Goal: Information Seeking & Learning: Learn about a topic

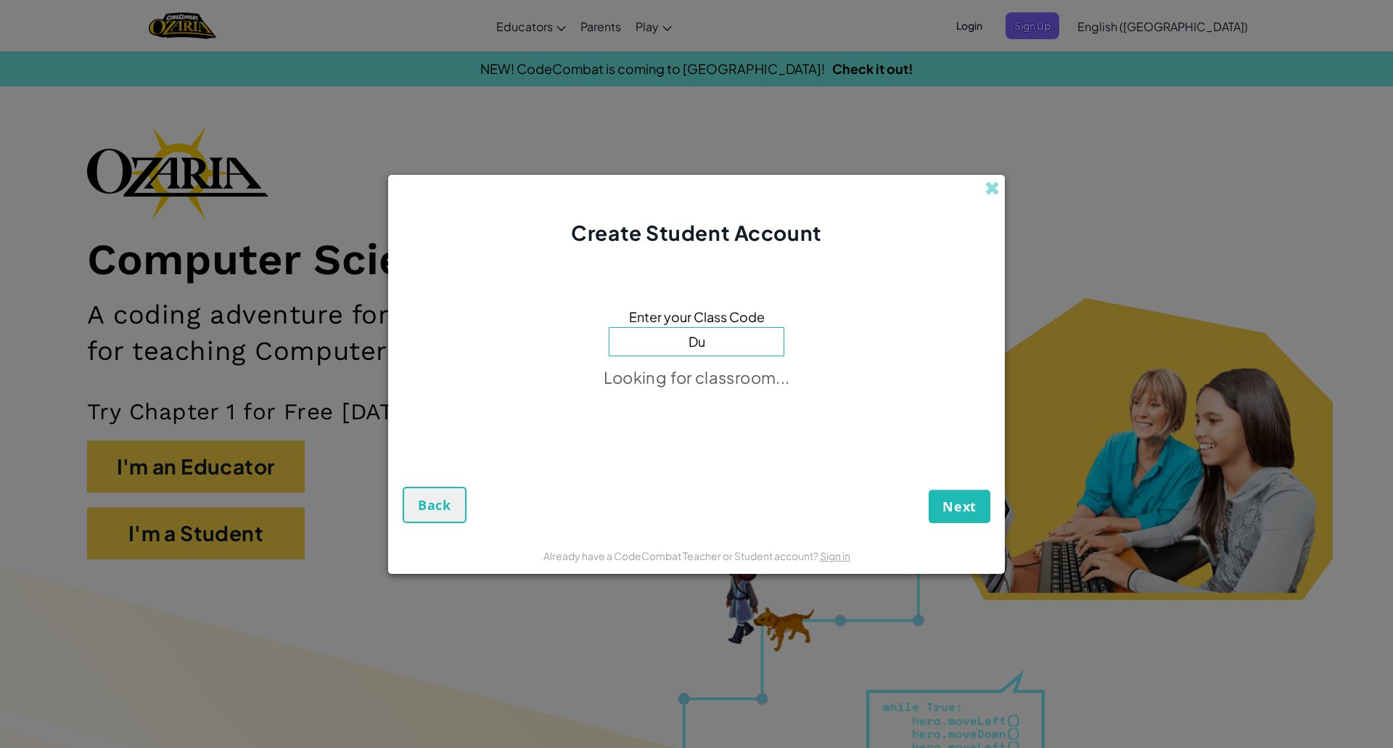
type input "D"
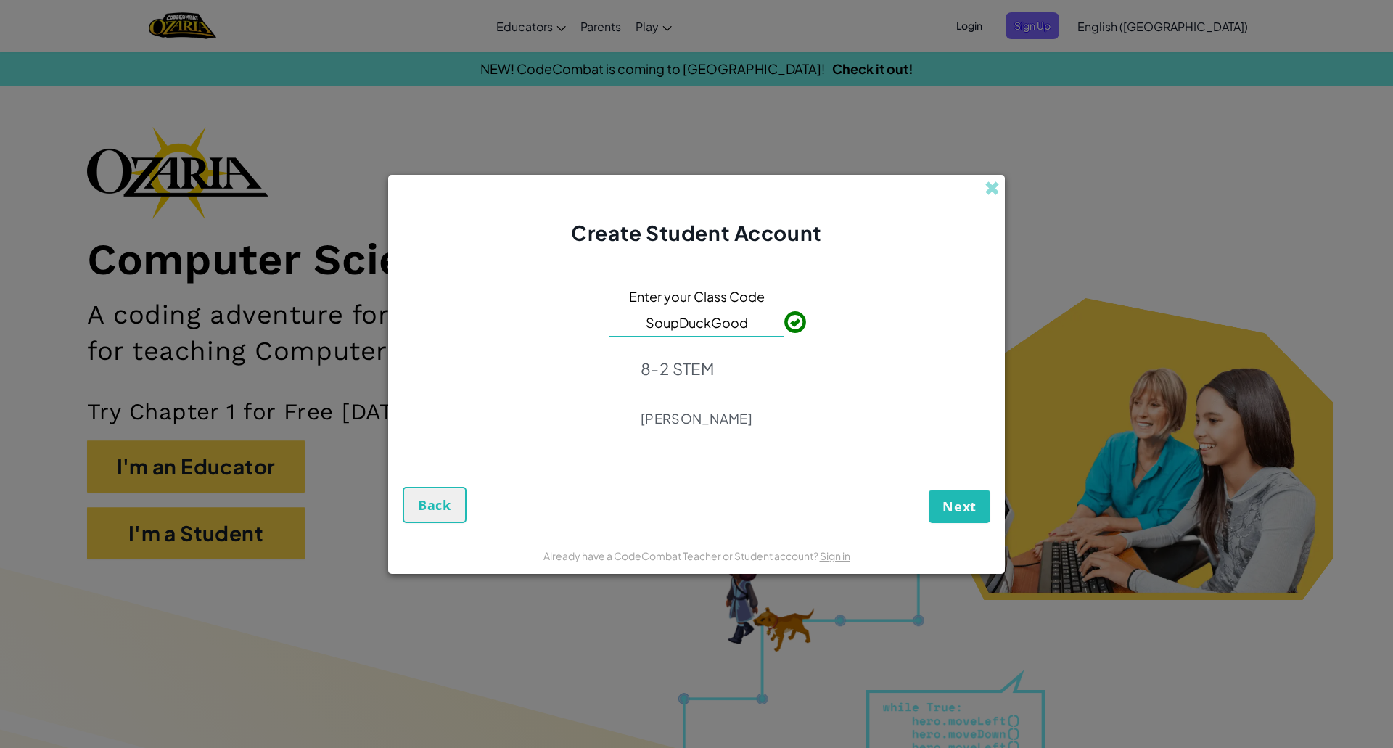
type input "SoupDuckGood"
click at [968, 517] on button "Next" at bounding box center [960, 506] width 62 height 33
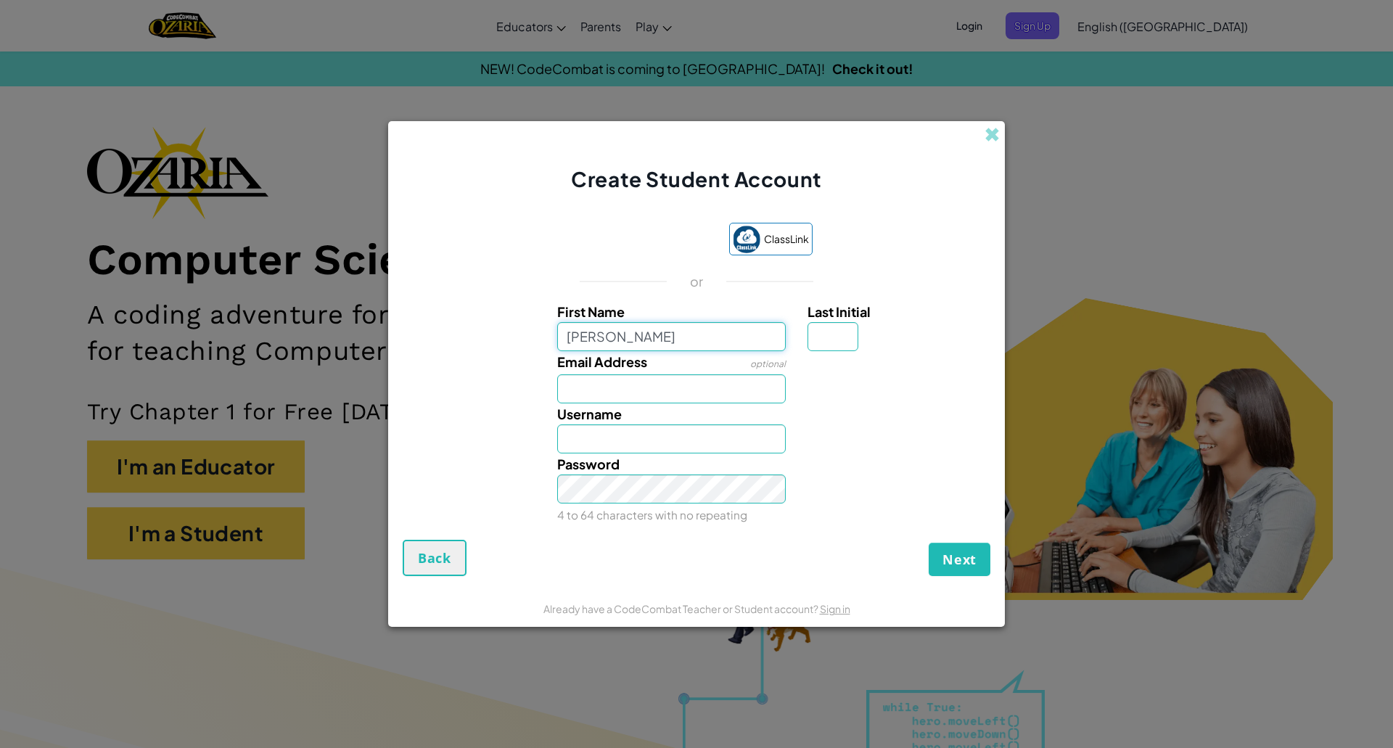
type input "Juliana"
click at [693, 448] on input "Juliana" at bounding box center [671, 439] width 229 height 29
type input "Juliana845"
click at [633, 444] on input "Juliana845" at bounding box center [671, 439] width 229 height 29
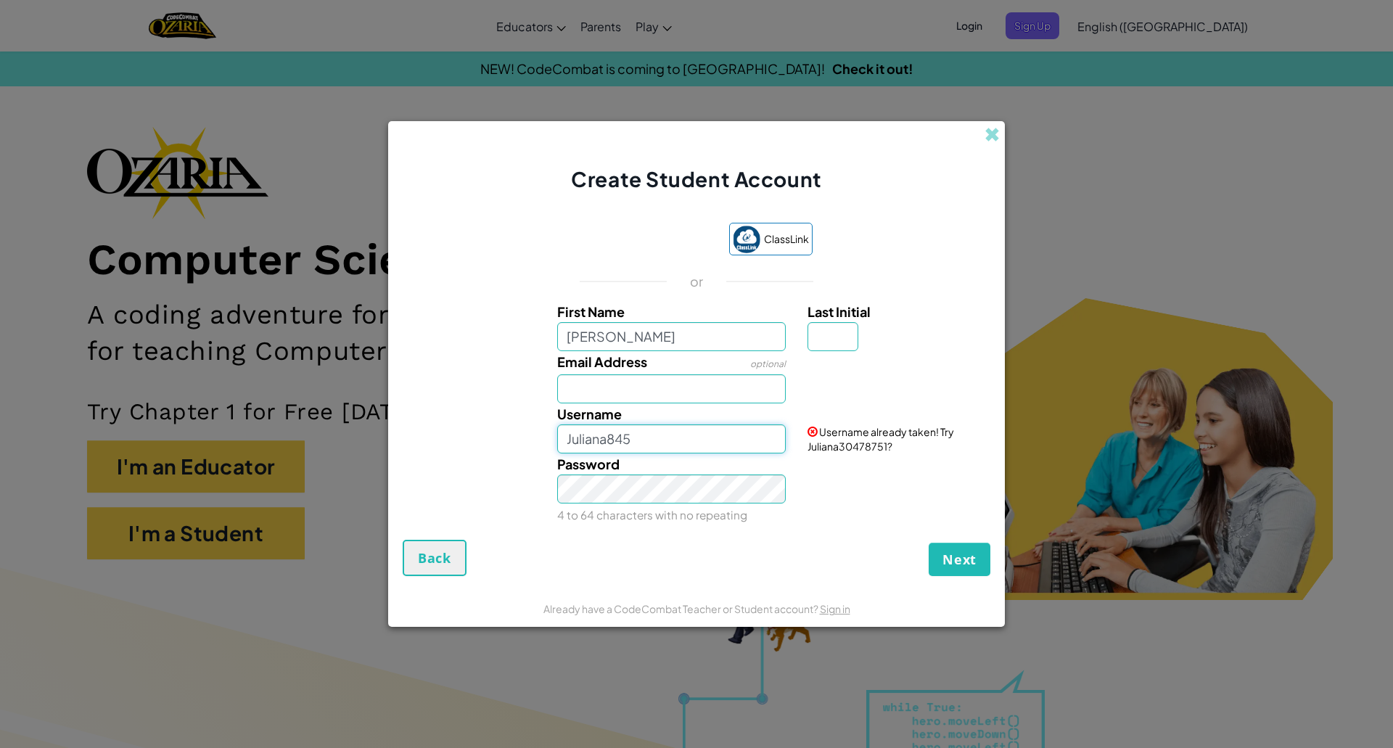
click at [633, 444] on input "Juliana845" at bounding box center [671, 439] width 229 height 29
click at [633, 444] on input "Username" at bounding box center [671, 439] width 229 height 29
click at [565, 436] on input "JulianaLopez845" at bounding box center [671, 439] width 229 height 29
click at [726, 442] on input "845JulianaLopez845" at bounding box center [671, 439] width 229 height 29
type input "8"
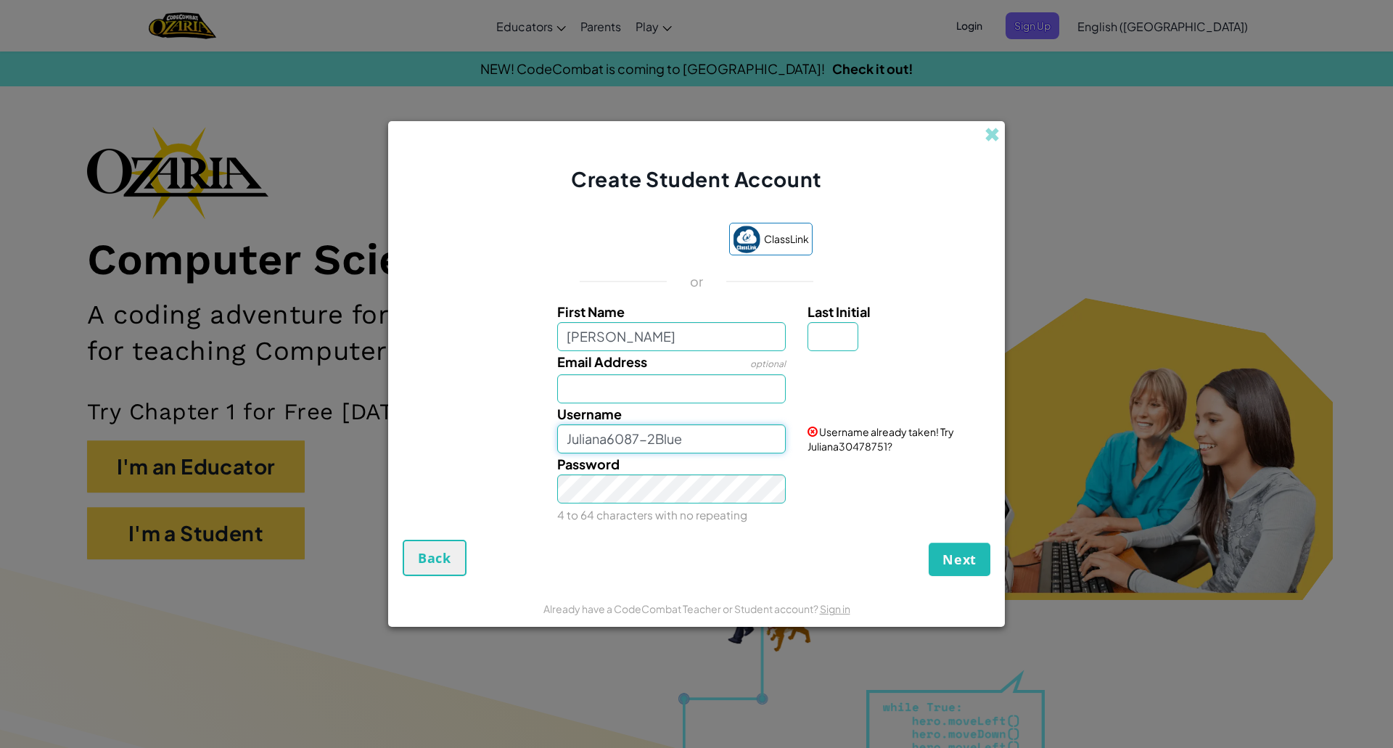
type input "Juliana6087-2Blue"
click at [896, 333] on div "Last Initial" at bounding box center [897, 326] width 179 height 50
drag, startPoint x: 865, startPoint y: 331, endPoint x: 823, endPoint y: 353, distance: 47.7
click at [855, 340] on div "Last Initial" at bounding box center [897, 326] width 179 height 50
click at [823, 353] on div at bounding box center [897, 361] width 201 height 21
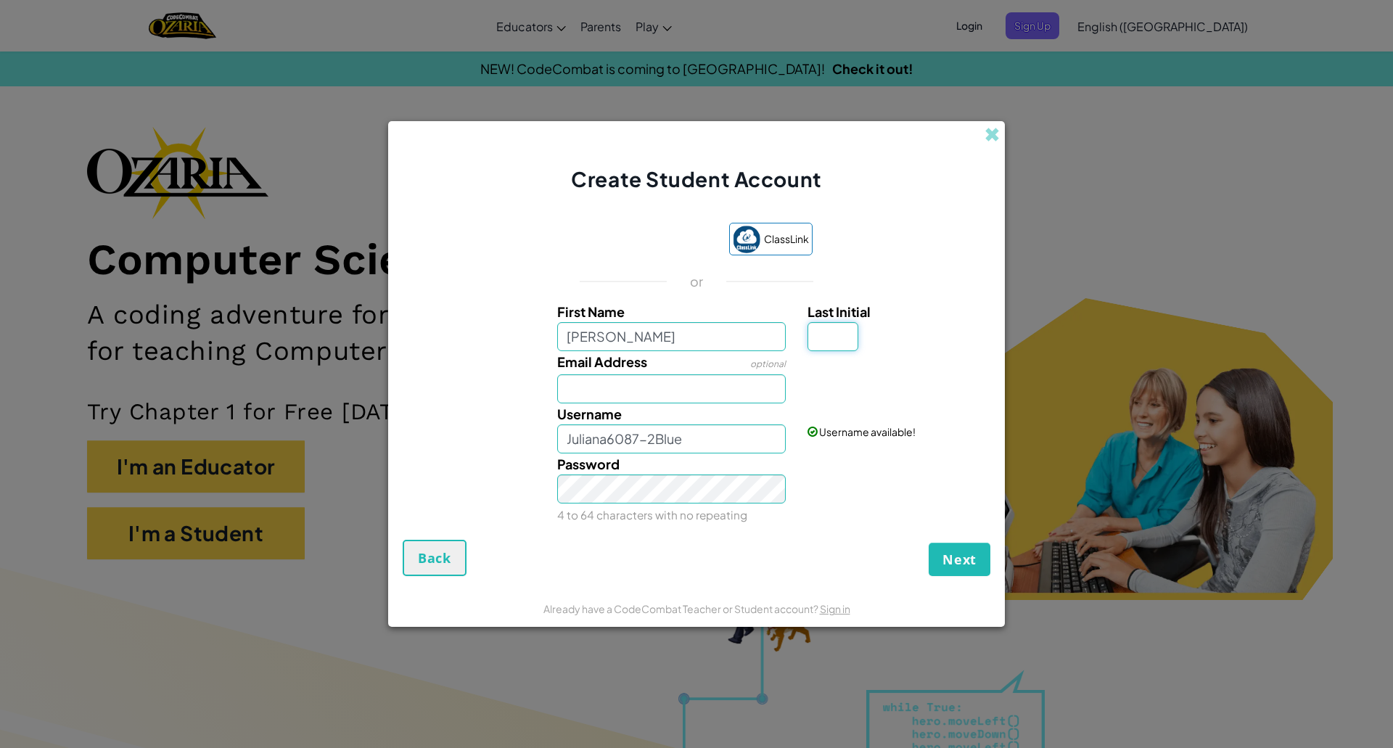
click at [827, 338] on input "Last Initial" at bounding box center [833, 336] width 51 height 29
type input "G"
click at [716, 445] on input "JulianaG" at bounding box center [671, 439] width 229 height 29
type input "Juliana608"
click at [946, 564] on button "Next" at bounding box center [960, 559] width 62 height 33
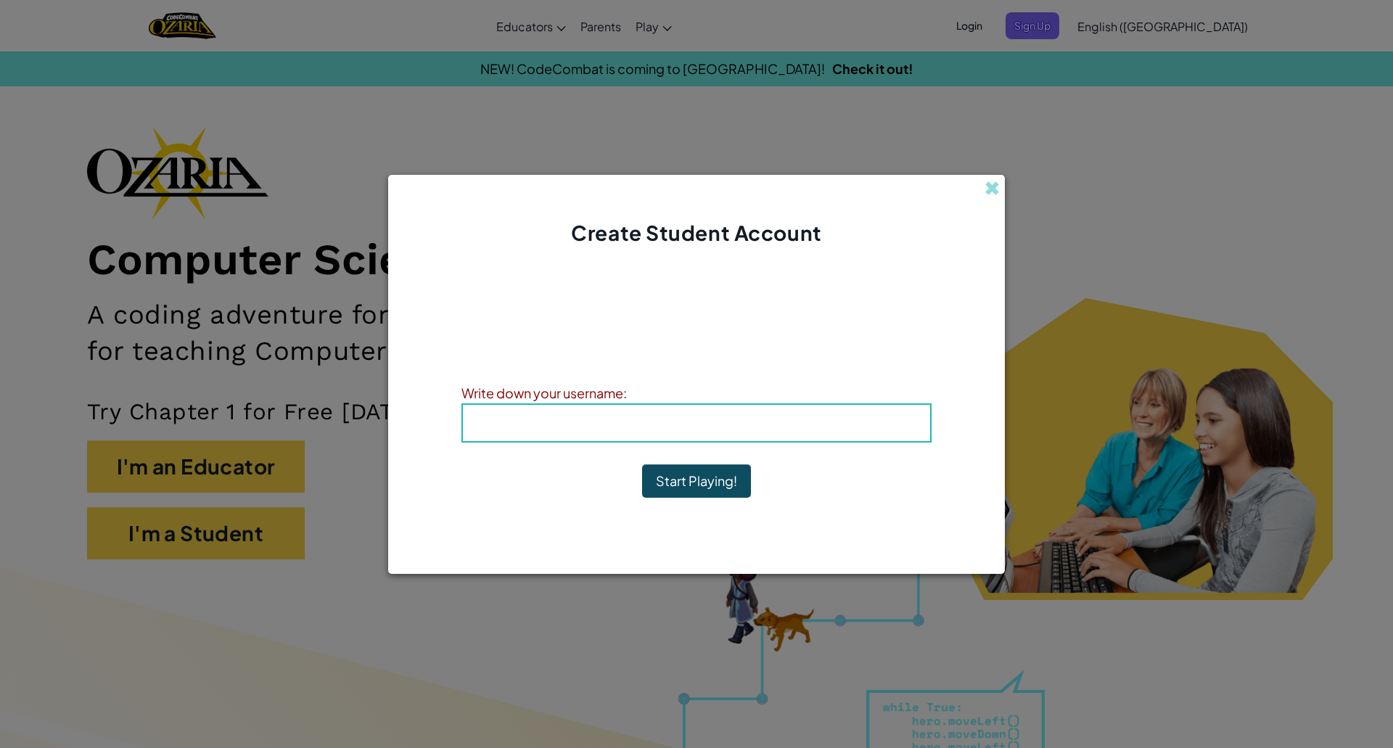
click at [740, 414] on b "Username : Juliana608" at bounding box center [696, 422] width 165 height 17
click at [753, 433] on h4 "Username : Juliana608" at bounding box center [697, 423] width 438 height 22
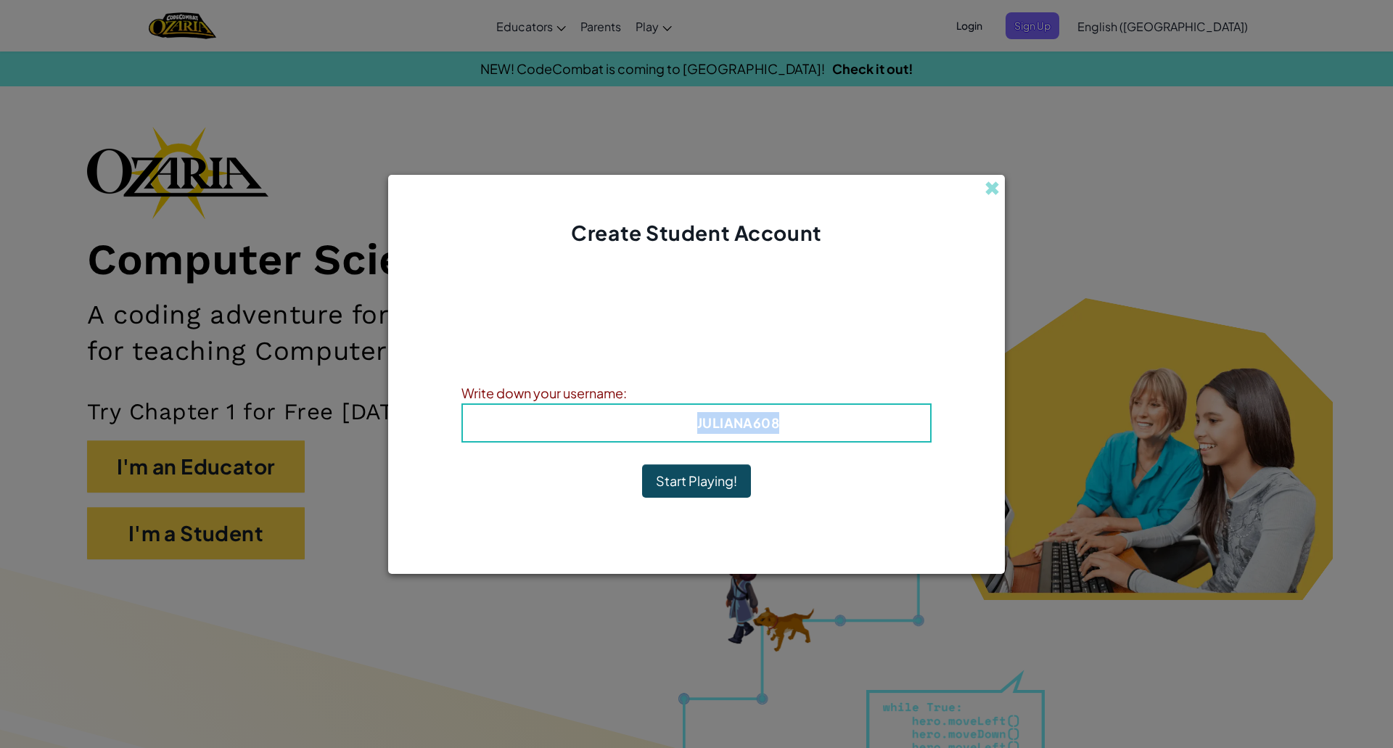
click at [753, 433] on h4 "Username : Juliana608" at bounding box center [697, 423] width 438 height 22
click at [832, 435] on div "Username : Juliana608" at bounding box center [697, 423] width 470 height 39
click at [716, 415] on b "Username : Juliana608" at bounding box center [696, 422] width 165 height 17
click at [716, 416] on b "Username : Juliana608" at bounding box center [696, 422] width 165 height 17
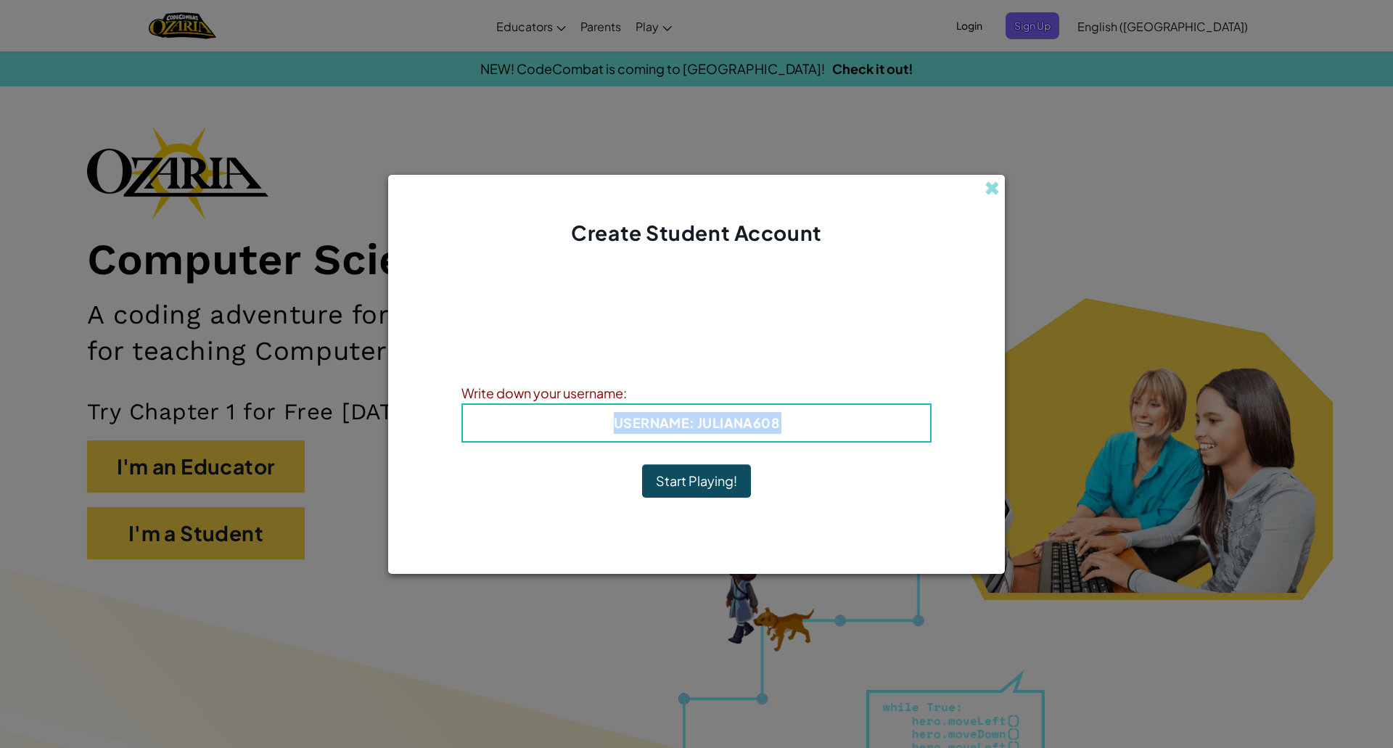
click at [716, 416] on b "Username : Juliana608" at bounding box center [696, 422] width 165 height 17
click at [666, 487] on button "Start Playing!" at bounding box center [696, 480] width 109 height 33
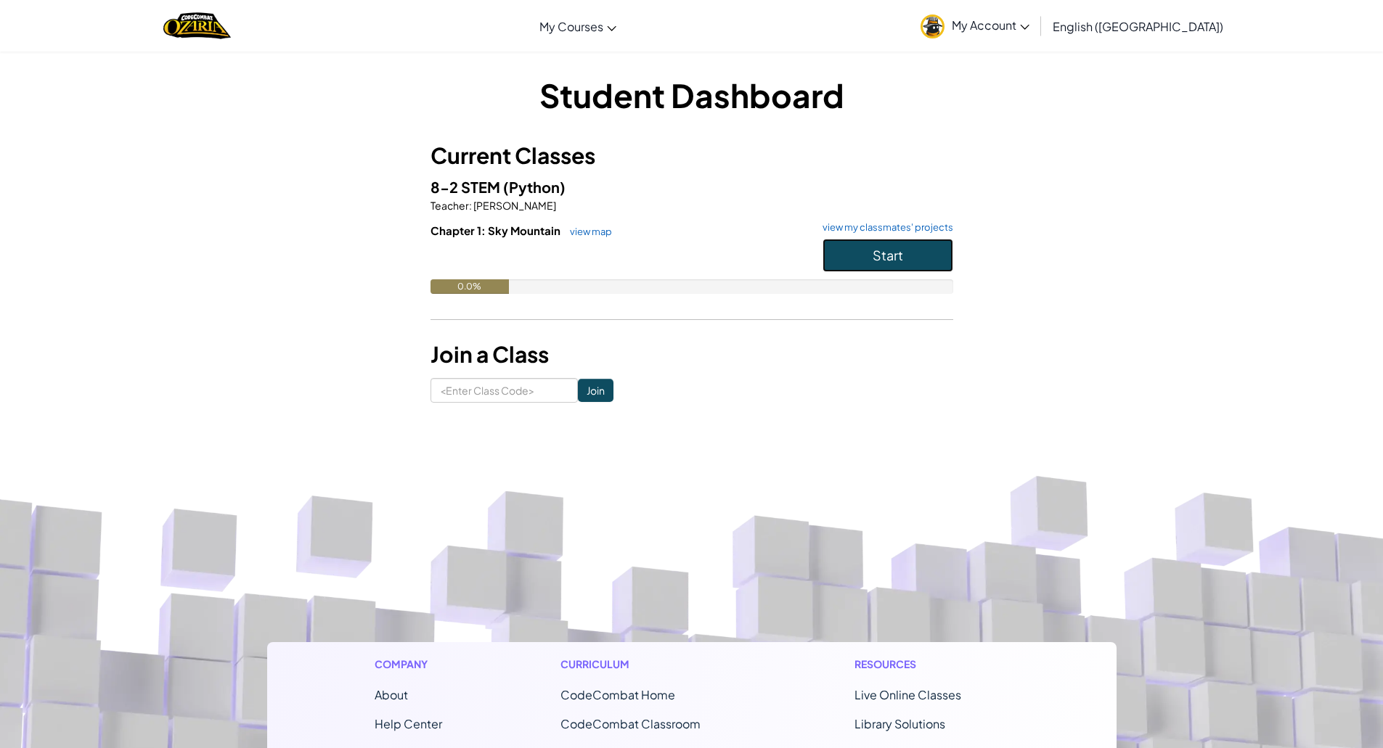
click at [906, 257] on button "Start" at bounding box center [887, 255] width 131 height 33
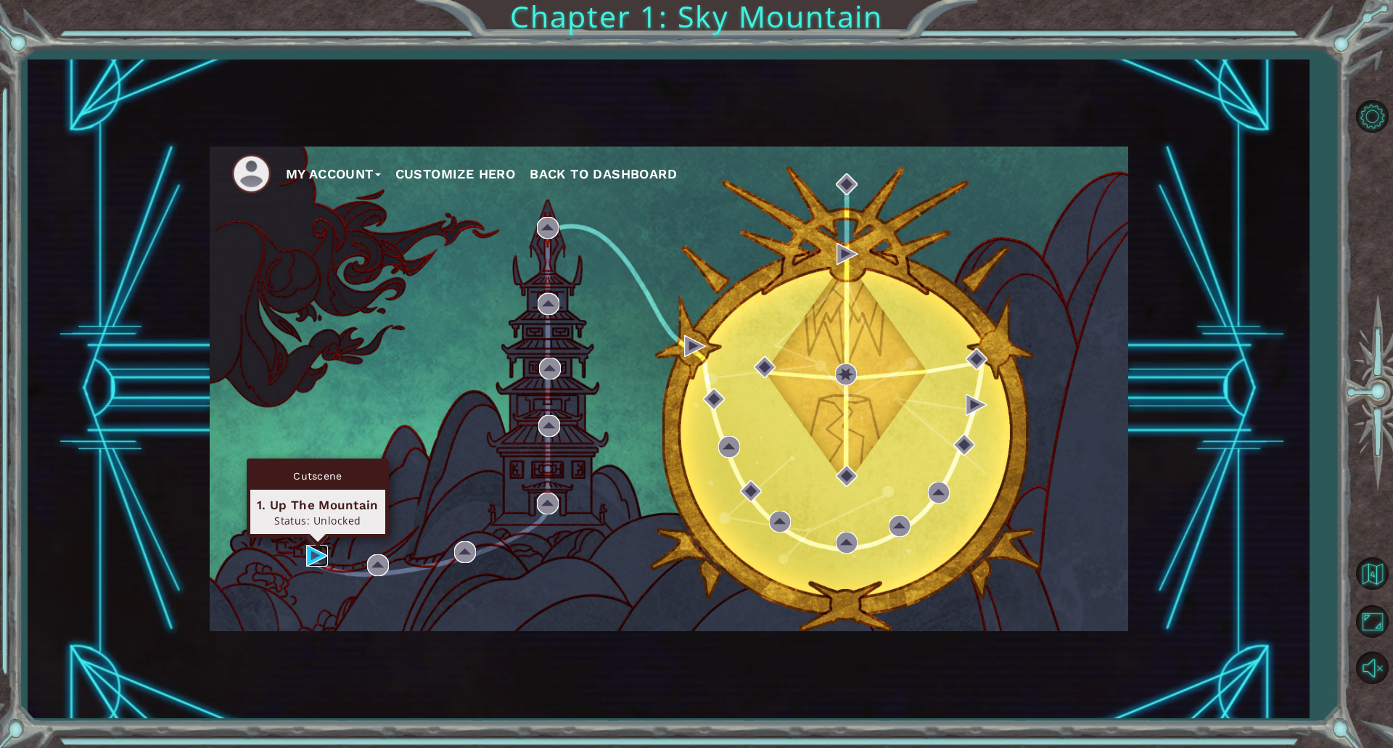
click at [318, 550] on img at bounding box center [317, 556] width 22 height 22
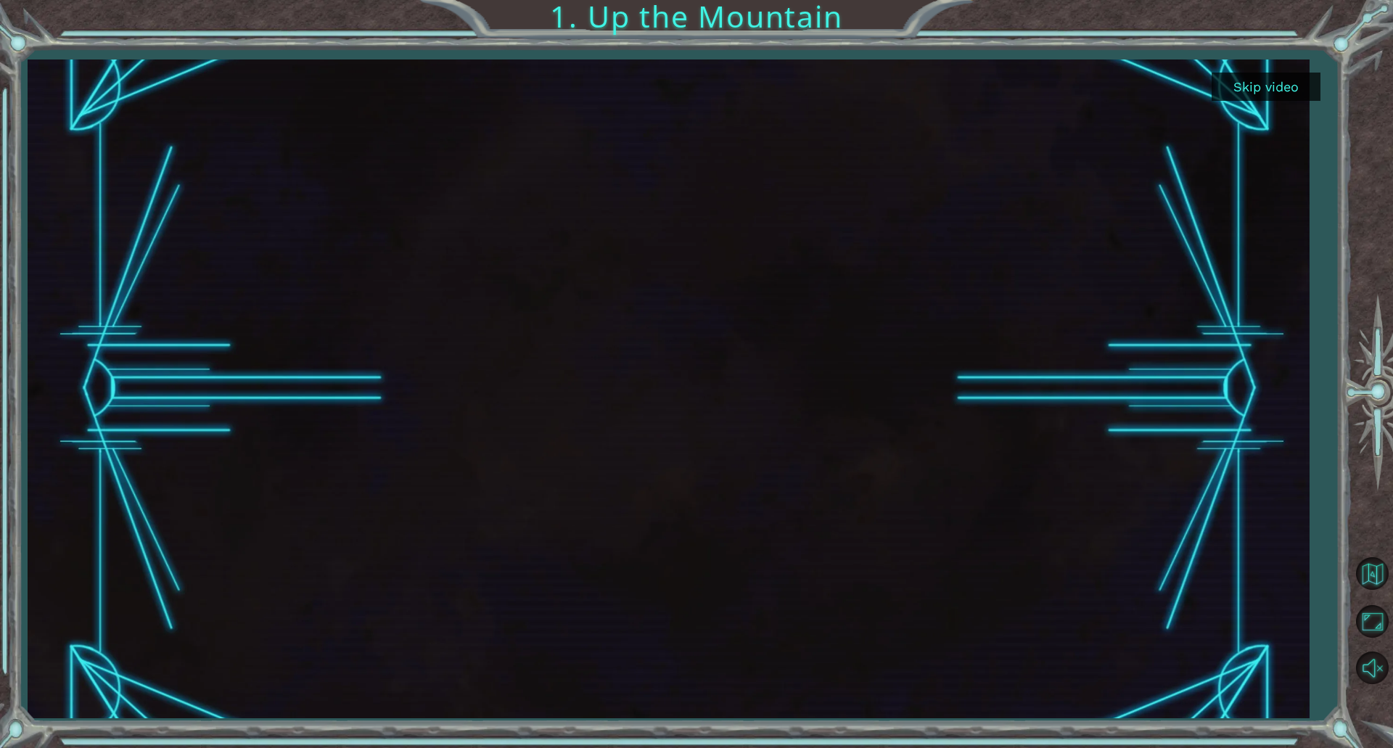
click at [1265, 91] on button "Skip video" at bounding box center [1266, 87] width 109 height 28
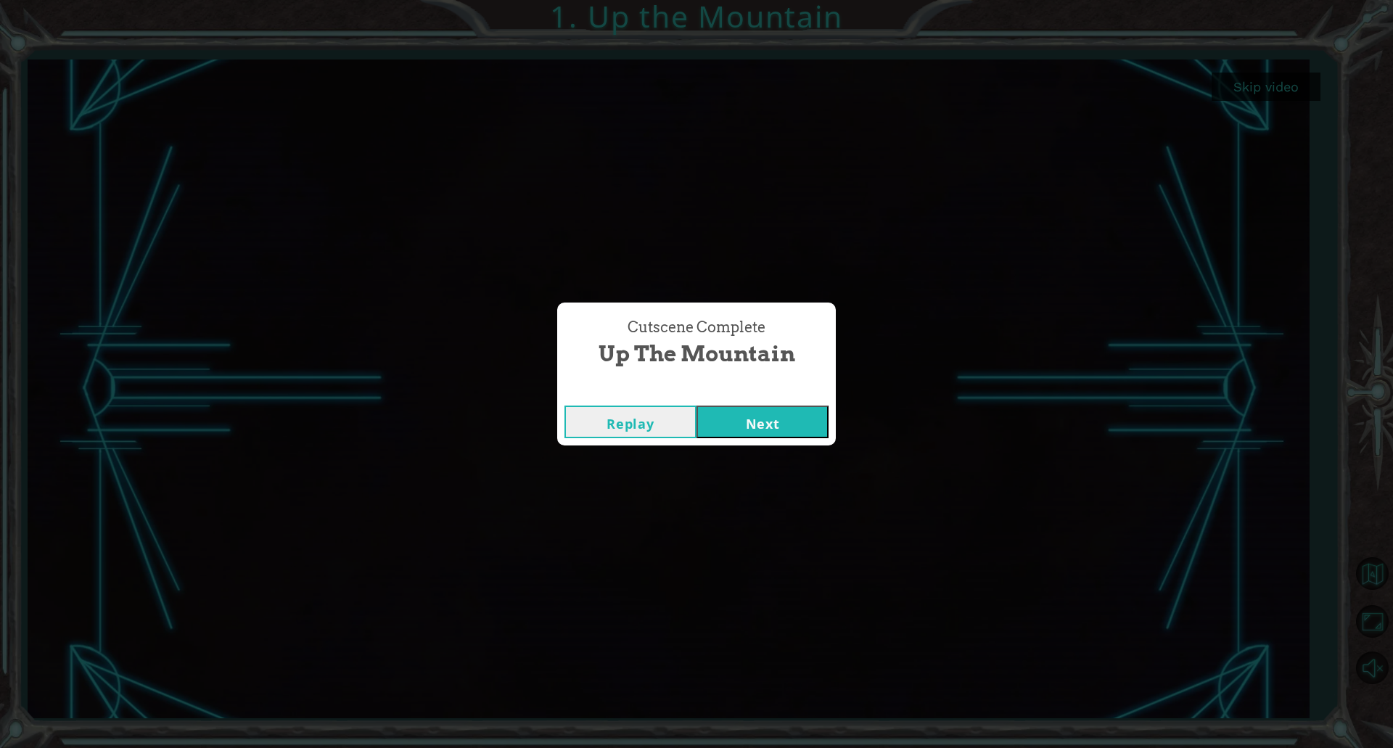
click at [748, 426] on button "Next" at bounding box center [763, 422] width 132 height 33
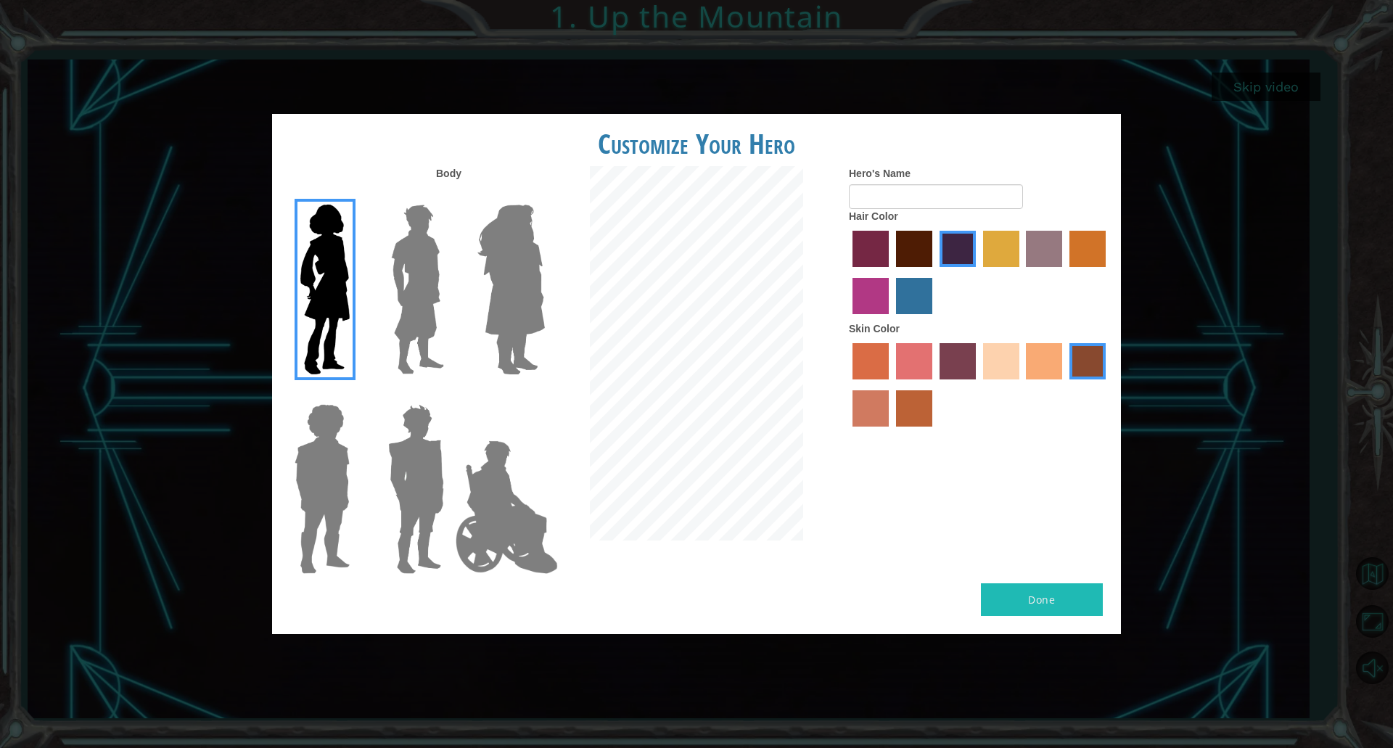
click at [446, 249] on img at bounding box center [417, 289] width 65 height 181
click at [450, 195] on input "Hero Lars" at bounding box center [450, 195] width 0 height 0
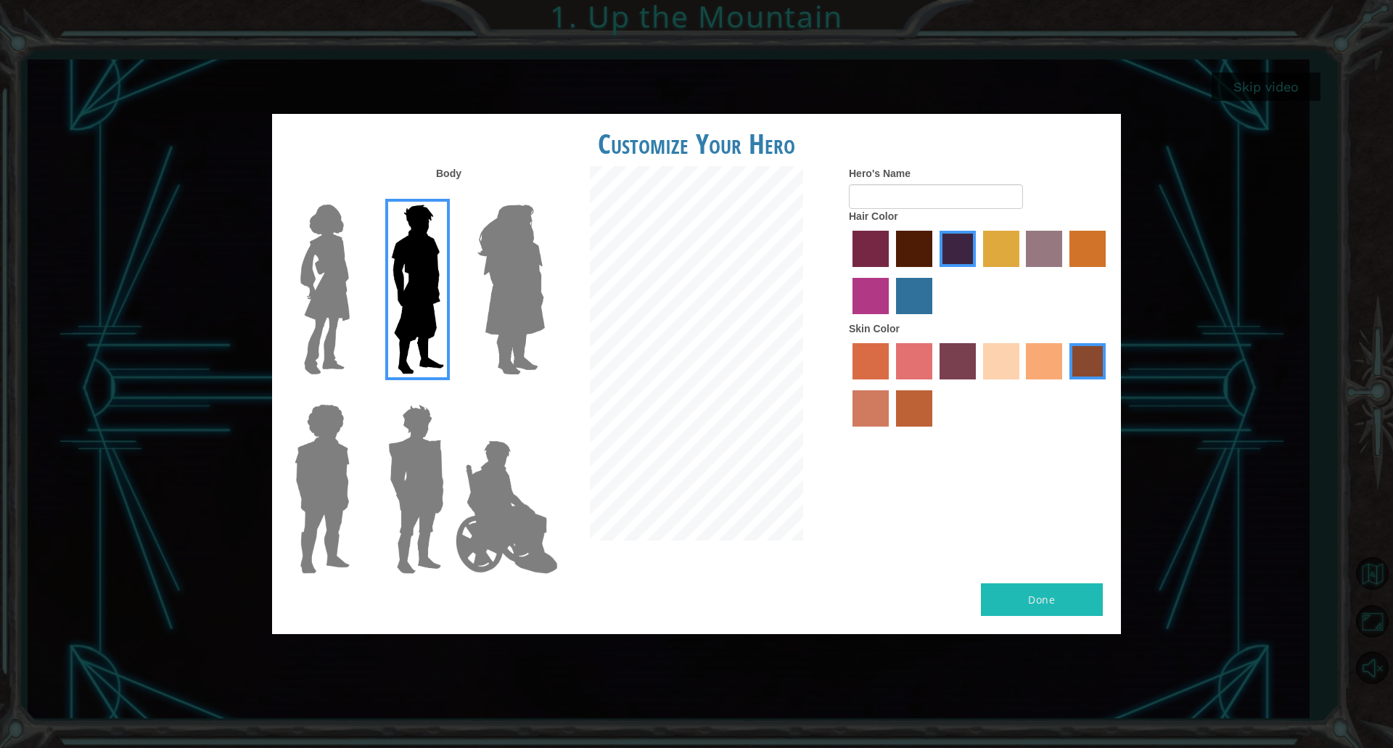
click at [503, 282] on img at bounding box center [511, 289] width 79 height 181
click at [544, 195] on input "Hero Amethyst" at bounding box center [544, 195] width 0 height 0
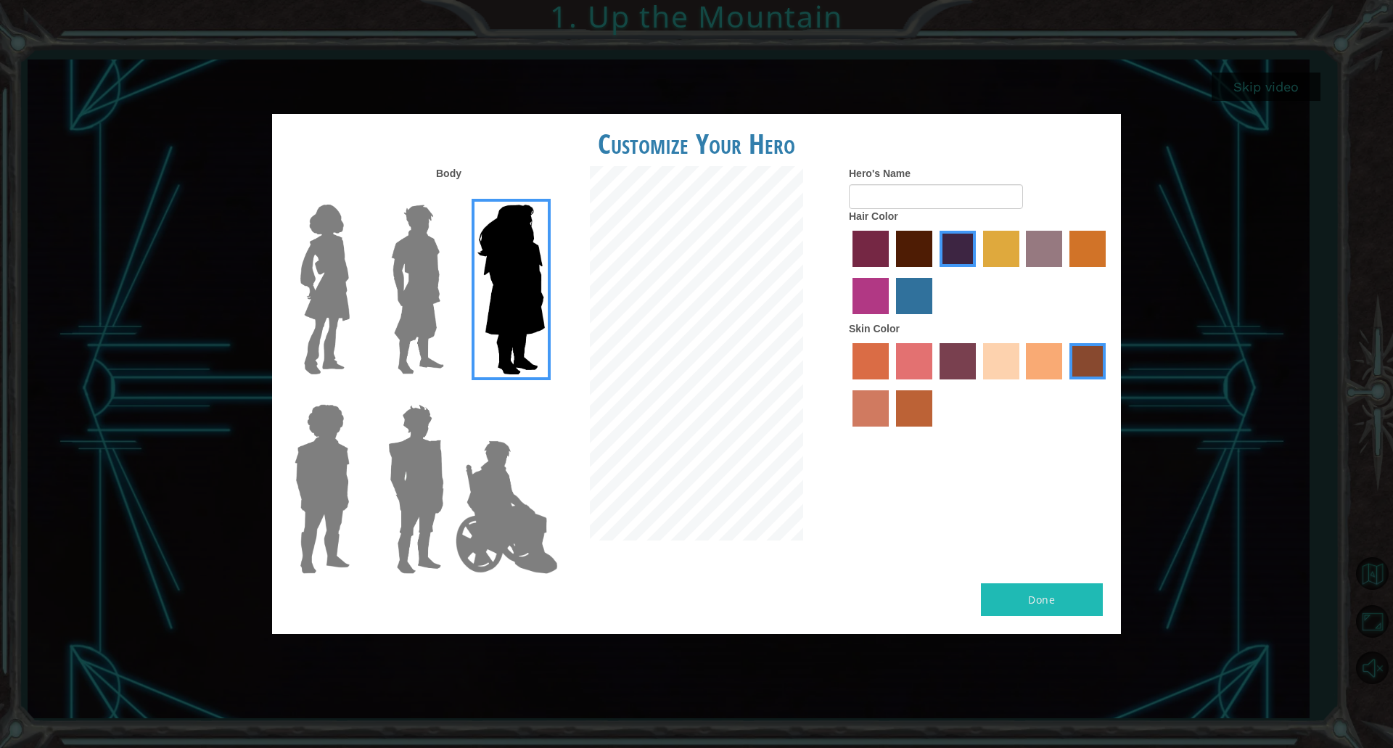
click at [507, 479] on img at bounding box center [507, 507] width 114 height 145
click at [544, 395] on input "Hero Jamie" at bounding box center [544, 395] width 0 height 0
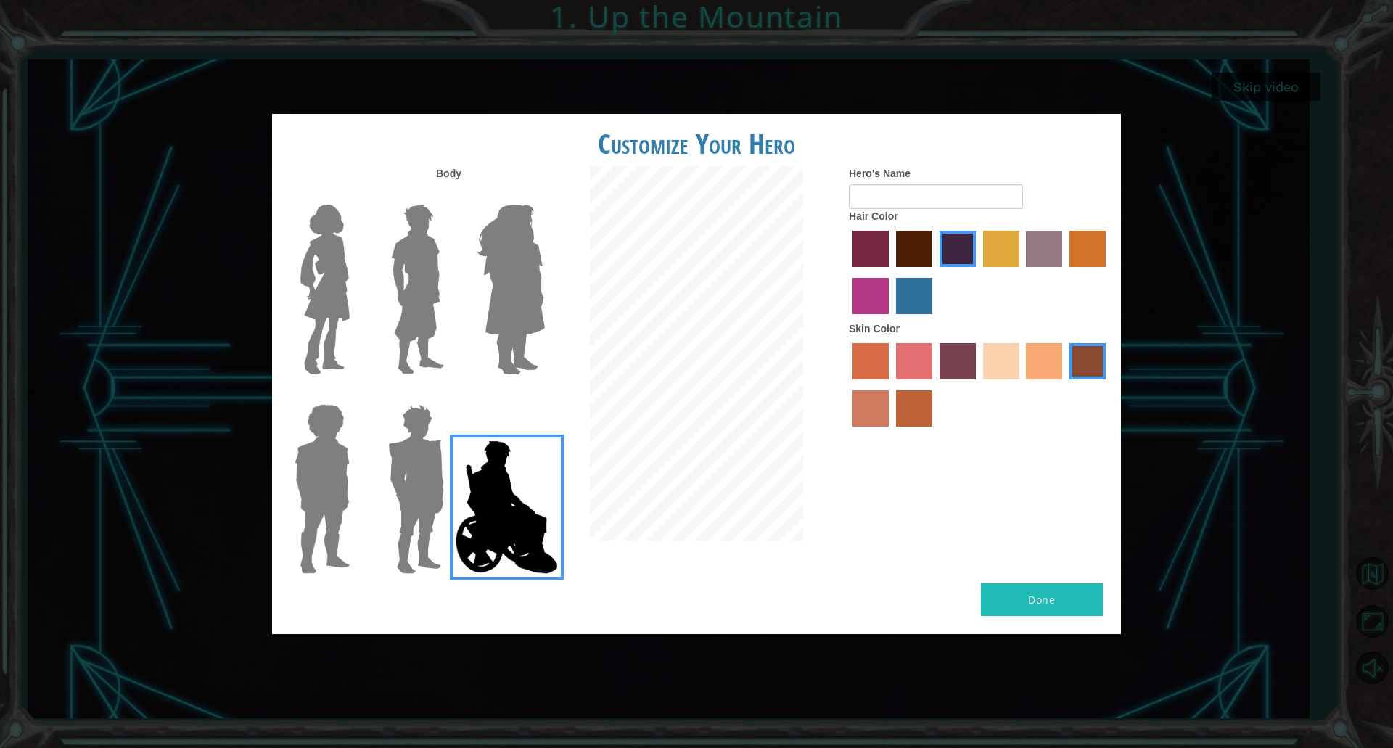
click at [450, 486] on img at bounding box center [507, 507] width 114 height 145
click at [544, 395] on input "Hero Jamie" at bounding box center [544, 395] width 0 height 0
click at [423, 480] on img at bounding box center [415, 488] width 67 height 181
click at [450, 395] on input "Hero Garnet" at bounding box center [450, 395] width 0 height 0
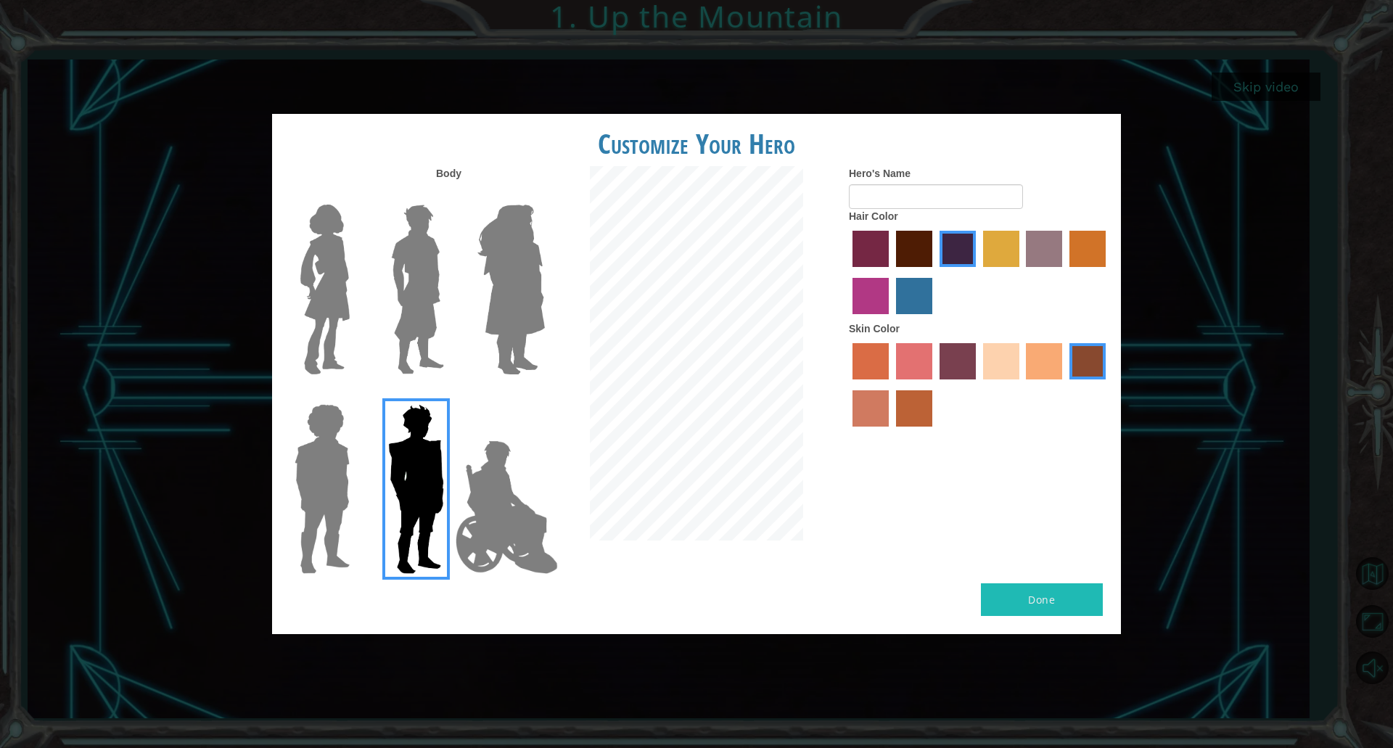
click at [494, 496] on img at bounding box center [507, 507] width 114 height 145
click at [544, 395] on input "Hero Jamie" at bounding box center [544, 395] width 0 height 0
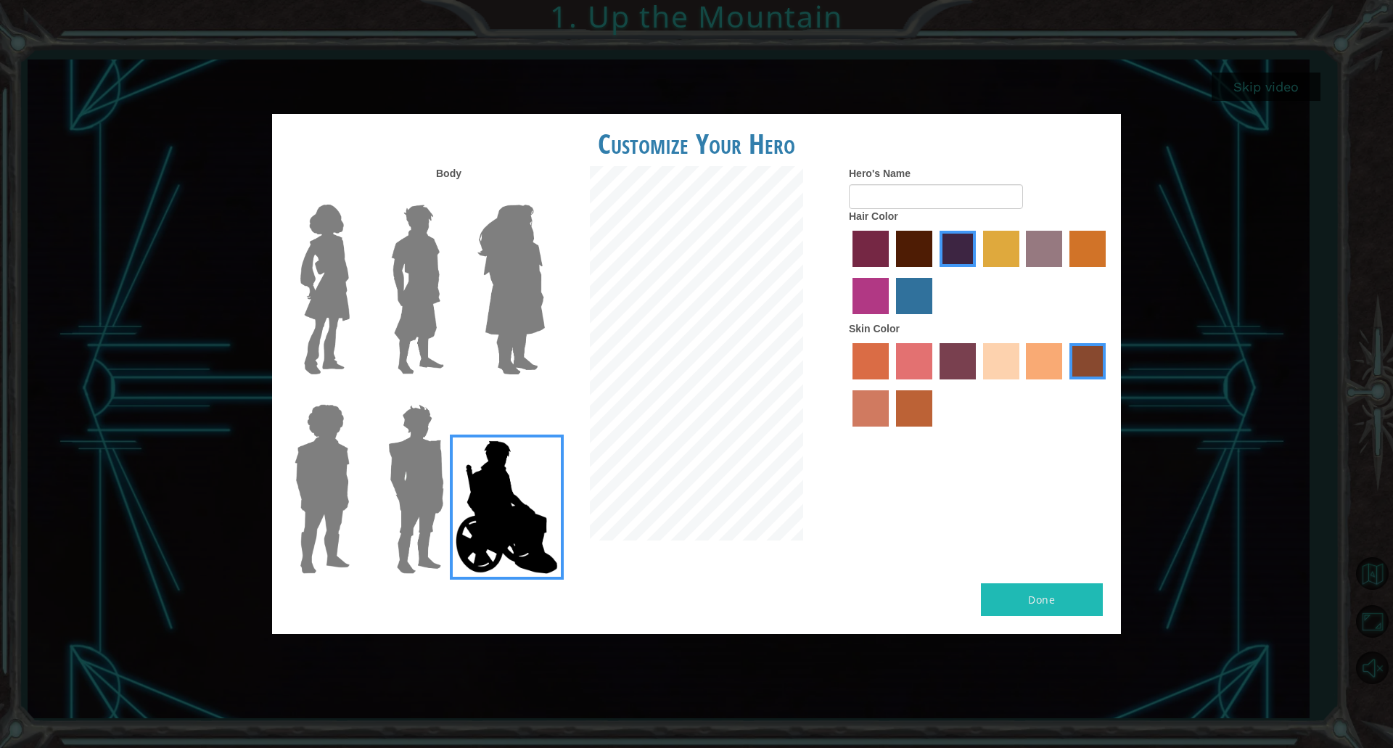
click at [308, 265] on img at bounding box center [325, 289] width 61 height 181
click at [356, 195] on input "Hero Connie" at bounding box center [356, 195] width 0 height 0
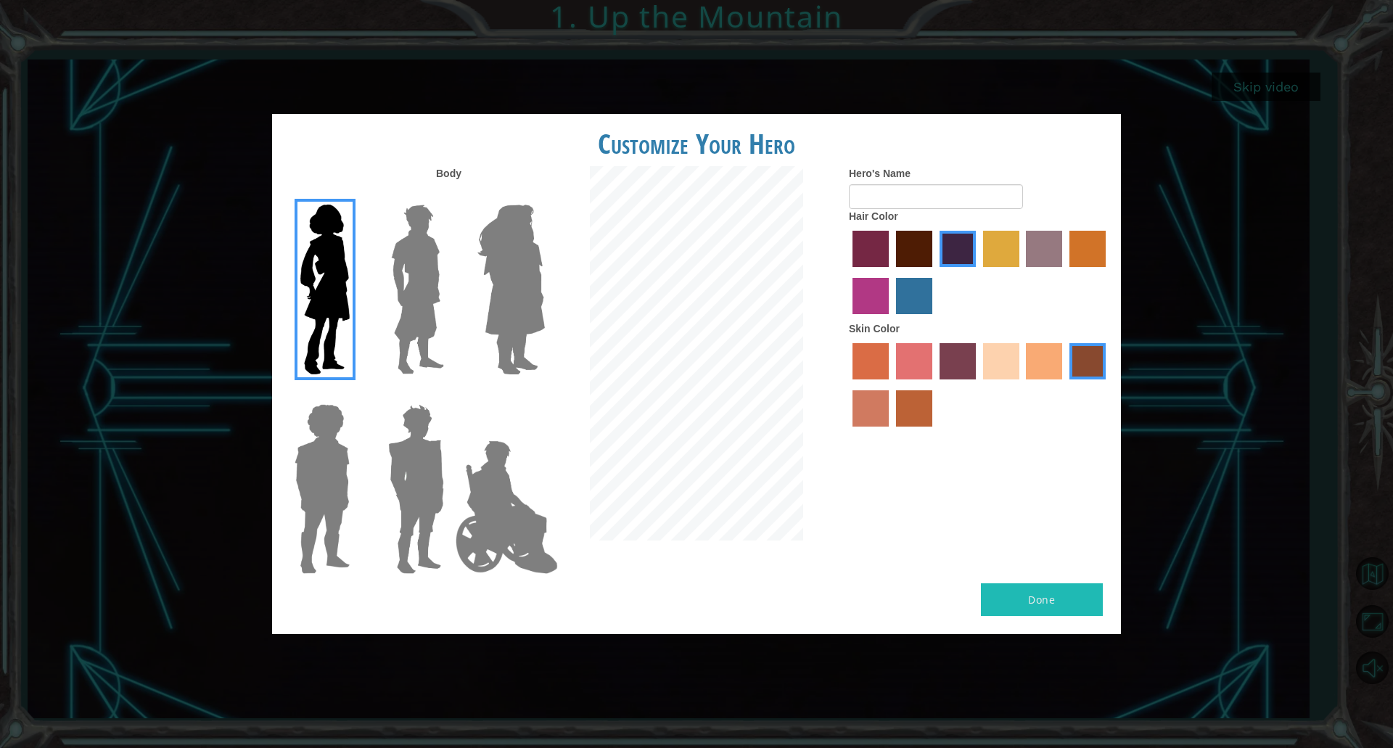
click at [904, 229] on div at bounding box center [979, 274] width 261 height 94
click at [902, 249] on label "maroon hair color" at bounding box center [914, 249] width 36 height 36
click at [891, 272] on input "maroon hair color" at bounding box center [891, 272] width 0 height 0
click at [959, 255] on label "hot purple hair color" at bounding box center [958, 249] width 36 height 36
click at [935, 272] on input "hot purple hair color" at bounding box center [935, 272] width 0 height 0
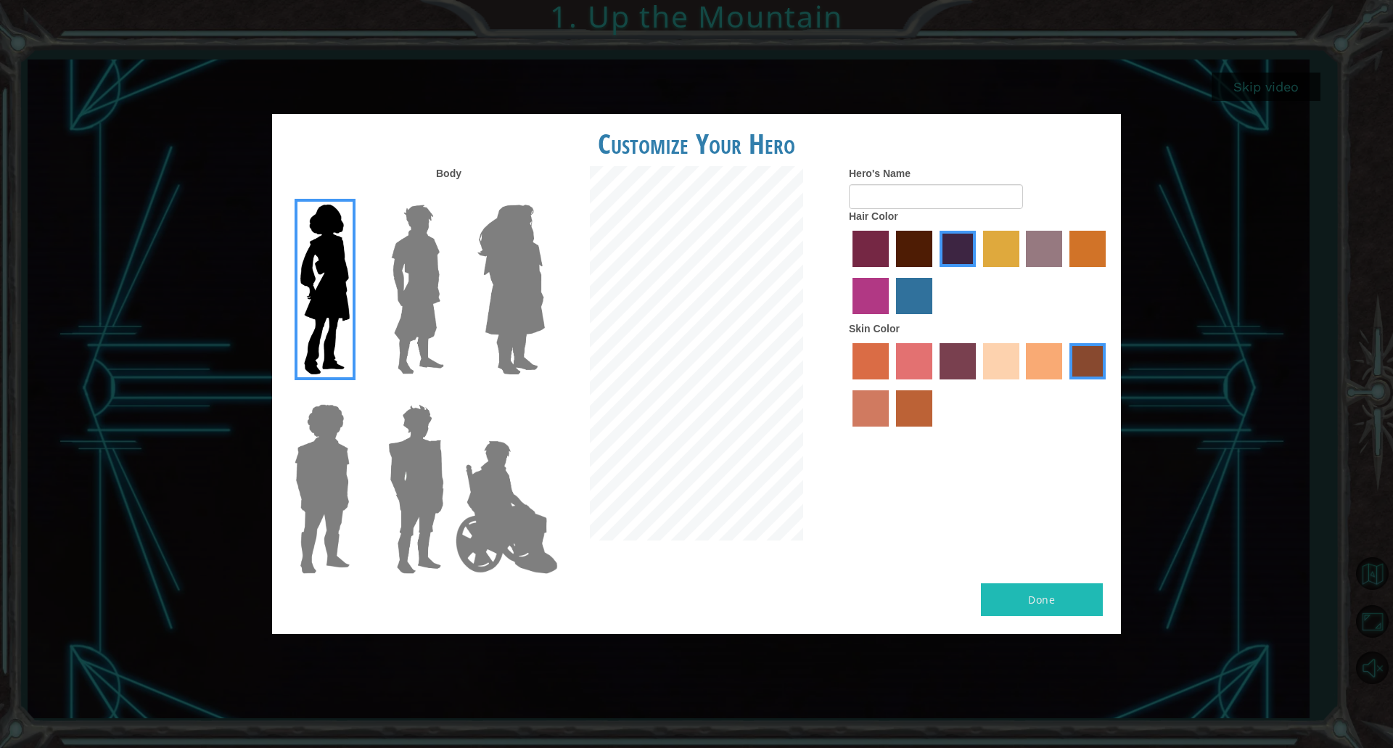
click at [970, 364] on label "tosca skin color" at bounding box center [958, 361] width 36 height 36
click at [935, 385] on input "tosca skin color" at bounding box center [935, 385] width 0 height 0
click at [912, 414] on label "smoke tree skin color" at bounding box center [914, 408] width 36 height 36
click at [891, 432] on input "smoke tree skin color" at bounding box center [891, 432] width 0 height 0
click at [874, 406] on label "burning sand skin color" at bounding box center [871, 408] width 36 height 36
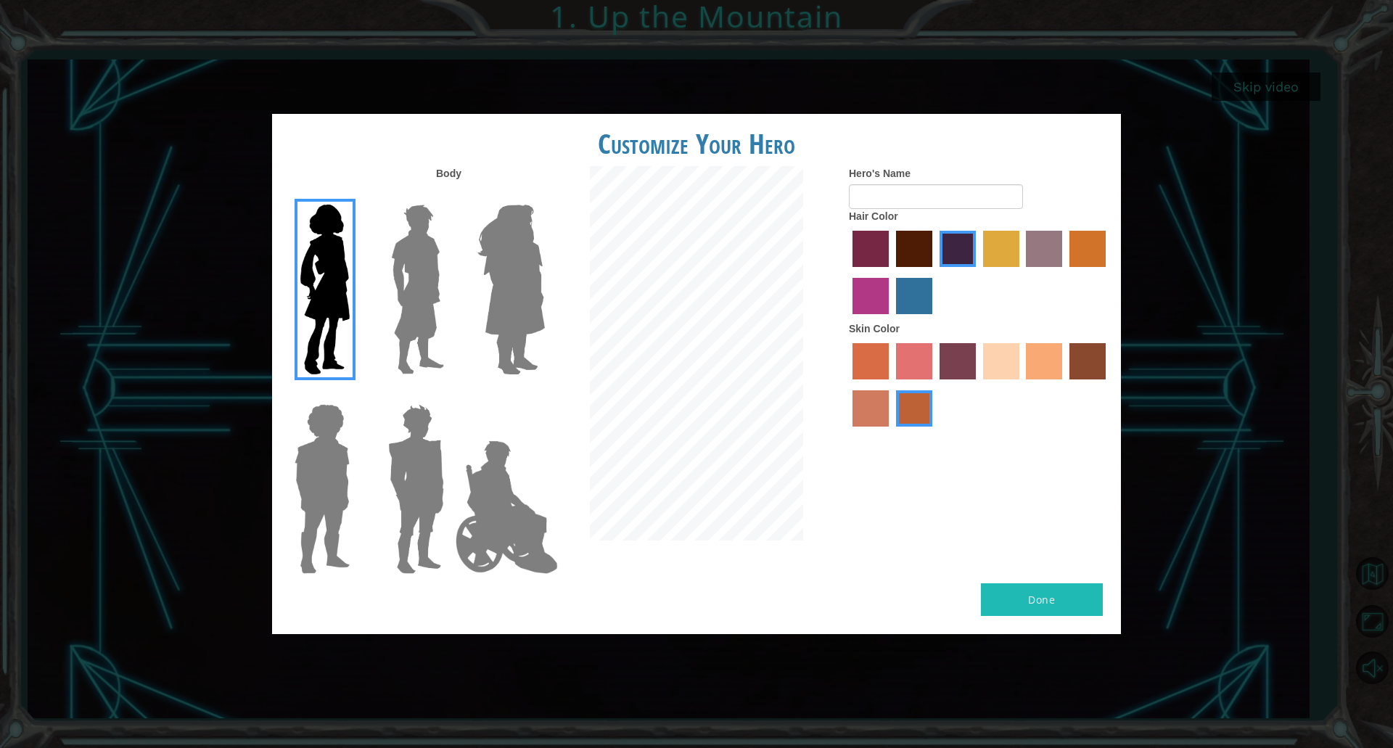
click at [1108, 385] on input "burning sand skin color" at bounding box center [1108, 385] width 0 height 0
click at [1044, 348] on label "tacao skin color" at bounding box center [1044, 361] width 36 height 36
click at [1022, 385] on input "tacao skin color" at bounding box center [1022, 385] width 0 height 0
click at [879, 197] on input "Hero's Name" at bounding box center [936, 196] width 174 height 25
type input "POPTART"
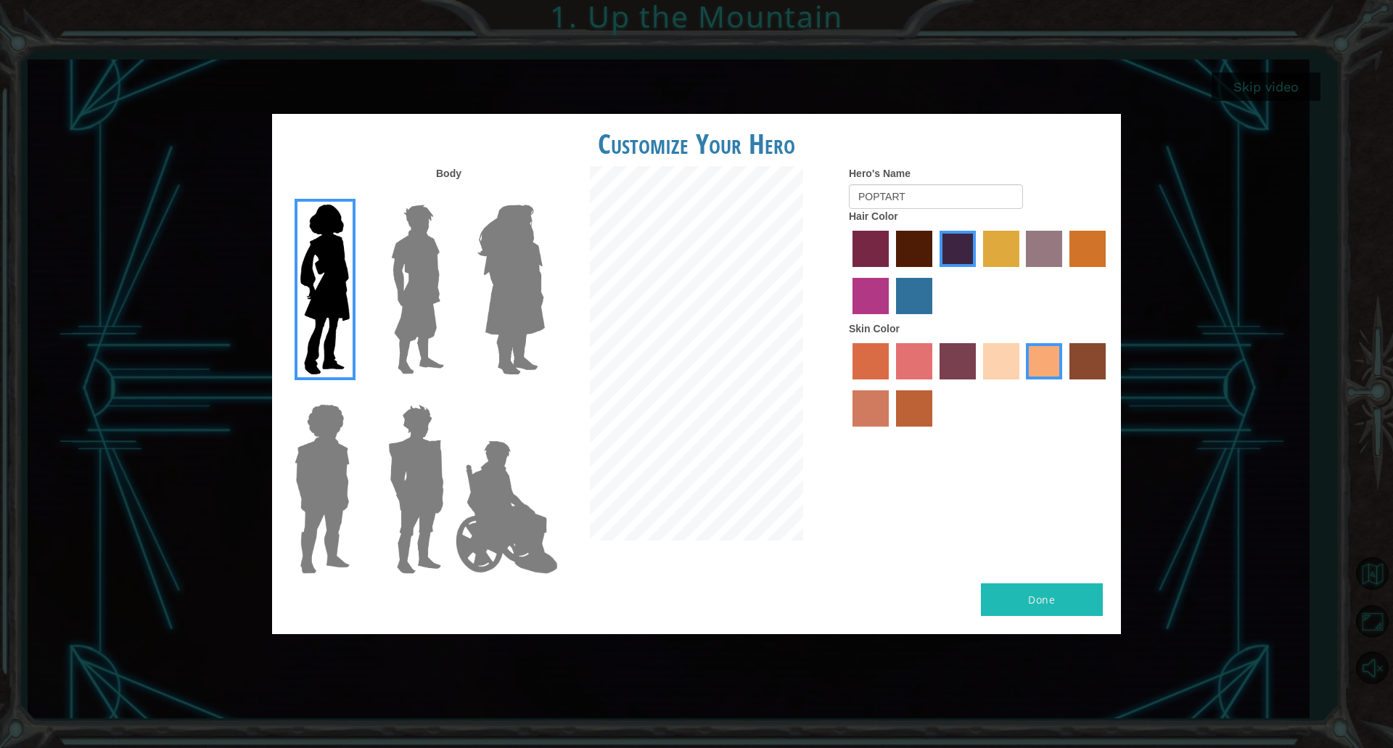
click at [853, 526] on div "Body Hero's Name POPTART Hair Color Skin Color" at bounding box center [696, 374] width 849 height 417
click at [1068, 589] on button "Done" at bounding box center [1042, 599] width 122 height 33
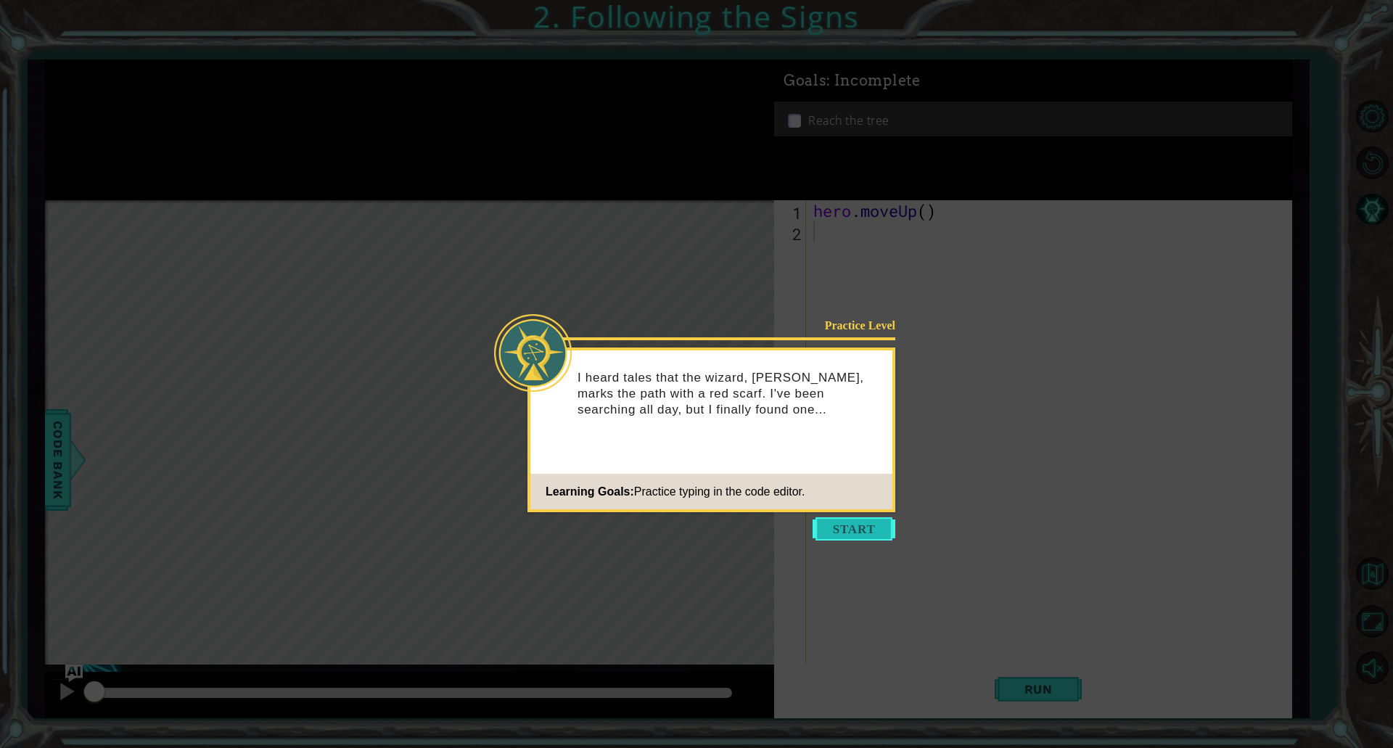
click at [853, 529] on button "Start" at bounding box center [854, 528] width 83 height 23
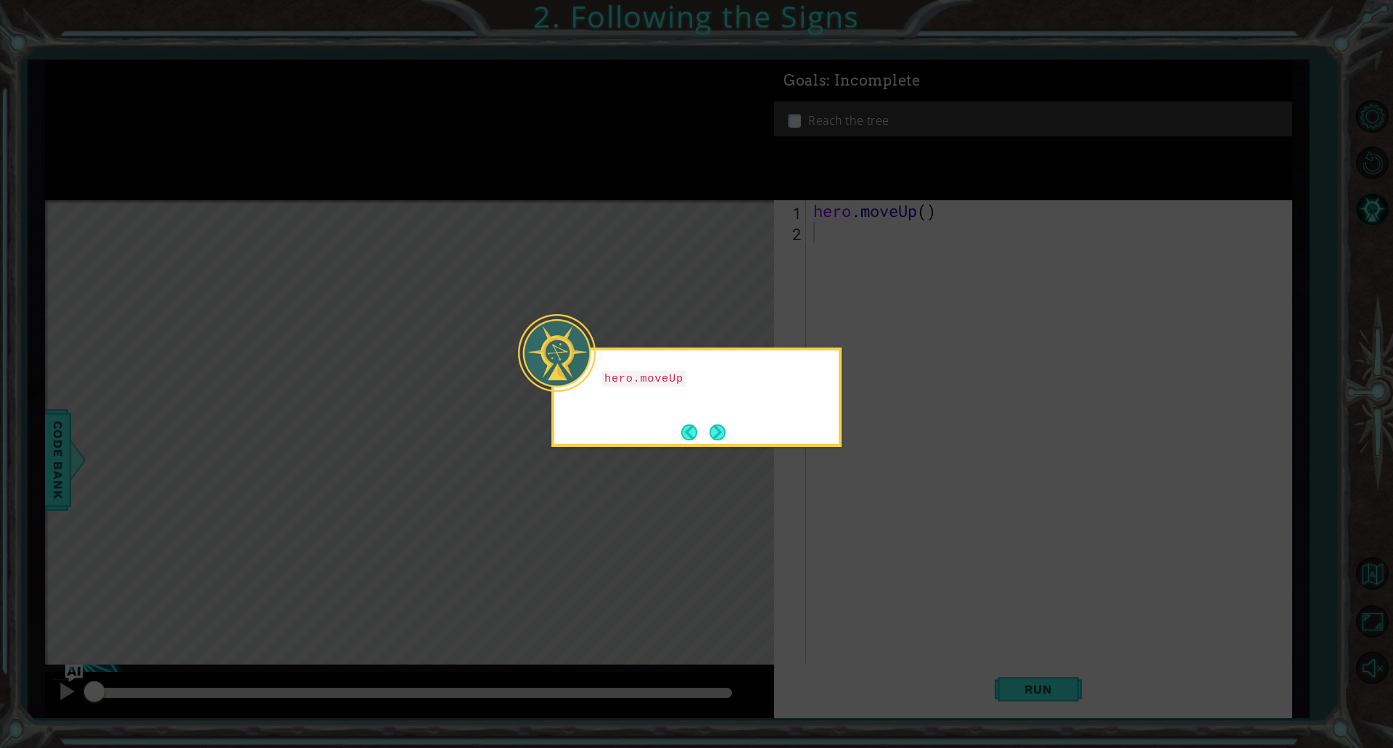
click at [842, 490] on icon at bounding box center [696, 374] width 1393 height 748
click at [714, 431] on button "Next" at bounding box center [718, 432] width 17 height 17
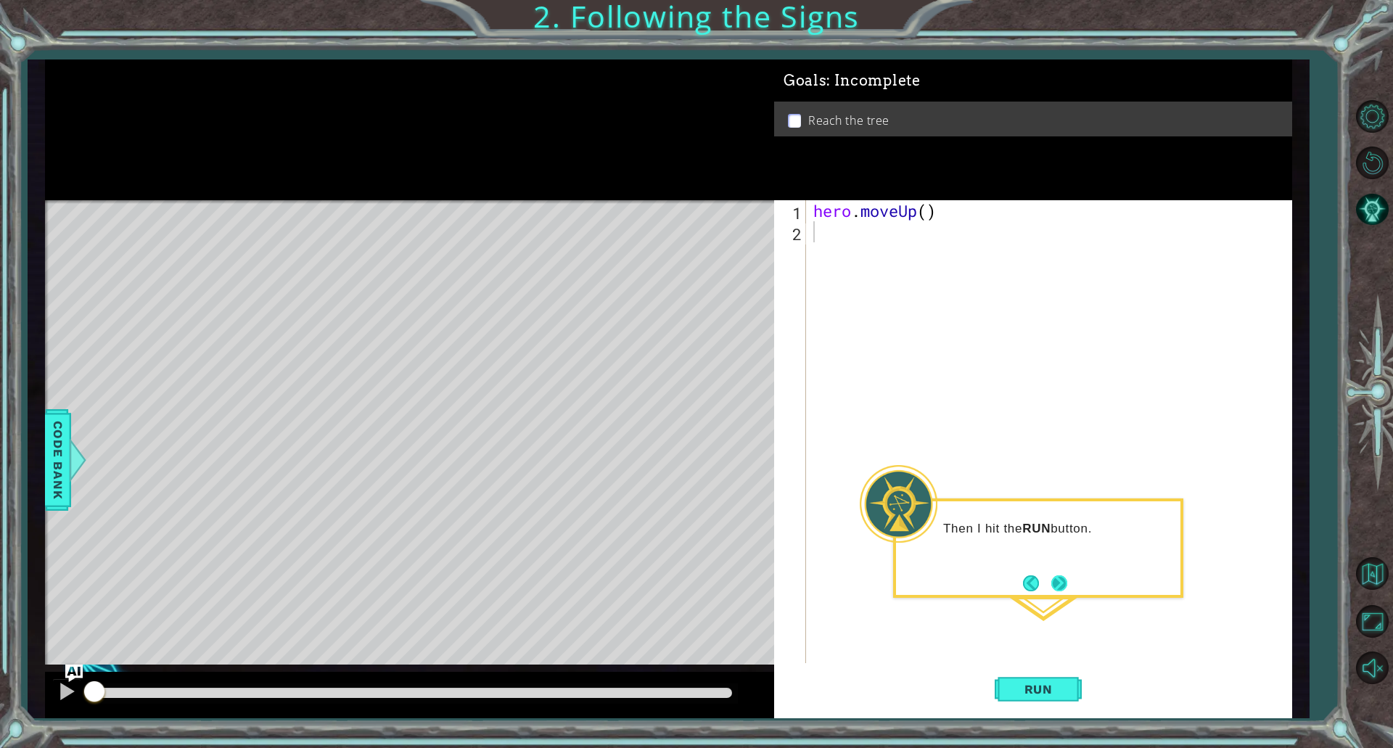
click at [1058, 576] on button "Next" at bounding box center [1060, 584] width 16 height 16
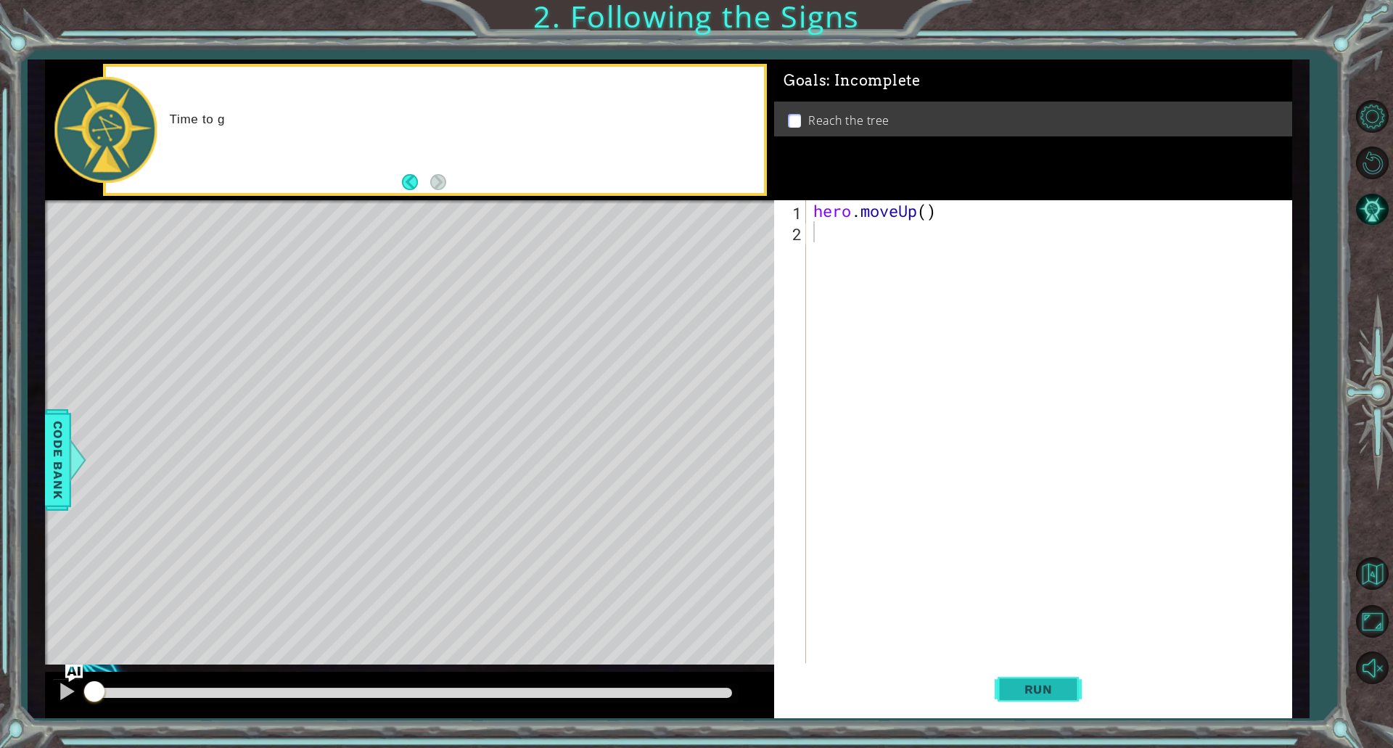
click at [1037, 708] on button "Run" at bounding box center [1038, 689] width 87 height 52
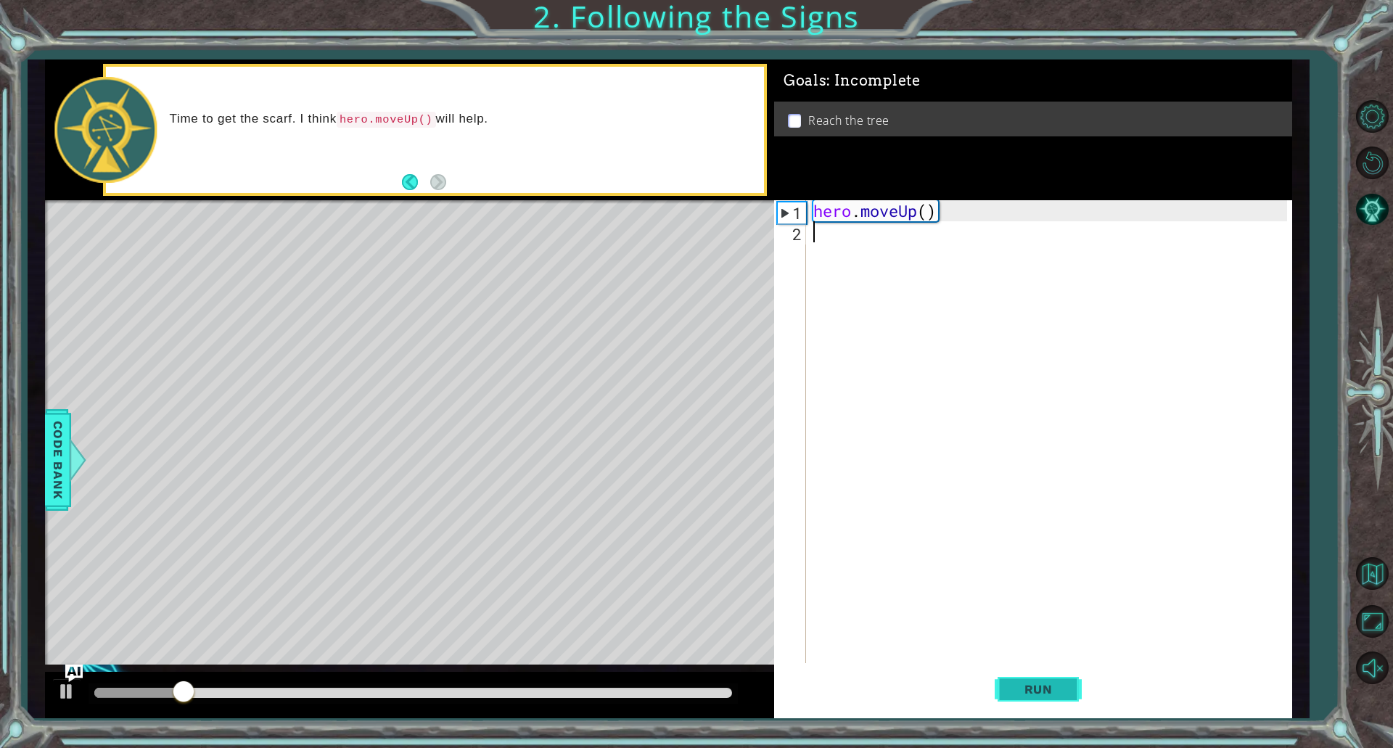
click at [1025, 689] on span "Run" at bounding box center [1038, 689] width 57 height 15
click at [1023, 689] on span "Run" at bounding box center [1038, 689] width 57 height 15
click at [552, 456] on div "Level Map" at bounding box center [380, 413] width 671 height 427
drag, startPoint x: 512, startPoint y: 684, endPoint x: 720, endPoint y: 667, distance: 208.2
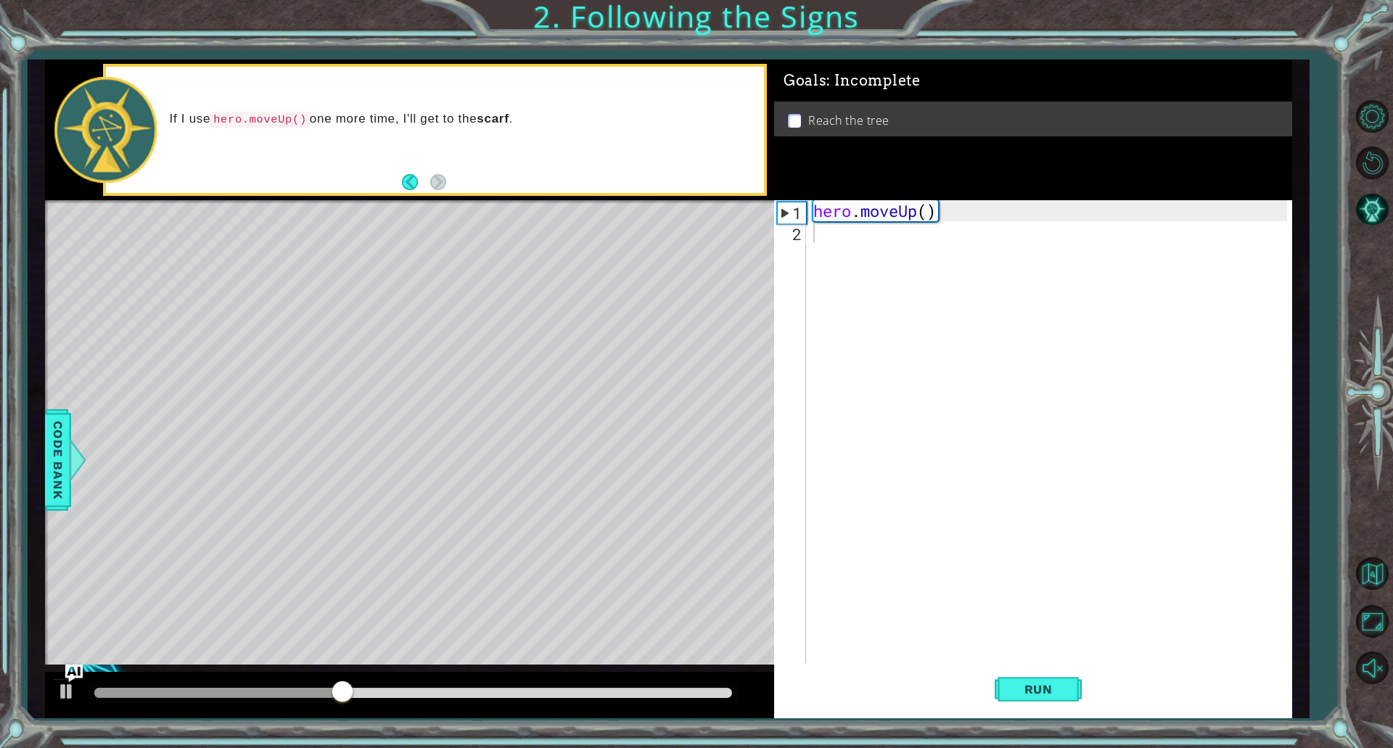
click at [681, 684] on div at bounding box center [414, 694] width 650 height 20
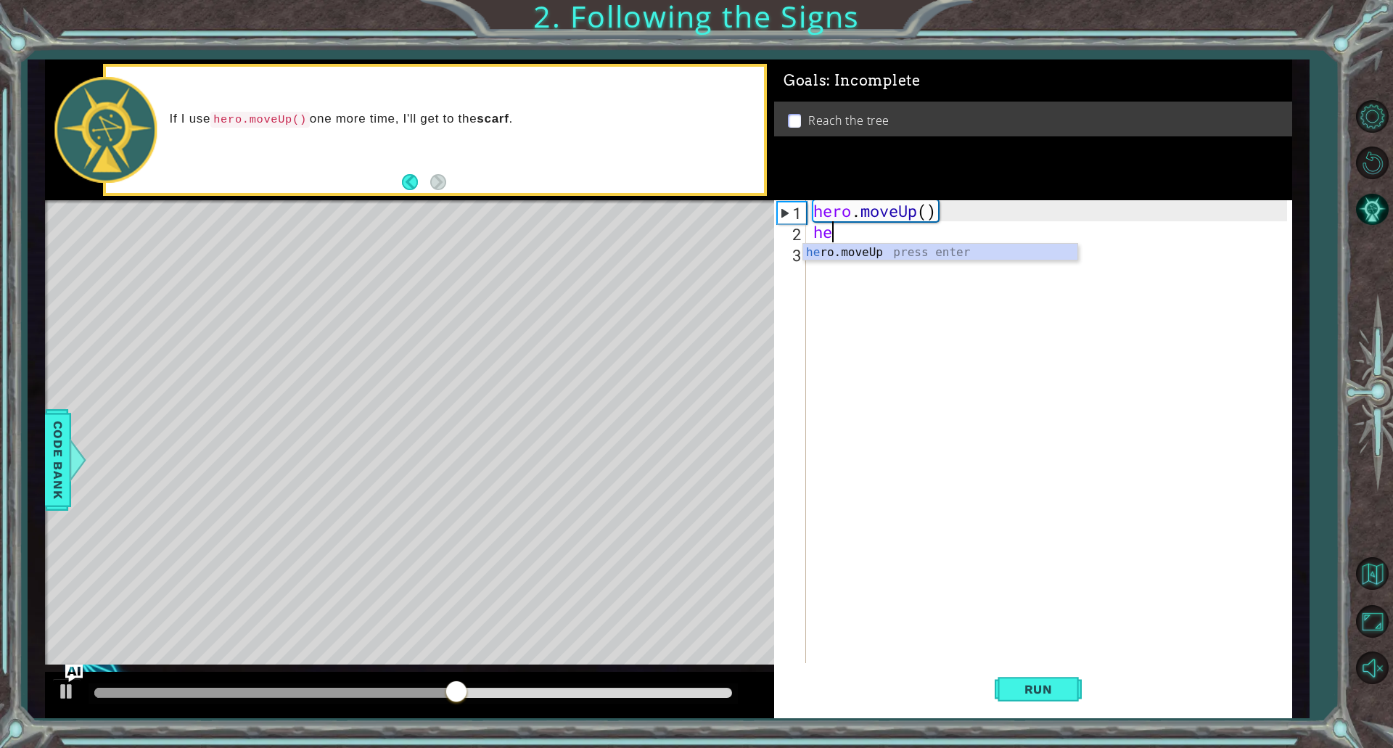
type textarea "her"
click at [848, 250] on div "her o.moveUp press enter" at bounding box center [940, 270] width 274 height 52
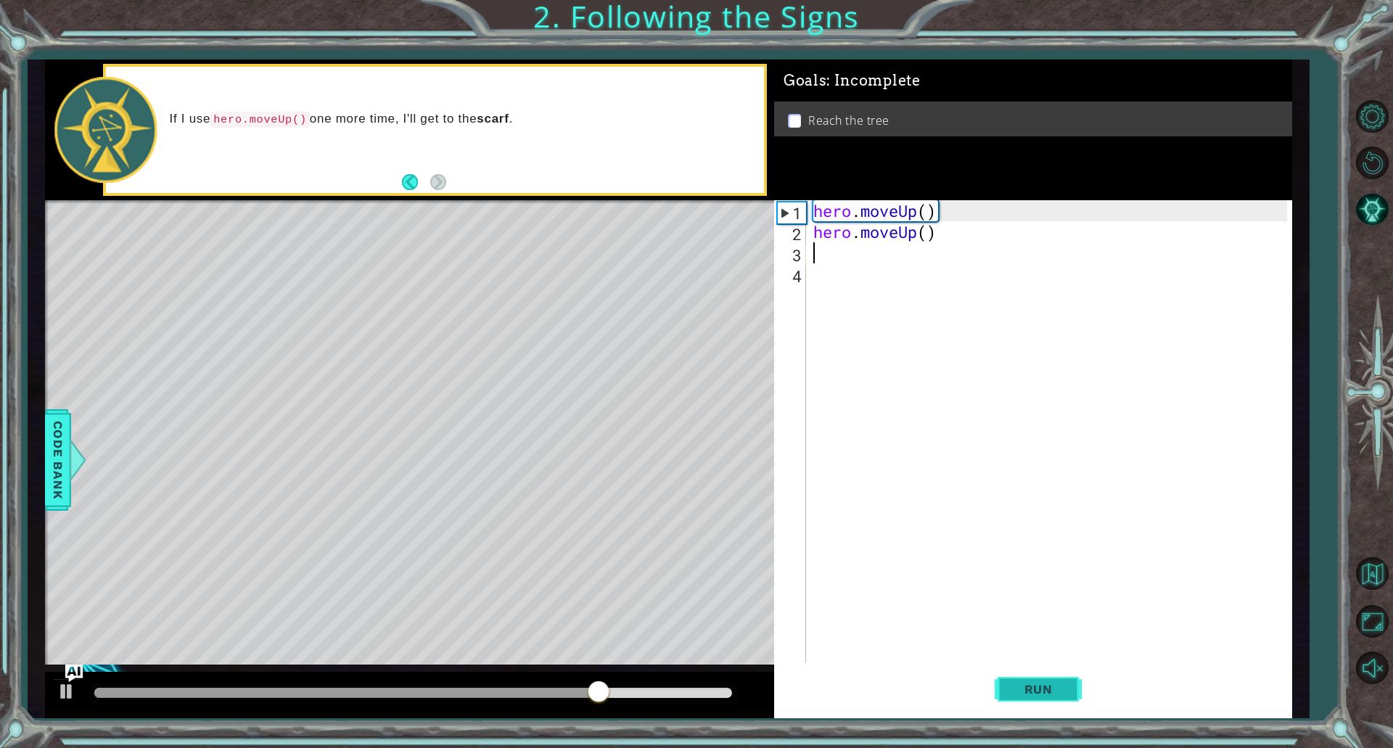
click at [1019, 708] on button "Run" at bounding box center [1038, 689] width 87 height 52
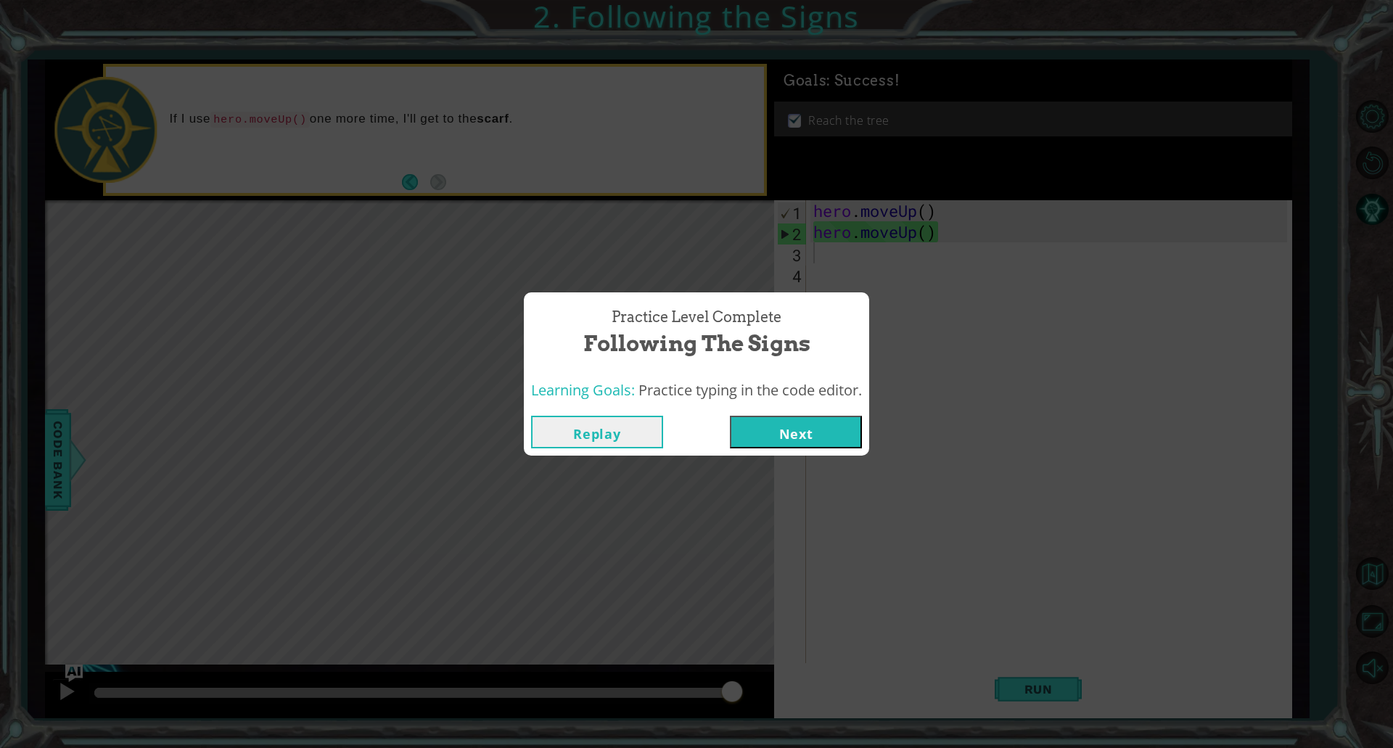
click at [794, 429] on button "Next" at bounding box center [796, 432] width 132 height 33
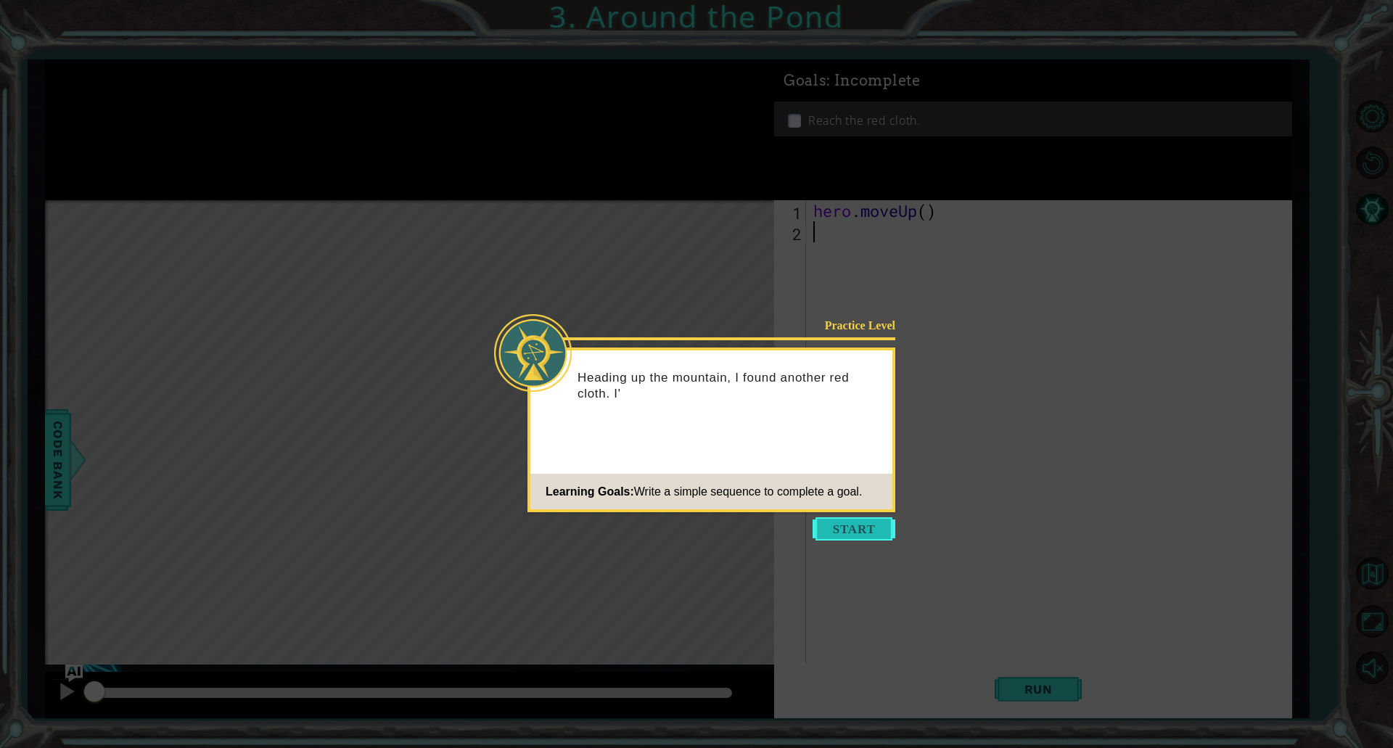
click at [861, 528] on button "Start" at bounding box center [854, 528] width 83 height 23
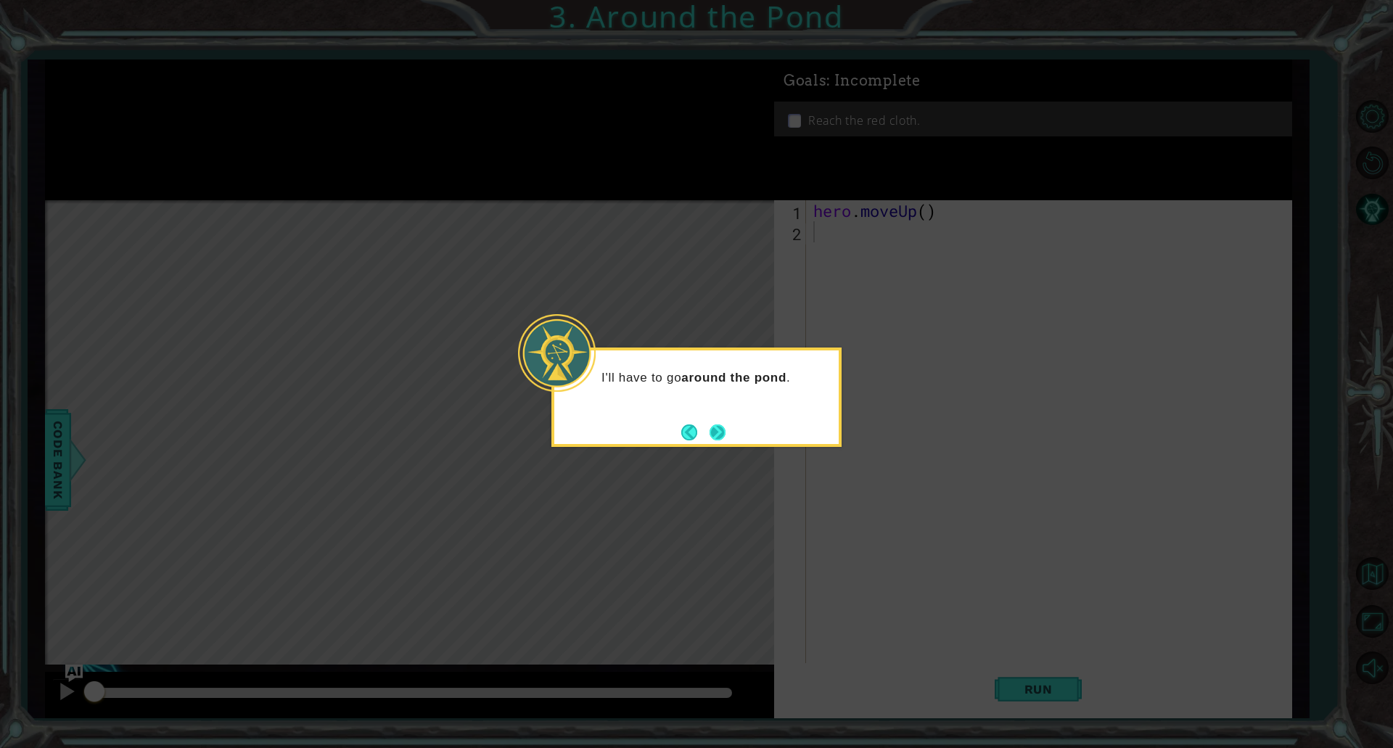
click at [711, 426] on button "Next" at bounding box center [718, 433] width 16 height 16
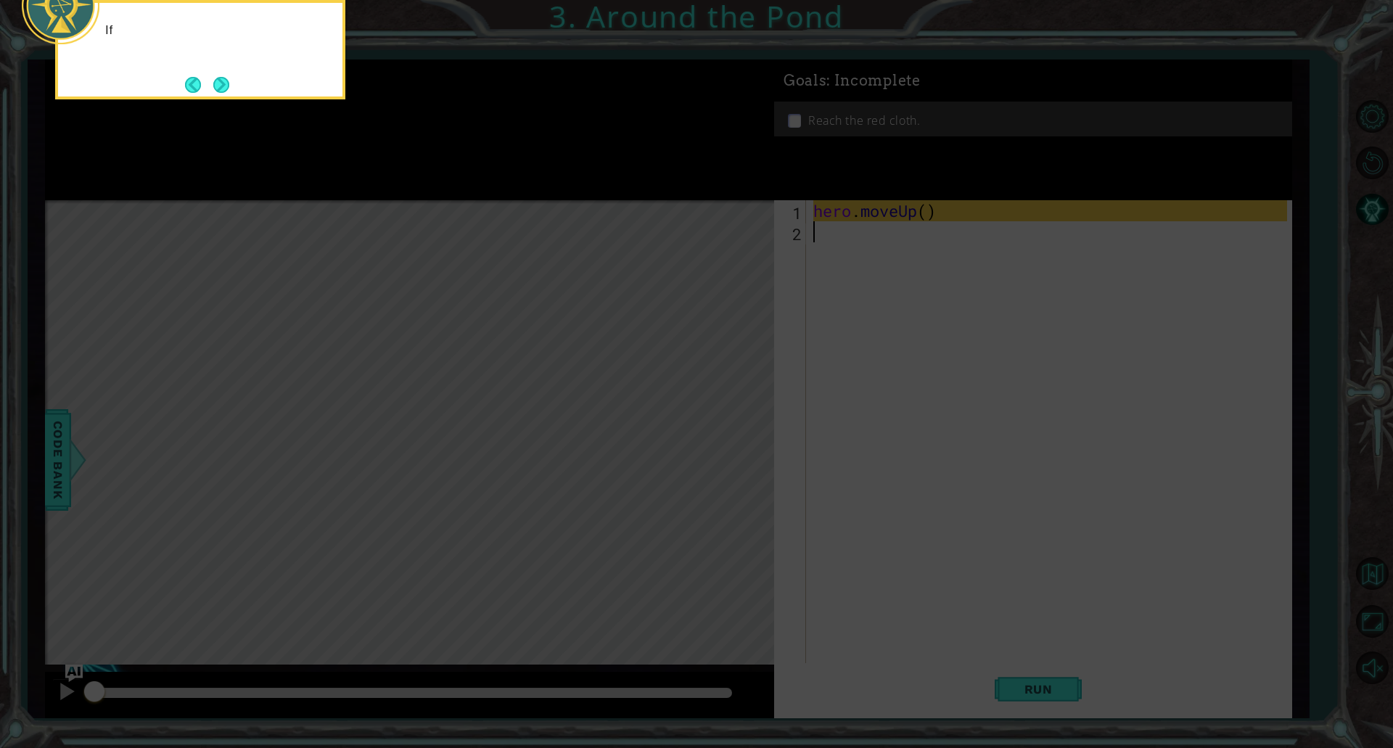
click at [890, 282] on icon at bounding box center [696, 112] width 1393 height 1272
click at [887, 237] on icon at bounding box center [696, 112] width 1393 height 1272
click at [225, 66] on div "If I need to move up on the map, I can" at bounding box center [200, 34] width 284 height 63
click at [216, 85] on button "Next" at bounding box center [221, 85] width 16 height 16
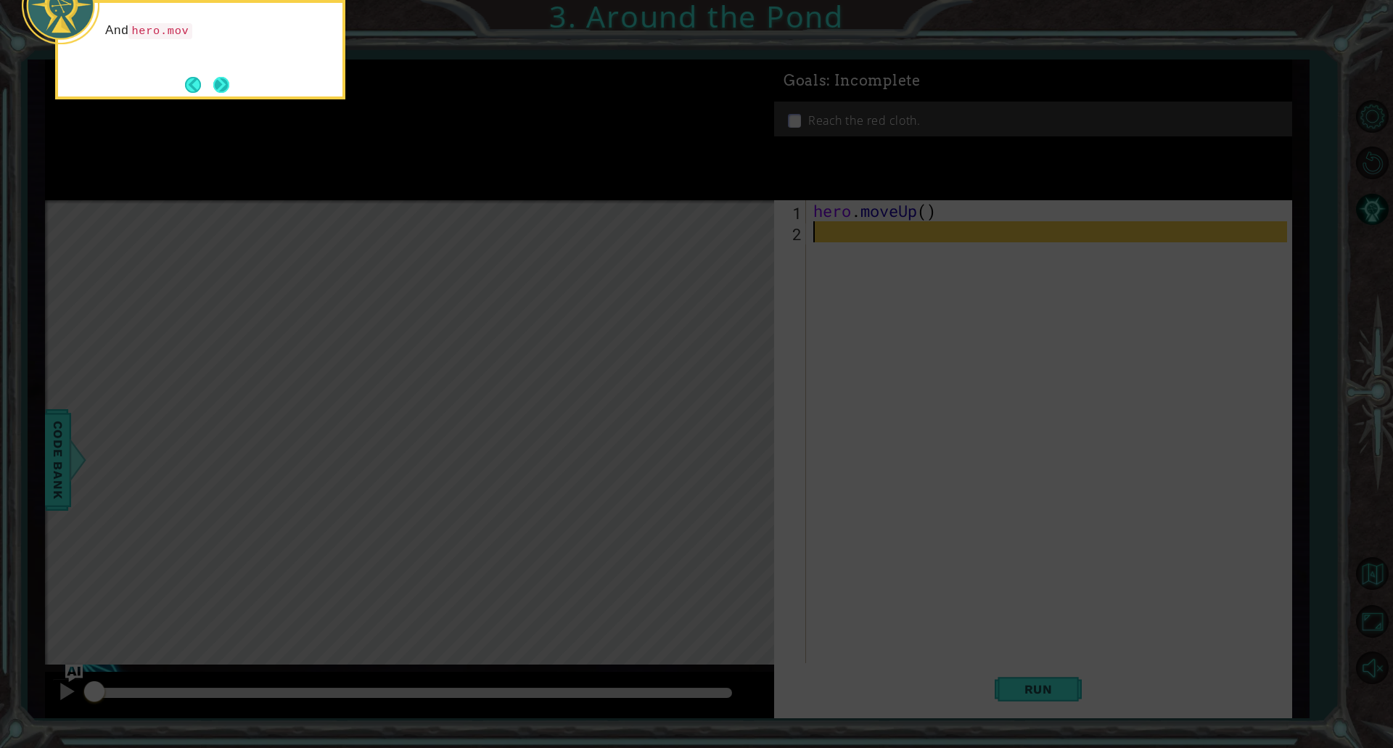
click at [225, 93] on button "Next" at bounding box center [221, 85] width 16 height 16
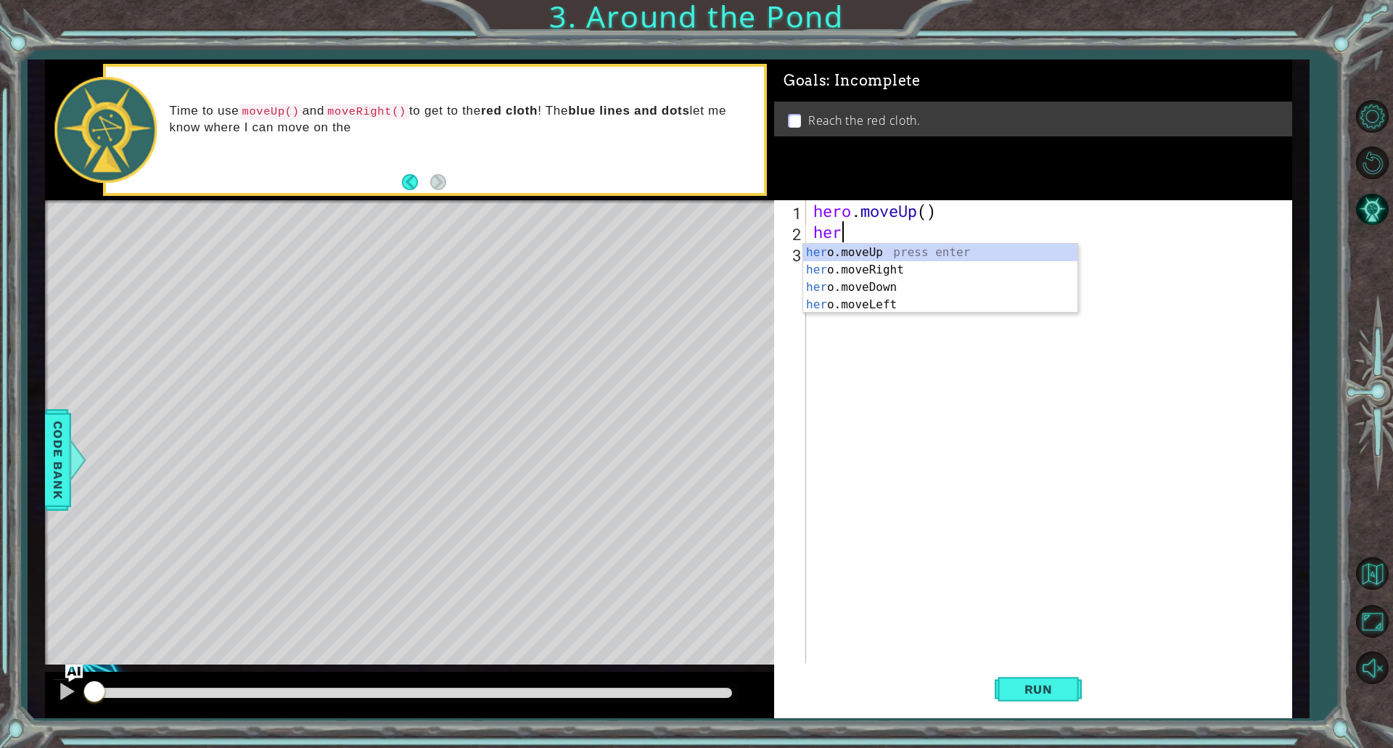
type textarea "hero"
click at [970, 256] on div "hero .moveUp press enter hero .moveRight press enter hero .moveDown press enter…" at bounding box center [940, 296] width 274 height 105
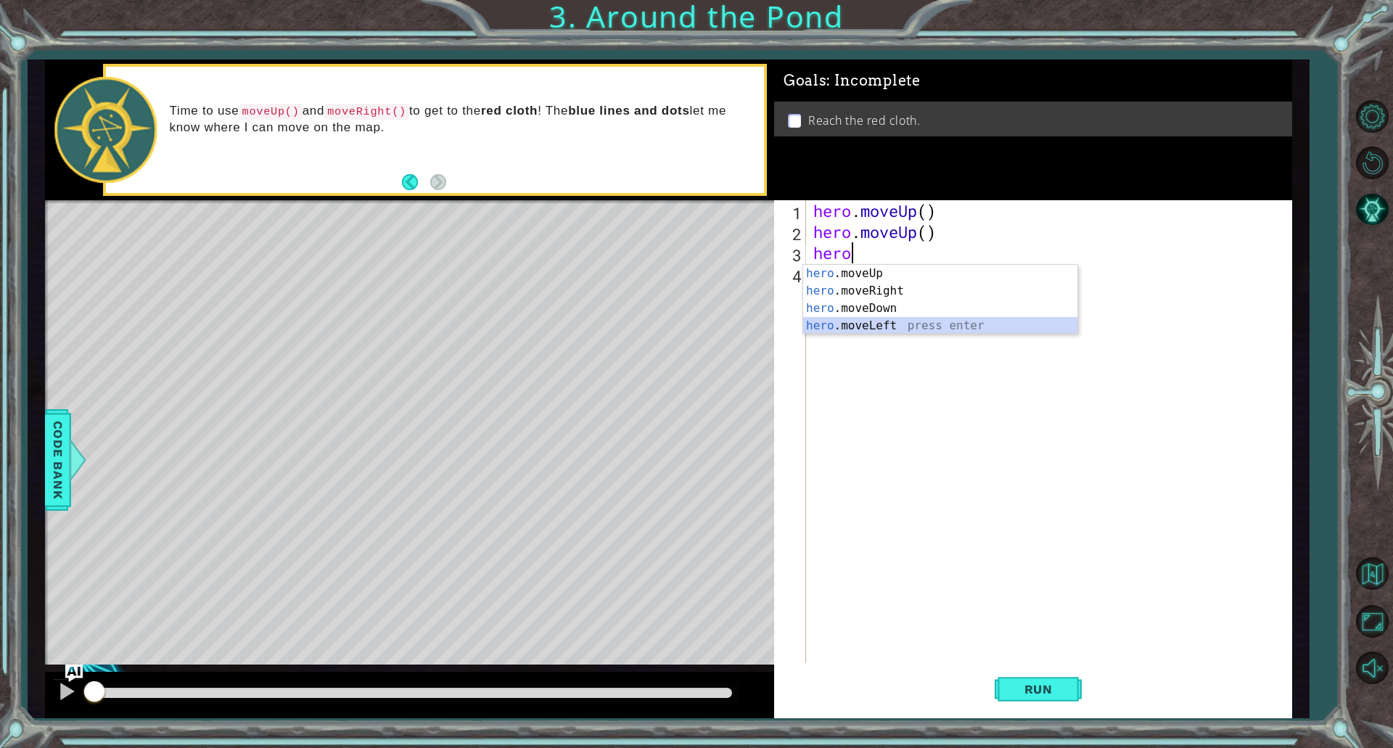
click at [918, 317] on div "hero .moveUp press enter hero .moveRight press enter hero .moveDown press enter…" at bounding box center [940, 317] width 274 height 105
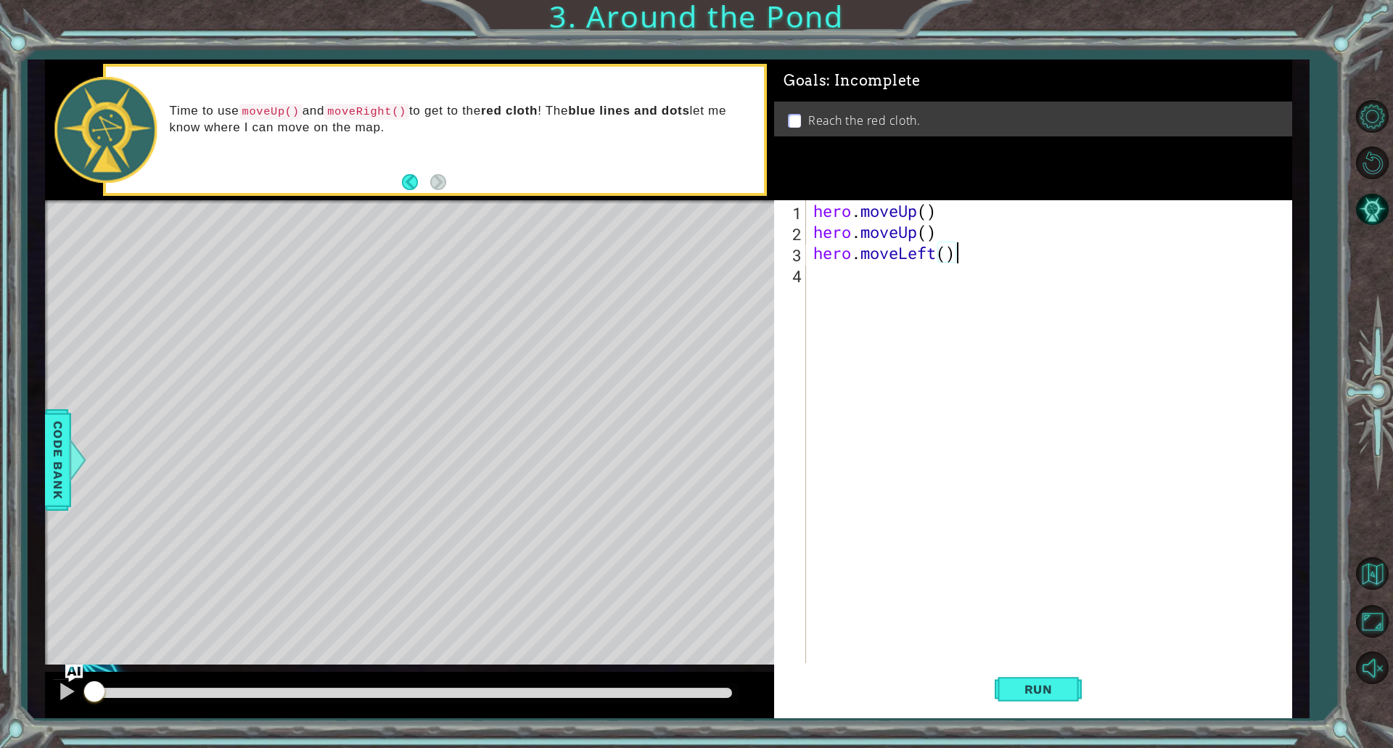
click at [980, 255] on div "hero . moveUp ( ) hero . moveUp ( ) hero . moveLeft ( )" at bounding box center [1053, 452] width 484 height 505
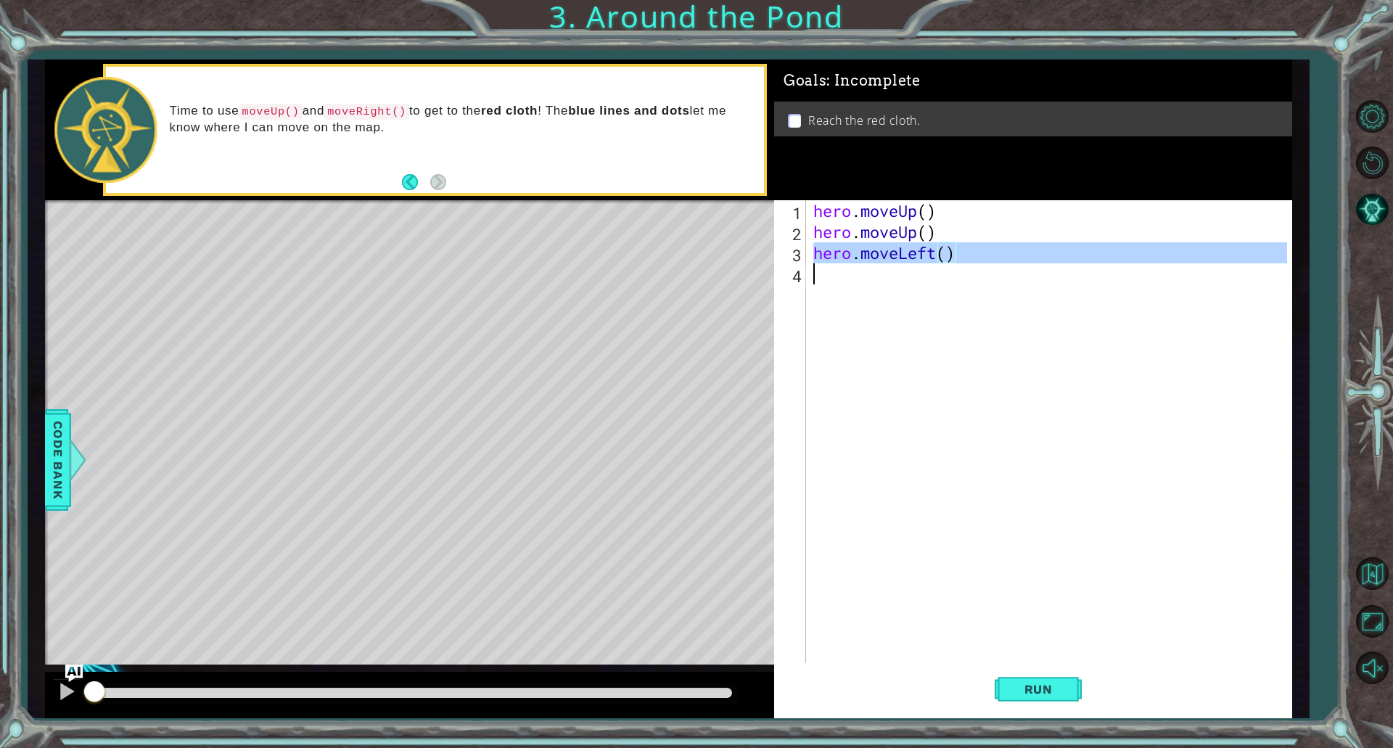
click at [980, 256] on div "hero . moveUp ( ) hero . moveUp ( ) hero . moveLeft ( )" at bounding box center [1053, 452] width 484 height 505
type textarea "hero.moveLeft()"
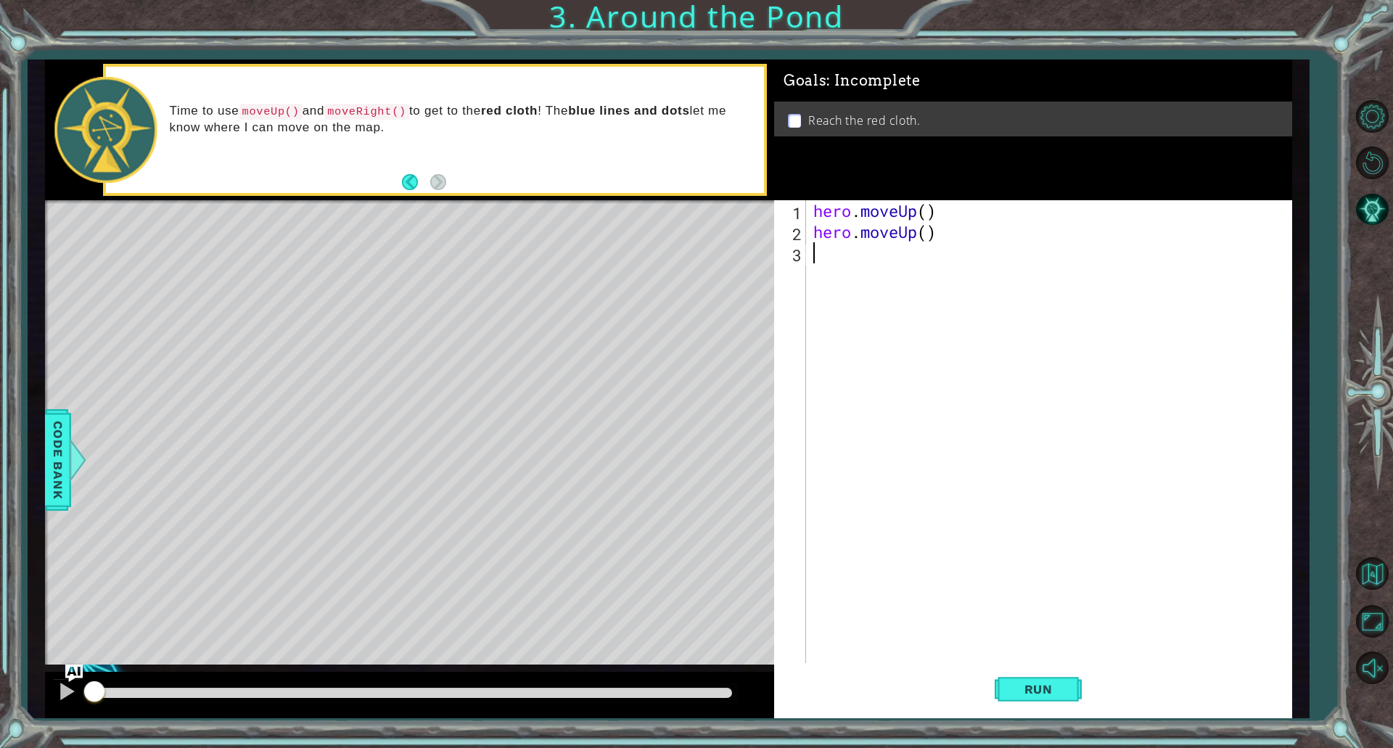
scroll to position [0, 0]
type textarea "he"
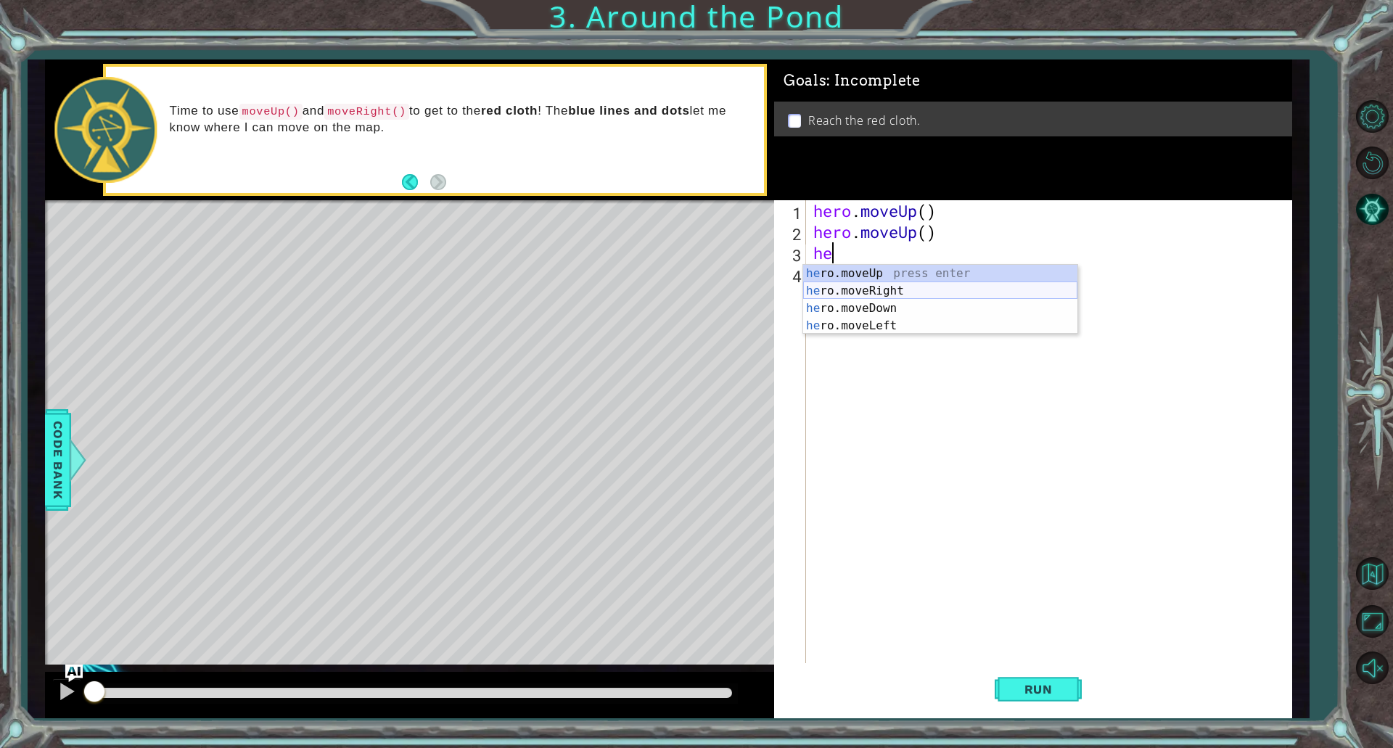
click at [946, 291] on div "he ro.moveUp press enter he ro.moveRight press enter he ro.moveDown press enter…" at bounding box center [940, 317] width 274 height 105
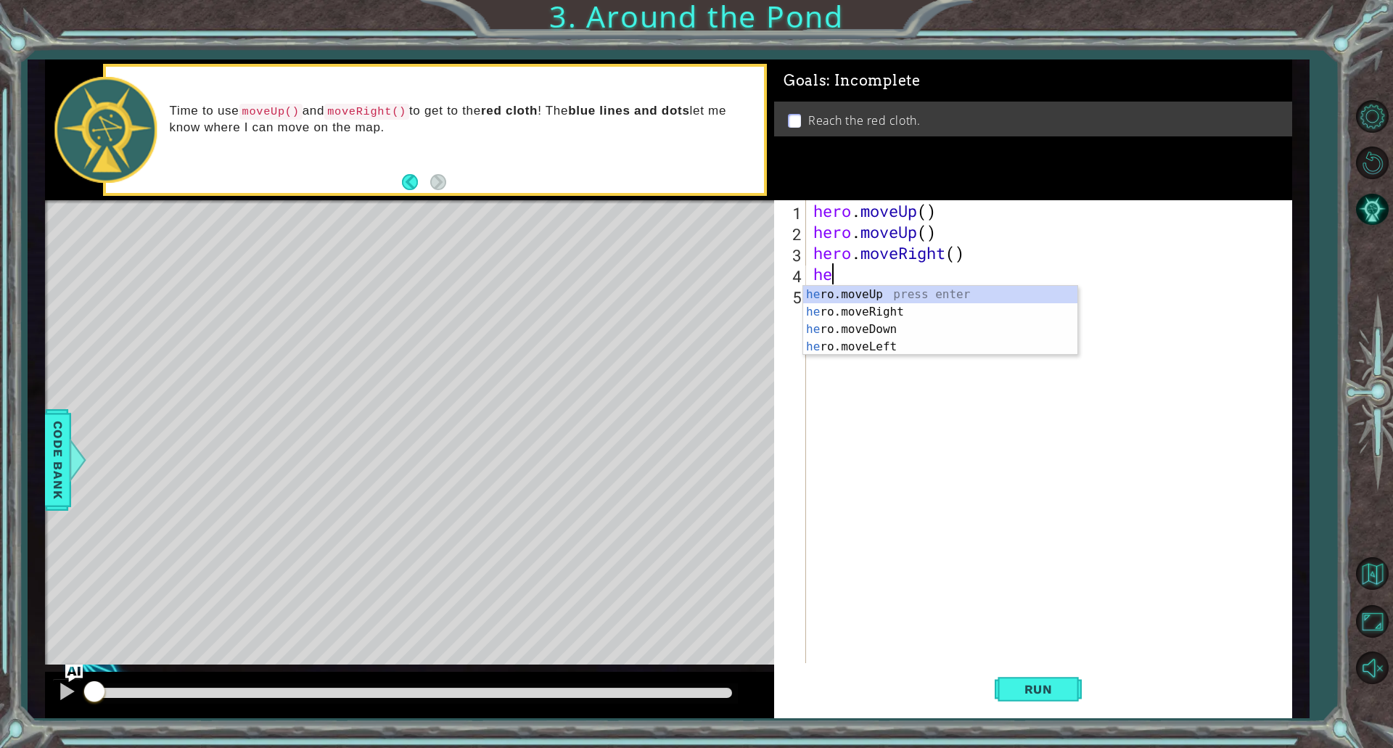
type textarea "hero"
click at [946, 291] on div "hero .moveUp press enter hero .moveRight press enter hero .moveDown press enter…" at bounding box center [940, 338] width 274 height 105
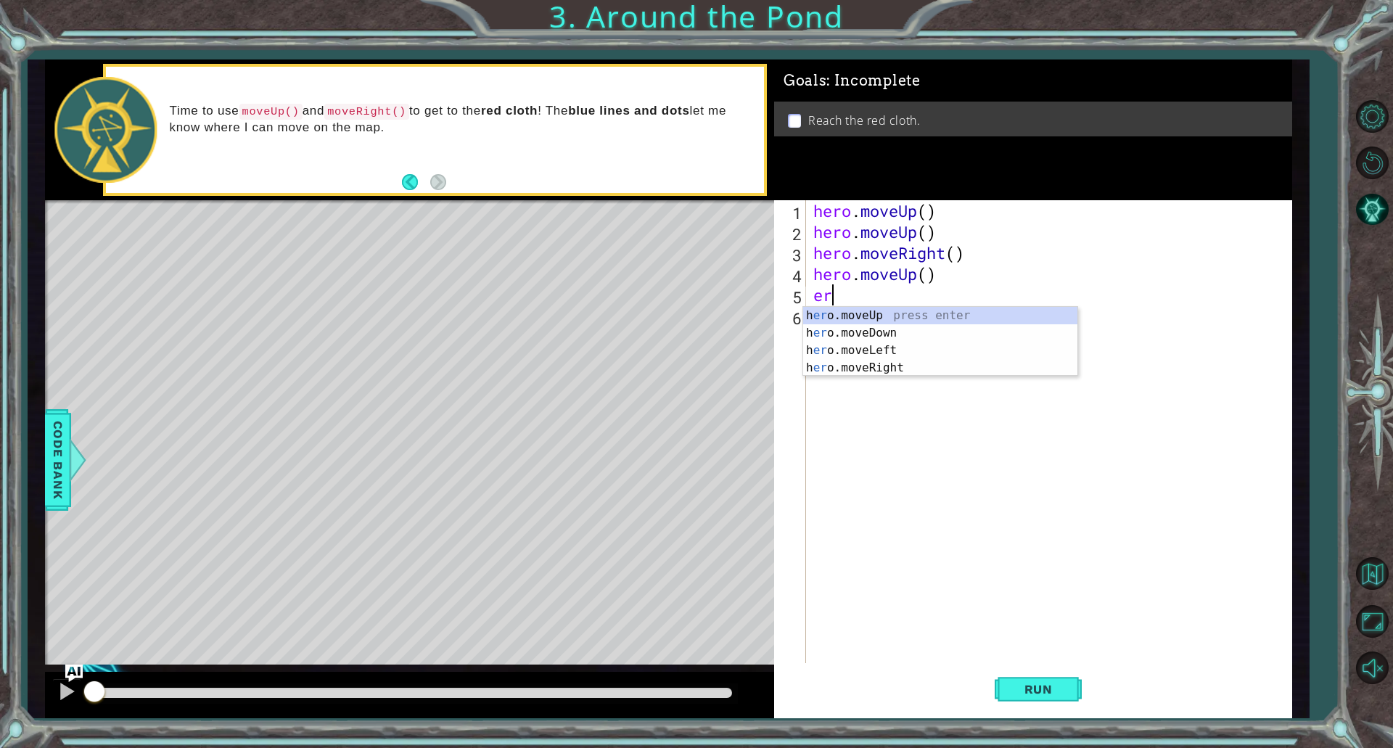
type textarea "ero"
click at [888, 310] on div "h ero .moveUp press enter h ero .moveRight press enter h ero .moveDown press en…" at bounding box center [940, 359] width 274 height 105
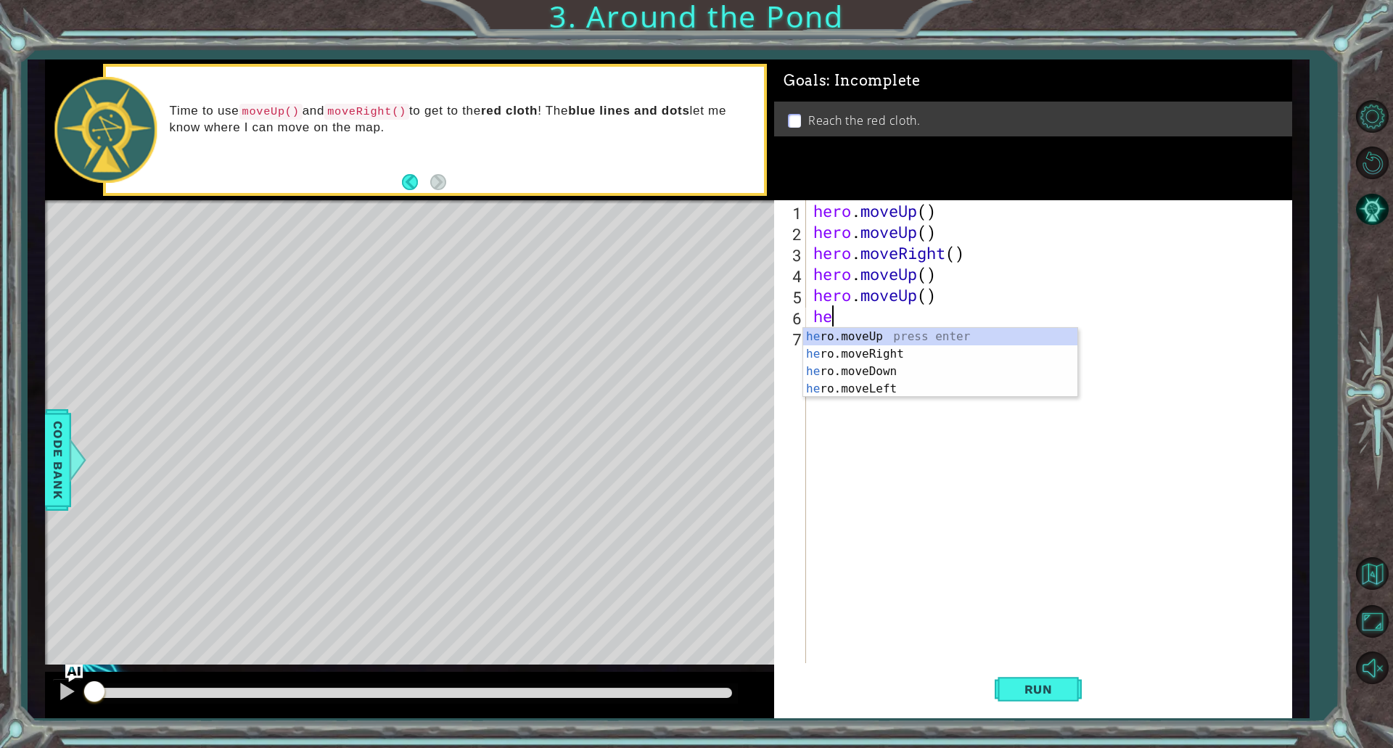
type textarea "hero"
click at [885, 339] on div "hero .moveUp press enter hero .moveRight press enter hero .moveDown press enter…" at bounding box center [940, 380] width 274 height 105
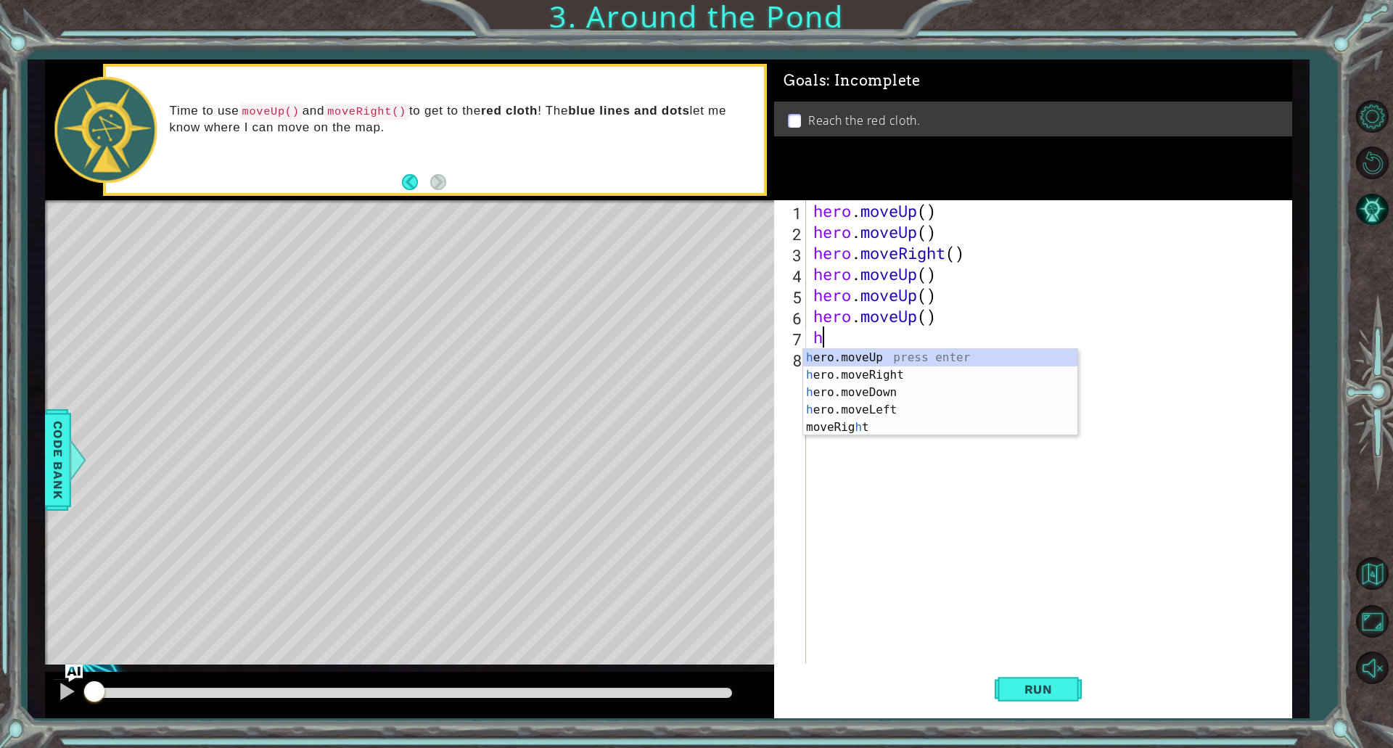
type textarea "hro"
click at [877, 359] on div "h e ro .moveUp press enter h e ro .moveRight press enter h e ro .moveDown press…" at bounding box center [940, 401] width 274 height 105
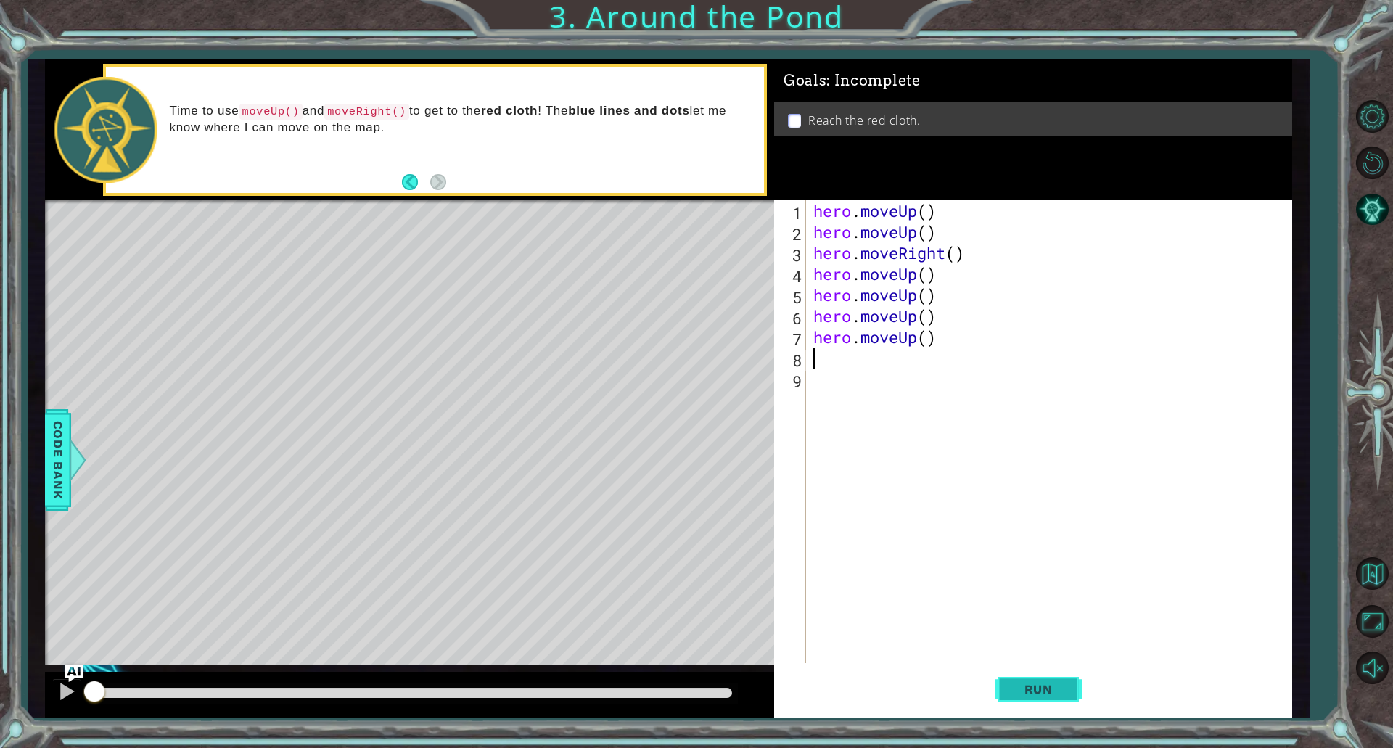
click at [1046, 671] on button "Run" at bounding box center [1038, 689] width 87 height 52
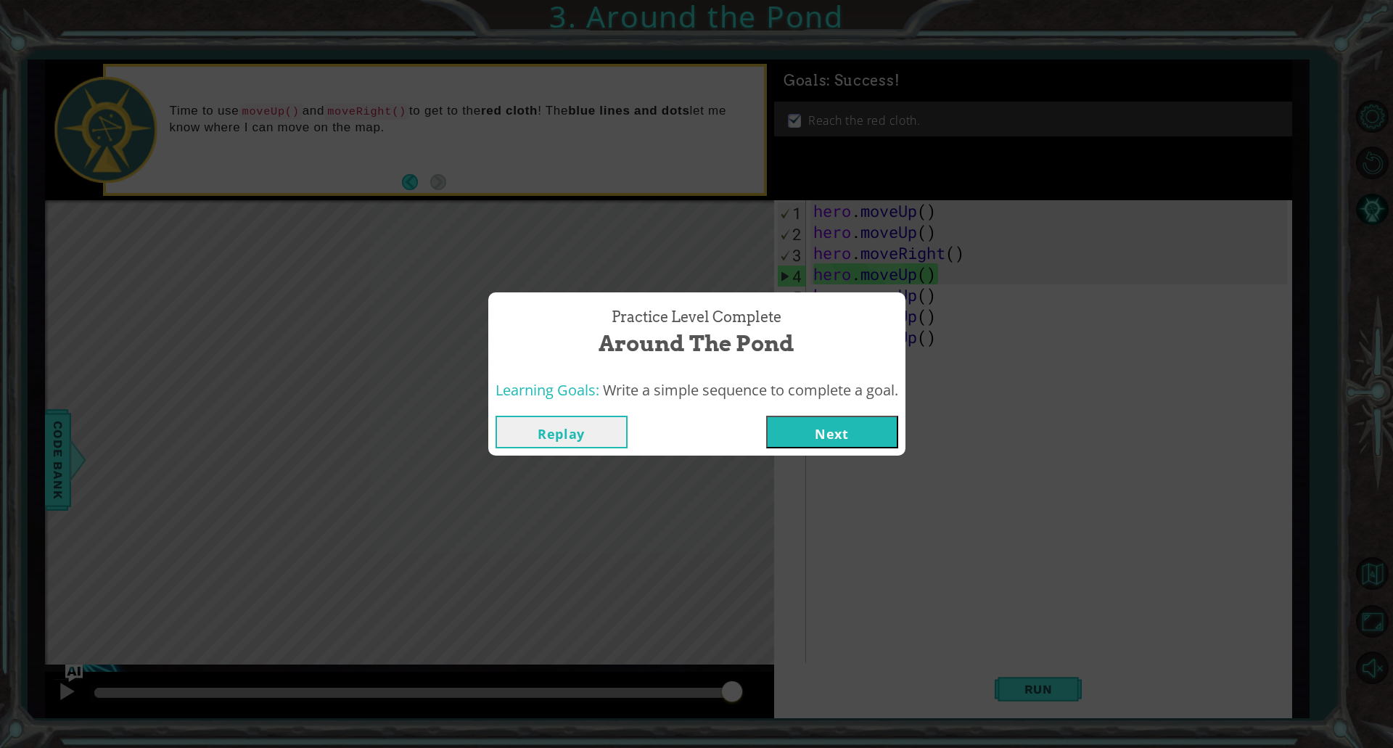
click at [818, 435] on button "Next" at bounding box center [832, 432] width 132 height 33
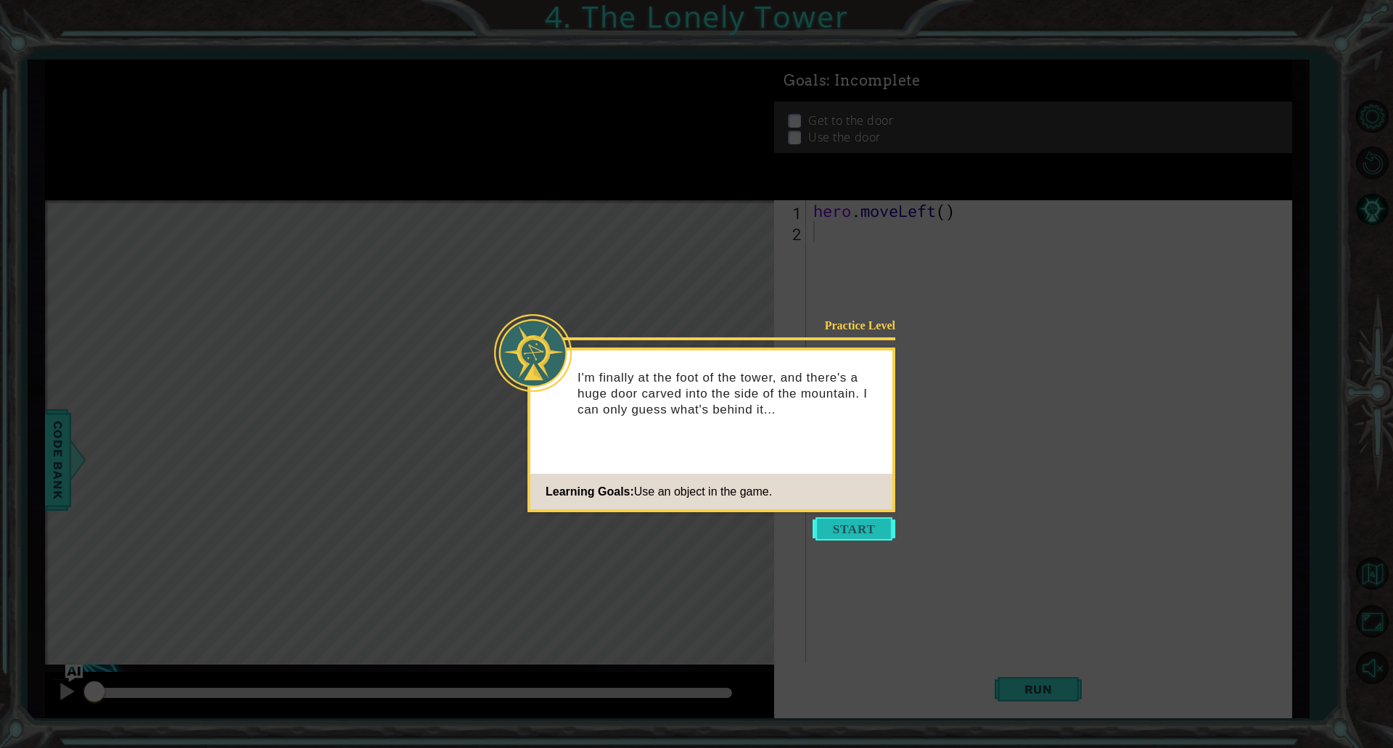
click at [887, 520] on button "Start" at bounding box center [854, 528] width 83 height 23
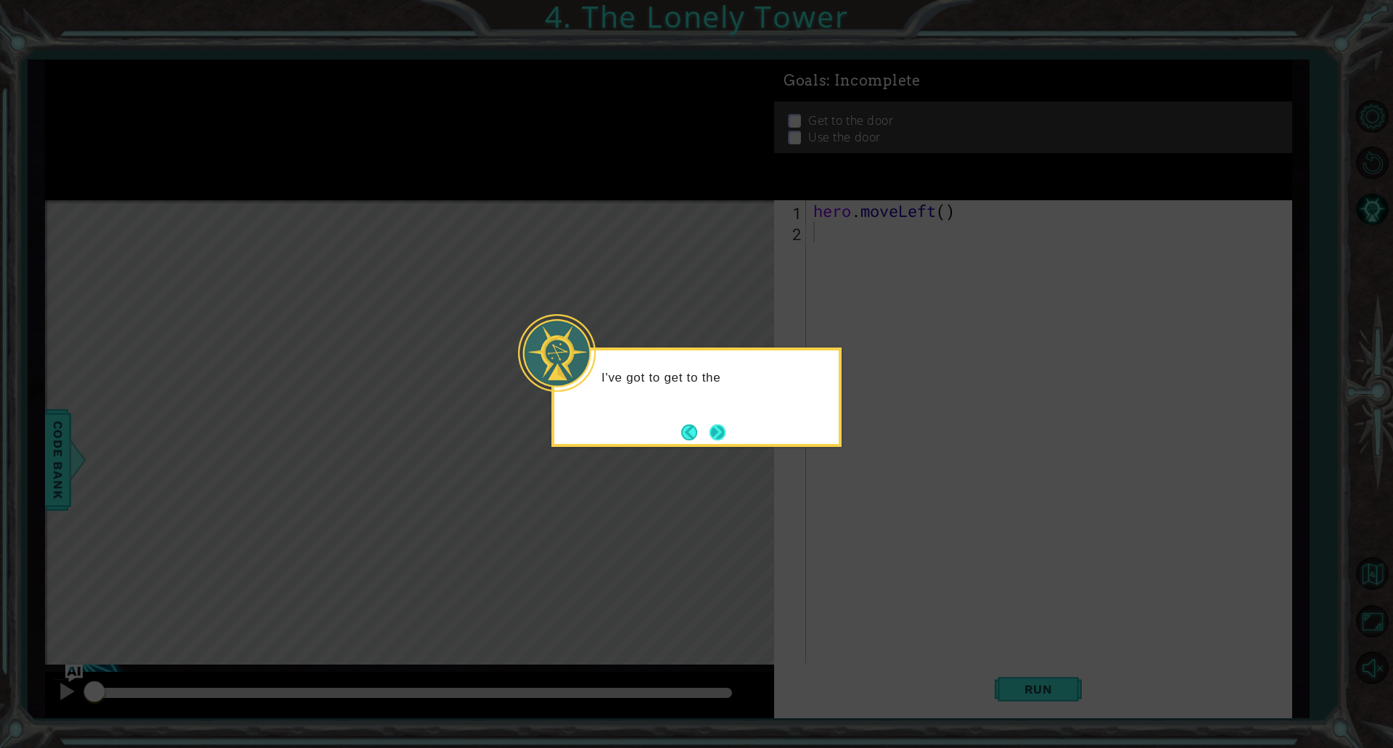
click at [721, 425] on button "Next" at bounding box center [718, 433] width 16 height 16
click at [725, 425] on button "Next" at bounding box center [718, 433] width 16 height 16
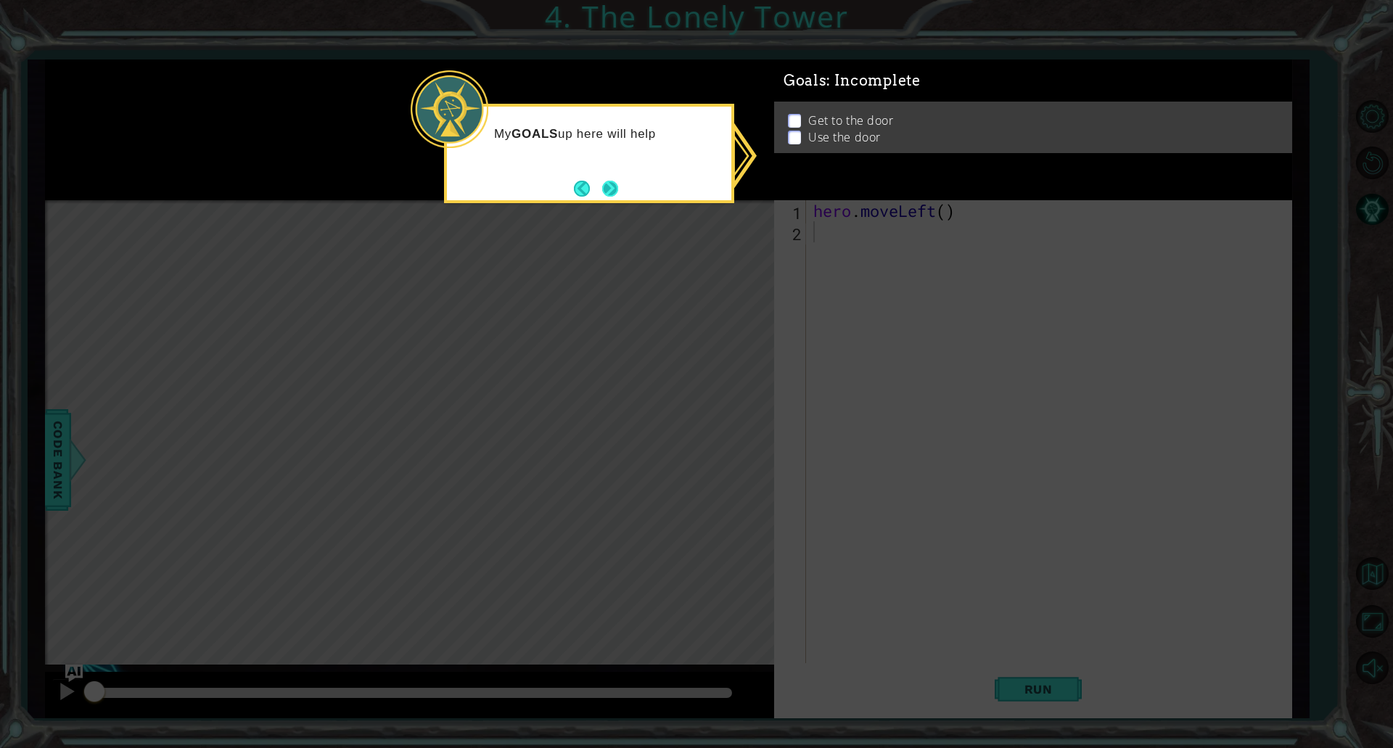
click at [618, 181] on button "Next" at bounding box center [610, 189] width 16 height 16
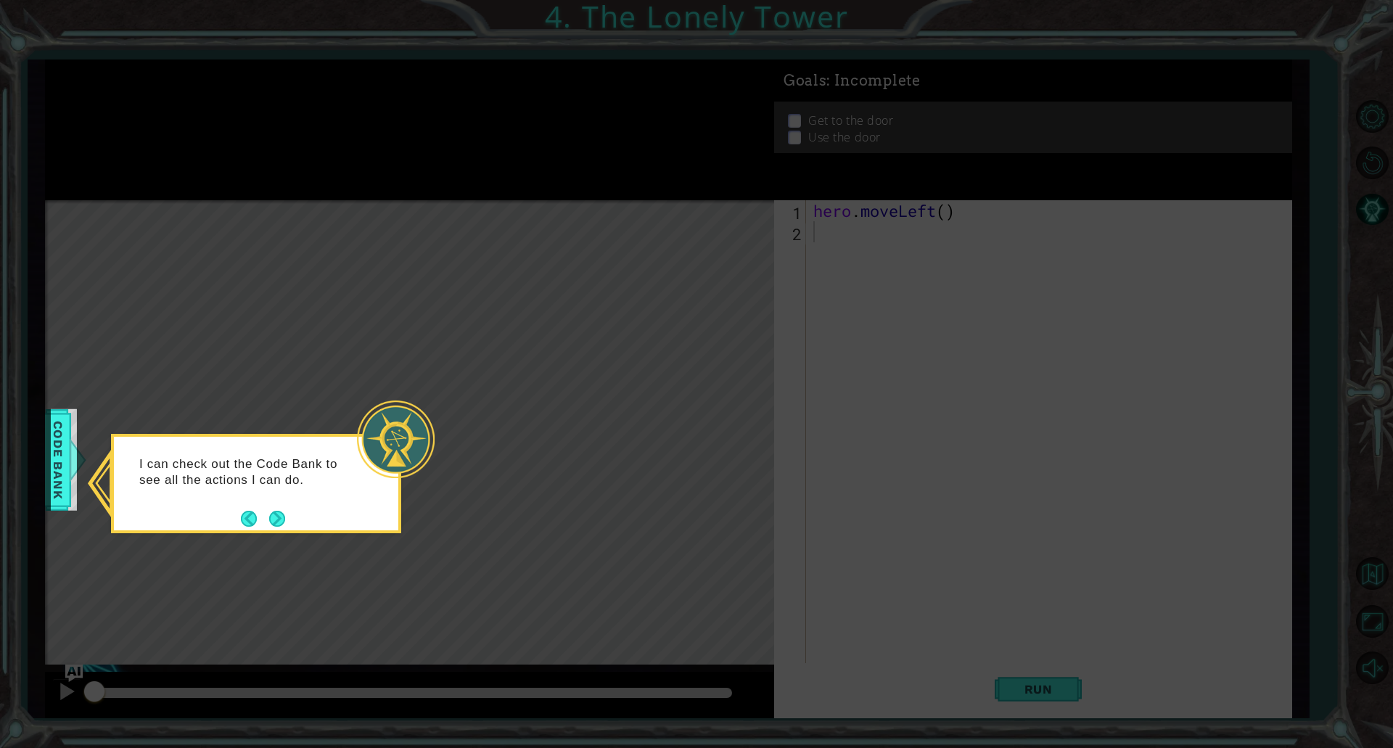
click at [269, 527] on footer at bounding box center [263, 519] width 44 height 22
click at [274, 520] on button "Next" at bounding box center [277, 519] width 16 height 16
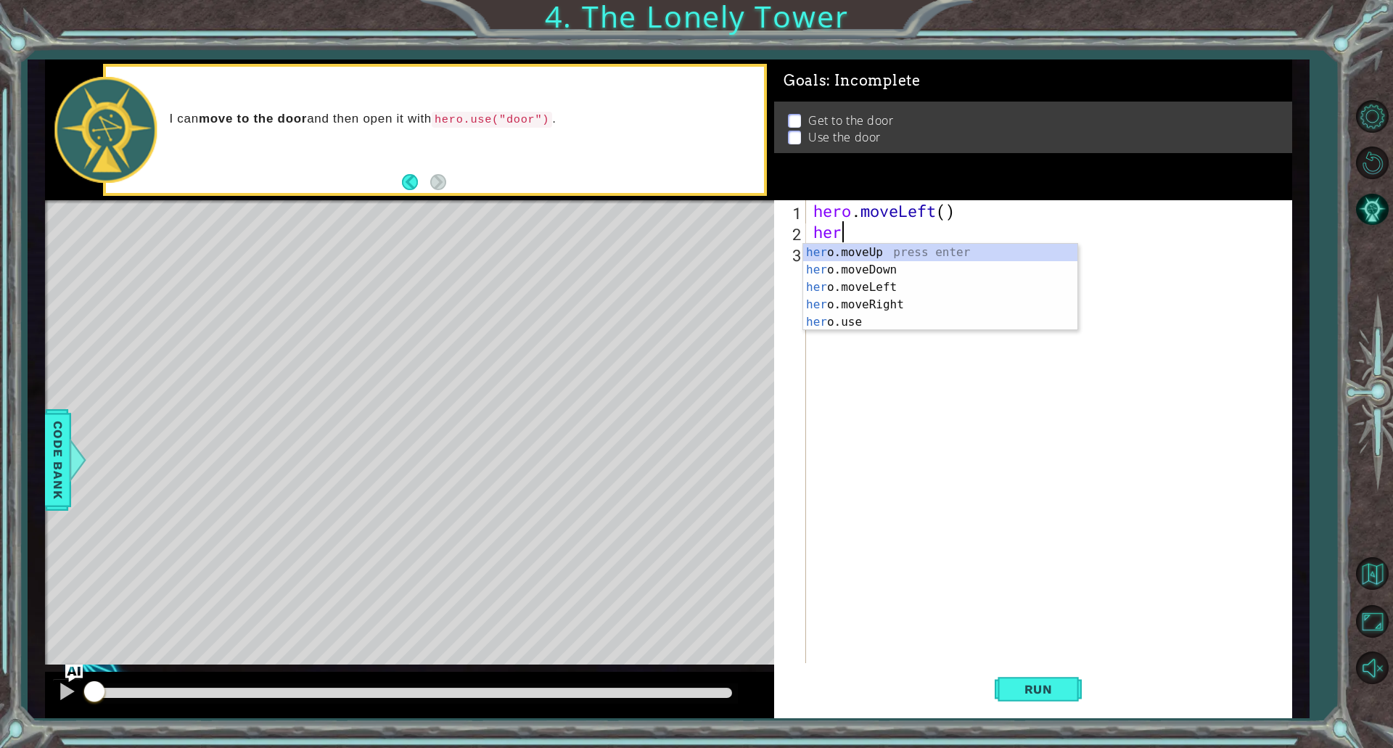
type textarea "hero"
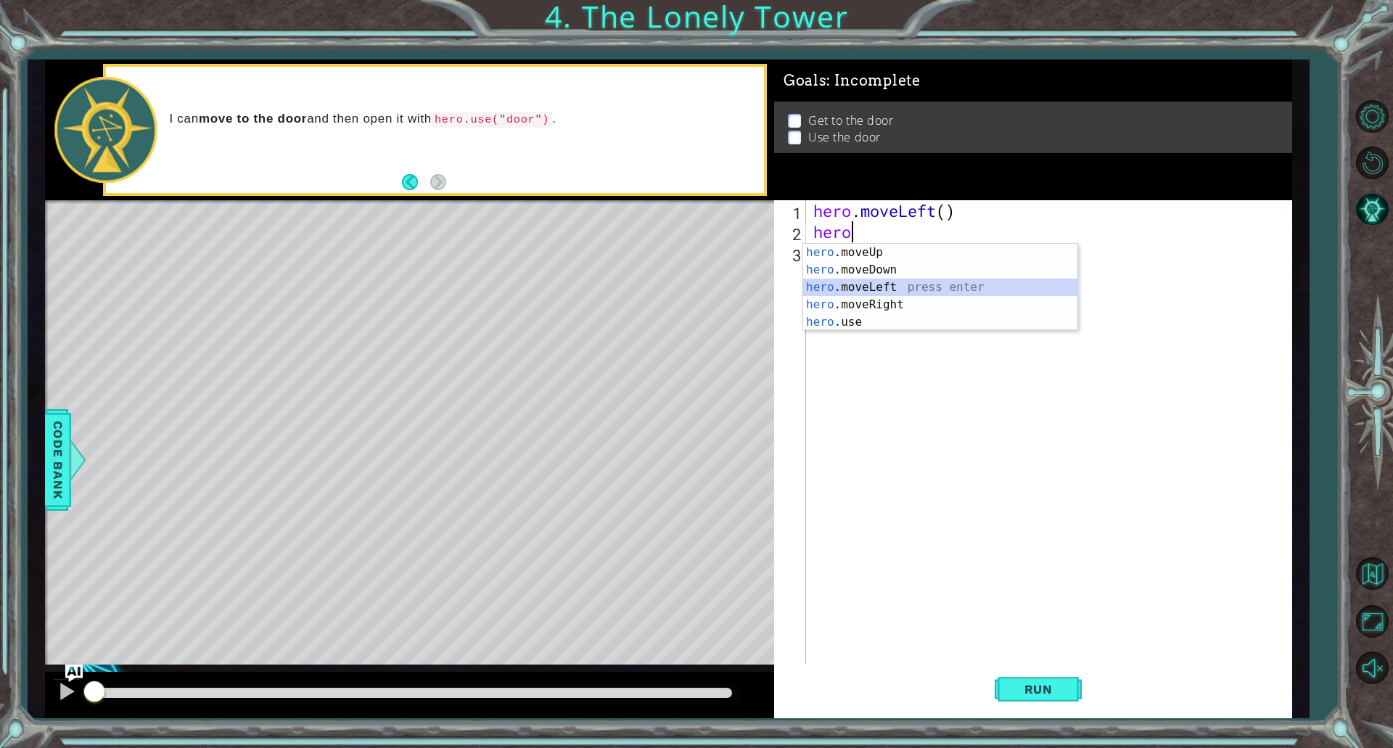
click at [890, 293] on div "hero .moveUp press enter hero .moveDown press enter hero .moveLeft press enter …" at bounding box center [940, 305] width 274 height 122
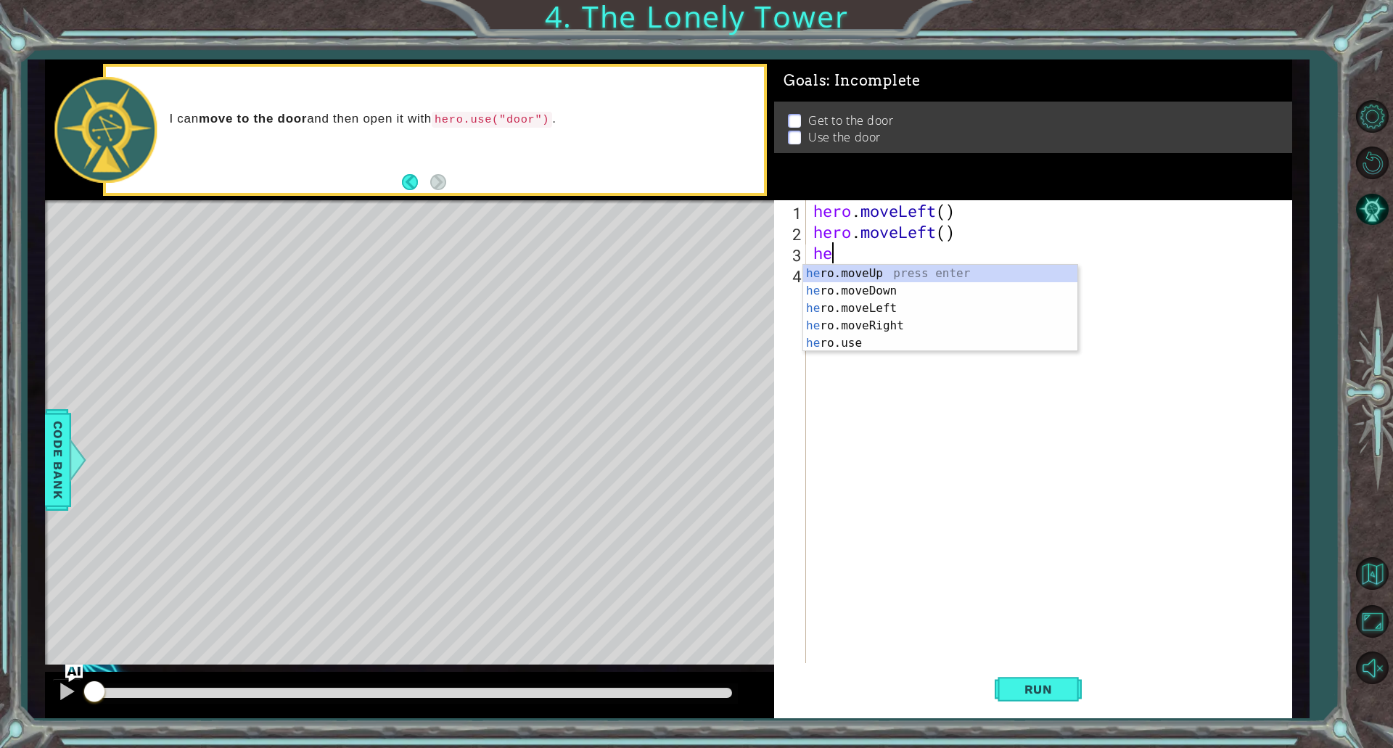
type textarea "hero"
click at [912, 274] on div "hero .moveUp press enter hero .moveDown press enter hero .moveLeft press enter …" at bounding box center [940, 326] width 274 height 122
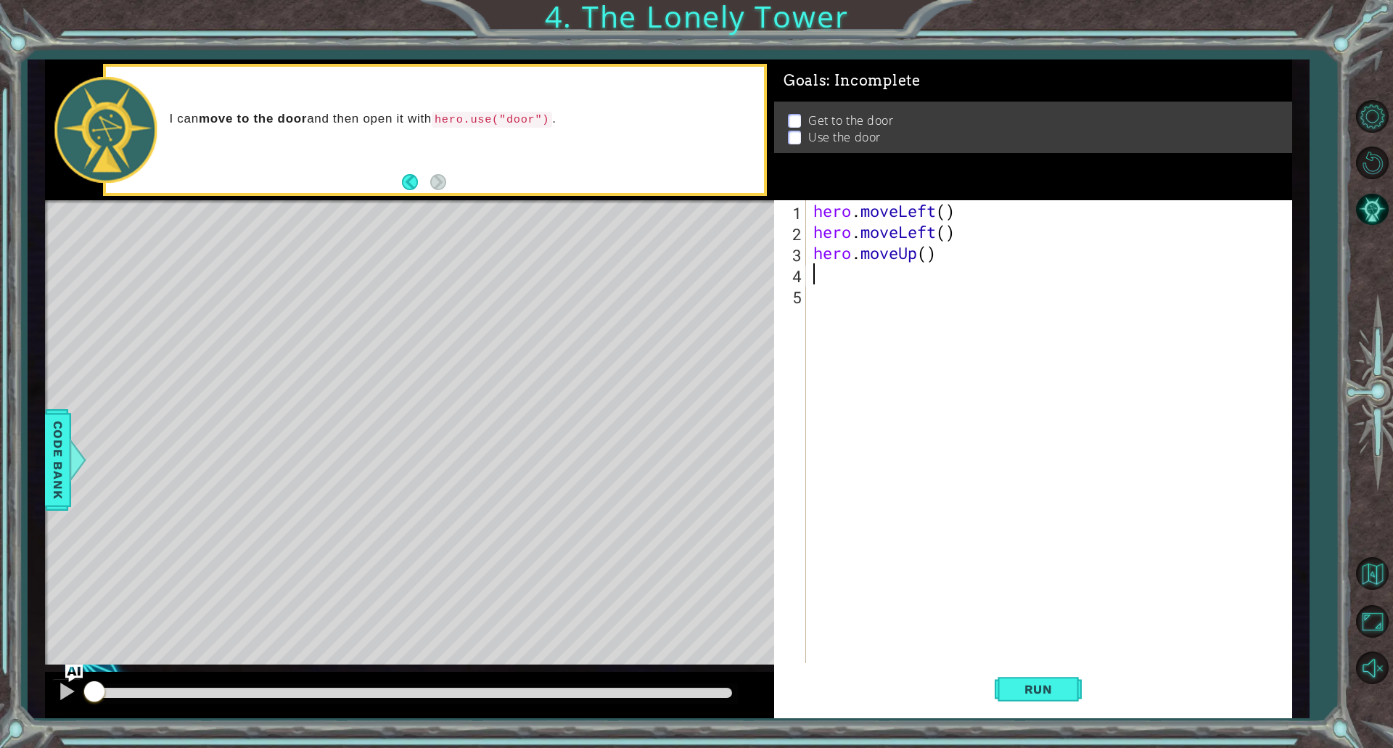
scroll to position [0, 0]
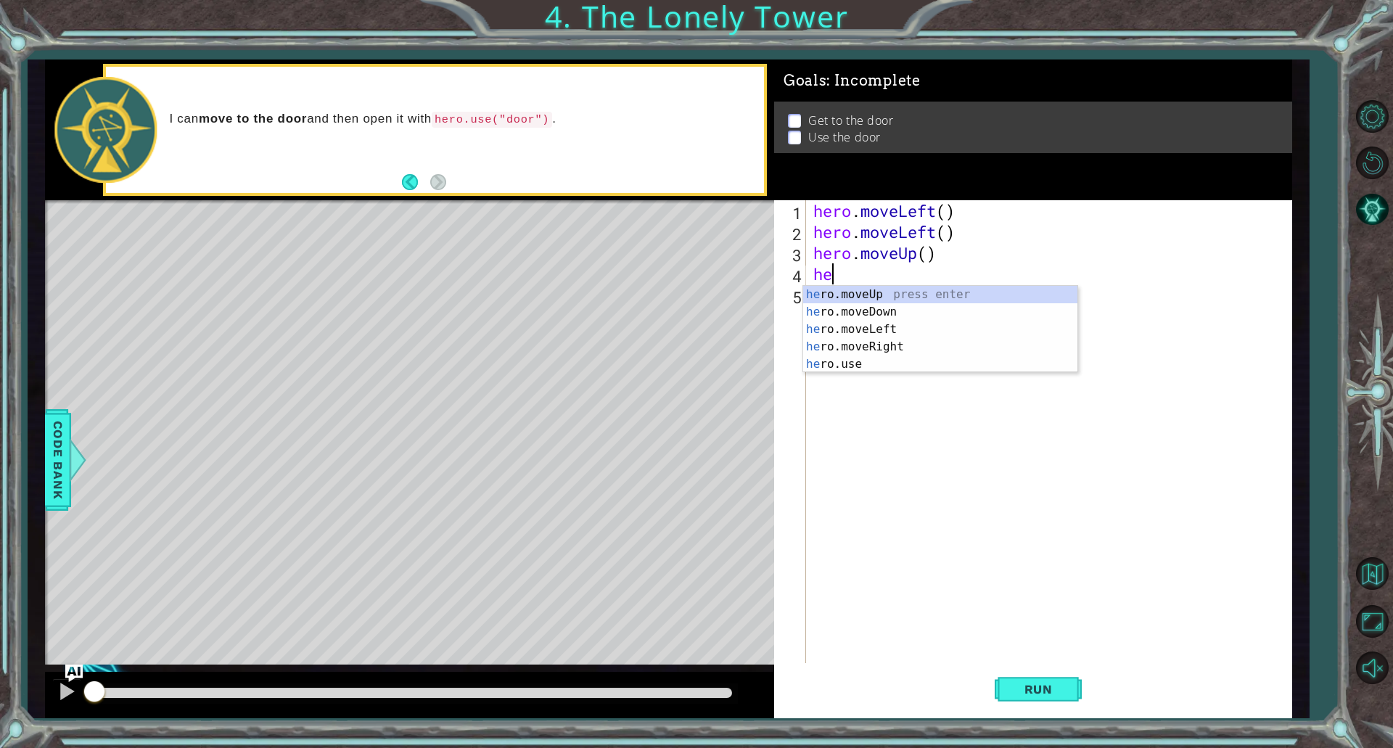
type textarea "hero"
click at [896, 298] on div "hero .moveUp press enter hero .moveDown press enter hero .moveLeft press enter …" at bounding box center [940, 347] width 274 height 122
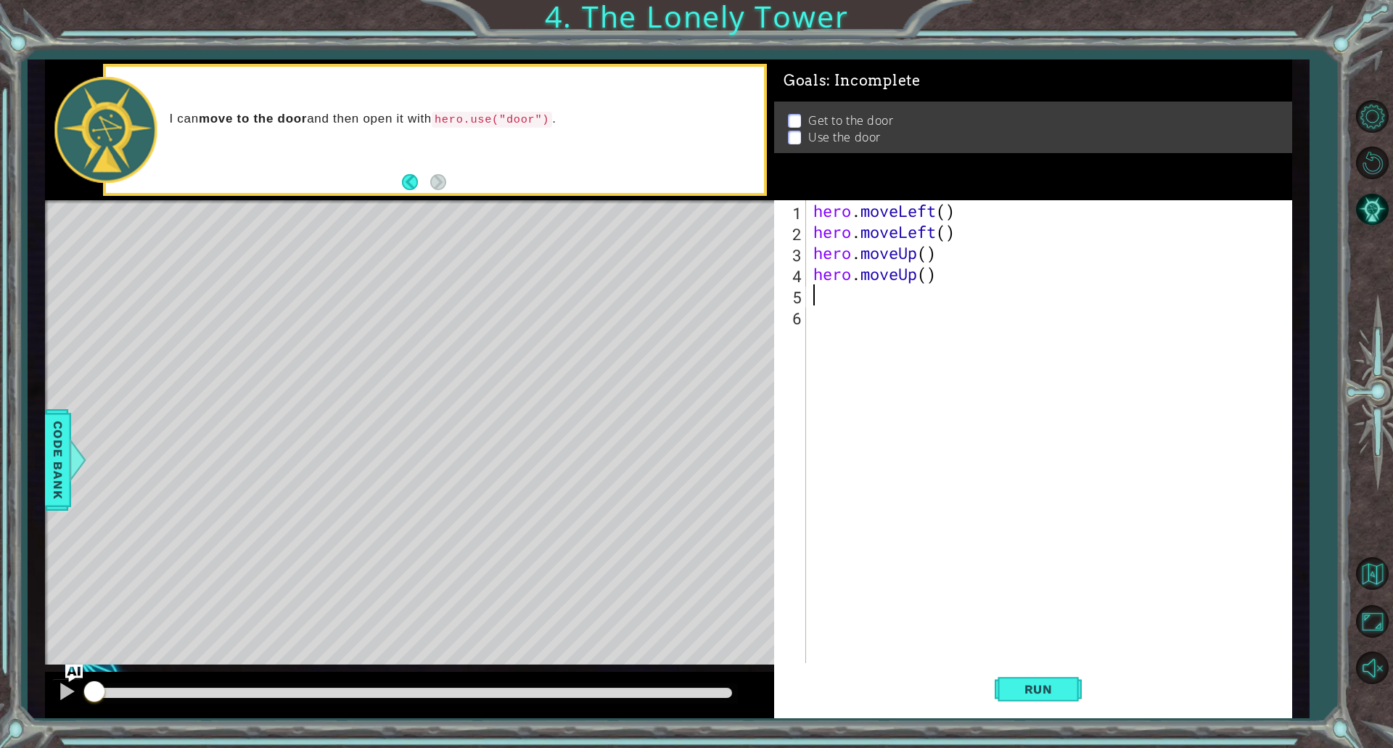
scroll to position [0, 0]
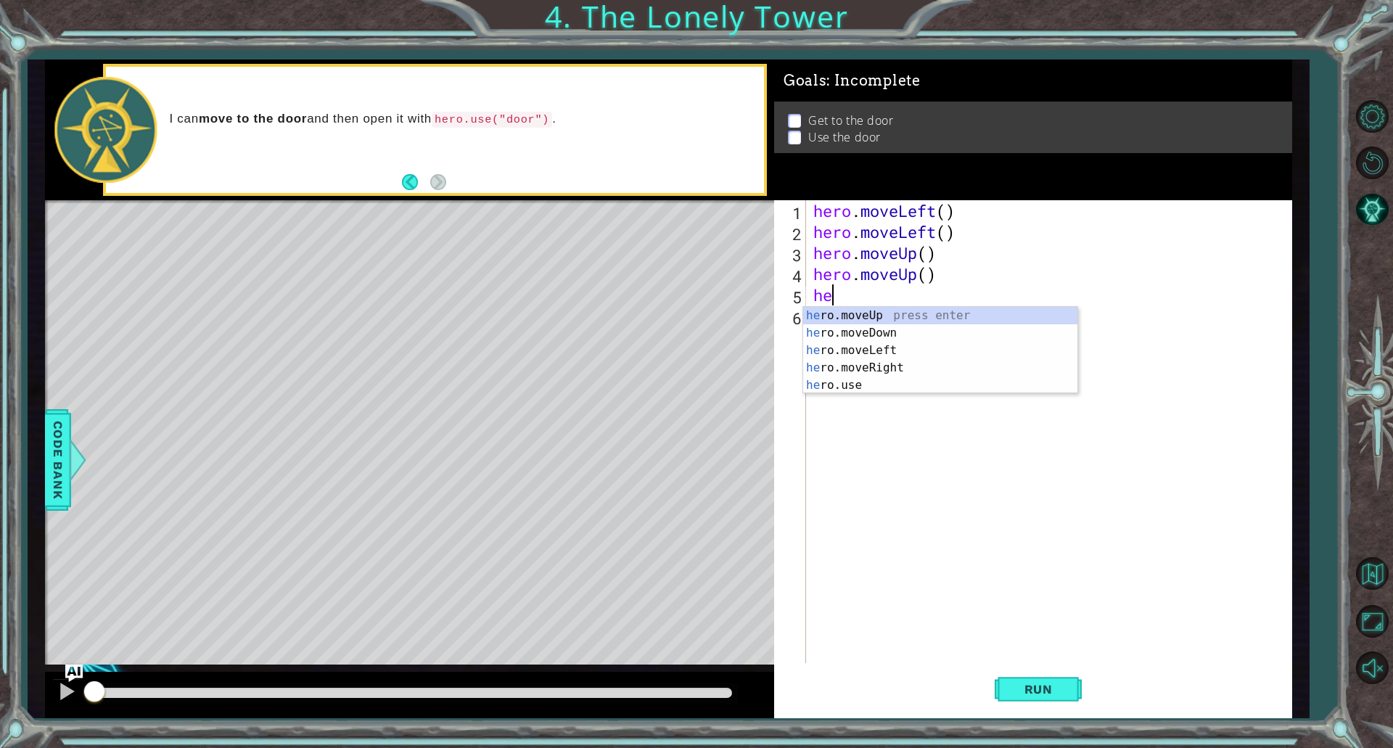
type textarea "hero"
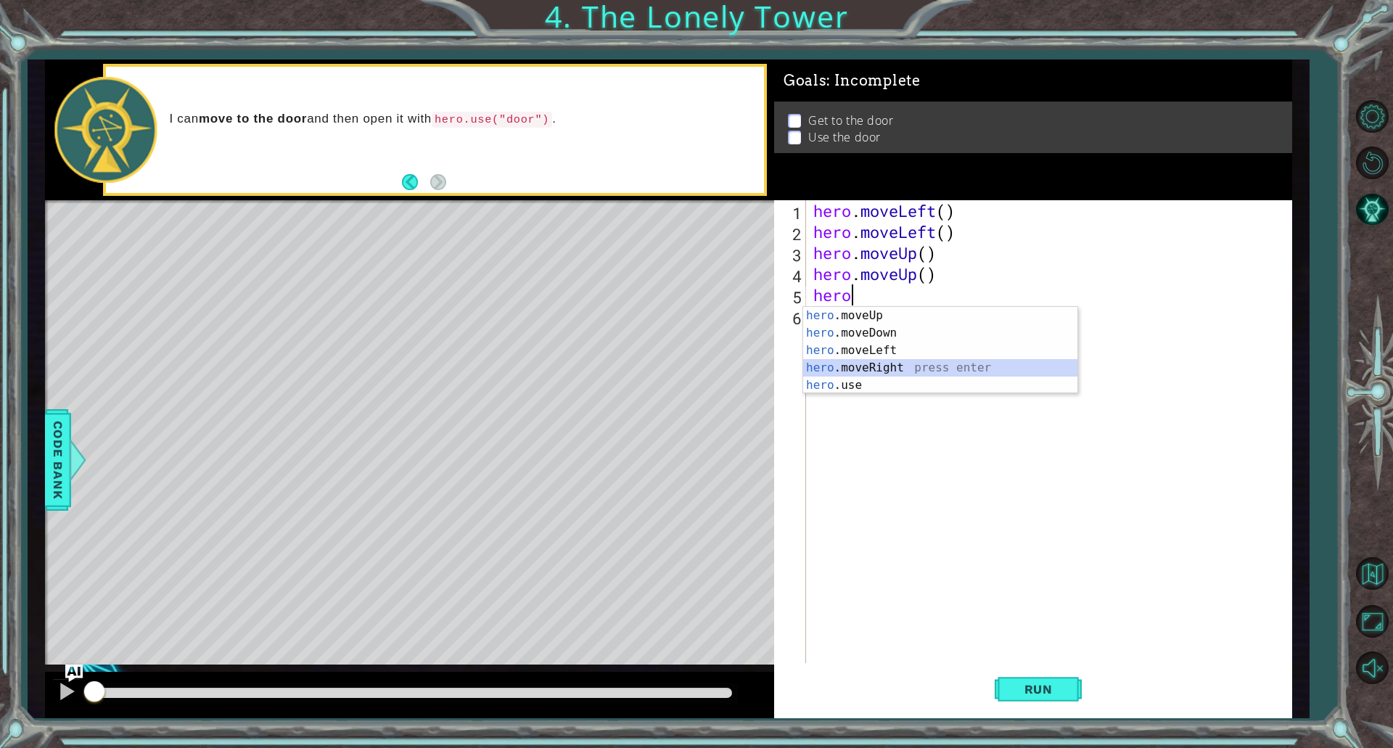
click at [899, 360] on div "hero .moveUp press enter hero .moveDown press enter hero .moveLeft press enter …" at bounding box center [940, 368] width 274 height 122
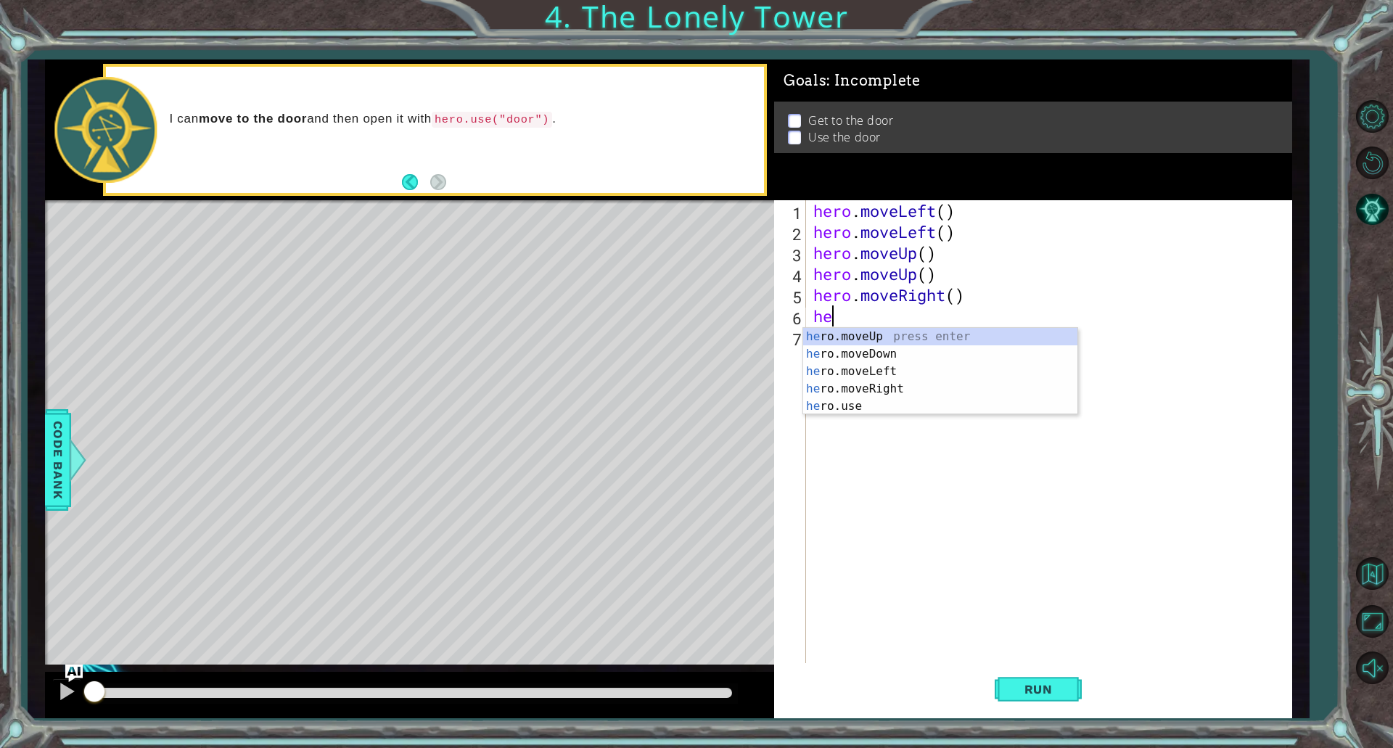
type textarea "hero"
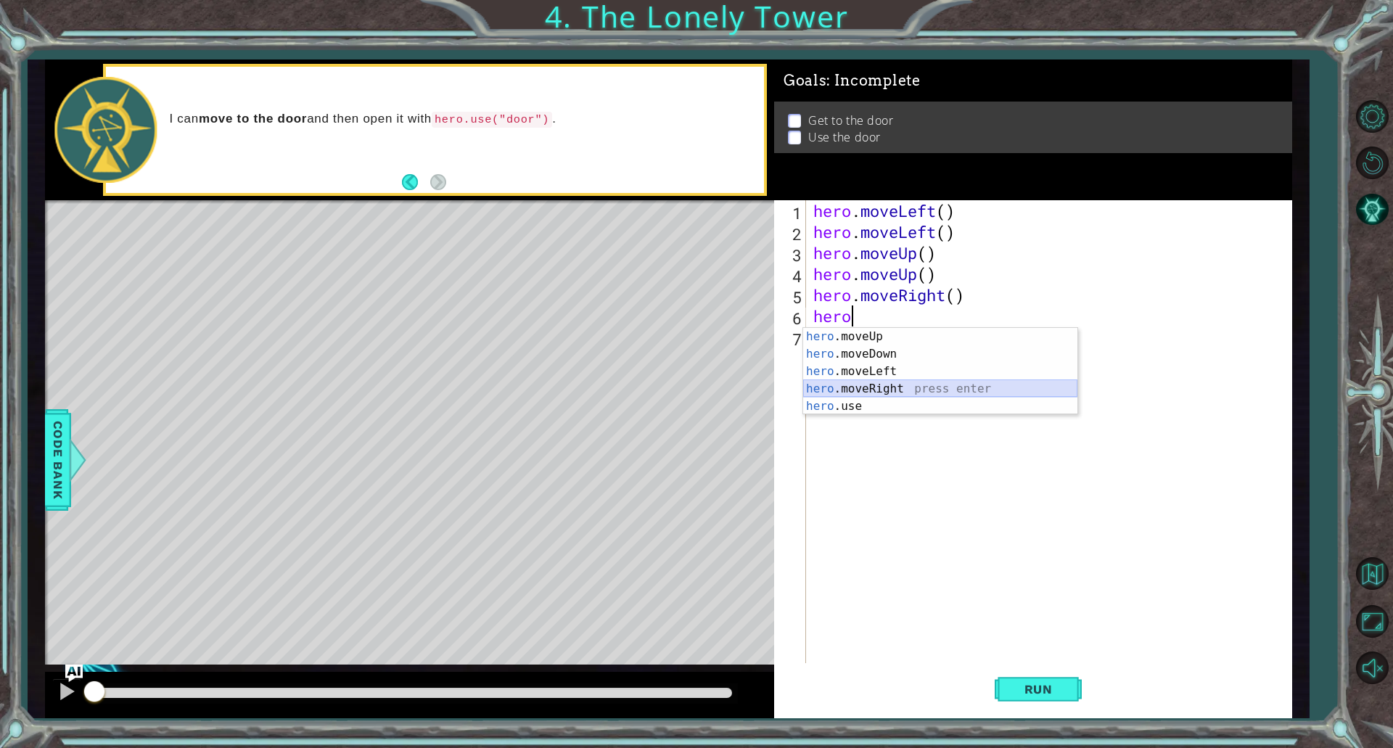
click at [858, 396] on div "hero .moveUp press enter hero .moveDown press enter hero .moveLeft press enter …" at bounding box center [940, 389] width 274 height 122
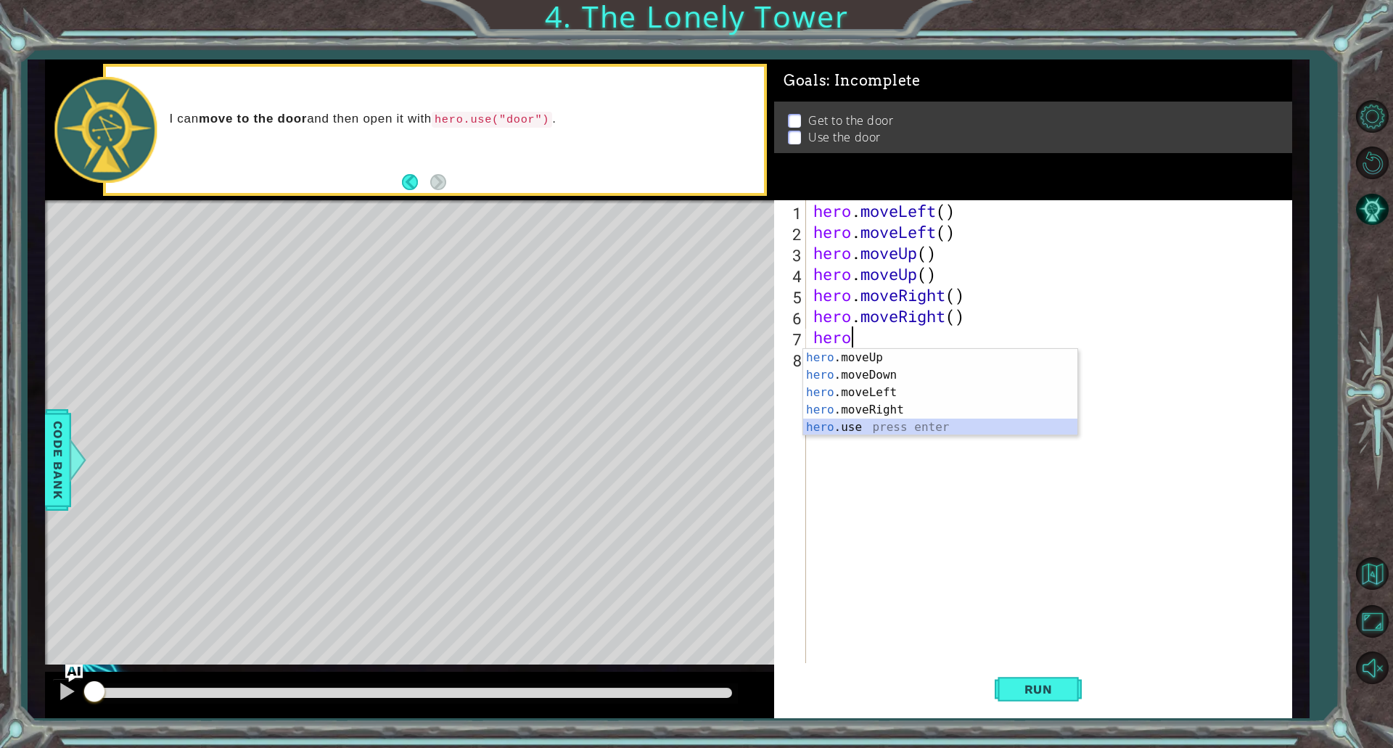
click at [846, 419] on div "hero .moveUp press enter hero .moveDown press enter hero .moveLeft press enter …" at bounding box center [940, 410] width 274 height 122
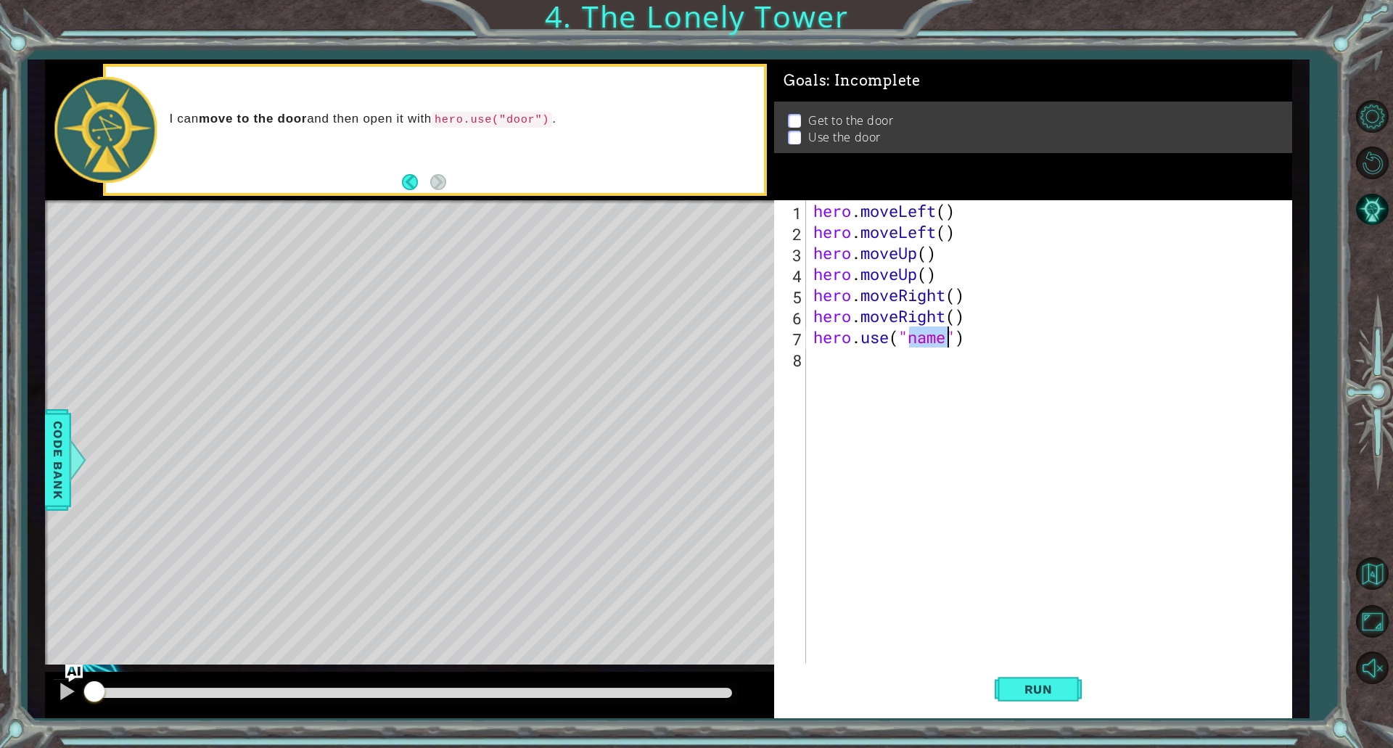
click at [920, 334] on div "hero . moveLeft ( ) hero . moveLeft ( ) hero . moveUp ( ) hero . moveUp ( ) her…" at bounding box center [1049, 431] width 477 height 463
click at [920, 334] on div "hero . moveLeft ( ) hero . moveLeft ( ) hero . moveUp ( ) hero . moveUp ( ) her…" at bounding box center [1053, 452] width 484 height 505
type textarea "hero.use("name")"
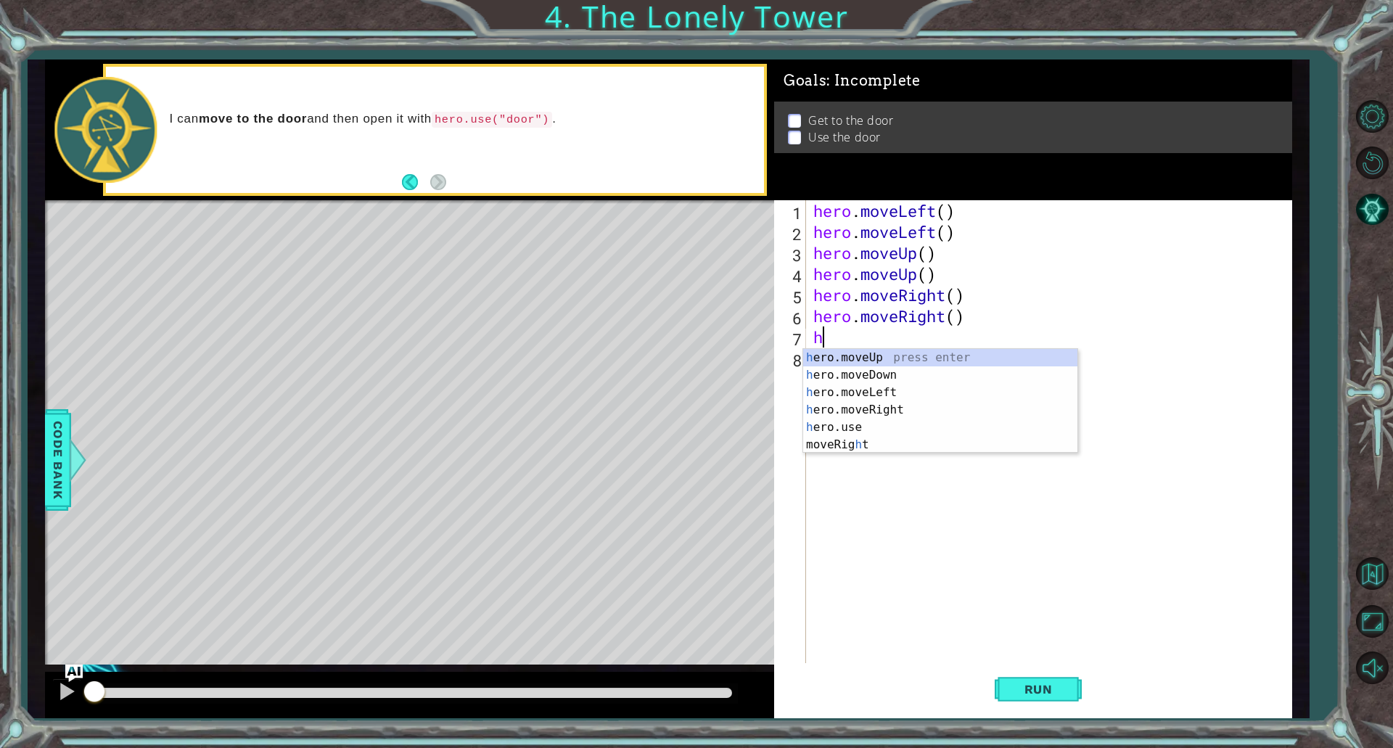
type textarea "hr"
click at [958, 409] on div "h e r o.moveUp press enter h e r o.moveDown press enter h e r o.moveLeft press …" at bounding box center [940, 410] width 274 height 122
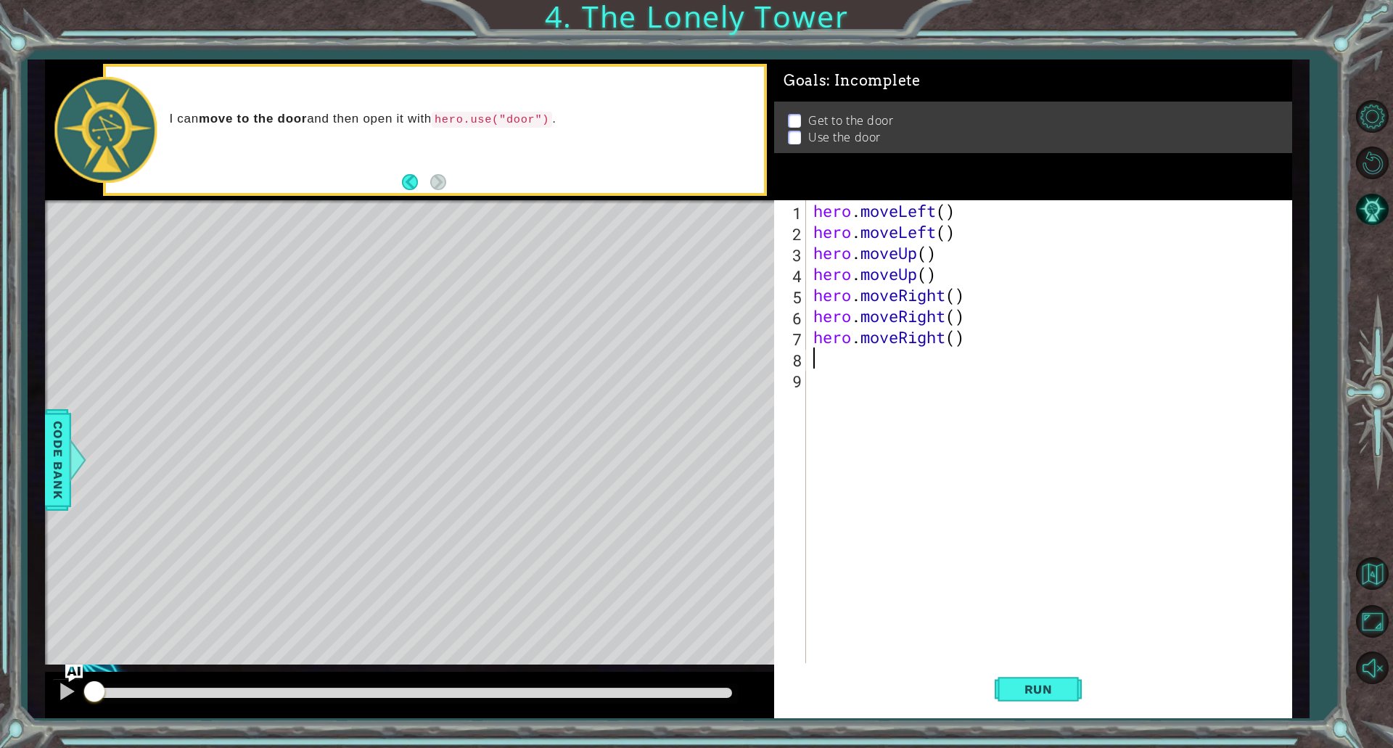
click at [1050, 728] on div "1 ההההההההההההההההההההההההההההההההההההההההההההההההההההההההההההההההההההההההההההה…" at bounding box center [696, 374] width 1393 height 748
click at [1040, 698] on button "Run" at bounding box center [1038, 689] width 87 height 52
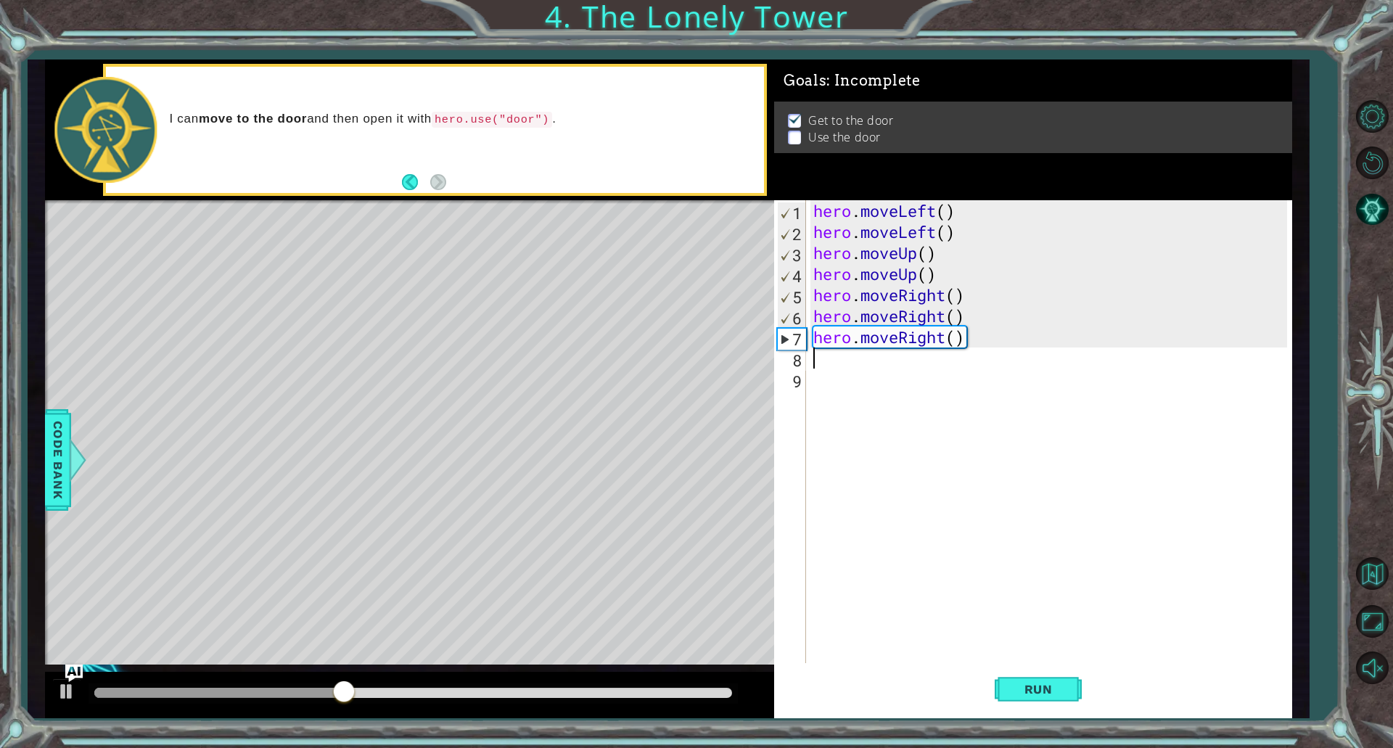
click at [986, 359] on div "hero . moveLeft ( ) hero . moveLeft ( ) hero . moveUp ( ) hero . moveUp ( ) her…" at bounding box center [1053, 452] width 484 height 505
click at [976, 327] on div "hero . moveLeft ( ) hero . moveLeft ( ) hero . moveUp ( ) hero . moveUp ( ) her…" at bounding box center [1053, 452] width 484 height 505
click at [973, 336] on div "hero . moveLeft ( ) hero . moveLeft ( ) hero . moveUp ( ) hero . moveUp ( ) her…" at bounding box center [1053, 452] width 484 height 505
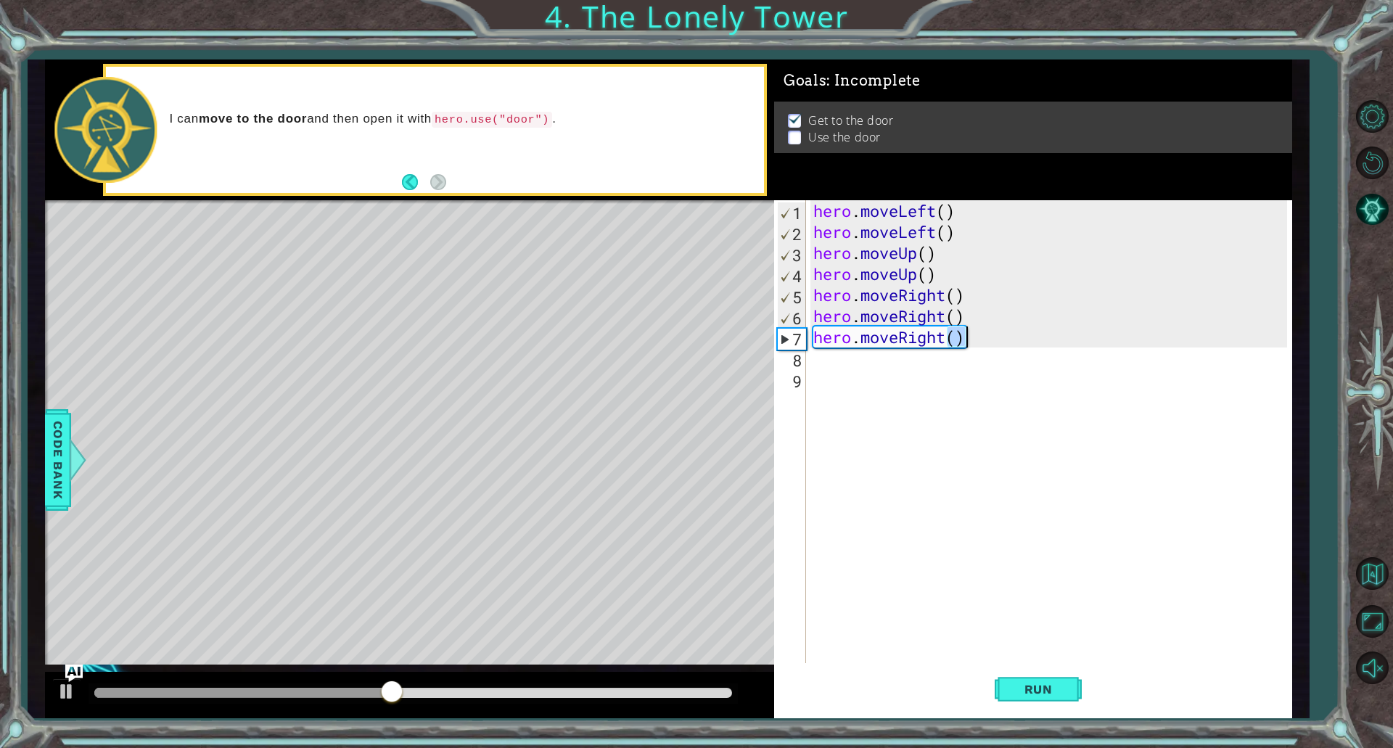
click at [973, 336] on div "hero . moveLeft ( ) hero . moveLeft ( ) hero . moveUp ( ) hero . moveUp ( ) her…" at bounding box center [1053, 452] width 484 height 505
type textarea "hero.moveRight()"
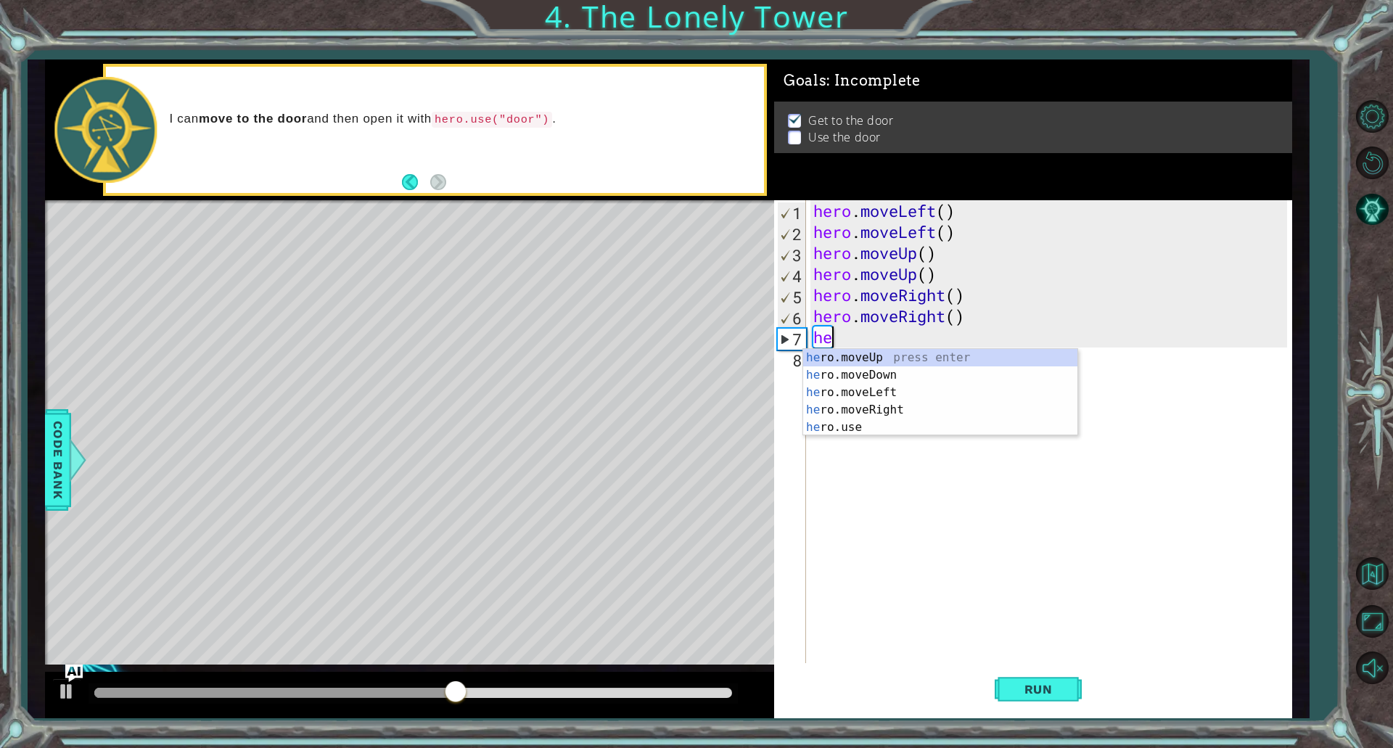
type textarea "hero"
click at [974, 353] on div "hero .moveUp press enter hero .moveDown press enter hero .moveLeft press enter …" at bounding box center [940, 410] width 274 height 122
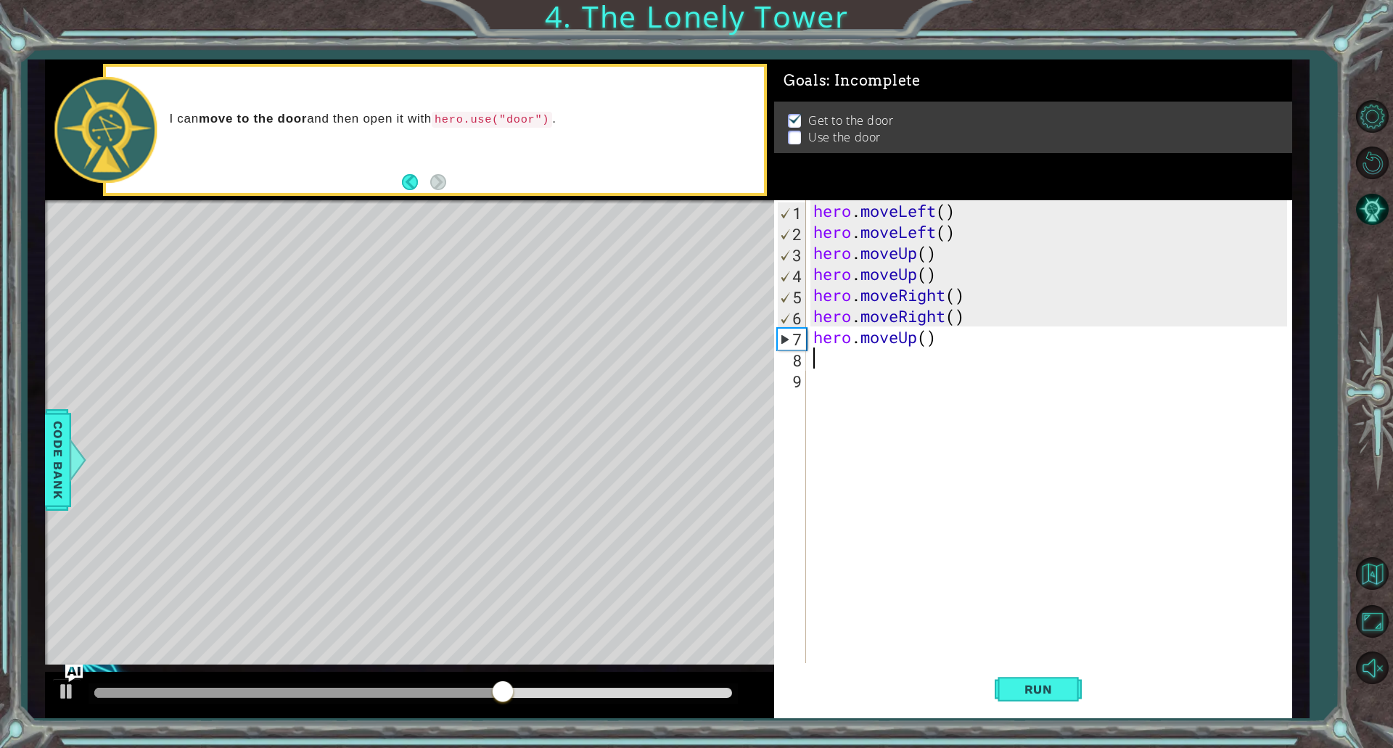
scroll to position [0, 0]
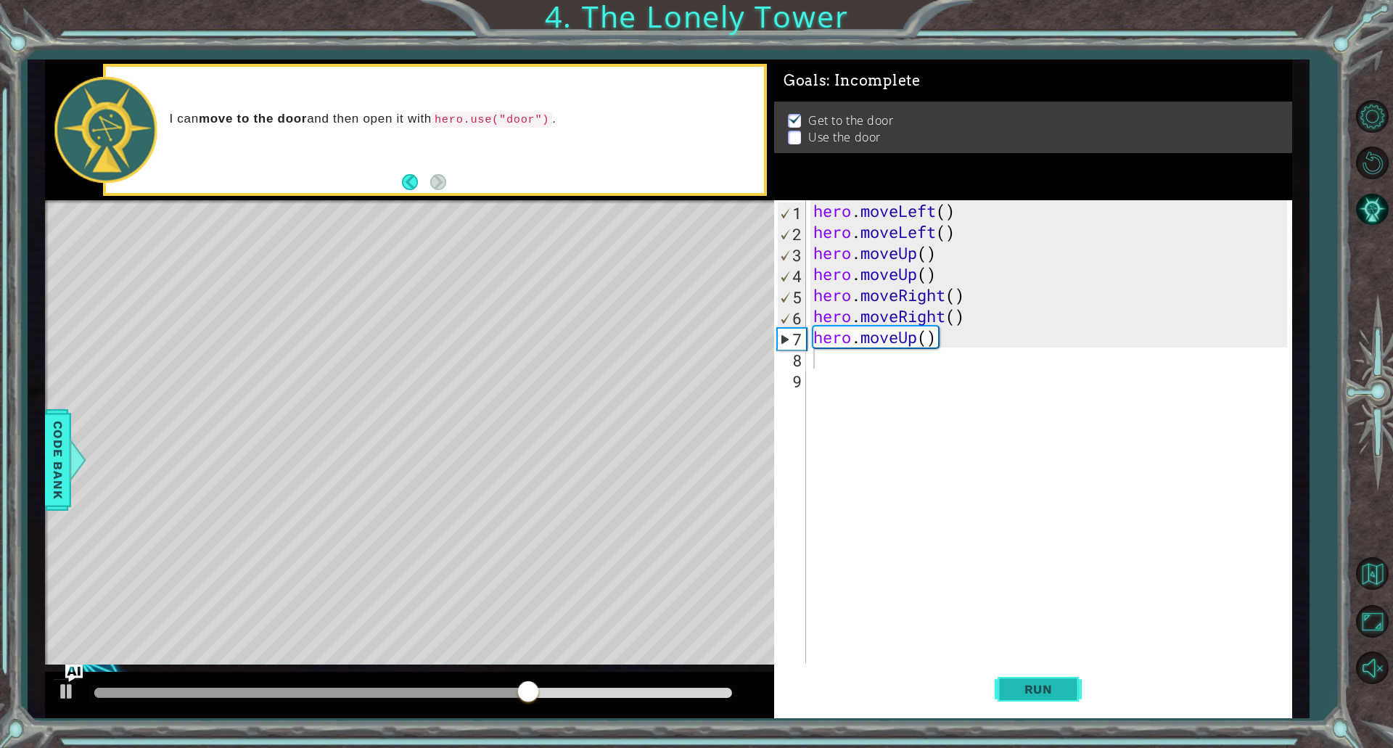
click at [1028, 700] on button "Run" at bounding box center [1038, 689] width 87 height 52
drag, startPoint x: 224, startPoint y: 688, endPoint x: 740, endPoint y: 727, distance: 516.8
click at [738, 727] on div "1 ההההההההההההההההההההההההההההההההההההההההההההההההההההההההההההההההההההההההההההה…" at bounding box center [696, 374] width 1393 height 748
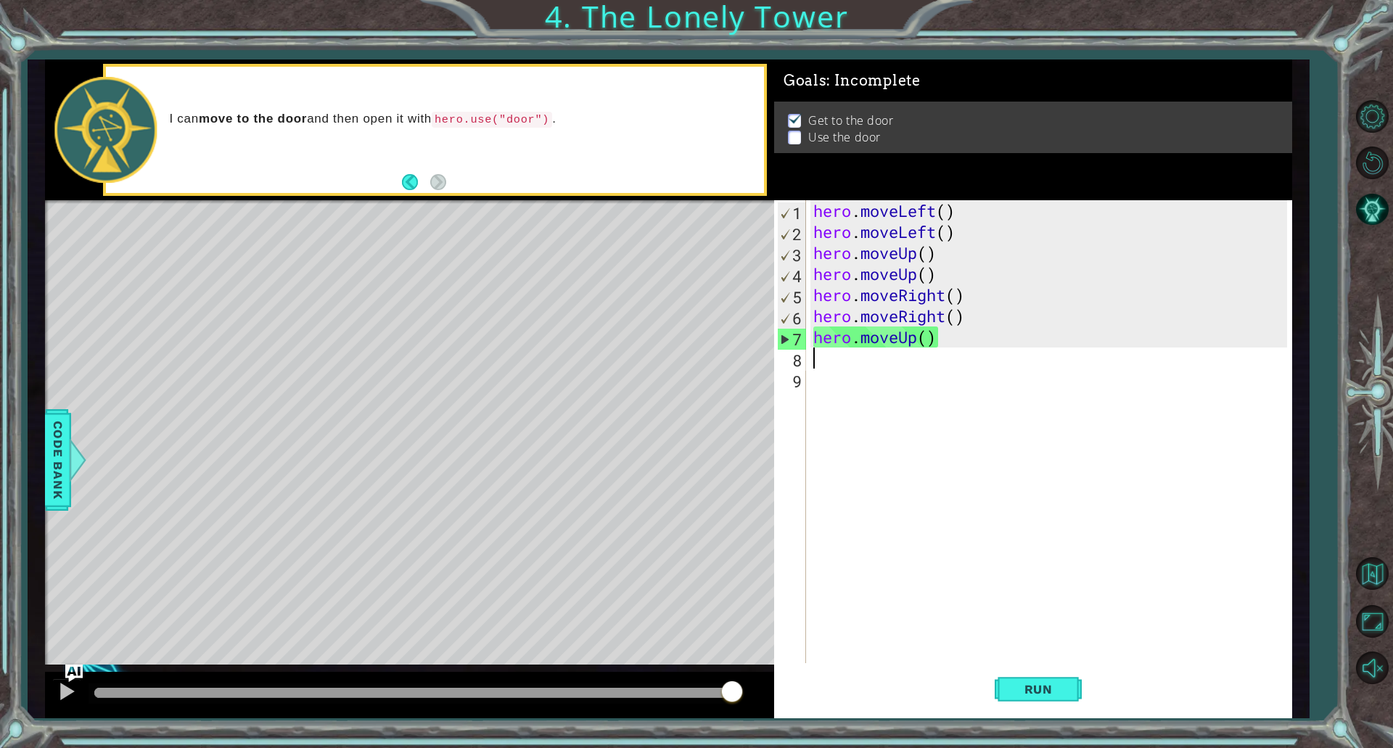
drag, startPoint x: 587, startPoint y: 694, endPoint x: 775, endPoint y: 698, distance: 188.0
click at [775, 698] on div "1 ההההההההההההההההההההההההההההההההההההההההההההההההההההההההההההההההההההההההההההה…" at bounding box center [669, 389] width 1248 height 658
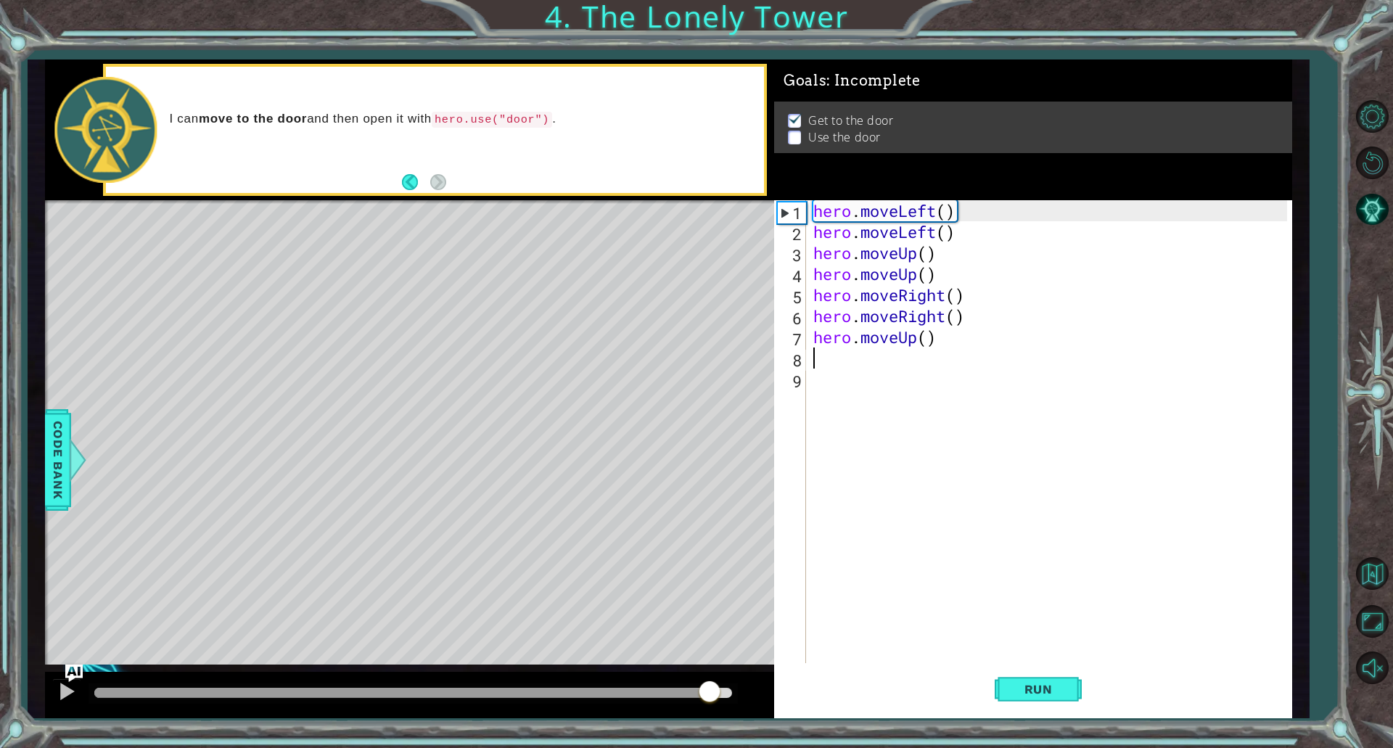
click at [709, 693] on div at bounding box center [413, 693] width 638 height 10
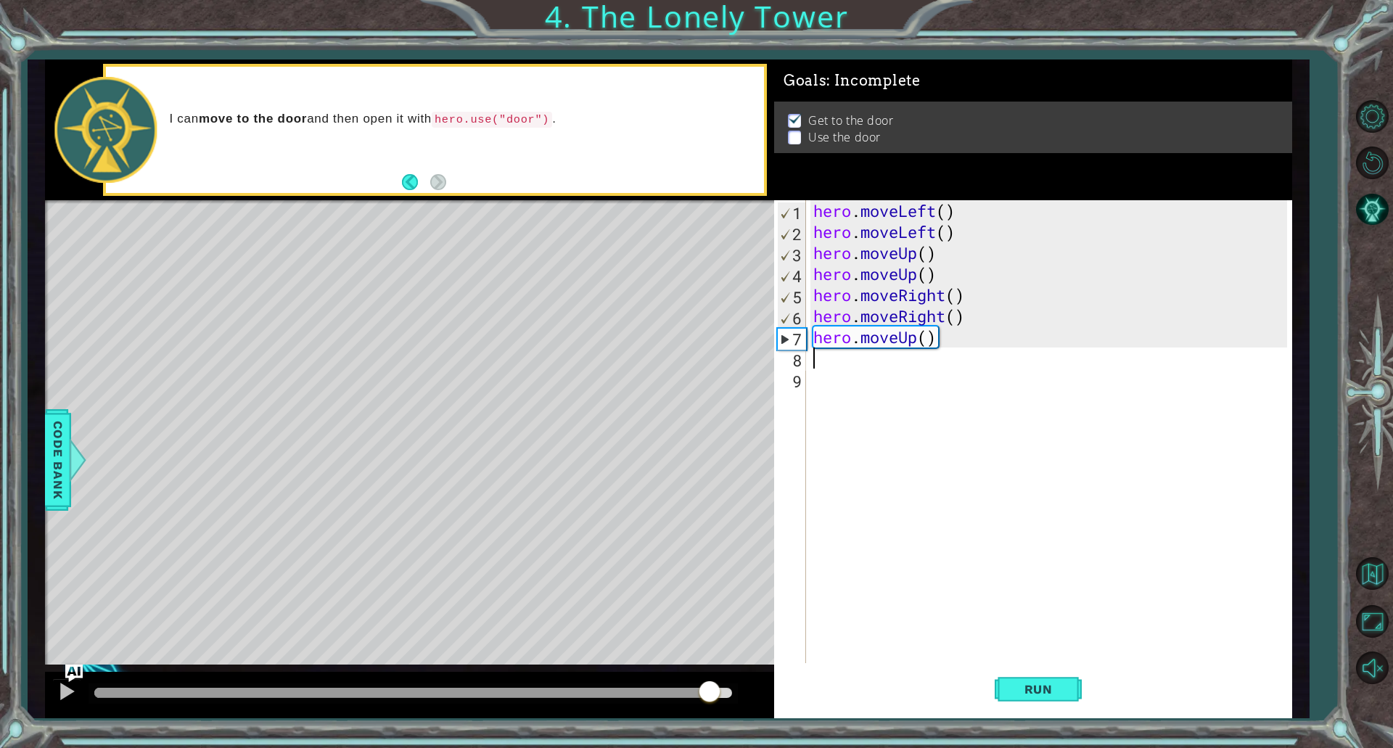
click at [923, 336] on div "hero . moveLeft ( ) hero . moveLeft ( ) hero . moveUp ( ) hero . moveUp ( ) her…" at bounding box center [1053, 452] width 484 height 505
type textarea "hero.moveUp()"
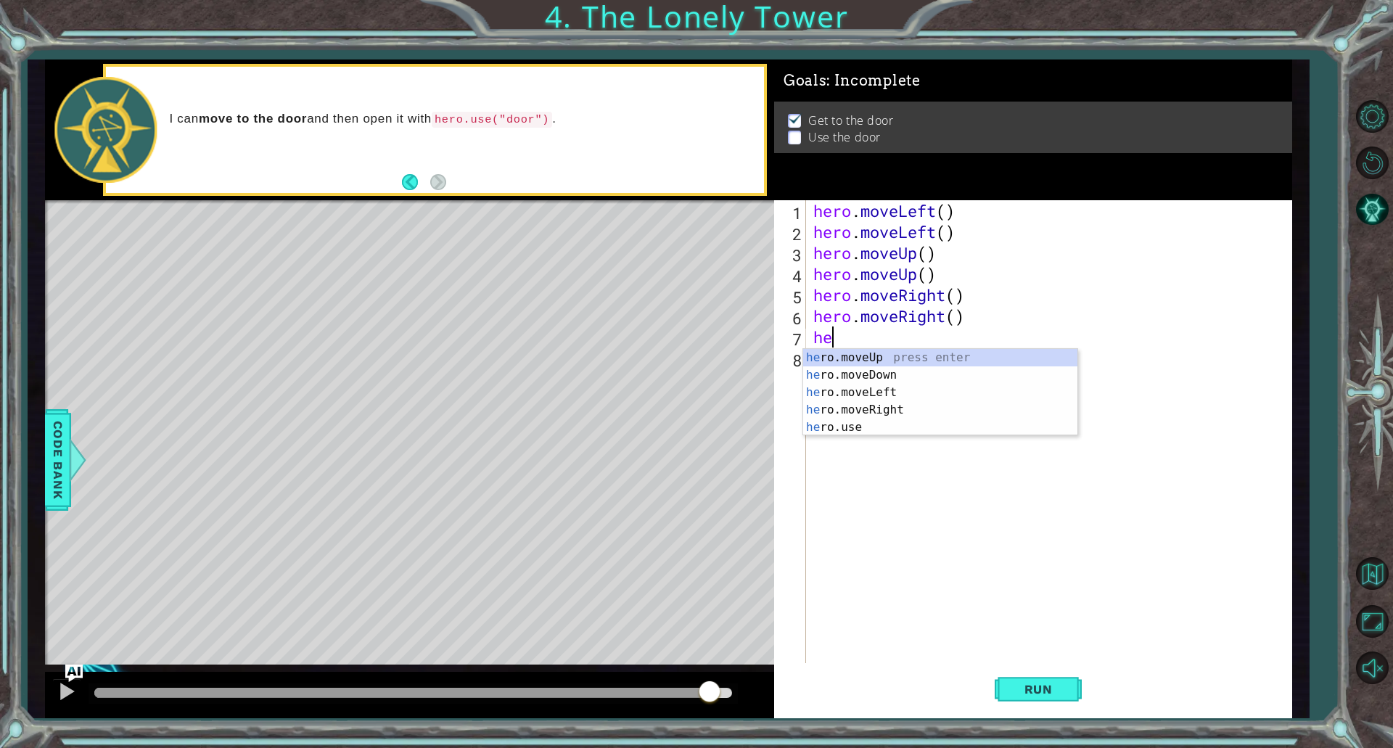
scroll to position [0, 1]
click at [854, 428] on div "hero .moveUp press enter hero .moveDown press enter hero .moveLeft press enter …" at bounding box center [940, 410] width 274 height 122
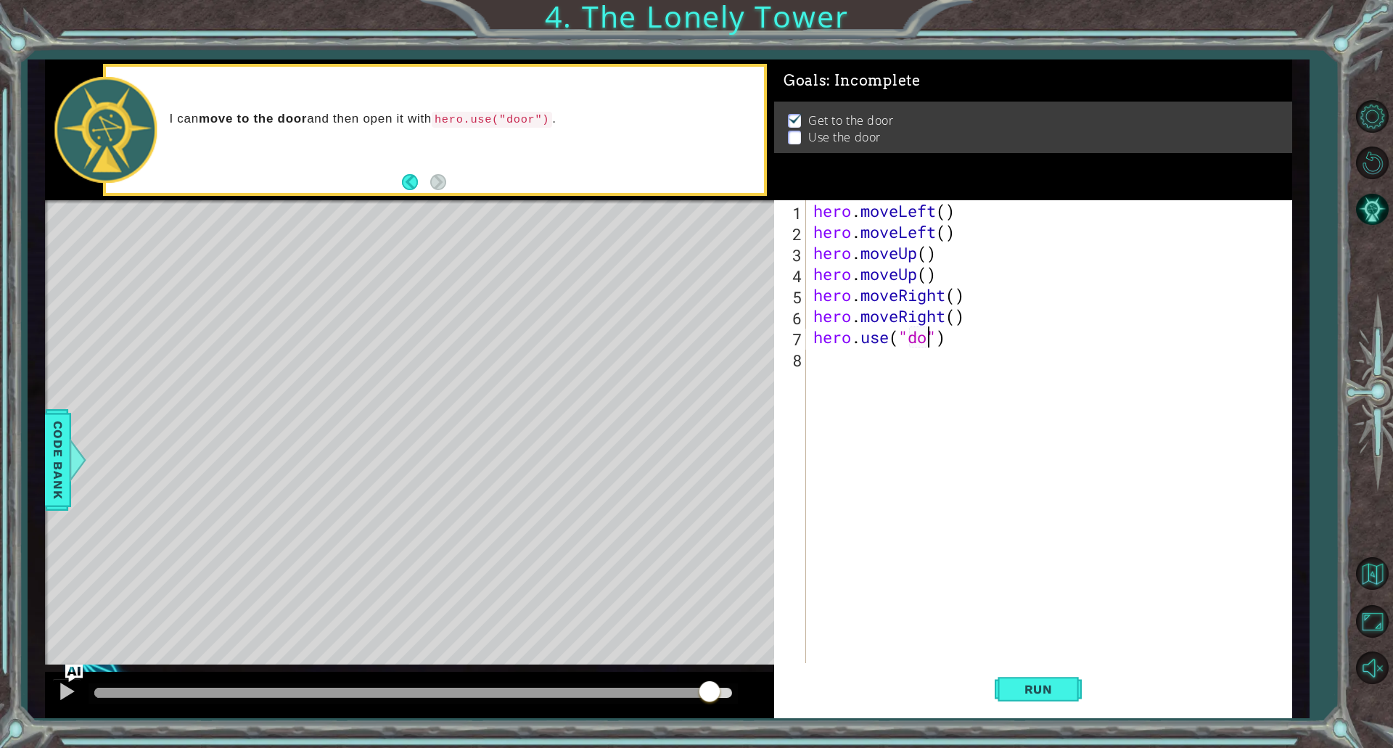
scroll to position [0, 6]
type textarea "hero.use("door")"
click at [1014, 695] on span "Run" at bounding box center [1038, 689] width 57 height 15
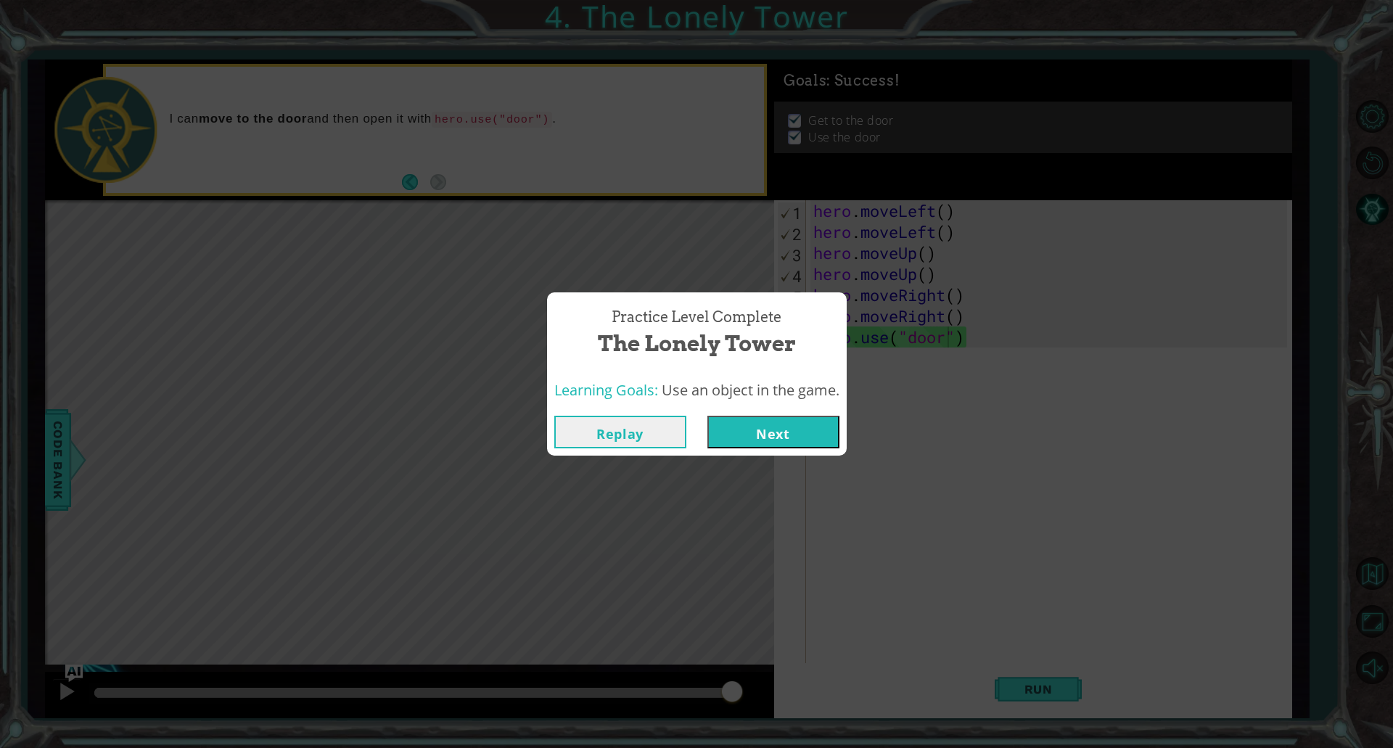
click at [782, 437] on button "Next" at bounding box center [774, 432] width 132 height 33
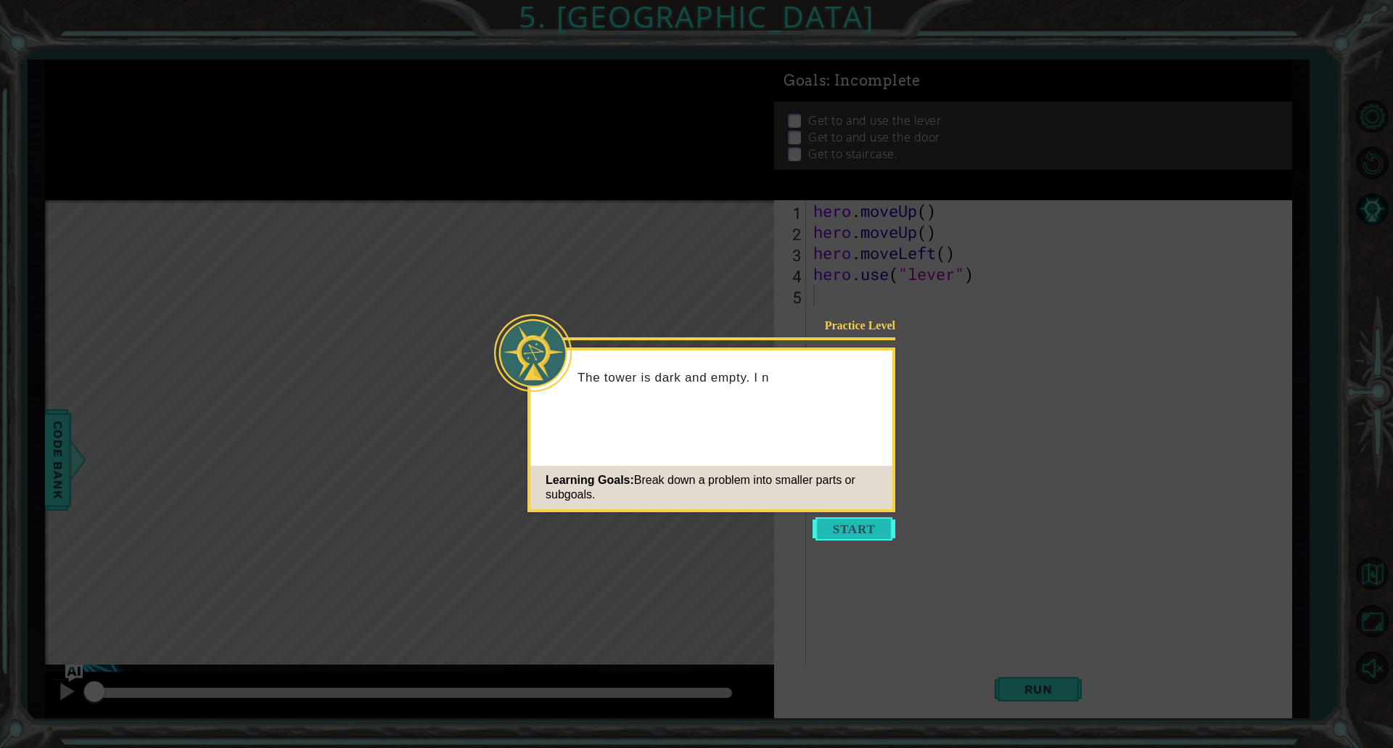
click at [852, 524] on button "Start" at bounding box center [854, 528] width 83 height 23
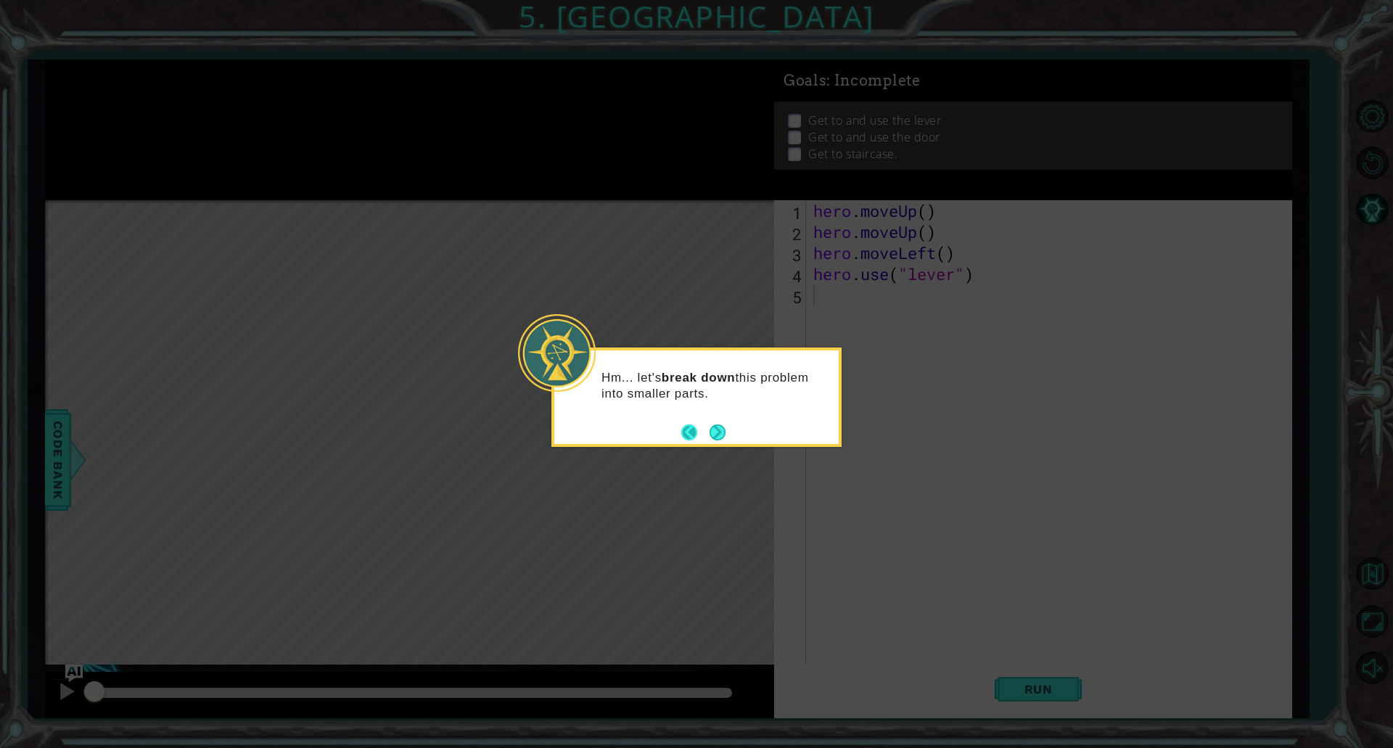
click at [704, 431] on button "Back" at bounding box center [695, 433] width 28 height 16
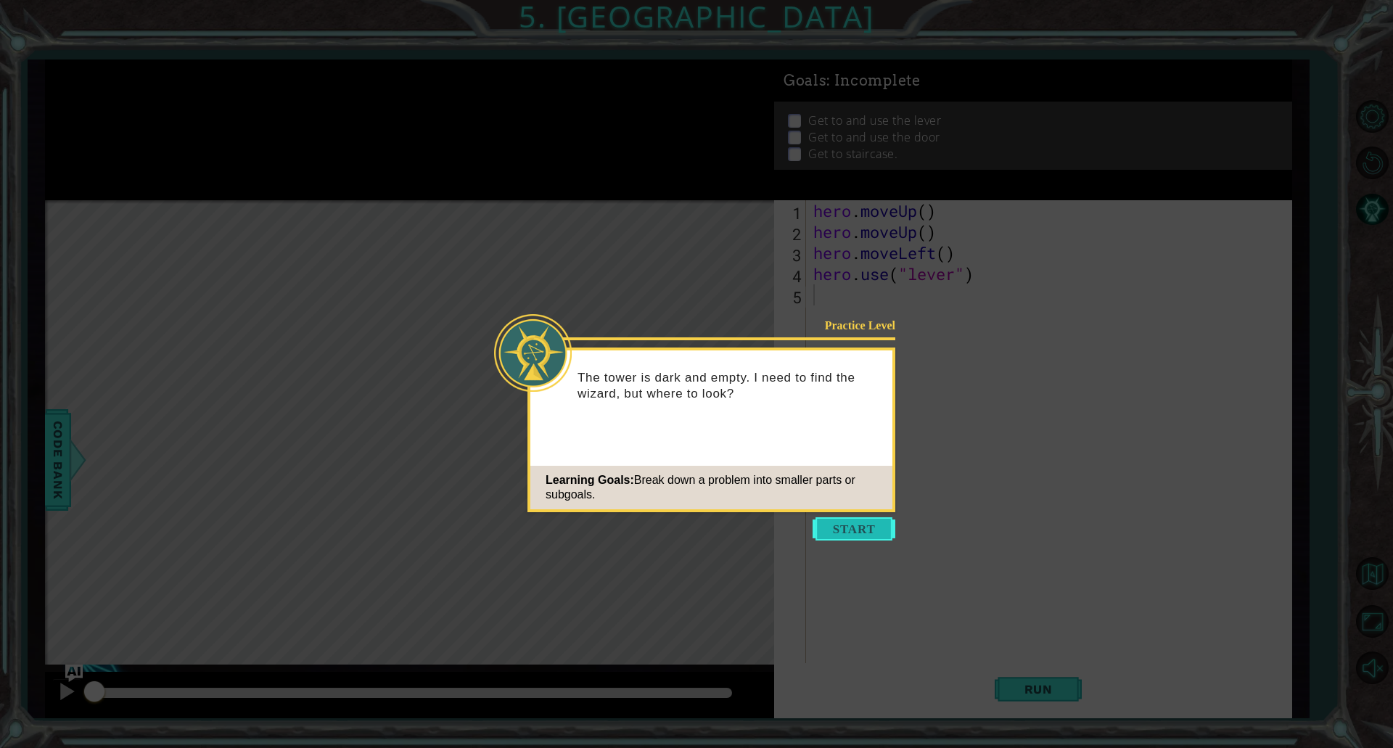
click at [849, 529] on button "Start" at bounding box center [854, 528] width 83 height 23
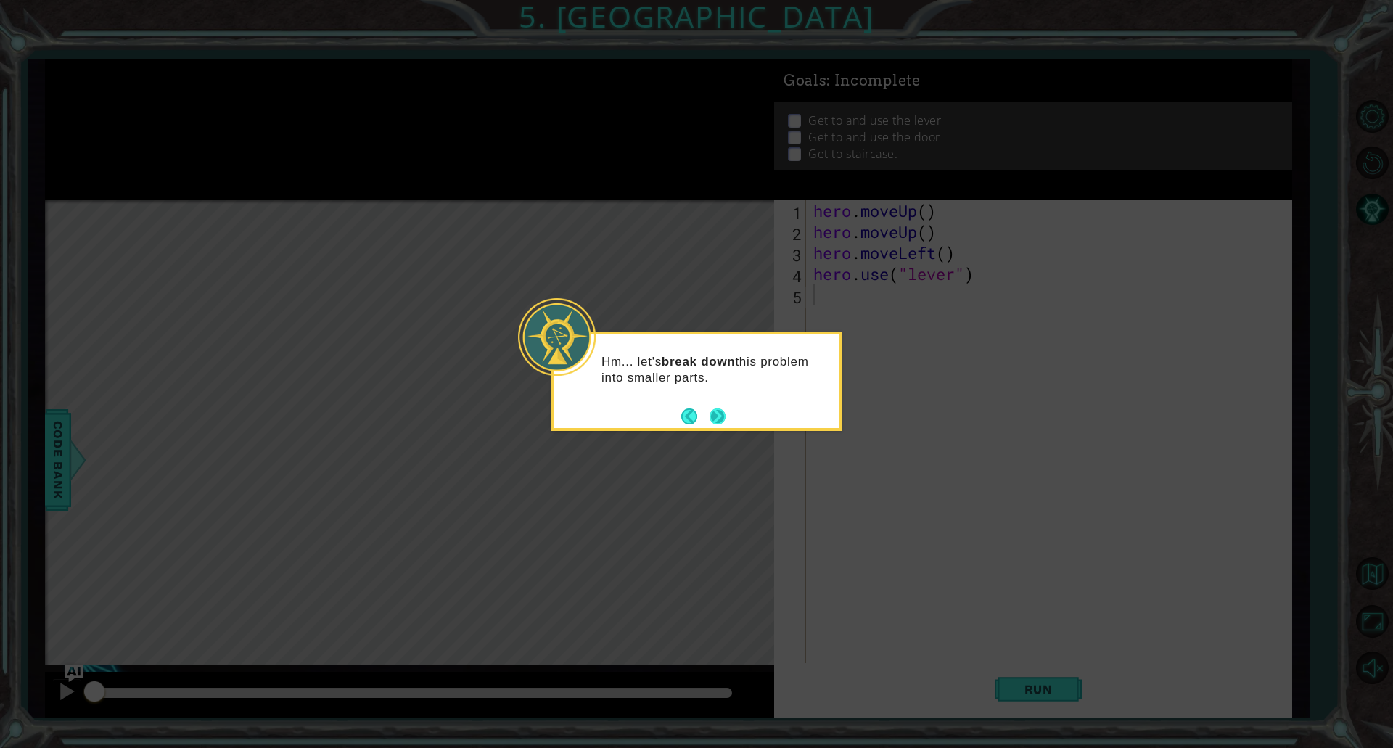
click at [721, 424] on button "Next" at bounding box center [717, 416] width 17 height 17
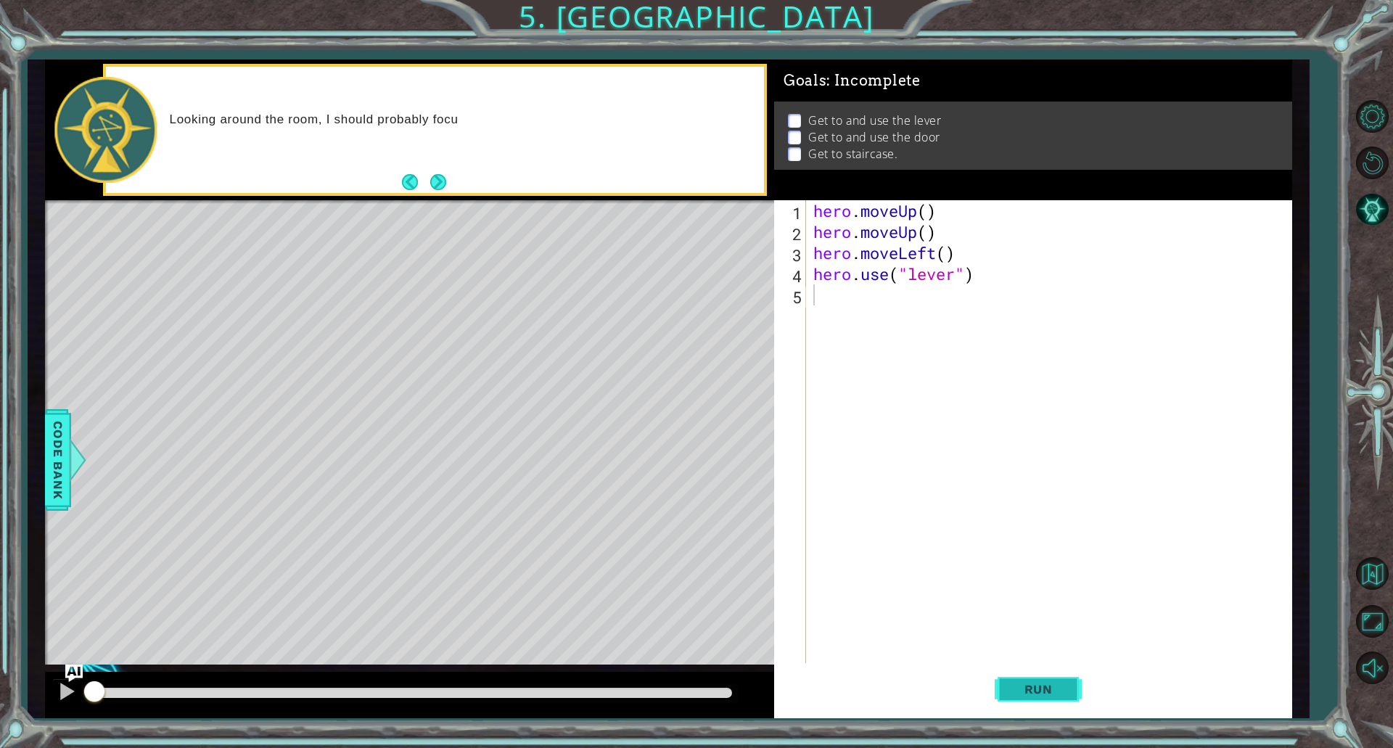
click at [1025, 689] on span "Run" at bounding box center [1038, 689] width 57 height 15
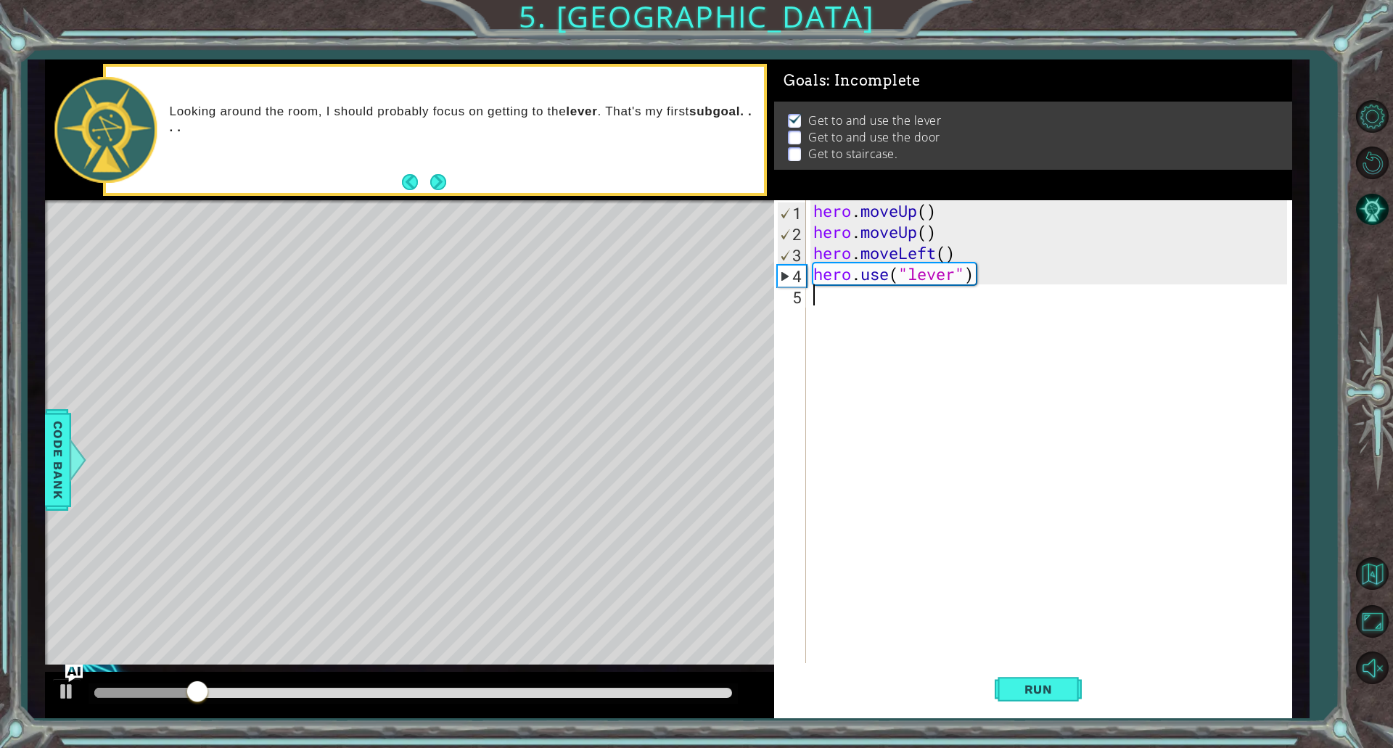
click at [848, 291] on div "hero . moveUp ( ) hero . moveUp ( ) hero . moveLeft ( ) hero . use ( "lever" )" at bounding box center [1053, 452] width 484 height 505
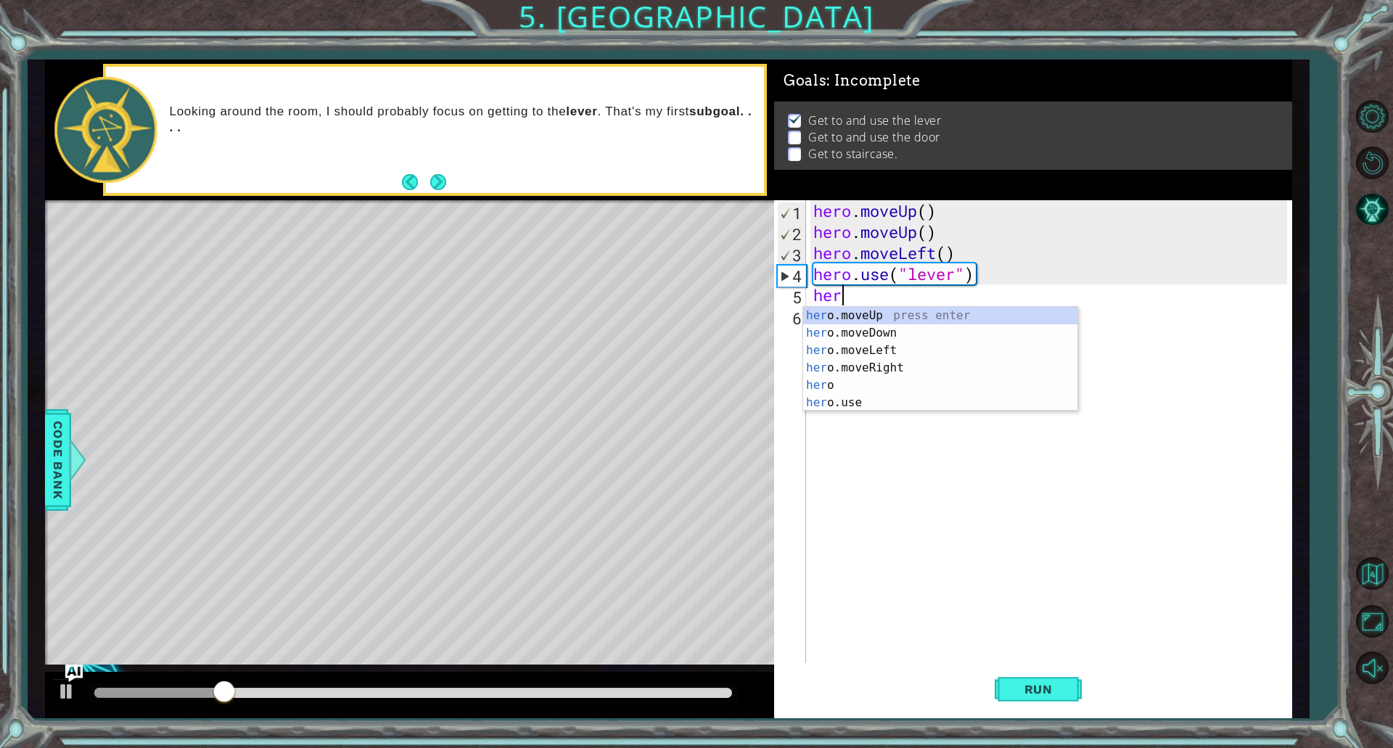
type textarea "hero"
click at [860, 382] on div "hero press enter hero .moveUp press enter hero .moveDown press enter hero .move…" at bounding box center [940, 376] width 274 height 139
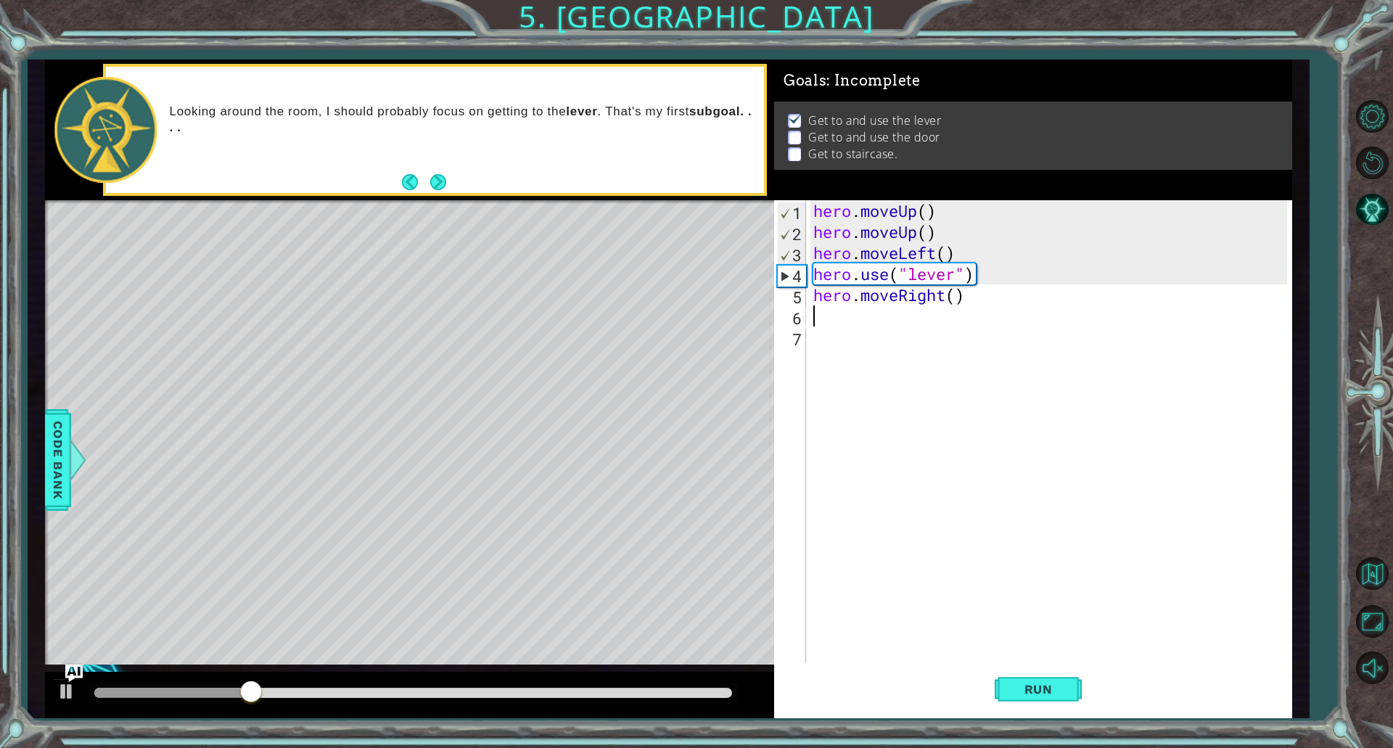
scroll to position [0, 0]
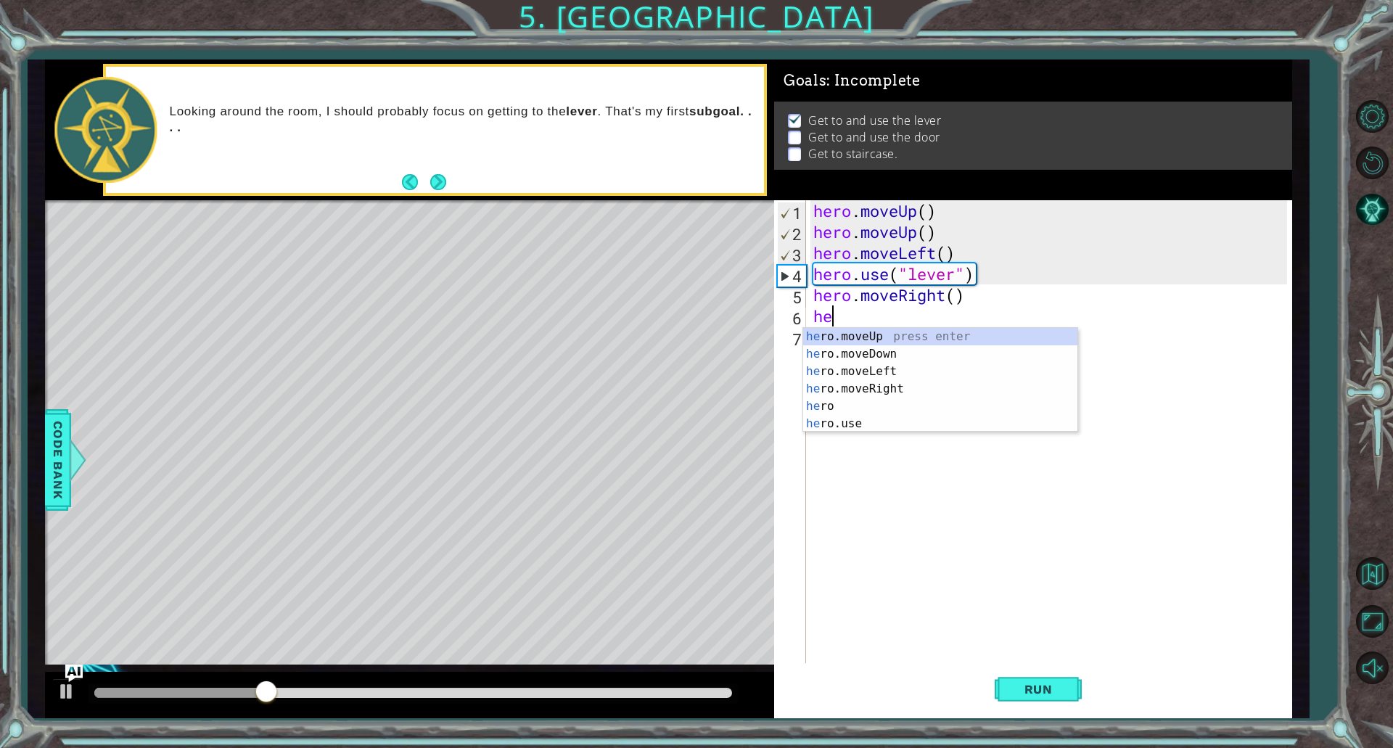
type textarea "hero"
click at [865, 411] on div "hero press enter hero .moveUp press enter hero .moveDown press enter hero .move…" at bounding box center [940, 397] width 274 height 139
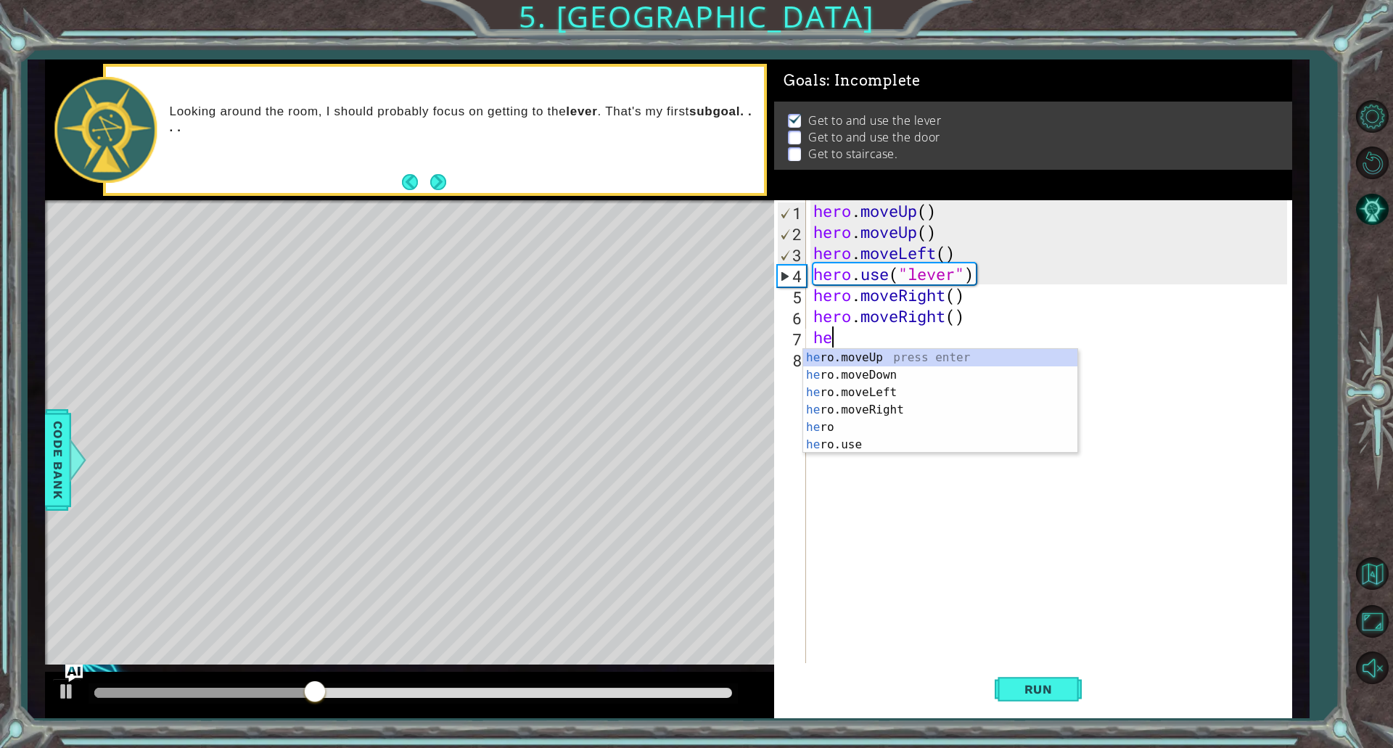
type textarea "her"
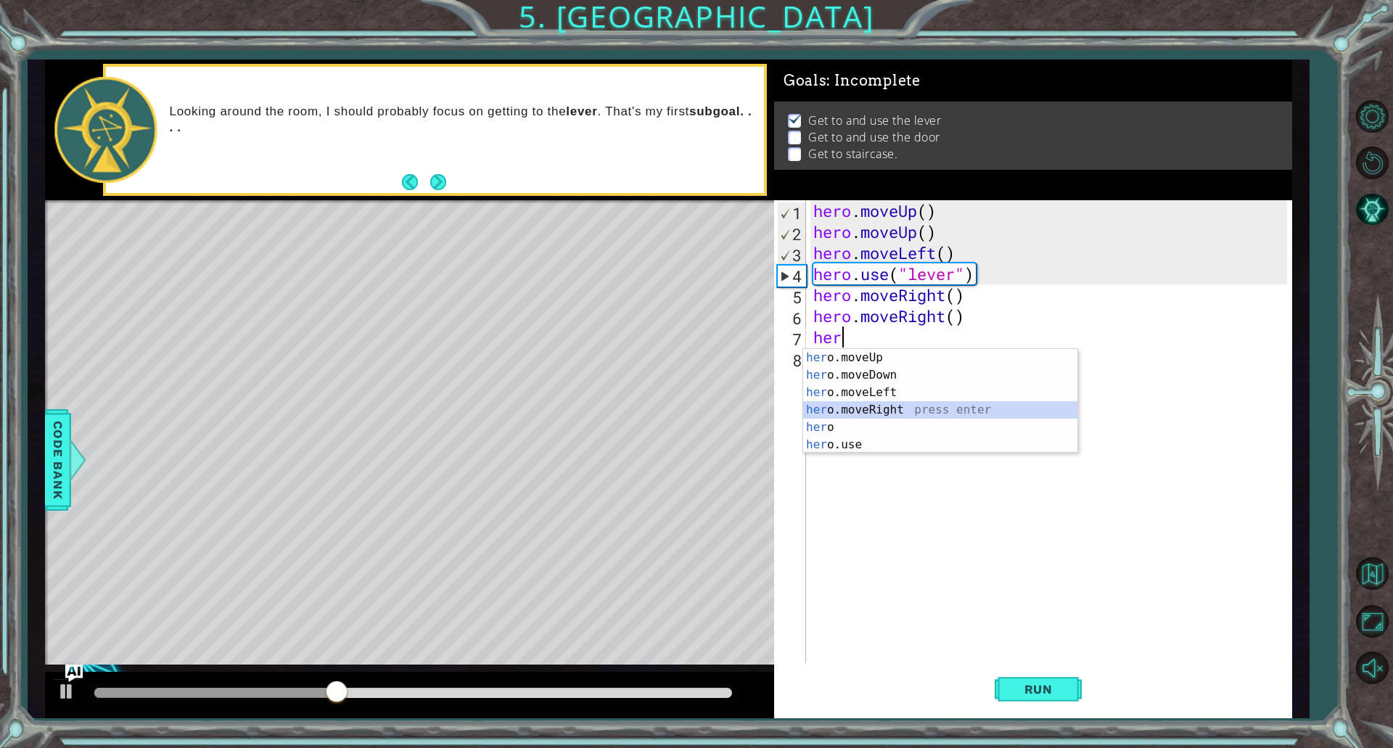
click at [856, 410] on div "her o.moveUp press enter her o.moveDown press enter her o.moveLeft press enter …" at bounding box center [940, 418] width 274 height 139
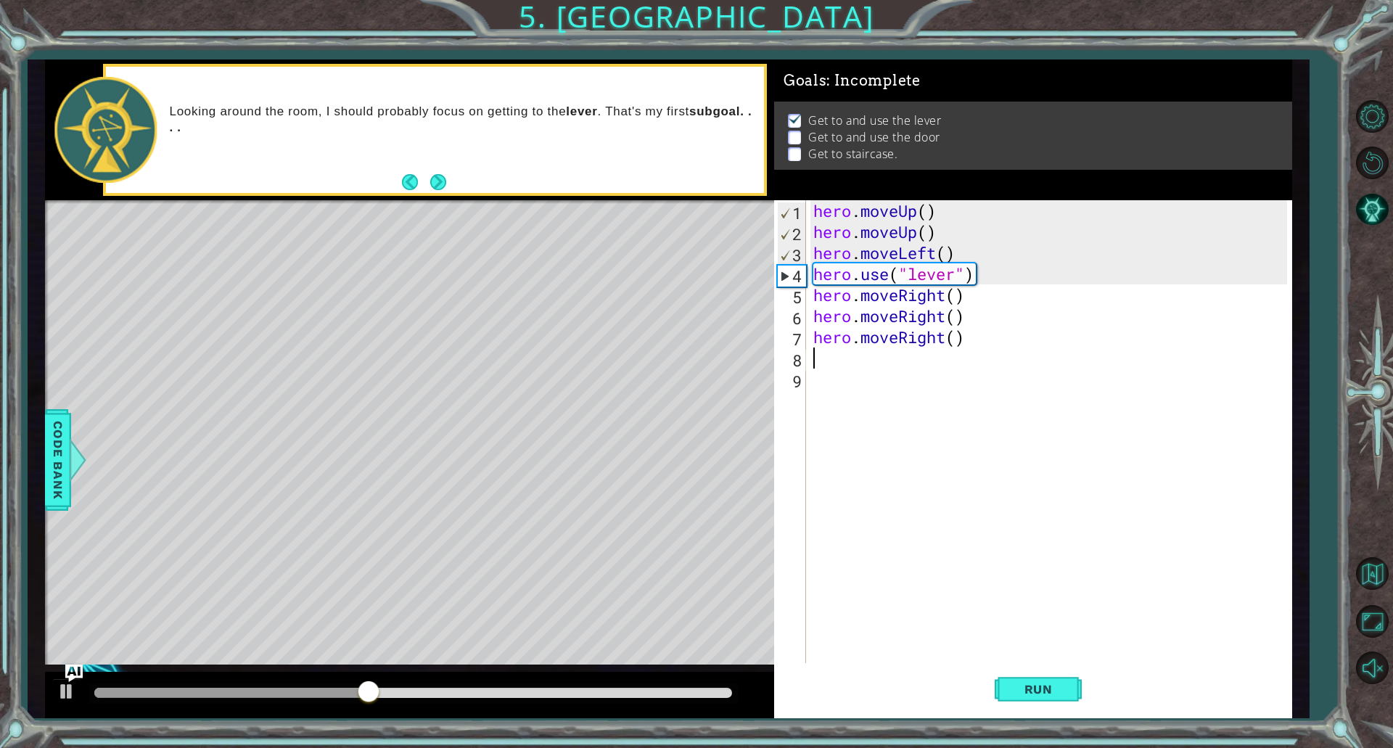
type textarea "h"
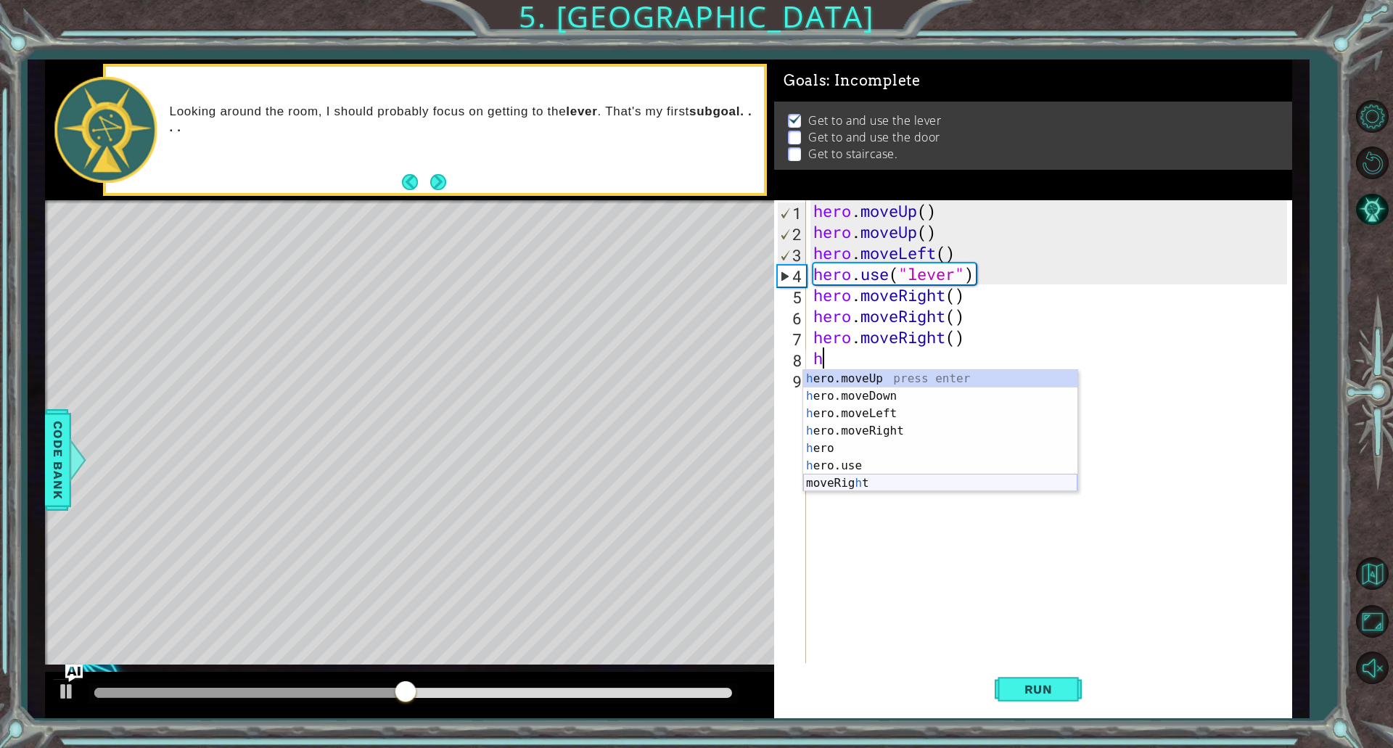
click at [882, 475] on div "h ero.moveUp press enter h ero.moveDown press enter h ero.moveLeft press enter …" at bounding box center [940, 448] width 274 height 157
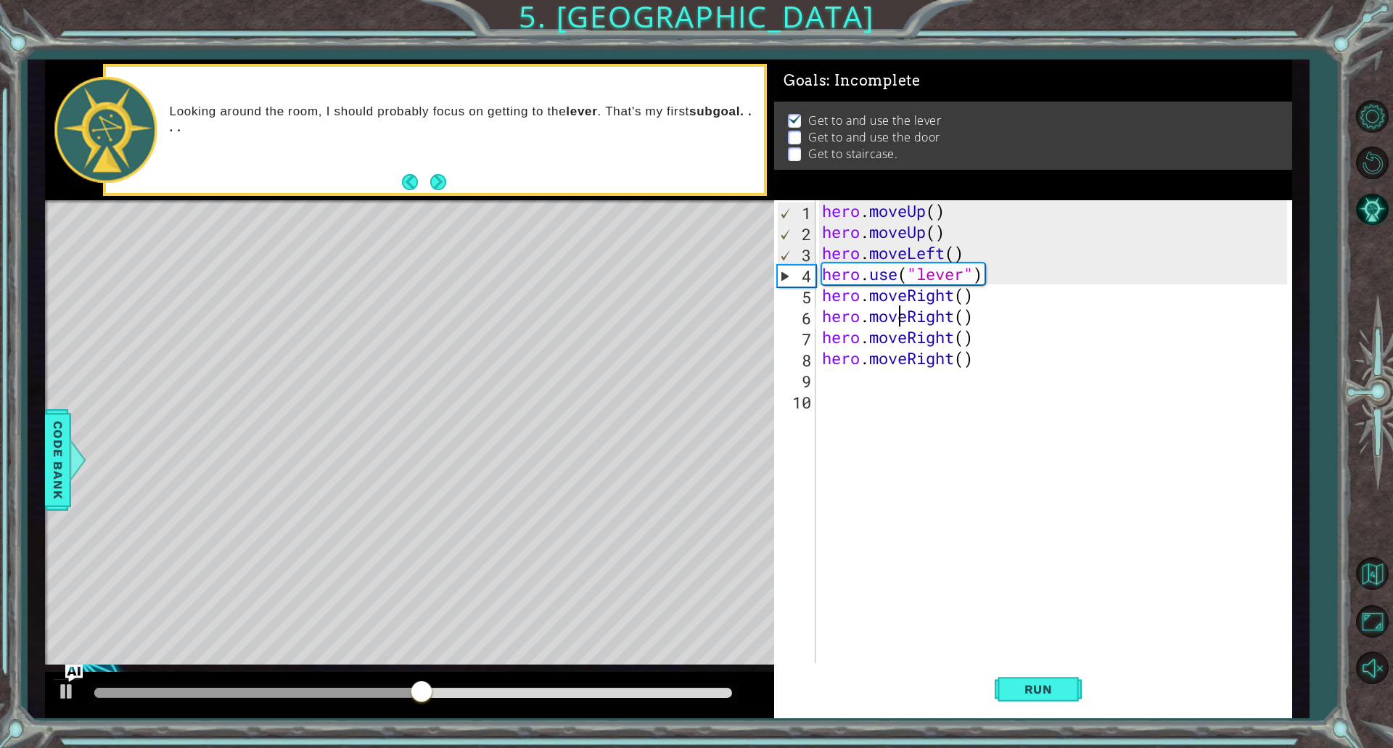
click at [895, 351] on div "hero . moveUp ( ) hero . moveUp ( ) hero . moveLeft ( ) hero . use ( "lever" ) …" at bounding box center [1056, 452] width 475 height 505
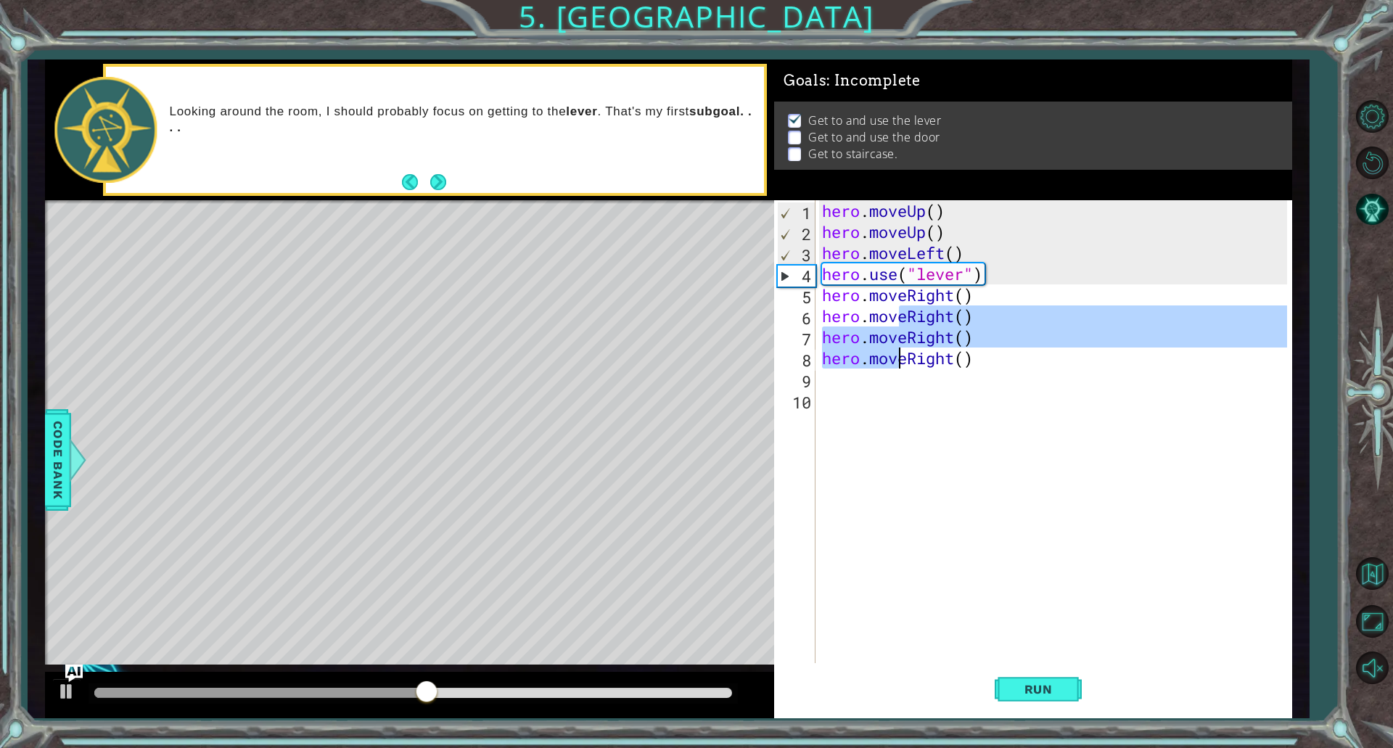
click at [895, 351] on div "hero . moveUp ( ) hero . moveUp ( ) hero . moveLeft ( ) hero . use ( "lever" ) …" at bounding box center [1056, 452] width 475 height 505
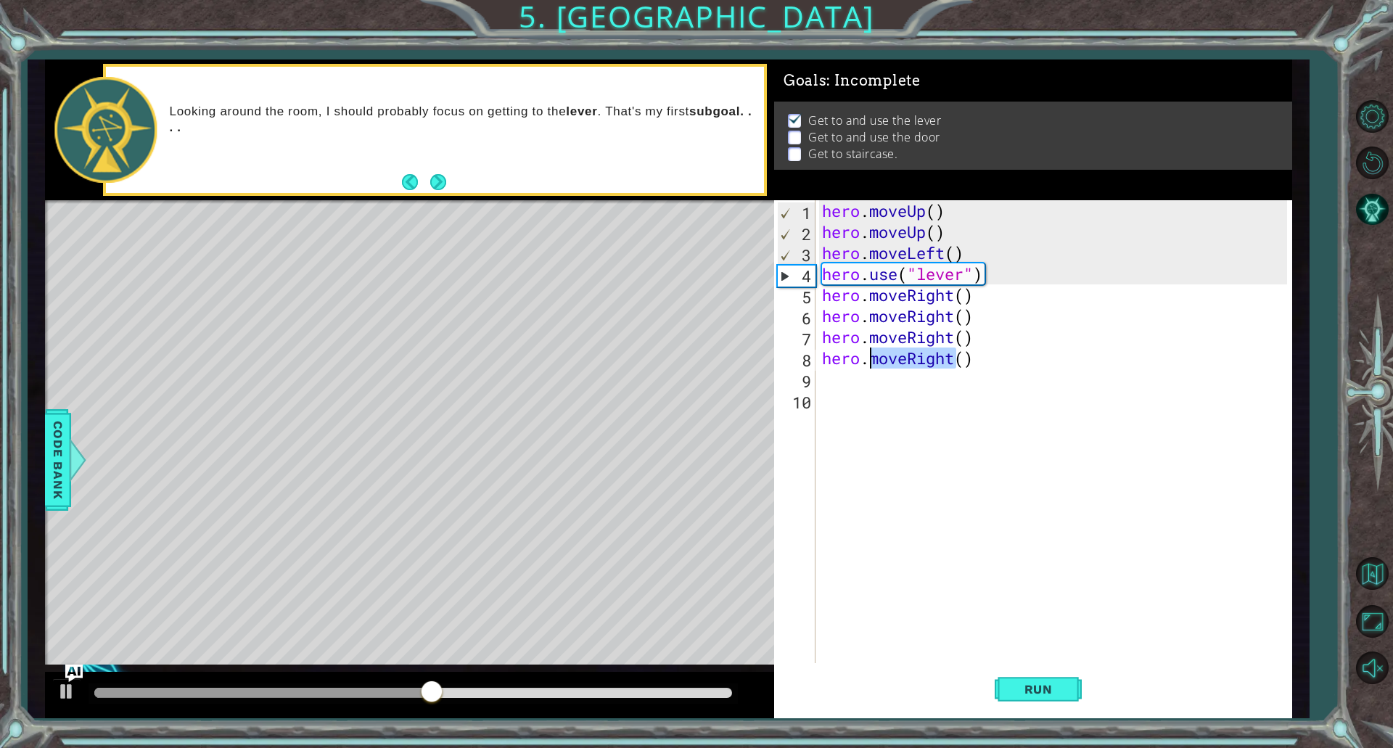
click at [894, 360] on div "hero . moveUp ( ) hero . moveUp ( ) hero . moveLeft ( ) hero . use ( "lever" ) …" at bounding box center [1053, 431] width 468 height 463
click at [894, 360] on div "hero . moveUp ( ) hero . moveUp ( ) hero . moveLeft ( ) hero . use ( "lever" ) …" at bounding box center [1056, 452] width 475 height 505
type textarea "hero.moveRight()"
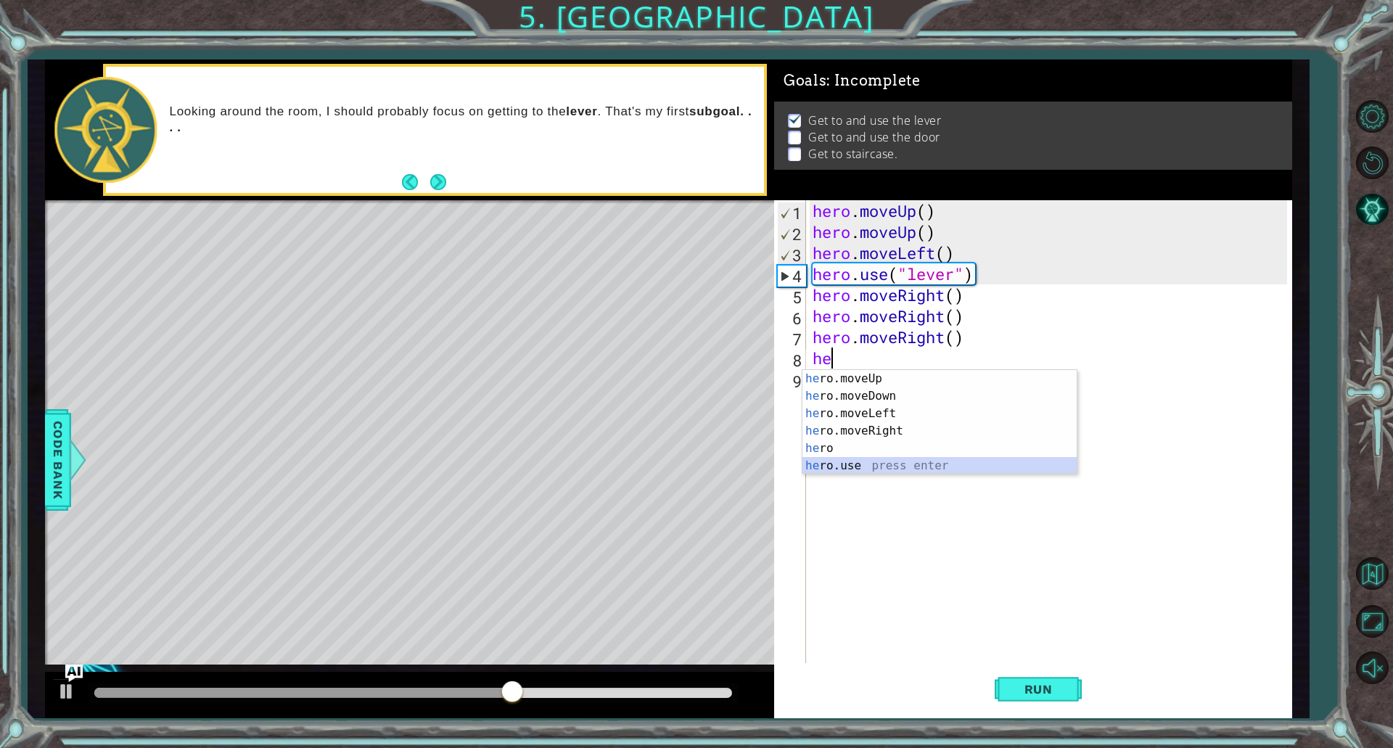
click at [837, 465] on div "he ro.moveUp press enter he ro.moveDown press enter he ro.moveLeft press enter …" at bounding box center [940, 439] width 274 height 139
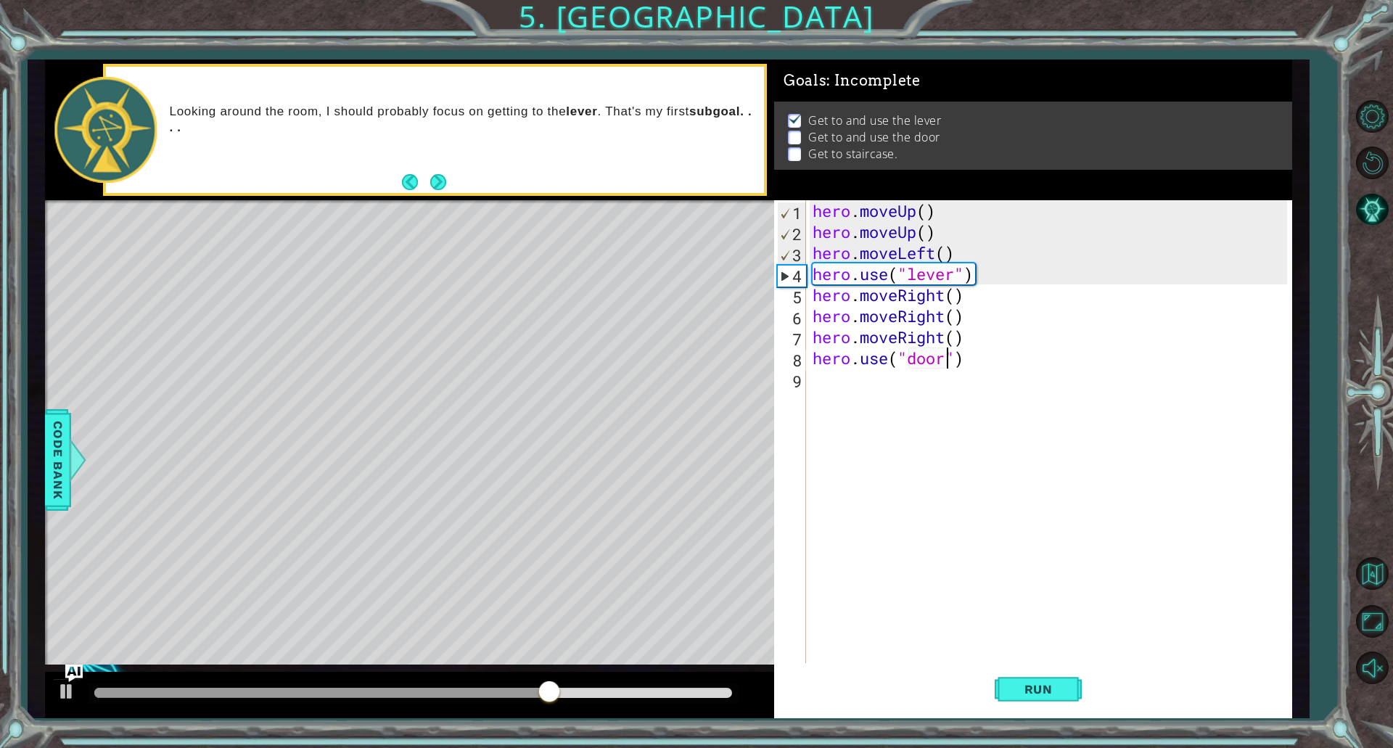
scroll to position [0, 6]
type textarea "hero.use("door")"
click at [1010, 684] on span "Run" at bounding box center [1038, 689] width 57 height 15
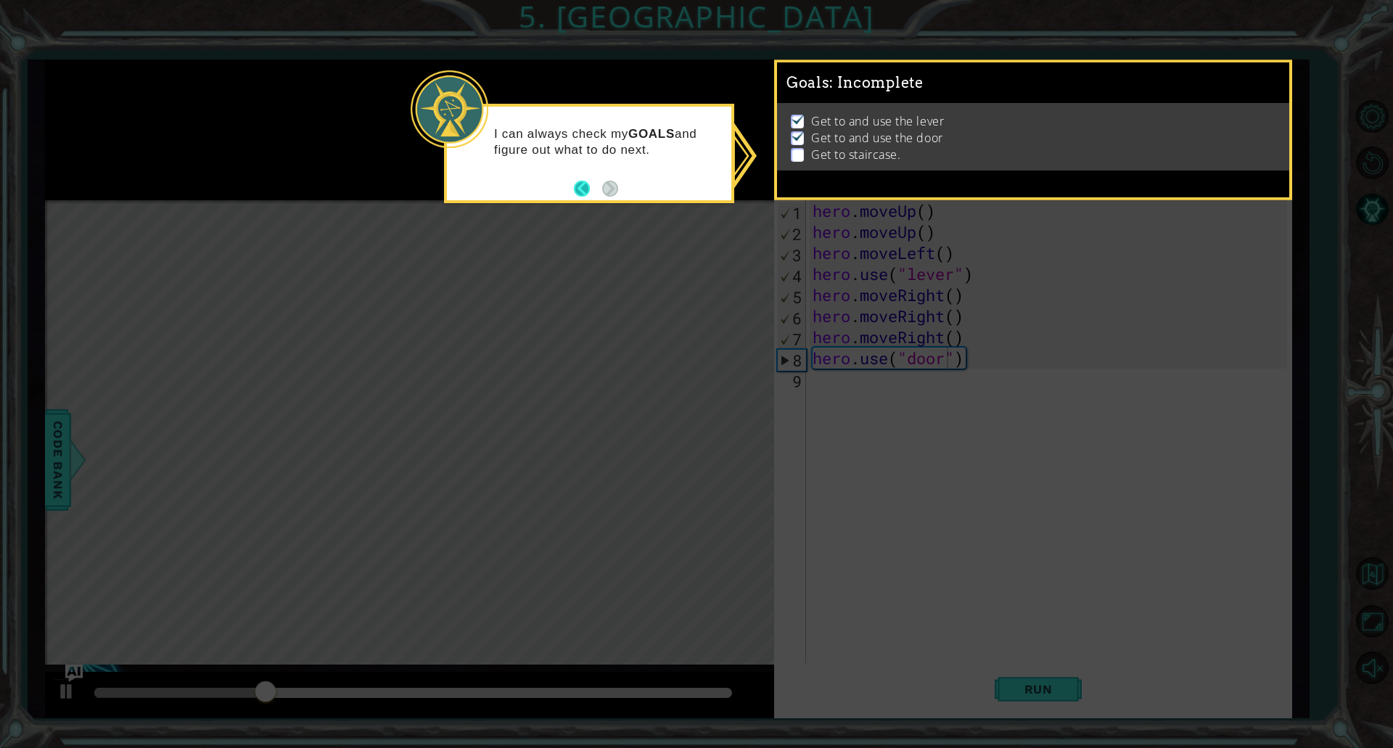
click at [585, 185] on button "Back" at bounding box center [588, 189] width 28 height 16
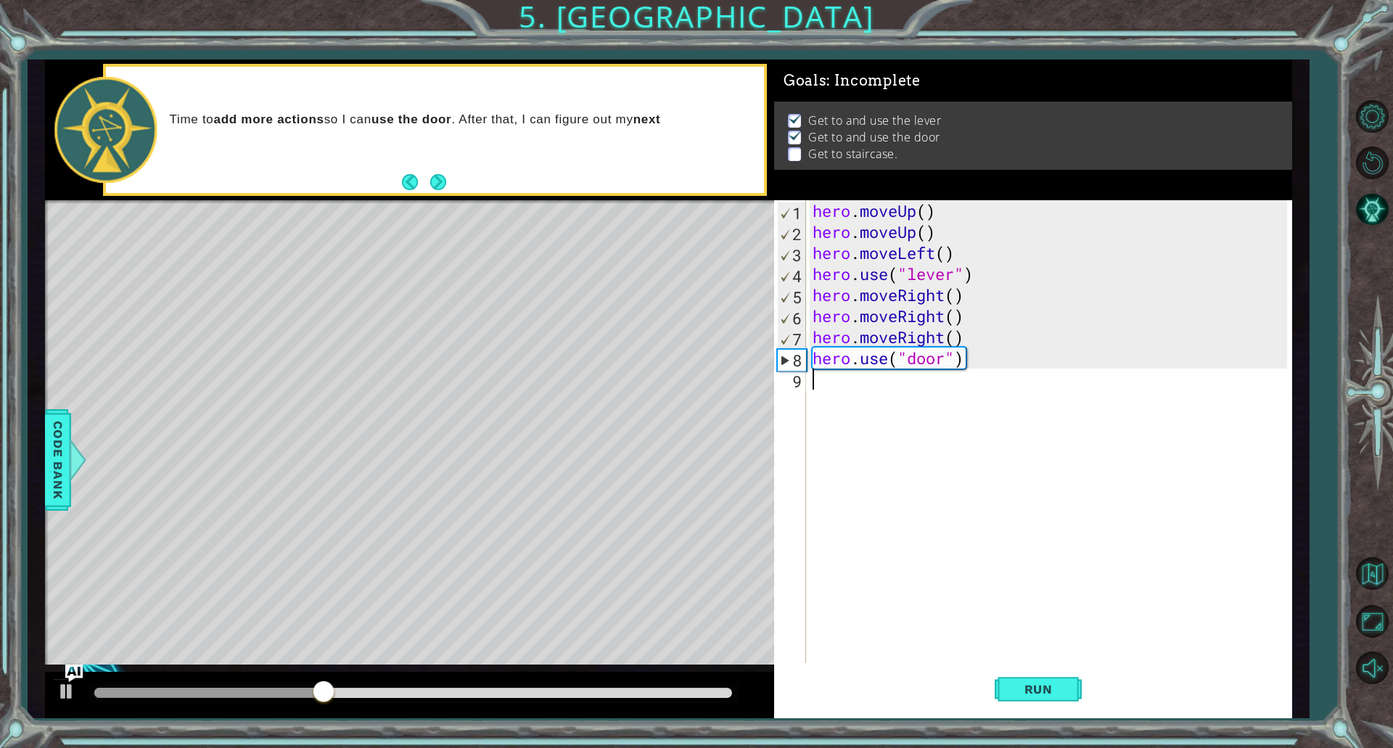
click at [871, 390] on div "hero . moveUp ( ) hero . moveUp ( ) hero . moveLeft ( ) hero . use ( "lever" ) …" at bounding box center [1052, 452] width 485 height 505
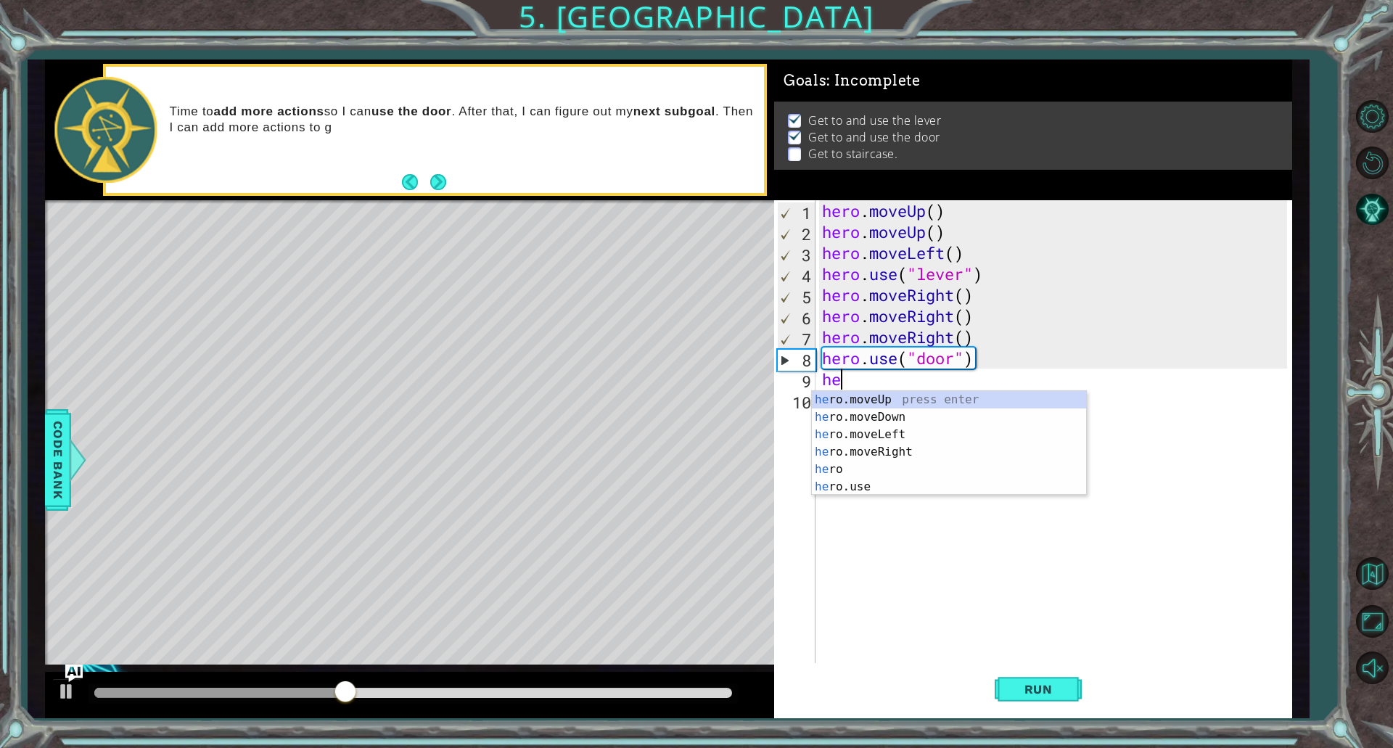
type textarea "hee"
click at [908, 404] on div "he ro.mov e Up press enter he ro.mov e Down press enter he ro.mov e Left press …" at bounding box center [949, 452] width 274 height 122
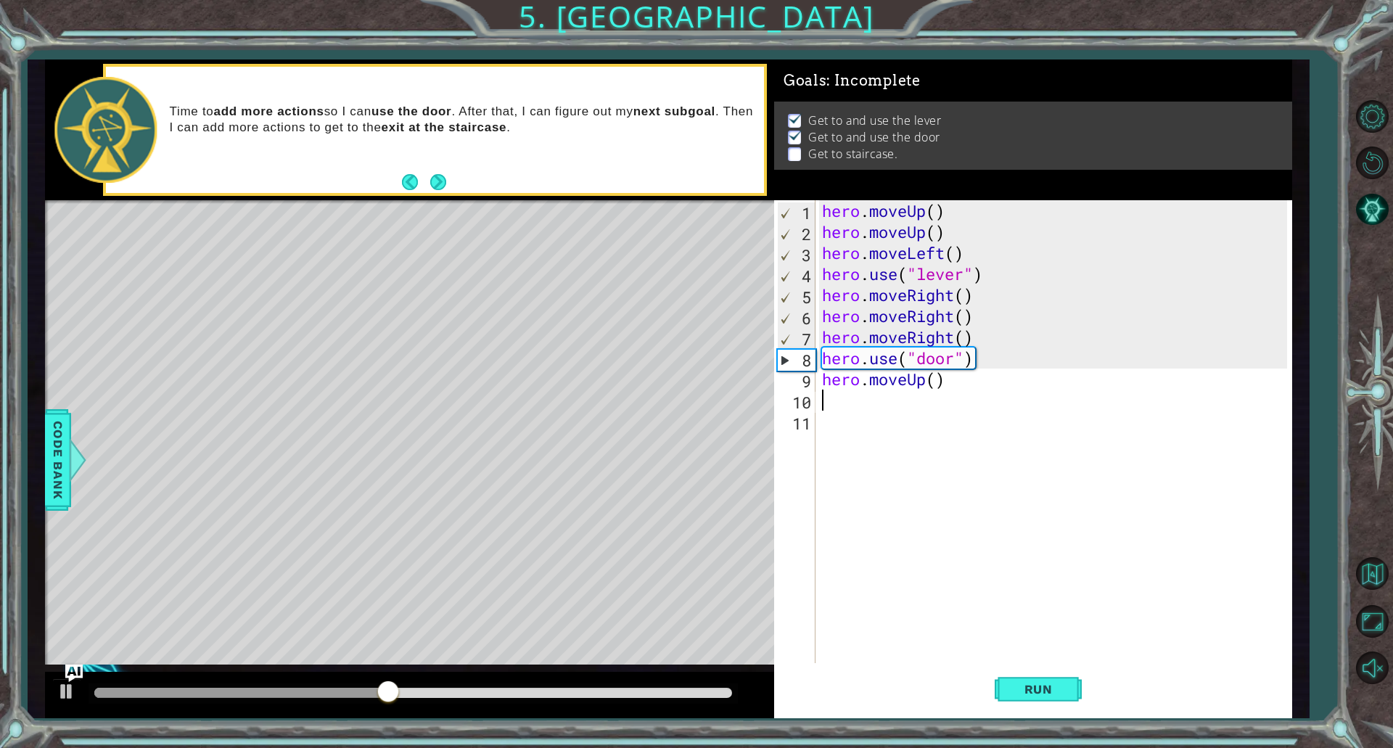
type textarea "he"
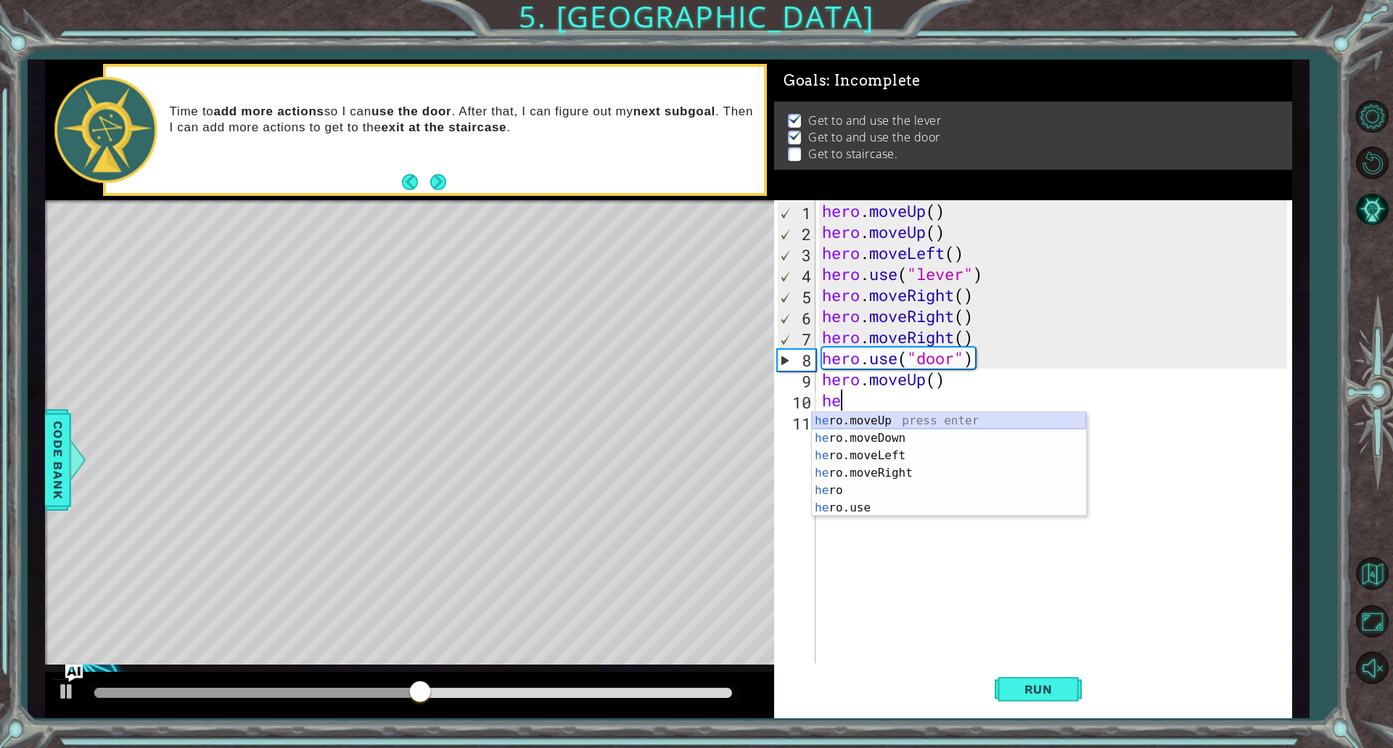
click at [917, 421] on div "he ro.moveUp press enter he ro.moveDown press enter he ro.moveLeft press enter …" at bounding box center [949, 481] width 274 height 139
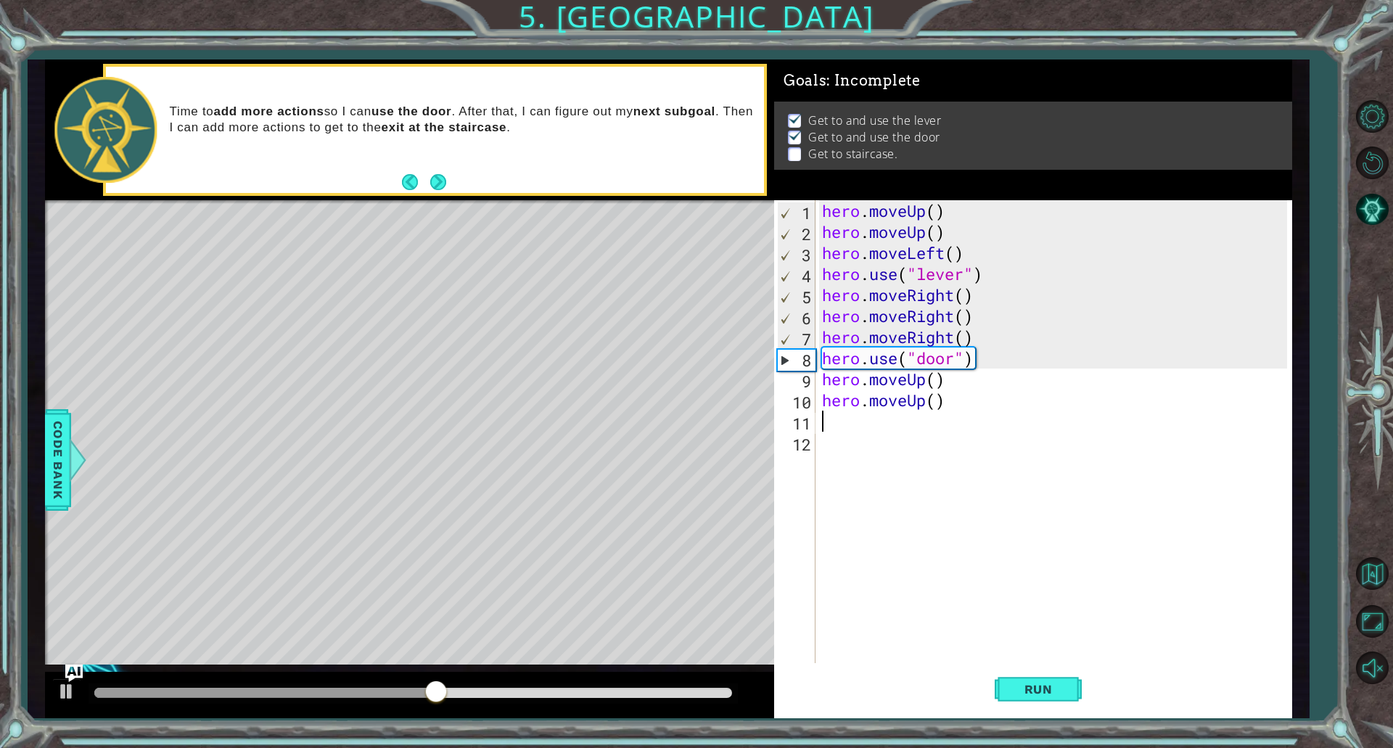
type textarea "e"
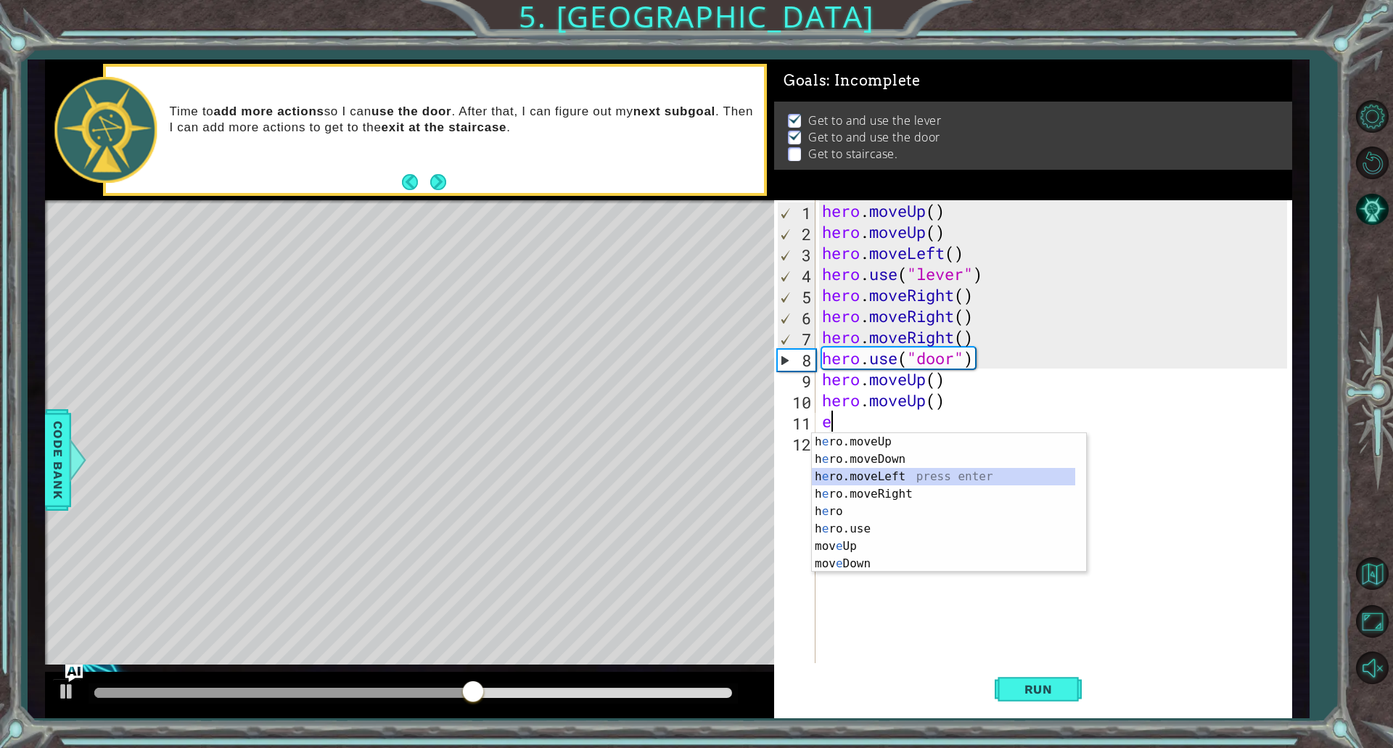
click at [906, 480] on div "h e ro.moveUp press enter h e ro.moveDown press enter h e ro.moveLeft press ent…" at bounding box center [943, 520] width 263 height 174
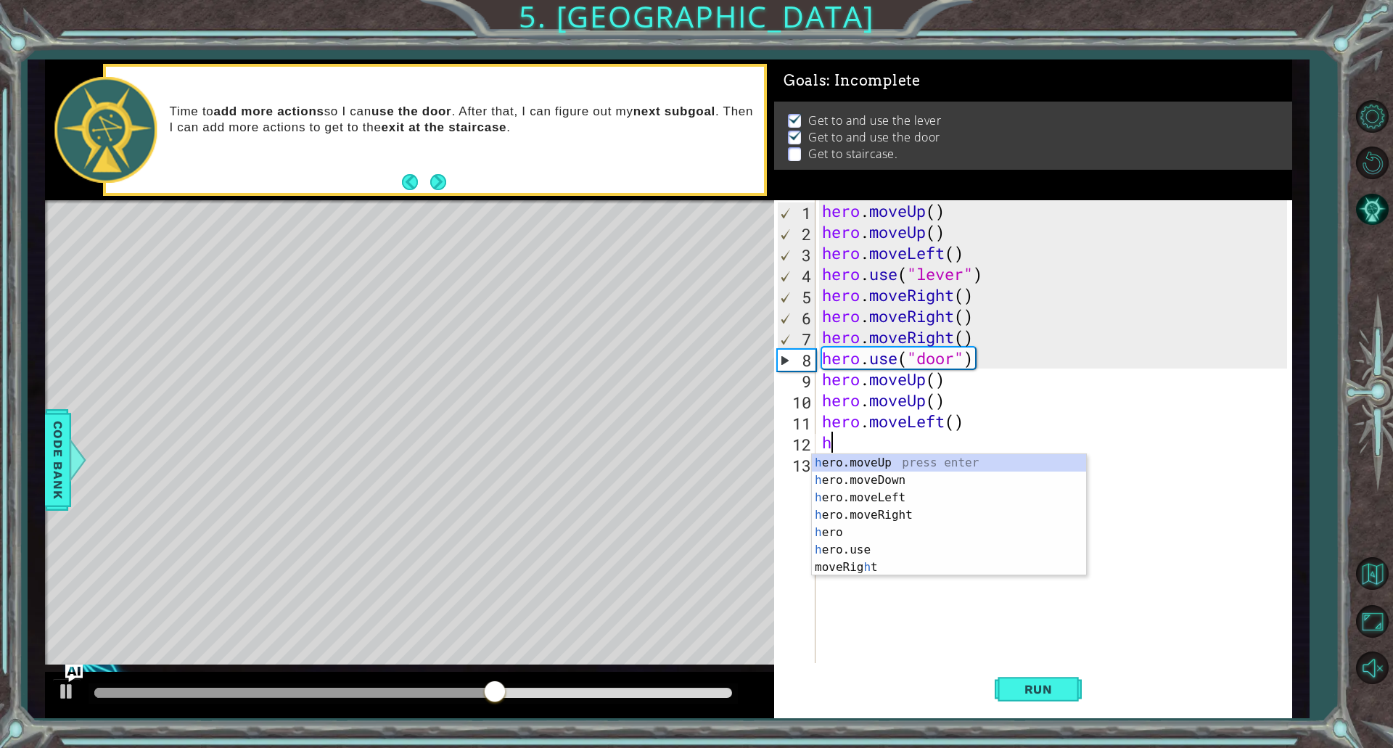
type textarea "he"
click at [901, 499] on div "he ro.moveUp press enter he ro.moveDown press enter he ro.moveLeft press enter …" at bounding box center [949, 523] width 274 height 139
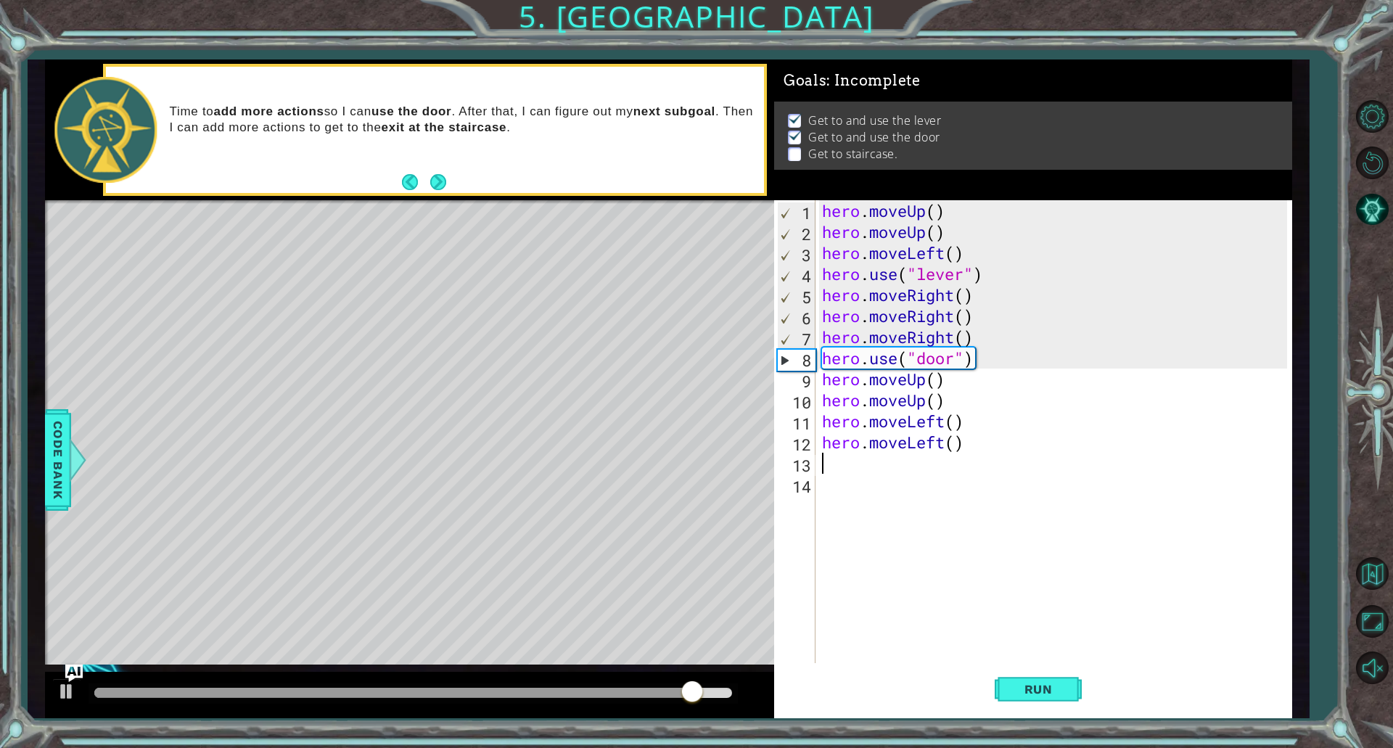
type textarea "h"
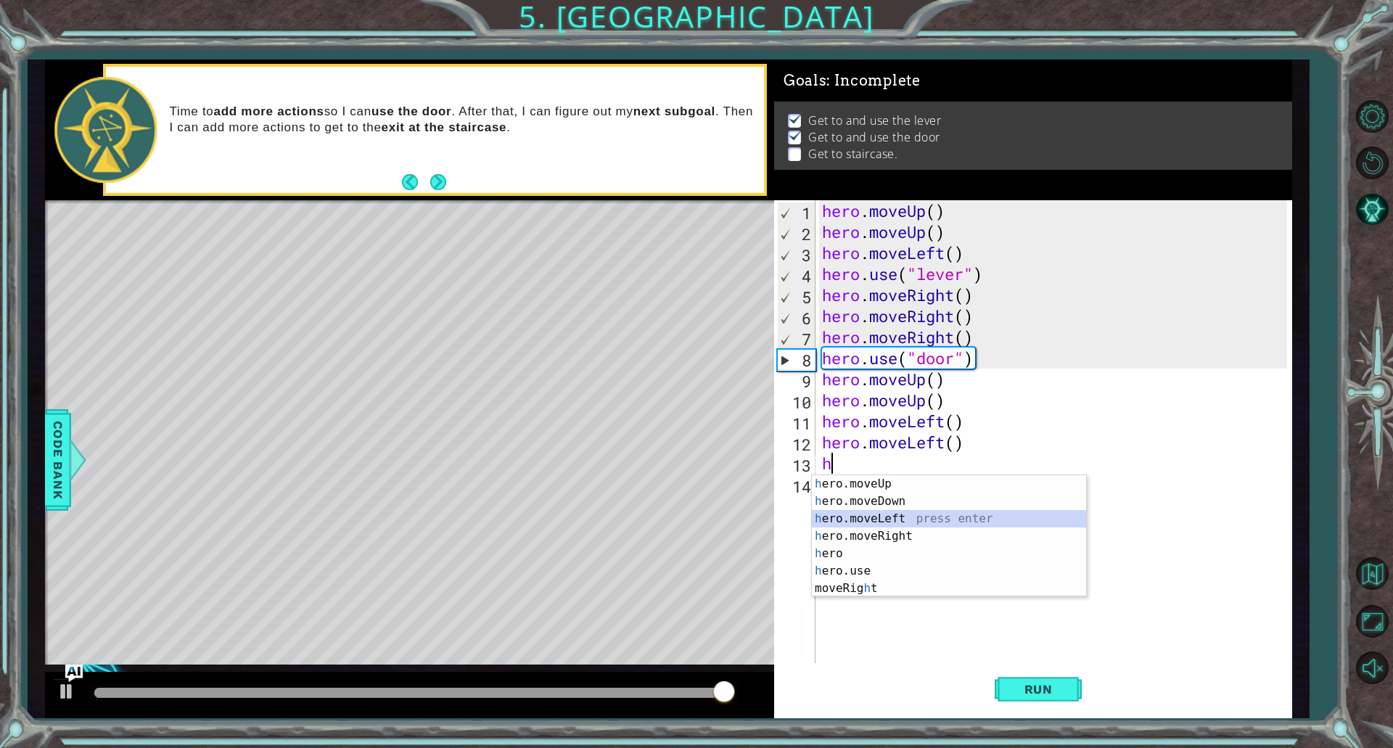
click at [957, 524] on div "h ero.moveUp press enter h ero.moveDown press enter h ero.moveLeft press enter …" at bounding box center [949, 553] width 274 height 157
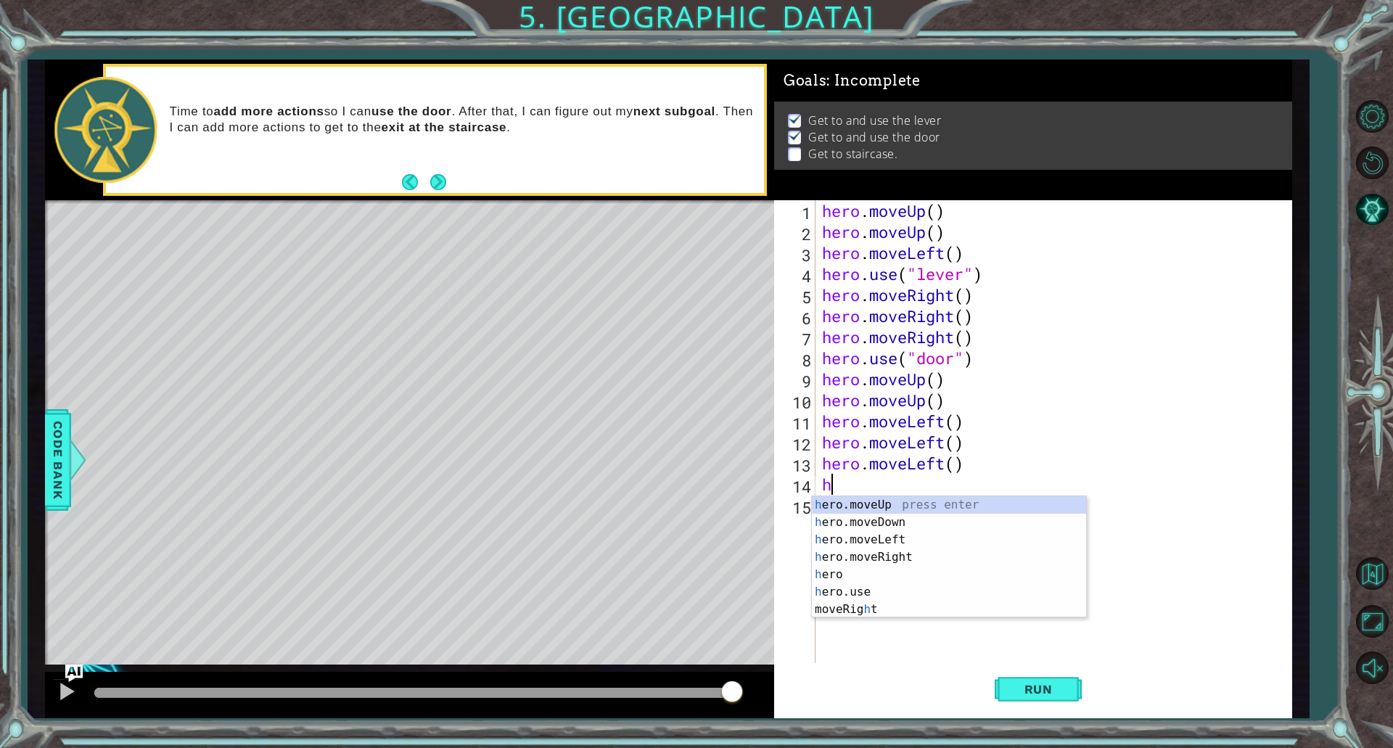
type textarea "he"
click at [1035, 503] on div "he ro.moveUp press enter he ro.moveDown press enter he ro.moveLeft press enter …" at bounding box center [949, 565] width 274 height 139
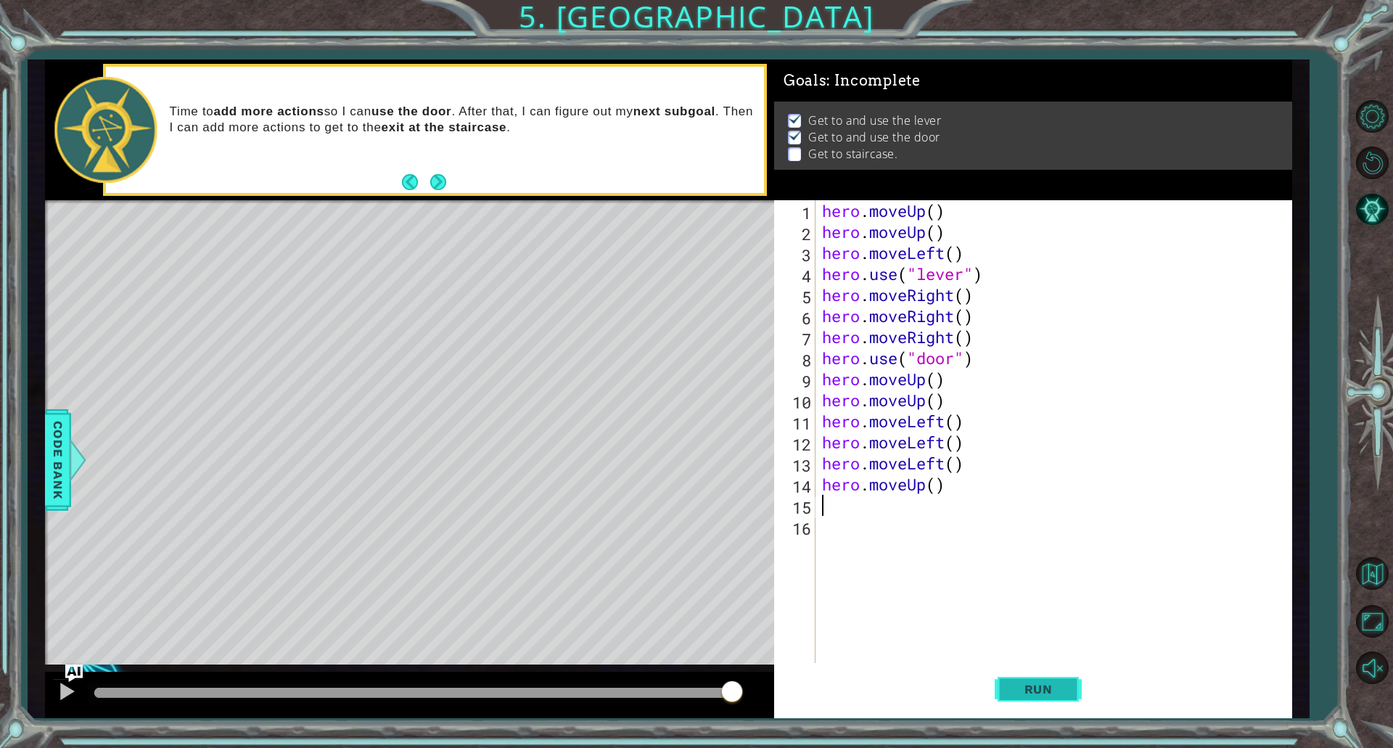
click at [1058, 691] on span "Run" at bounding box center [1038, 689] width 57 height 15
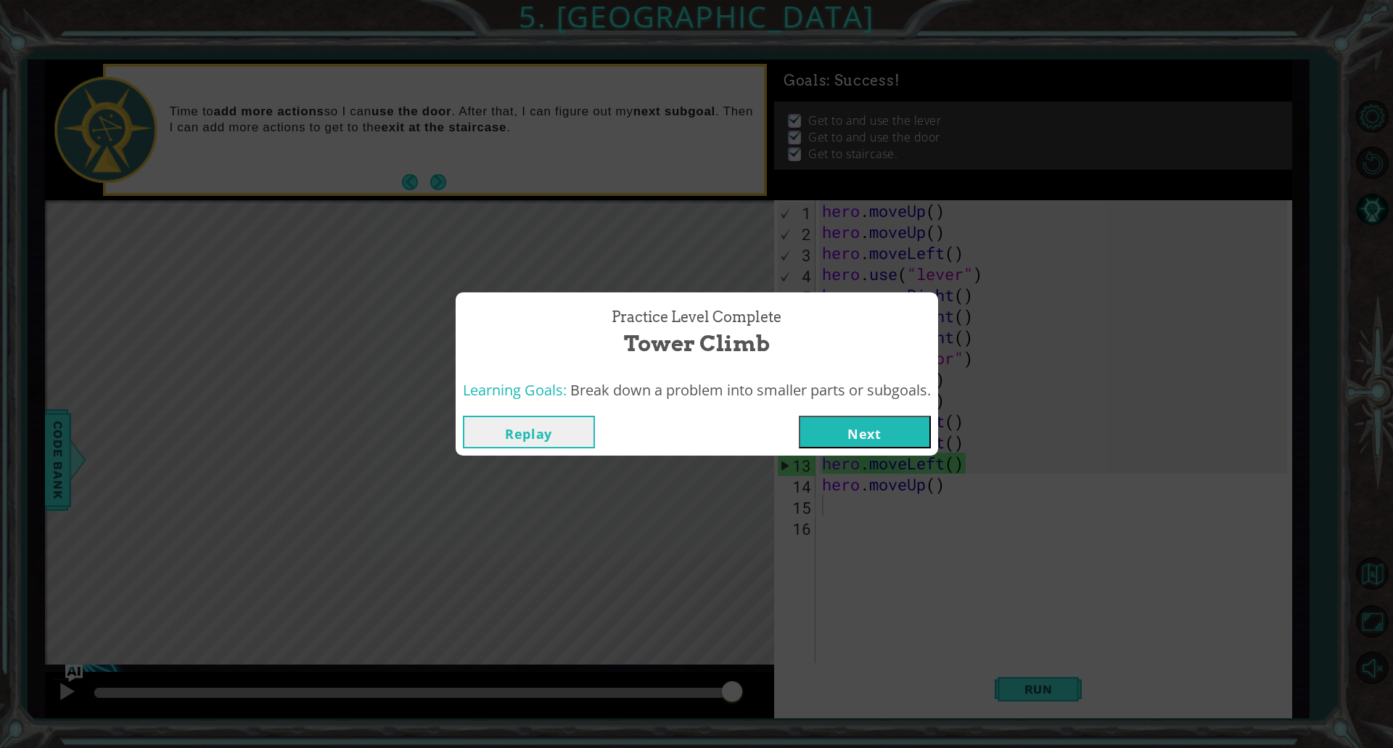
click at [878, 443] on button "Next" at bounding box center [865, 432] width 132 height 33
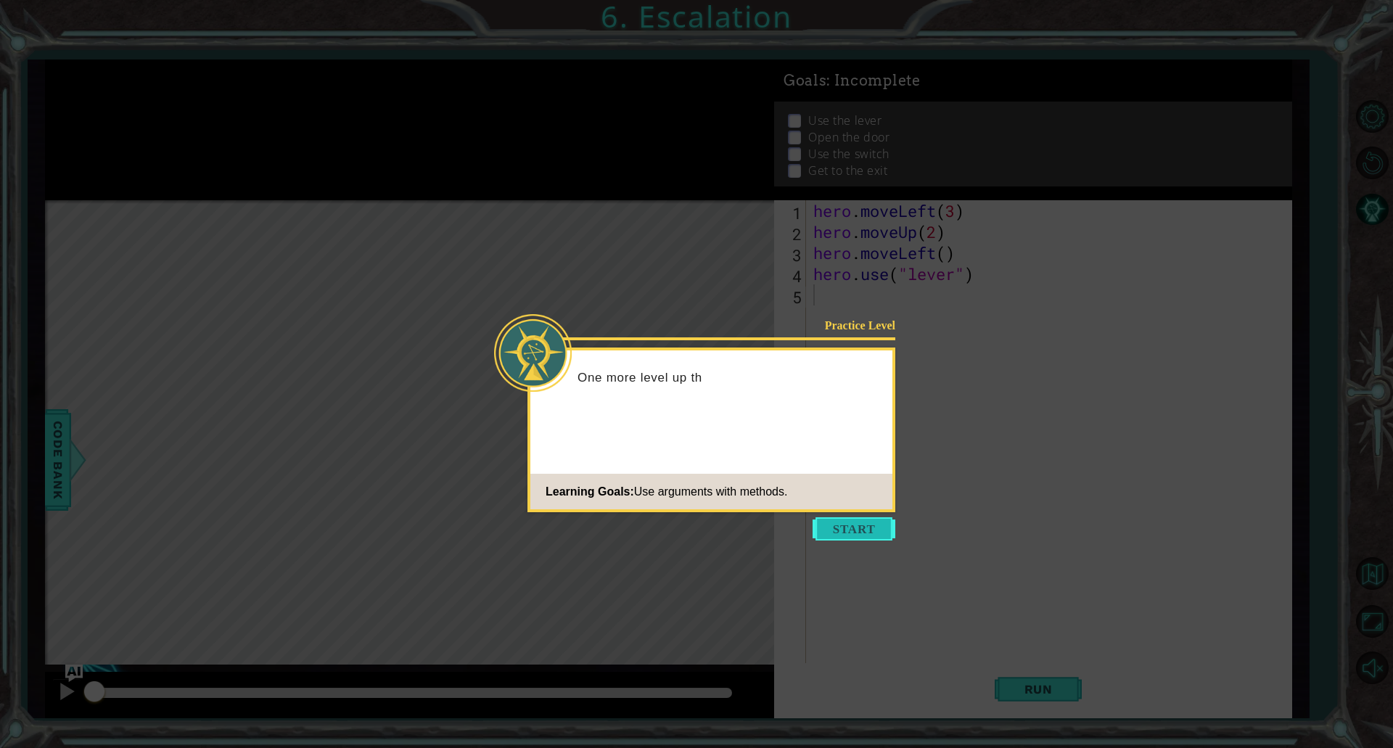
click at [853, 533] on button "Start" at bounding box center [854, 528] width 83 height 23
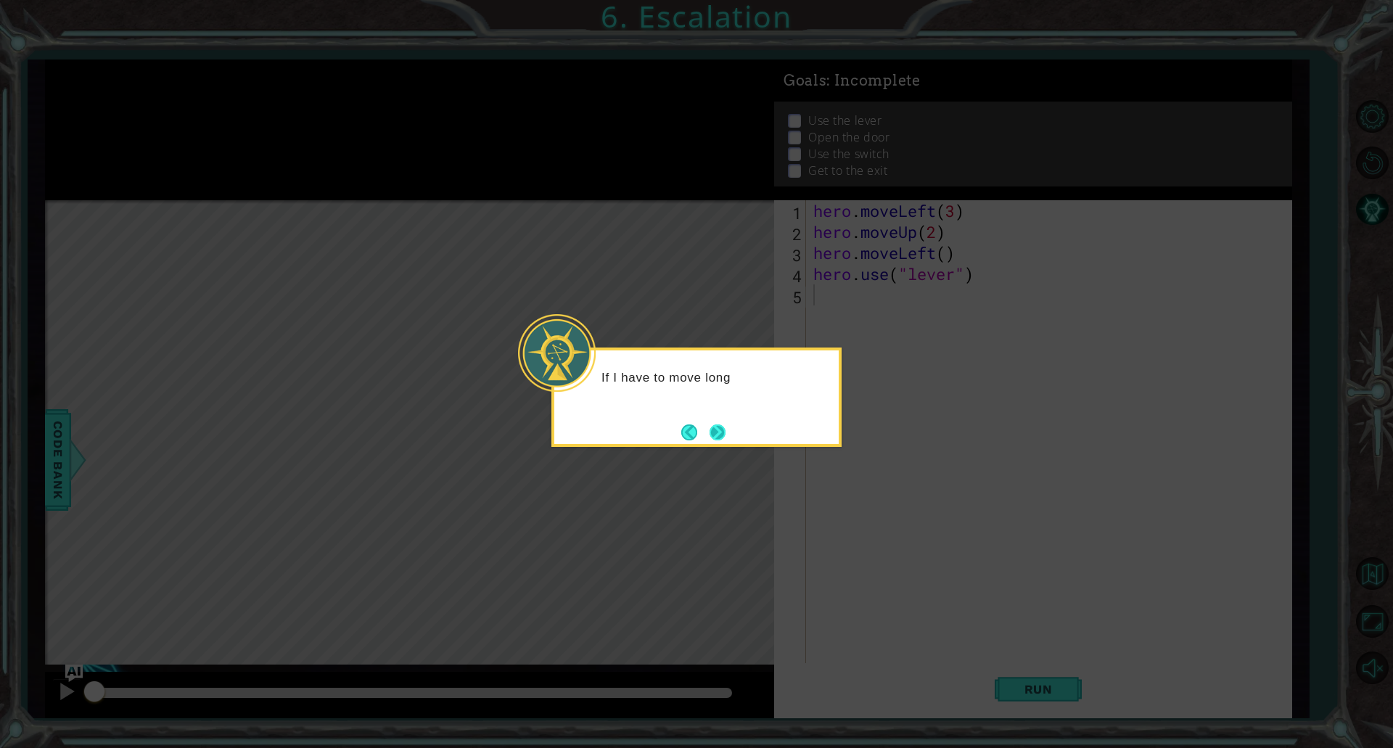
click at [718, 424] on button "Next" at bounding box center [717, 432] width 17 height 17
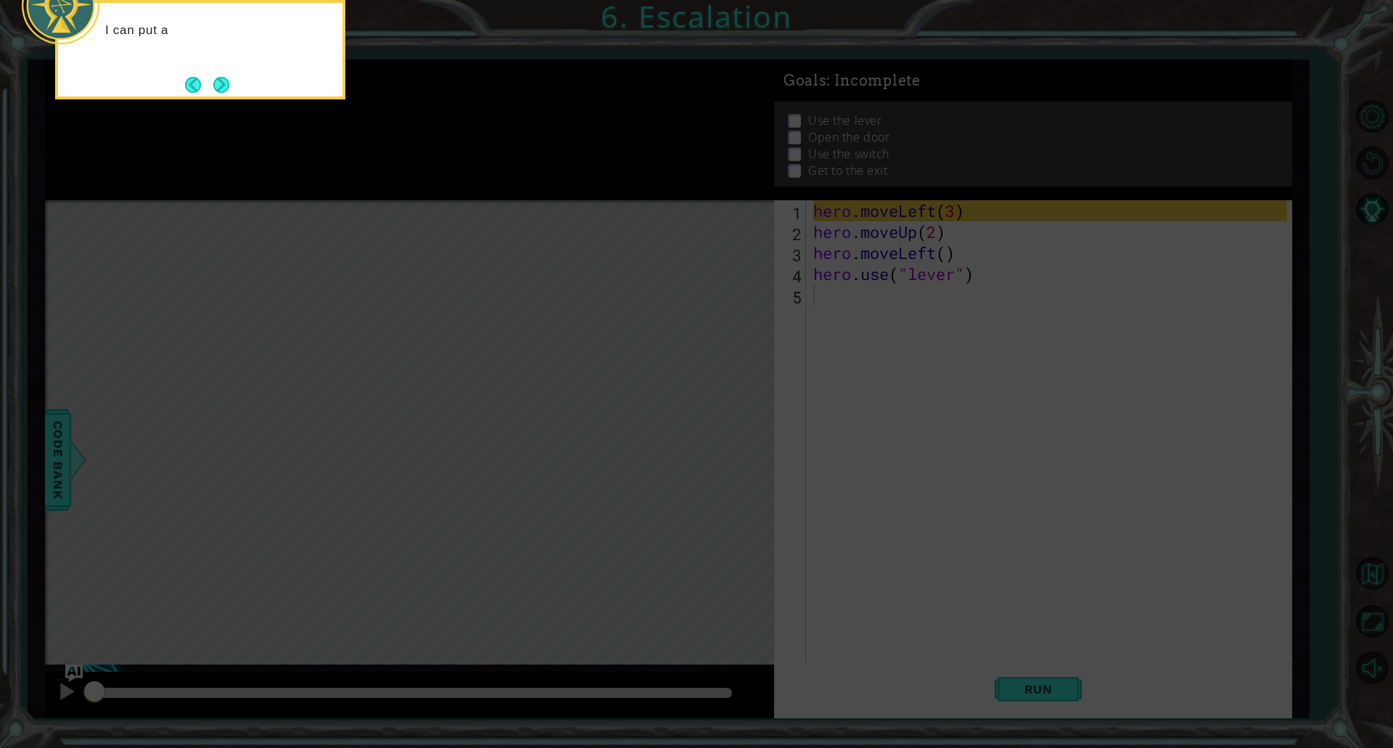
click at [761, 353] on icon at bounding box center [696, 112] width 1393 height 1272
click at [227, 89] on button "Next" at bounding box center [221, 85] width 16 height 16
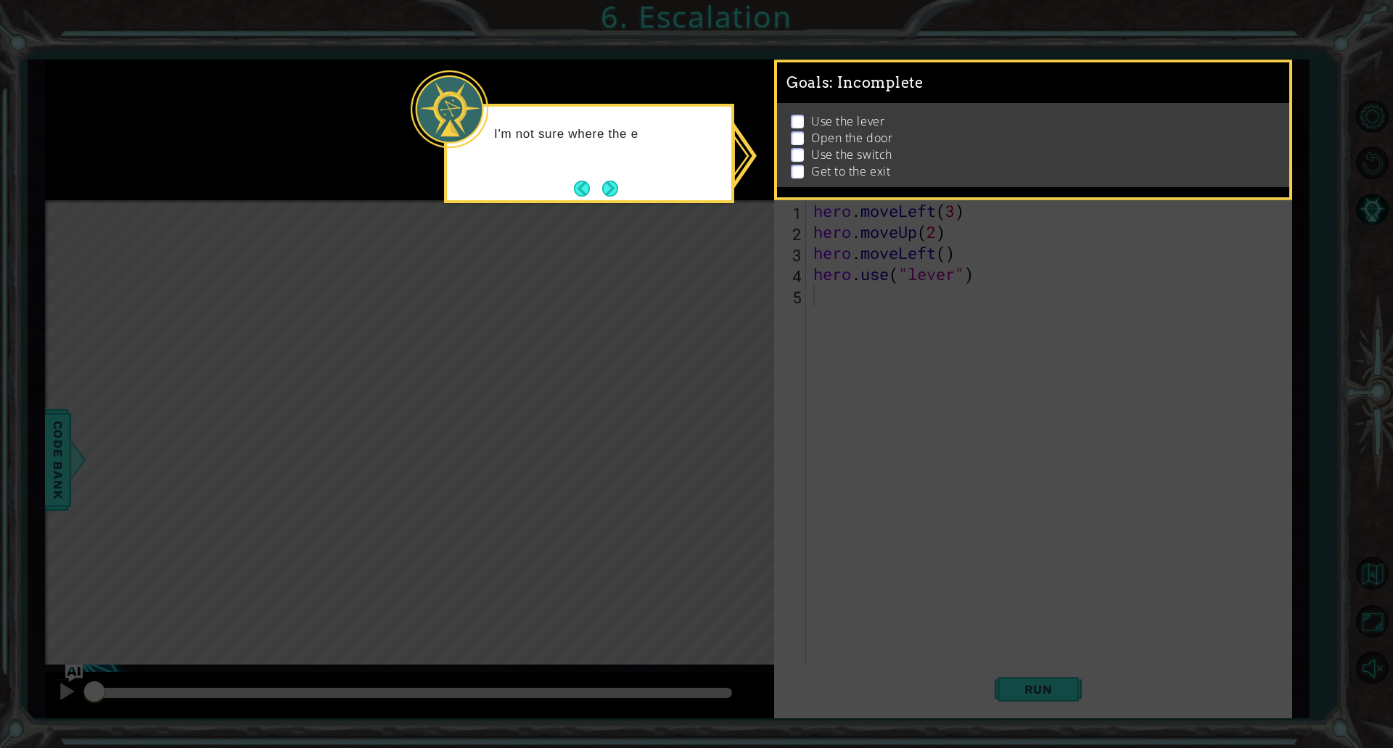
click at [619, 197] on button "Next" at bounding box center [610, 188] width 17 height 17
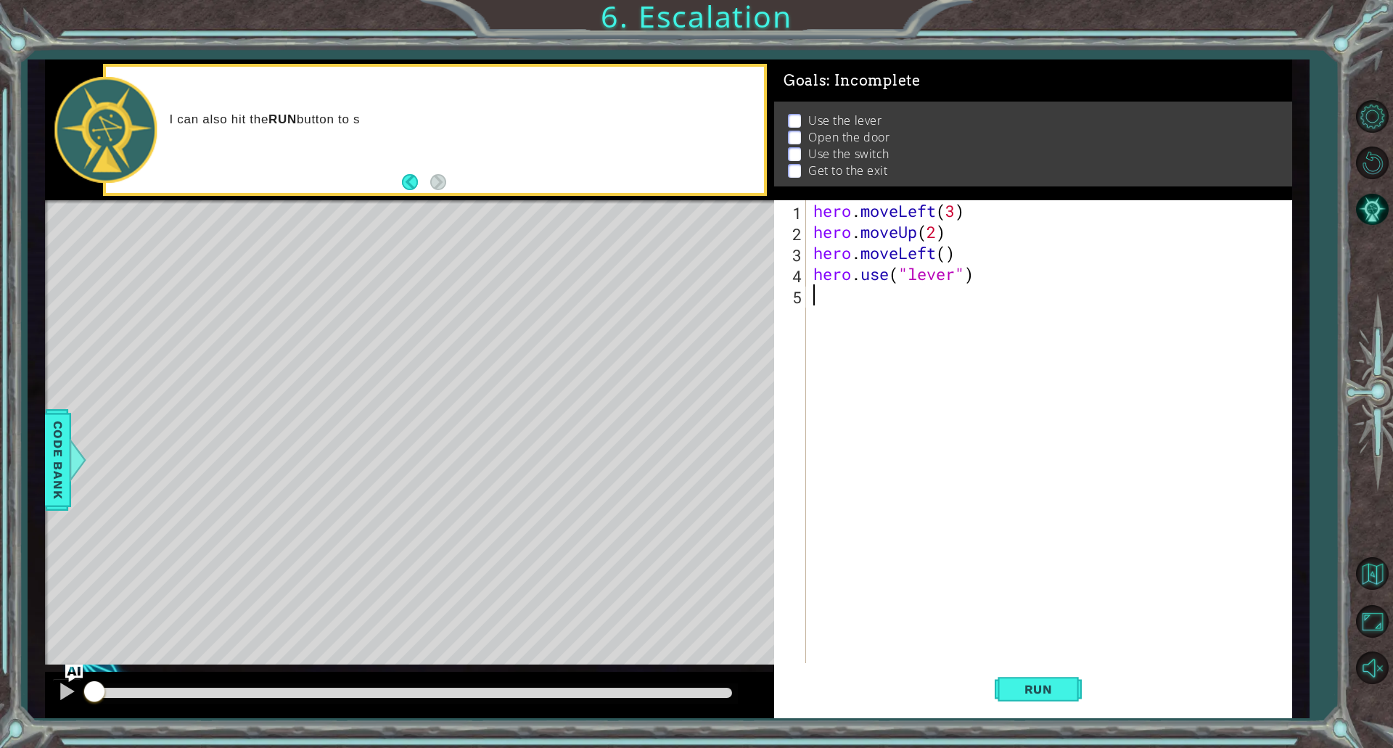
click at [864, 480] on div "hero . moveLeft ( 3 ) hero . moveUp ( 2 ) hero . moveLeft ( ) hero . use ( "lev…" at bounding box center [1053, 452] width 484 height 505
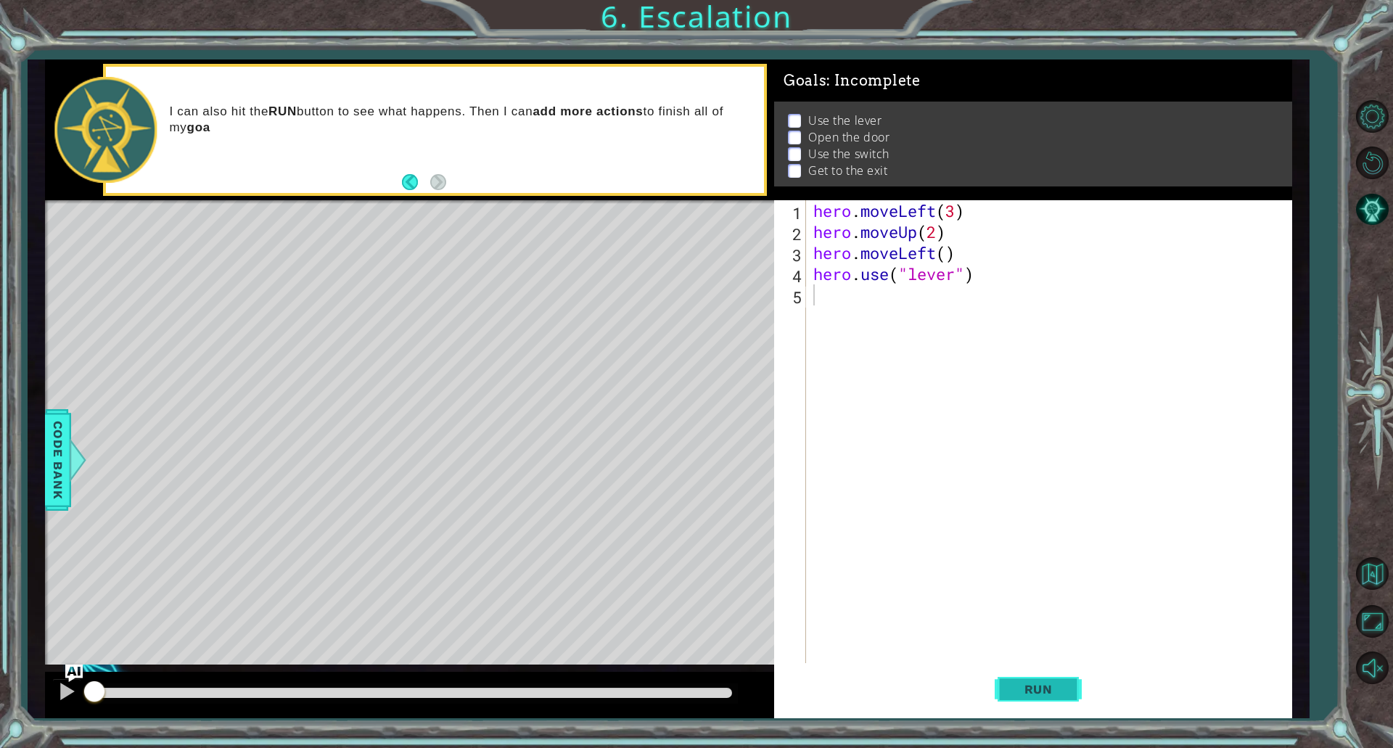
click at [999, 683] on button "Run" at bounding box center [1038, 689] width 87 height 52
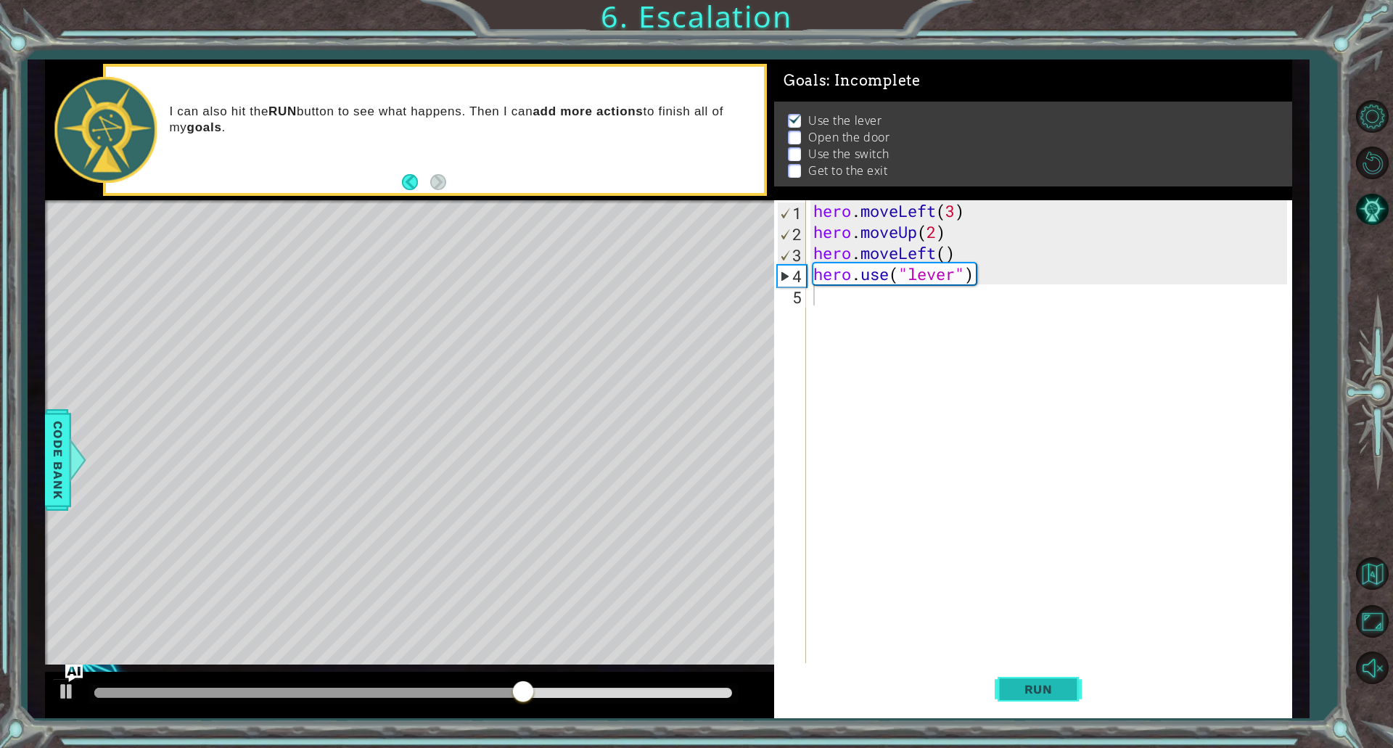
click at [1002, 687] on button "Run" at bounding box center [1038, 689] width 87 height 52
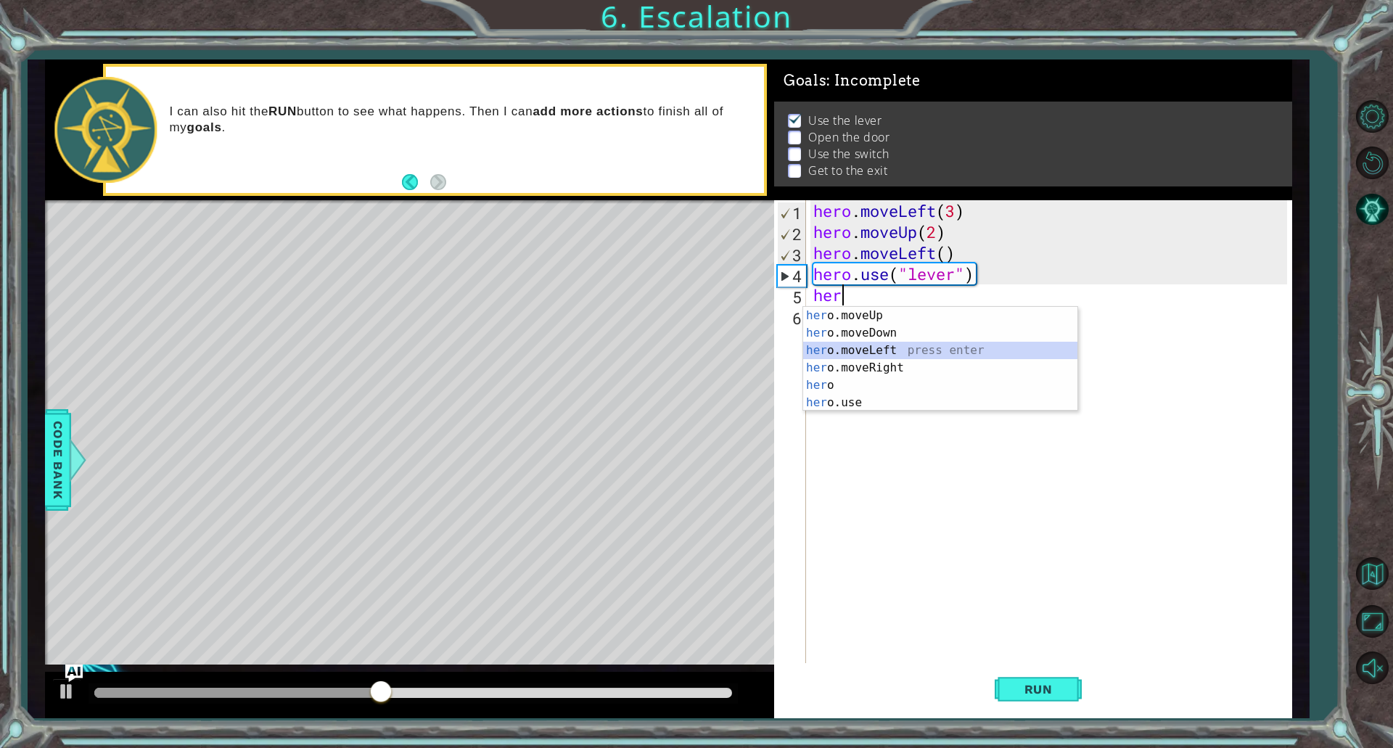
click at [880, 353] on div "her o.moveUp press enter her o.moveDown press enter her o.moveLeft press enter …" at bounding box center [940, 376] width 274 height 139
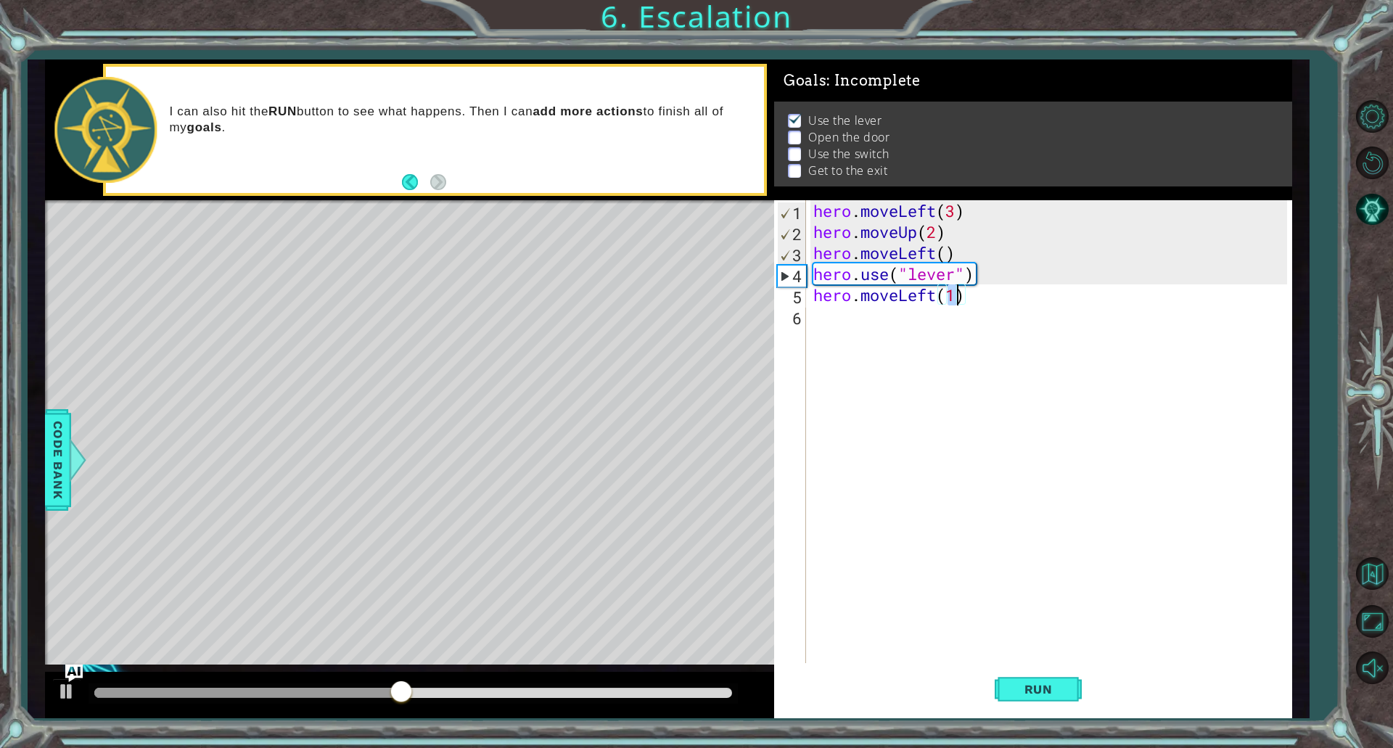
type textarea "hero.moveLeft(he)"
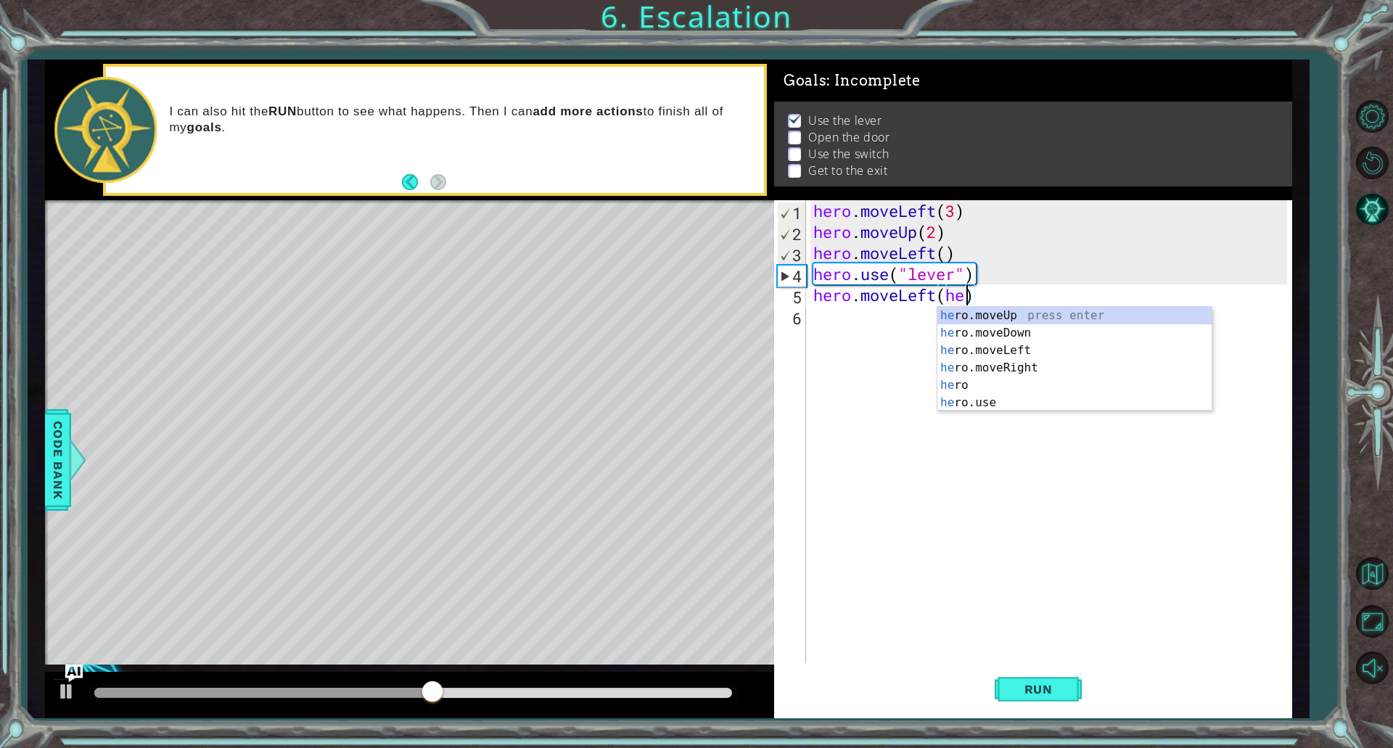
click at [1029, 414] on div "hero . moveLeft ( 3 ) hero . moveUp ( 2 ) hero . moveLeft ( ) hero . use ( "lev…" at bounding box center [1053, 452] width 484 height 505
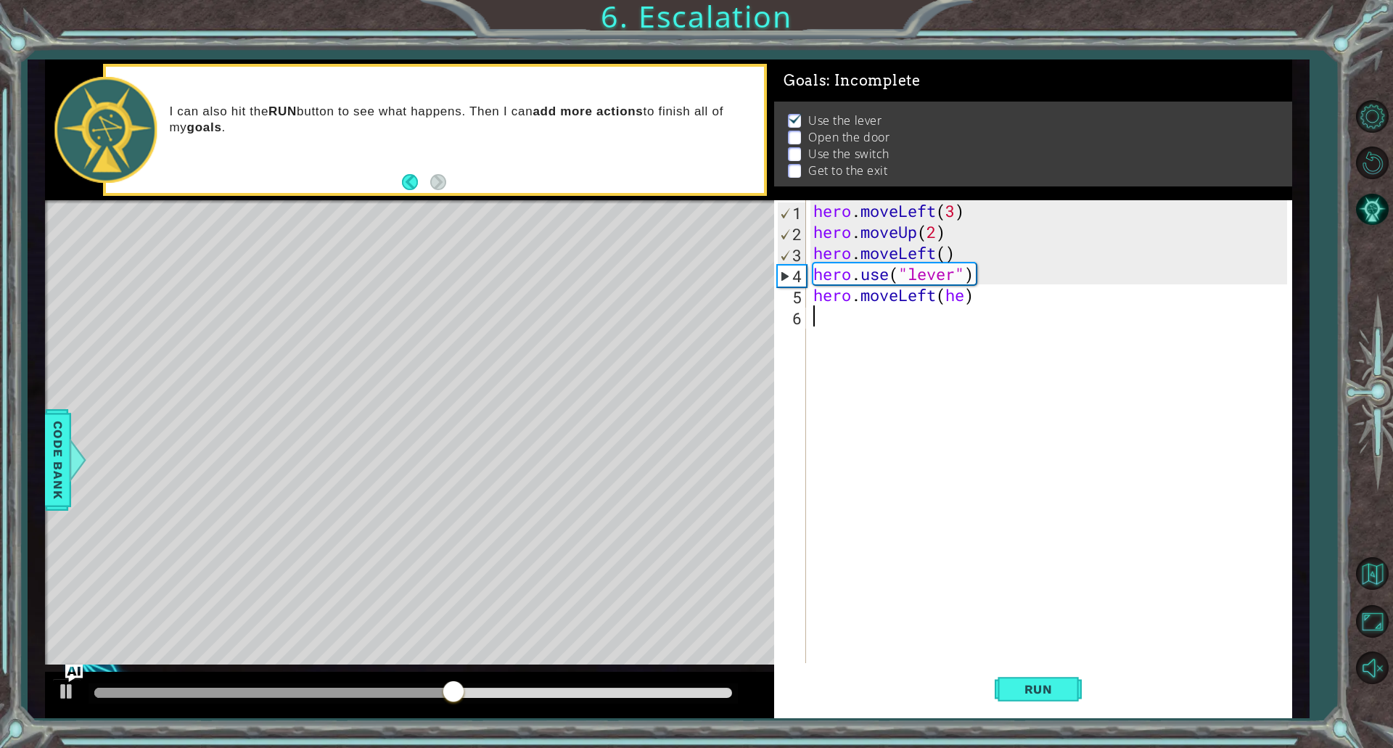
click at [972, 295] on div "hero . moveLeft ( 3 ) hero . moveUp ( 2 ) hero . moveLeft ( ) hero . use ( "lev…" at bounding box center [1053, 452] width 484 height 505
click at [966, 295] on div "hero . moveLeft ( 3 ) hero . moveUp ( 2 ) hero . moveLeft ( ) hero . use ( "lev…" at bounding box center [1053, 452] width 484 height 505
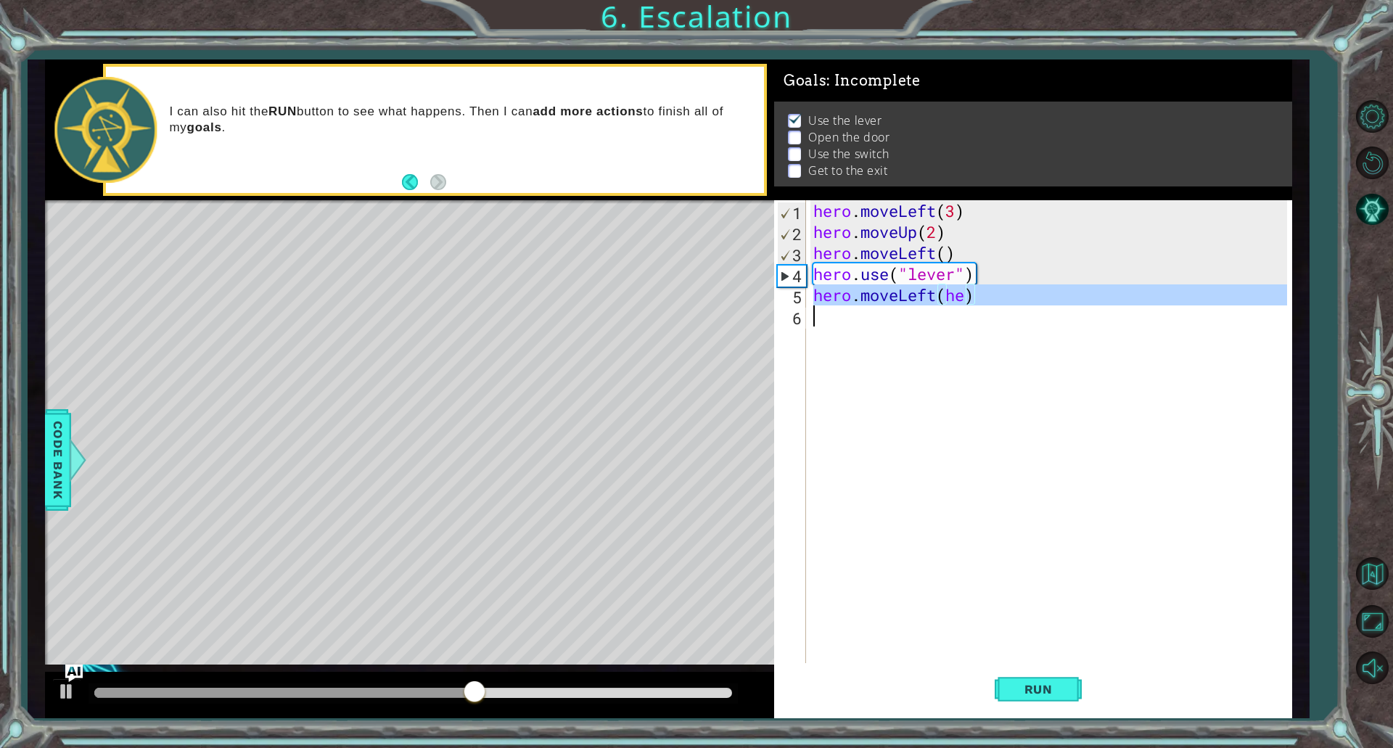
click at [966, 295] on div "hero . moveLeft ( 3 ) hero . moveUp ( 2 ) hero . moveLeft ( ) hero . use ( "lev…" at bounding box center [1053, 452] width 484 height 505
click at [966, 295] on div "hero . moveLeft ( 3 ) hero . moveUp ( 2 ) hero . moveLeft ( ) hero . use ( "lev…" at bounding box center [1049, 431] width 477 height 463
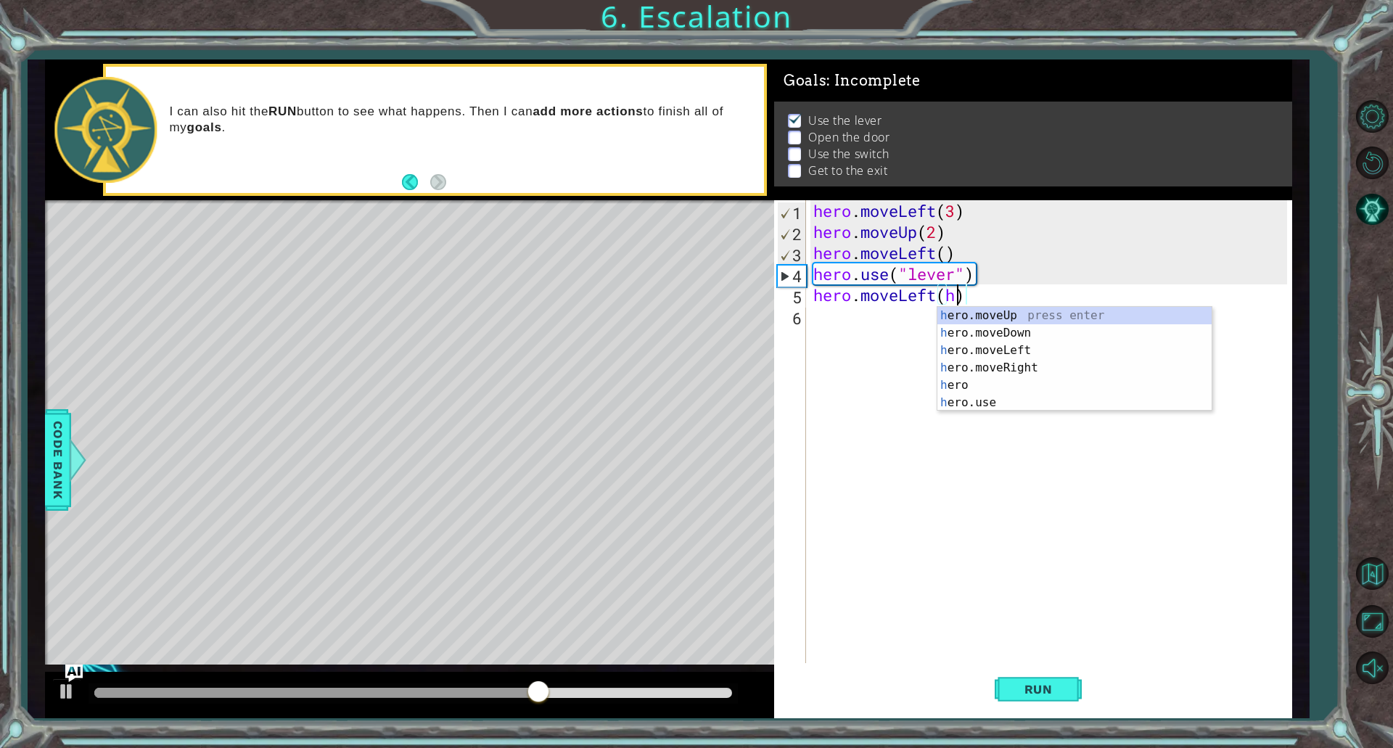
type textarea "hero.moveLeft()"
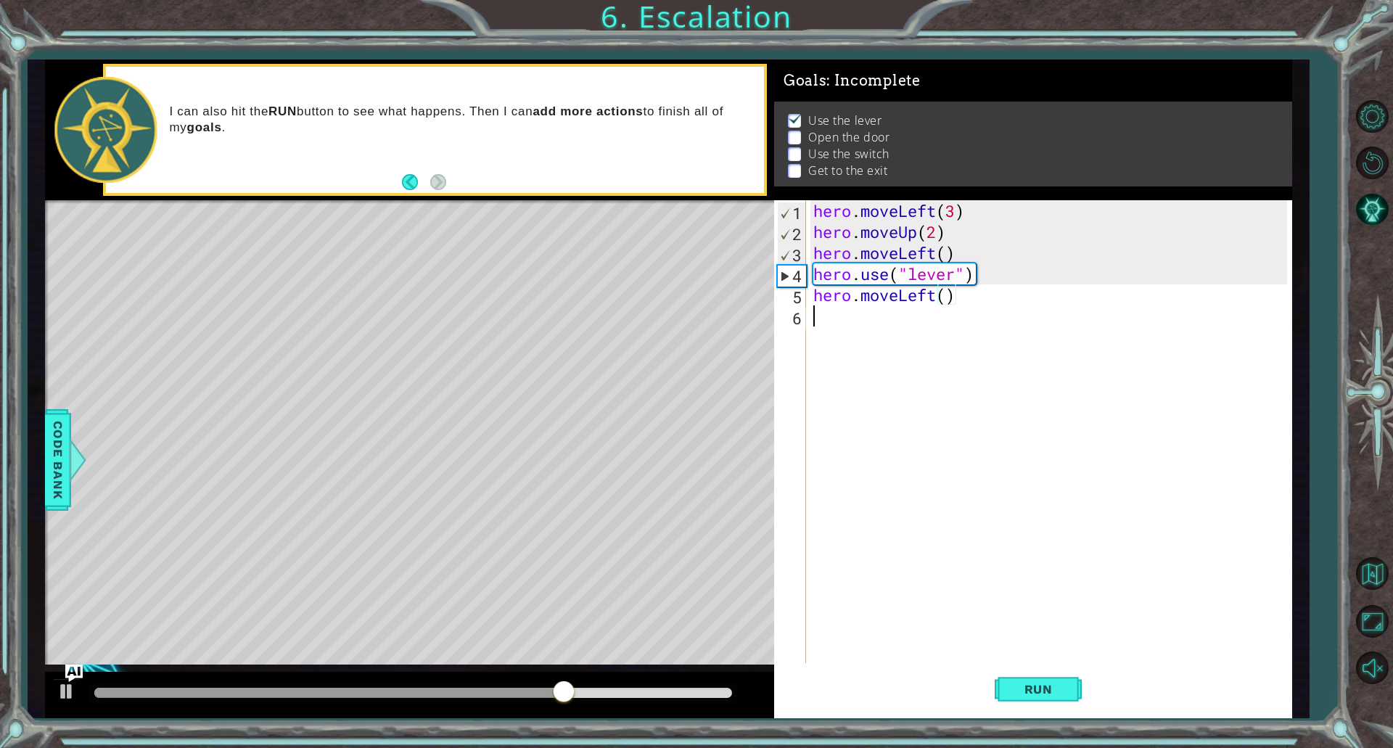
click at [970, 308] on div "hero . moveLeft ( 3 ) hero . moveUp ( 2 ) hero . moveLeft ( ) hero . use ( "lev…" at bounding box center [1053, 452] width 484 height 505
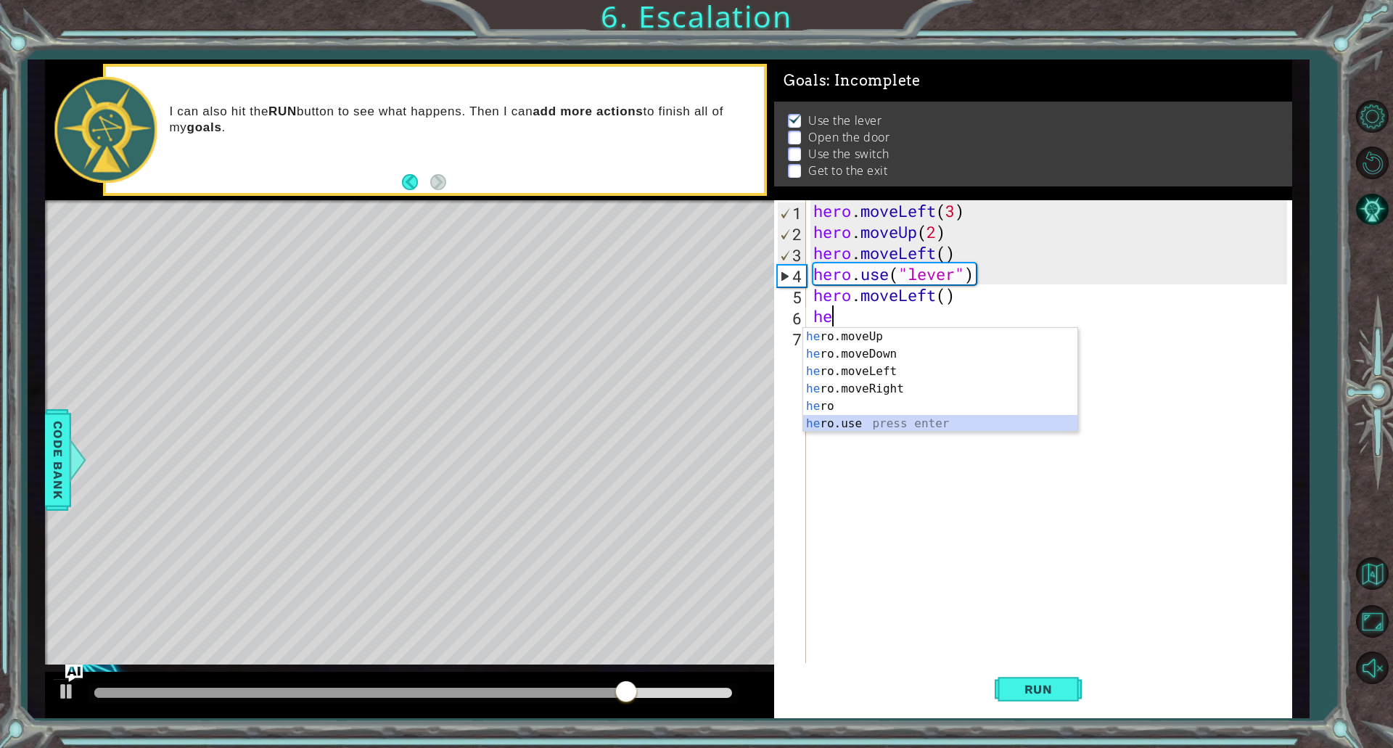
click at [866, 419] on div "he ro.moveUp press enter he ro.moveDown press enter he ro.moveLeft press enter …" at bounding box center [940, 397] width 274 height 139
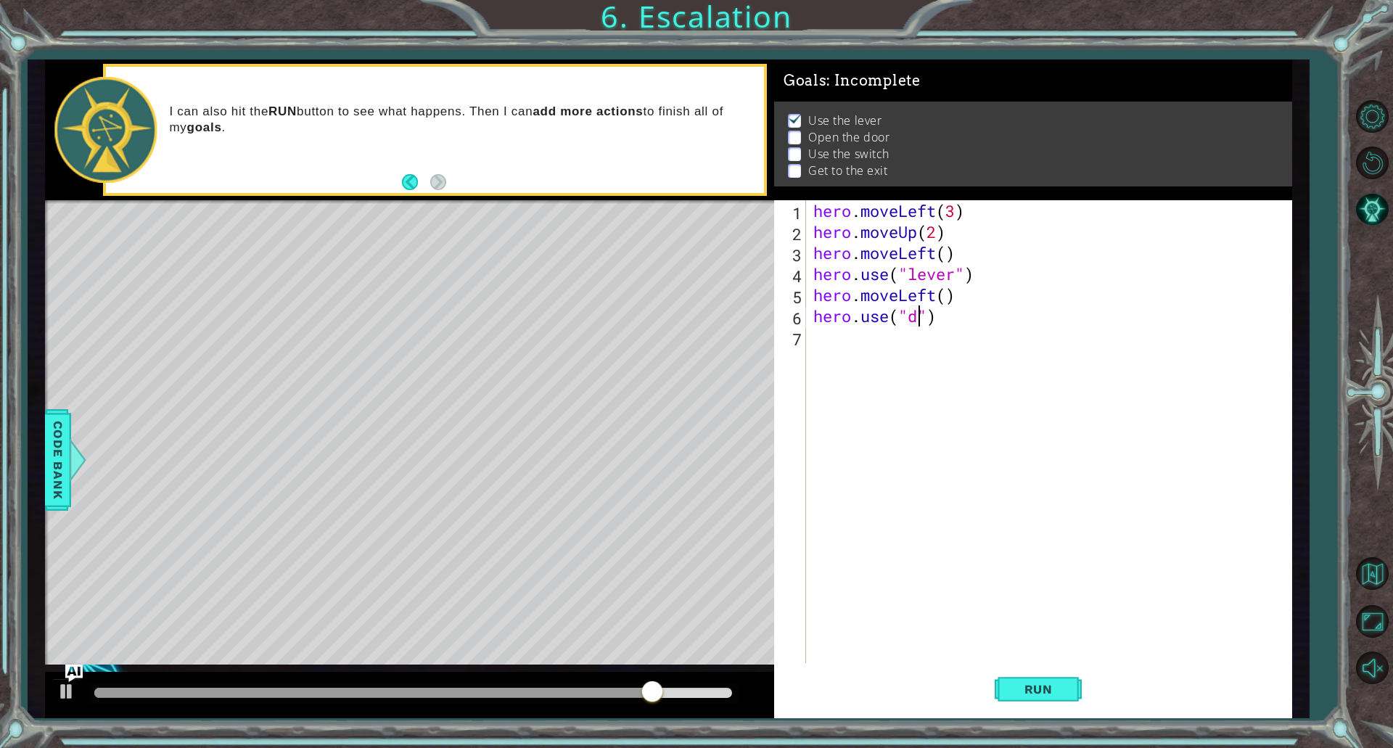
type textarea "hero.use("door")"
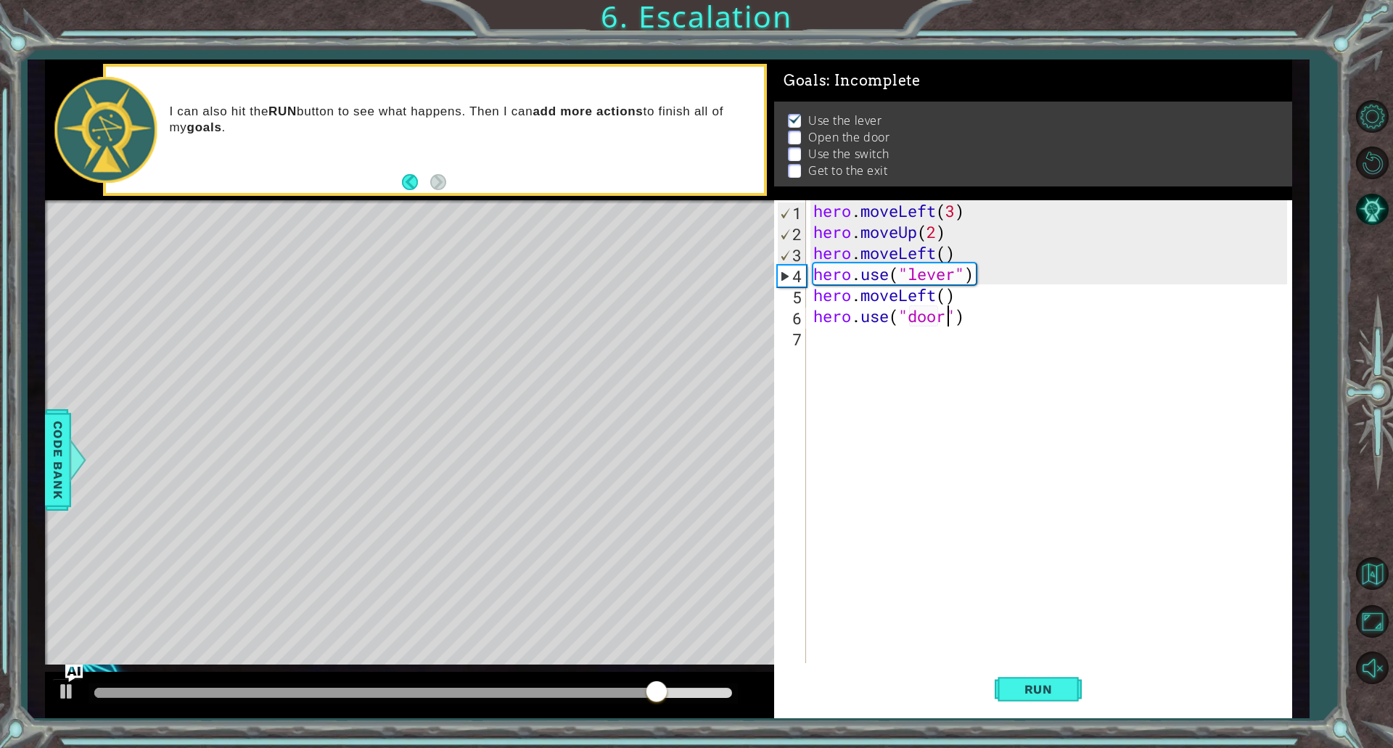
scroll to position [0, 6]
click at [870, 336] on div "hero . moveLeft ( 3 ) hero . moveUp ( 2 ) hero . moveLeft ( ) hero . use ( "lev…" at bounding box center [1053, 452] width 484 height 505
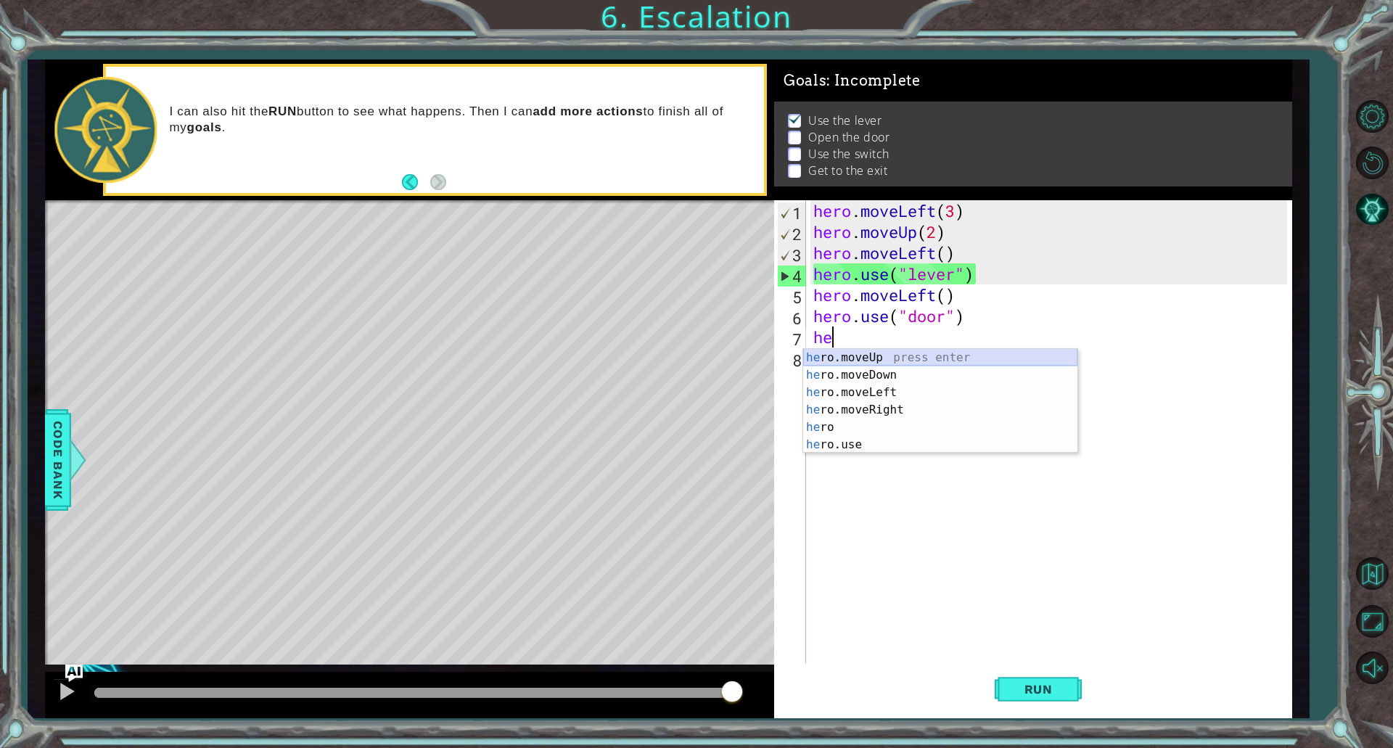
click at [865, 353] on div "he ro.moveUp press enter he ro.moveDown press enter he ro.moveLeft press enter …" at bounding box center [940, 418] width 274 height 139
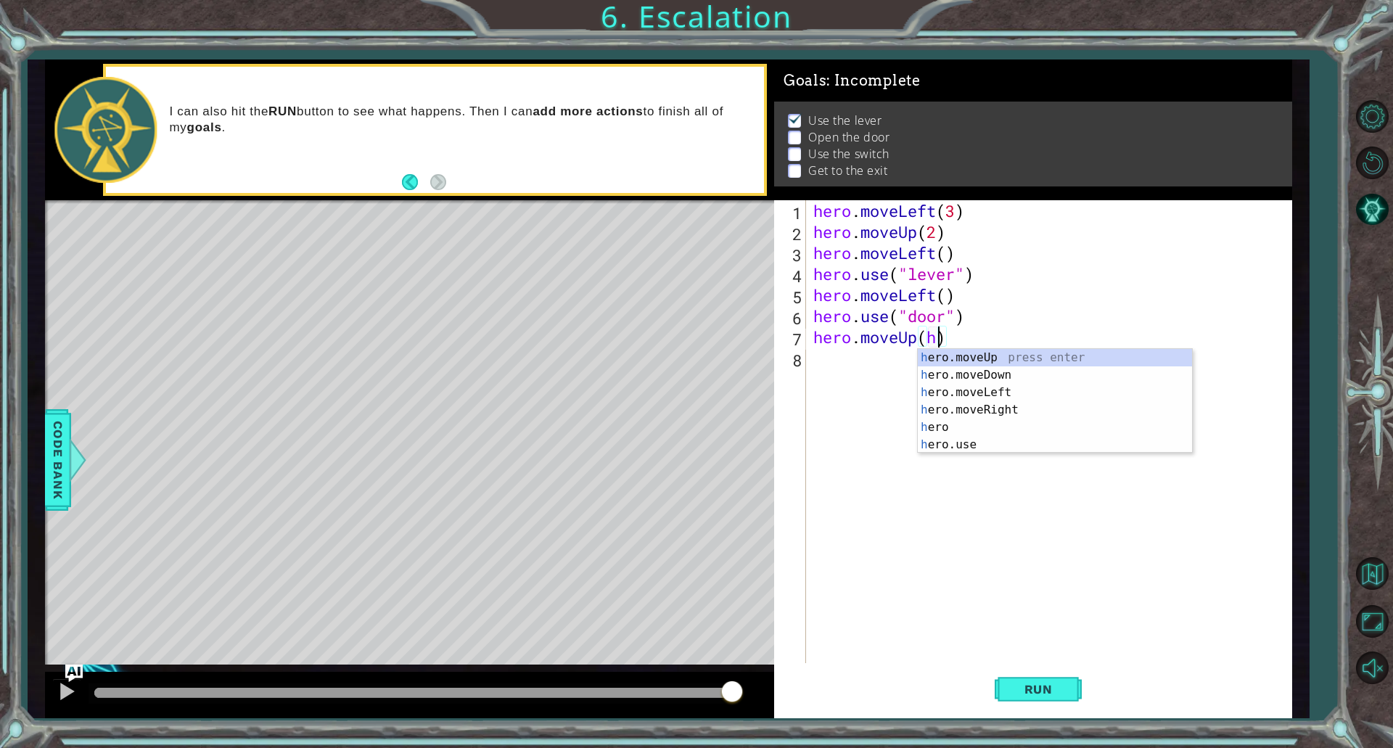
scroll to position [0, 6]
click at [969, 358] on div "he ro.moveUp press enter he ro.moveDown press enter he ro.moveLeft press enter …" at bounding box center [1055, 418] width 274 height 139
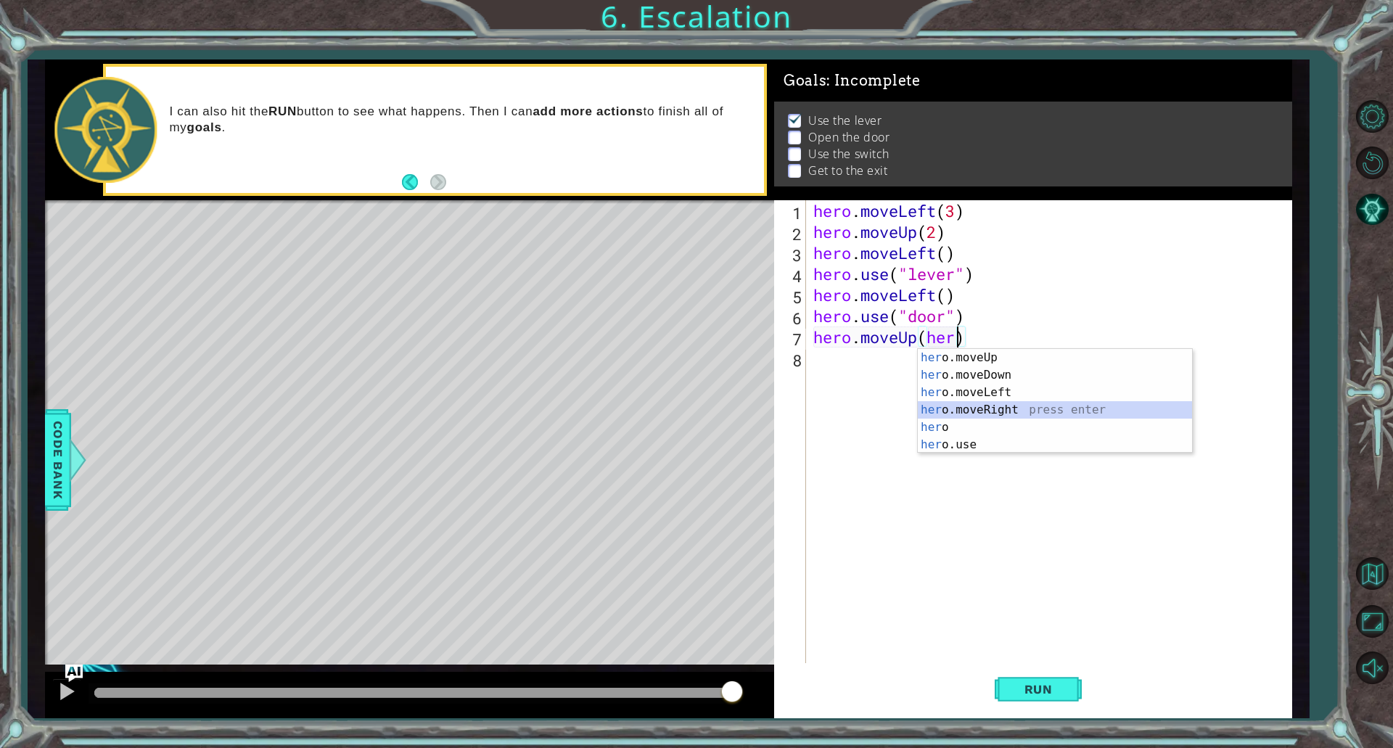
click at [983, 408] on div "her o.moveUp press enter her o.moveDown press enter her o.moveLeft press enter …" at bounding box center [1055, 418] width 274 height 139
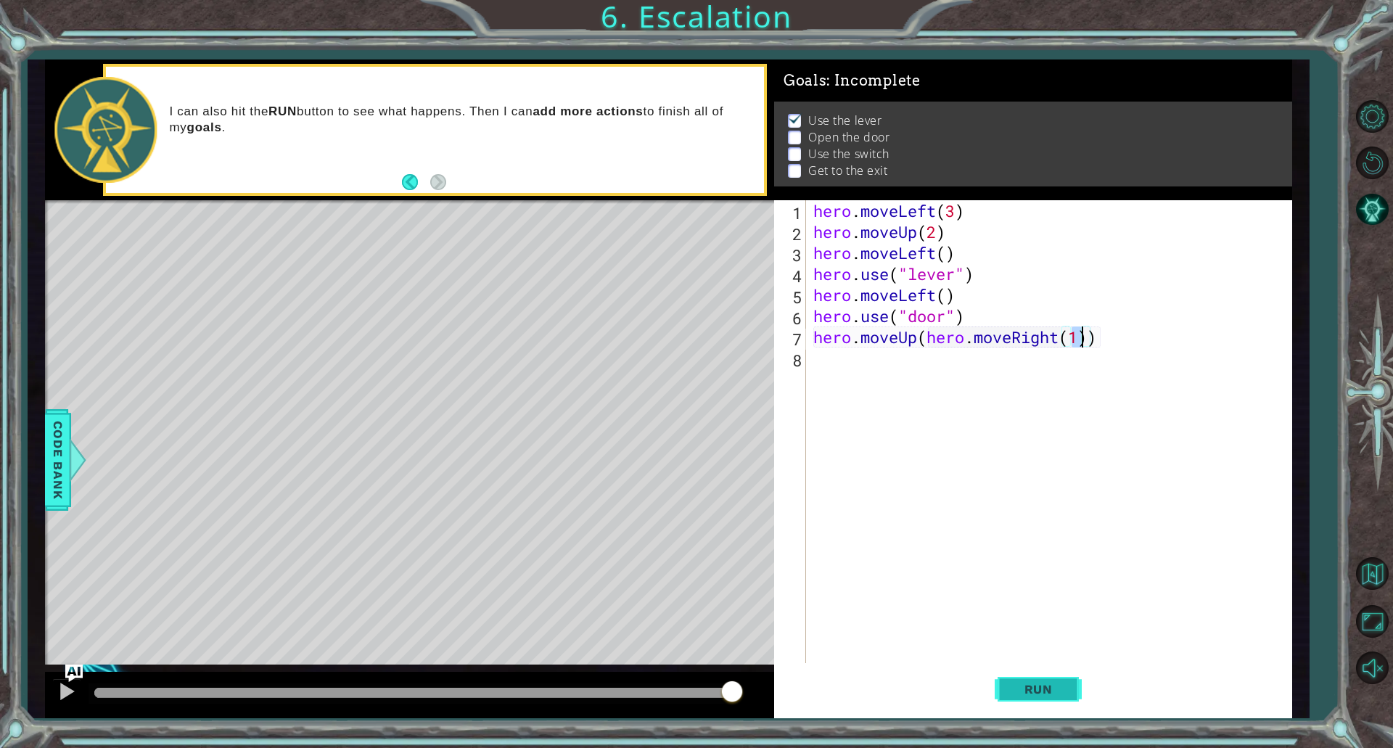
click at [1045, 677] on button "Run" at bounding box center [1038, 689] width 87 height 52
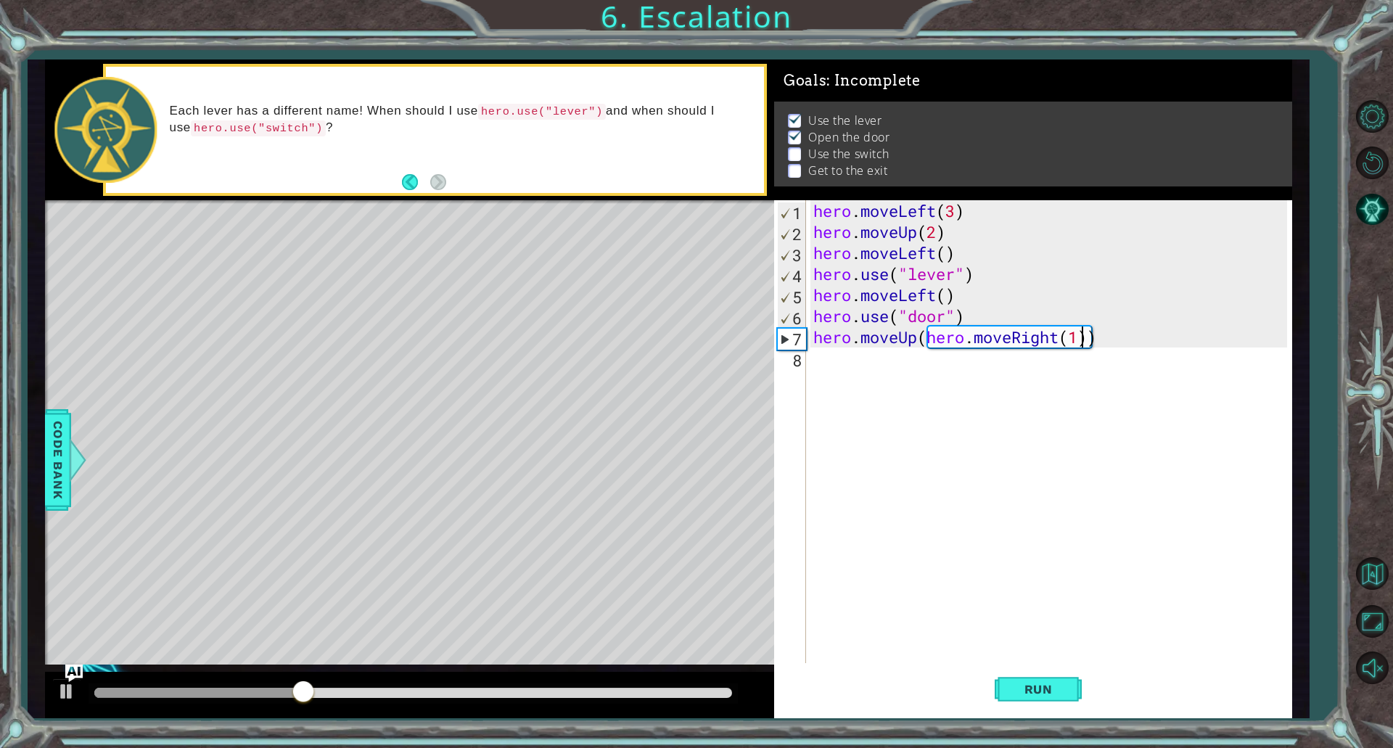
type textarea "hero.moveUp(hero.moveRight(3))"
click at [996, 540] on div "hero . moveLeft ( 3 ) hero . moveUp ( 2 ) hero . moveLeft ( ) hero . use ( "lev…" at bounding box center [1053, 452] width 484 height 505
click at [1049, 675] on button "Run" at bounding box center [1038, 689] width 87 height 52
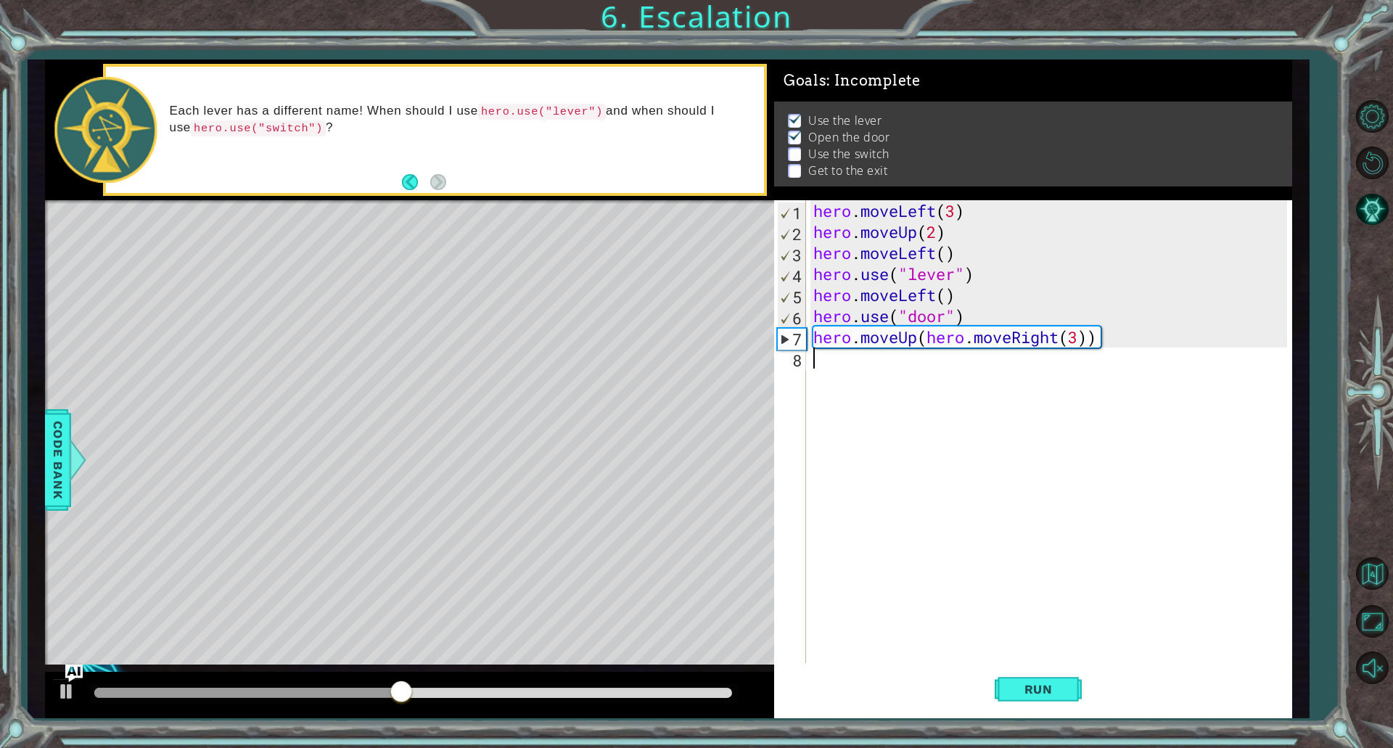
click at [941, 349] on div "hero . moveLeft ( 3 ) hero . moveUp ( 2 ) hero . moveLeft ( ) hero . use ( "lev…" at bounding box center [1053, 452] width 484 height 505
click at [942, 344] on div "hero . moveLeft ( 3 ) hero . moveUp ( 2 ) hero . moveLeft ( ) hero . use ( "lev…" at bounding box center [1053, 452] width 484 height 505
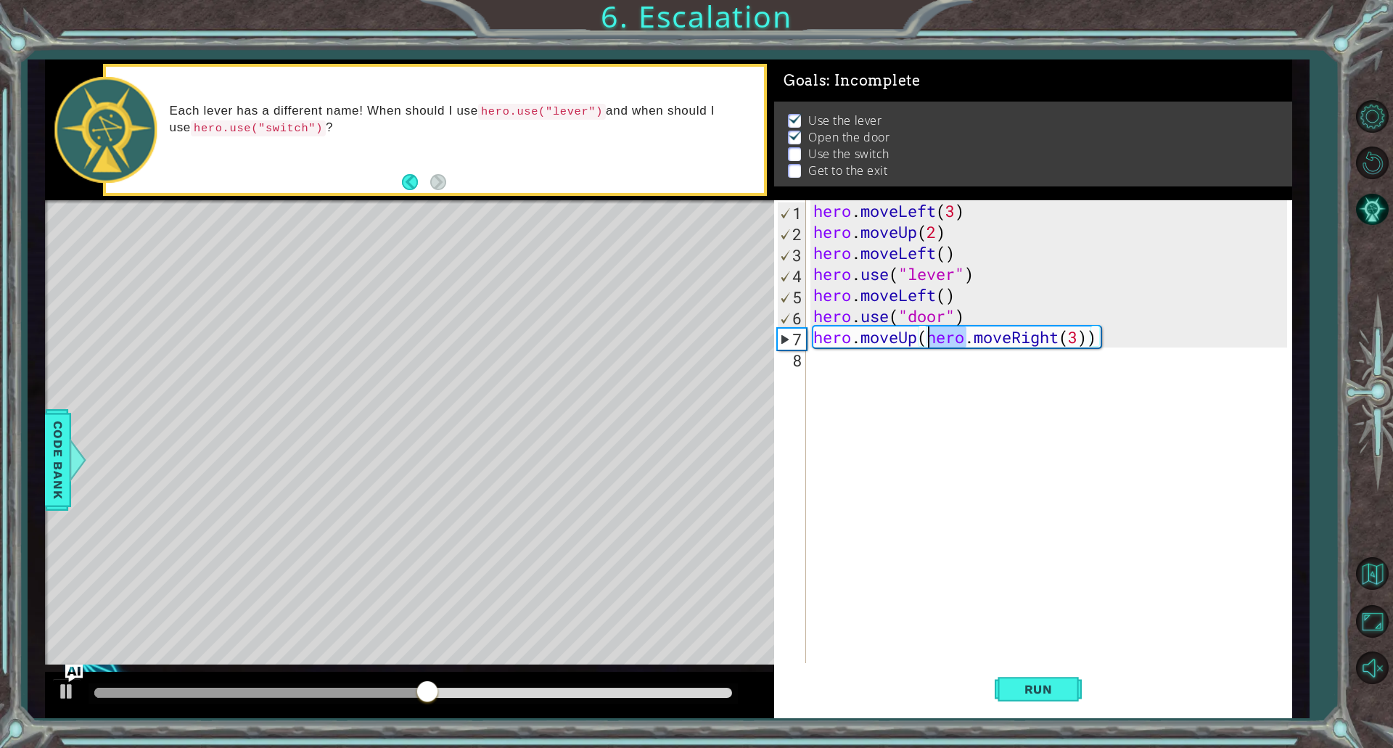
click at [942, 344] on div "hero . moveLeft ( 3 ) hero . moveUp ( 2 ) hero . moveLeft ( ) hero . use ( "lev…" at bounding box center [1053, 452] width 484 height 505
type textarea "hero.moveUp(hero.moveRight(3))"
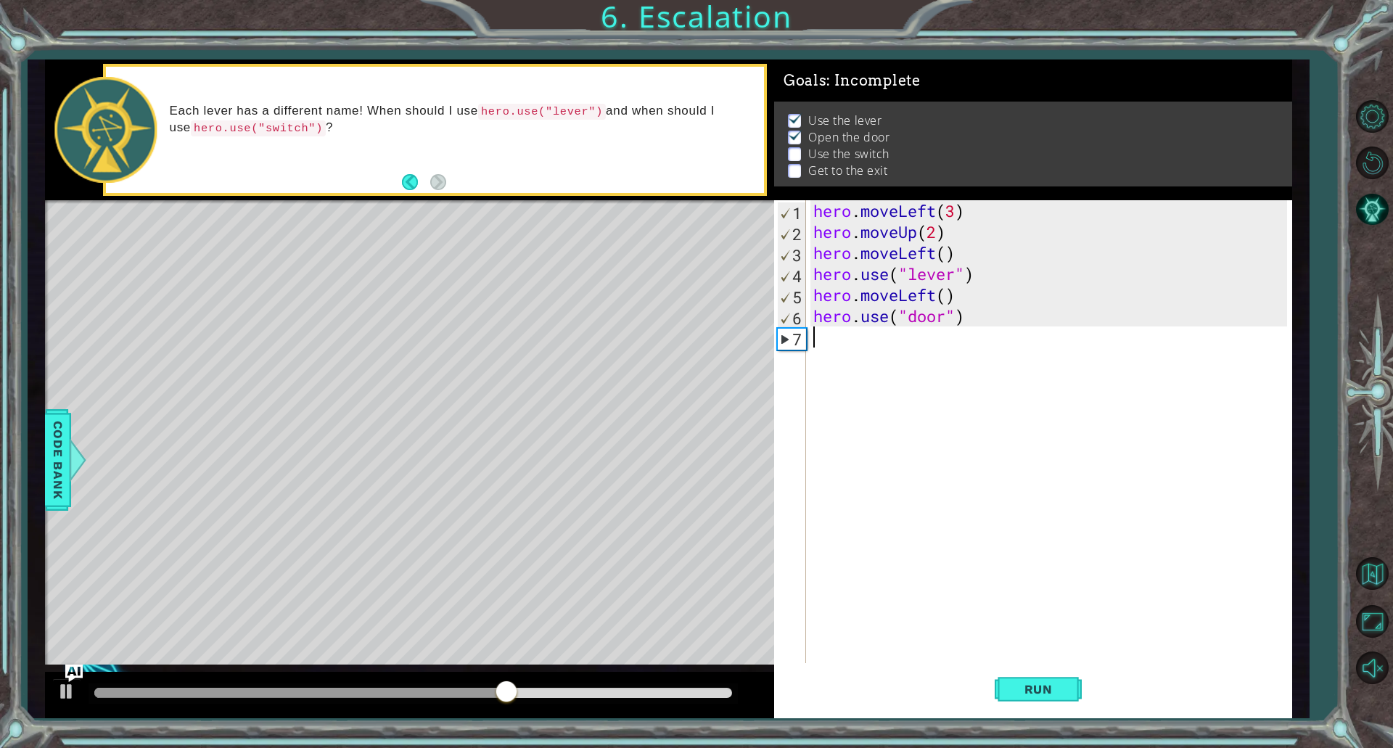
click at [872, 310] on div "hero . moveLeft ( 3 ) hero . moveUp ( 2 ) hero . moveLeft ( ) hero . use ( "lev…" at bounding box center [1053, 452] width 484 height 505
click at [872, 310] on div "hero . moveLeft ( 3 ) hero . moveUp ( 2 ) hero . moveLeft ( ) hero . use ( "lev…" at bounding box center [1049, 431] width 477 height 463
click at [872, 310] on div "hero . moveLeft ( 3 ) hero . moveUp ( 2 ) hero . moveLeft ( ) hero . use ( "lev…" at bounding box center [1053, 452] width 484 height 505
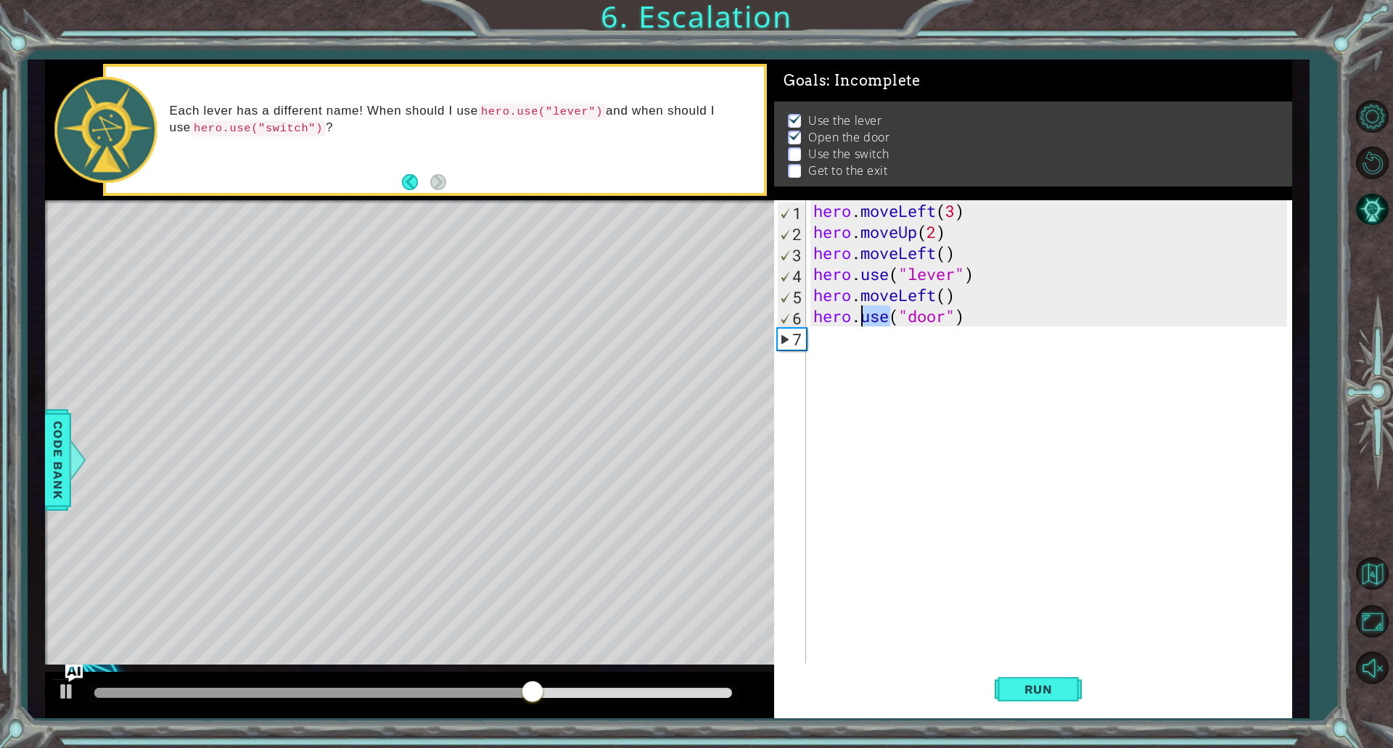
type textarea "hero.use("door")"
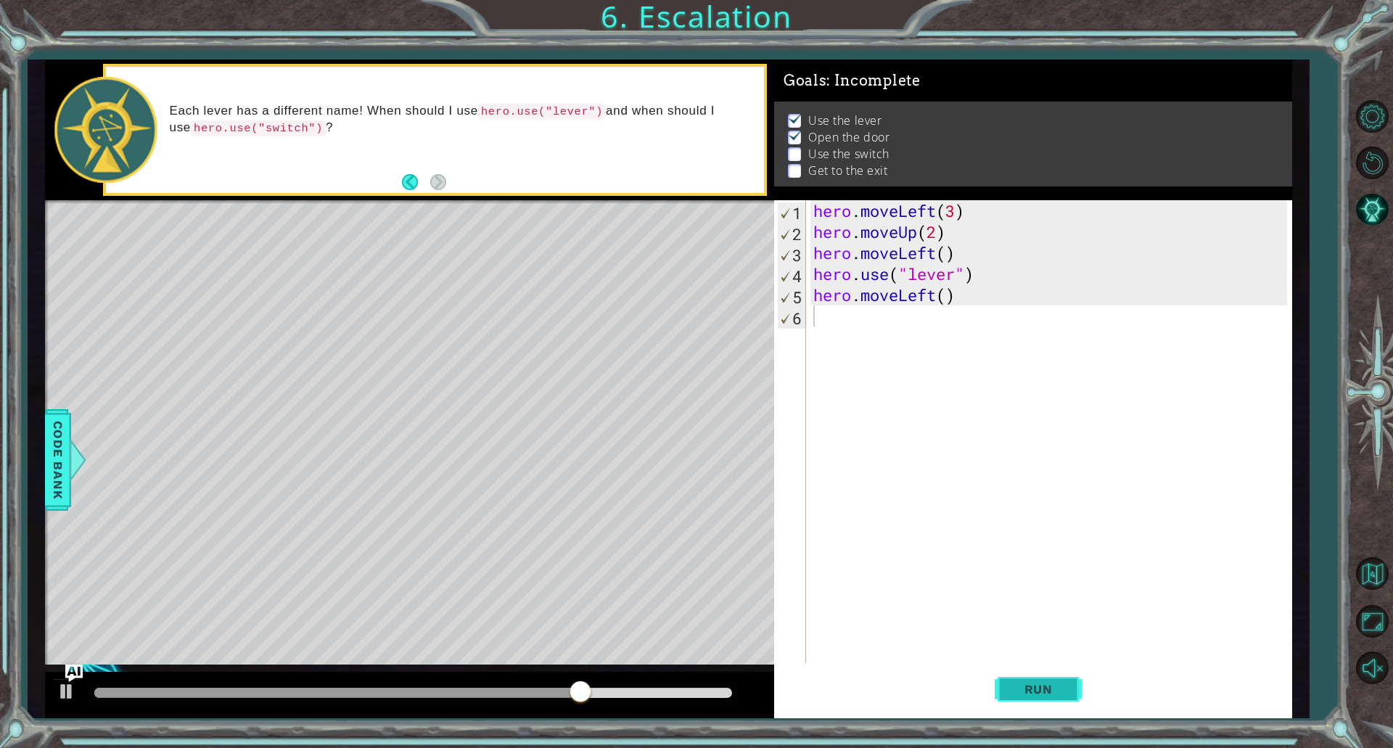
click at [1010, 684] on span "Run" at bounding box center [1038, 689] width 57 height 15
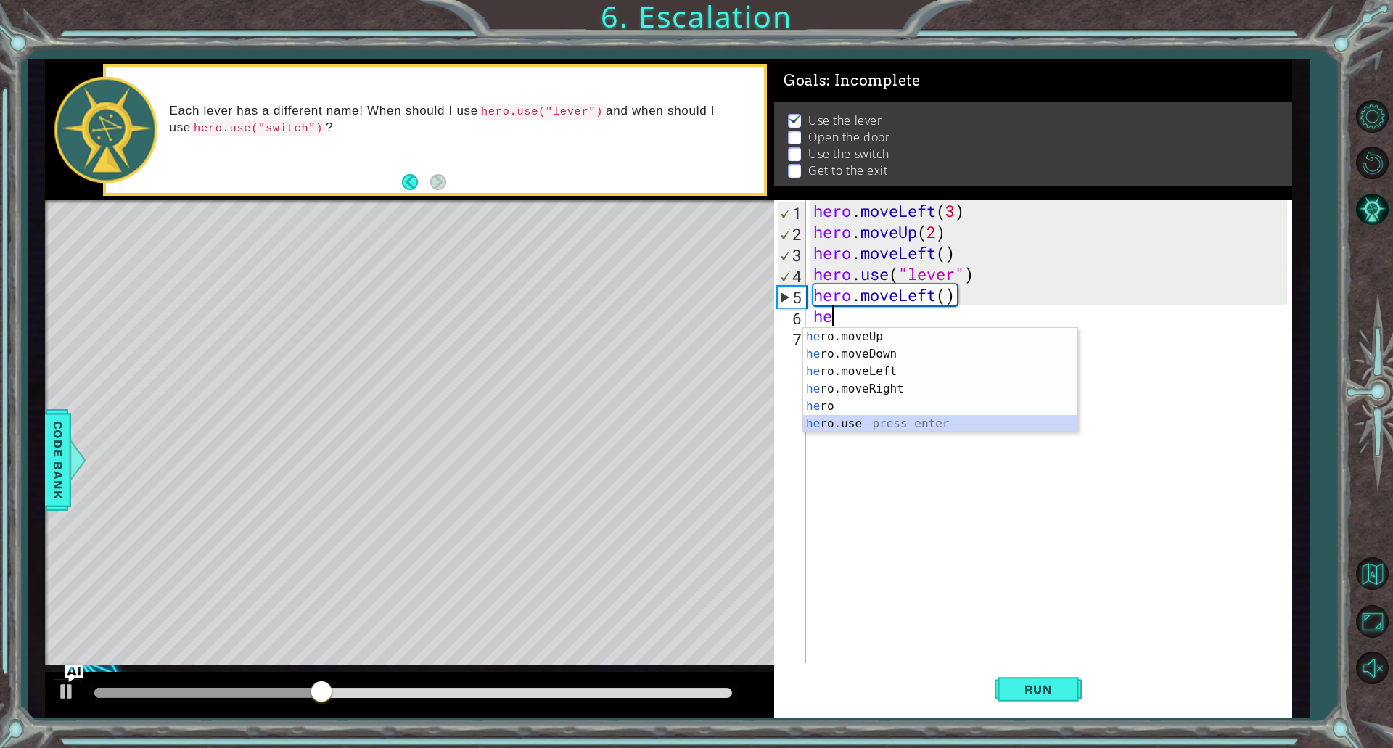
click at [875, 419] on div "he ro.moveUp press enter he ro.moveDown press enter he ro.moveLeft press enter …" at bounding box center [940, 397] width 274 height 139
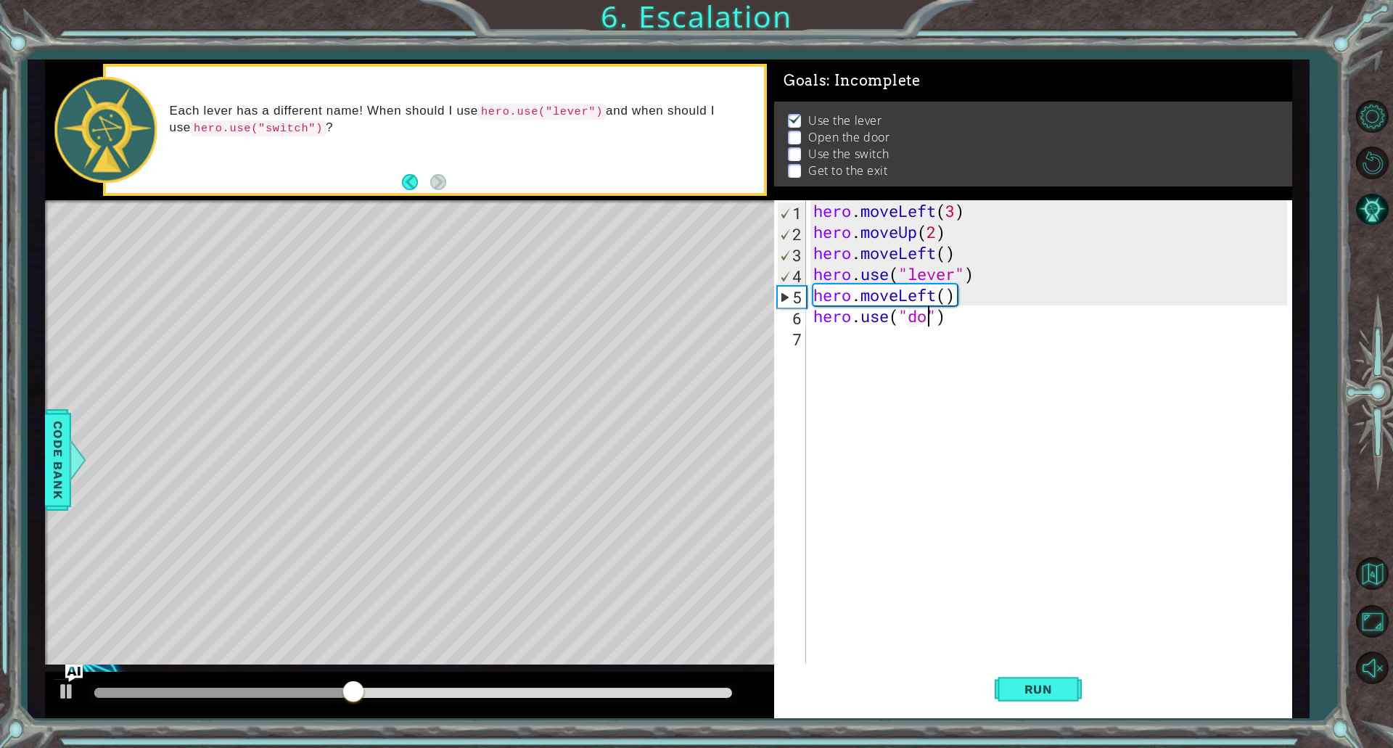
type textarea "hero.use("door")"
click at [866, 321] on div "hero . moveLeft ( 3 ) hero . moveUp ( 2 ) hero . moveLeft ( ) hero . use ( "lev…" at bounding box center [1053, 452] width 484 height 505
click at [867, 329] on div "hero . moveLeft ( 3 ) hero . moveUp ( 2 ) hero . moveLeft ( ) hero . use ( "lev…" at bounding box center [1053, 452] width 484 height 505
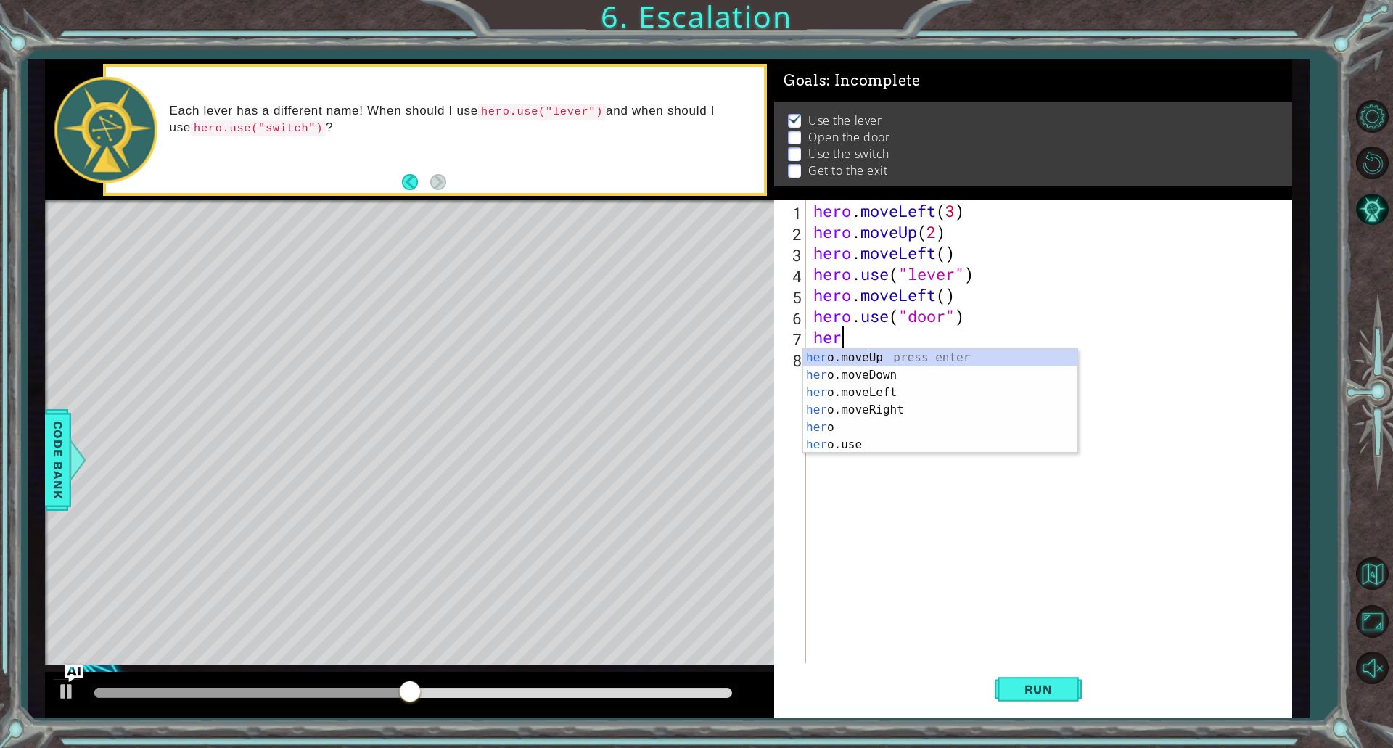
scroll to position [0, 1]
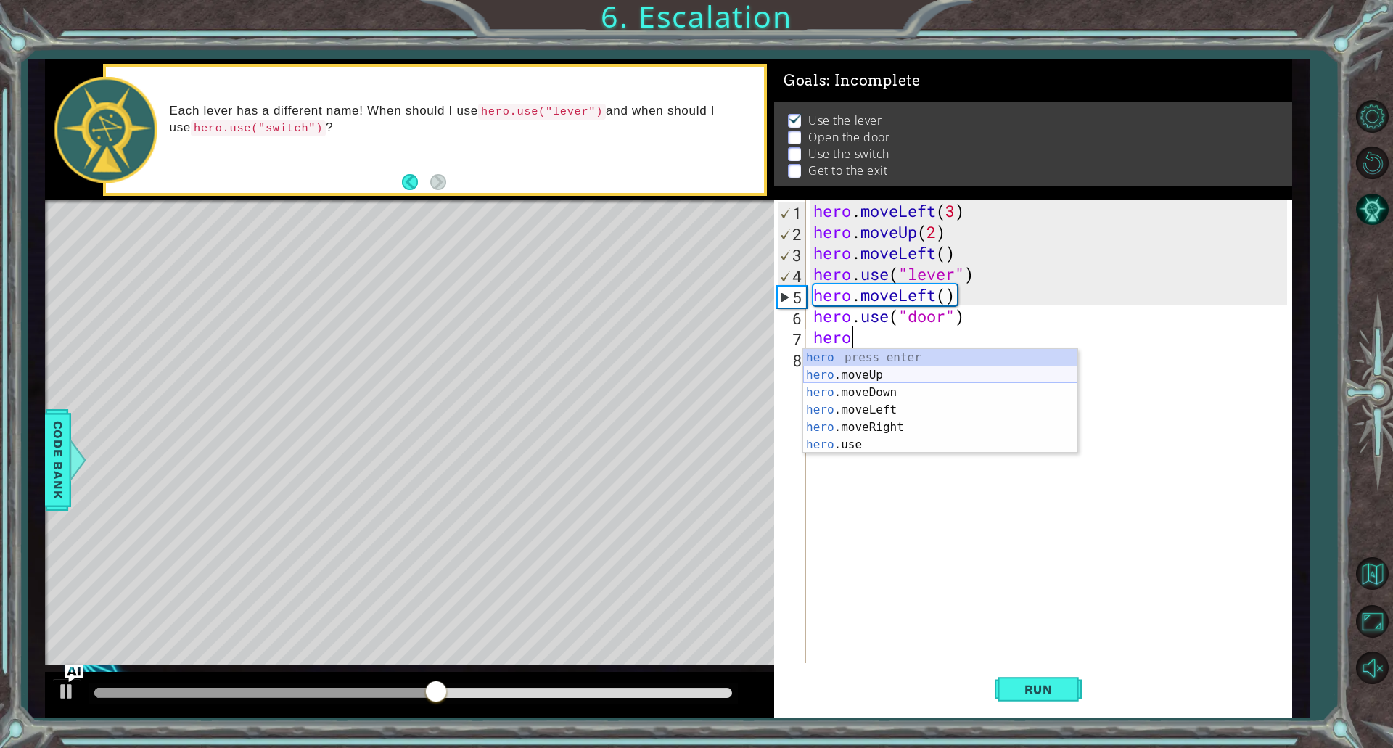
click at [853, 372] on div "hero press enter hero .moveUp press enter hero .moveDown press enter hero .move…" at bounding box center [940, 418] width 274 height 139
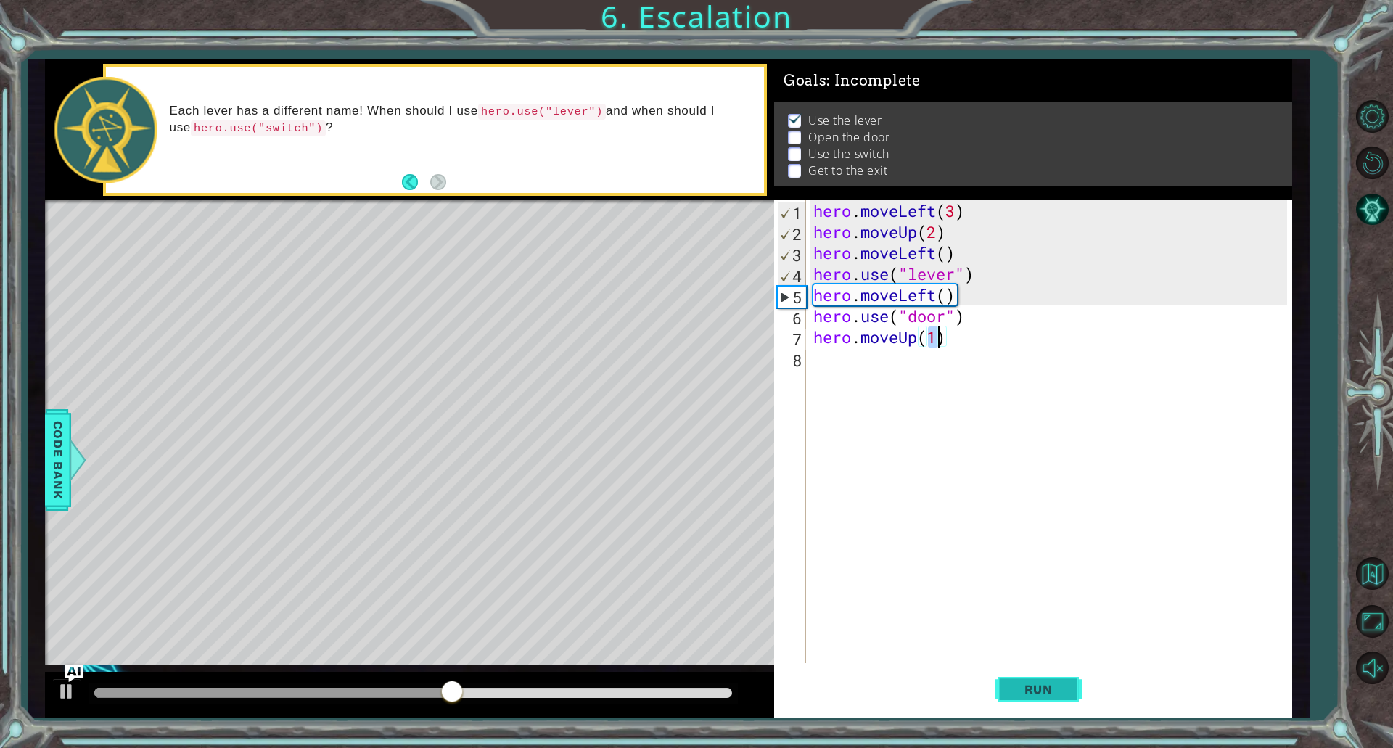
type textarea "hero.moveUp(1)"
click at [1023, 681] on button "Run" at bounding box center [1038, 689] width 87 height 52
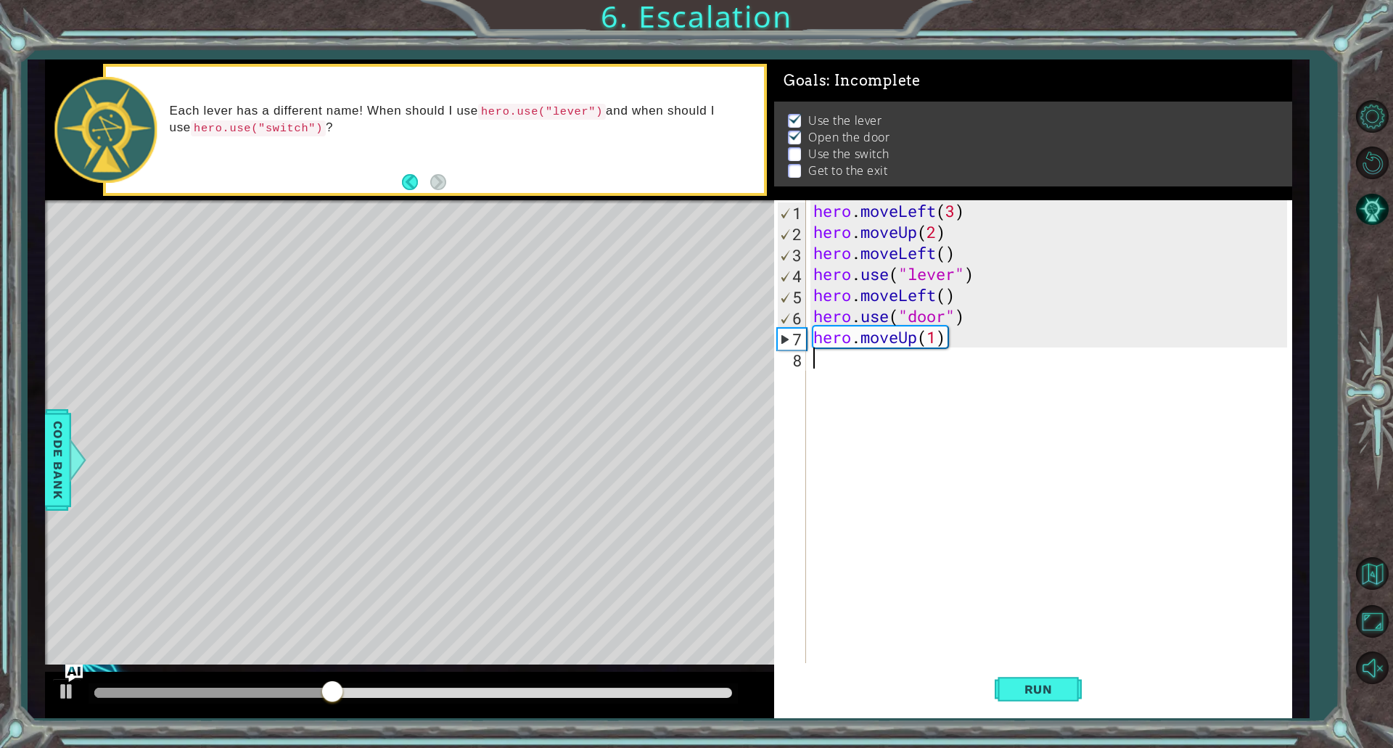
click at [880, 363] on div "hero . moveLeft ( 3 ) hero . moveUp ( 2 ) hero . moveLeft ( ) hero . use ( "lev…" at bounding box center [1053, 452] width 484 height 505
click at [935, 339] on div "hero . moveLeft ( 3 ) hero . moveUp ( 2 ) hero . moveLeft ( ) hero . use ( "lev…" at bounding box center [1053, 452] width 484 height 505
type textarea "hero.moveUp(2)"
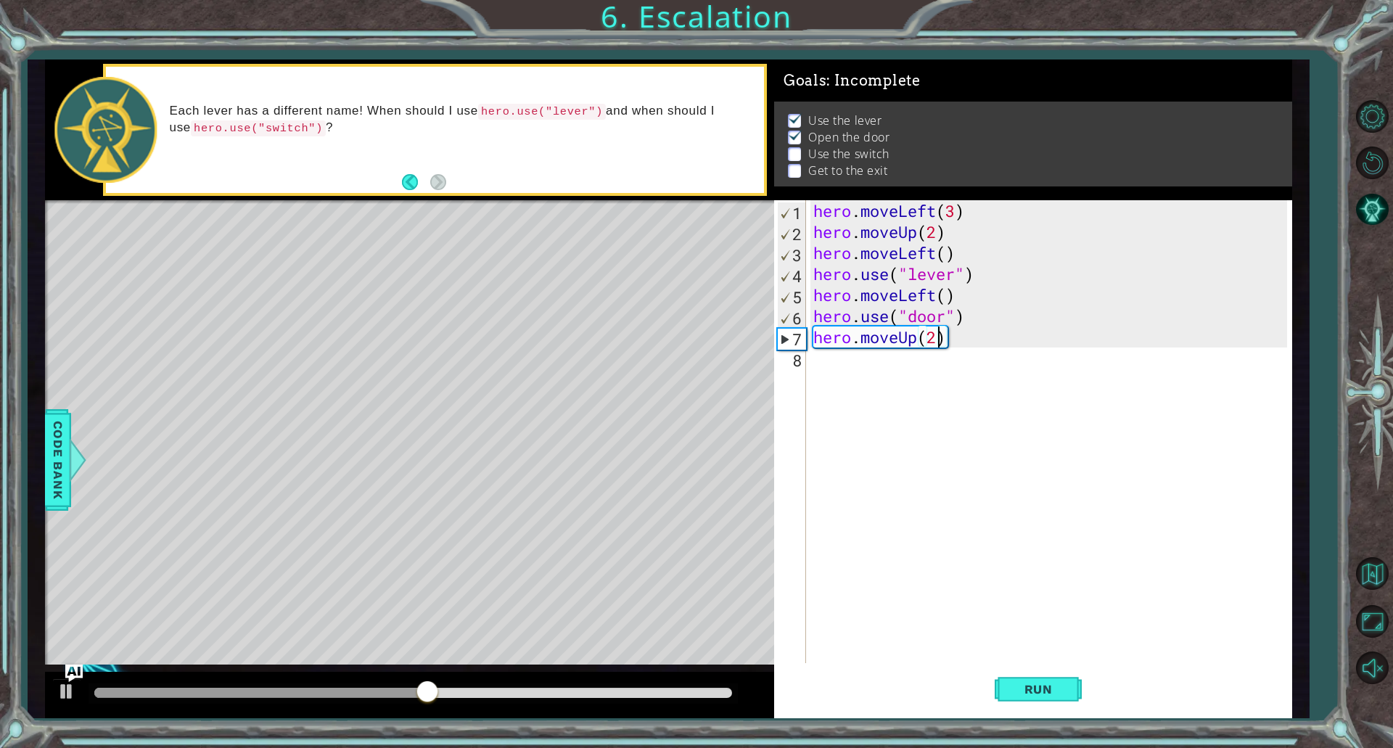
click at [872, 372] on div "hero . moveLeft ( 3 ) hero . moveUp ( 2 ) hero . moveLeft ( ) hero . use ( "lev…" at bounding box center [1053, 452] width 484 height 505
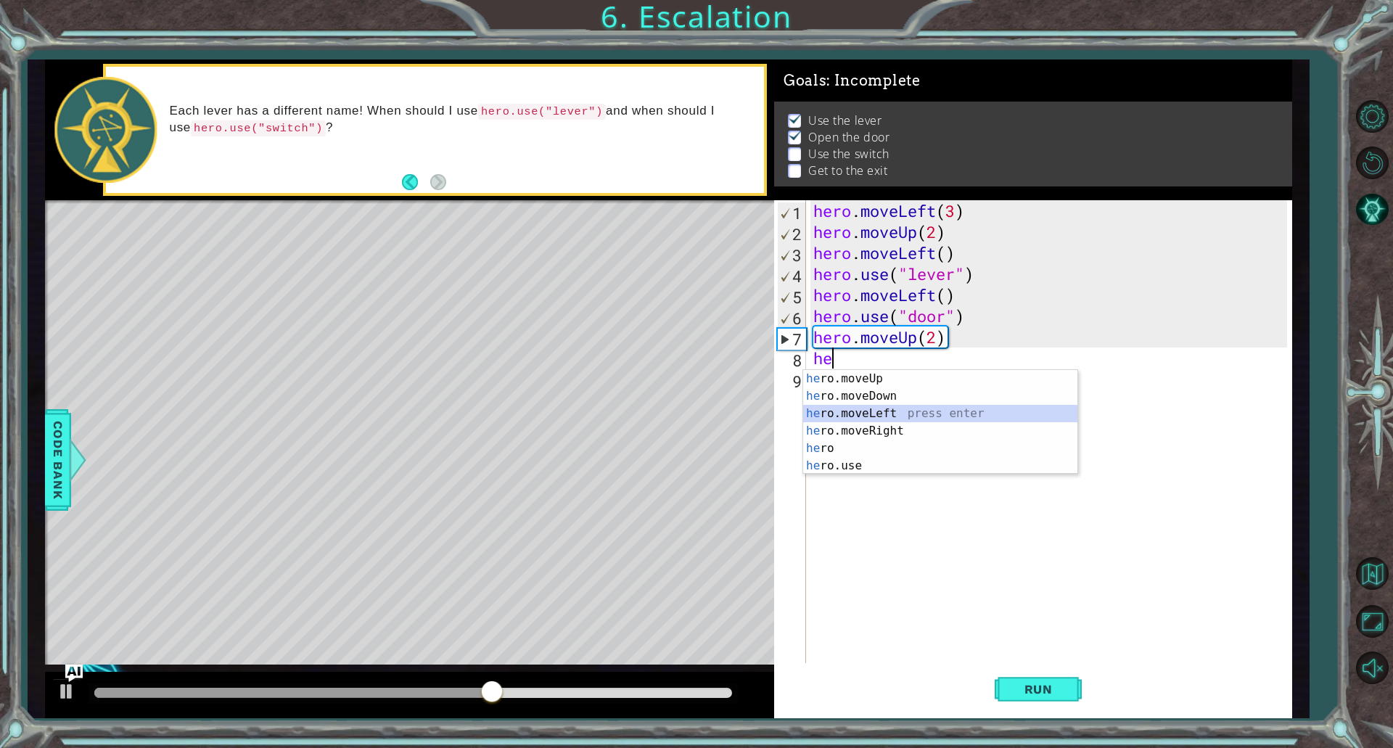
click at [878, 411] on div "he ro.moveUp press enter he ro.moveDown press enter he ro.moveLeft press enter …" at bounding box center [940, 439] width 274 height 139
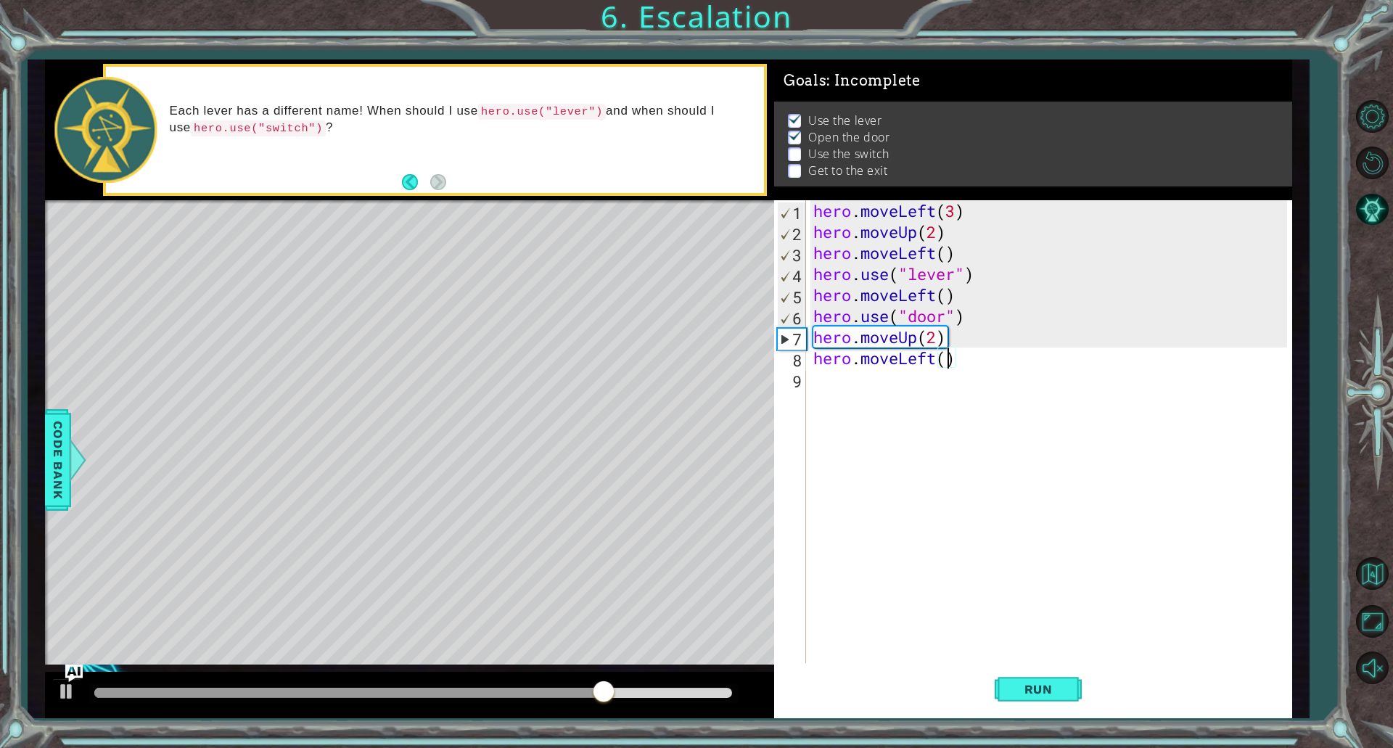
scroll to position [0, 6]
type textarea "hero.moveLeft(2)"
click at [922, 372] on div "hero . moveLeft ( 3 ) hero . moveUp ( 2 ) hero . moveLeft ( ) hero . use ( "lev…" at bounding box center [1053, 452] width 484 height 505
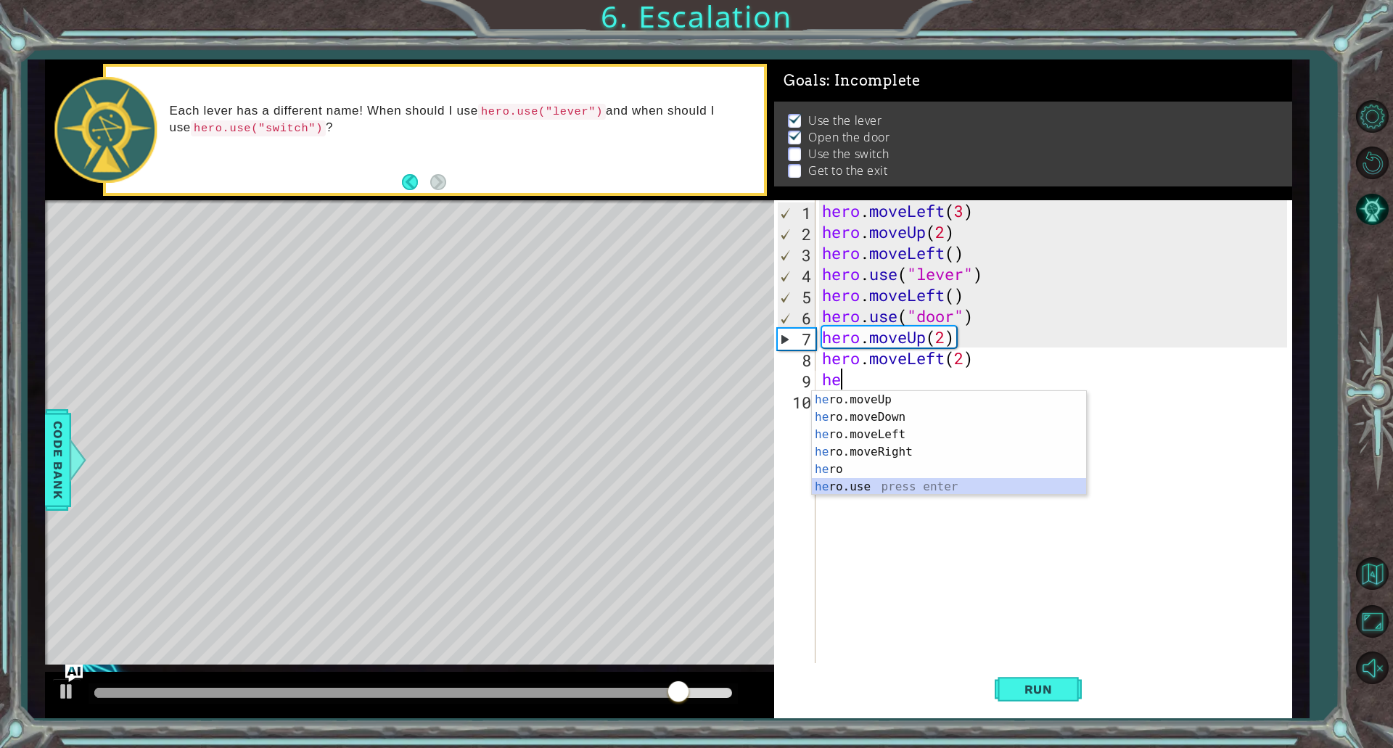
click at [841, 480] on div "he ro.moveUp press enter he ro.moveDown press enter he ro.moveLeft press enter …" at bounding box center [949, 460] width 274 height 139
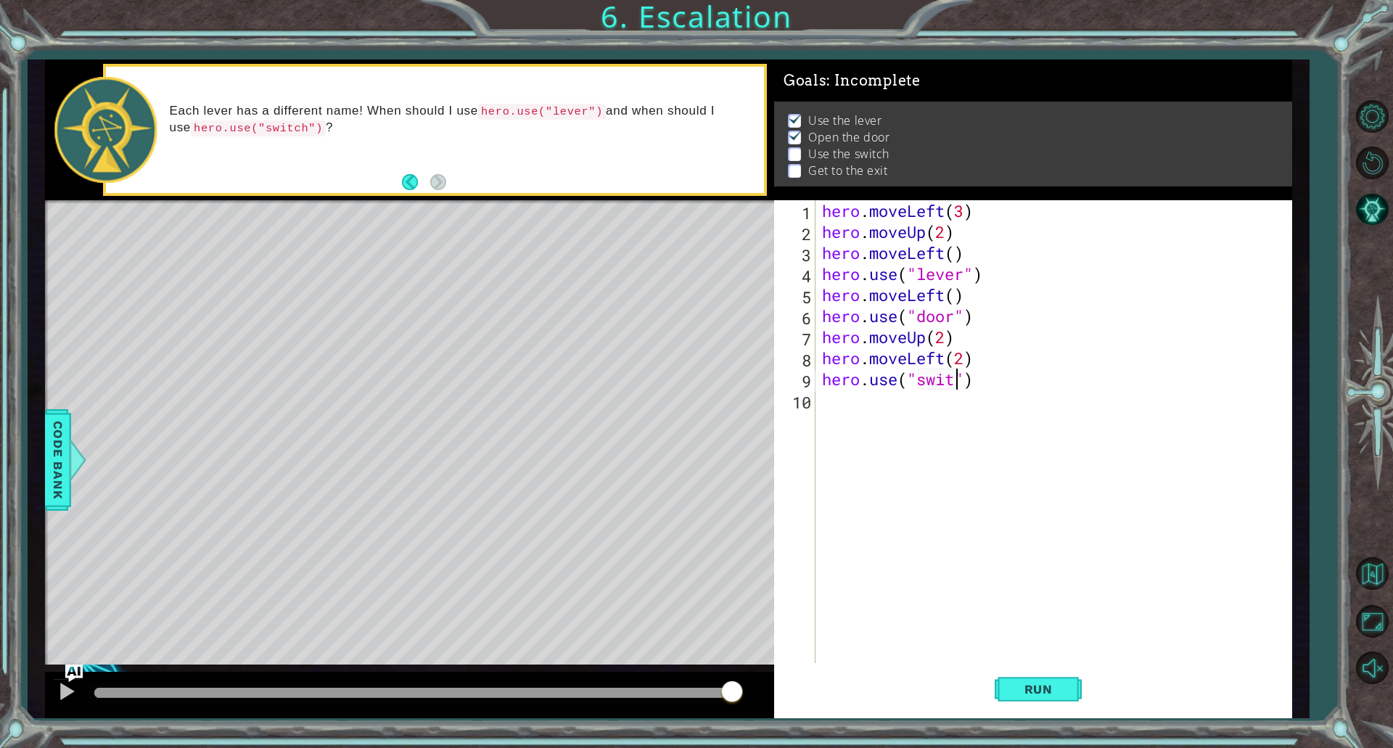
type textarea "hero.use("switch")"
click at [877, 394] on div "hero . moveLeft ( 3 ) hero . moveUp ( 2 ) hero . moveLeft ( ) hero . use ( "lev…" at bounding box center [1056, 452] width 475 height 505
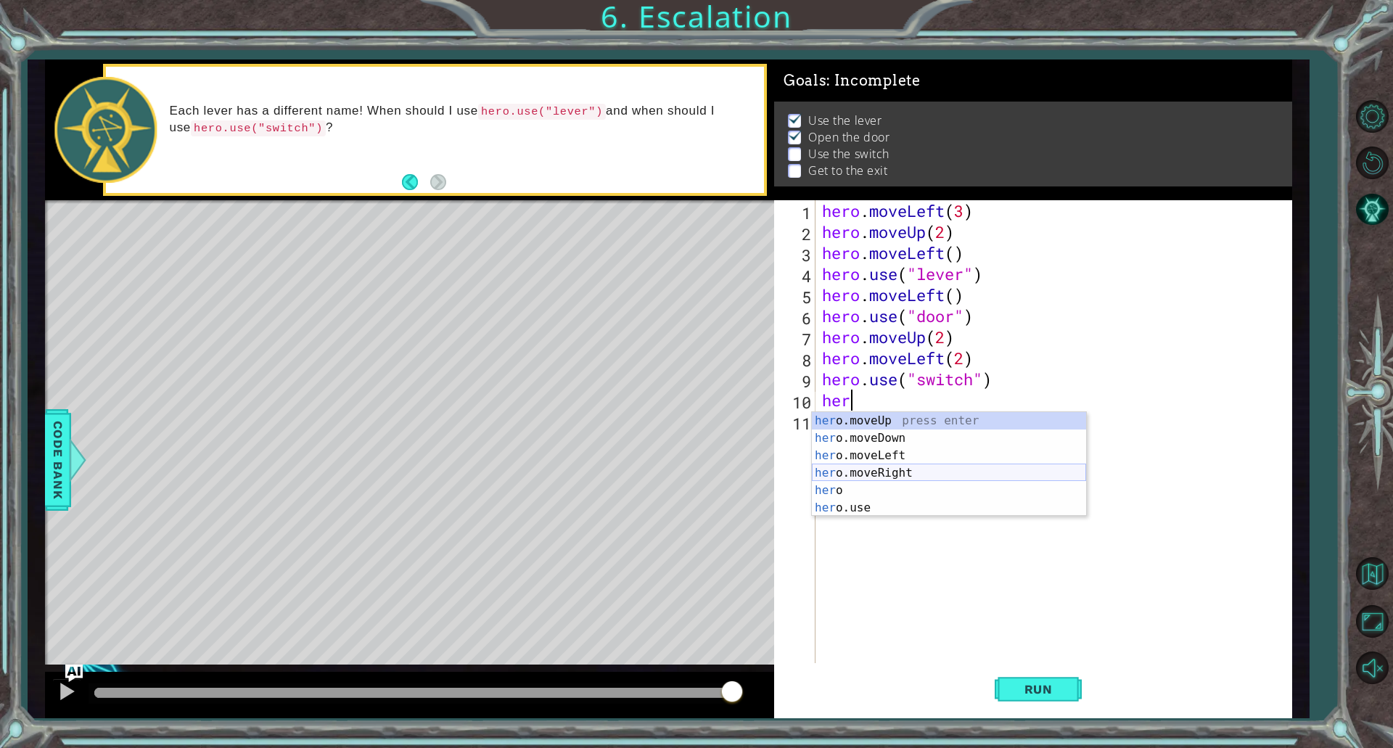
click at [866, 475] on div "her o.moveUp press enter her o.moveDown press enter her o.moveLeft press enter …" at bounding box center [949, 481] width 274 height 139
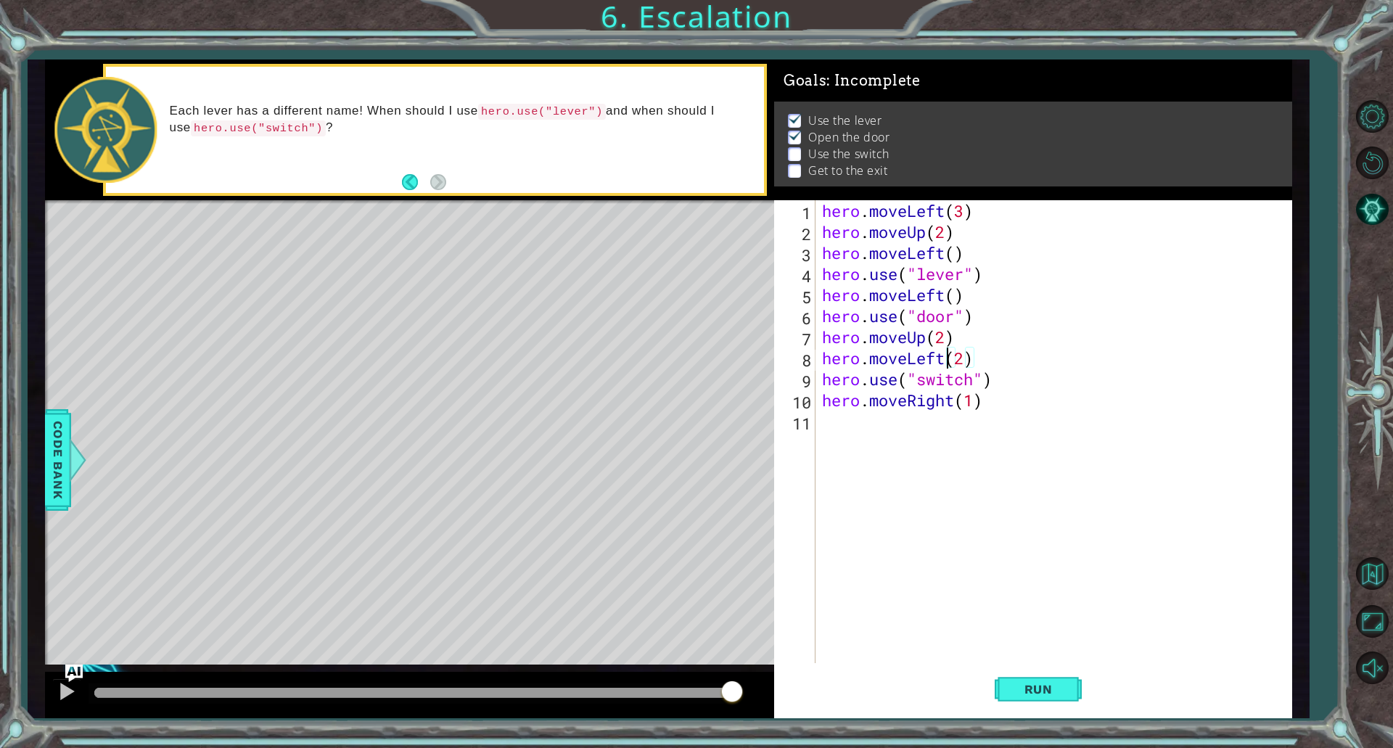
click at [945, 363] on div "hero . moveLeft ( 3 ) hero . moveUp ( 2 ) hero . moveLeft ( ) hero . use ( "lev…" at bounding box center [1056, 452] width 475 height 505
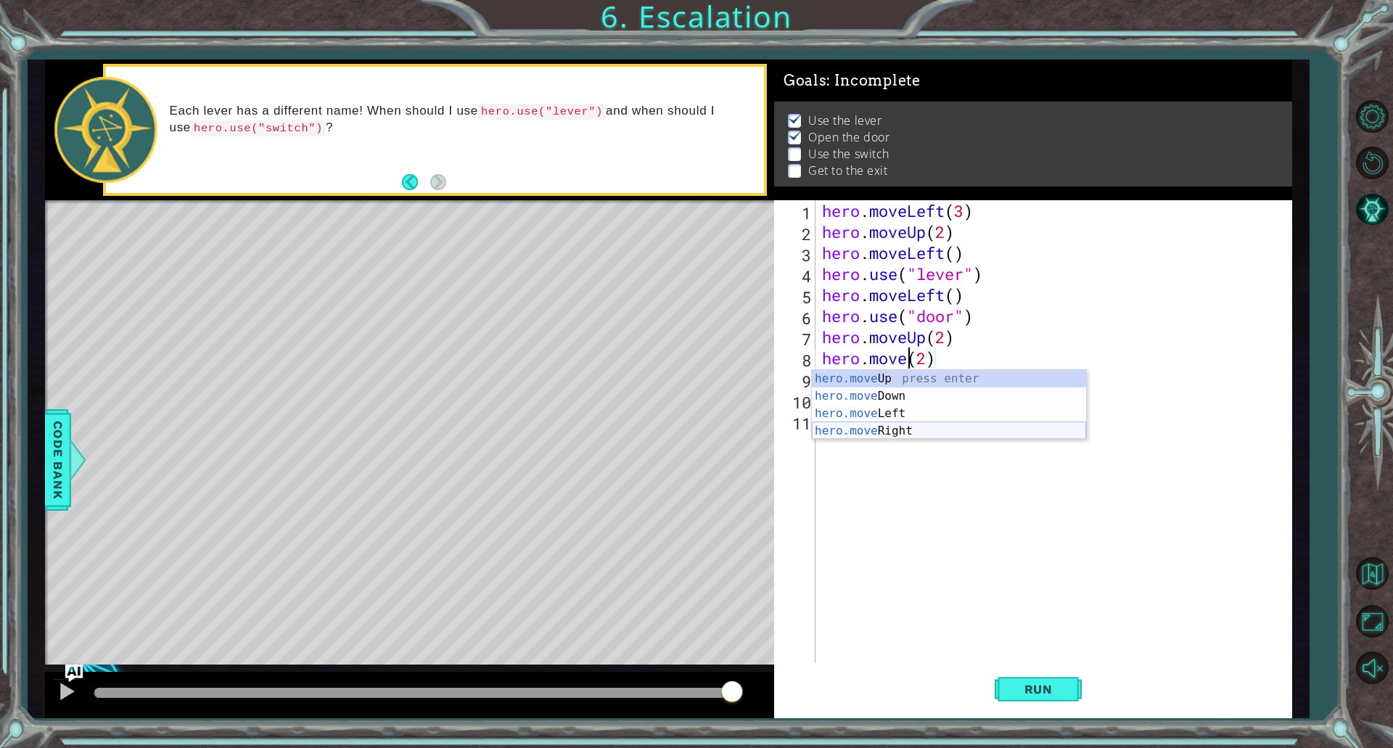
click at [941, 432] on div "hero.move Up press enter hero.move Down press enter hero.move Left press enter …" at bounding box center [949, 422] width 274 height 105
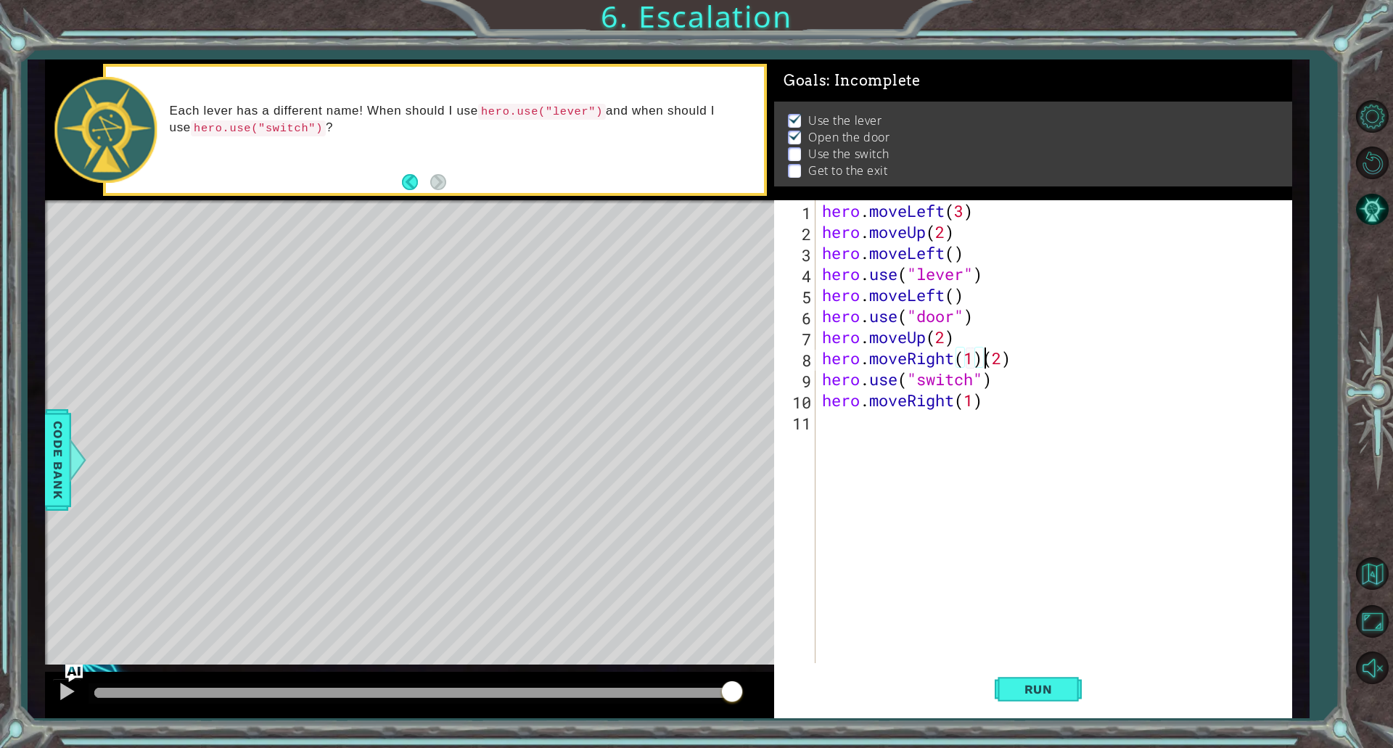
click at [988, 361] on div "hero . moveLeft ( 3 ) hero . moveUp ( 2 ) hero . moveLeft ( ) hero . use ( "lev…" at bounding box center [1056, 452] width 475 height 505
click at [954, 382] on div "hero.moveRight press enter" at bounding box center [949, 396] width 274 height 52
click at [914, 406] on div "hero . moveLeft ( 3 ) hero . moveUp ( 2 ) hero . moveLeft ( ) hero . use ( "lev…" at bounding box center [1056, 452] width 475 height 505
type textarea "hero.moveRight(1)"
click at [1004, 685] on button "Run" at bounding box center [1038, 689] width 87 height 52
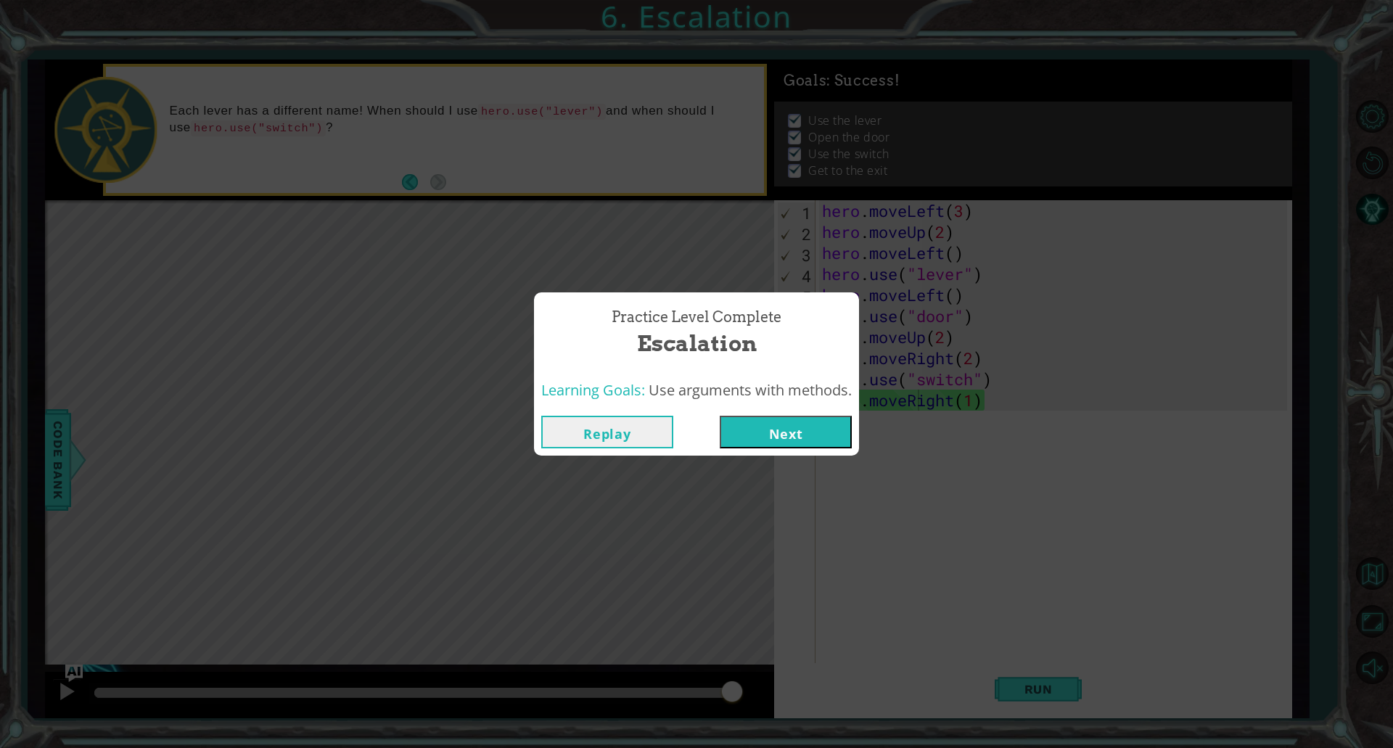
click at [820, 438] on button "Next" at bounding box center [786, 432] width 132 height 33
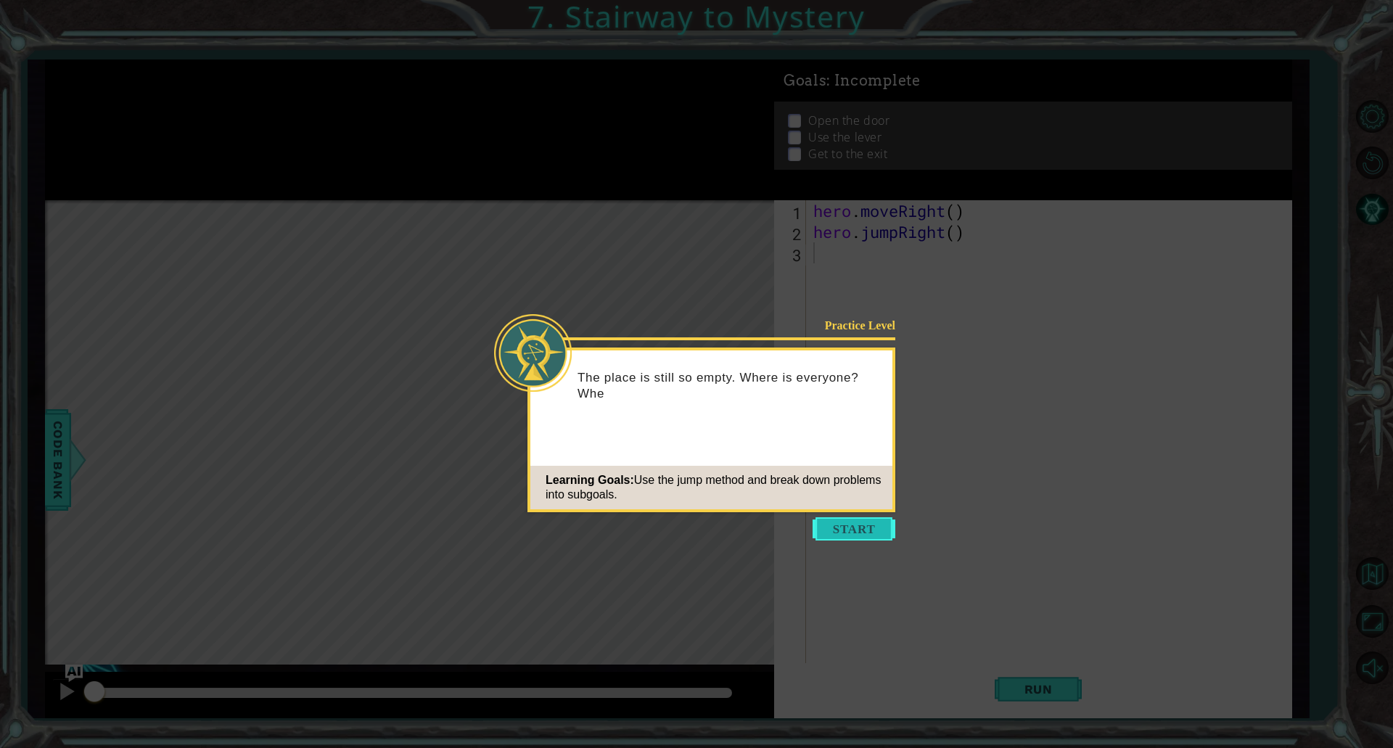
click at [895, 527] on button "Start" at bounding box center [854, 528] width 83 height 23
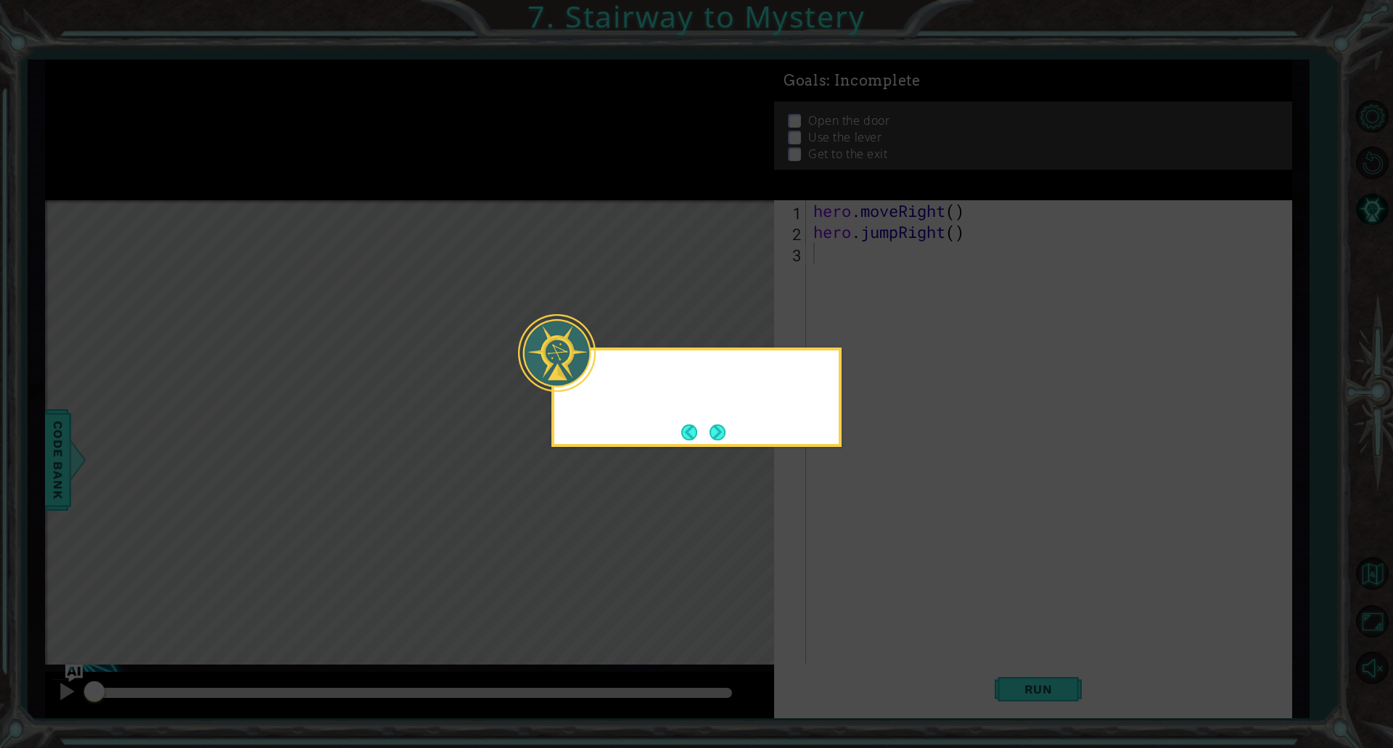
click at [867, 529] on icon at bounding box center [696, 374] width 1393 height 748
click at [733, 438] on div "This floor looks" at bounding box center [697, 397] width 290 height 99
click at [726, 435] on button "Next" at bounding box center [718, 433] width 16 height 16
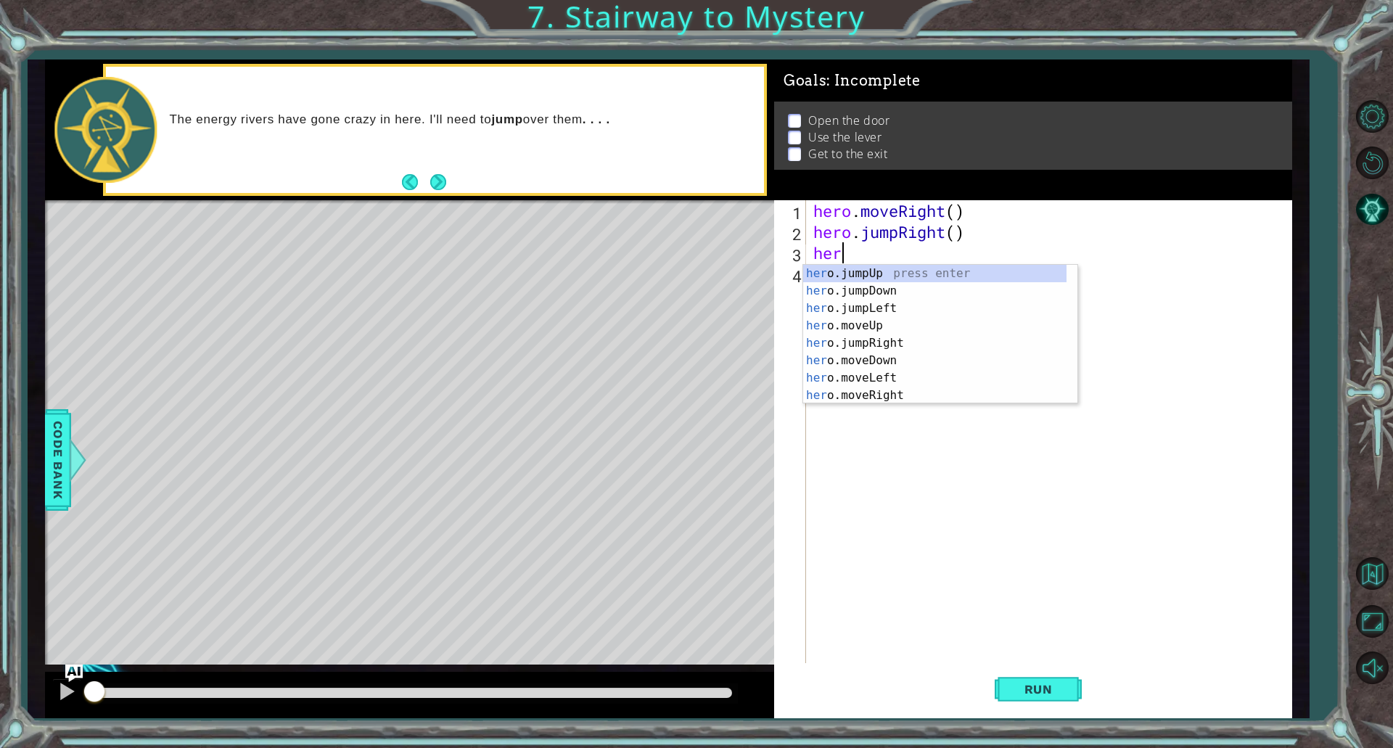
type textarea "hero"
click at [910, 269] on div "hero .jumpUp press enter hero .jumpDown press enter hero .jumpLeft press enter …" at bounding box center [934, 352] width 263 height 174
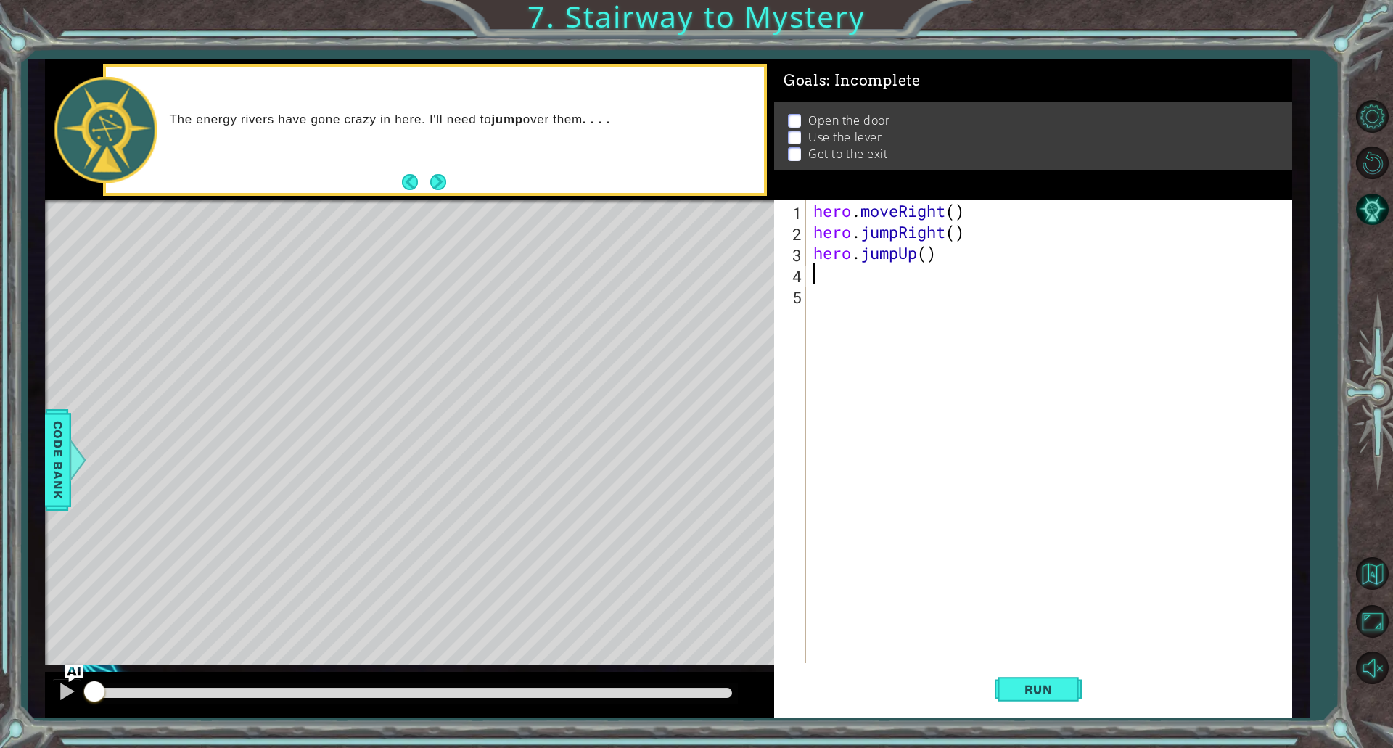
scroll to position [0, 0]
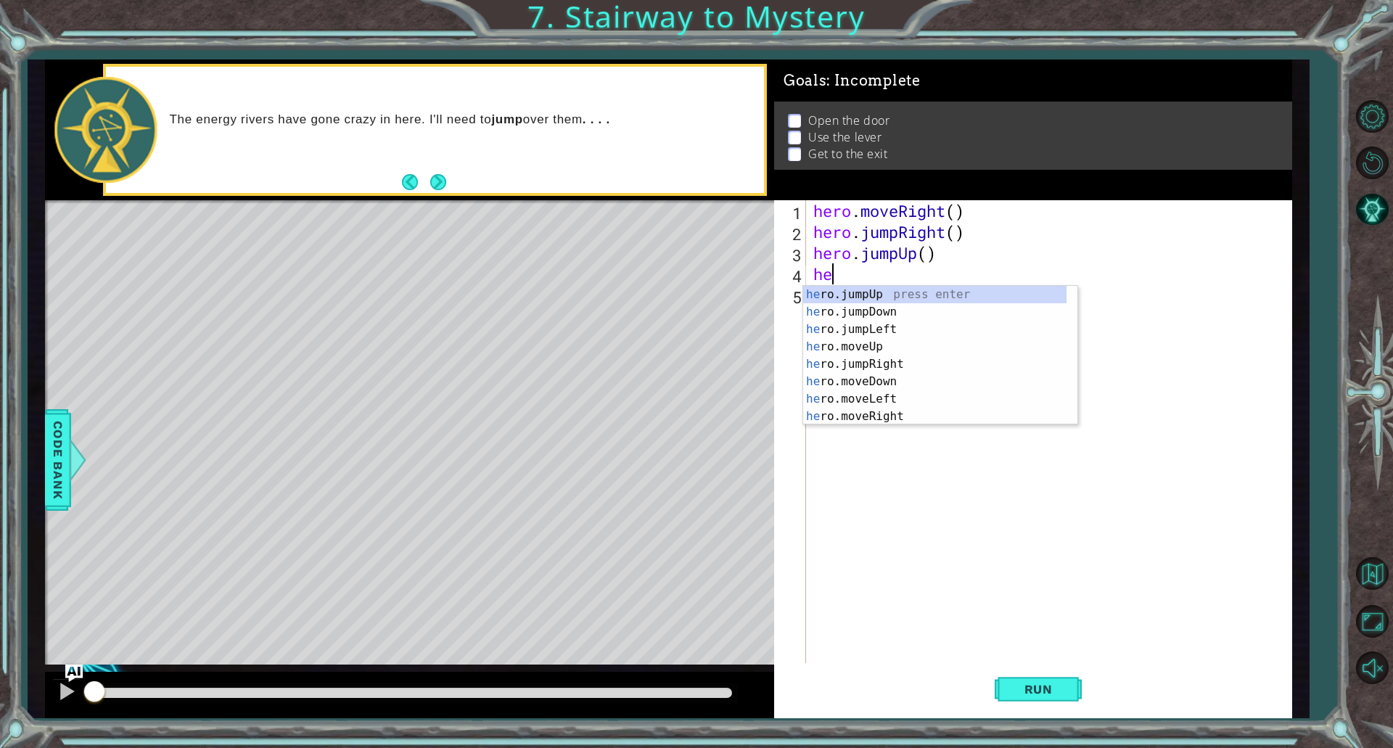
type textarea "hero"
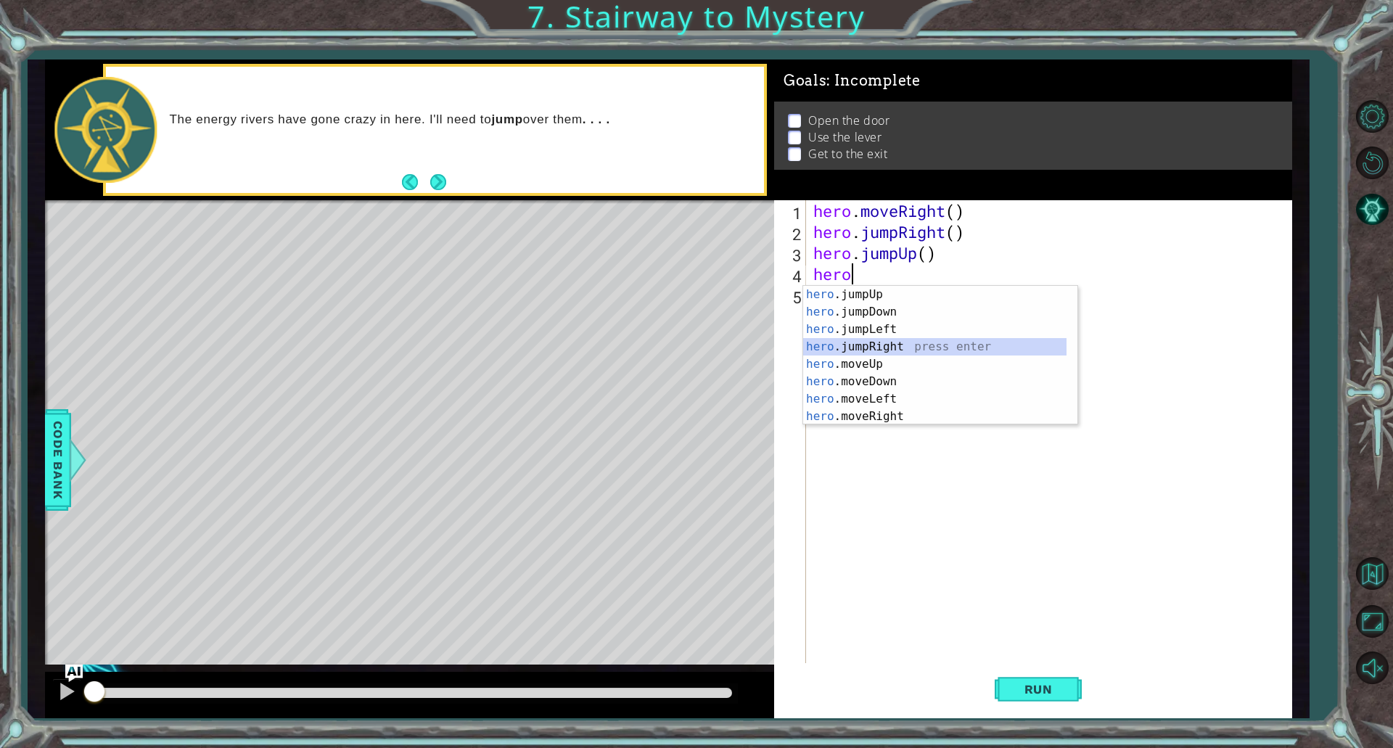
click at [898, 345] on div "hero .jumpUp press enter hero .jumpDown press enter hero .jumpLeft press enter …" at bounding box center [934, 373] width 263 height 174
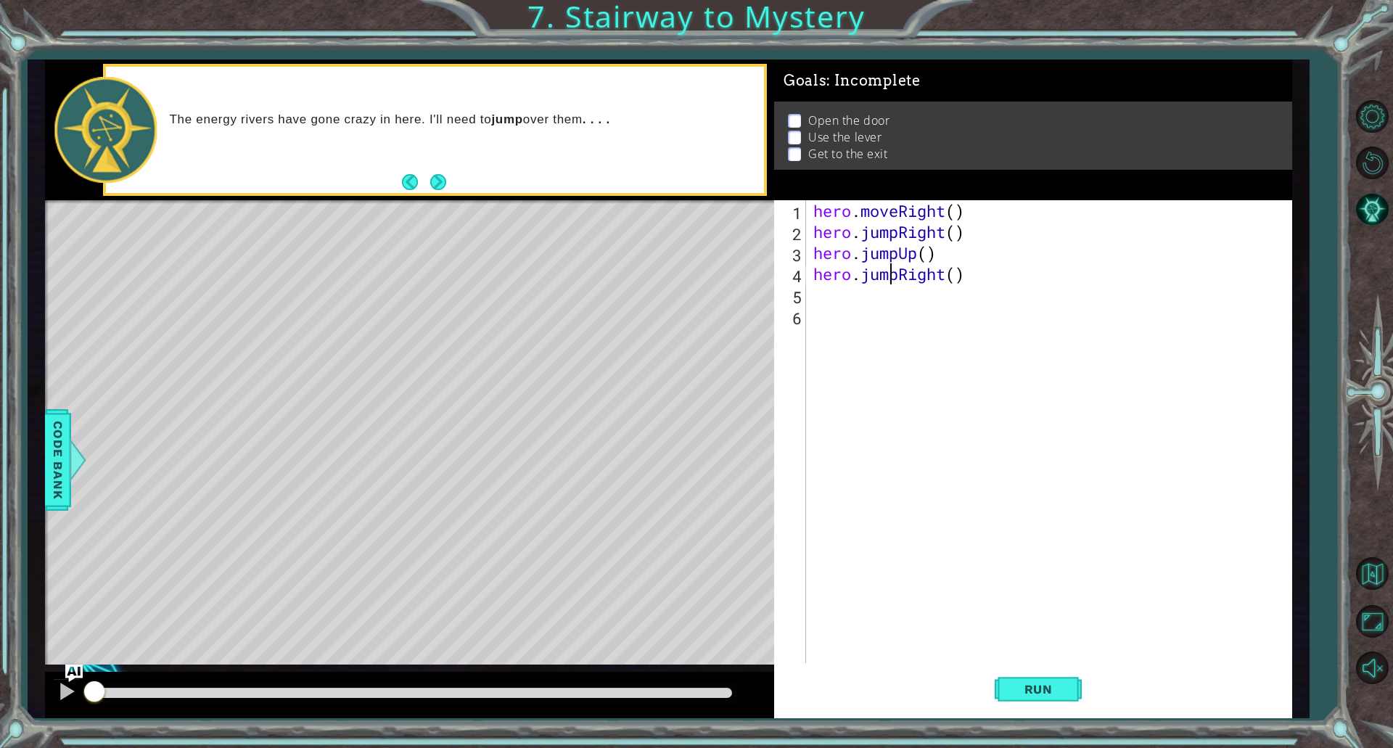
click at [895, 277] on div "hero . moveRight ( ) hero . jumpRight ( ) hero . jumpUp ( ) hero . jumpRight ( )" at bounding box center [1053, 452] width 484 height 505
type textarea "hero.jumpRight()"
click at [902, 263] on div "hero . moveRight ( ) hero . jumpRight ( ) hero . jumpUp ( )" at bounding box center [1053, 452] width 484 height 505
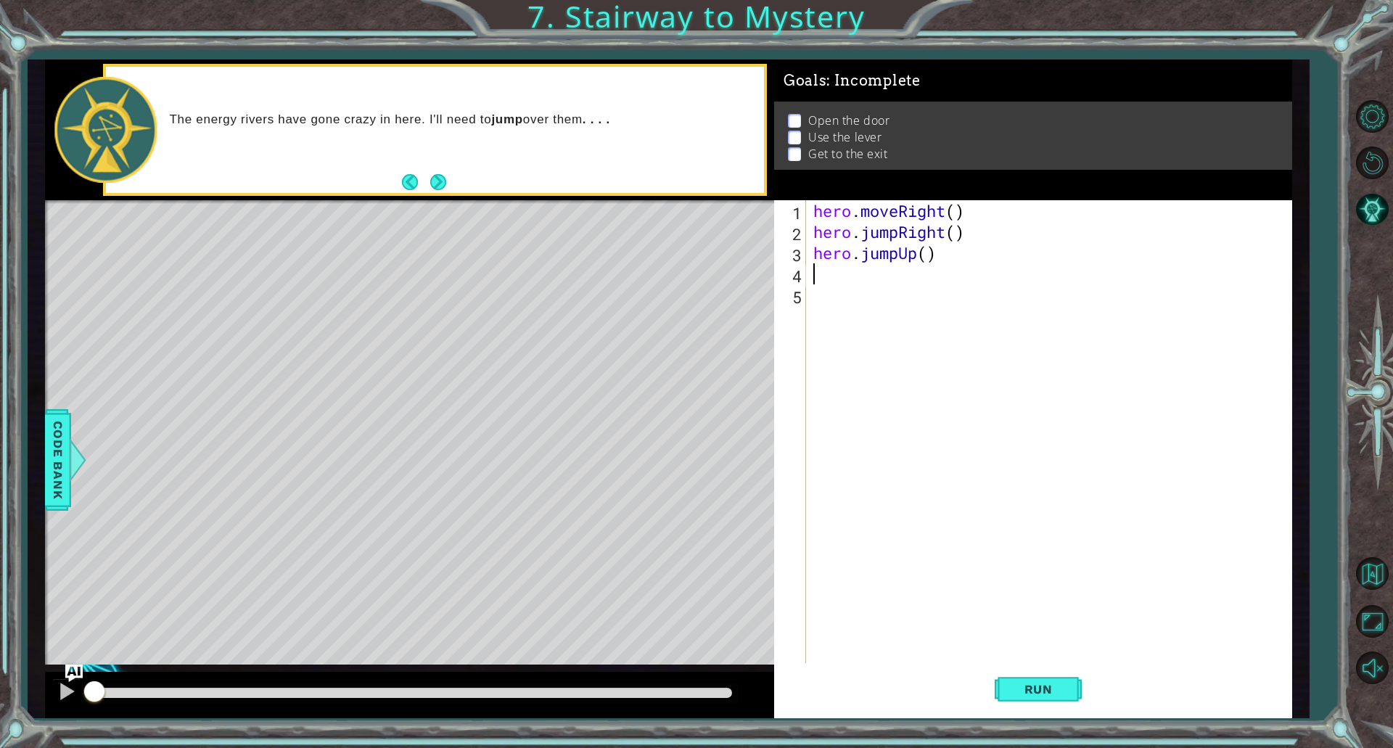
click at [902, 263] on div "hero . moveRight ( ) hero . jumpRight ( ) hero . jumpUp ( )" at bounding box center [1053, 452] width 484 height 505
click at [906, 255] on div "hero . moveRight ( ) hero . jumpRight ( ) hero . jumpUp ( )" at bounding box center [1053, 452] width 484 height 505
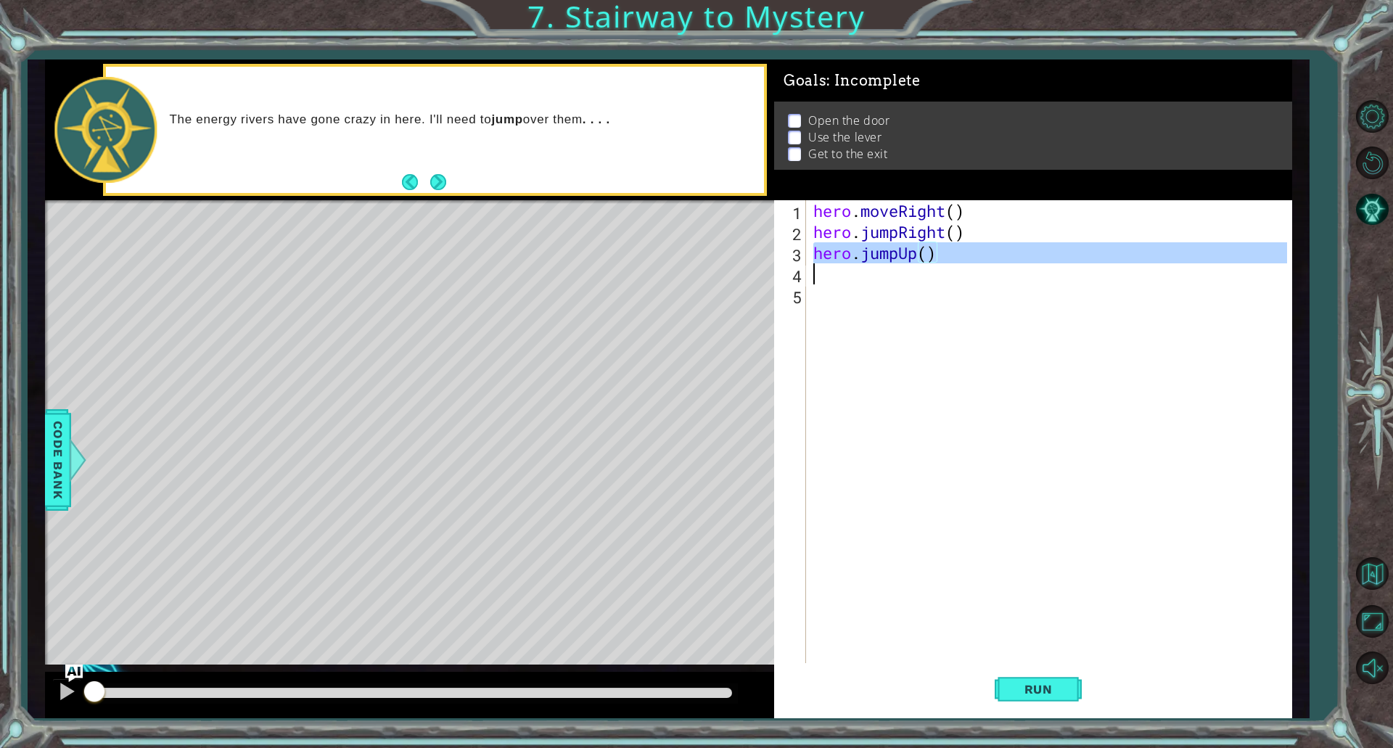
click at [906, 255] on div "hero . moveRight ( ) hero . jumpRight ( ) hero . jumpUp ( )" at bounding box center [1053, 452] width 484 height 505
type textarea "hero.jumpUp()"
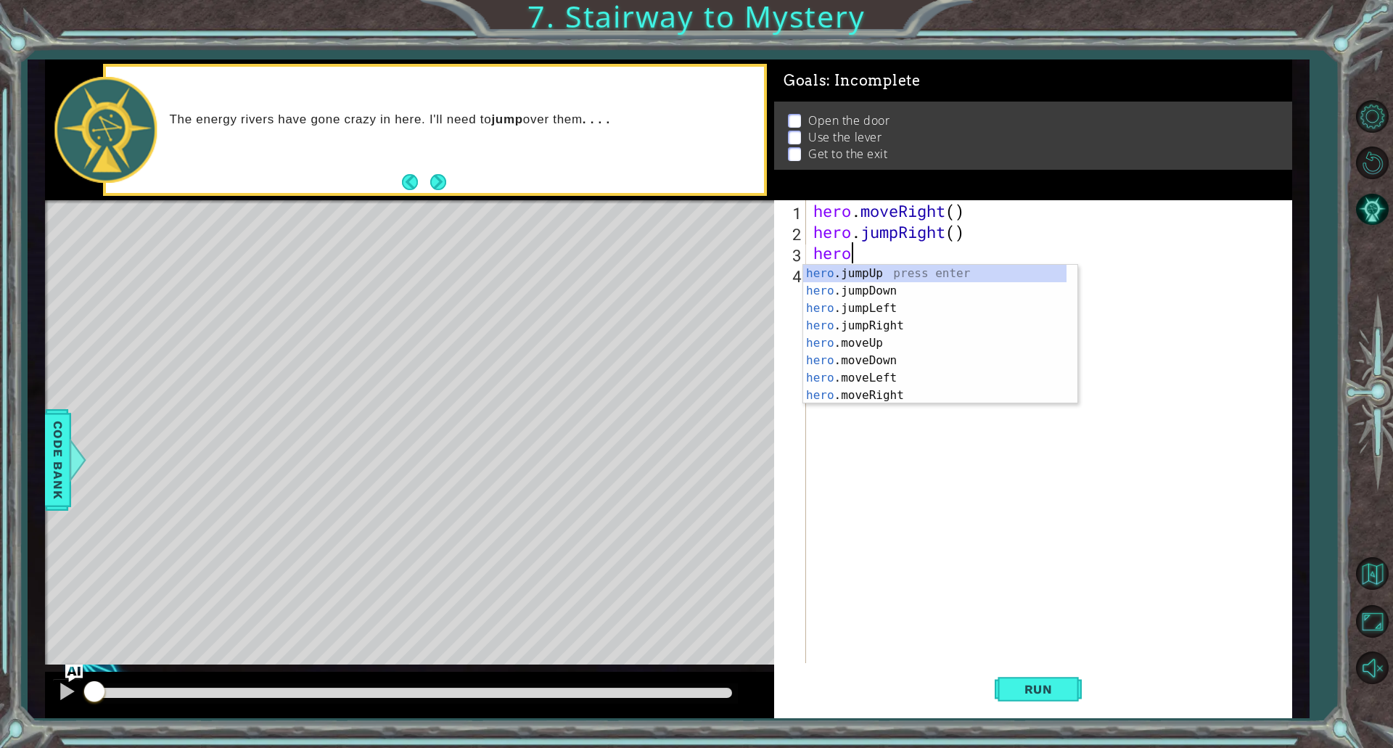
scroll to position [0, 1]
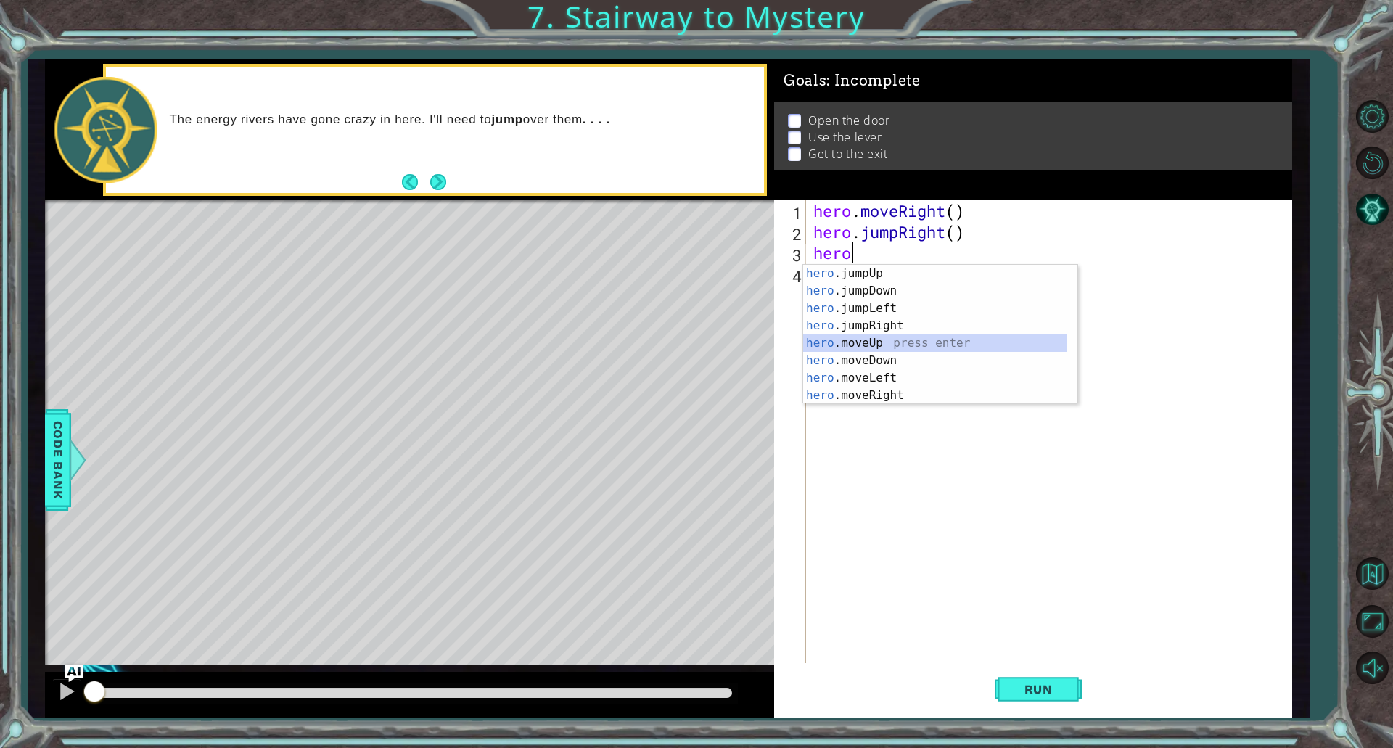
click at [891, 342] on div "hero .jumpUp press enter hero .jumpDown press enter hero .jumpLeft press enter …" at bounding box center [934, 352] width 263 height 174
type textarea "hero.moveUp(1)"
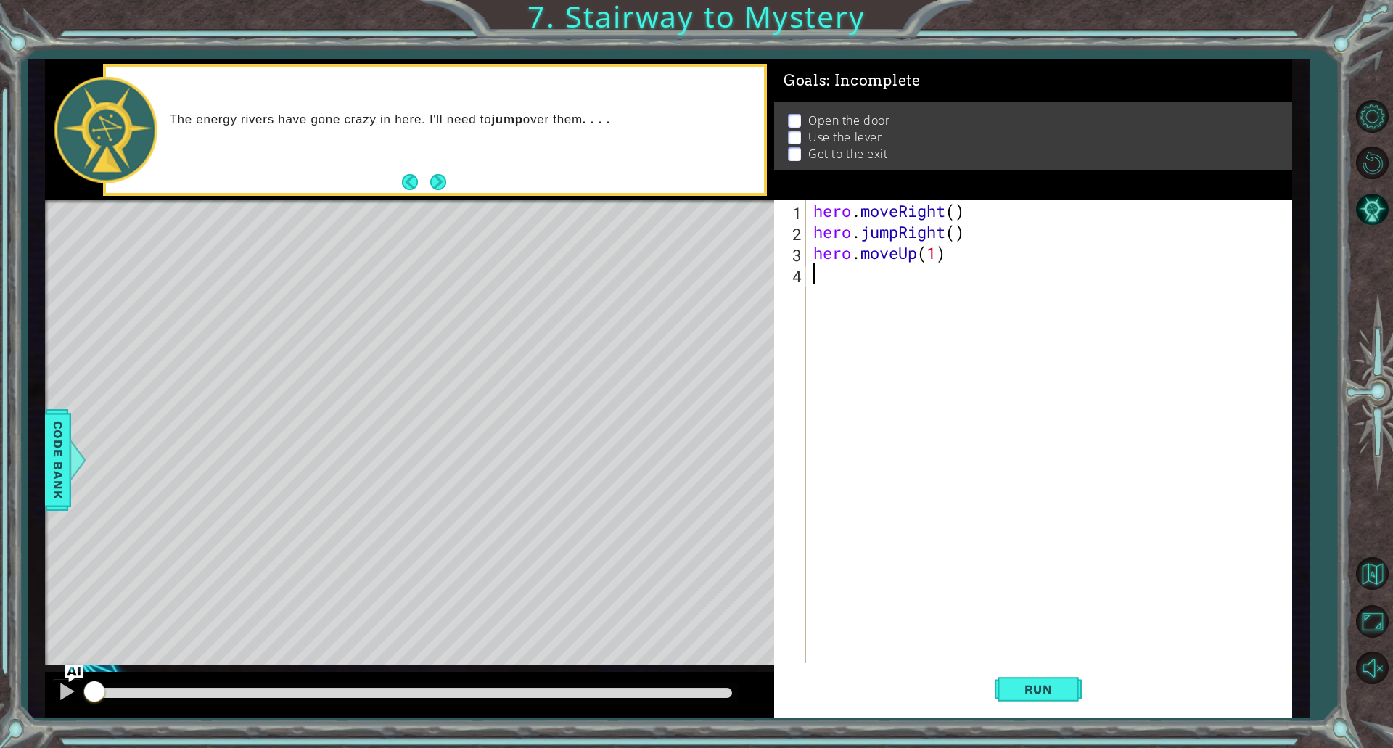
click at [878, 274] on div "hero . moveRight ( ) hero . jumpRight ( ) hero . moveUp ( 1 )" at bounding box center [1053, 452] width 484 height 505
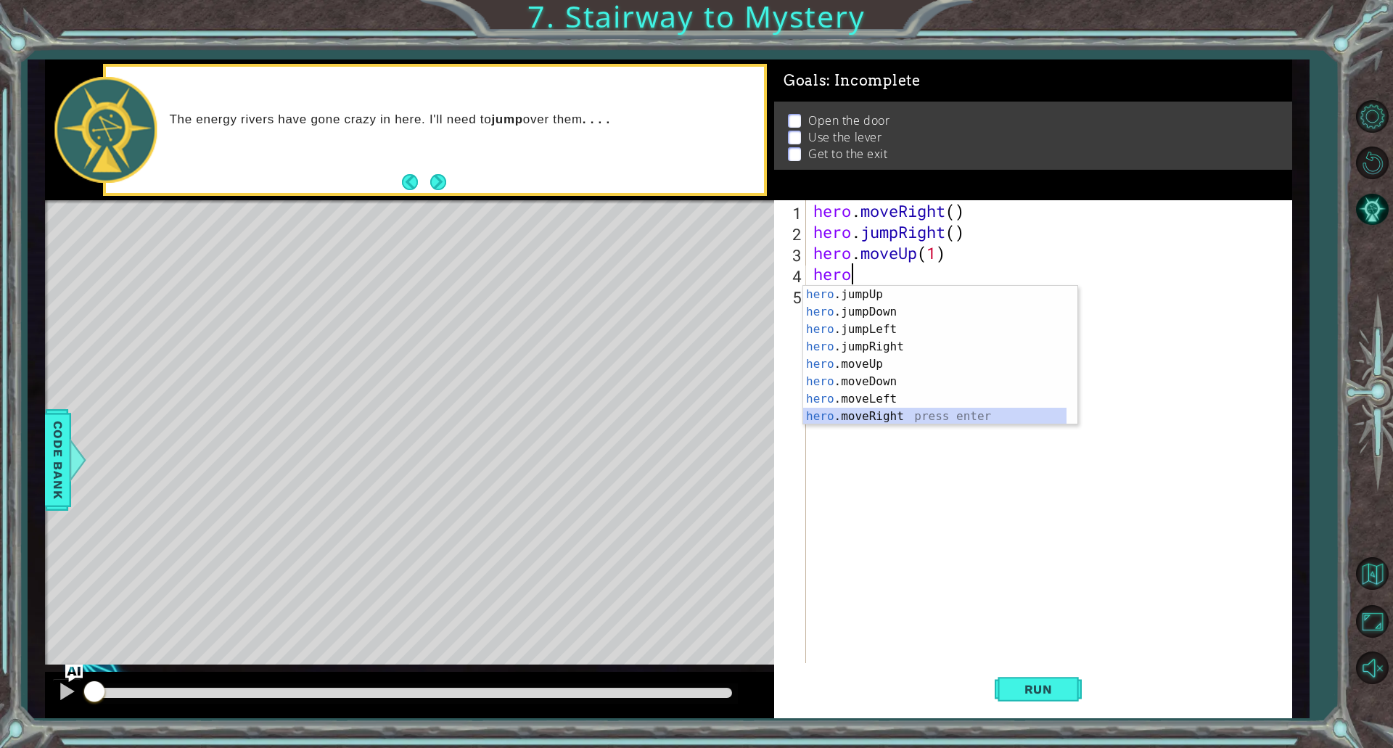
click at [879, 423] on div "hero .jumpUp press enter hero .jumpDown press enter hero .jumpLeft press enter …" at bounding box center [934, 373] width 263 height 174
type textarea "hero.moveRight(1)"
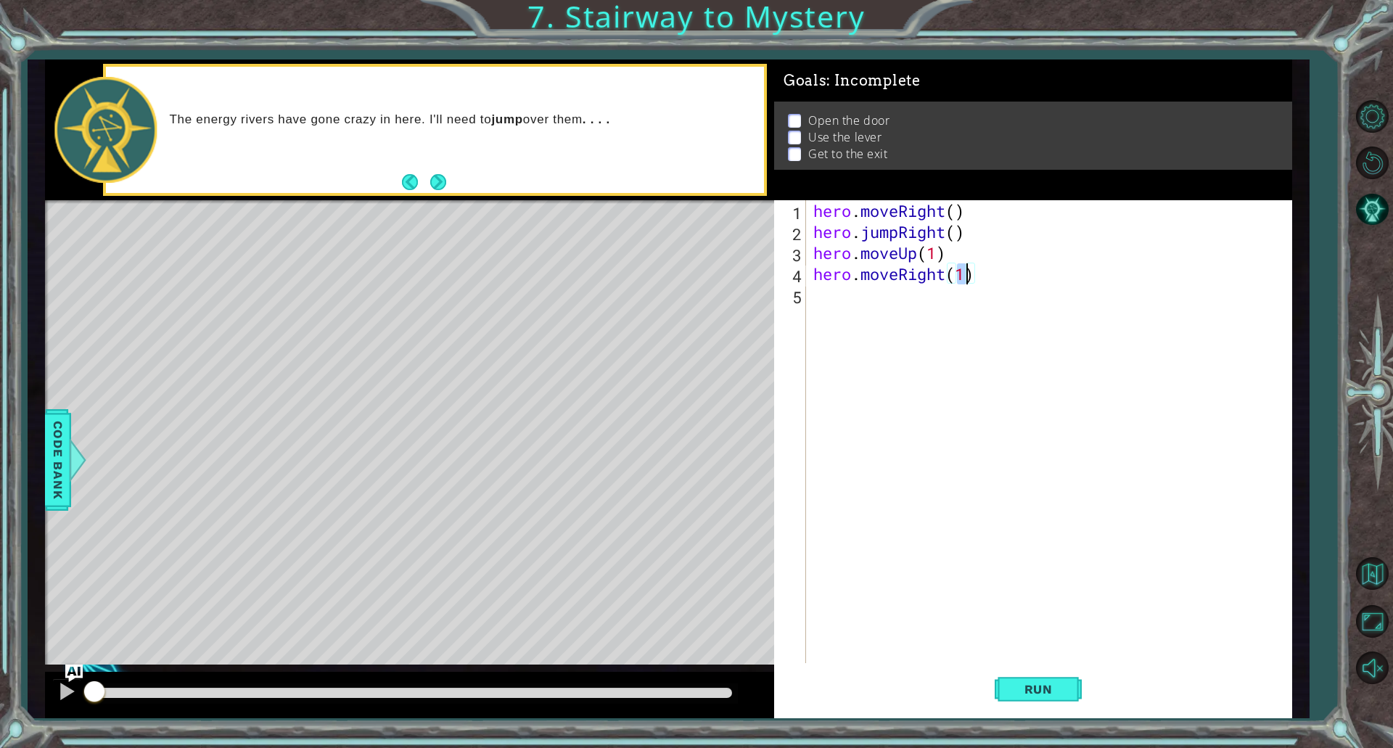
drag, startPoint x: 938, startPoint y: 280, endPoint x: 946, endPoint y: 312, distance: 32.9
click at [938, 281] on div "hero . moveRight ( ) hero . jumpRight ( ) hero . moveUp ( 1 ) hero . moveRight …" at bounding box center [1053, 452] width 484 height 505
click at [946, 312] on div "hero . moveRight ( ) hero . jumpRight ( ) hero . moveUp ( 1 ) hero . moveRight …" at bounding box center [1053, 452] width 484 height 505
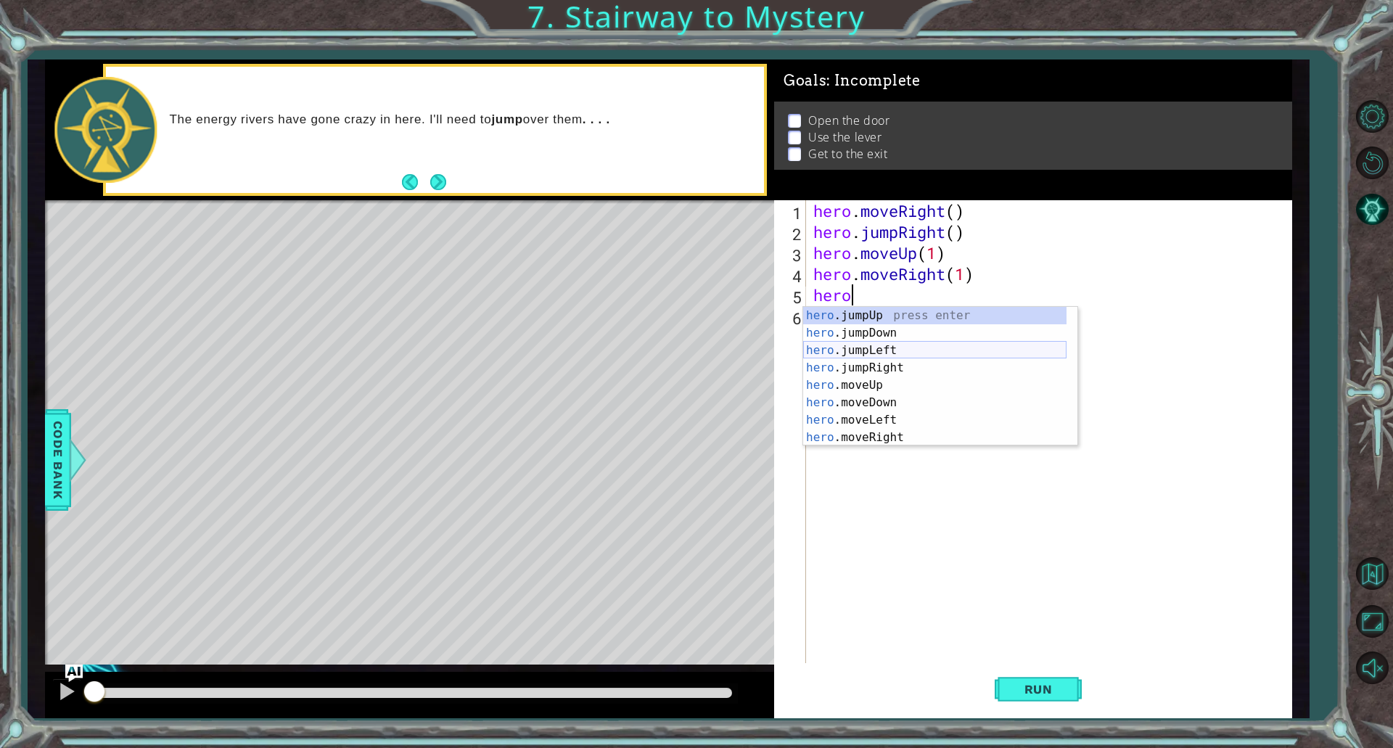
scroll to position [0, 1]
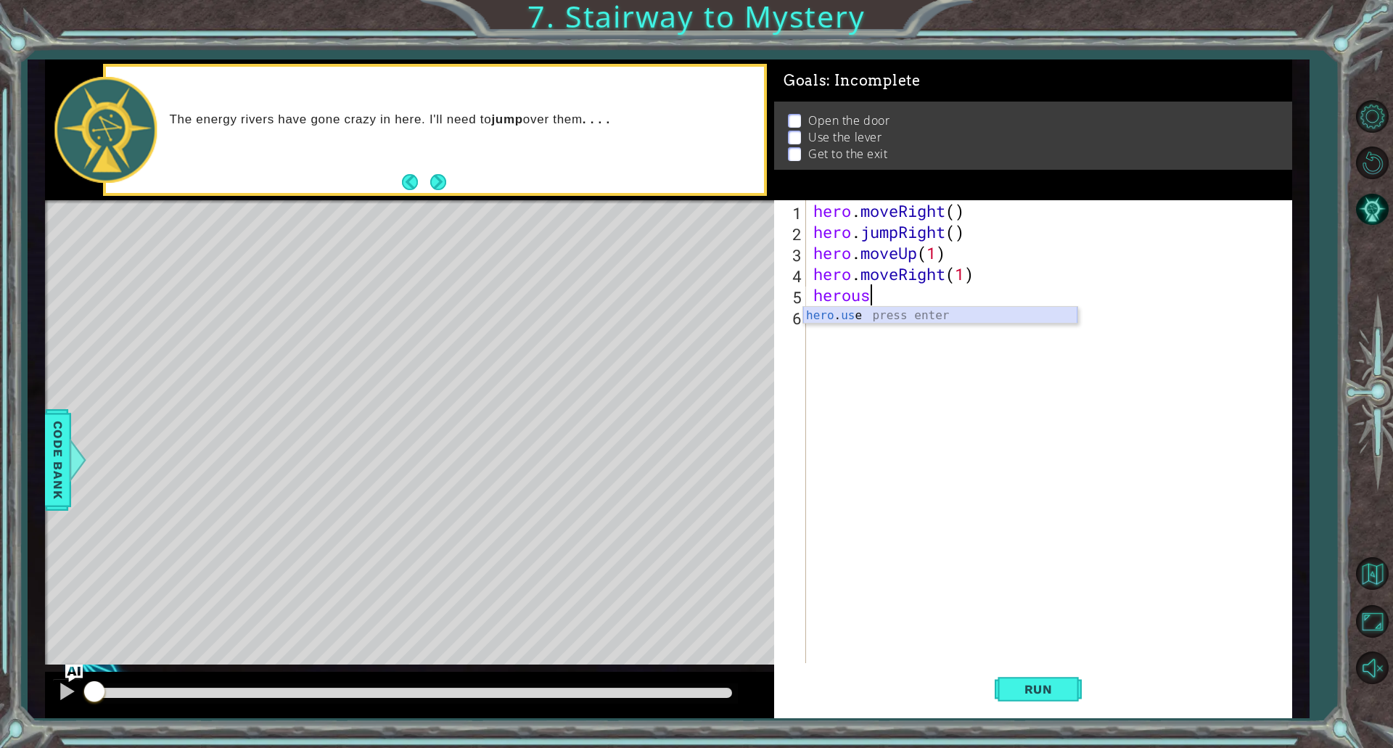
click at [931, 318] on div "hero . us e press enter" at bounding box center [940, 333] width 274 height 52
type textarea "hero.use("door")"
click at [958, 324] on div "hero . moveRight ( ) hero . jumpRight ( ) hero . moveUp ( 1 ) hero . moveRight …" at bounding box center [1053, 452] width 484 height 505
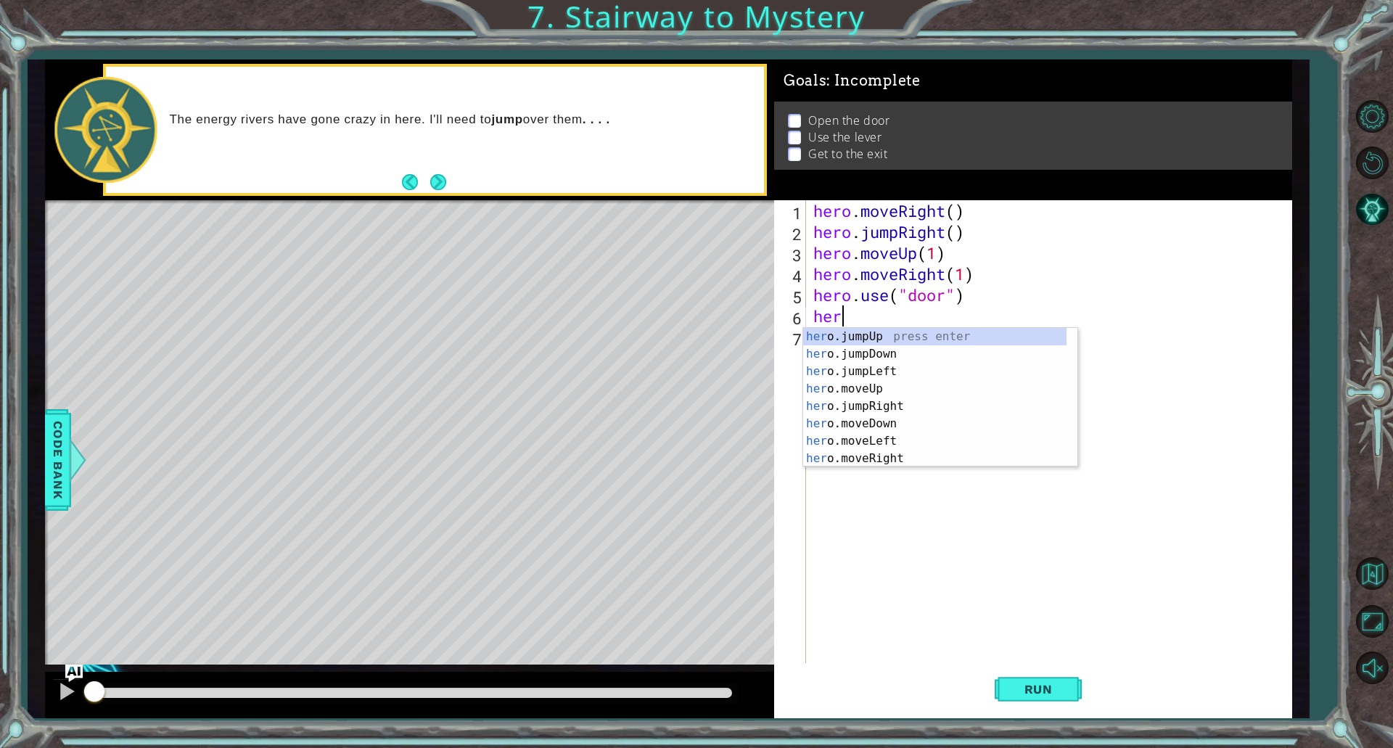
scroll to position [0, 1]
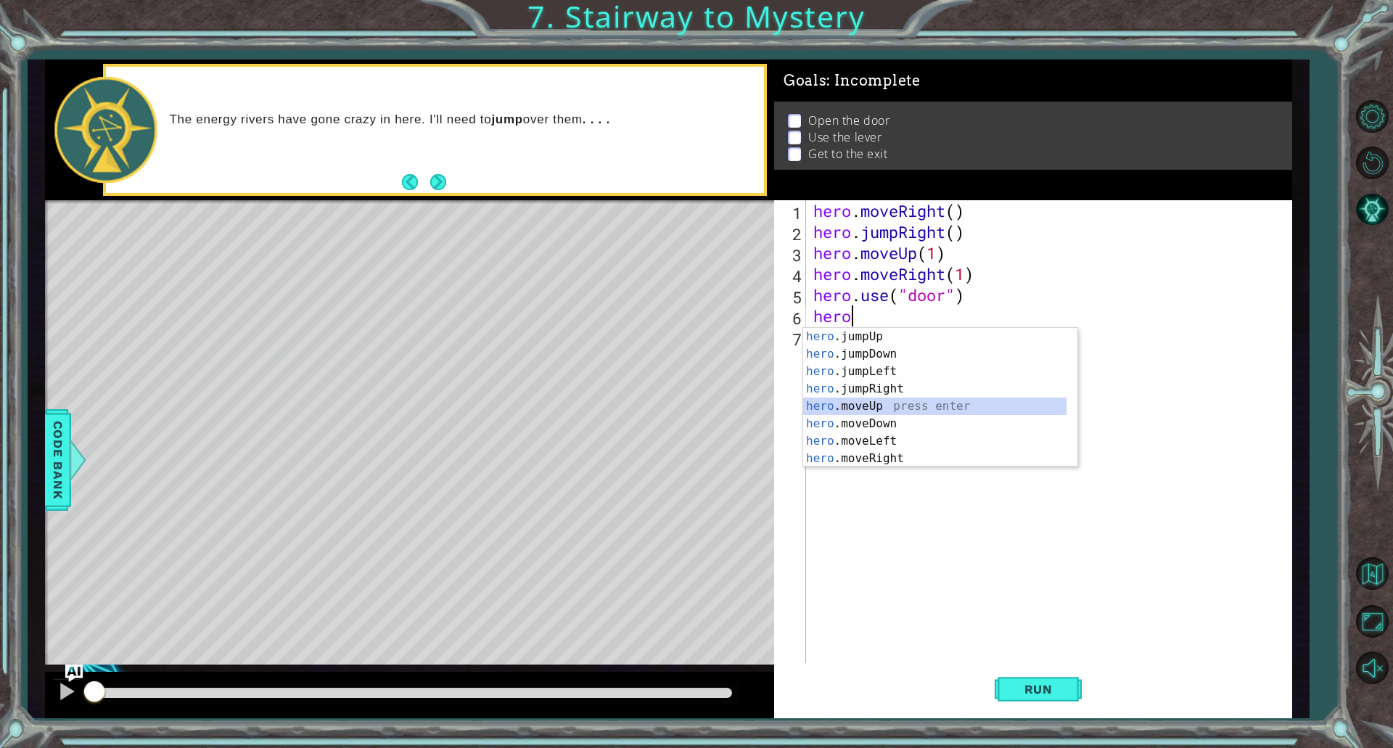
click at [831, 401] on div "hero .jumpUp press enter hero .jumpDown press enter hero .jumpLeft press enter …" at bounding box center [934, 415] width 263 height 174
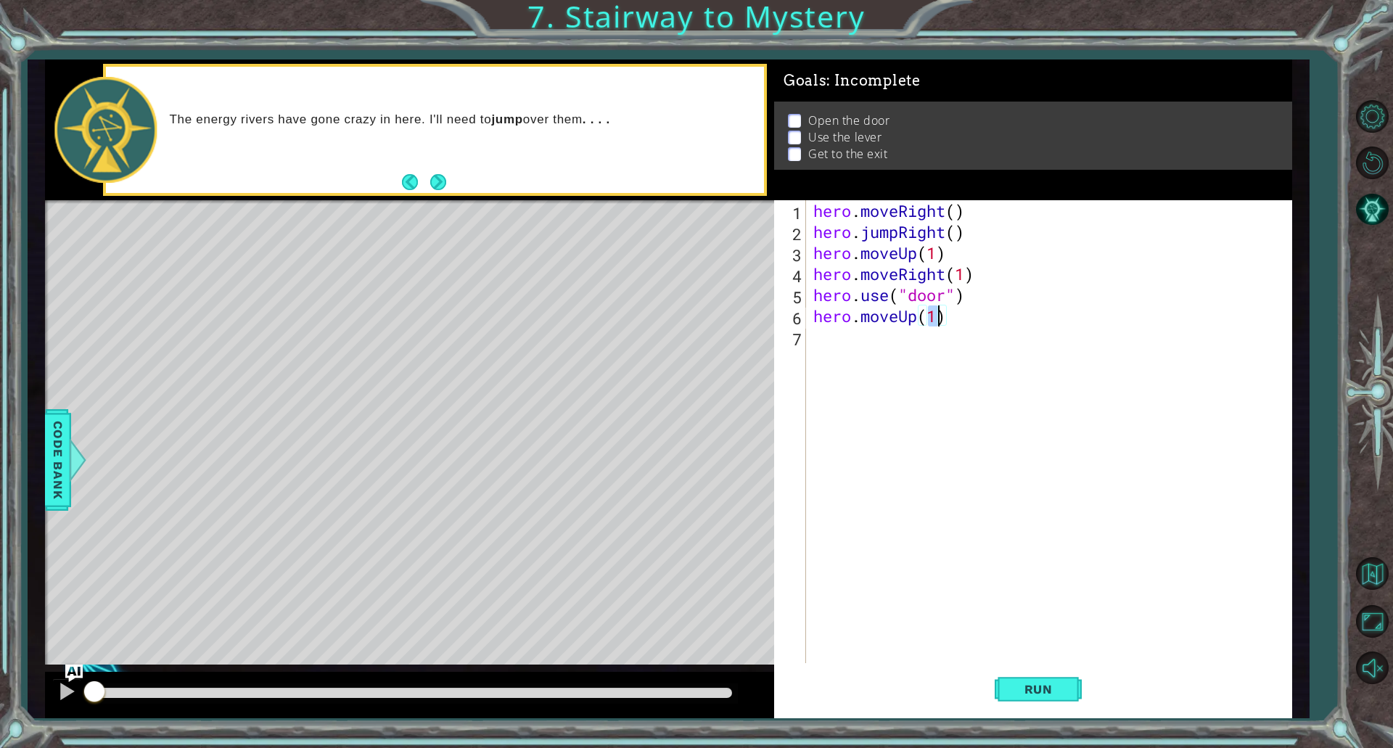
type textarea "hero.moveUp(2)"
click at [890, 334] on div "hero . moveRight ( ) hero . jumpRight ( ) hero . moveUp ( 1 ) hero . moveRight …" at bounding box center [1053, 452] width 484 height 505
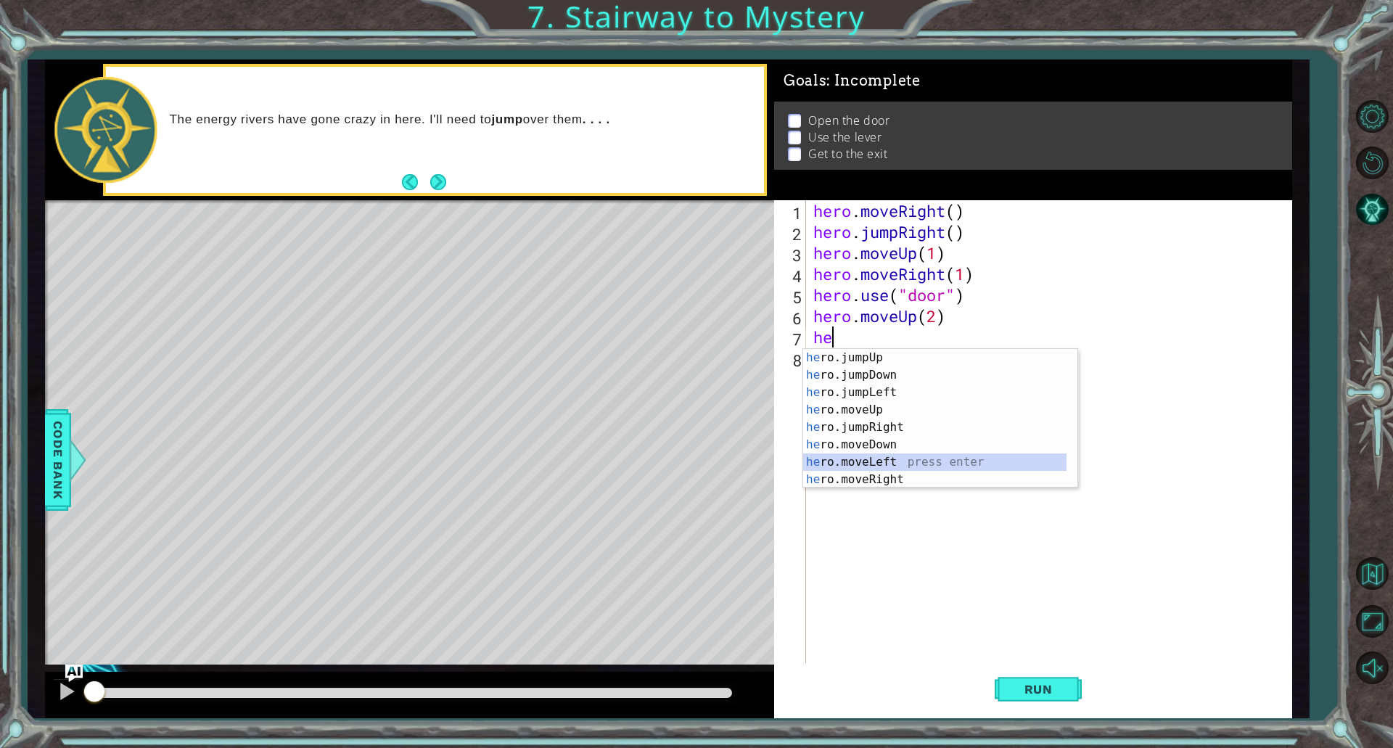
click at [835, 464] on div "he ro.jumpUp press enter he ro.jumpDown press enter he ro.jumpLeft press enter …" at bounding box center [934, 436] width 263 height 174
type textarea "hero.moveLeft(1)"
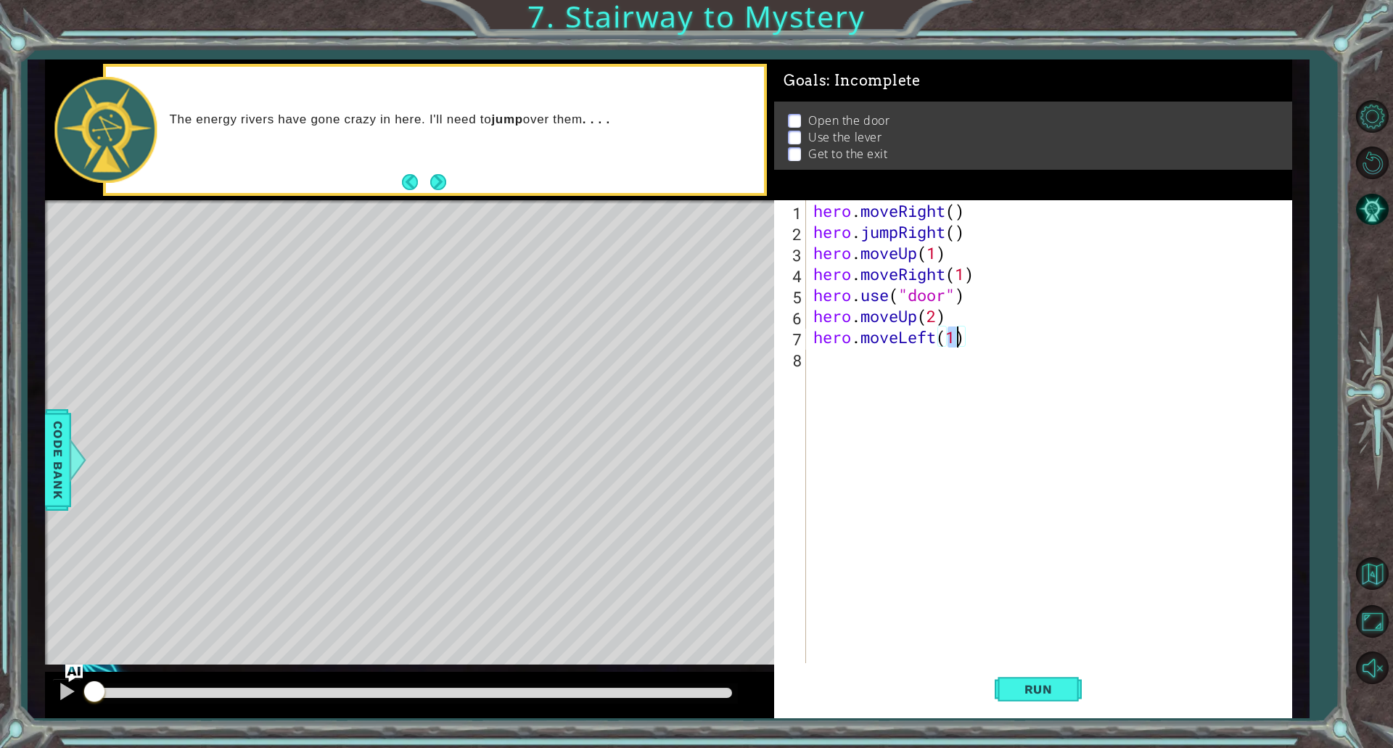
click at [848, 351] on div "hero . moveRight ( ) hero . jumpRight ( ) hero . moveUp ( 1 ) hero . moveRight …" at bounding box center [1053, 452] width 484 height 505
click at [877, 382] on div "hero.use press enter" at bounding box center [940, 396] width 274 height 52
type textarea "hero.use("lever")"
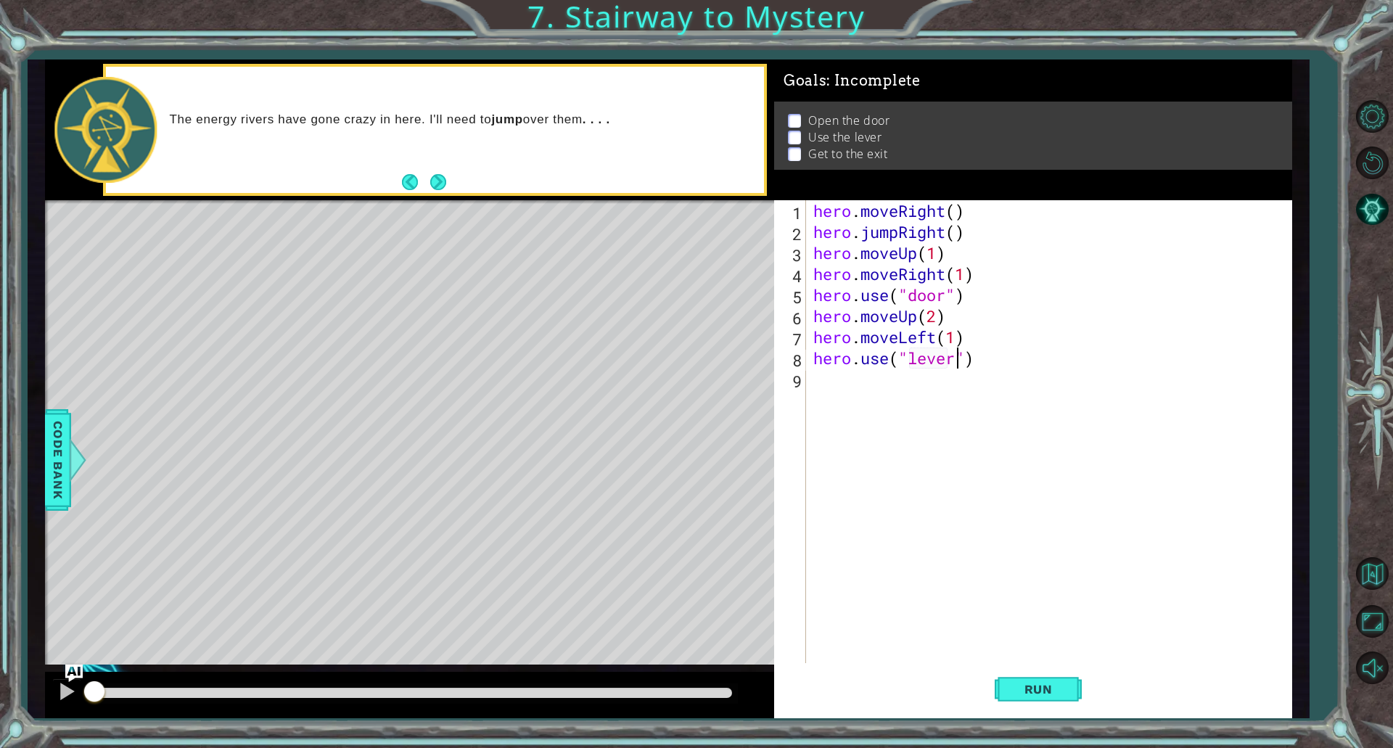
scroll to position [0, 7]
click at [953, 382] on div "hero . moveRight ( ) hero . jumpRight ( ) hero . moveUp ( 1 ) hero . moveRight …" at bounding box center [1053, 452] width 484 height 505
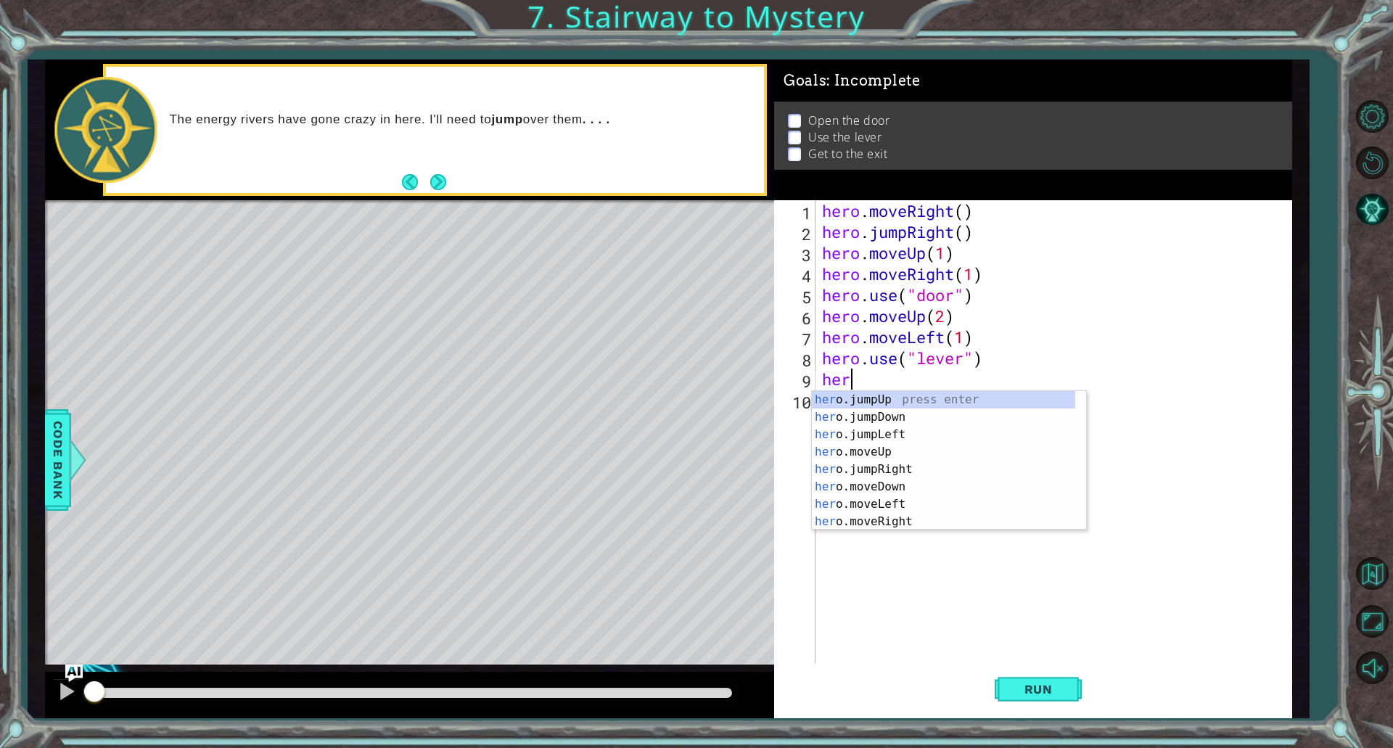
type textarea "hero"
click at [870, 430] on div "hero .jumpUp press enter hero .jumpDown press enter hero .jumpLeft press enter …" at bounding box center [943, 478] width 263 height 174
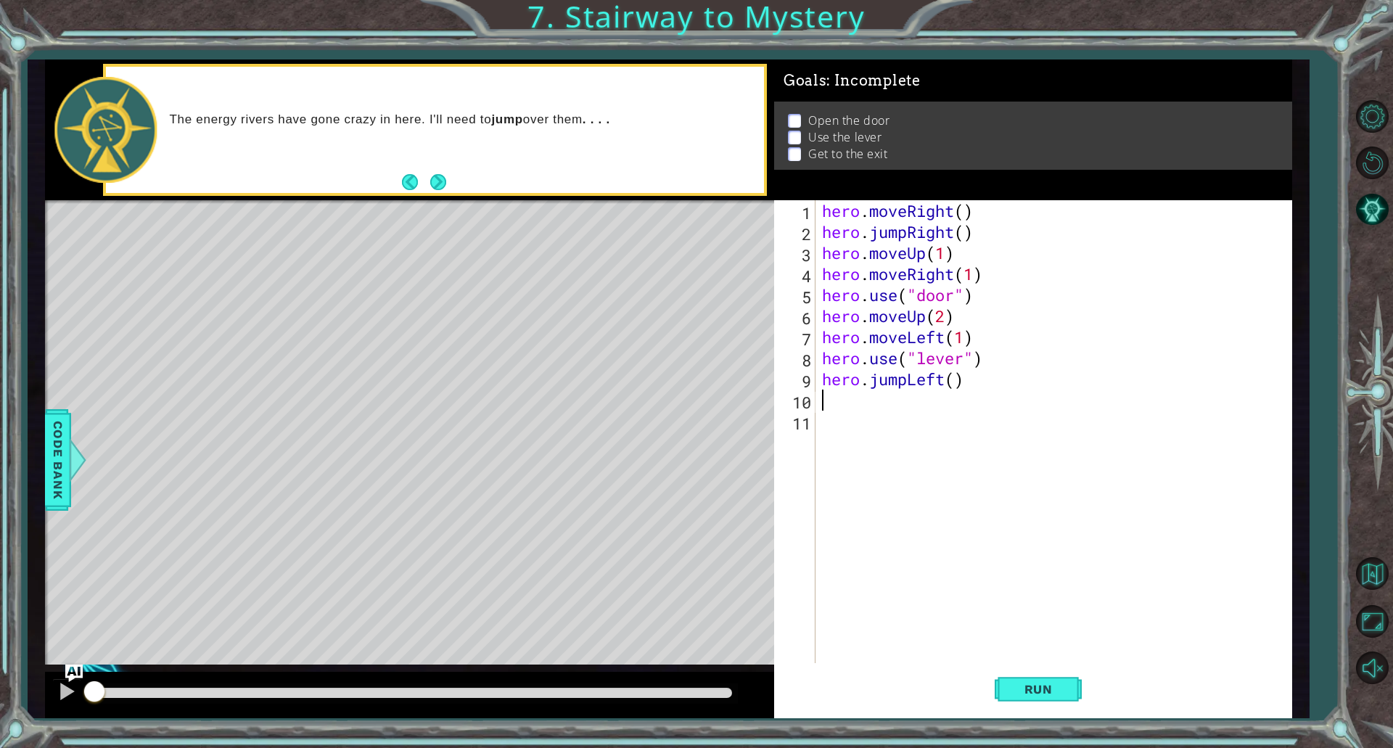
scroll to position [0, 0]
click at [962, 379] on div "hero . moveRight ( ) hero . jumpRight ( ) hero . moveUp ( 1 ) hero . moveRight …" at bounding box center [1056, 452] width 475 height 505
click at [953, 378] on div "hero . moveRight ( ) hero . jumpRight ( ) hero . moveUp ( 1 ) hero . moveRight …" at bounding box center [1056, 452] width 475 height 505
type textarea "hero.jumpLeft(2)"
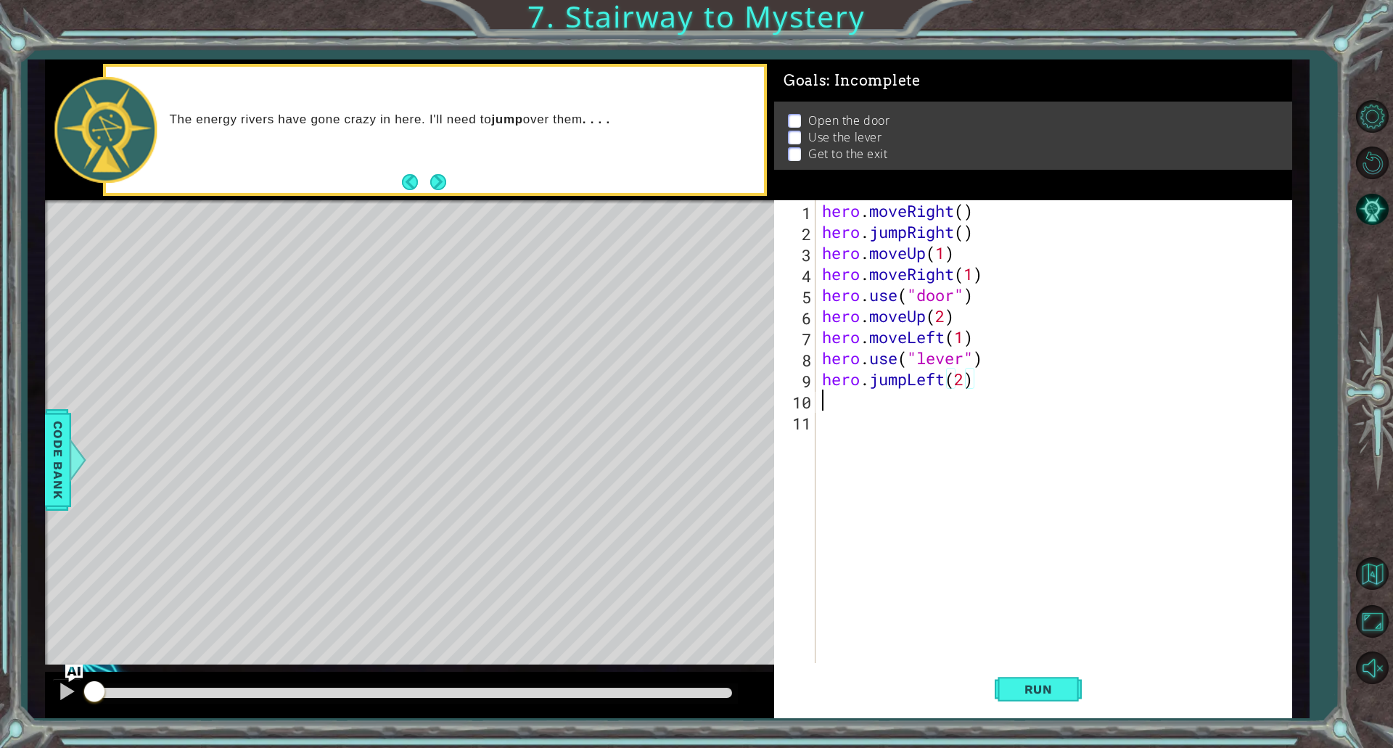
click at [943, 393] on div "hero . moveRight ( ) hero . jumpRight ( ) hero . moveUp ( 1 ) hero . moveRight …" at bounding box center [1056, 452] width 475 height 505
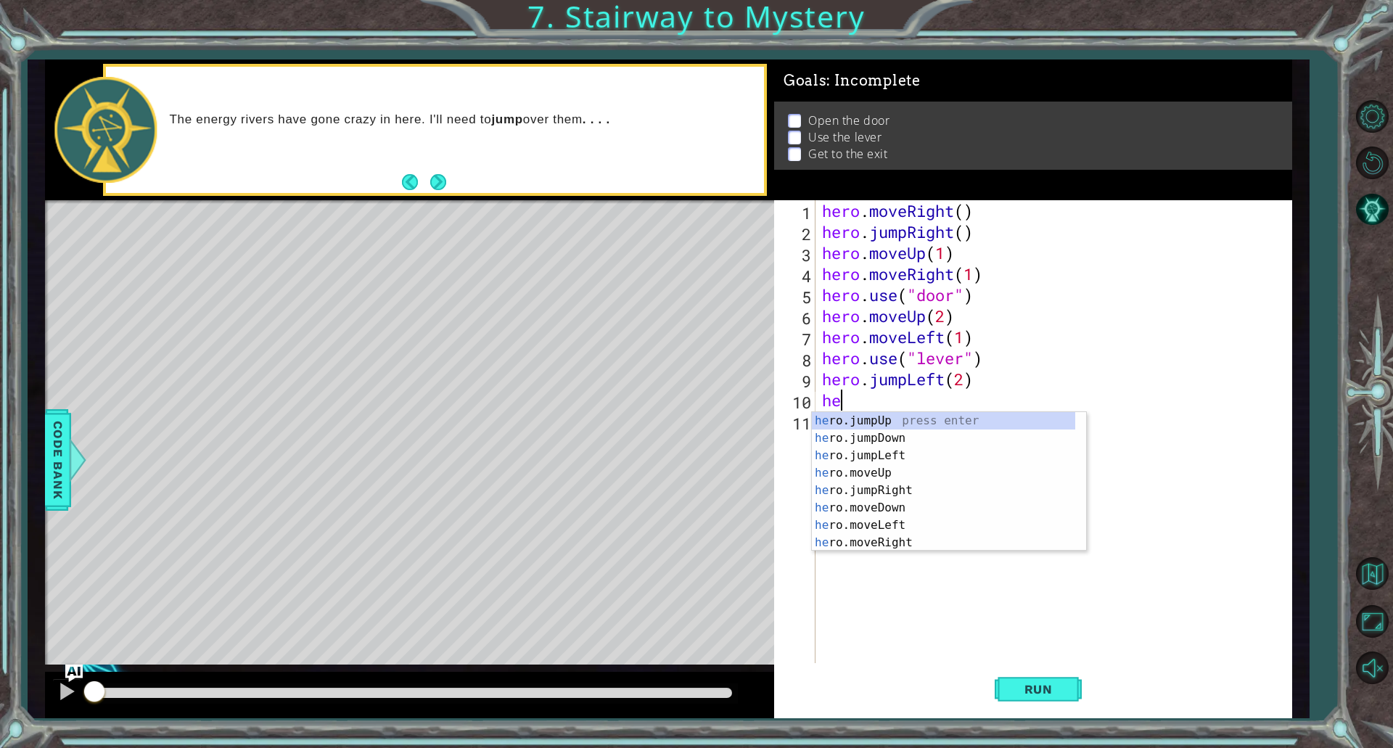
type textarea "hero"
click at [898, 417] on div "hero .jumpUp press enter hero .jumpDown press enter hero .jumpLeft press enter …" at bounding box center [943, 499] width 263 height 174
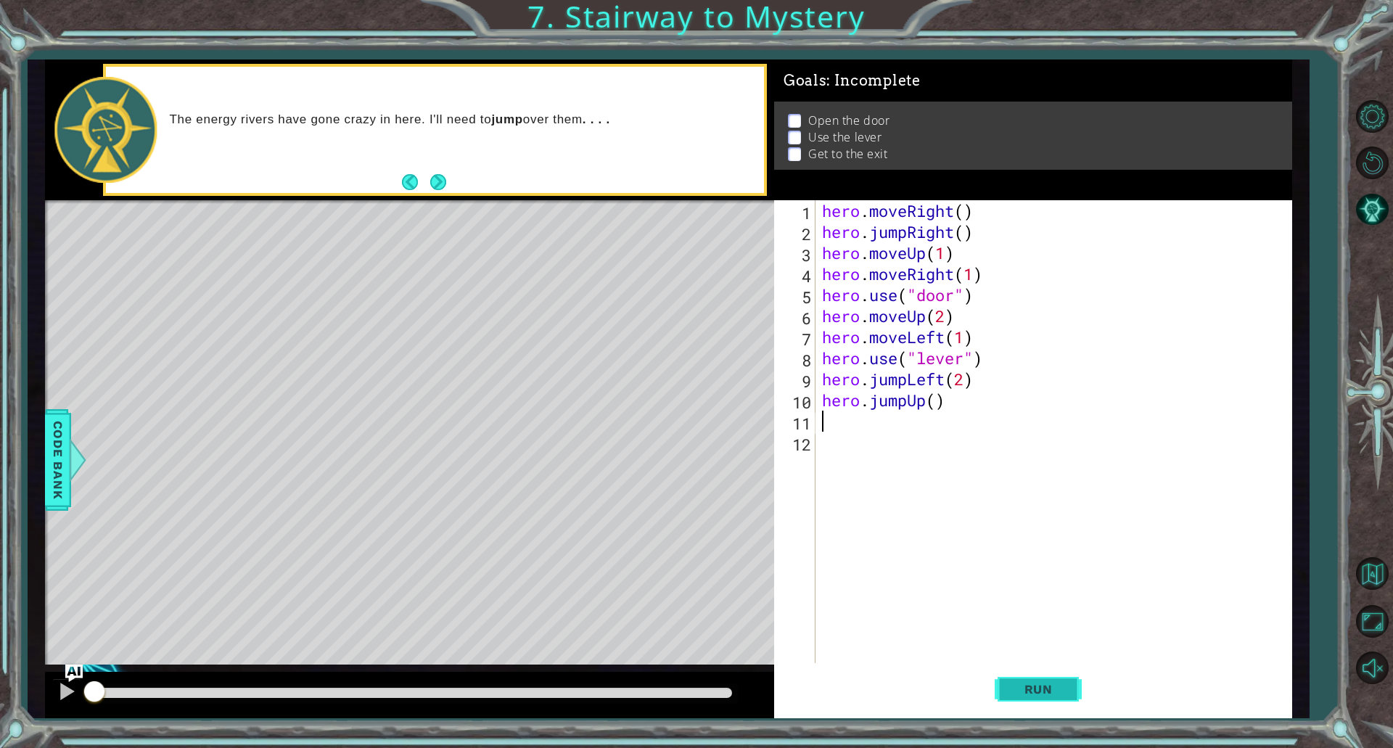
click at [1003, 695] on button "Run" at bounding box center [1038, 689] width 87 height 52
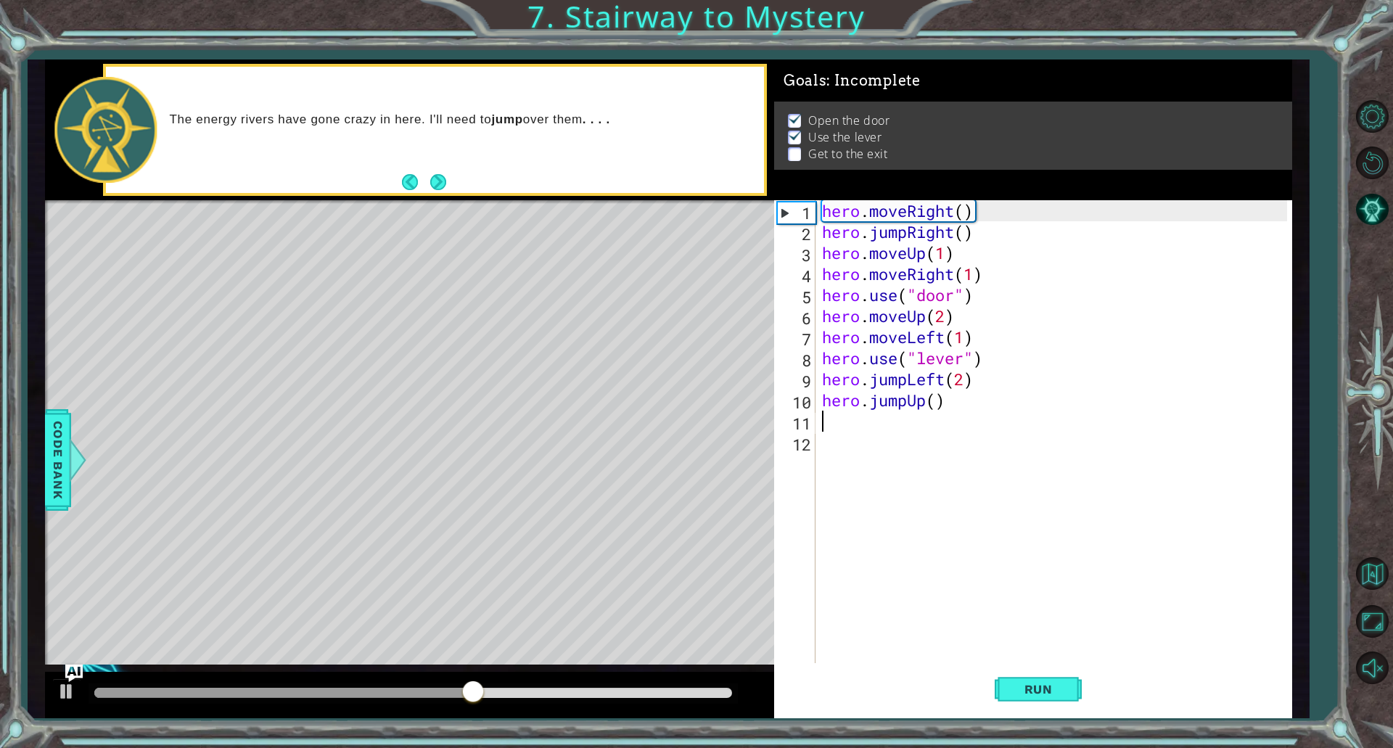
click at [890, 334] on div "hero . moveRight ( ) hero . jumpRight ( ) hero . moveUp ( 1 ) hero . moveRight …" at bounding box center [1056, 452] width 475 height 505
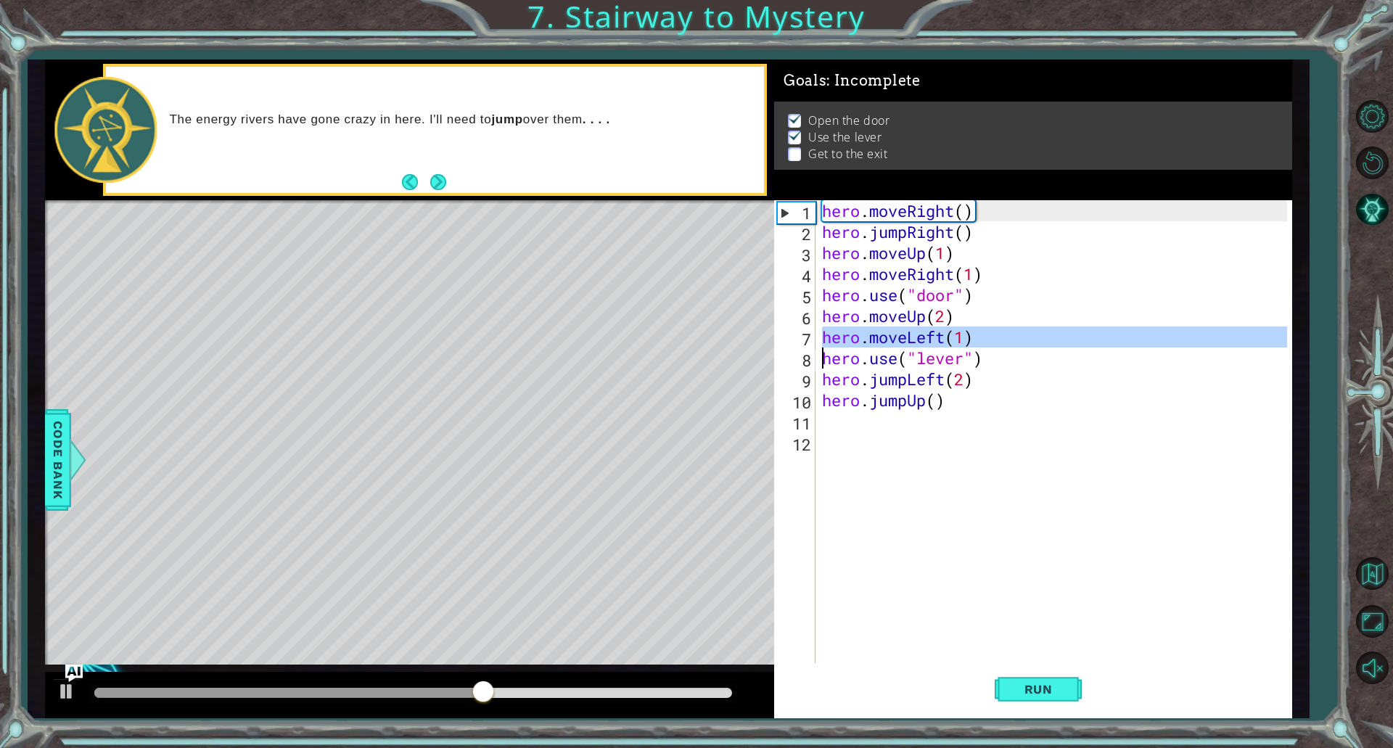
click at [890, 334] on div "hero . moveRight ( ) hero . jumpRight ( ) hero . moveUp ( 1 ) hero . moveRight …" at bounding box center [1056, 452] width 475 height 505
type textarea "hero.moveLeft(1) hero.use("lever")"
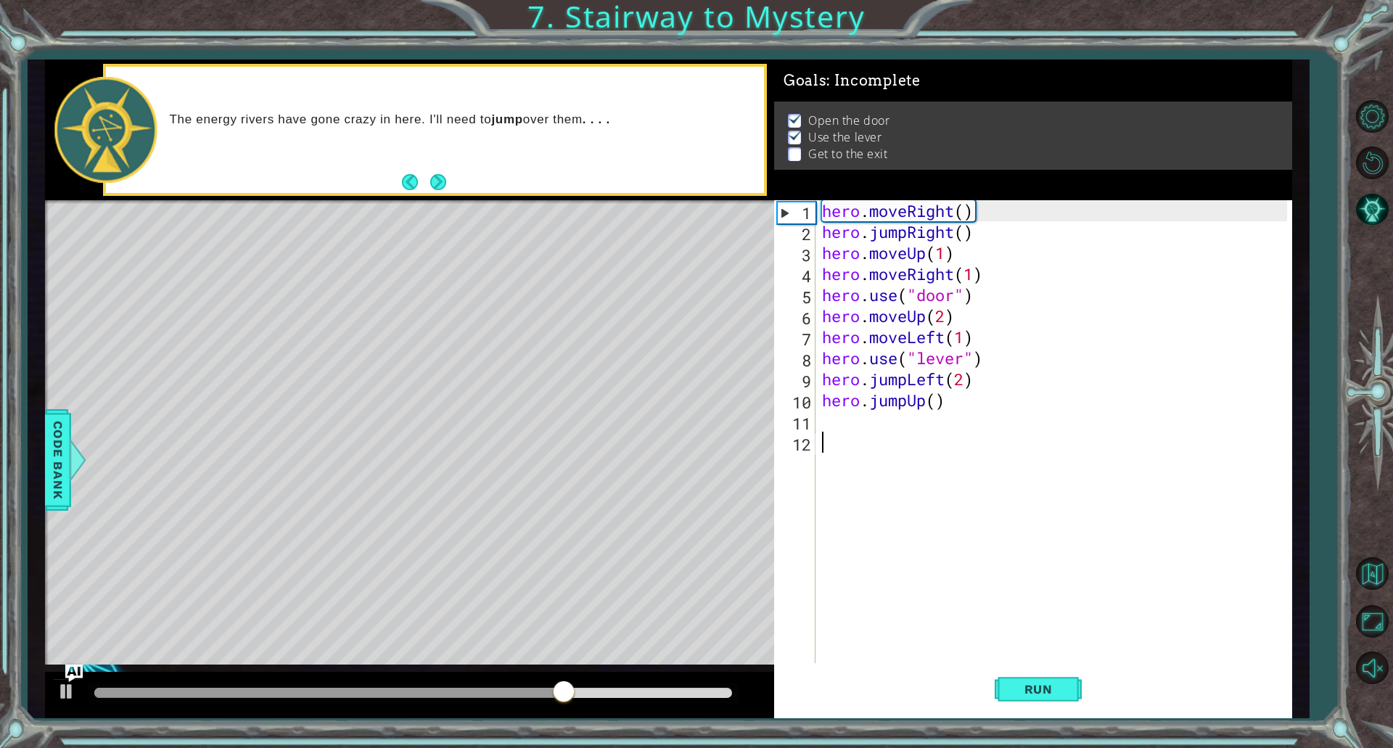
click at [893, 433] on div "hero . moveRight ( ) hero . jumpRight ( ) hero . moveUp ( 1 ) hero . moveRight …" at bounding box center [1056, 452] width 475 height 505
click at [893, 422] on div "hero . moveRight ( ) hero . jumpRight ( ) hero . moveUp ( 1 ) hero . moveRight …" at bounding box center [1056, 452] width 475 height 505
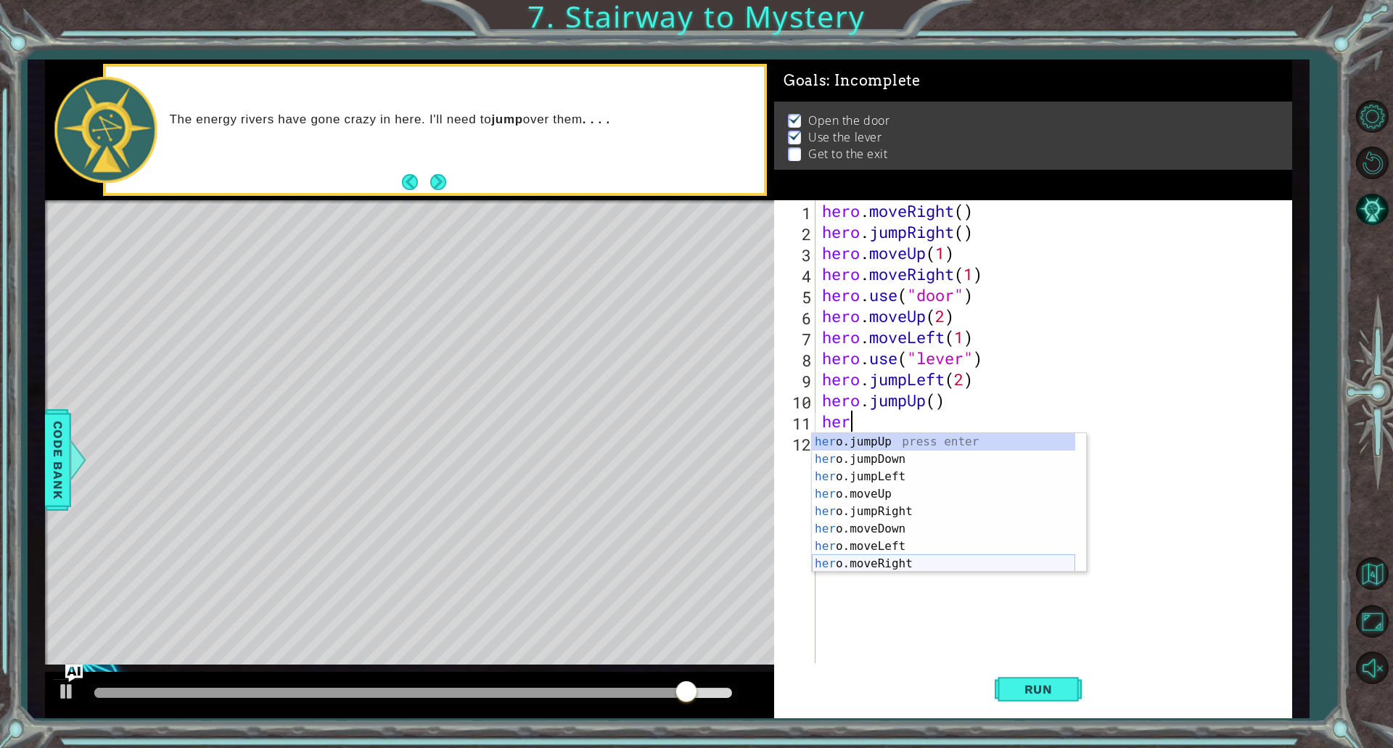
click at [883, 568] on div "her o.jumpUp press enter her o.jumpDown press enter her o.jumpLeft press enter …" at bounding box center [943, 520] width 263 height 174
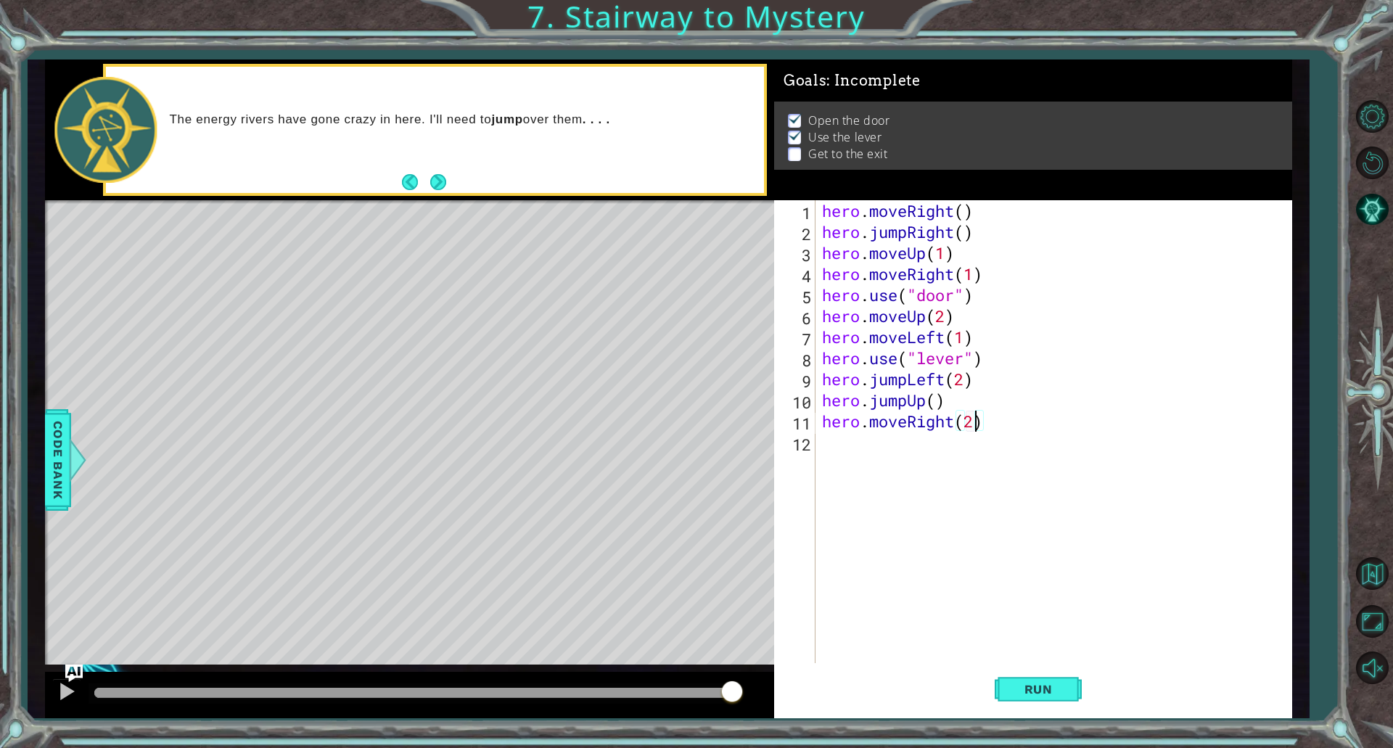
scroll to position [0, 7]
type textarea "hero.moveRight(2)"
click at [1027, 675] on button "Run" at bounding box center [1038, 689] width 87 height 52
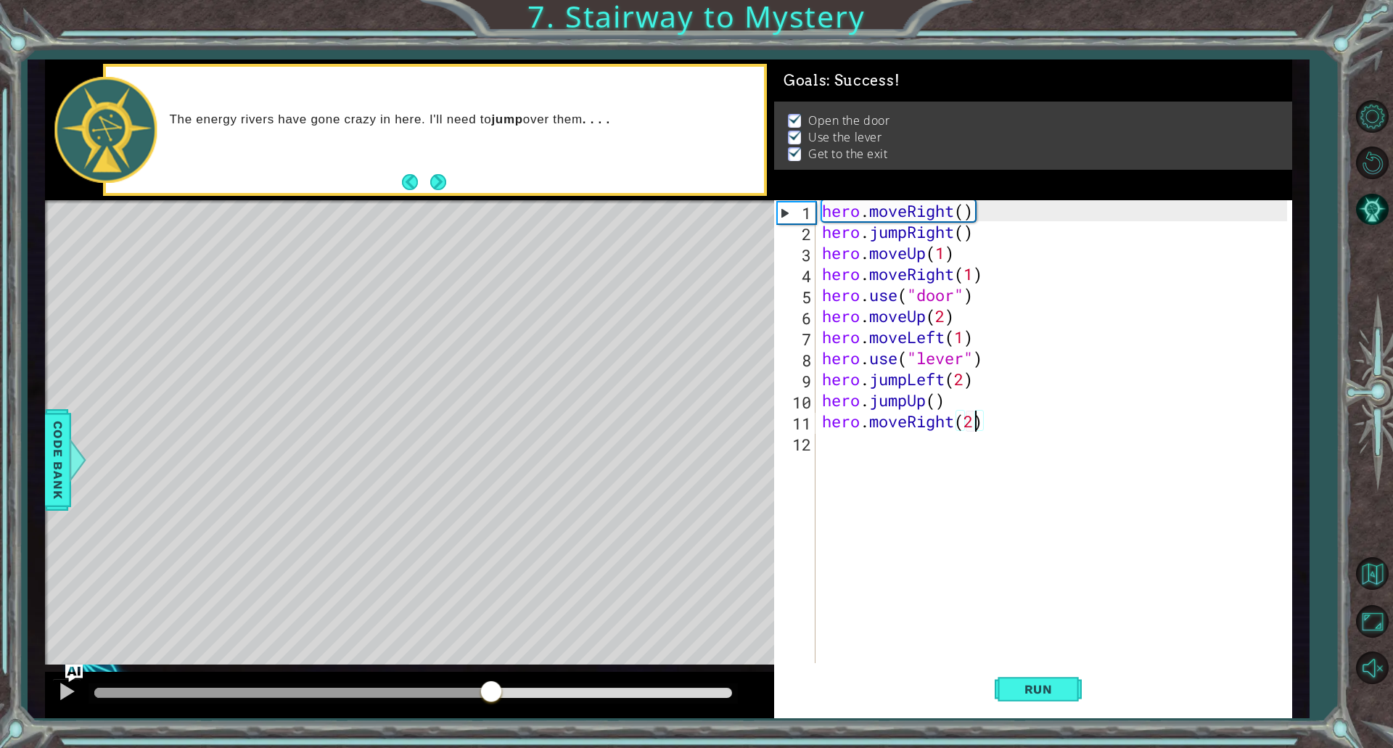
drag, startPoint x: 492, startPoint y: 689, endPoint x: 582, endPoint y: 695, distance: 90.2
click at [582, 695] on div at bounding box center [413, 693] width 638 height 10
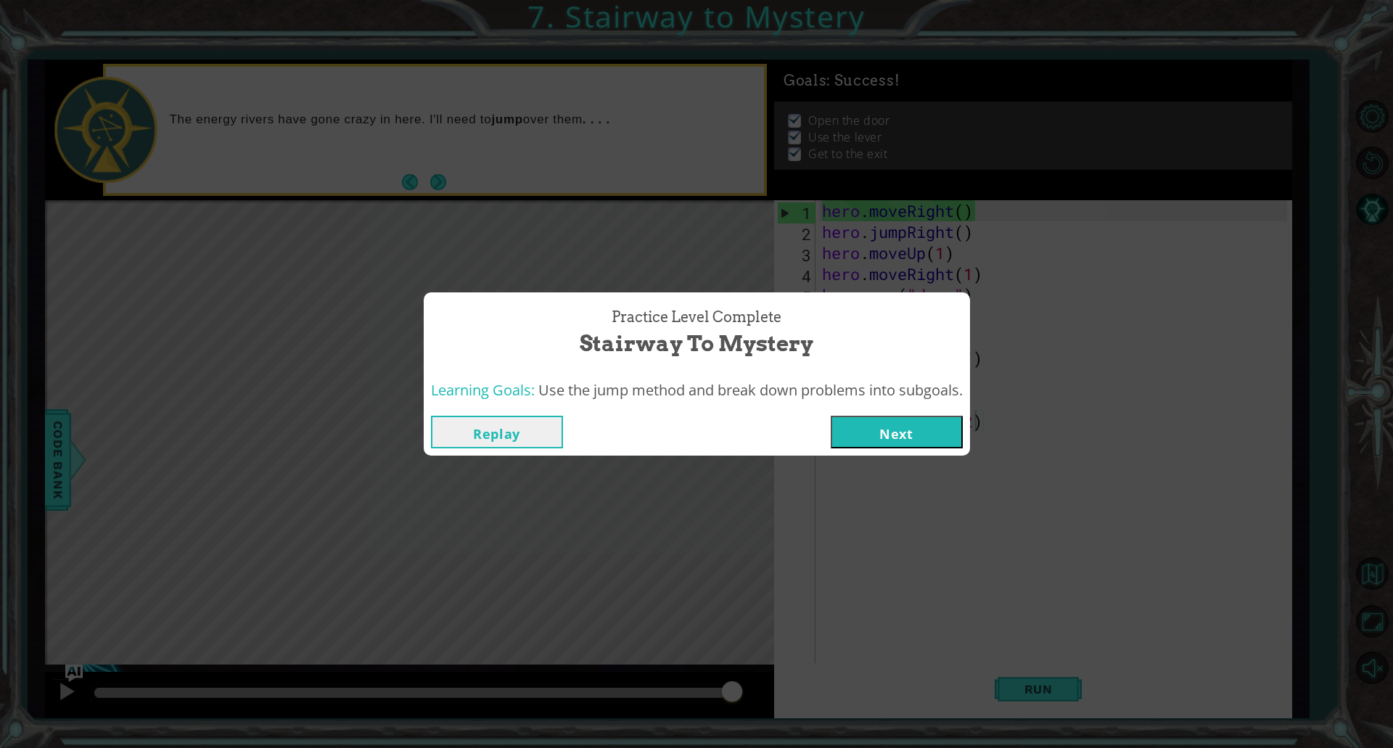
click at [906, 439] on button "Next" at bounding box center [897, 432] width 132 height 33
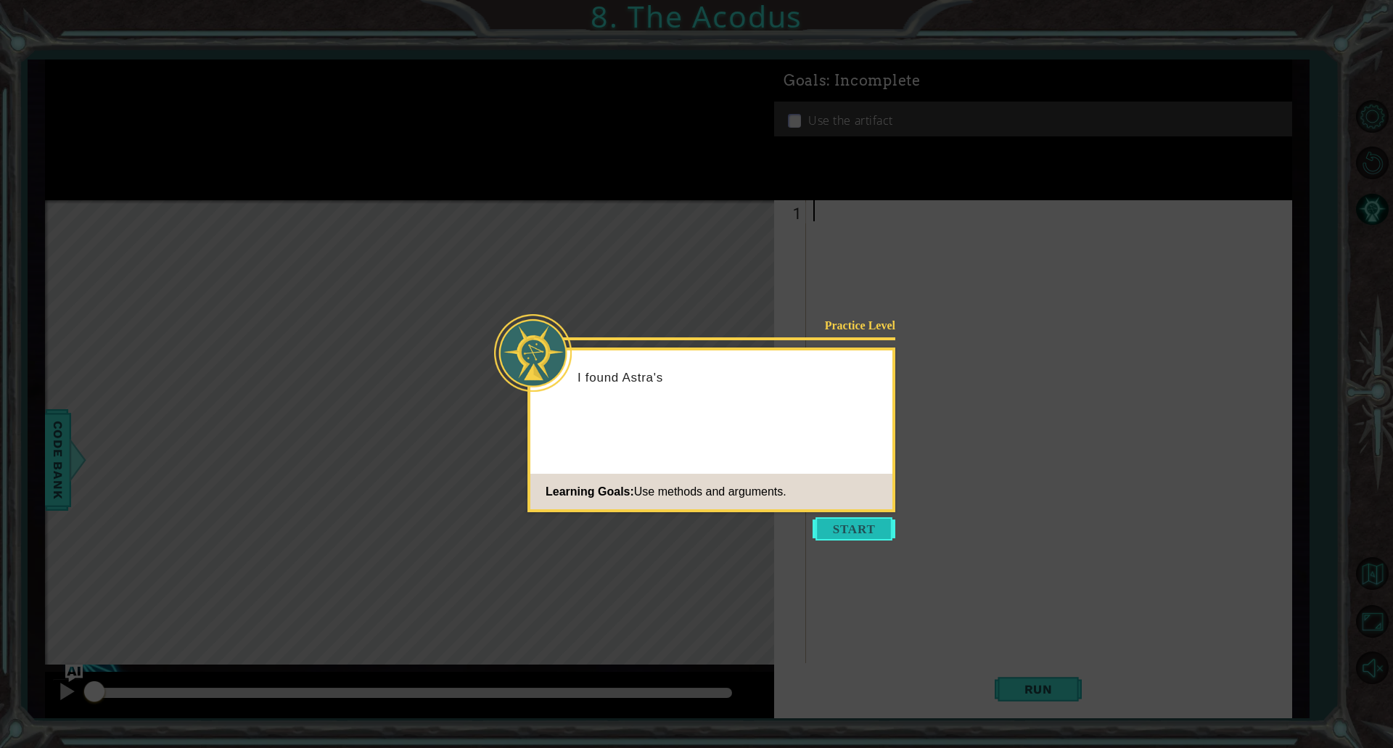
click at [871, 533] on button "Start" at bounding box center [854, 528] width 83 height 23
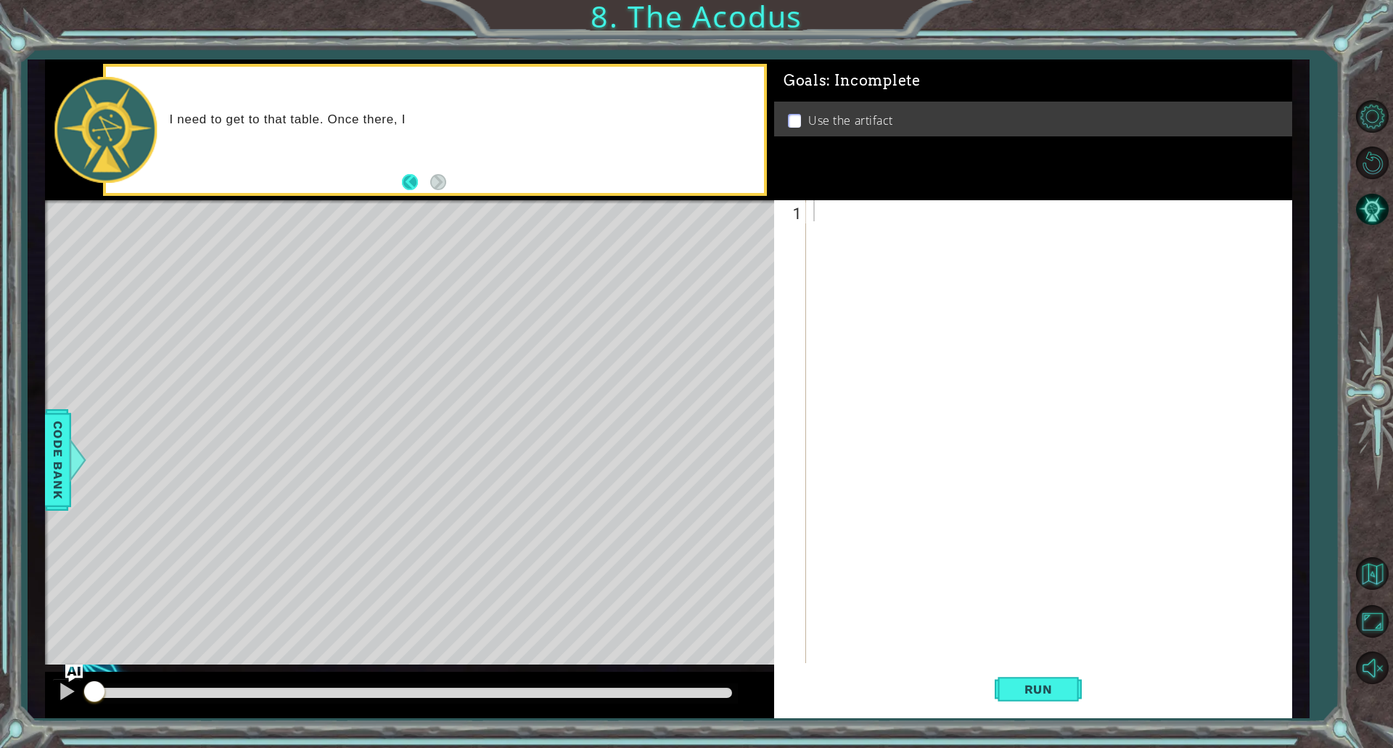
click at [411, 183] on button "Back" at bounding box center [416, 182] width 28 height 16
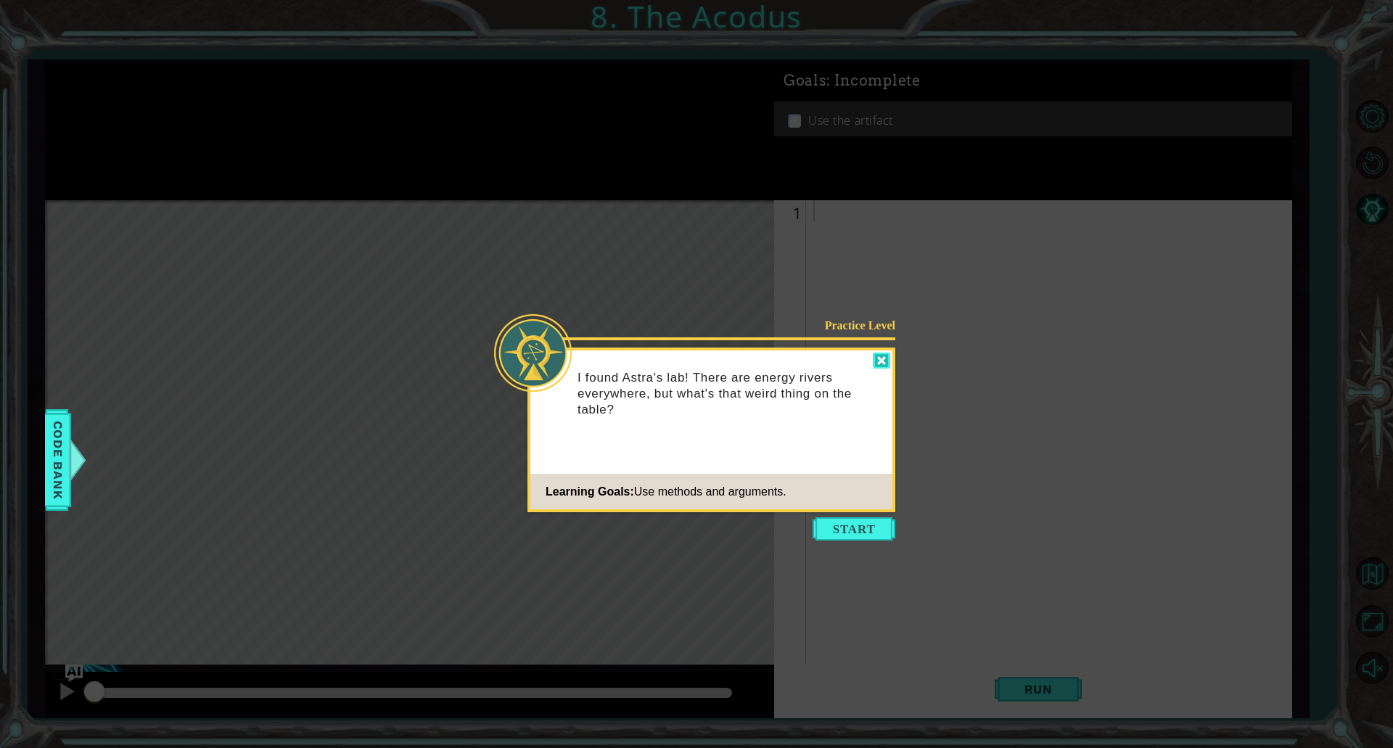
click at [879, 366] on div at bounding box center [881, 361] width 17 height 17
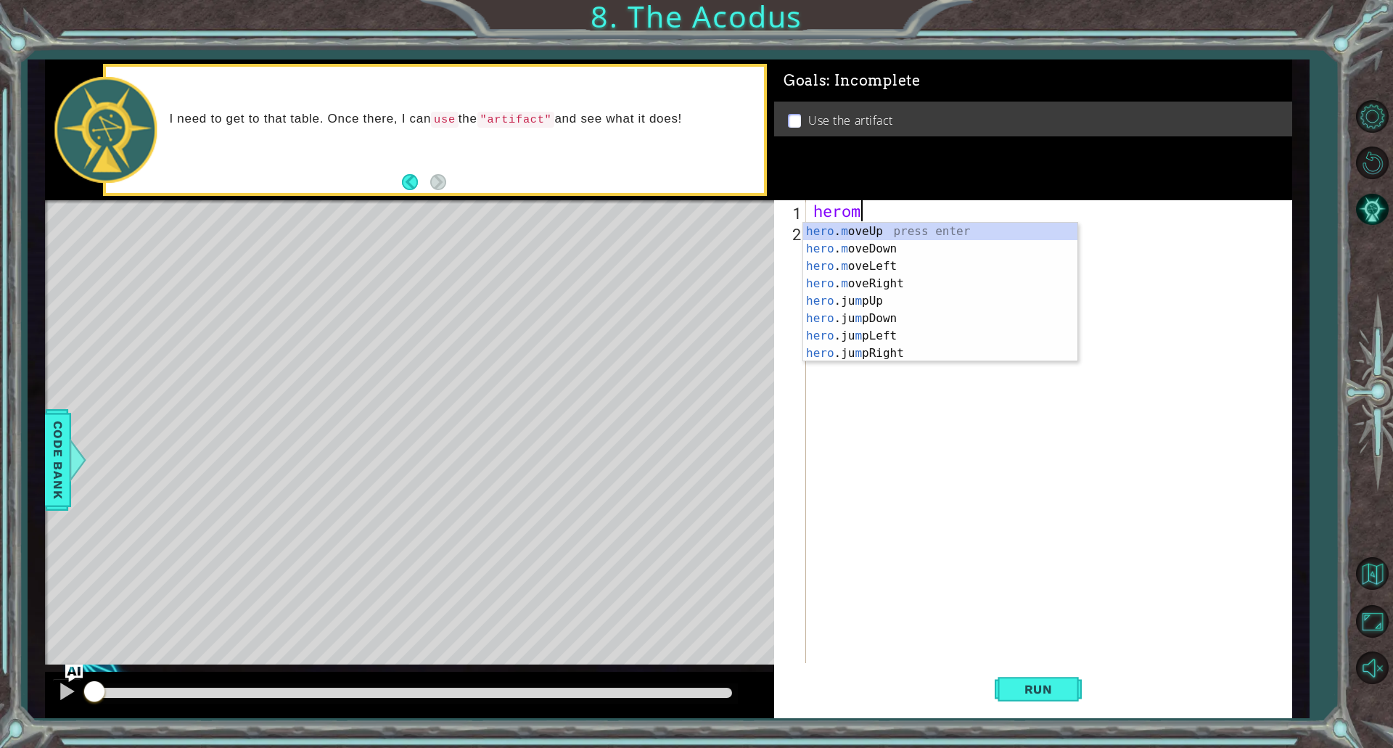
scroll to position [0, 1]
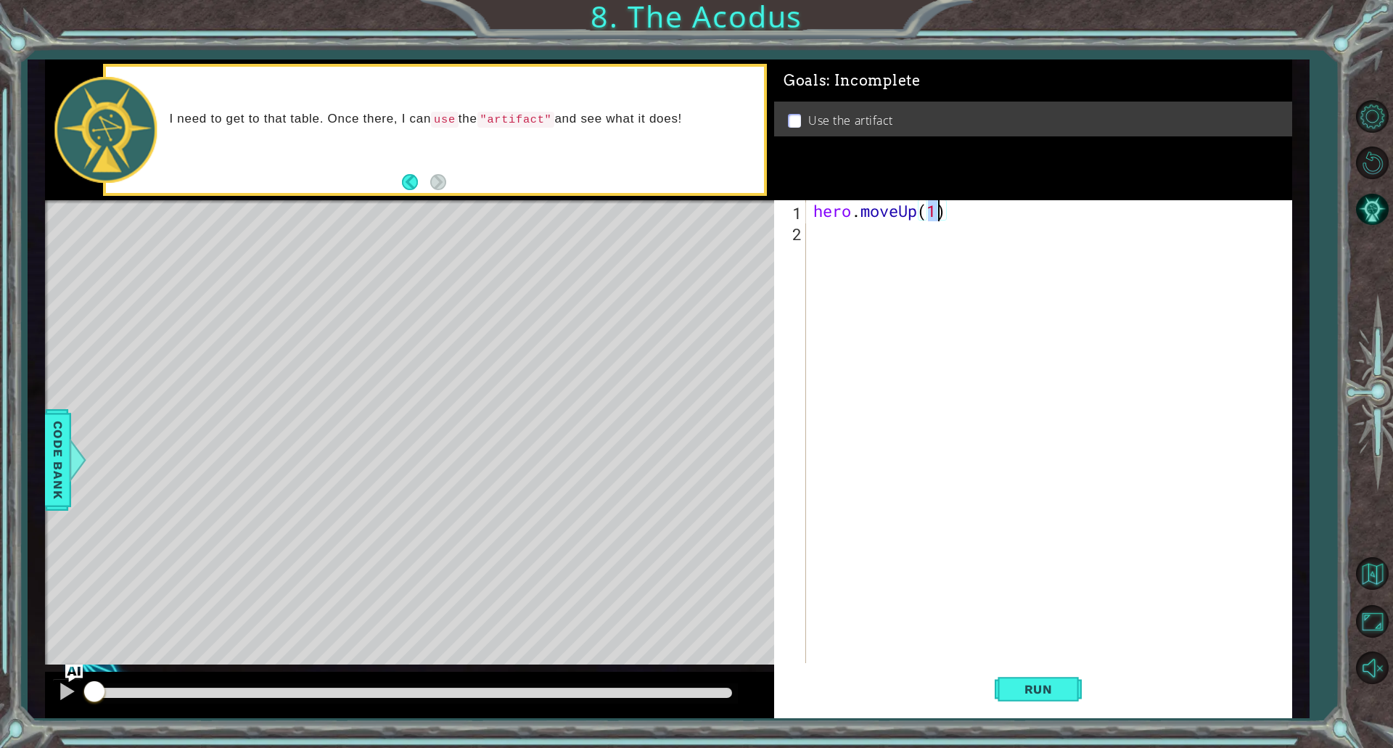
type textarea "hero.moveUp(2)"
click at [880, 234] on div "hero . moveUp ( 2 )" at bounding box center [1053, 452] width 484 height 505
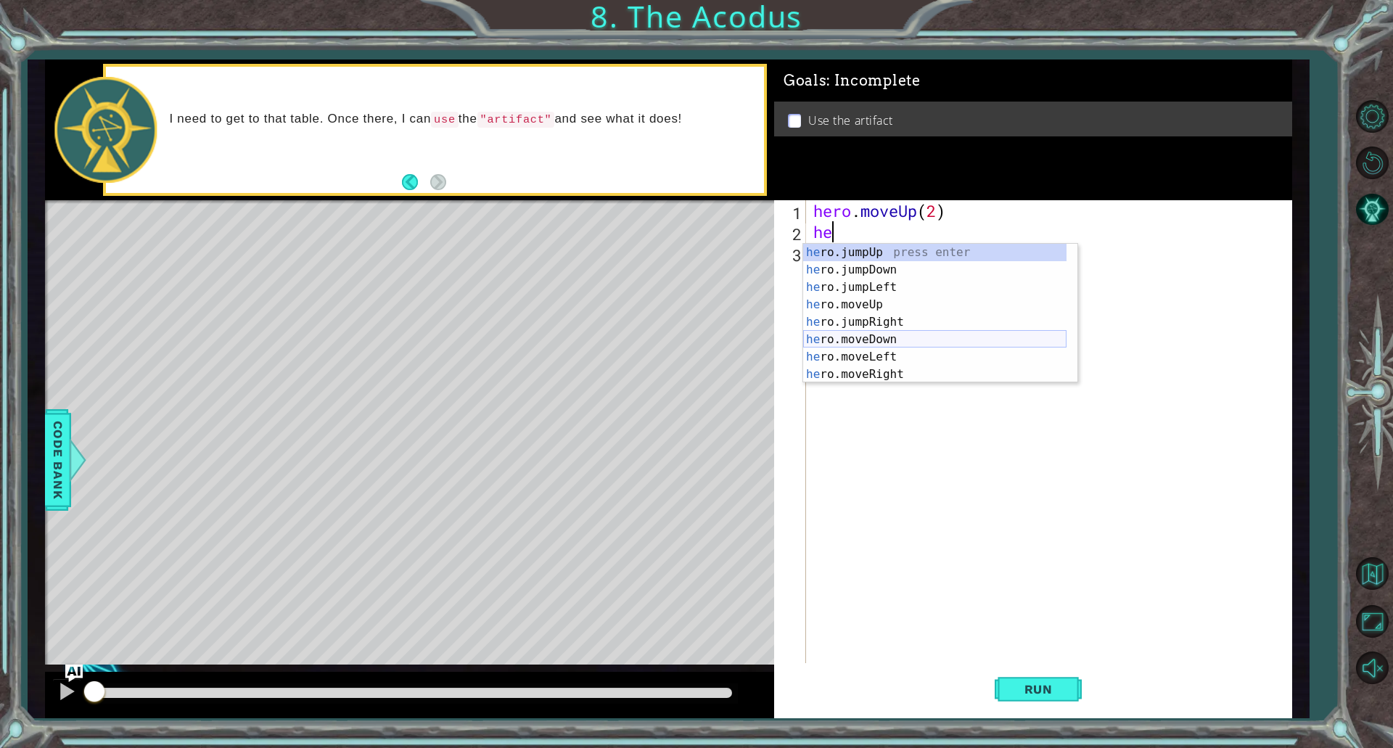
click at [866, 332] on div "he ro.jumpUp press enter he ro.jumpDown press enter he ro.jumpLeft press enter …" at bounding box center [934, 331] width 263 height 174
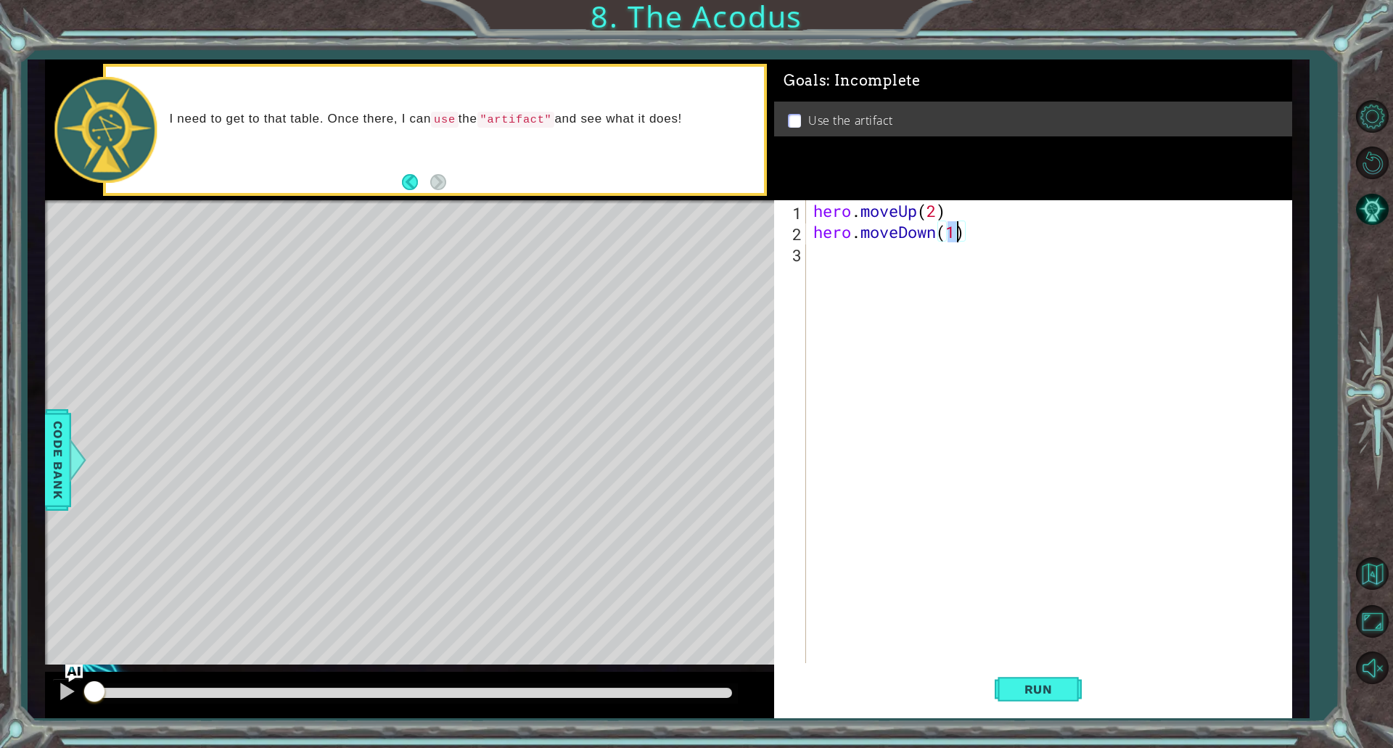
type textarea "hero.moveDown(2)"
click at [832, 235] on div "hero . moveUp ( 2 ) hero . moveDown ( 2 )" at bounding box center [1053, 452] width 484 height 505
click at [831, 246] on div "hero . moveUp ( 2 ) hero . moveDown ( 2 )" at bounding box center [1053, 452] width 484 height 505
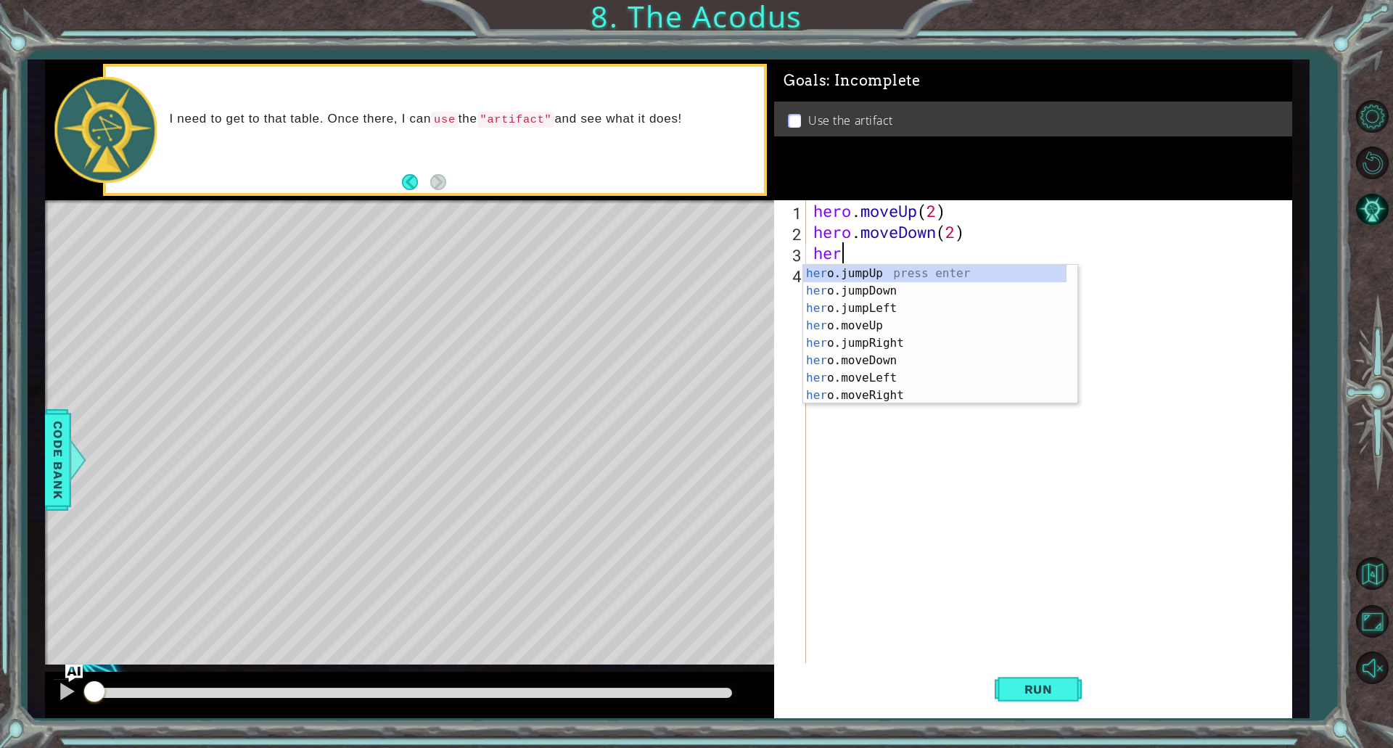
type textarea "hero"
click at [902, 311] on div "hero .jumpUp press enter hero .jumpDown press enter hero .jumpLeft press enter …" at bounding box center [934, 352] width 263 height 174
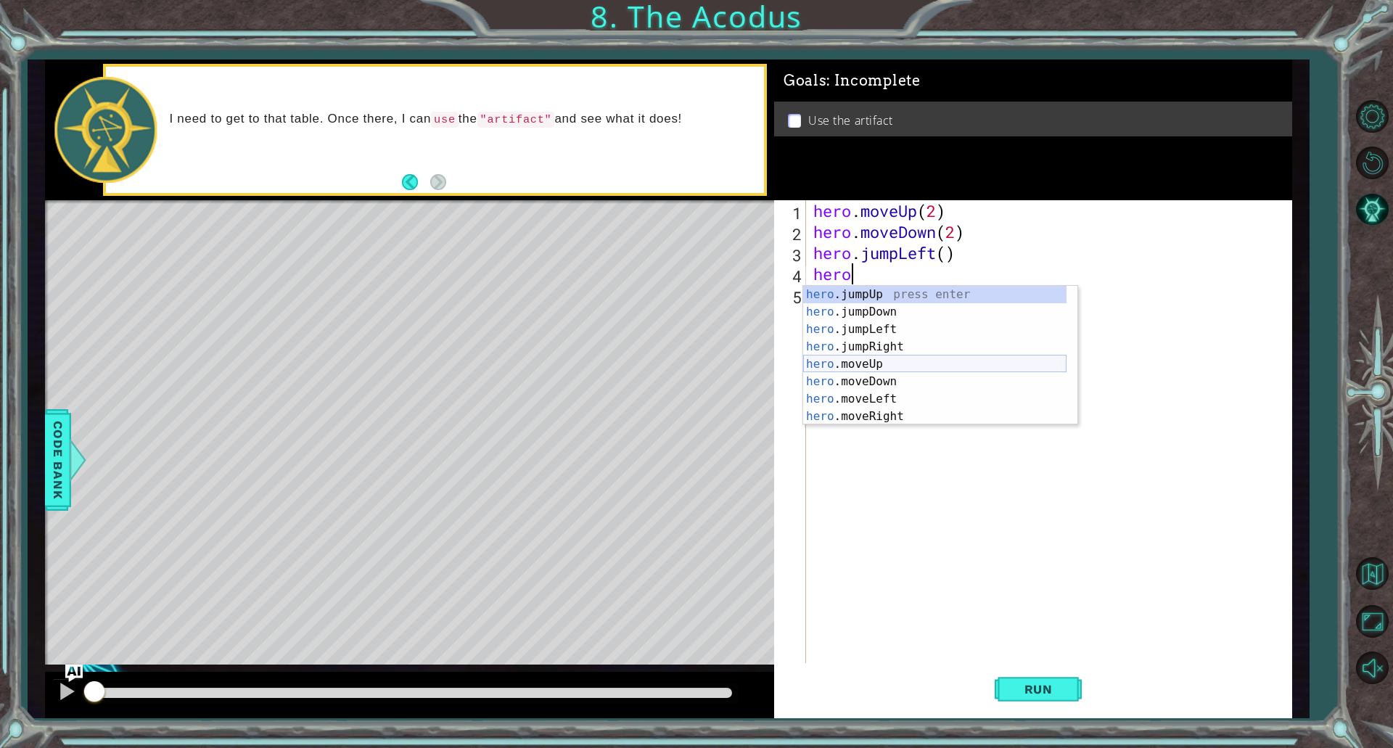
click at [867, 360] on div "hero .jumpUp press enter hero .jumpDown press enter hero .jumpLeft press enter …" at bounding box center [934, 373] width 263 height 174
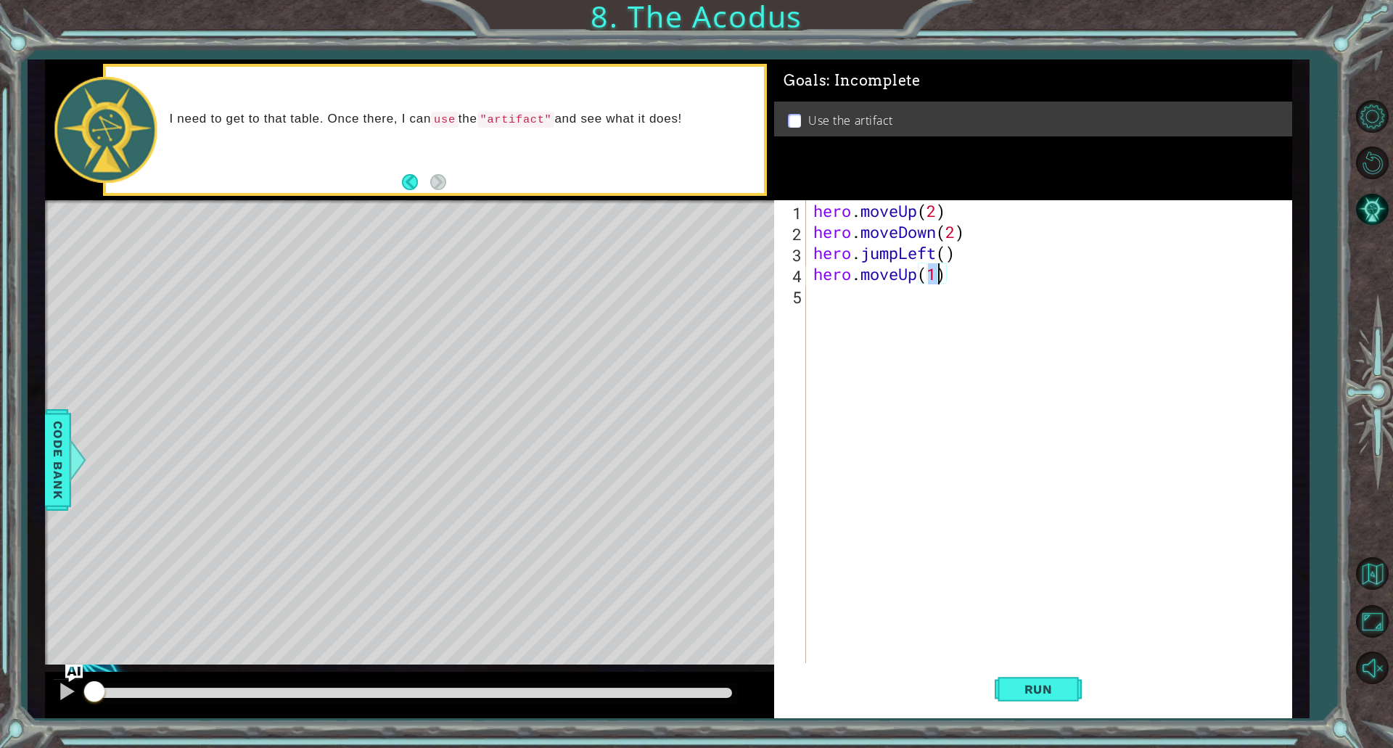
type textarea "hero.moveUp(2)"
click at [830, 299] on div "hero . moveUp ( 2 ) hero . moveDown ( 2 ) hero . jumpLeft ( ) hero . moveUp ( 2…" at bounding box center [1053, 452] width 484 height 505
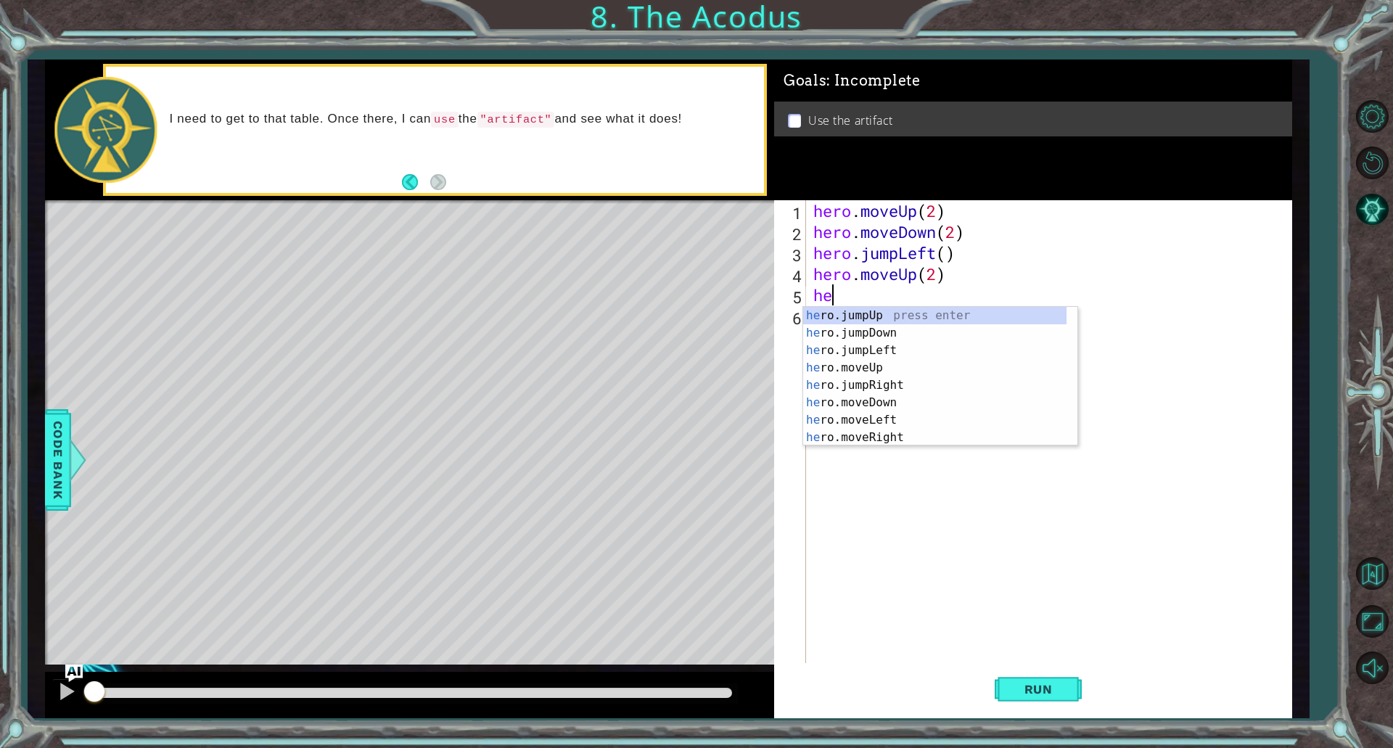
scroll to position [0, 1]
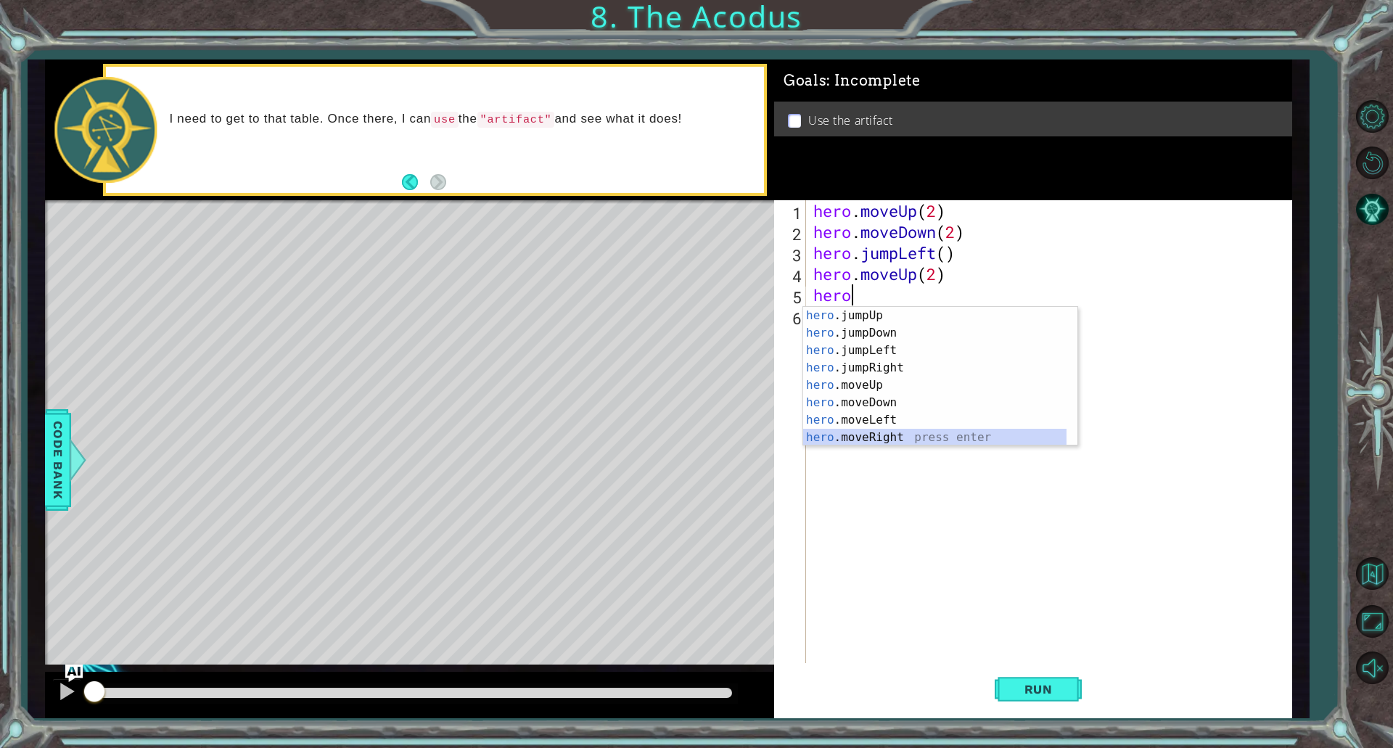
click at [892, 440] on div "hero .jumpUp press enter hero .jumpDown press enter hero .jumpLeft press enter …" at bounding box center [934, 394] width 263 height 174
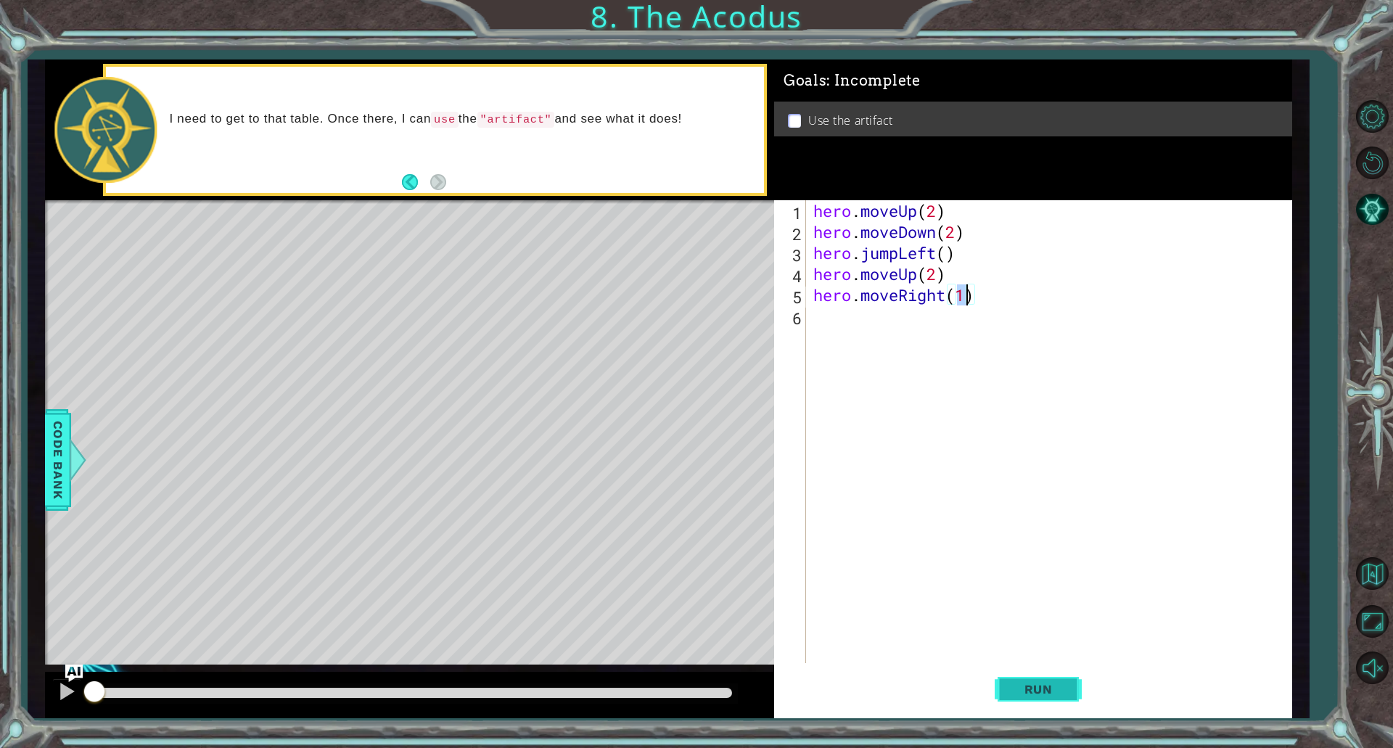
type textarea "hero.moveRight(1)"
click at [1047, 688] on span "Run" at bounding box center [1038, 689] width 57 height 15
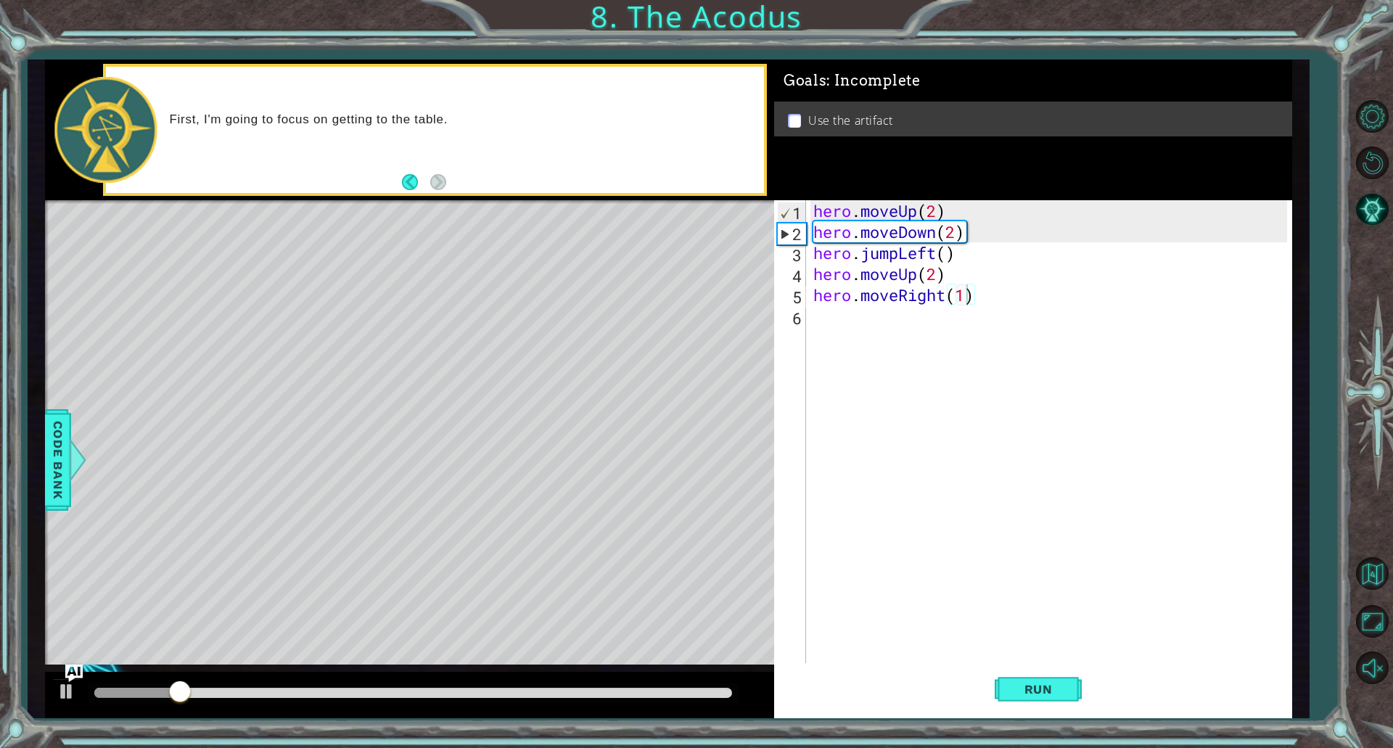
click at [386, 269] on div "Level Map" at bounding box center [380, 413] width 671 height 427
click at [809, 311] on div "hero.moveRight(1) 1 2 3 4 5 6 hero . moveUp ( 2 ) hero . moveDown ( 2 ) hero . …" at bounding box center [1030, 431] width 513 height 463
click at [824, 313] on div "hero . moveUp ( 2 ) hero . moveDown ( 2 ) hero . jumpLeft ( ) hero . moveUp ( 2…" at bounding box center [1053, 452] width 484 height 505
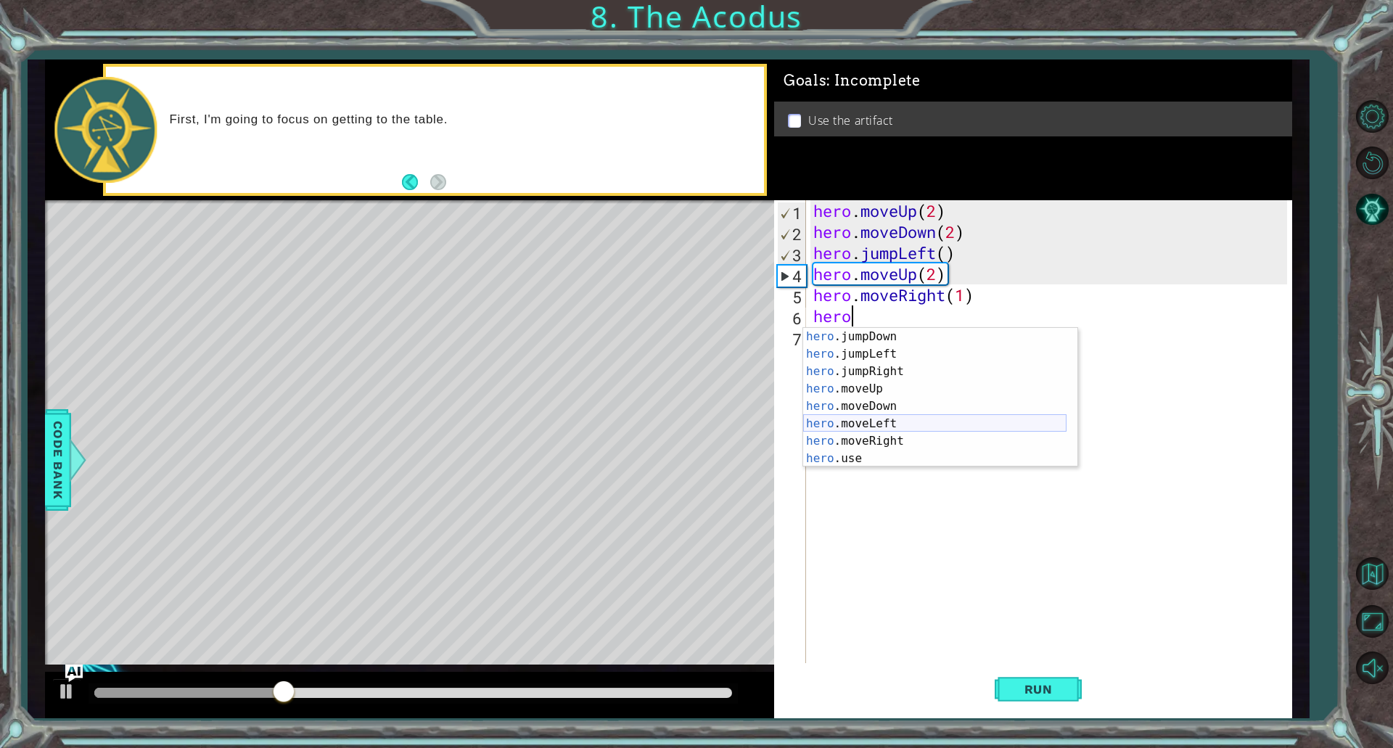
scroll to position [17, 0]
click at [835, 462] on div "hero .jumpDown press enter hero .jumpLeft press enter hero .jumpRight press ent…" at bounding box center [934, 415] width 263 height 174
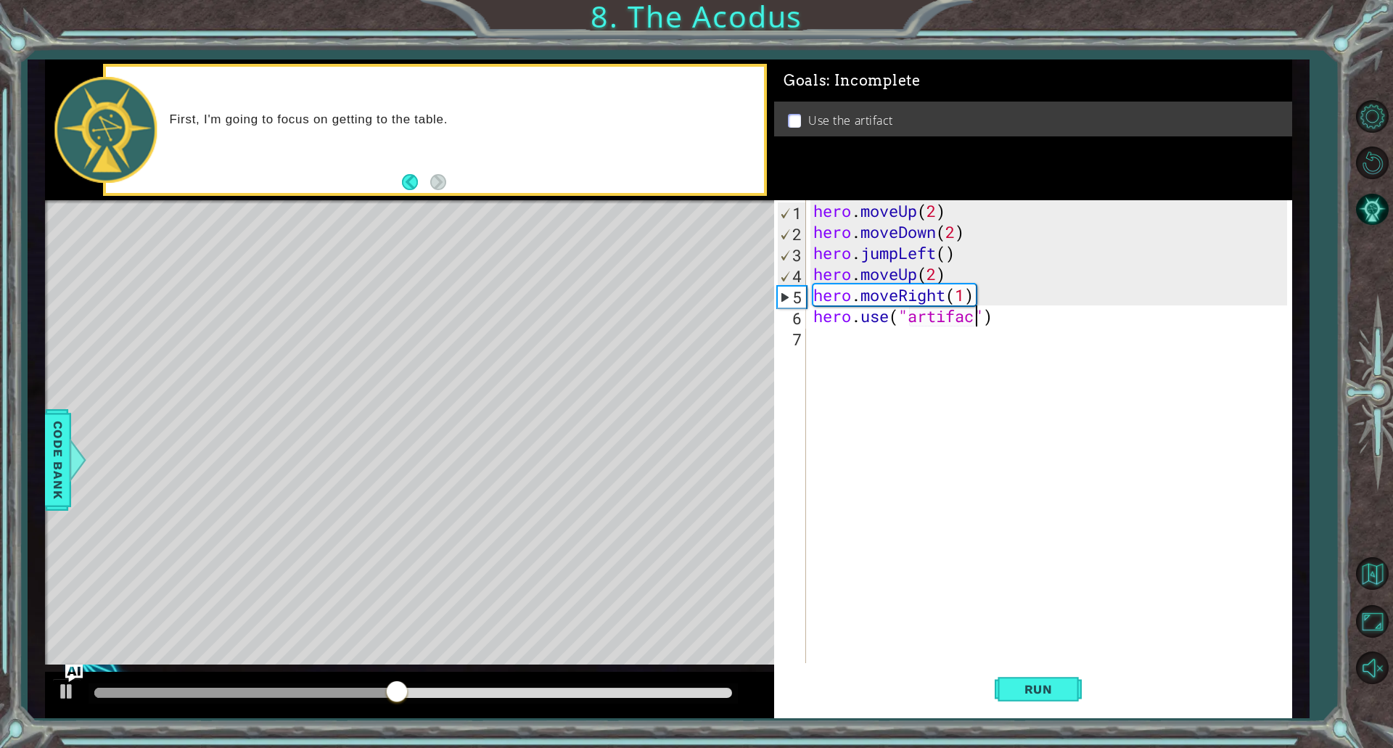
scroll to position [0, 7]
type textarea "hero.use("artifact")"
click at [1044, 700] on button "Run" at bounding box center [1038, 689] width 87 height 52
click at [1062, 648] on div "hero . moveUp ( 2 ) hero . moveDown ( 2 ) hero . jumpLeft ( ) hero . moveUp ( 2…" at bounding box center [1053, 452] width 484 height 505
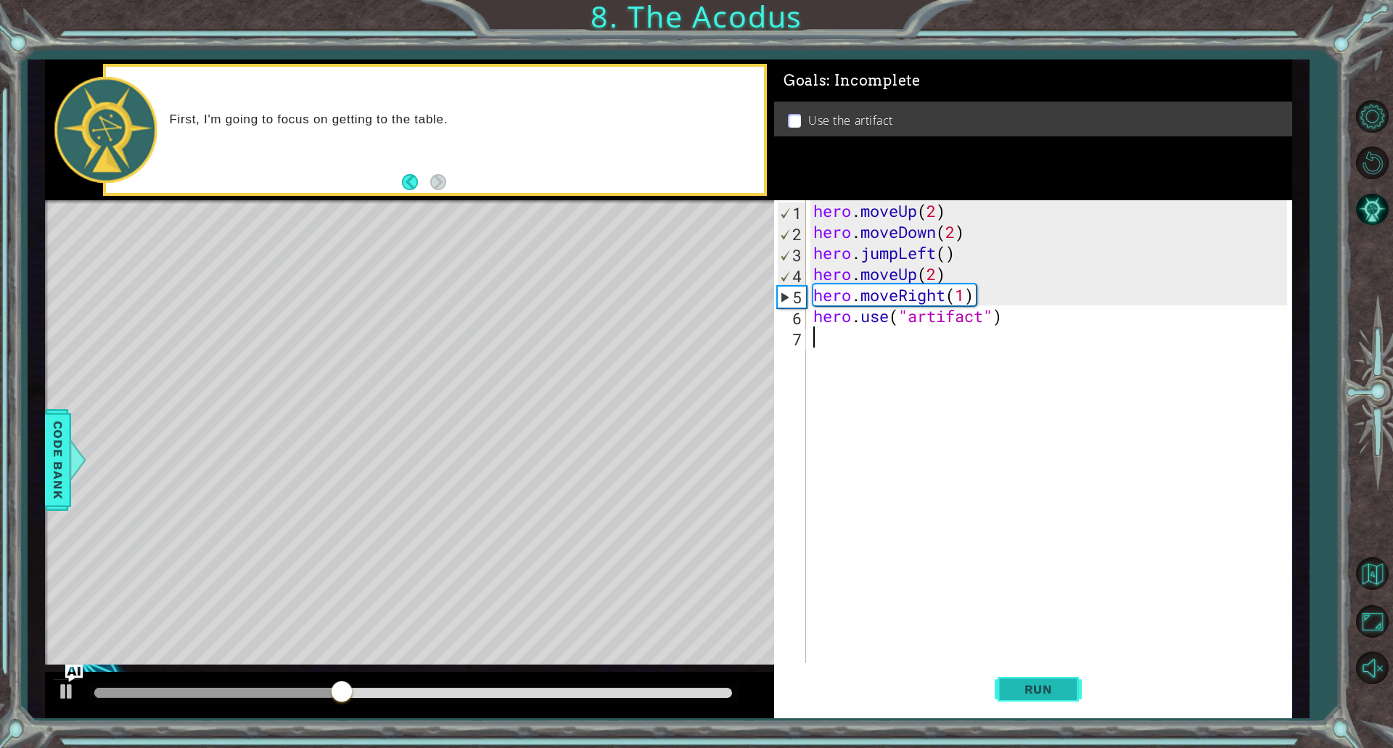
click at [1058, 672] on button "Run" at bounding box center [1038, 689] width 87 height 52
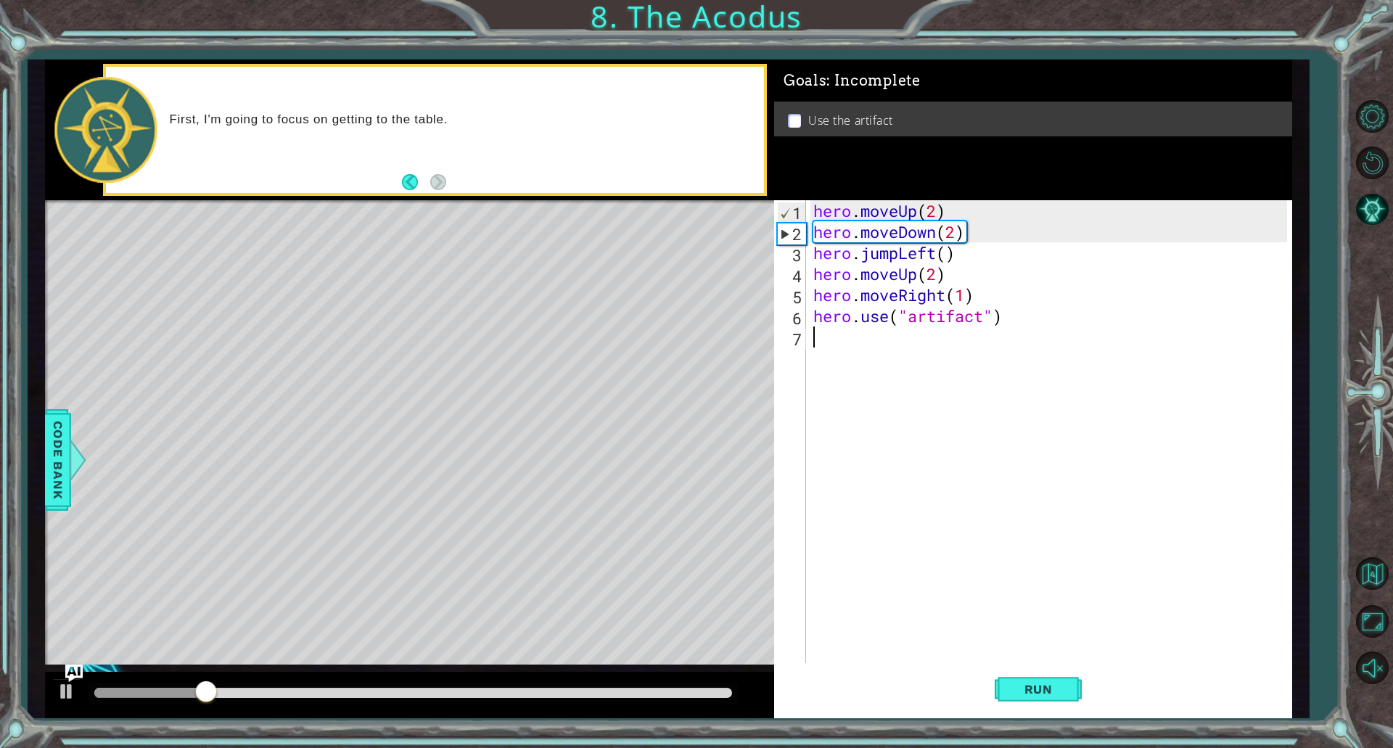
click at [946, 223] on div "hero . moveUp ( 2 ) hero . moveDown ( 2 ) hero . jumpLeft ( ) hero . moveUp ( 2…" at bounding box center [1053, 452] width 484 height 505
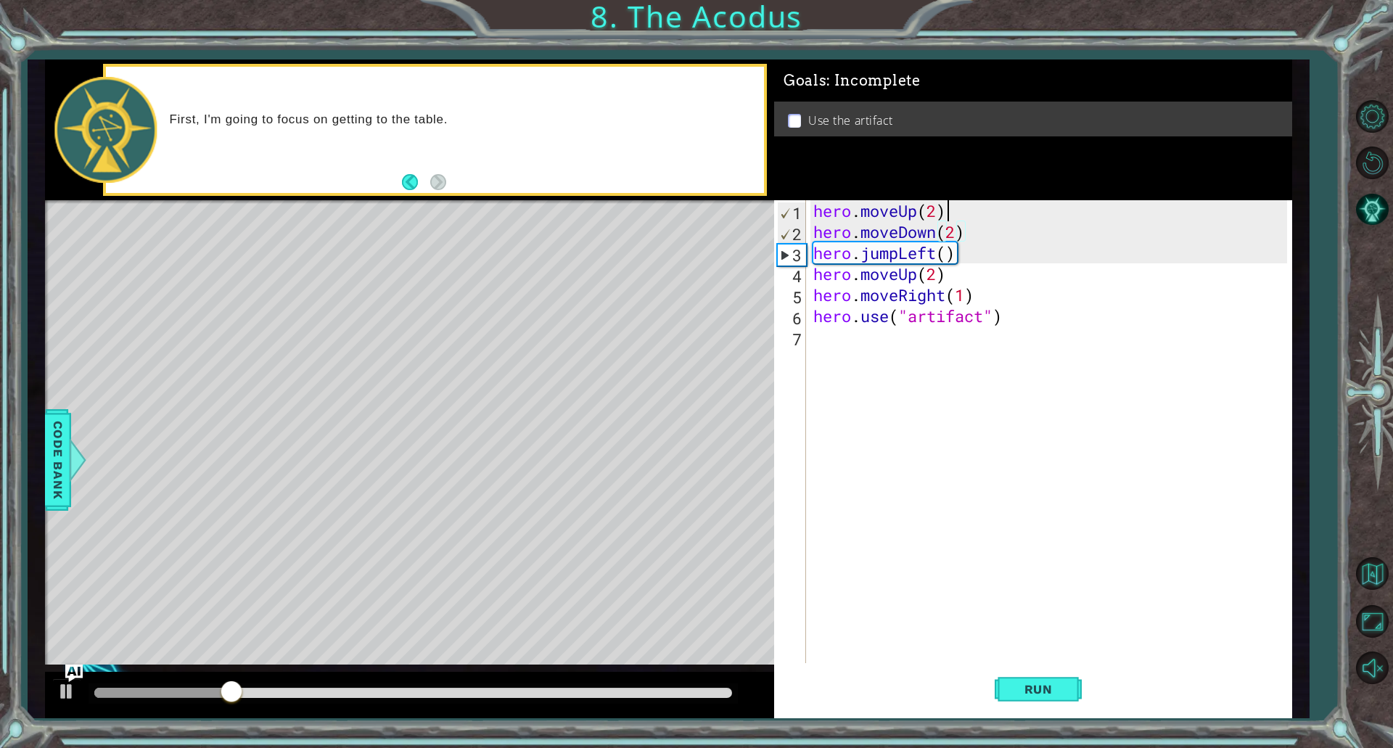
click at [966, 212] on div "hero . moveUp ( 2 ) hero . moveDown ( 2 ) hero . jumpLeft ( ) hero . moveUp ( 2…" at bounding box center [1053, 452] width 484 height 505
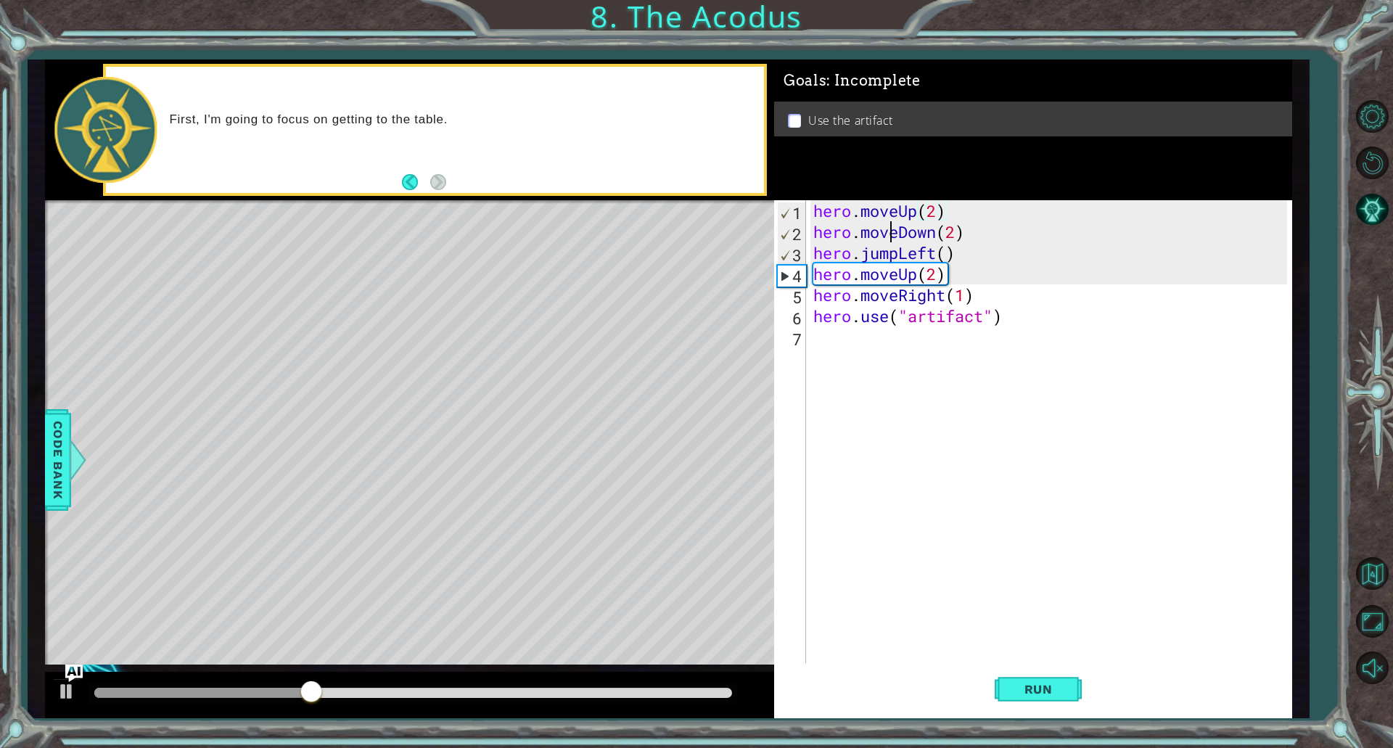
click at [890, 229] on div "hero . moveUp ( 2 ) hero . moveDown ( 2 ) hero . jumpLeft ( ) hero . moveUp ( 2…" at bounding box center [1053, 452] width 484 height 505
click at [890, 231] on div "hero . moveUp ( 2 ) hero . moveDown ( 2 ) hero . jumpLeft ( ) hero . moveUp ( 2…" at bounding box center [1053, 452] width 484 height 505
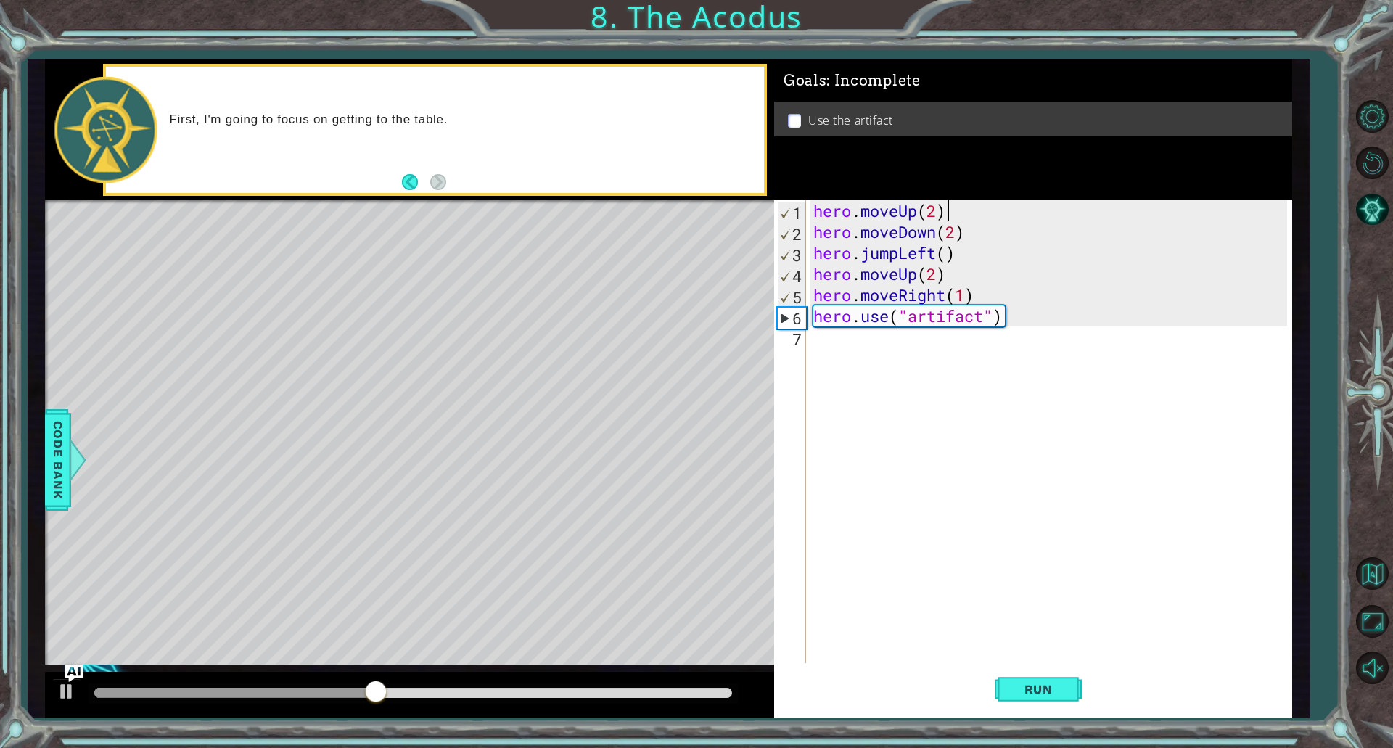
click at [964, 201] on div "hero . moveUp ( 2 ) hero . moveDown ( 2 ) hero . jumpLeft ( ) hero . moveUp ( 2…" at bounding box center [1053, 452] width 484 height 505
click at [834, 227] on div "hero . moveUp ( 2 ) hero . moveDown ( 2 ) hero . jumpLeft ( ) hero . moveUp ( 2…" at bounding box center [1053, 452] width 484 height 505
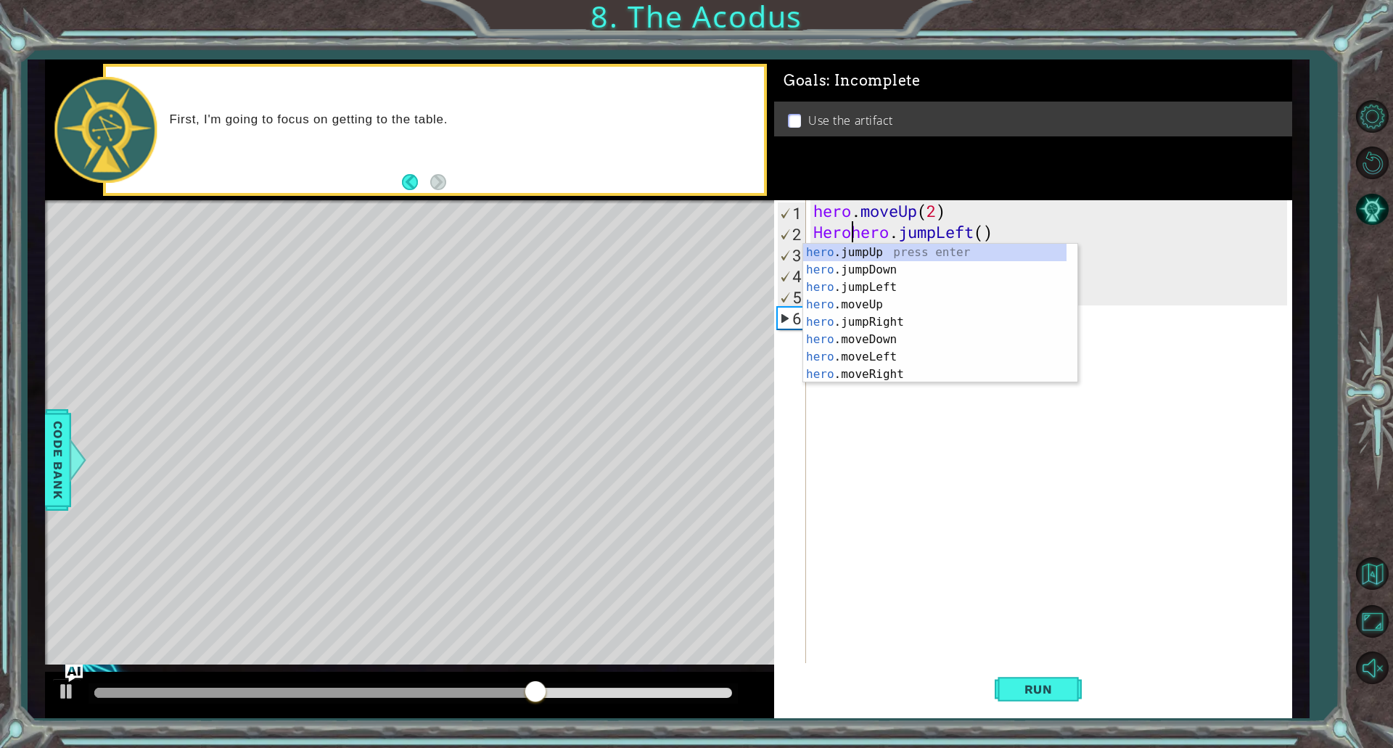
scroll to position [0, 1]
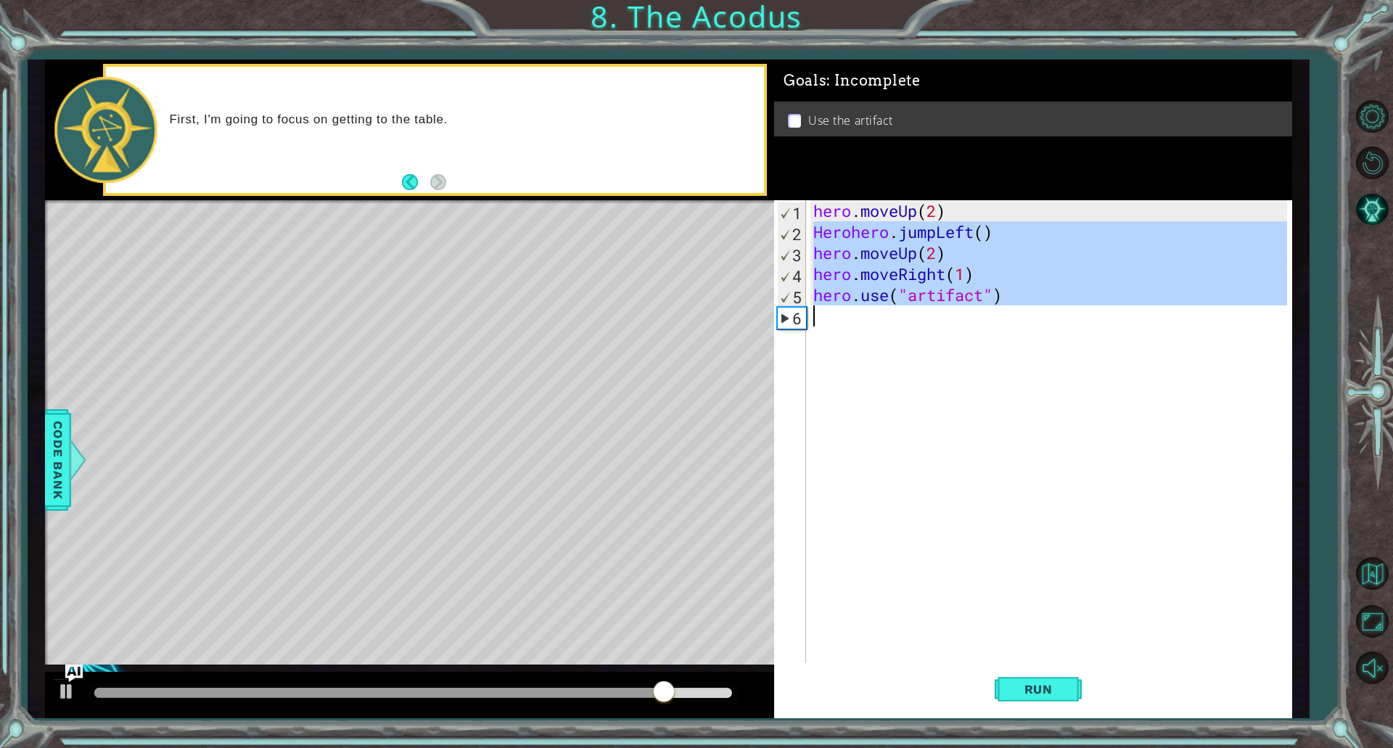
drag, startPoint x: 813, startPoint y: 233, endPoint x: 1073, endPoint y: 390, distance: 303.4
click at [1073, 390] on div "hero . moveUp ( 2 ) Herohero . jumpLeft ( ) hero . moveUp ( 2 ) hero . moveRigh…" at bounding box center [1053, 452] width 484 height 505
type textarea "hero.use("artifact")"
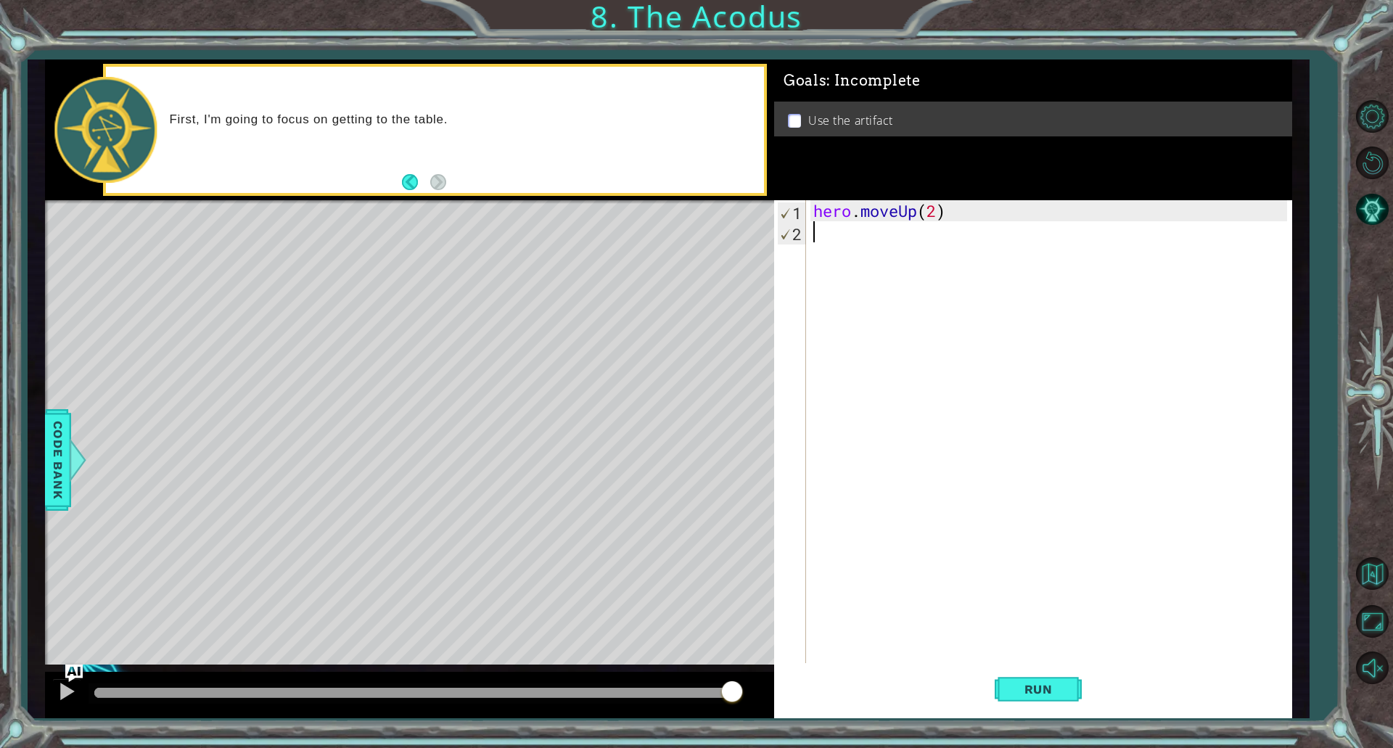
click at [851, 229] on div "hero . moveUp ( 2 )" at bounding box center [1053, 452] width 484 height 505
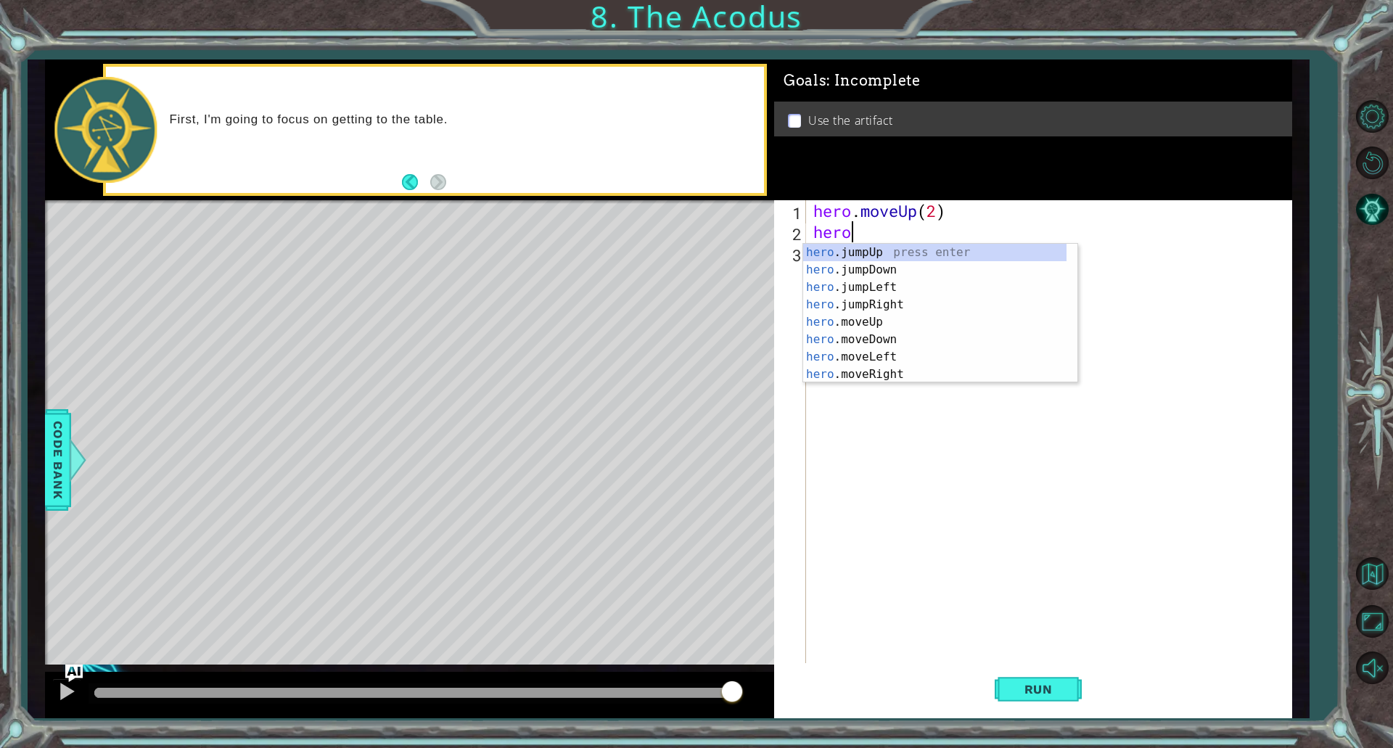
scroll to position [0, 1]
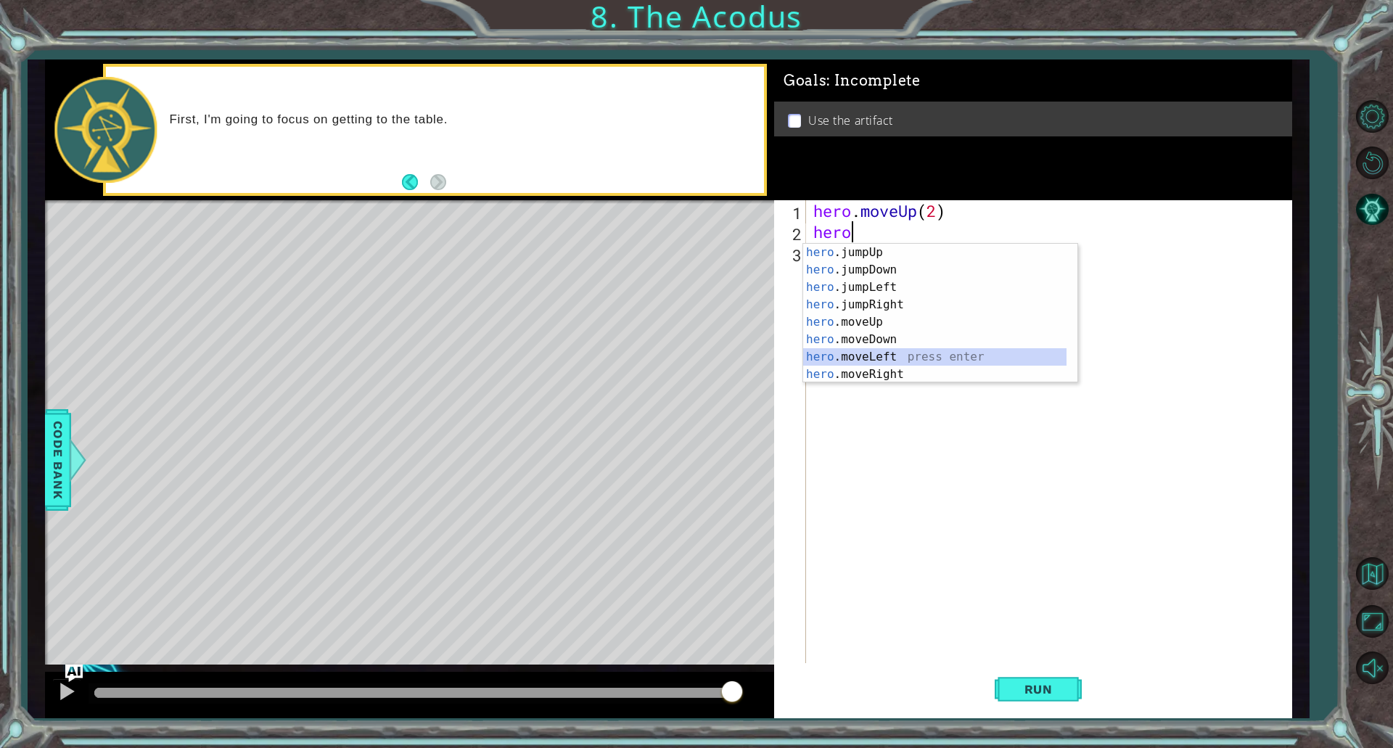
click at [882, 351] on div "hero .jumpUp press enter hero .jumpDown press enter hero .jumpLeft press enter …" at bounding box center [934, 331] width 263 height 174
type textarea "hero.moveLeft(1)"
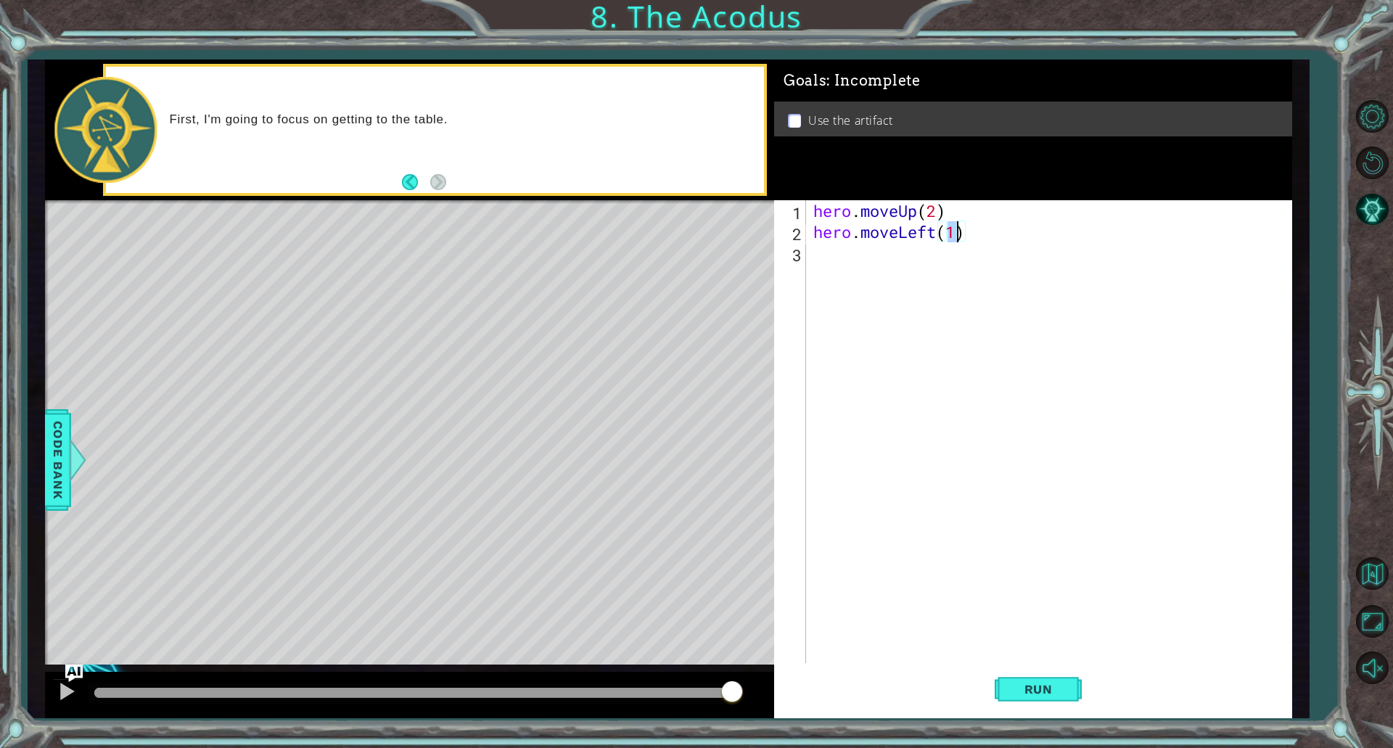
click at [938, 233] on div "hero . moveUp ( 2 ) hero . moveLeft ( 1 )" at bounding box center [1053, 452] width 484 height 505
click at [931, 247] on div "hero . moveUp ( 2 ) hero . moveLeft ( 1 )" at bounding box center [1053, 452] width 484 height 505
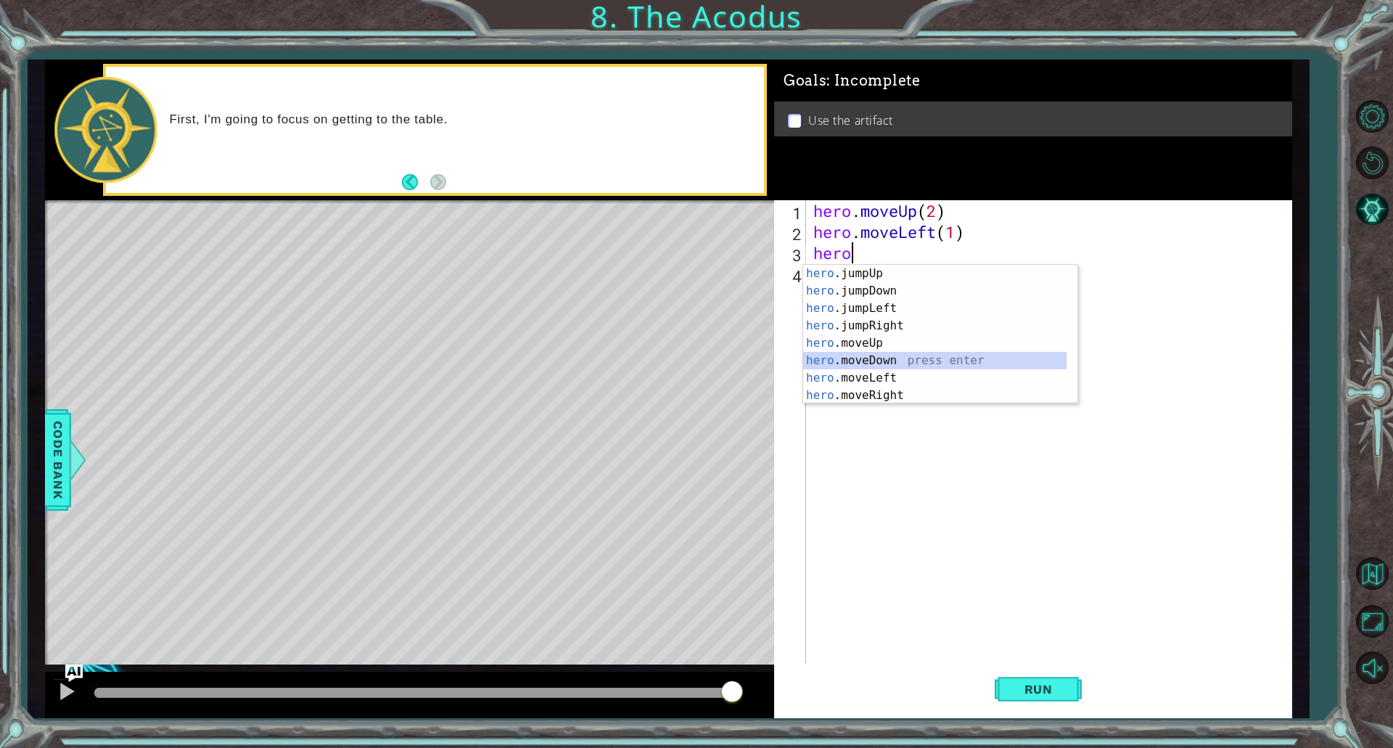
click at [902, 362] on div "hero .jumpUp press enter hero .jumpDown press enter hero .jumpLeft press enter …" at bounding box center [934, 352] width 263 height 174
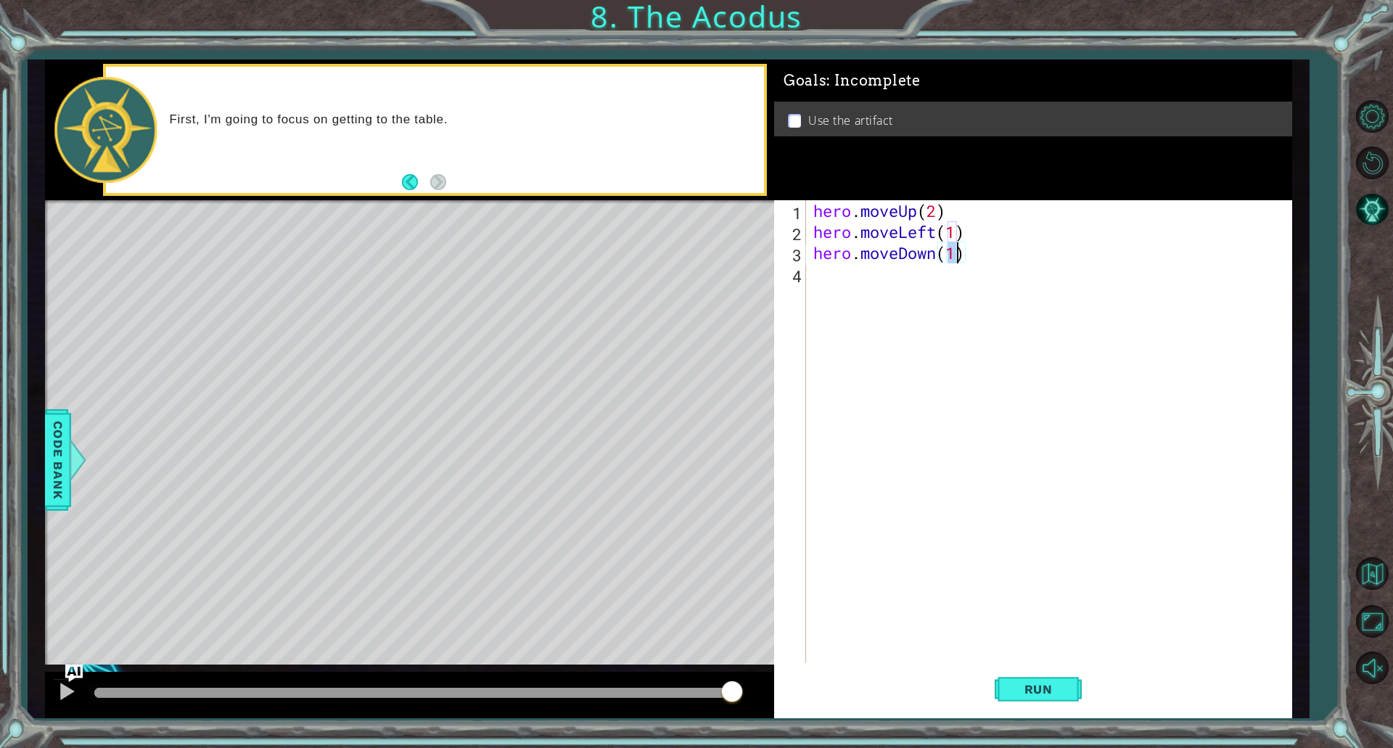
type textarea "hero.moveDown(2)"
click at [949, 287] on div "hero . moveUp ( 2 ) hero . moveLeft ( 1 ) hero . moveDown ( 2 )" at bounding box center [1053, 452] width 484 height 505
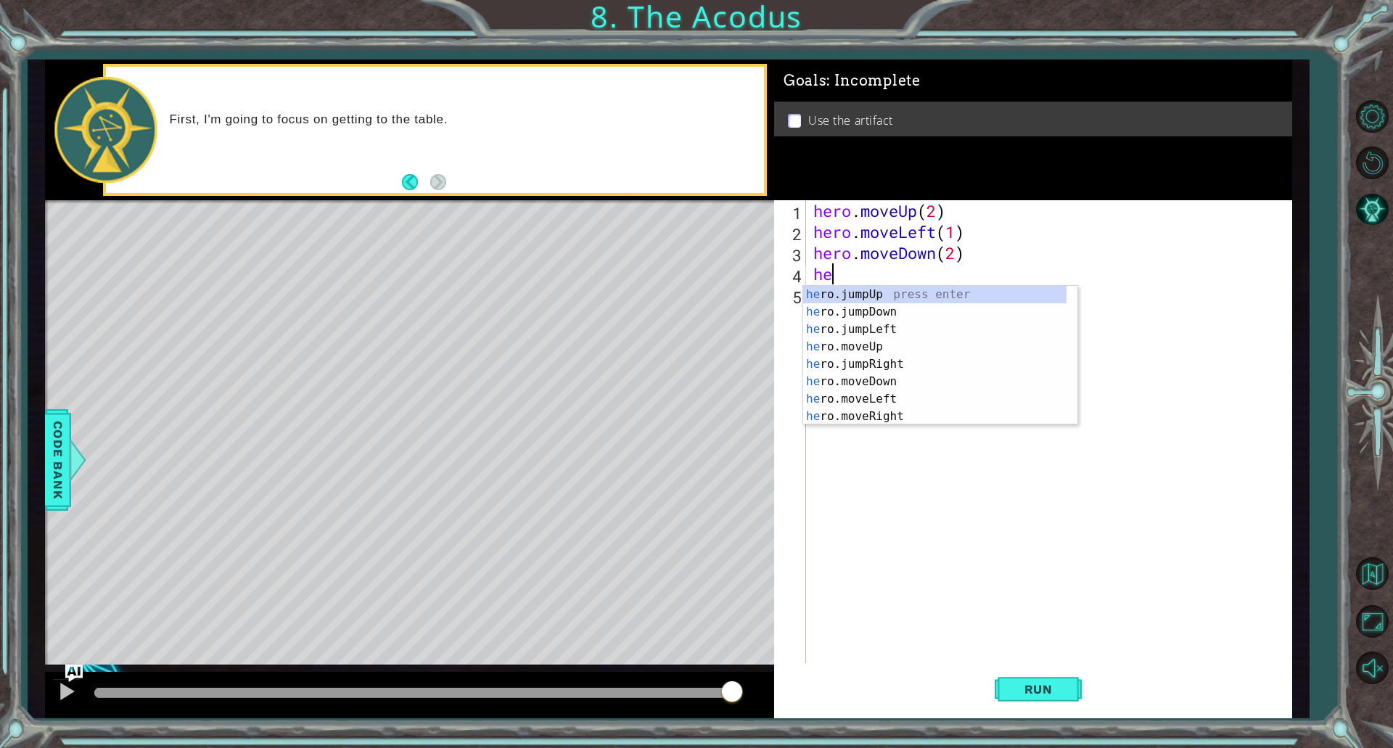
type textarea "hero"
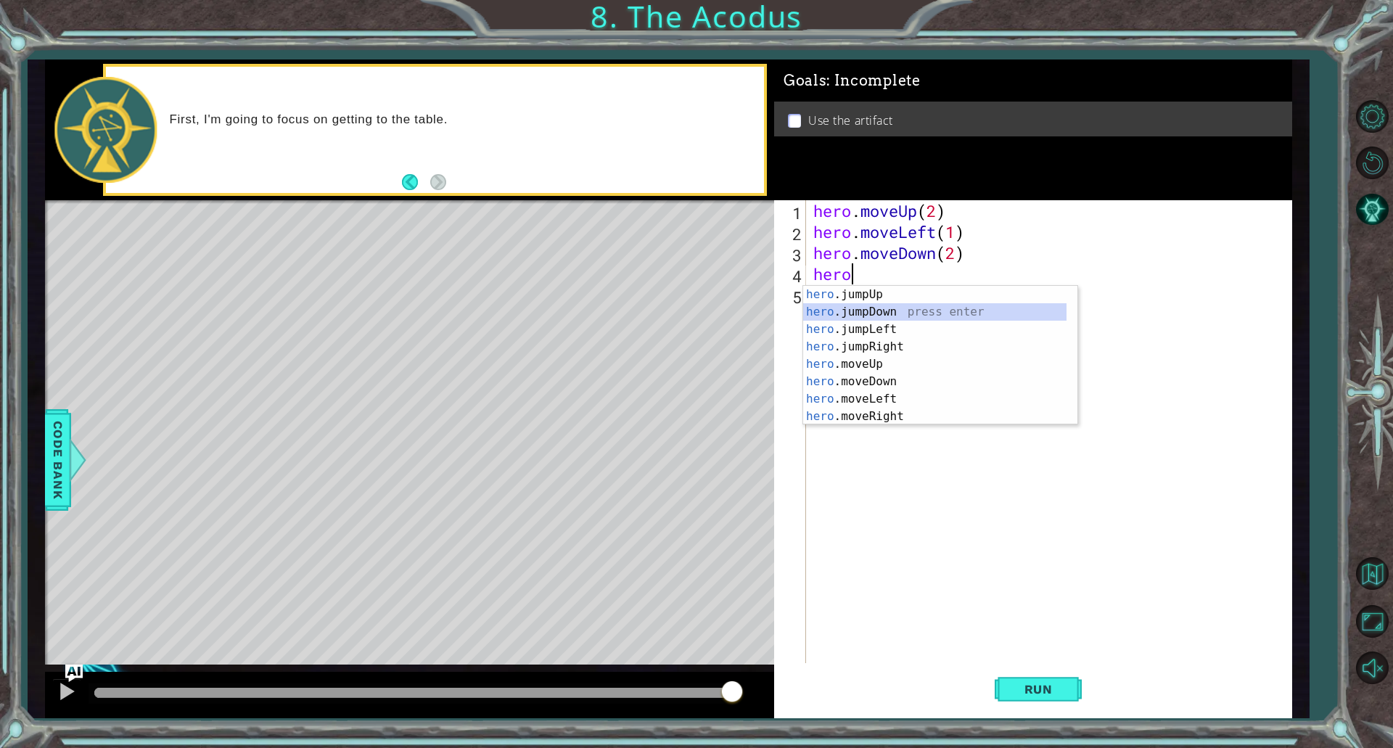
click at [897, 320] on div "hero .jumpUp press enter hero .jumpDown press enter hero .jumpLeft press enter …" at bounding box center [934, 373] width 263 height 174
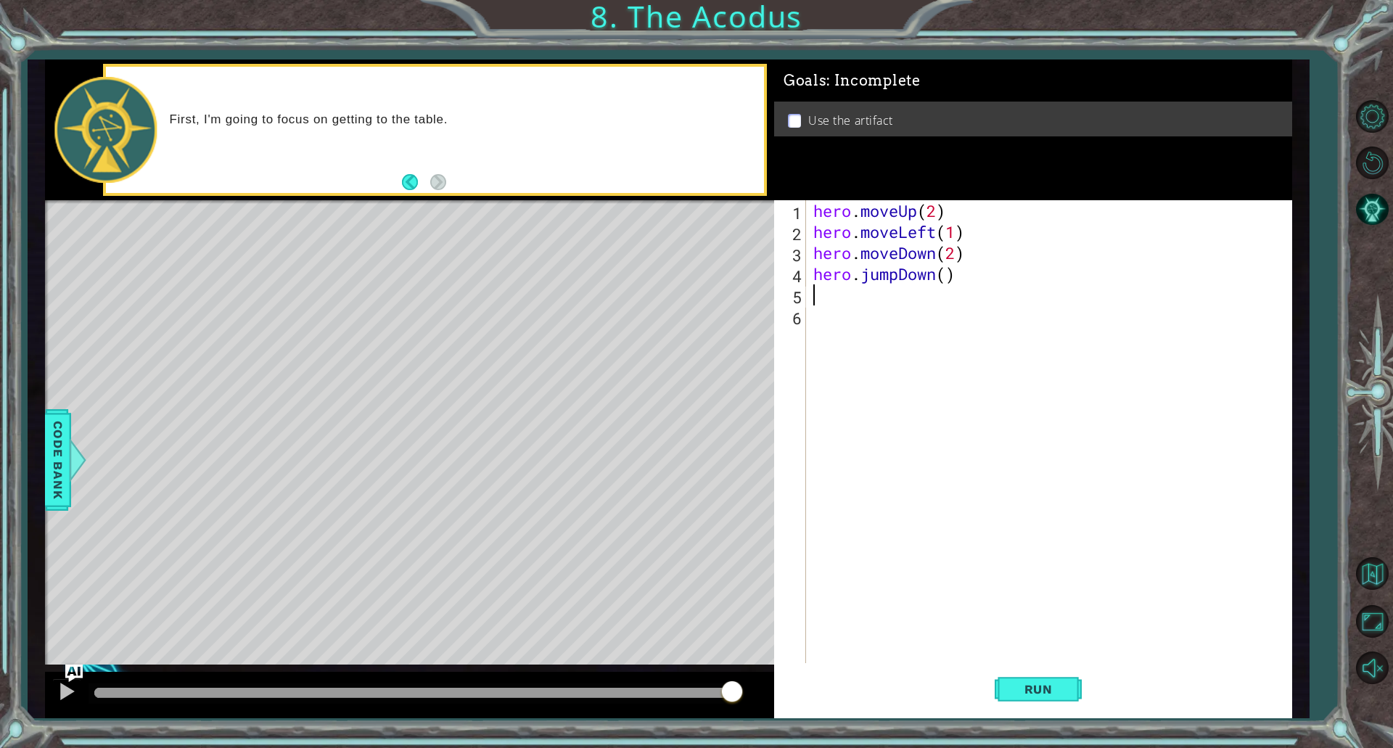
click at [933, 272] on div "hero . moveUp ( 2 ) hero . moveLeft ( 1 ) hero . moveDown ( 2 ) hero . jumpDown…" at bounding box center [1053, 452] width 484 height 505
type textarea "hero.jumpLeft()"
click at [1032, 393] on div "hero . moveUp ( 2 ) hero . moveLeft ( 1 ) hero . moveDown ( 2 ) hero . jumpLeft…" at bounding box center [1053, 452] width 484 height 505
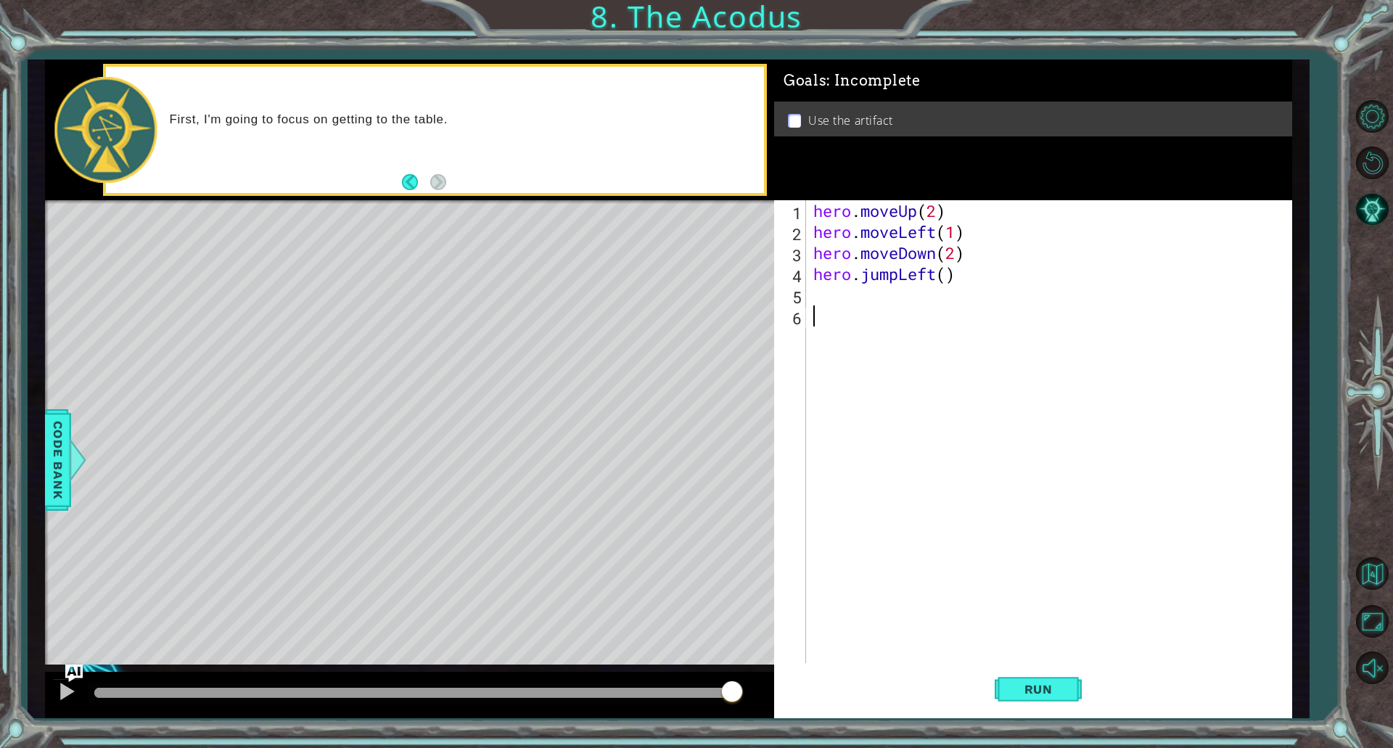
click at [898, 298] on div "hero . moveUp ( 2 ) hero . moveLeft ( 1 ) hero . moveDown ( 2 ) hero . jumpLeft…" at bounding box center [1053, 452] width 484 height 505
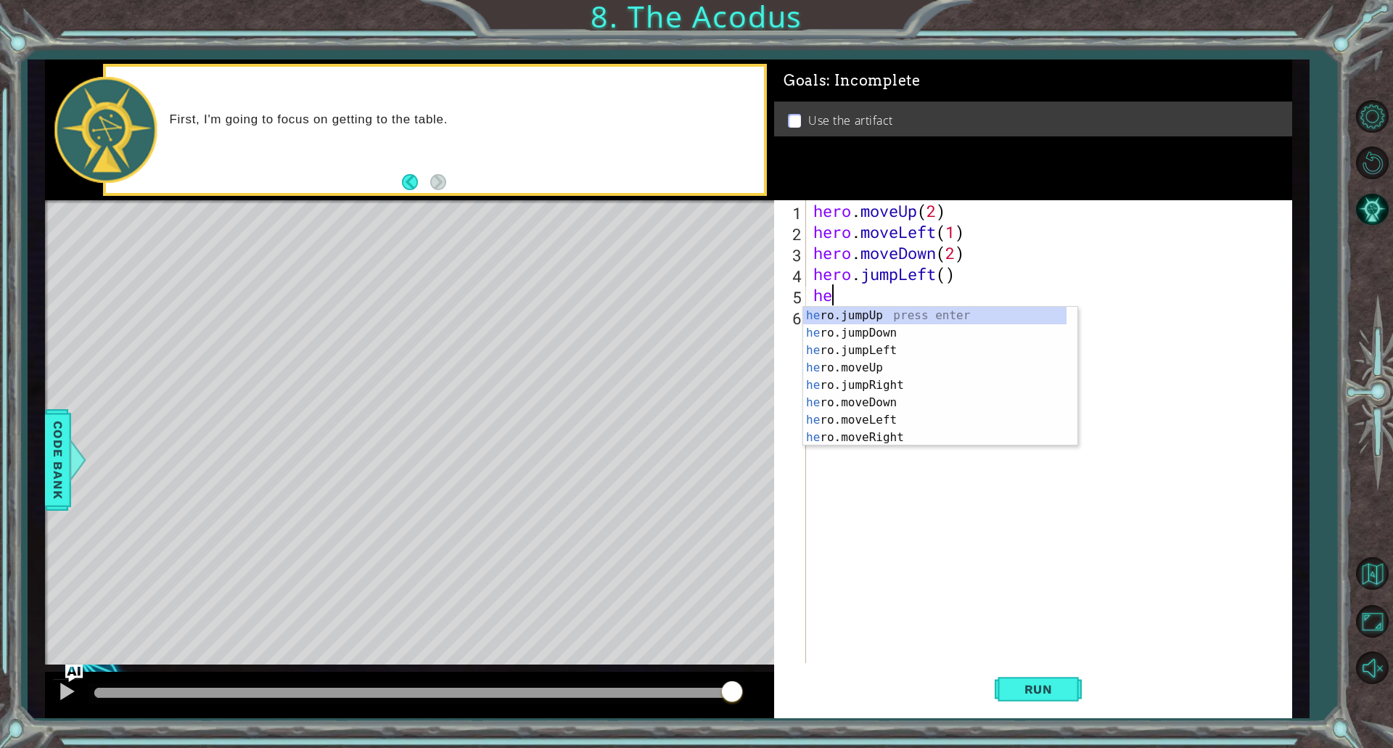
scroll to position [0, 1]
click at [868, 377] on div "hero .jumpUp press enter hero .jumpDown press enter hero .jumpLeft press enter …" at bounding box center [934, 394] width 263 height 174
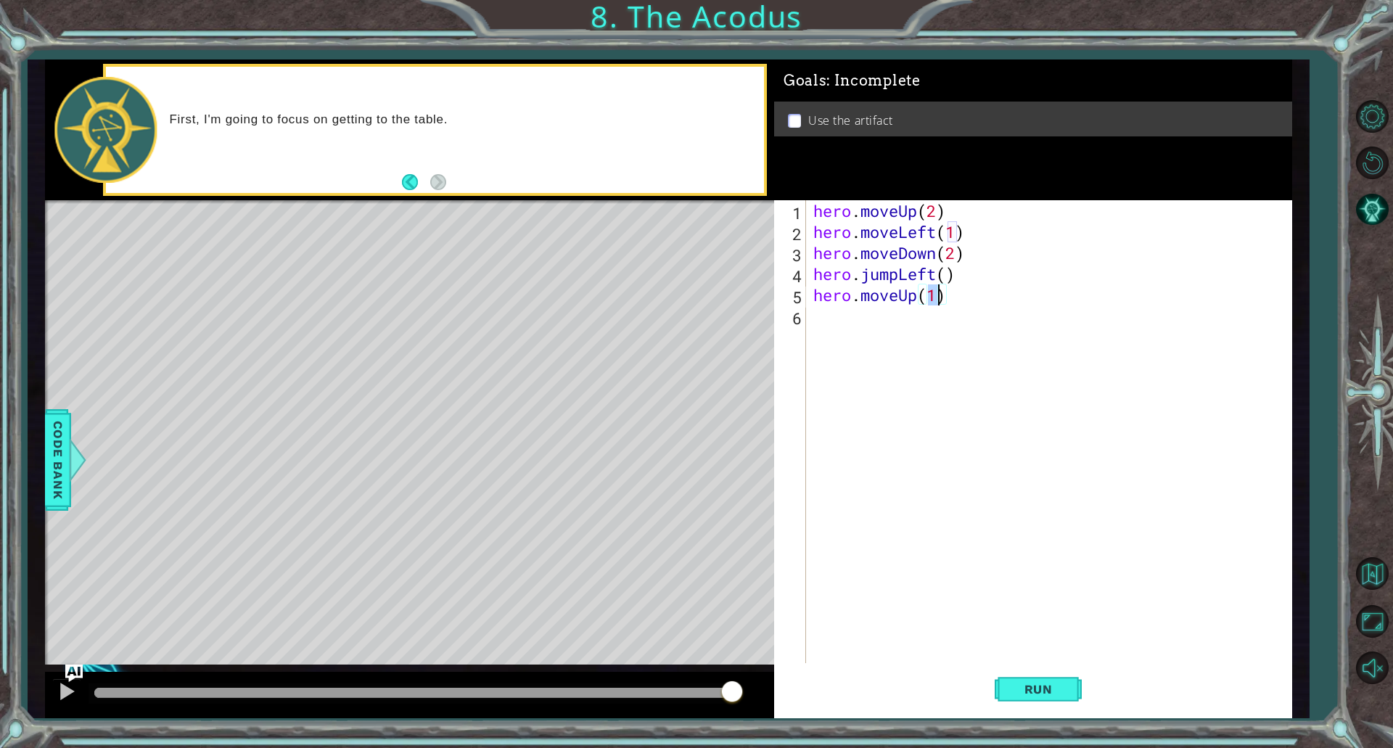
type textarea "hero.moveUp(2)"
click at [898, 318] on div "hero . moveUp ( 2 ) hero . moveLeft ( 1 ) hero . moveDown ( 2 ) hero . jumpLeft…" at bounding box center [1053, 452] width 484 height 505
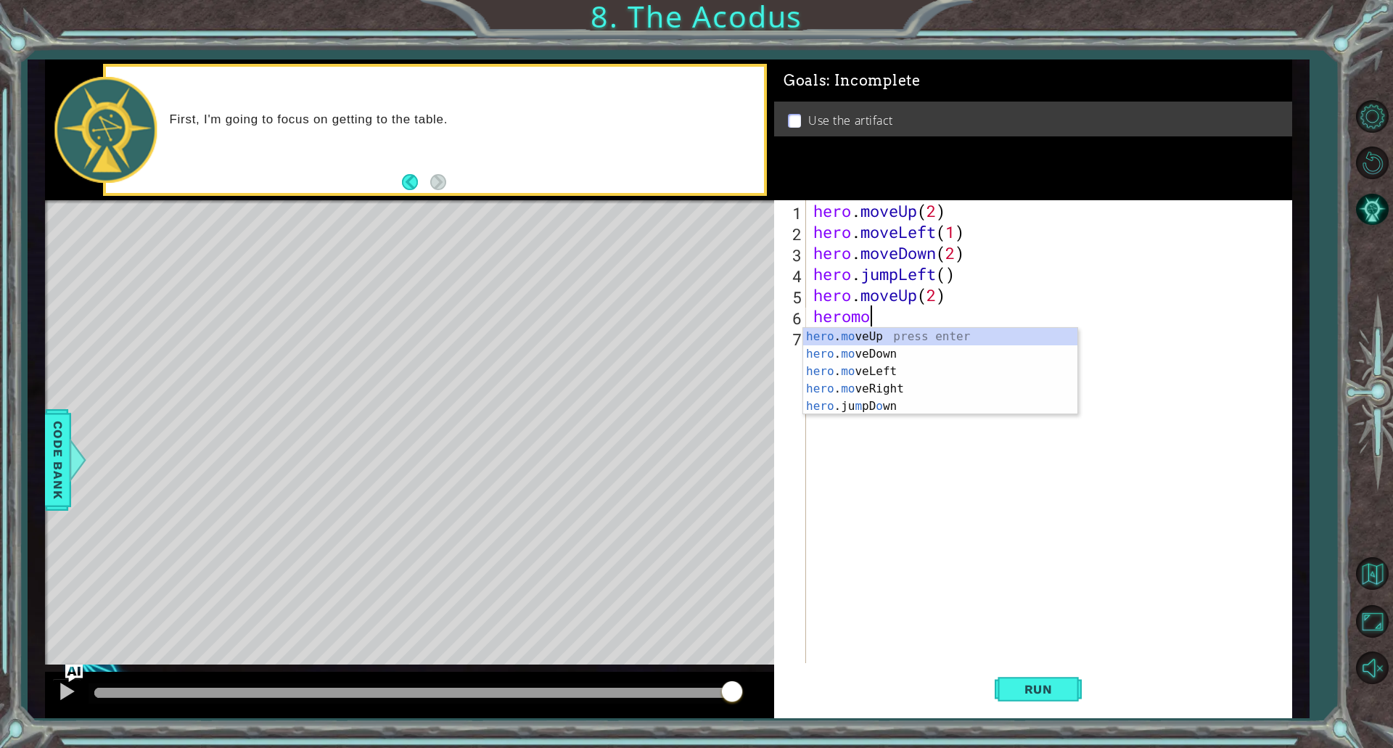
scroll to position [0, 2]
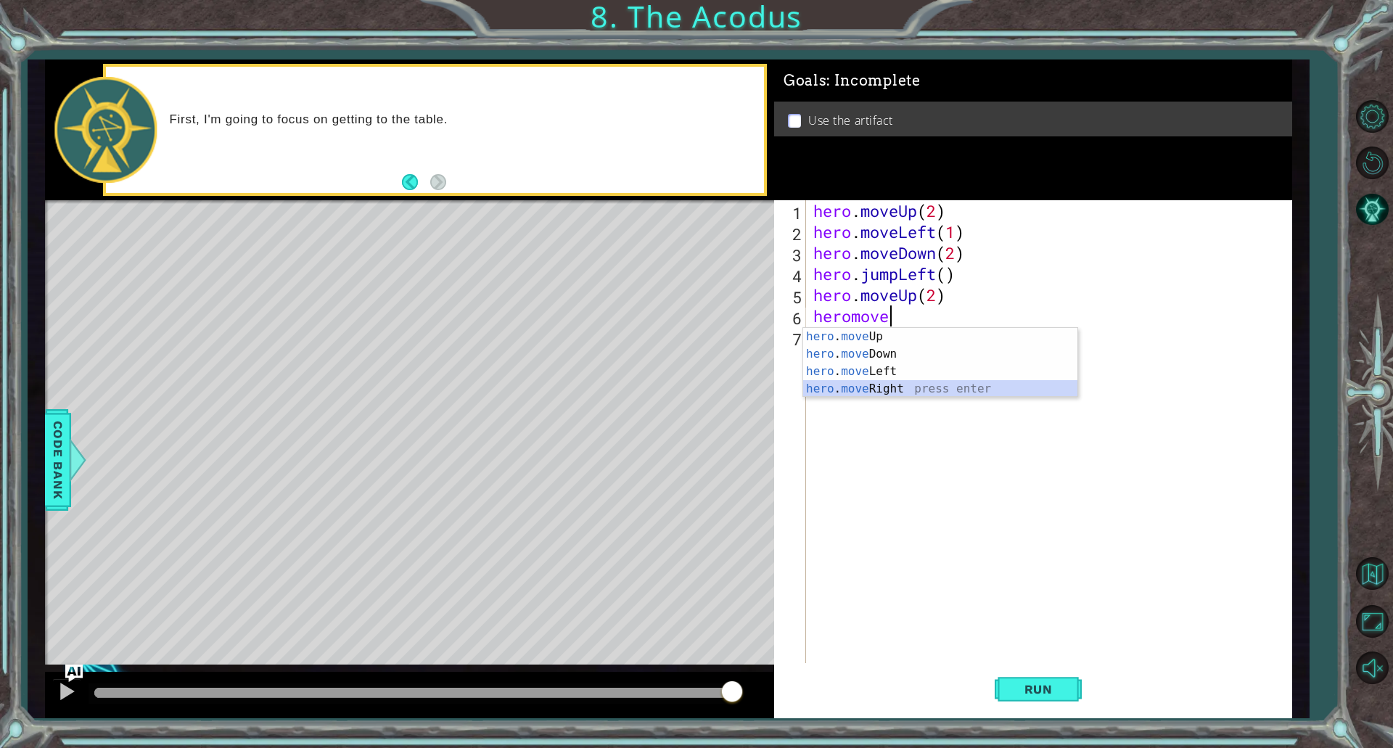
click at [909, 381] on div "hero . move Up press enter hero . move Down press enter hero . move Left press …" at bounding box center [940, 380] width 274 height 105
type textarea "hero.moveRight(1)"
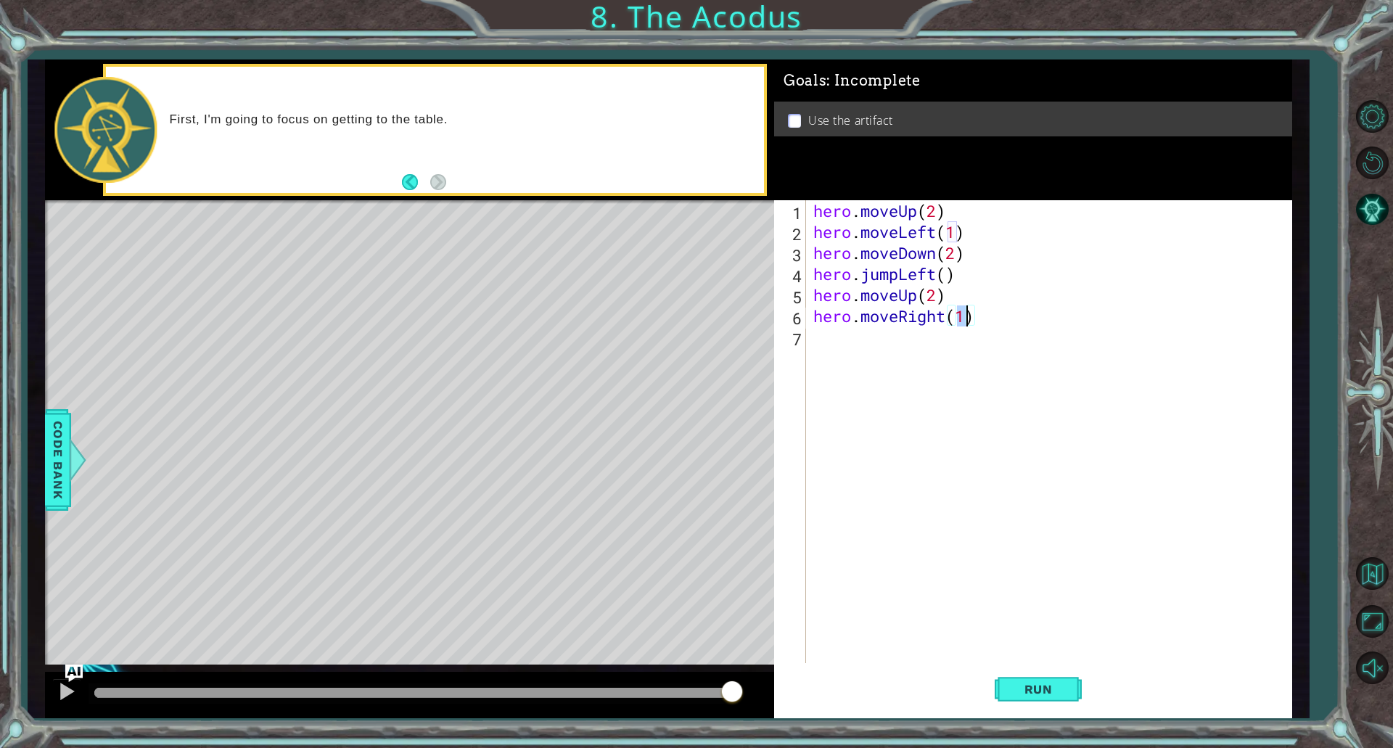
click at [904, 350] on div "hero . moveUp ( 2 ) hero . moveLeft ( 1 ) hero . moveDown ( 2 ) hero . jumpLeft…" at bounding box center [1053, 452] width 484 height 505
click at [919, 352] on div "hero . use press enter" at bounding box center [940, 375] width 274 height 52
type textarea "hero.use("artifact")"
click at [1057, 700] on button "Run" at bounding box center [1038, 689] width 87 height 52
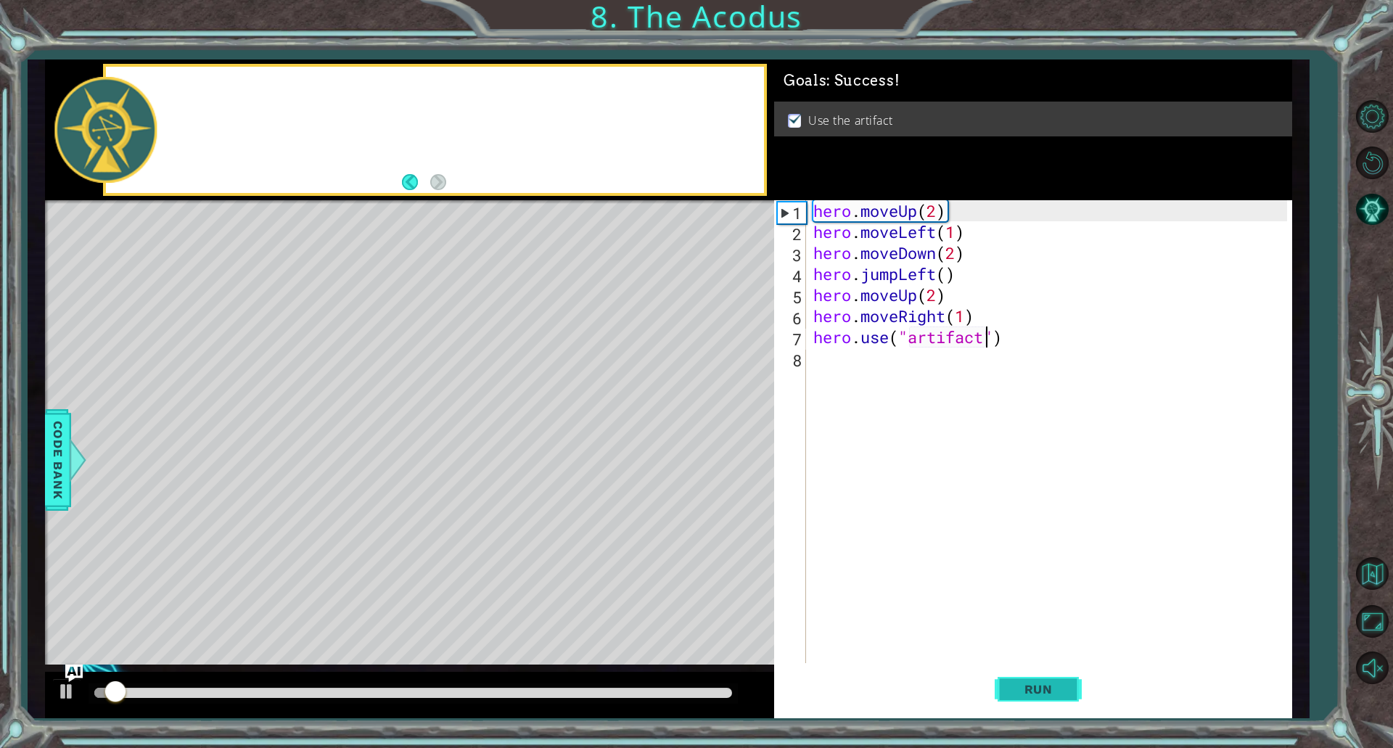
click at [1056, 701] on button "Run" at bounding box center [1038, 689] width 87 height 52
click at [568, 687] on div at bounding box center [414, 694] width 650 height 20
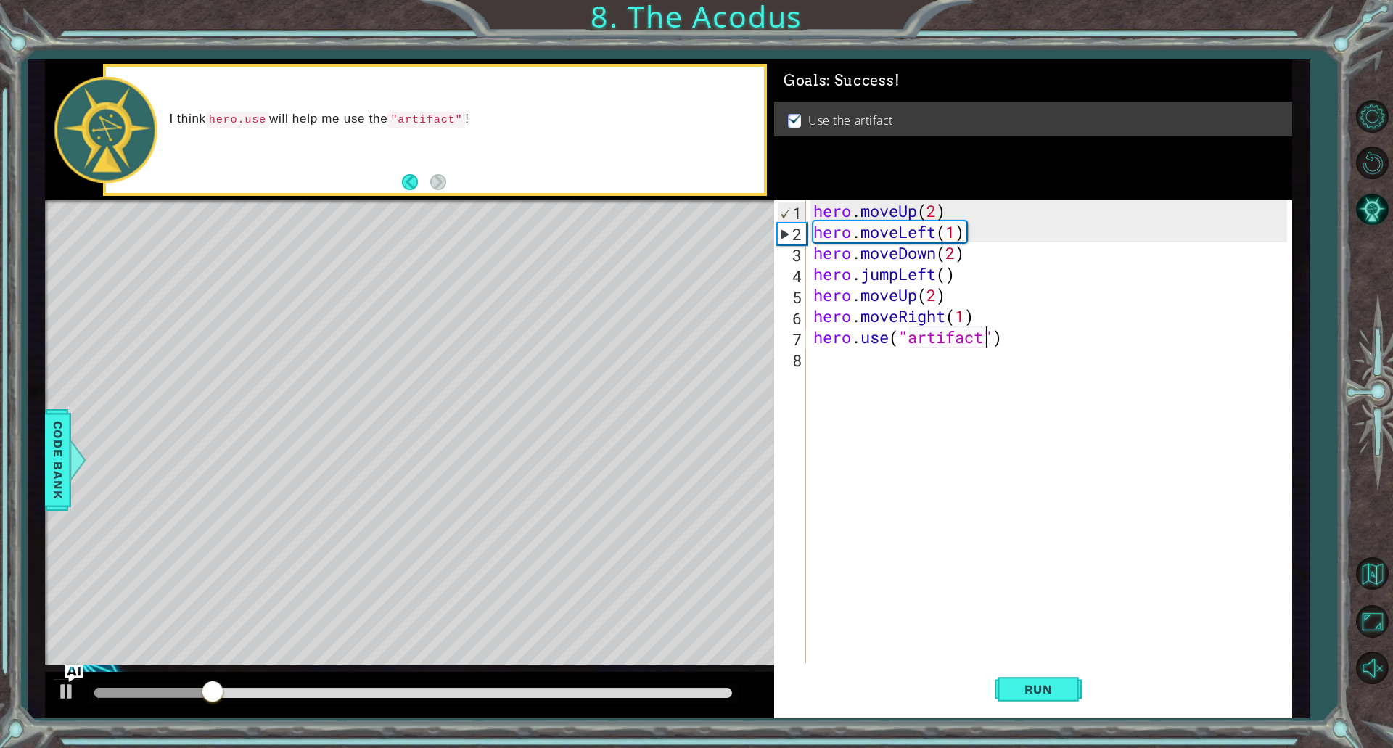
click at [570, 691] on div at bounding box center [413, 693] width 638 height 10
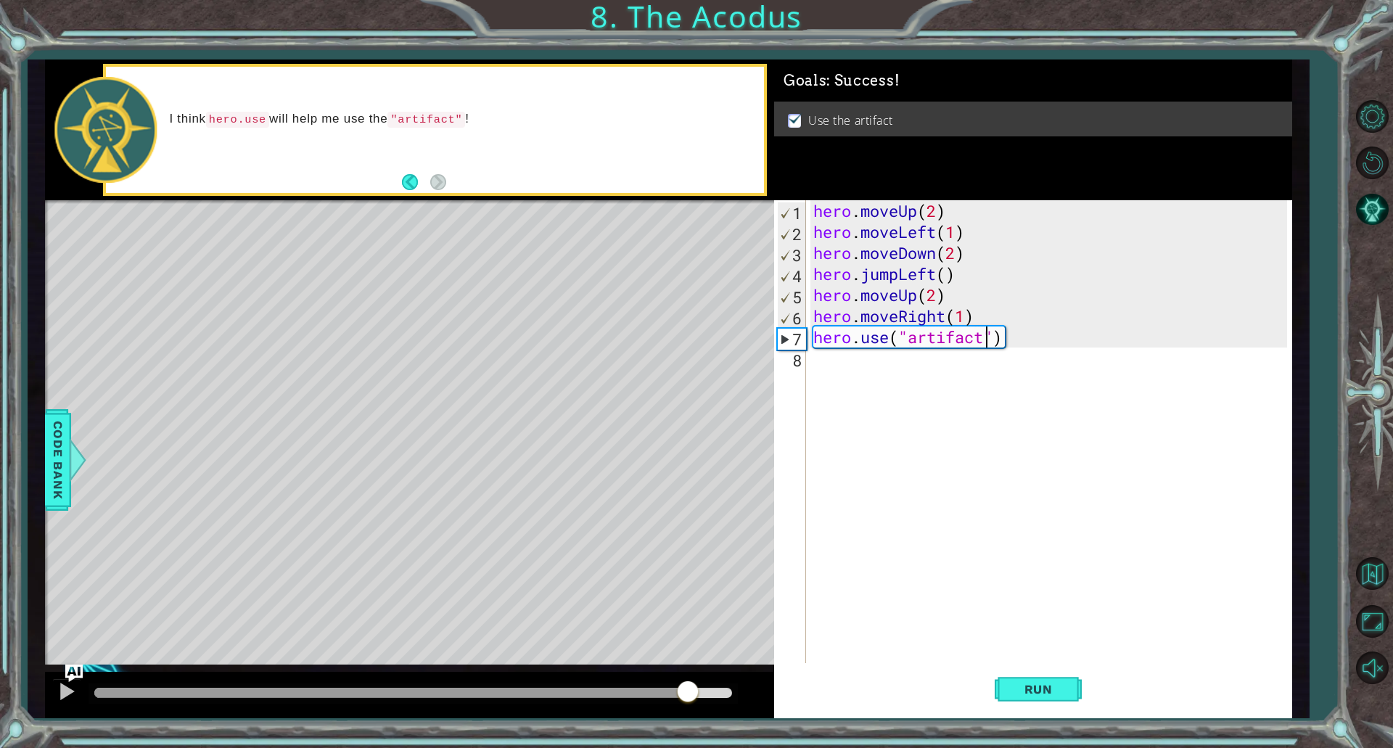
drag, startPoint x: 560, startPoint y: 695, endPoint x: 687, endPoint y: 704, distance: 128.1
click at [687, 704] on div at bounding box center [688, 693] width 26 height 26
click at [845, 502] on div "hero . moveUp ( 2 ) hero . moveLeft ( 1 ) hero . moveDown ( 2 ) hero . jumpLeft…" at bounding box center [1053, 452] width 484 height 505
drag, startPoint x: 708, startPoint y: 692, endPoint x: 866, endPoint y: 699, distance: 157.6
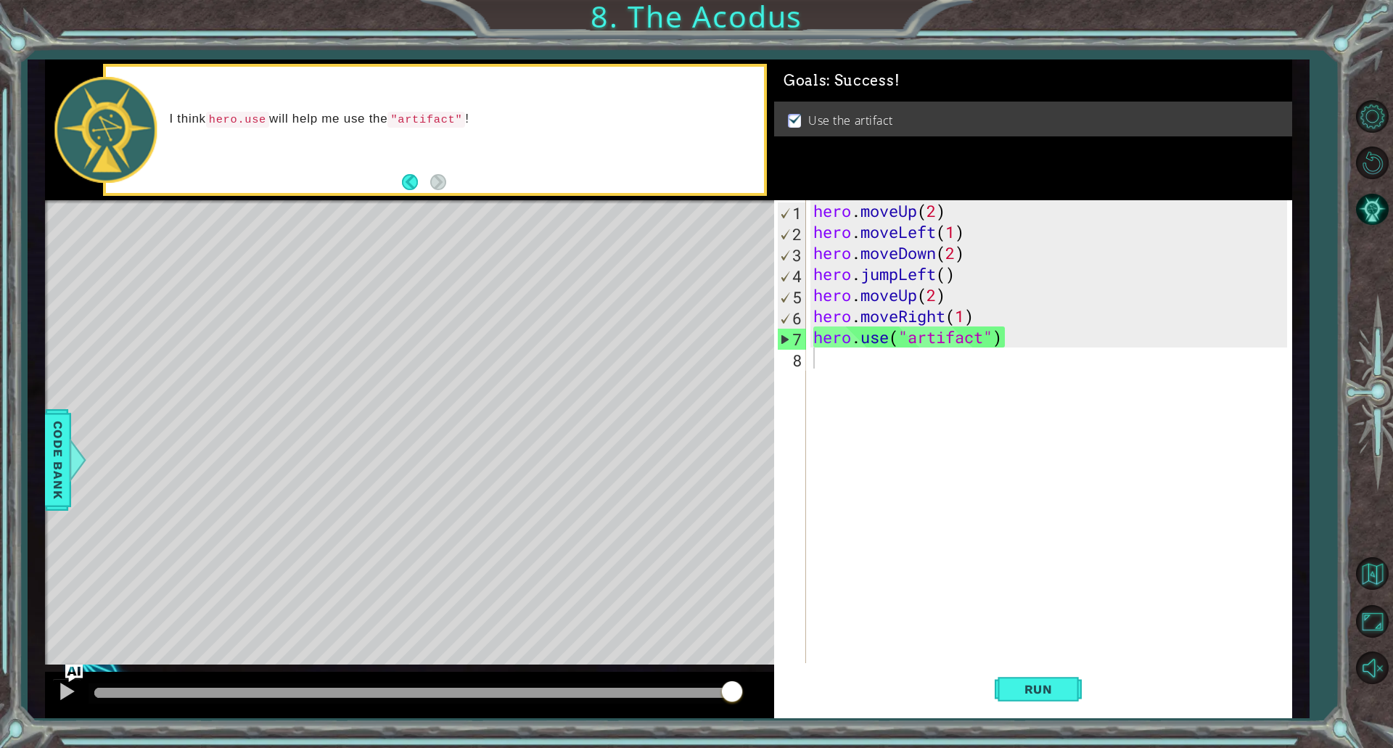
click at [866, 699] on div "1 ההההההההההההההההההההההההההההההההההההההההההההההההההההההההההההההההההההההההההההה…" at bounding box center [669, 389] width 1248 height 658
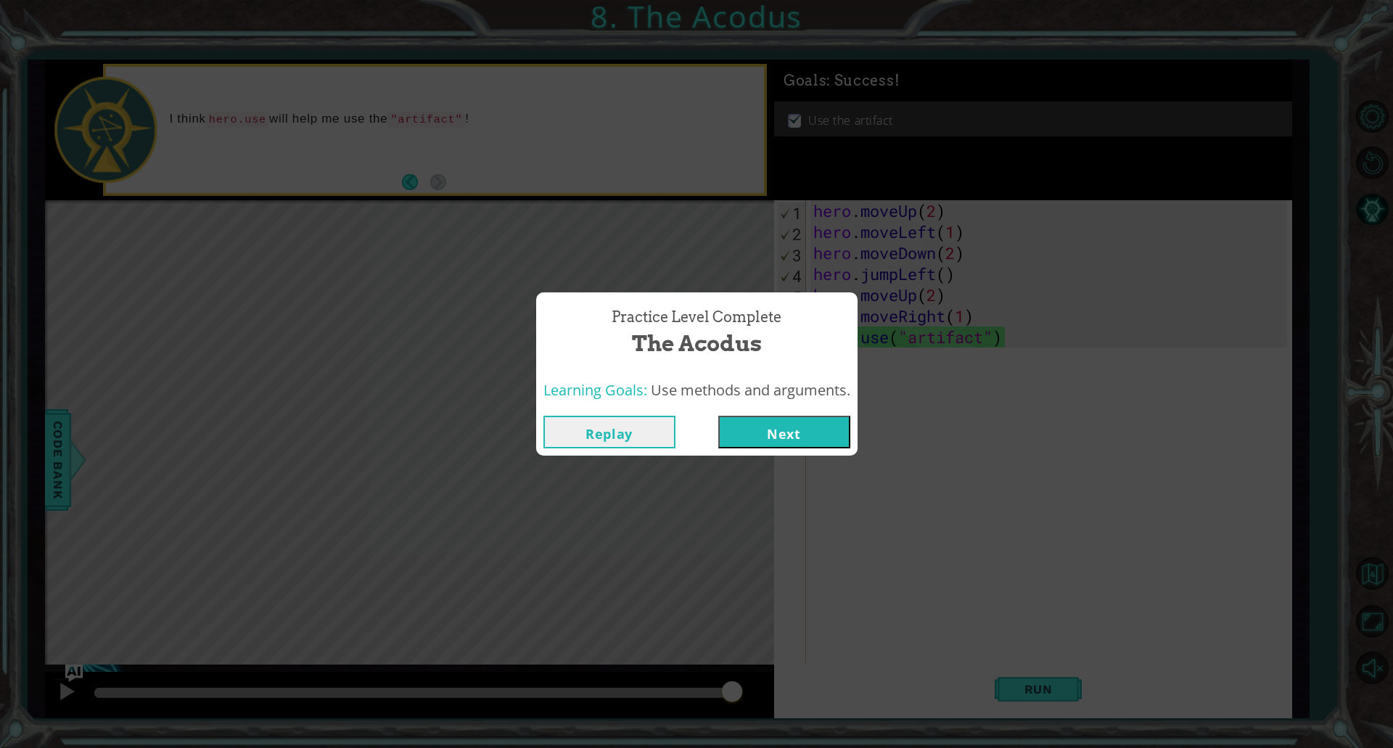
click at [815, 432] on button "Next" at bounding box center [784, 432] width 132 height 33
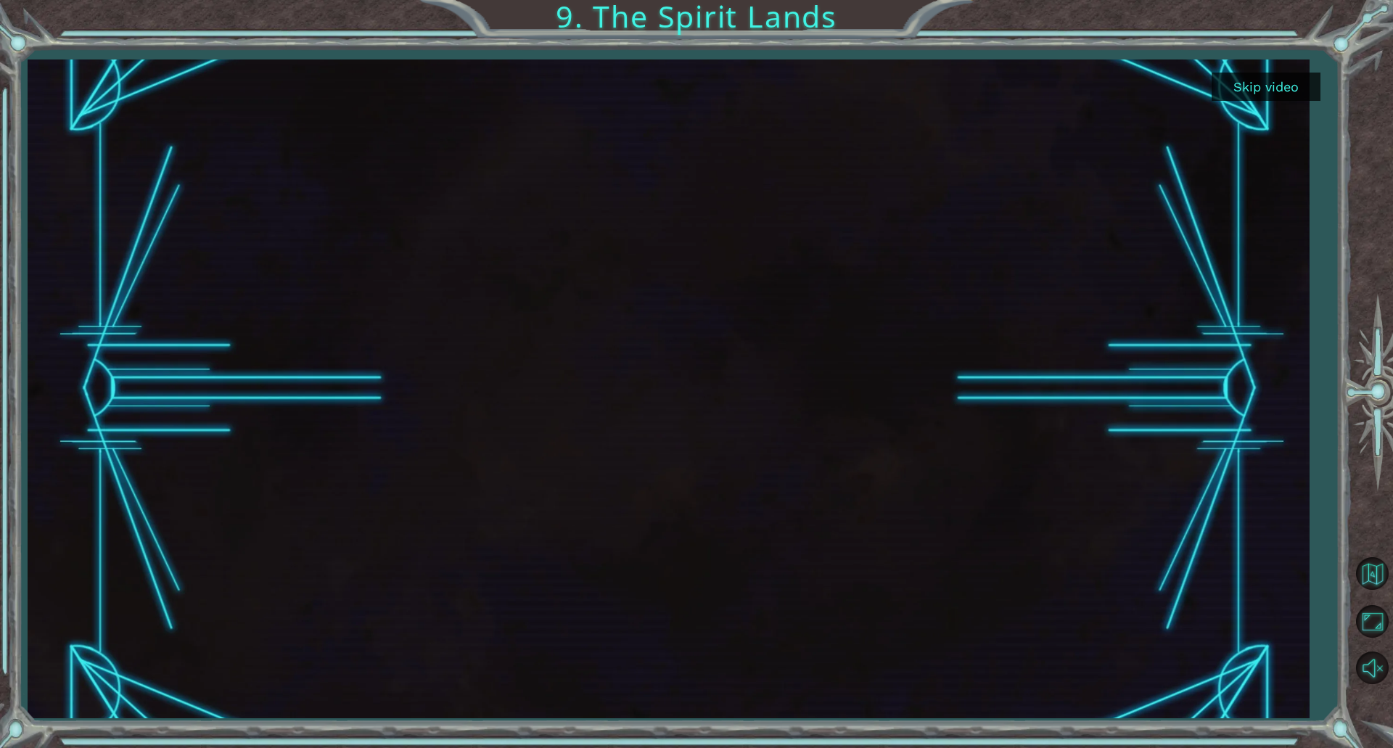
drag, startPoint x: 1275, startPoint y: 62, endPoint x: 1273, endPoint y: 92, distance: 29.8
click at [1274, 70] on div at bounding box center [669, 389] width 1282 height 658
click at [1273, 92] on button "Skip video" at bounding box center [1266, 87] width 109 height 28
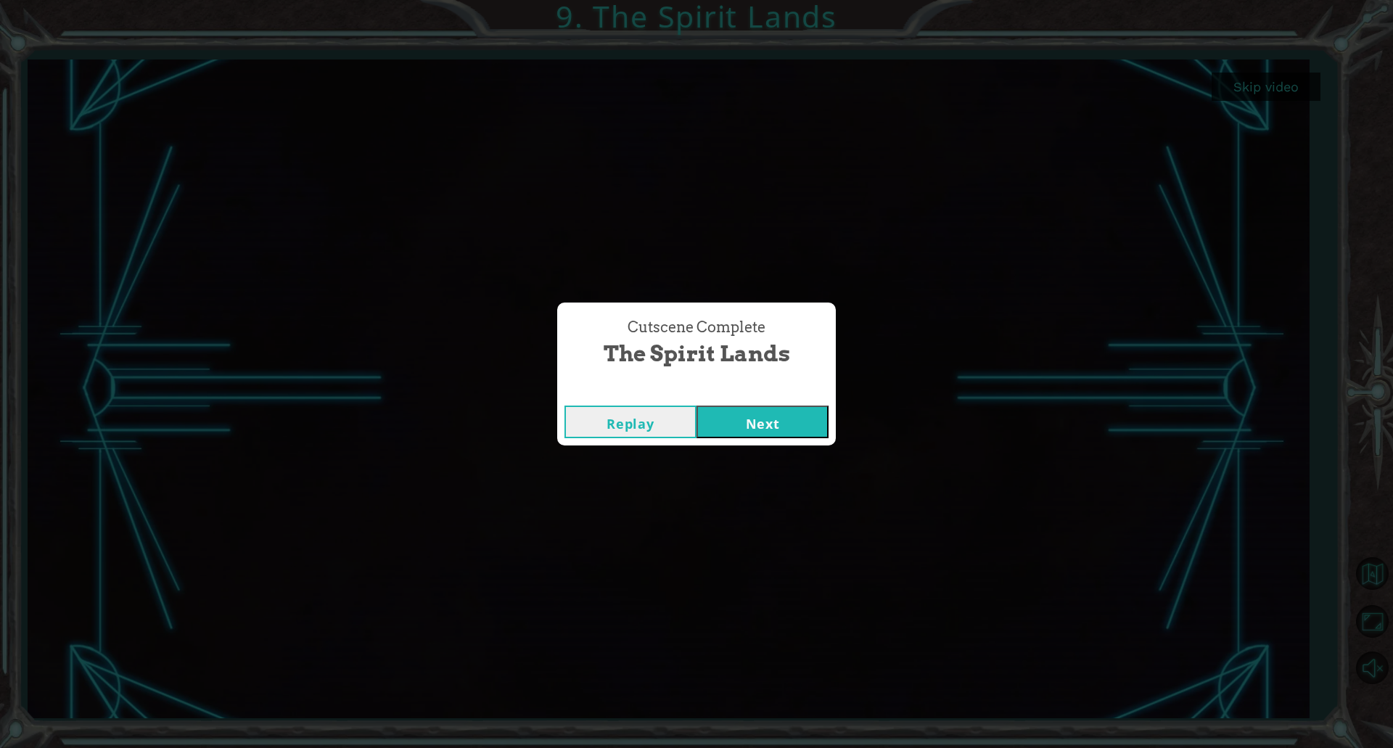
click at [759, 423] on button "Next" at bounding box center [763, 422] width 132 height 33
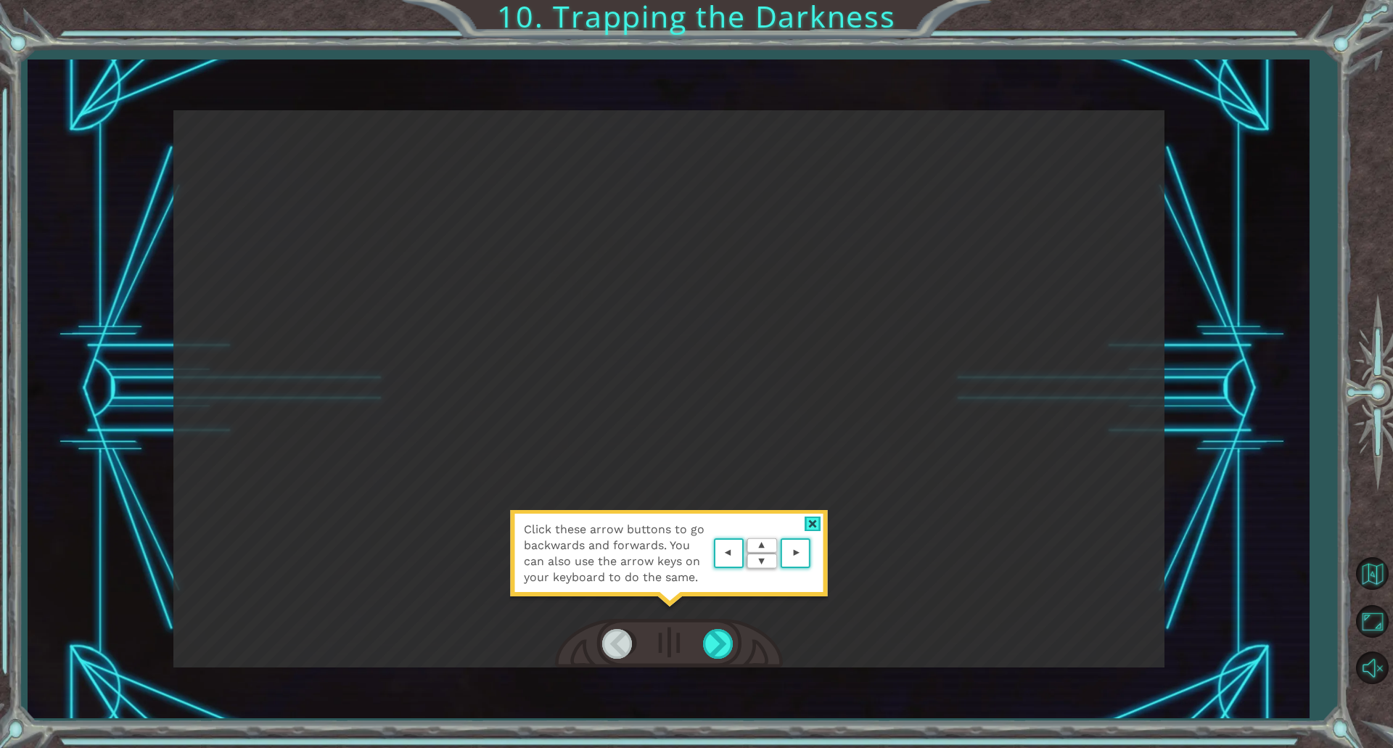
click at [700, 642] on div at bounding box center [669, 644] width 228 height 50
click at [704, 642] on div at bounding box center [719, 644] width 33 height 30
click at [705, 643] on div at bounding box center [719, 644] width 33 height 30
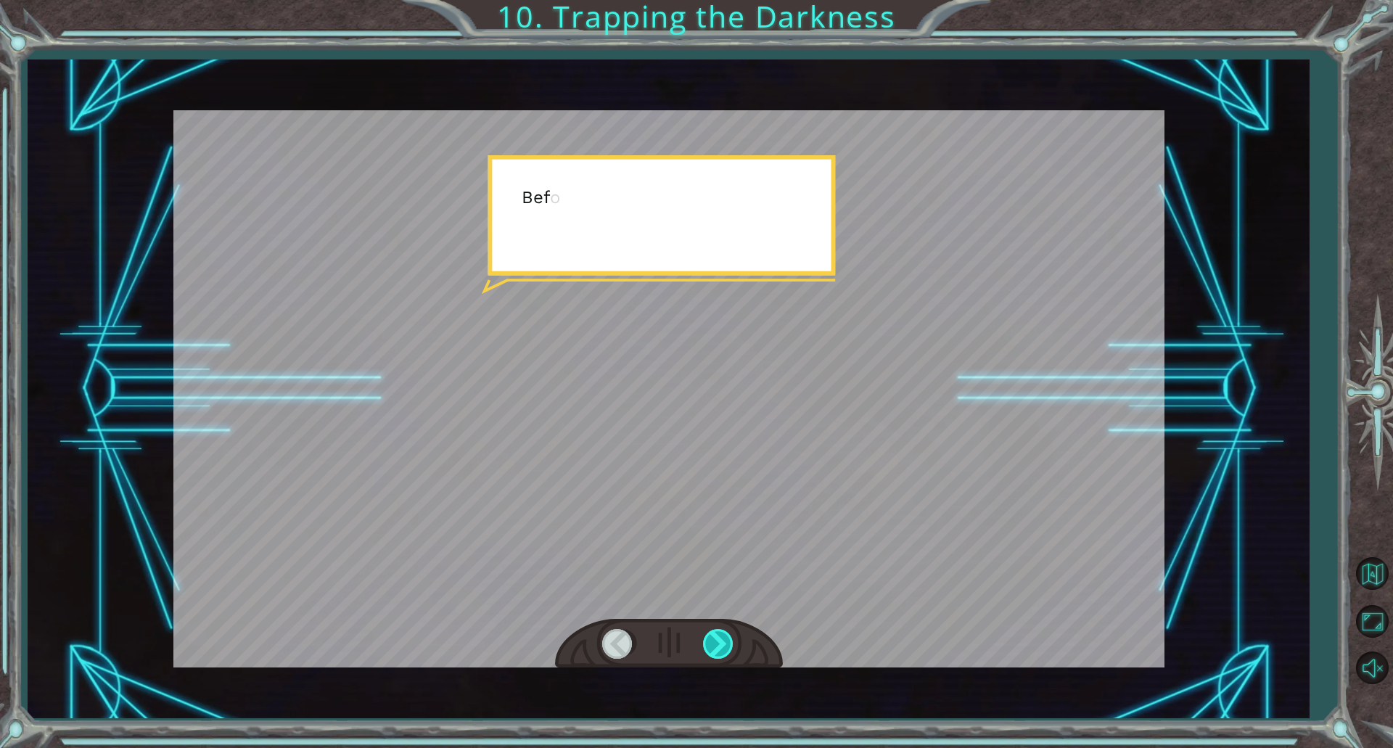
click at [705, 643] on div at bounding box center [719, 644] width 33 height 30
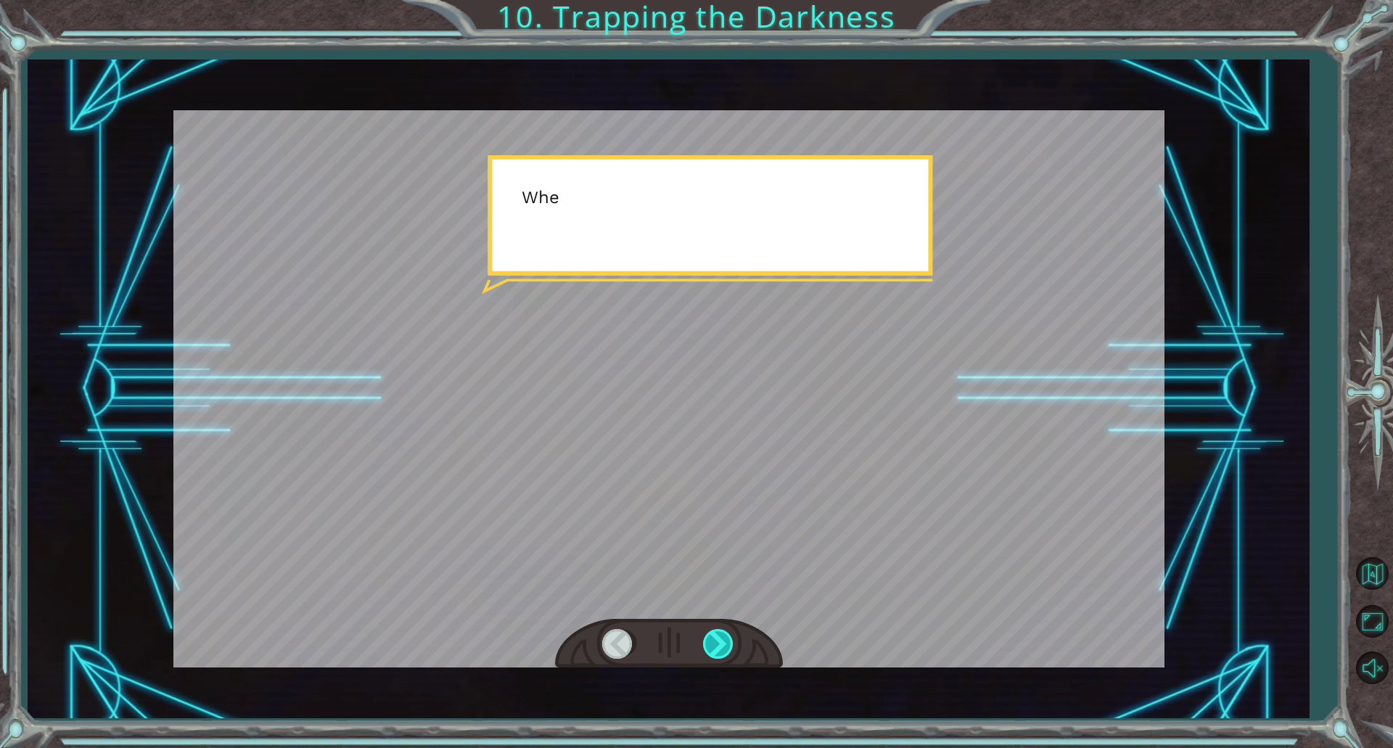
click at [705, 643] on div at bounding box center [719, 644] width 33 height 30
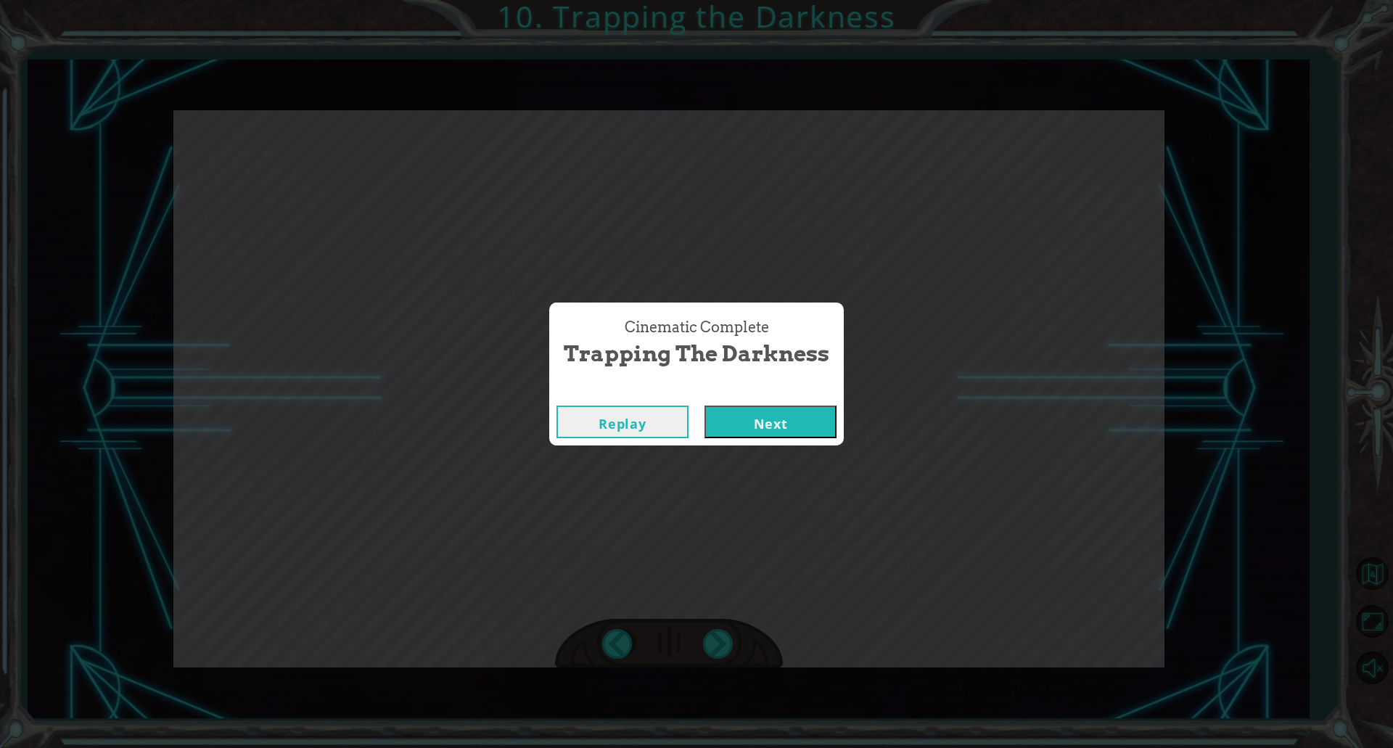
drag, startPoint x: 836, startPoint y: 398, endPoint x: 775, endPoint y: 445, distance: 76.6
click at [832, 403] on div "Replay Next" at bounding box center [696, 421] width 295 height 47
click at [775, 445] on div "Replay Next" at bounding box center [696, 421] width 295 height 47
click at [775, 414] on button "Next" at bounding box center [771, 422] width 132 height 33
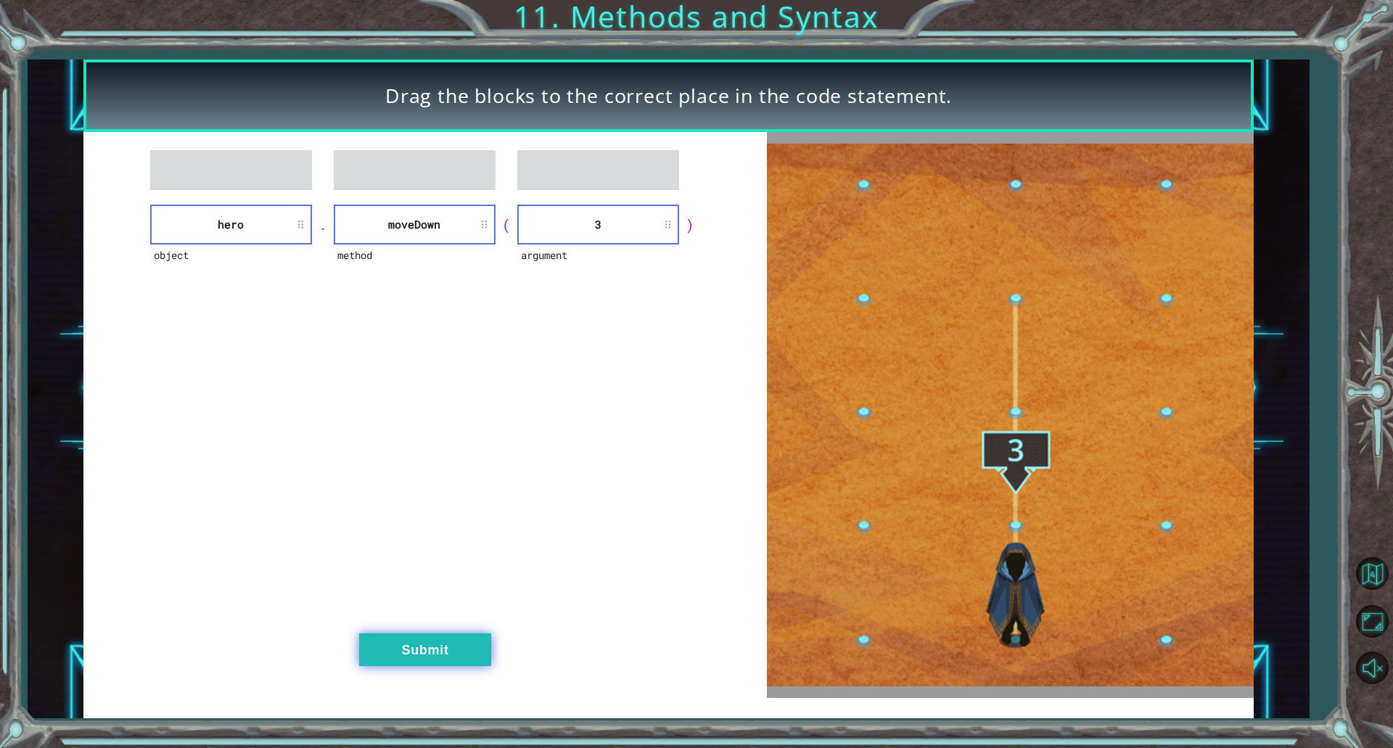
click at [466, 654] on button "Submit" at bounding box center [425, 650] width 132 height 33
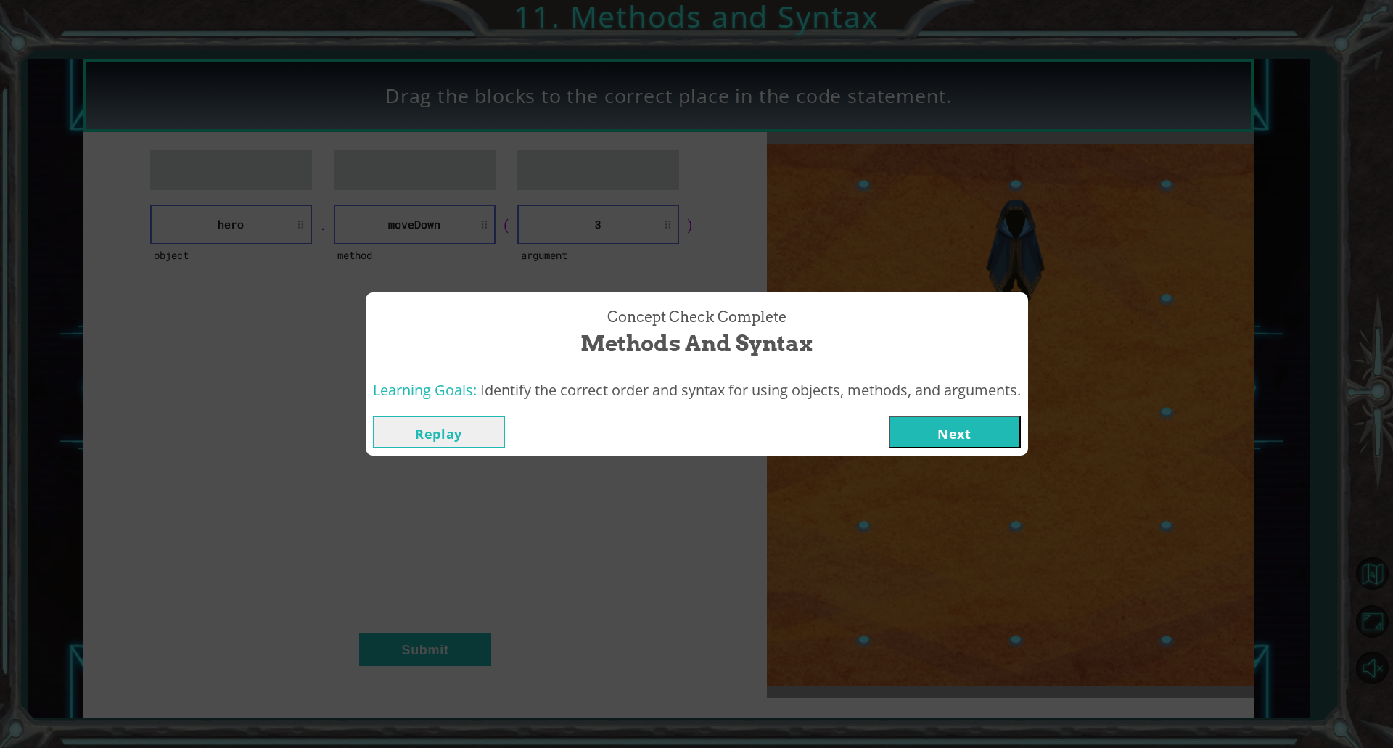
click at [934, 428] on button "Next" at bounding box center [955, 432] width 132 height 33
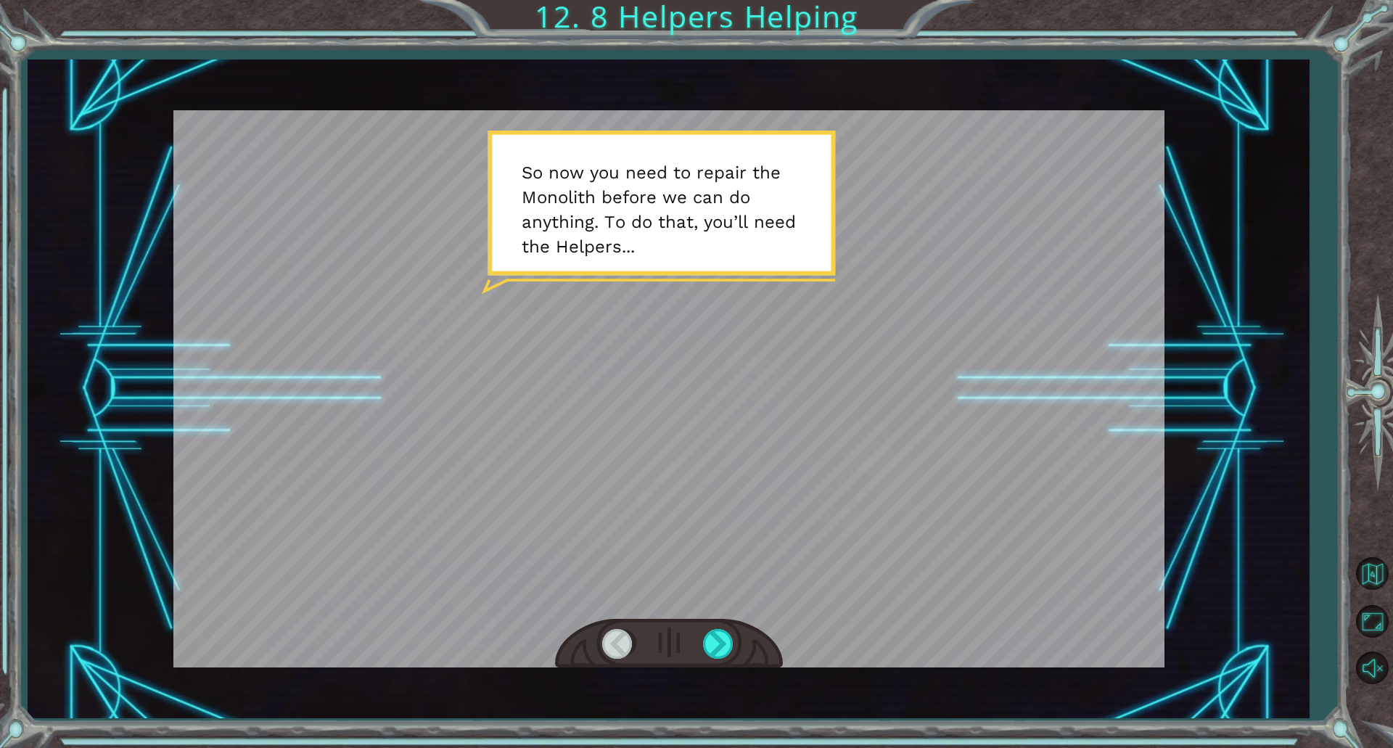
drag, startPoint x: 867, startPoint y: 469, endPoint x: 1232, endPoint y: 374, distance: 377.2
click at [1232, 374] on div "Temporary Text S o n o w y o u n e e d t o r e p a i r t h e M o n o l i t h b …" at bounding box center [669, 389] width 1282 height 658
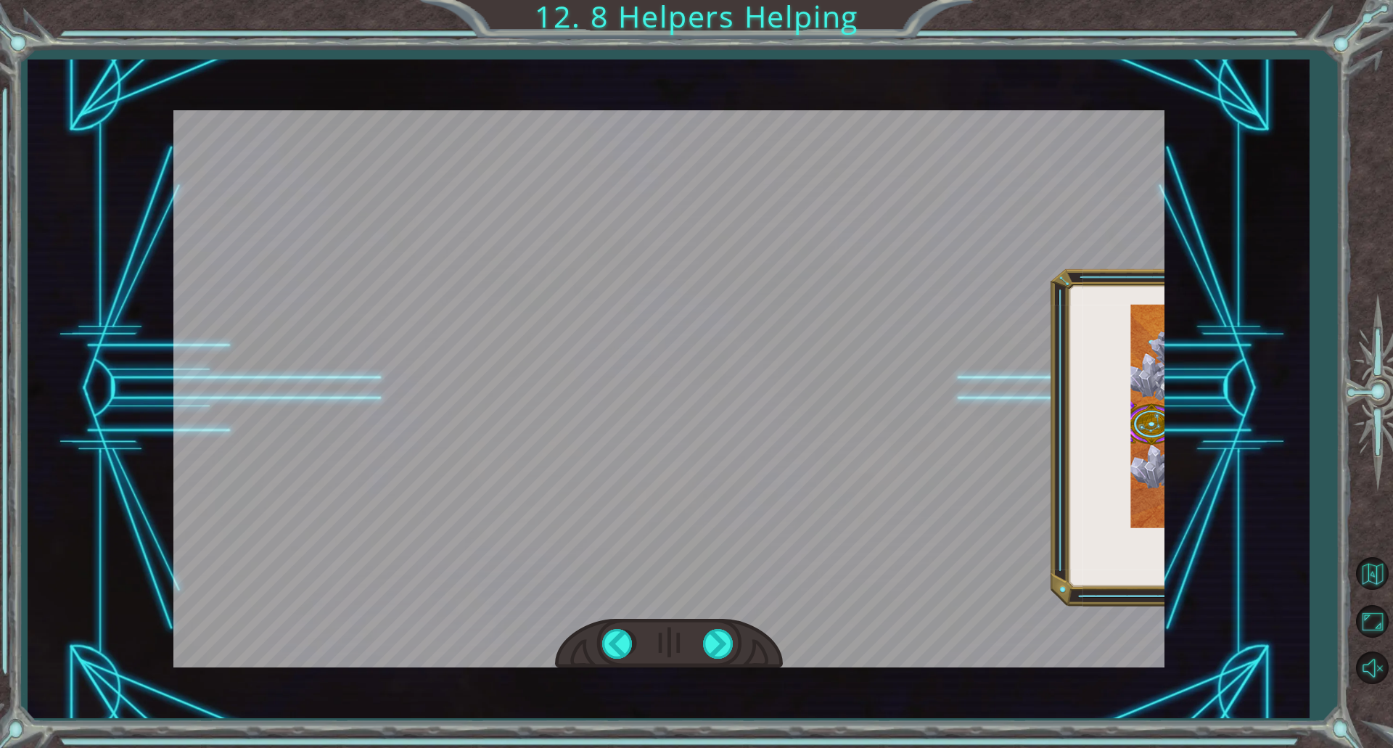
scroll to position [0, 314]
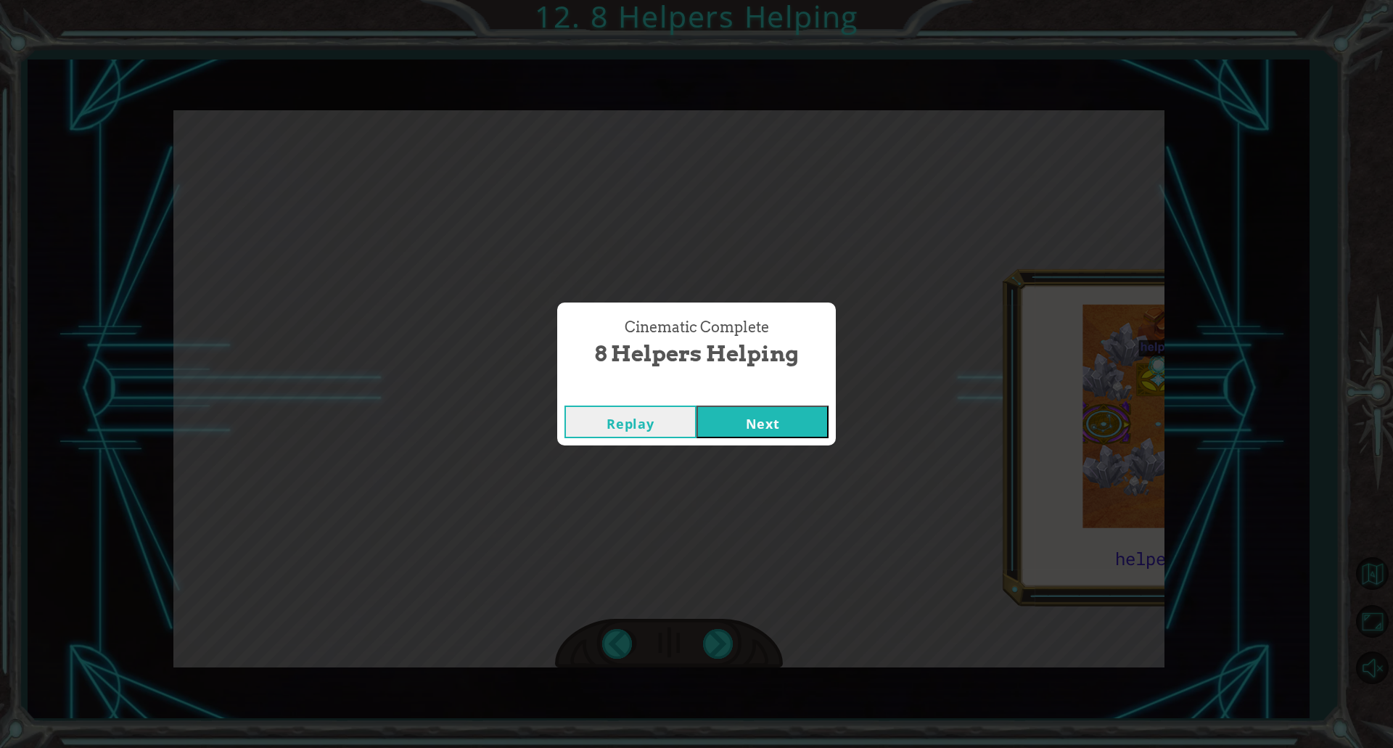
click at [827, 418] on button "Next" at bounding box center [763, 422] width 132 height 33
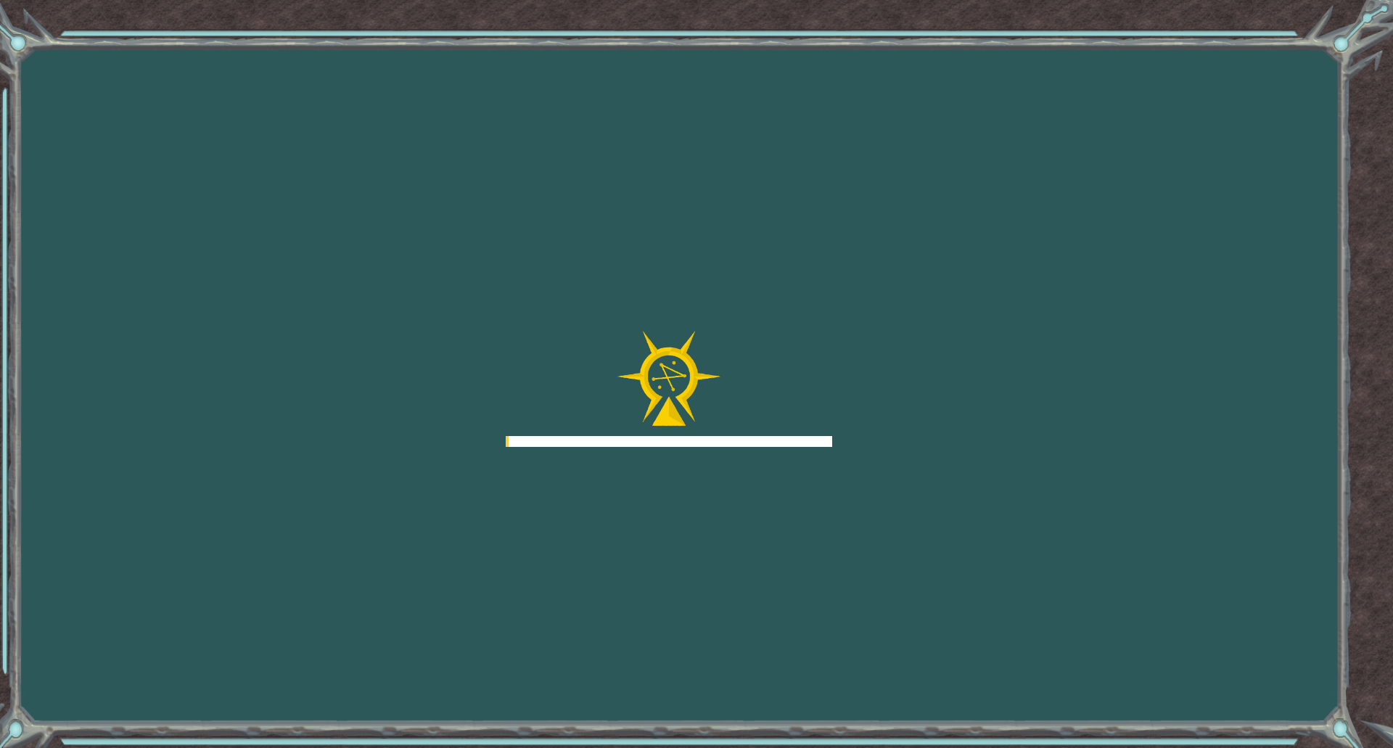
click at [811, 422] on div at bounding box center [669, 389] width 327 height 116
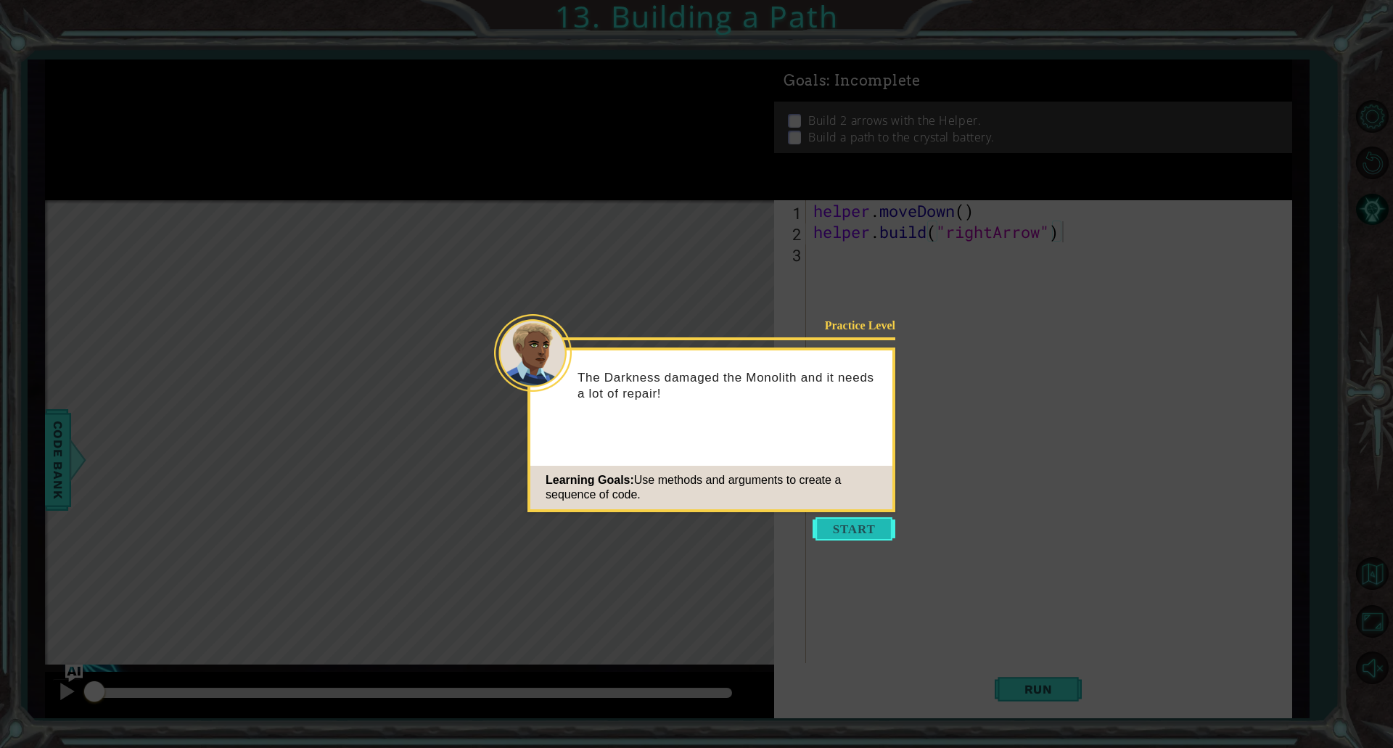
click at [865, 531] on button "Start" at bounding box center [854, 528] width 83 height 23
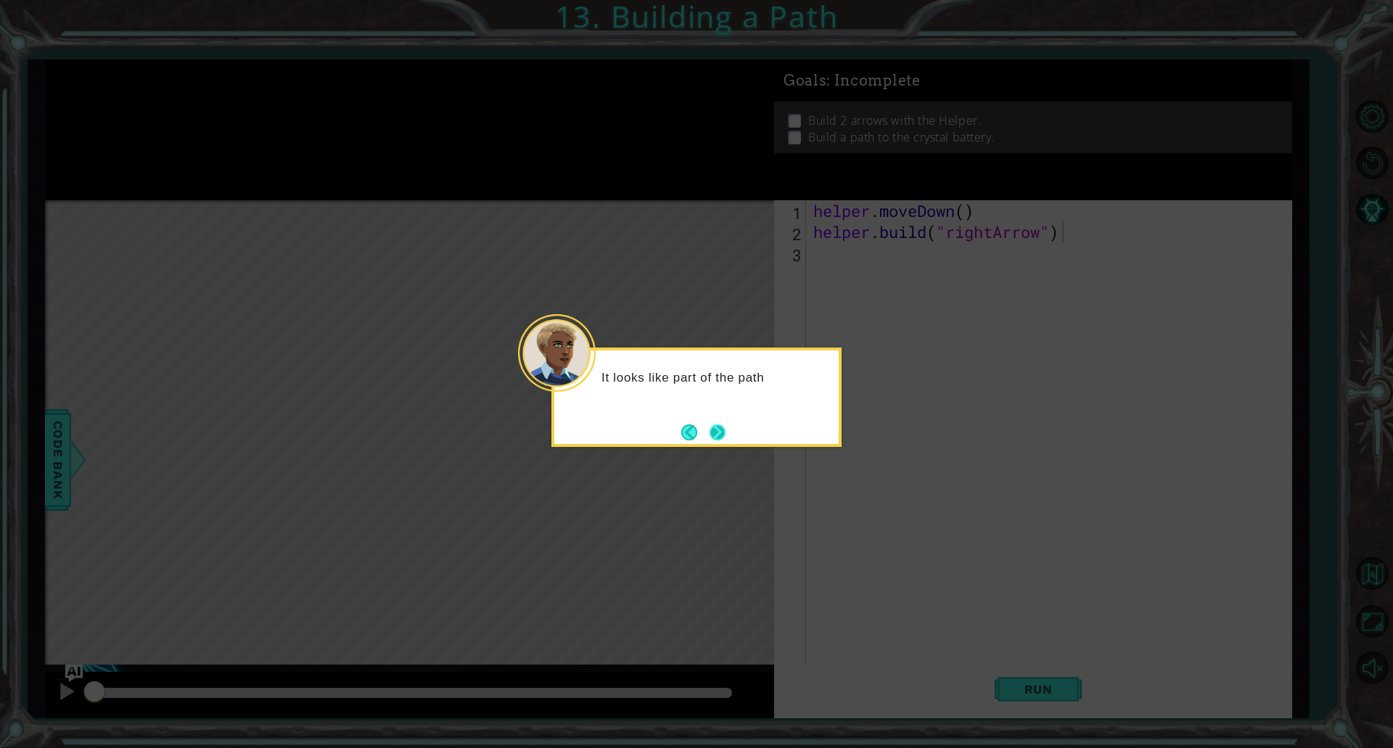
click at [710, 433] on button "Next" at bounding box center [718, 433] width 16 height 16
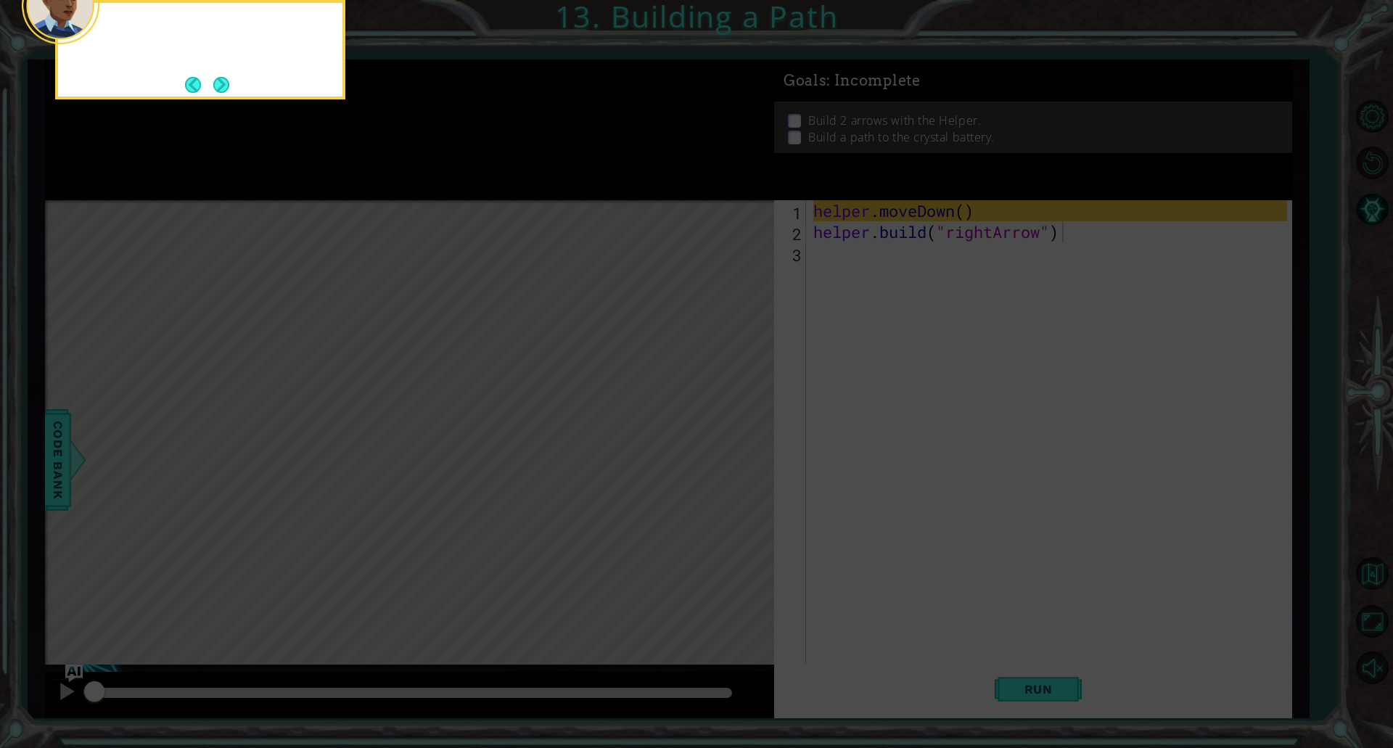
click at [705, 435] on icon at bounding box center [696, 112] width 1393 height 1272
click at [216, 83] on button "Next" at bounding box center [221, 85] width 16 height 16
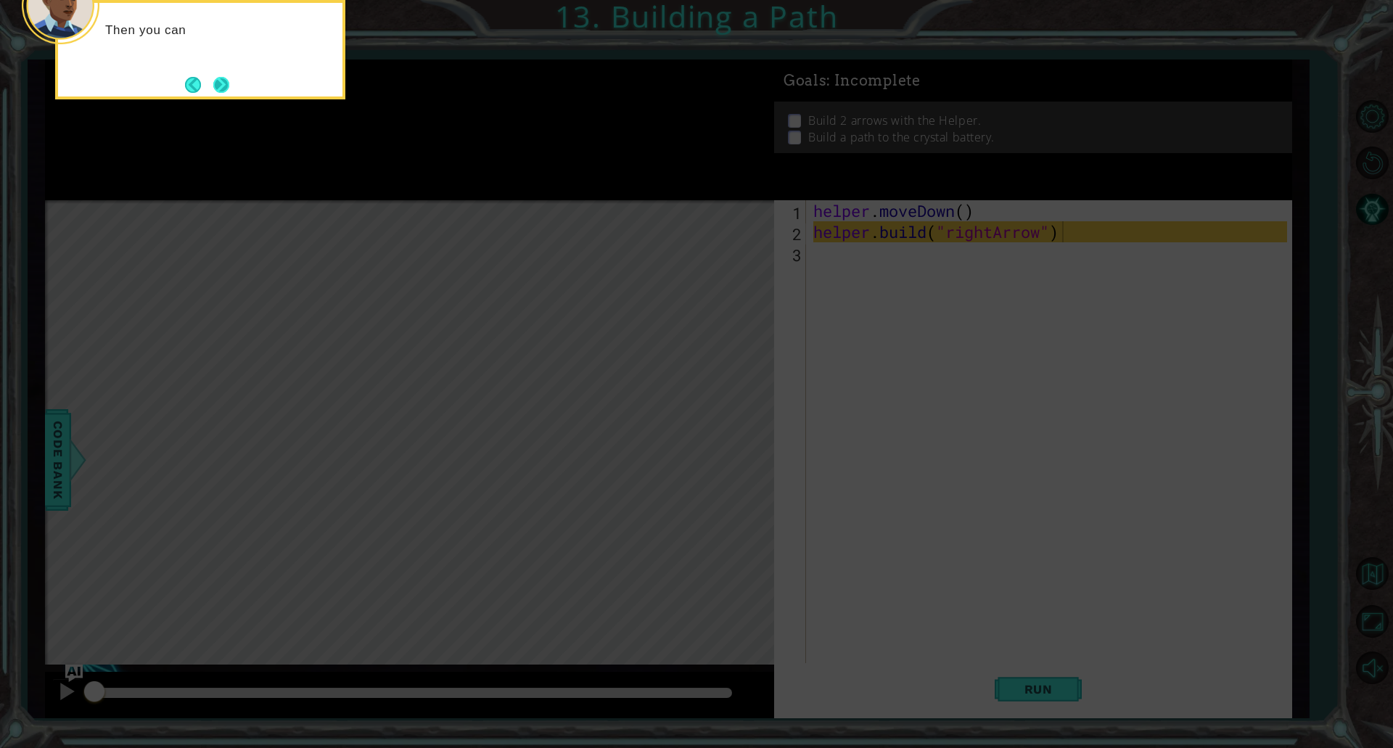
click at [213, 81] on button "Next" at bounding box center [221, 85] width 16 height 16
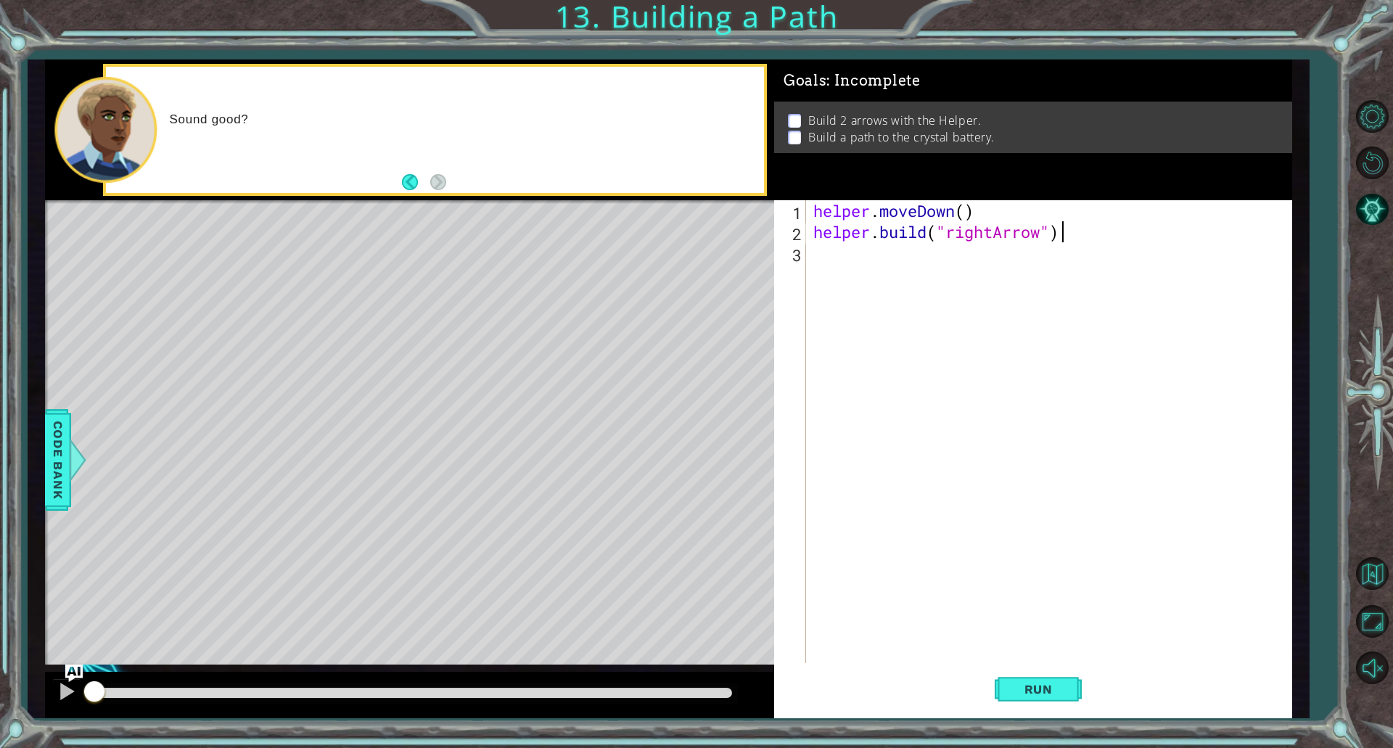
click at [943, 253] on div "helper . moveDown ( ) helper . build ( "rightArrow" )" at bounding box center [1053, 452] width 484 height 505
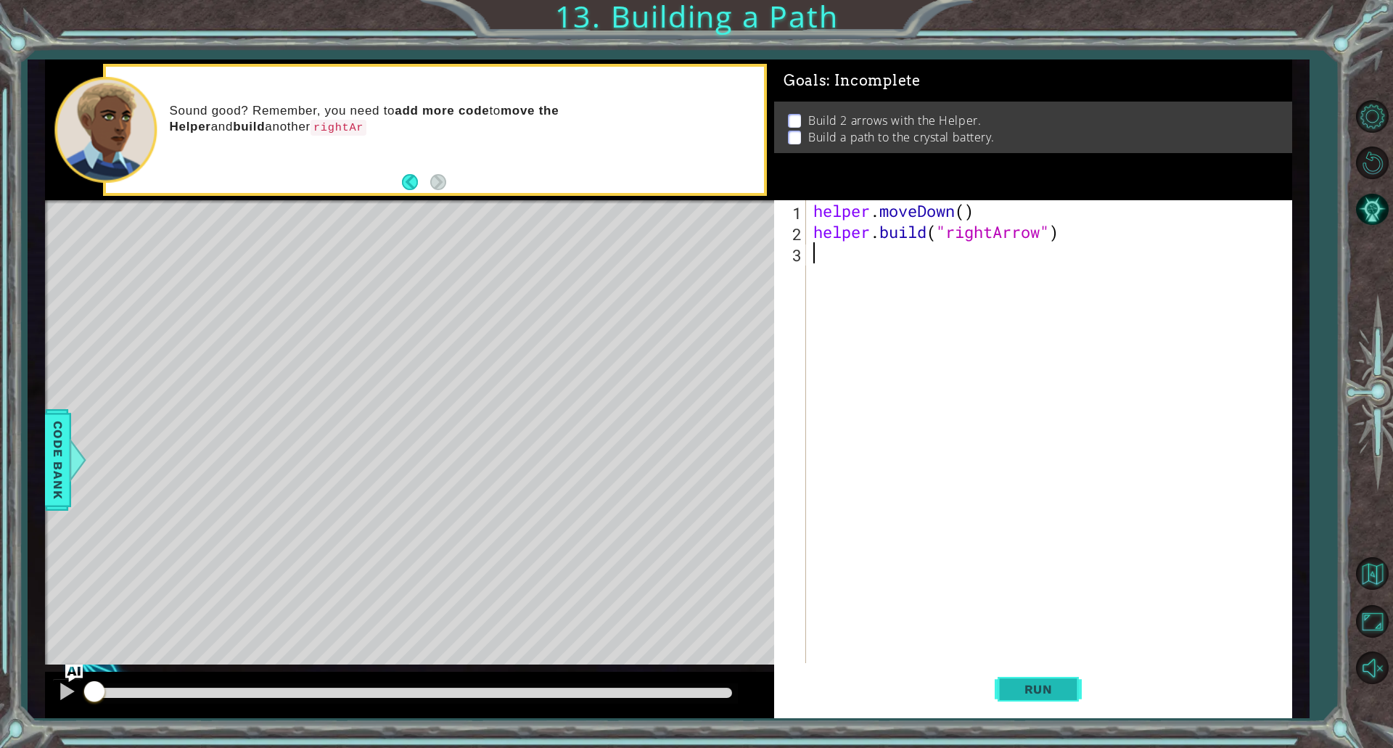
click at [1010, 685] on span "Run" at bounding box center [1038, 689] width 57 height 15
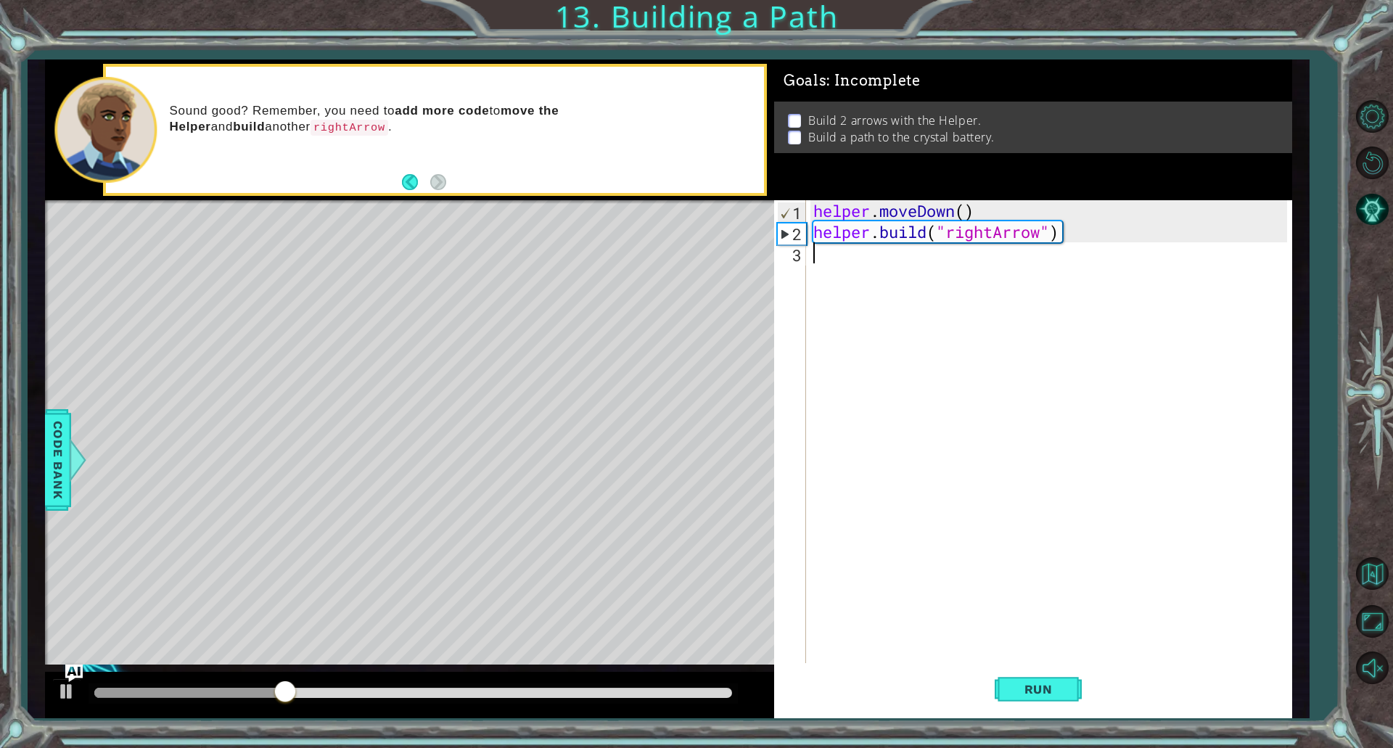
click at [1052, 256] on div "helper . moveDown ( ) helper . build ( "rightArrow" )" at bounding box center [1053, 452] width 484 height 505
type textarea "j"
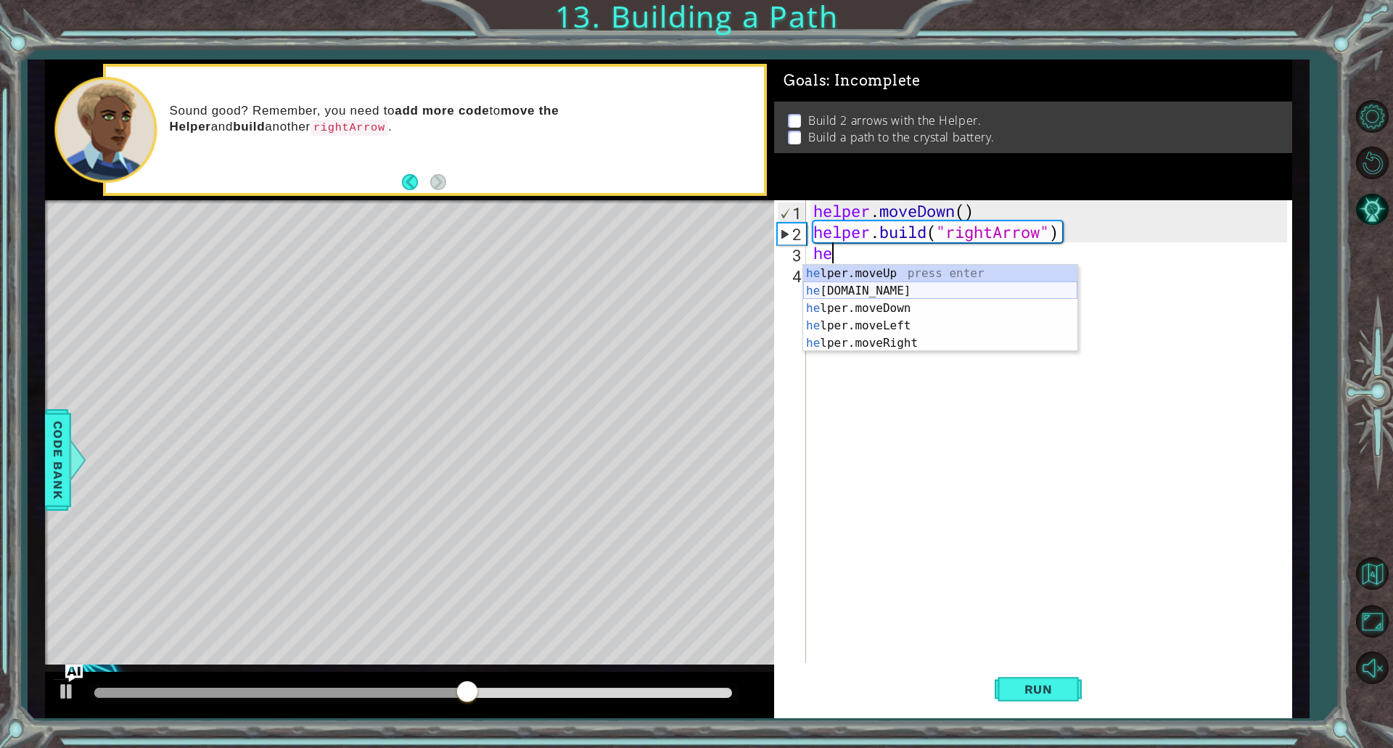
click at [945, 287] on div "he lper.moveUp press enter he [DOMAIN_NAME] press enter he lper.moveDown press …" at bounding box center [940, 326] width 274 height 122
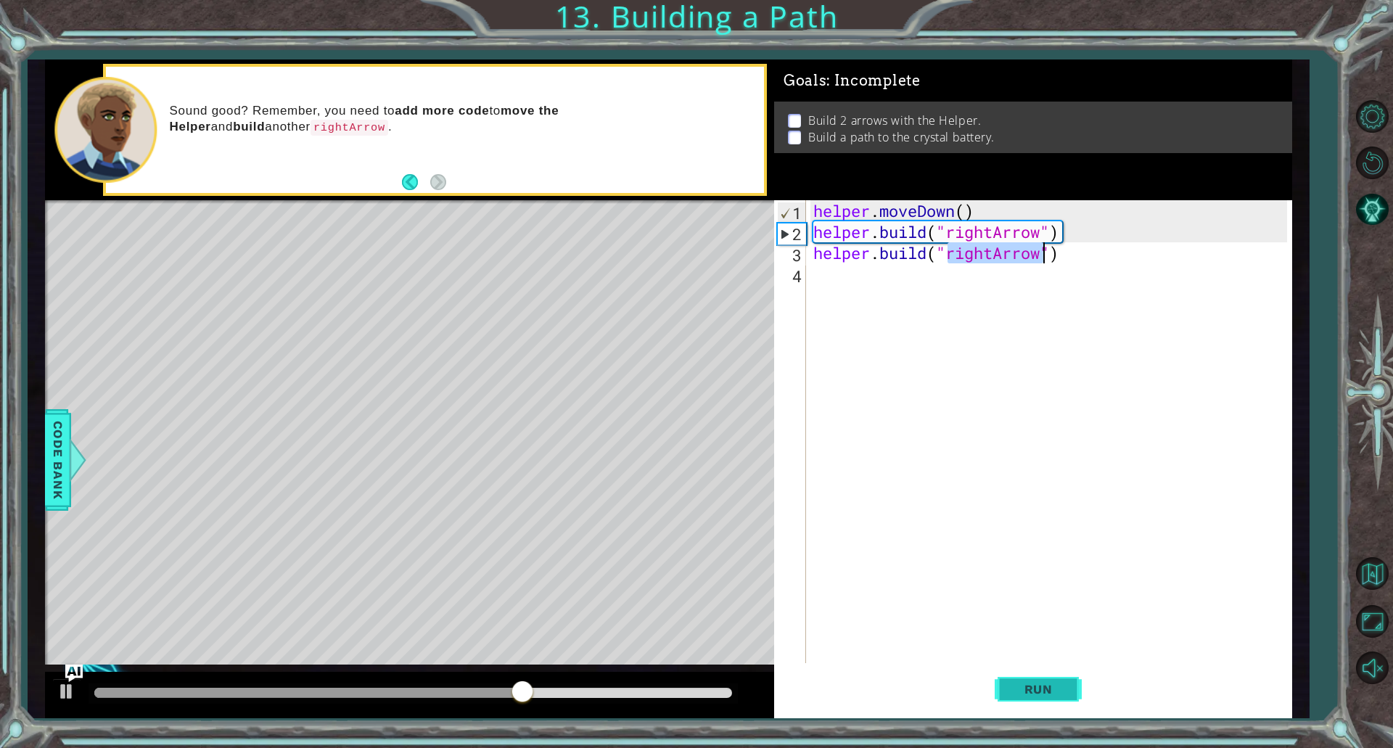
type textarea "[DOMAIN_NAME]("rightArrow")"
click at [1020, 708] on button "Run" at bounding box center [1038, 689] width 87 height 52
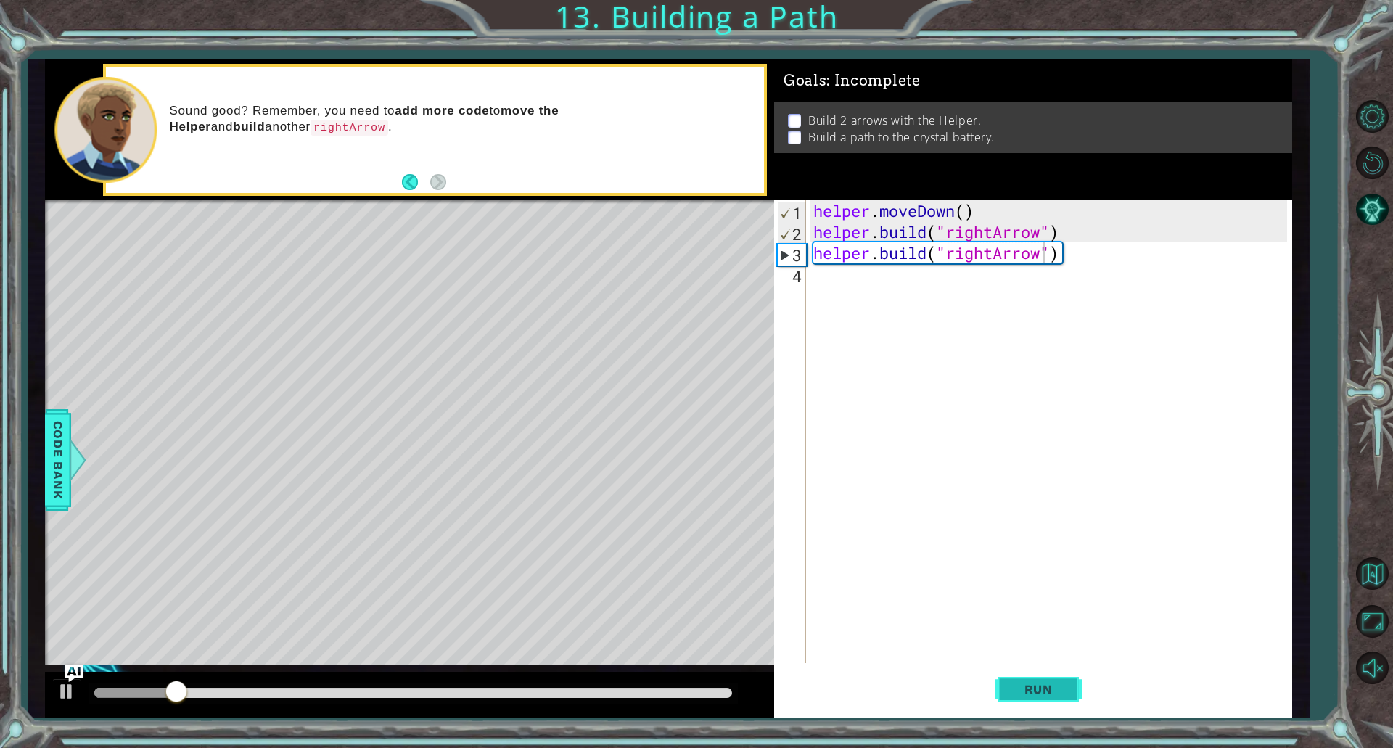
click at [1026, 682] on span "Run" at bounding box center [1038, 689] width 57 height 15
click at [892, 282] on div "helper . moveDown ( ) helper . build ( "rightArrow" ) helper . build ( "rightAr…" at bounding box center [1053, 452] width 484 height 505
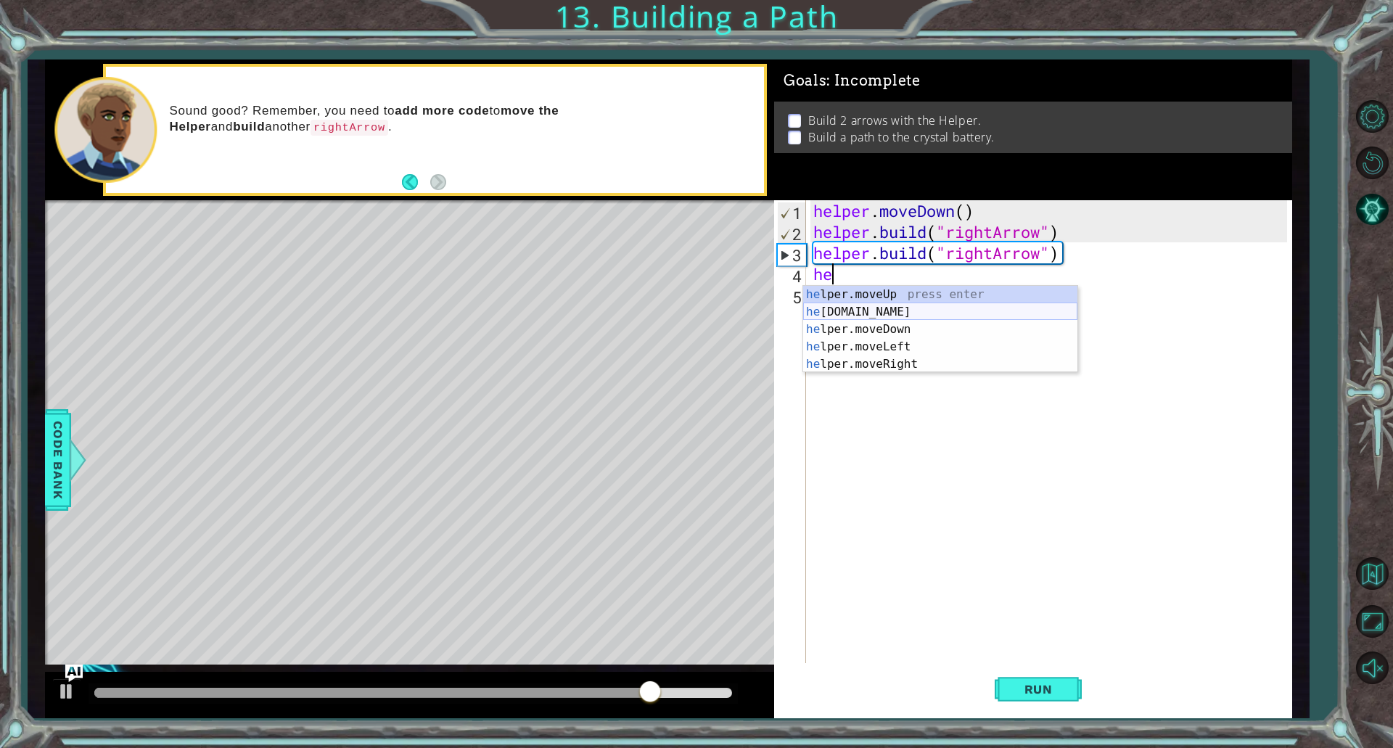
click at [895, 319] on div "he lper.moveUp press enter he [DOMAIN_NAME] press enter he lper.moveDown press …" at bounding box center [940, 347] width 274 height 122
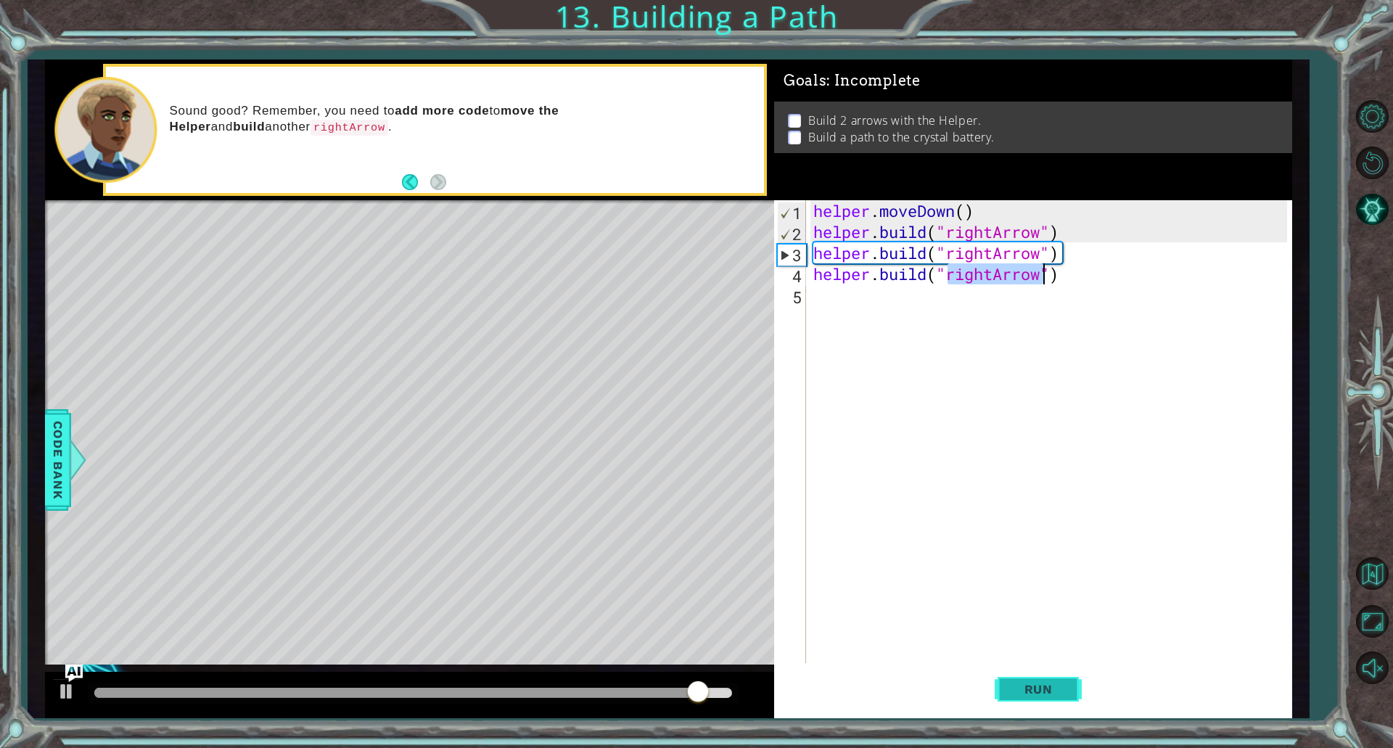
click at [1029, 680] on button "Run" at bounding box center [1038, 689] width 87 height 52
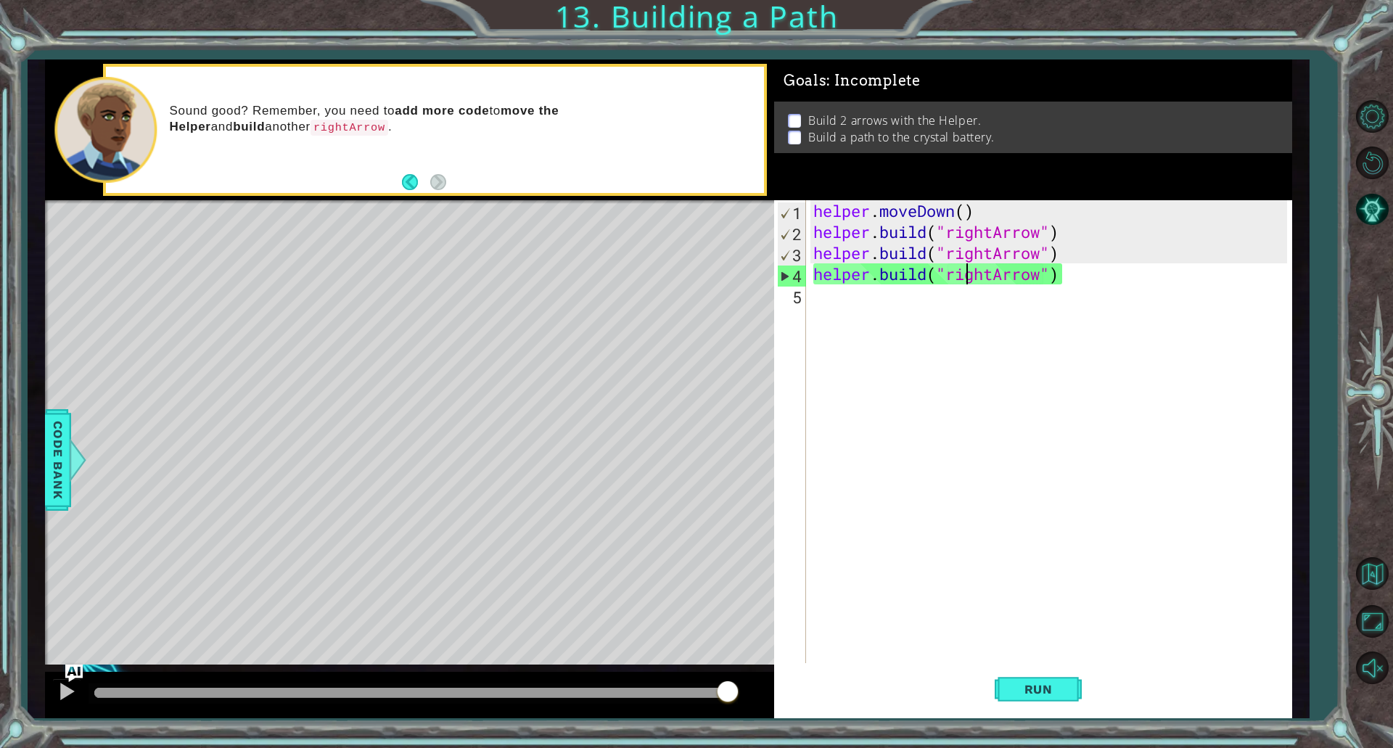
click at [970, 279] on div "helper . moveDown ( ) helper . build ( "rightArrow" ) helper . build ( "rightAr…" at bounding box center [1053, 452] width 484 height 505
type textarea "[DOMAIN_NAME]("rightArrow")"
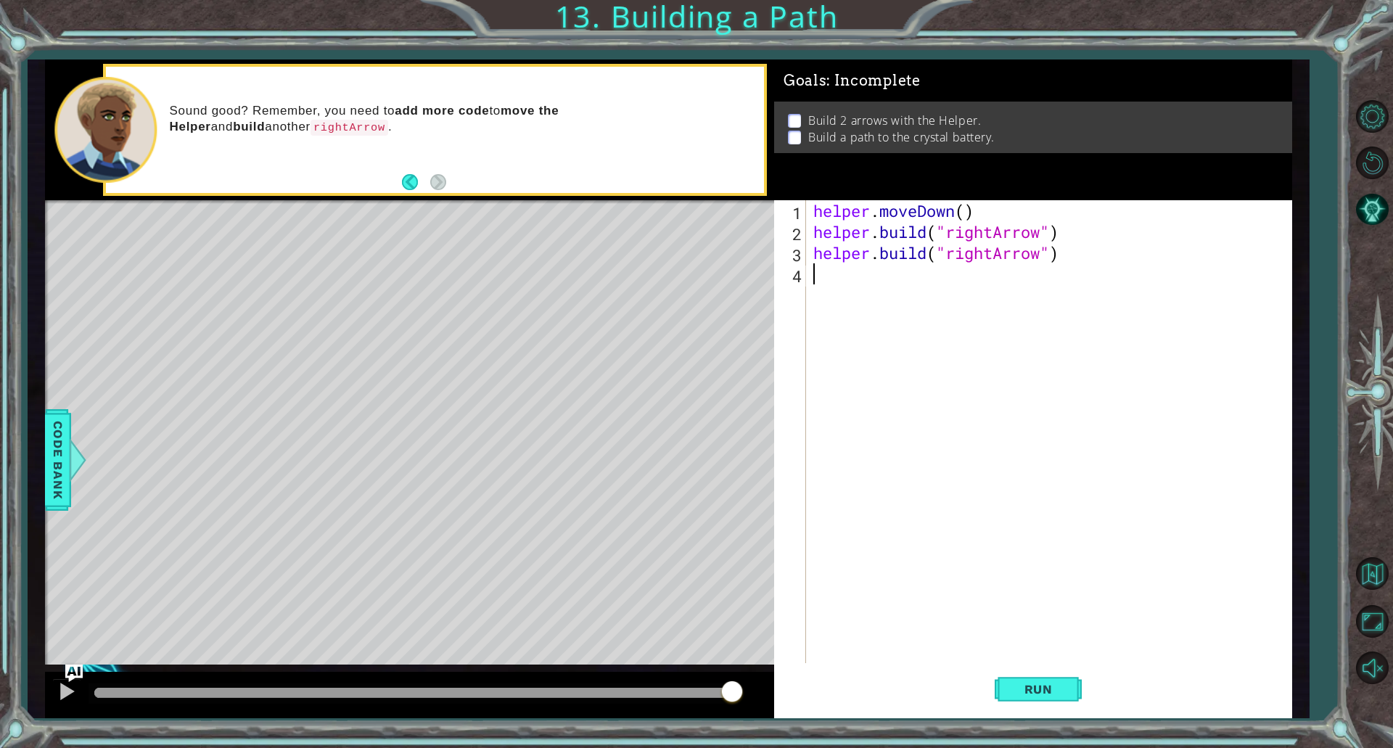
click at [972, 264] on div "helper . moveDown ( ) helper . build ( "rightArrow" ) helper . build ( "rightAr…" at bounding box center [1053, 452] width 484 height 505
click at [972, 255] on div "helper . moveDown ( ) helper . build ( "rightArrow" ) helper . build ( "rightAr…" at bounding box center [1053, 452] width 484 height 505
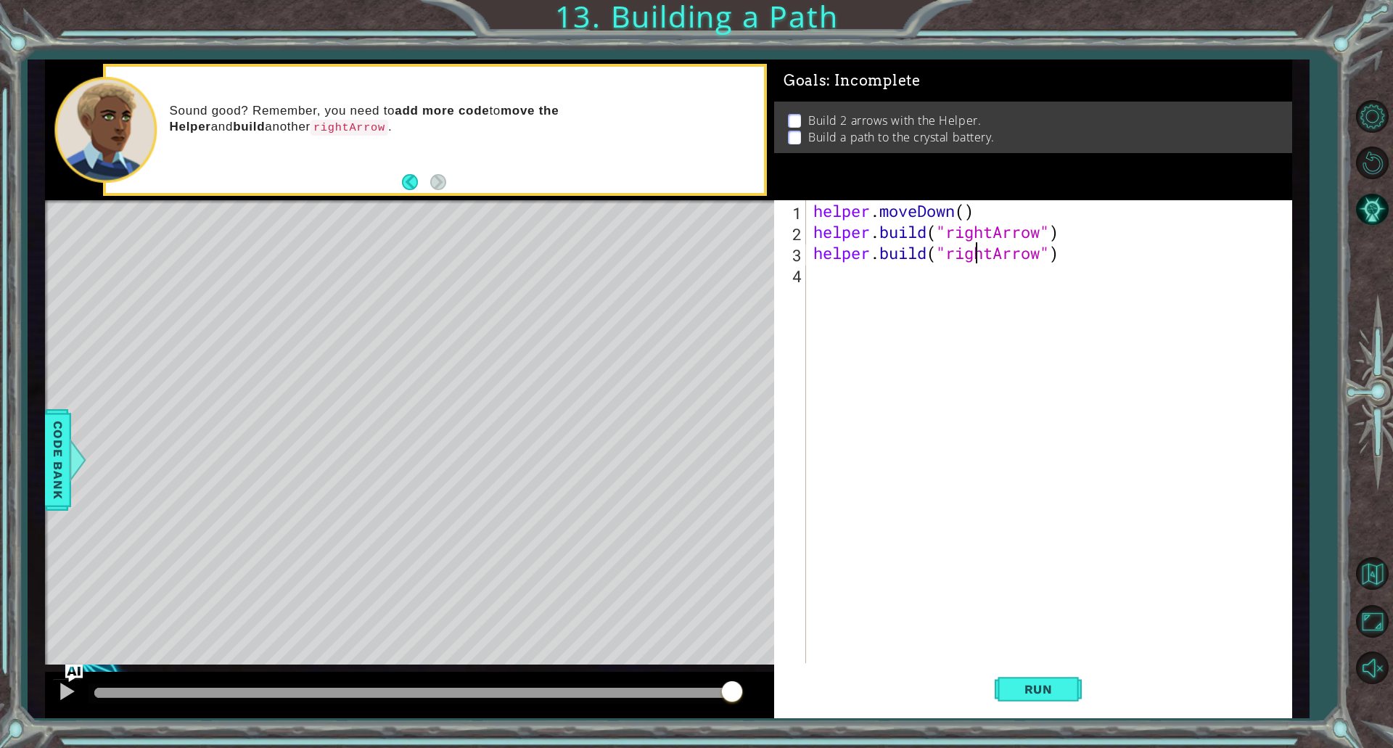
click at [972, 255] on div "helper . moveDown ( ) helper . build ( "rightArrow" ) helper . build ( "rightAr…" at bounding box center [1053, 452] width 484 height 505
type textarea "[DOMAIN_NAME]("rightArrow")"
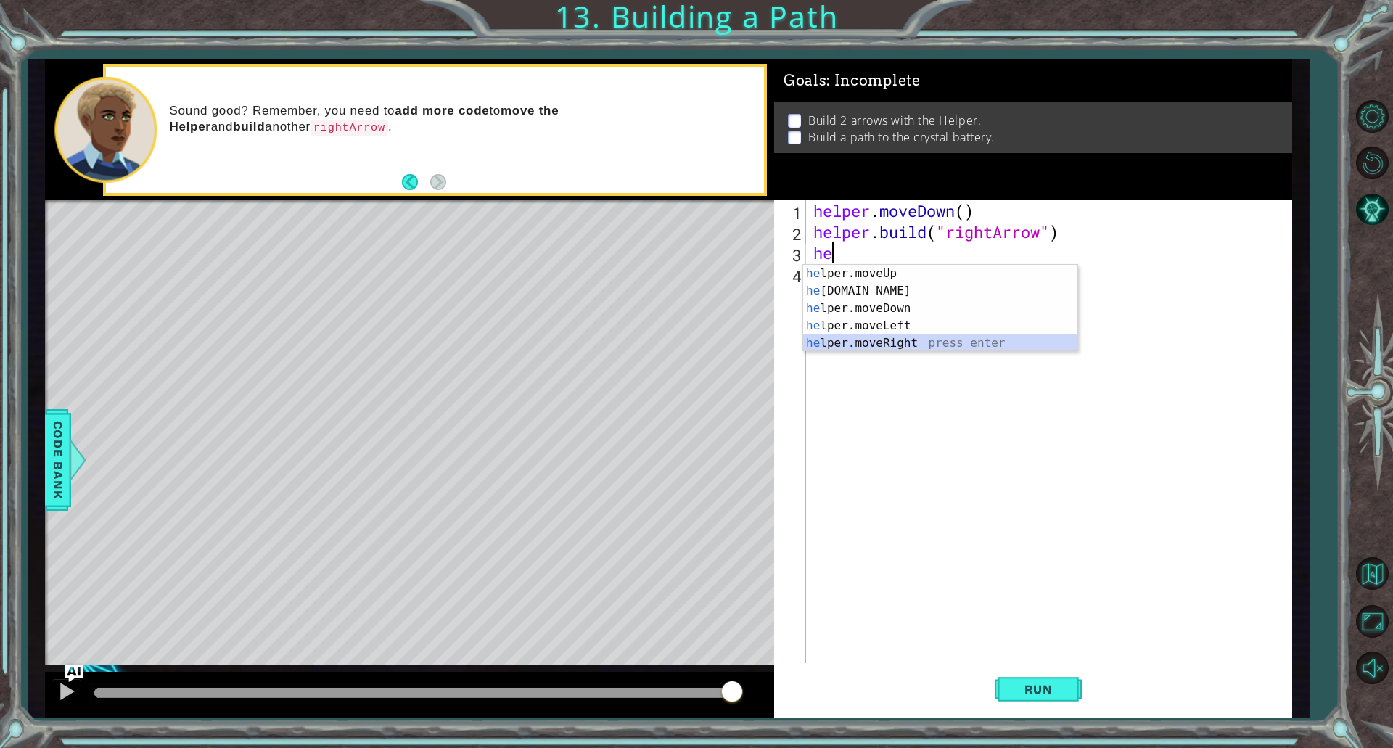
click at [901, 338] on div "he lper.moveUp press enter he [DOMAIN_NAME] press enter he lper.moveDown press …" at bounding box center [940, 326] width 274 height 122
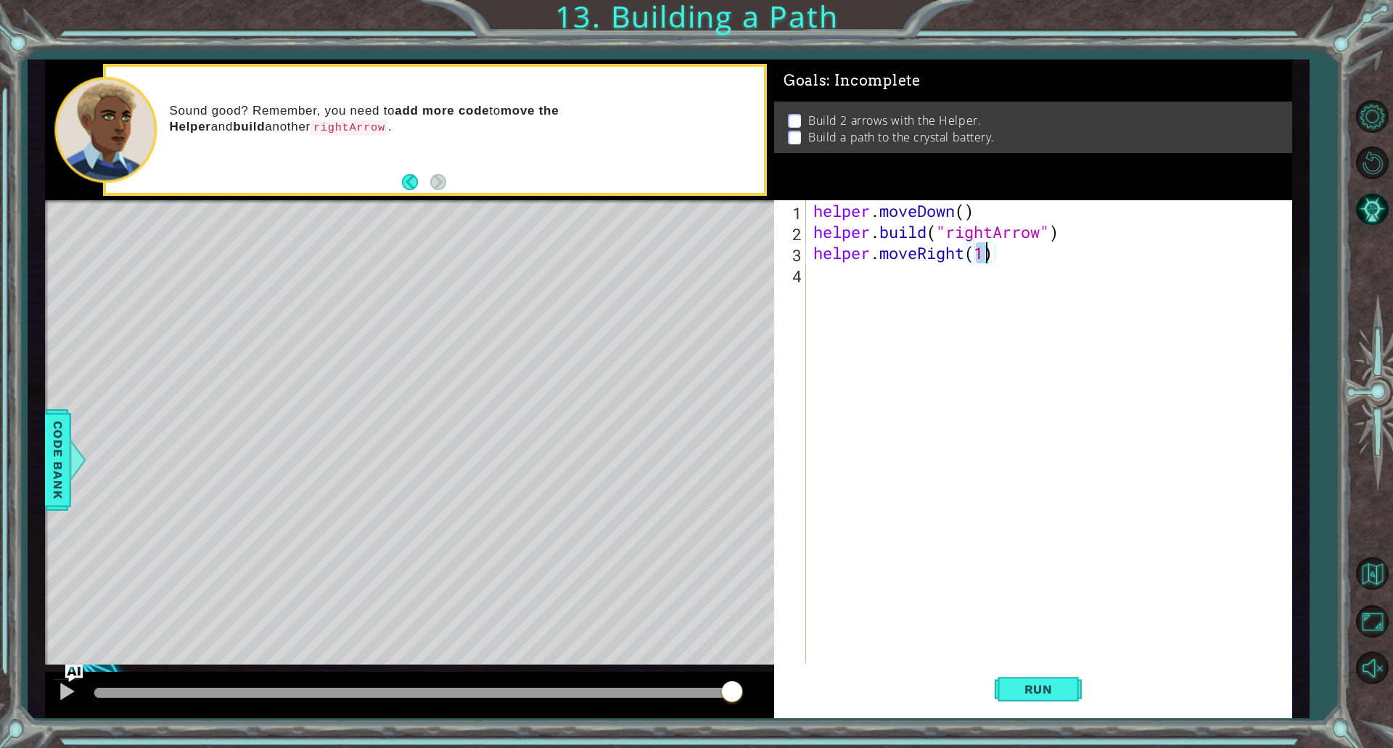
type textarea "helper.moveRight(3)"
click at [902, 269] on div "helper . moveDown ( ) helper . build ( "rightArrow" ) helper . moveRight ( 3 )" at bounding box center [1053, 452] width 484 height 505
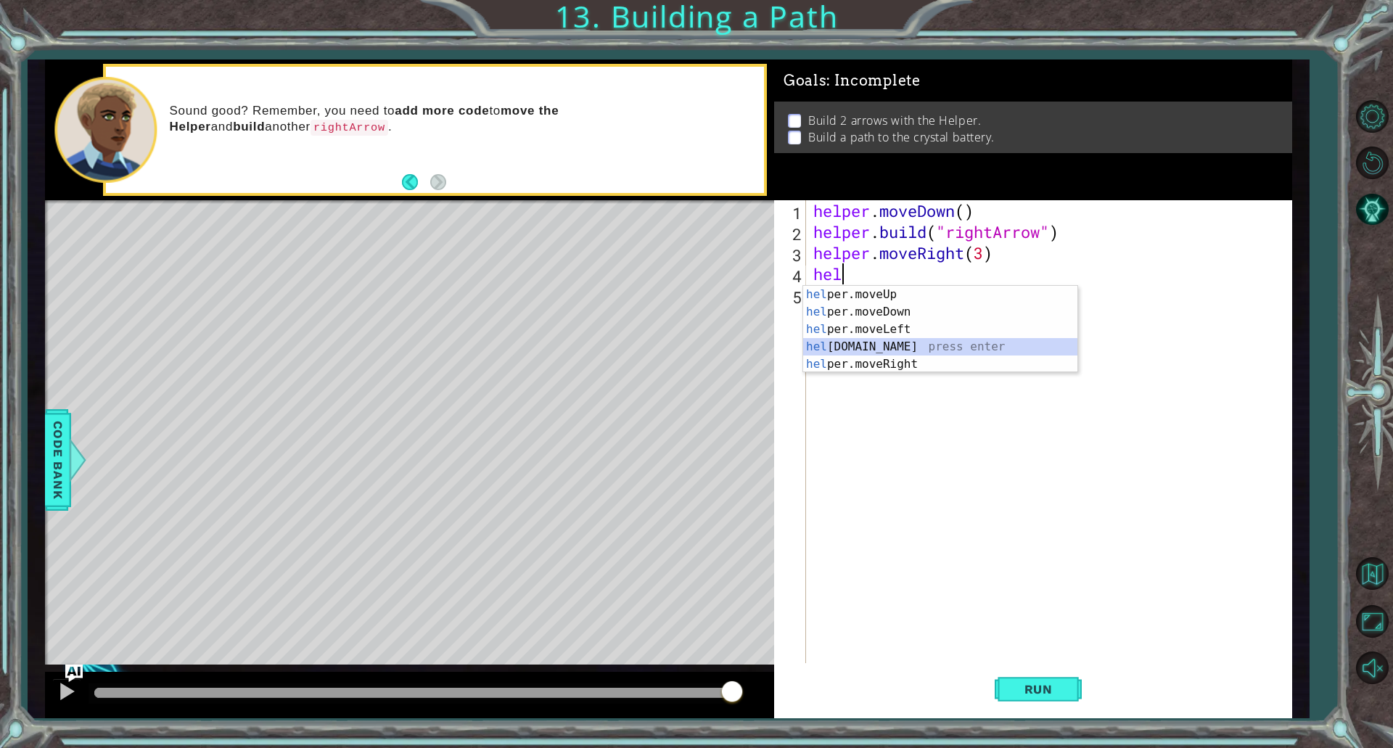
click at [834, 348] on div "hel per.moveUp press enter hel per.moveDown press enter hel per.moveLeft press …" at bounding box center [940, 347] width 274 height 122
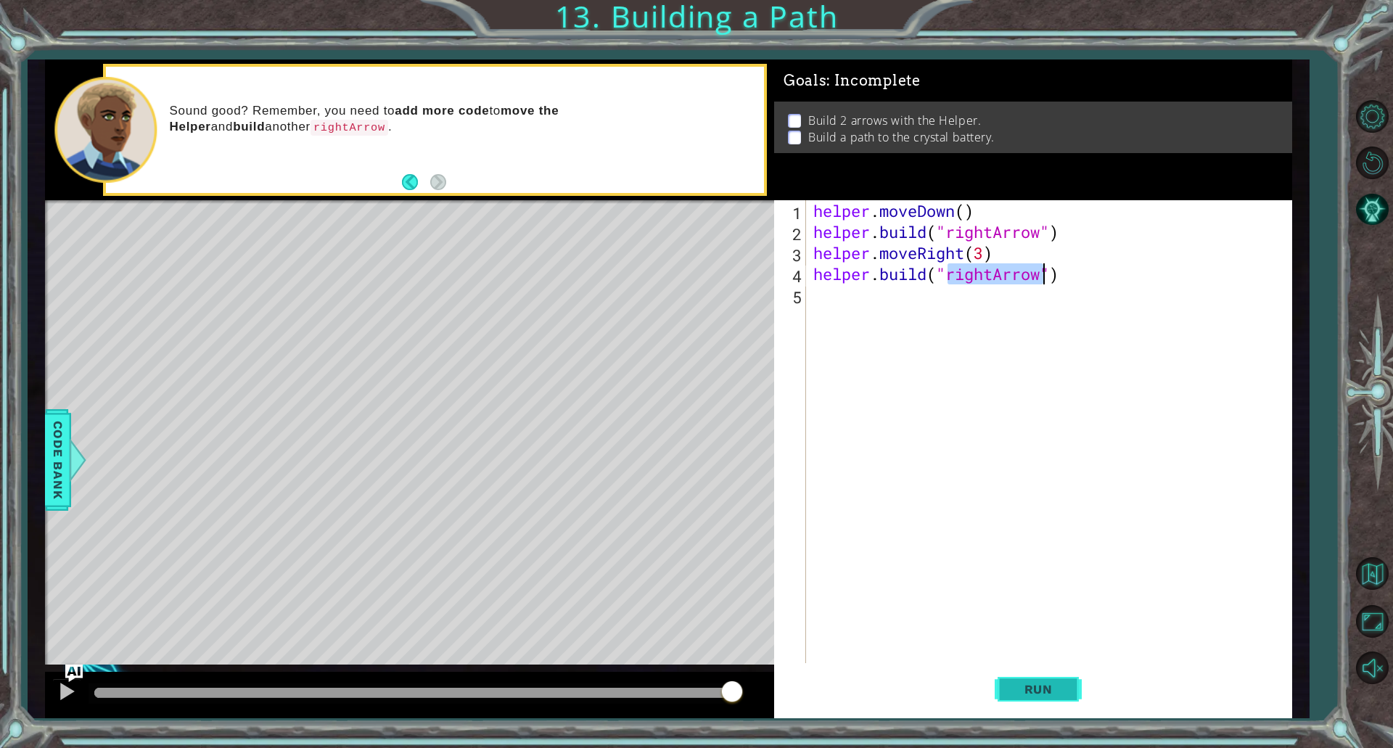
type textarea "[DOMAIN_NAME]("rightArrow")"
click at [1013, 684] on span "Run" at bounding box center [1038, 689] width 57 height 15
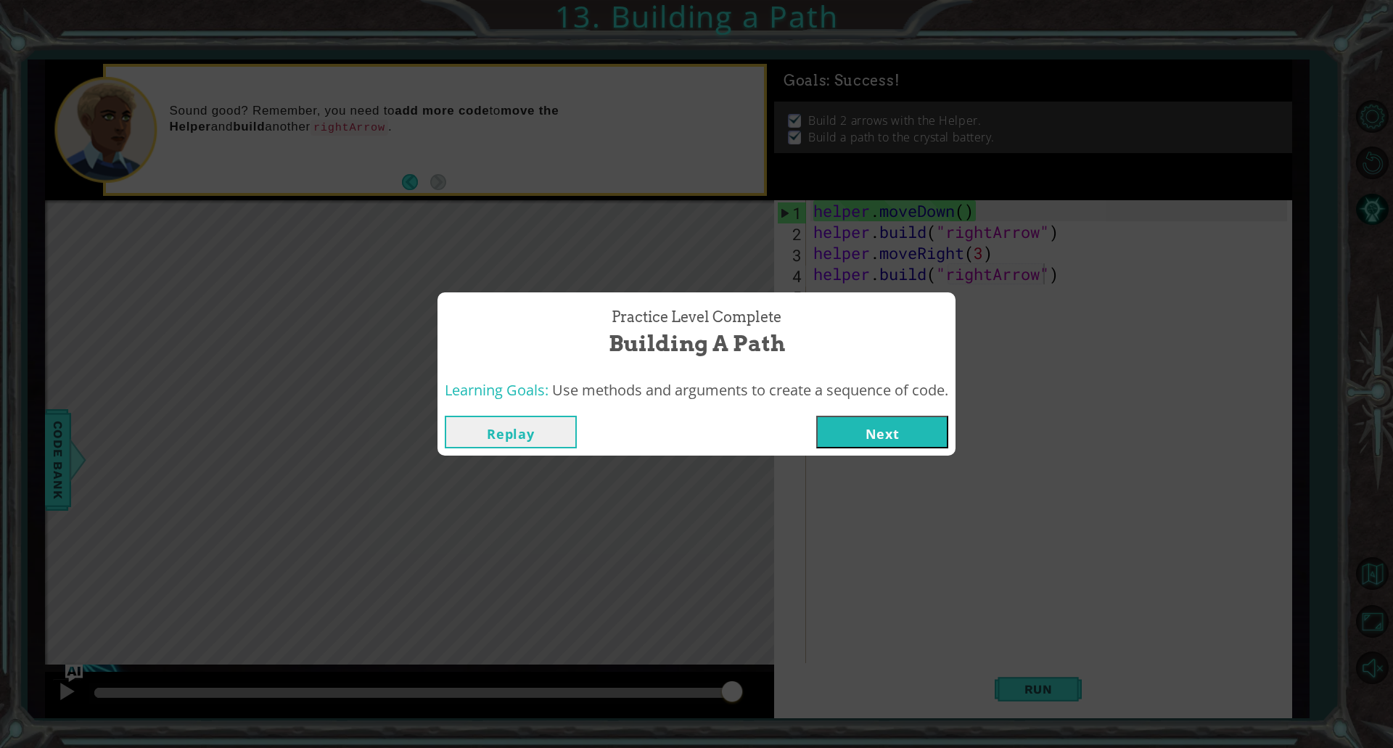
drag, startPoint x: 906, startPoint y: 383, endPoint x: 902, endPoint y: 452, distance: 69.1
click at [908, 390] on span "Use methods and arguments to create a sequence of code." at bounding box center [750, 390] width 396 height 20
click at [905, 427] on button "Next" at bounding box center [882, 432] width 132 height 33
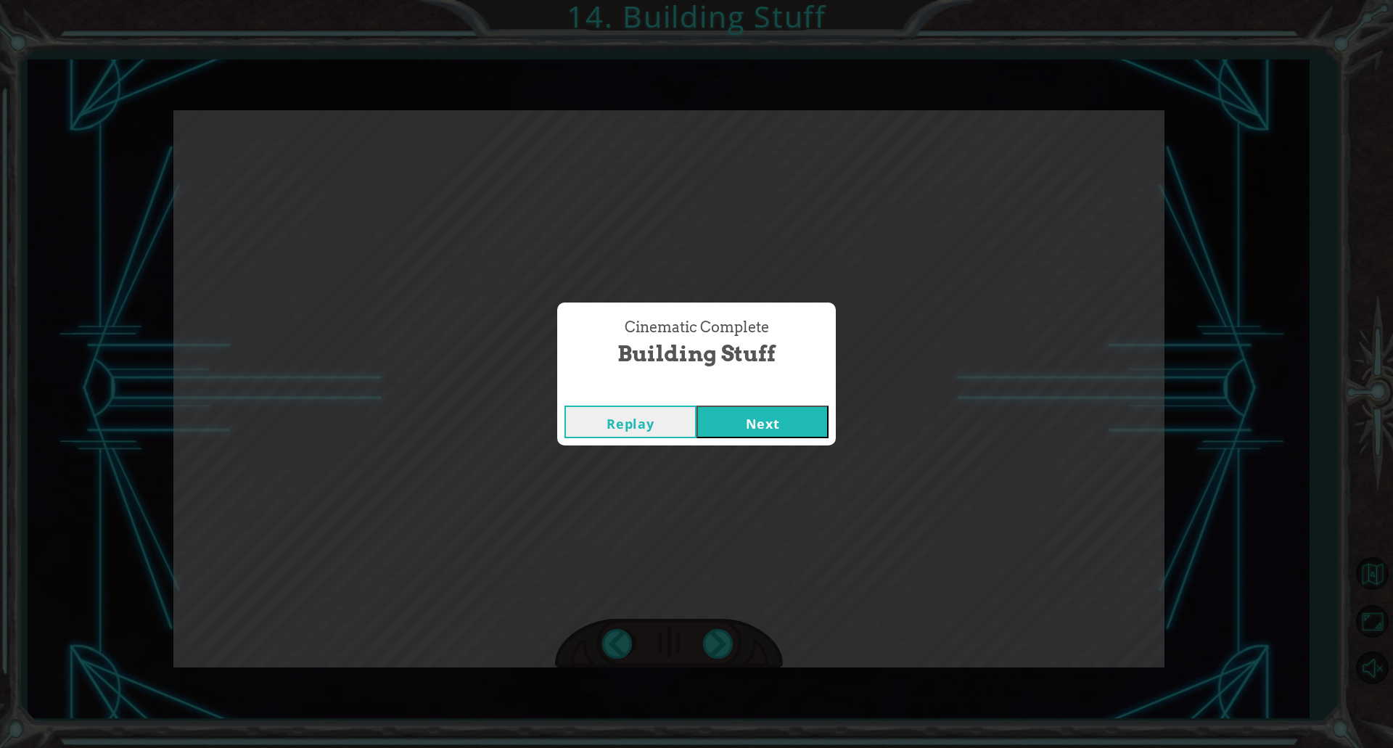
click at [814, 424] on button "Next" at bounding box center [763, 422] width 132 height 33
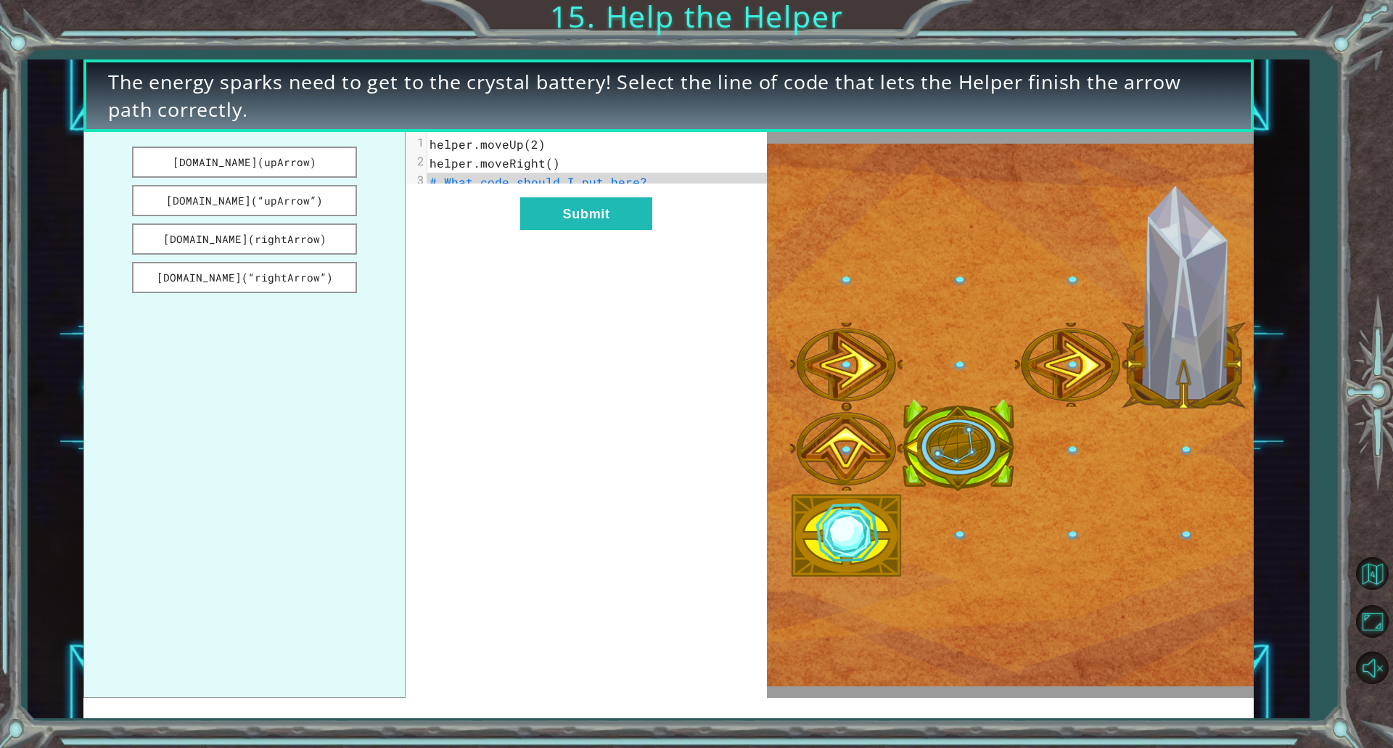
click at [461, 351] on div "xxxxxxxxxx 3 1 helper.moveUp(2) 2 helper.moveRight() 3 # What code should I put…" at bounding box center [586, 414] width 361 height 565
click at [298, 242] on button "[DOMAIN_NAME](rightArrow)" at bounding box center [244, 239] width 224 height 31
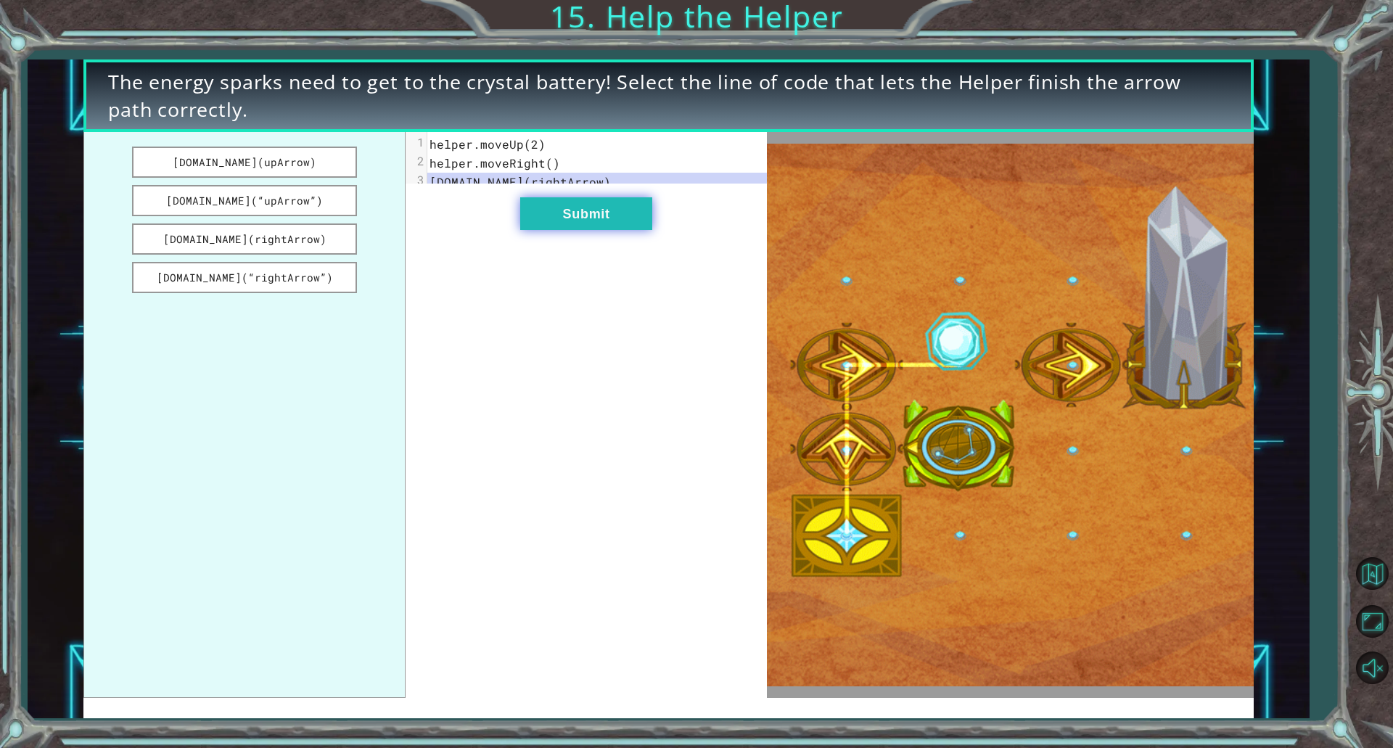
click at [582, 230] on button "Submit" at bounding box center [586, 213] width 132 height 33
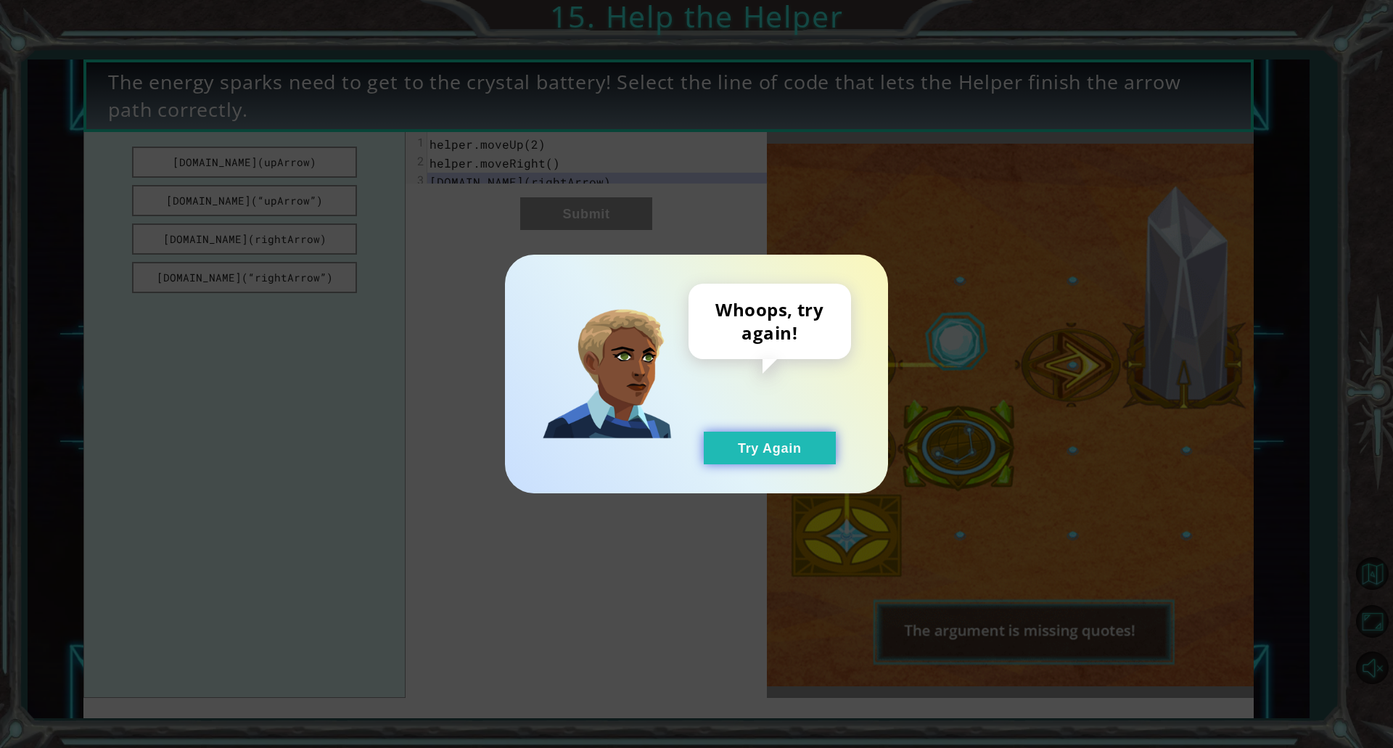
click at [796, 455] on button "Try Again" at bounding box center [770, 448] width 132 height 33
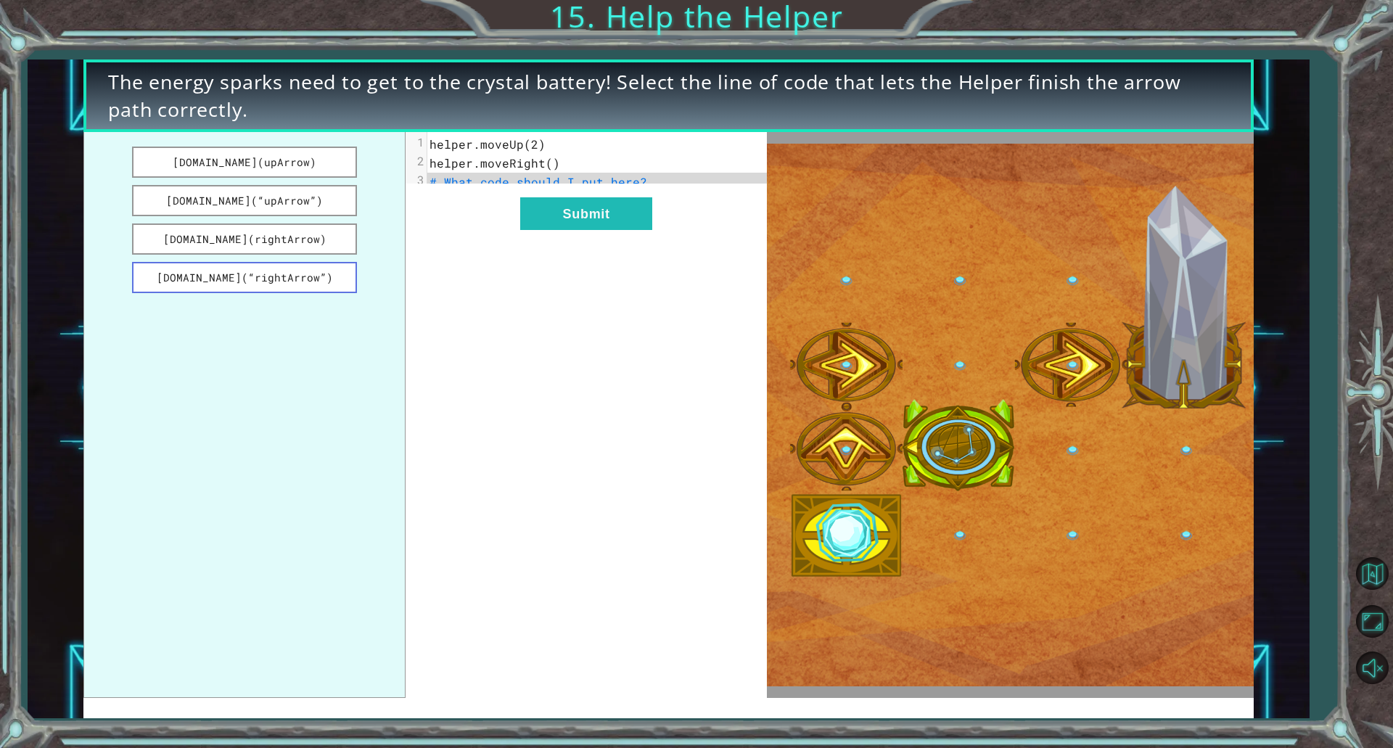
click at [256, 283] on button "[DOMAIN_NAME](“rightArrow”)" at bounding box center [244, 277] width 224 height 31
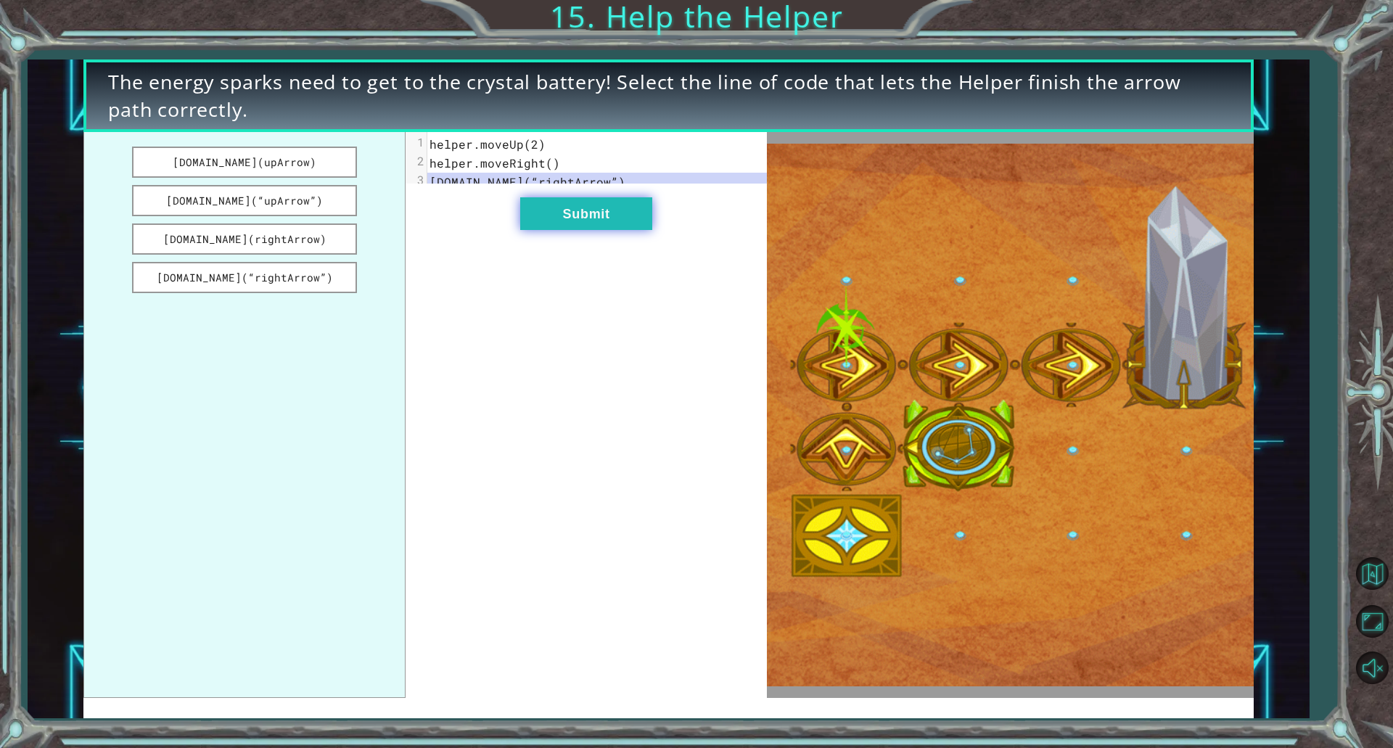
click at [550, 216] on button "Submit" at bounding box center [586, 213] width 132 height 33
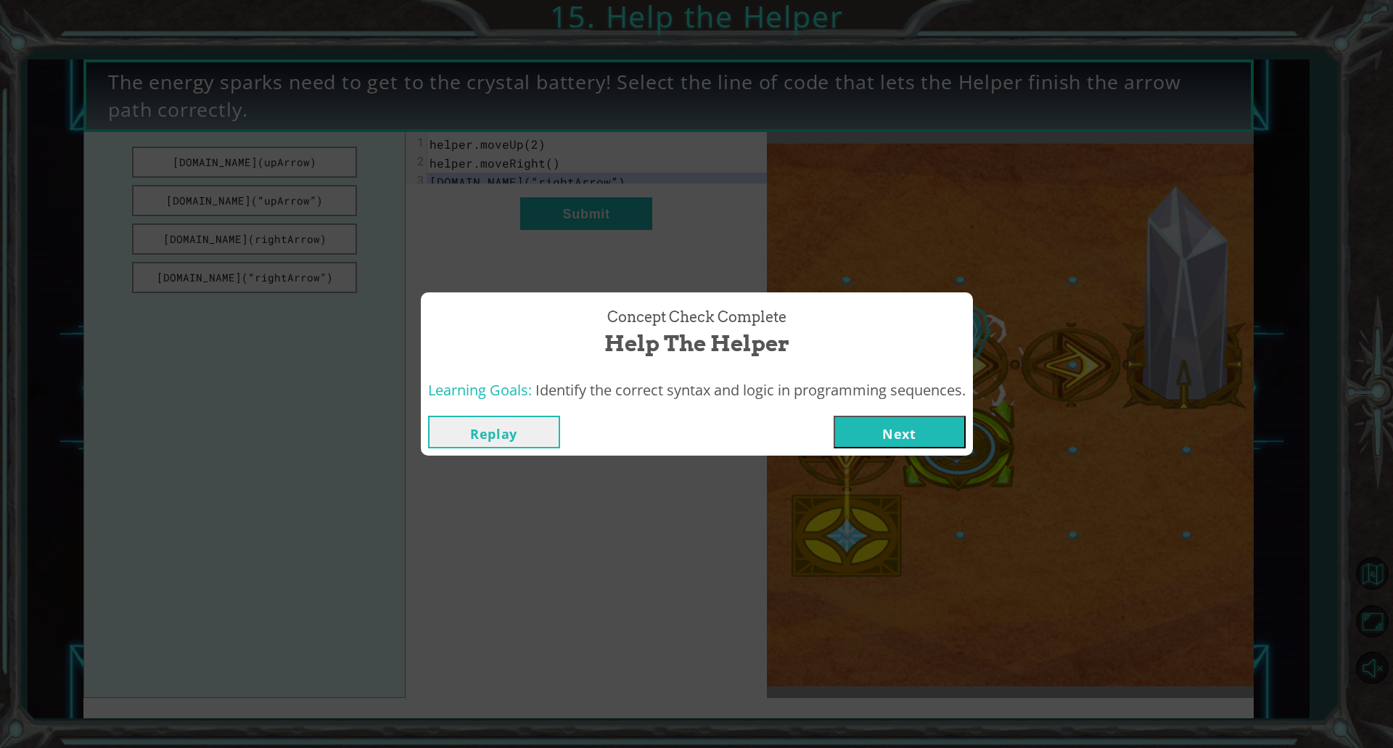
click at [922, 436] on button "Next" at bounding box center [900, 432] width 132 height 33
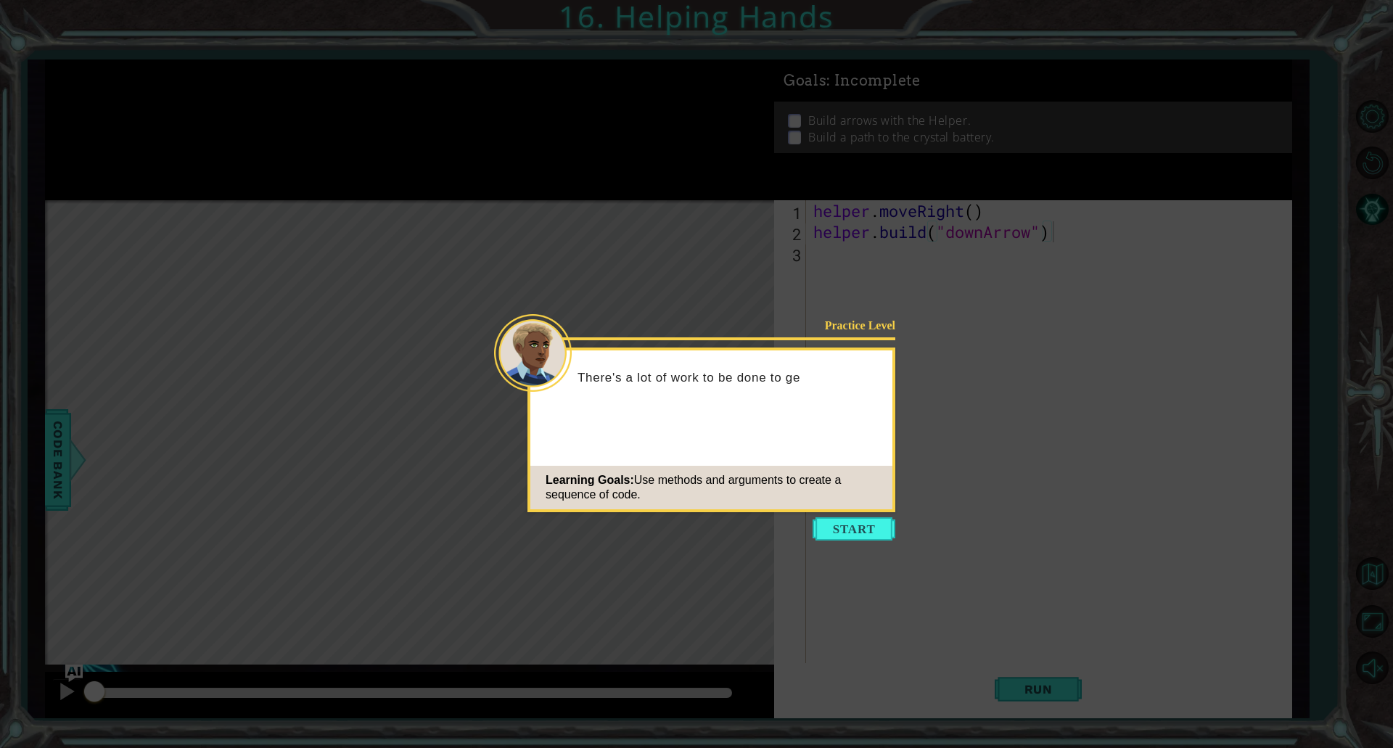
click at [853, 544] on icon at bounding box center [696, 374] width 1393 height 748
click at [849, 520] on button "Start" at bounding box center [854, 528] width 83 height 23
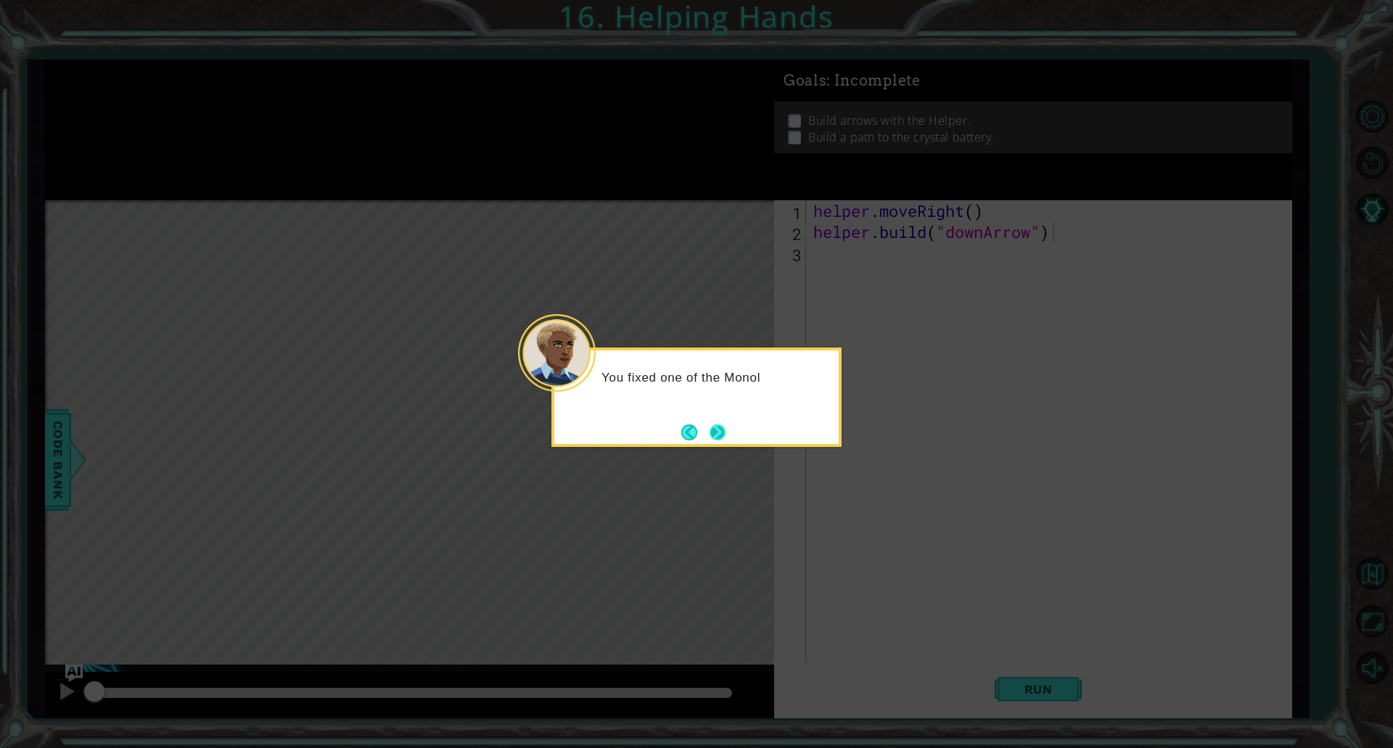
drag, startPoint x: 726, startPoint y: 417, endPoint x: 714, endPoint y: 441, distance: 26.3
click at [716, 436] on div "You fixed one of the Monol" at bounding box center [697, 397] width 290 height 99
click at [708, 449] on icon at bounding box center [696, 374] width 1393 height 748
click at [713, 429] on button "Next" at bounding box center [718, 433] width 16 height 16
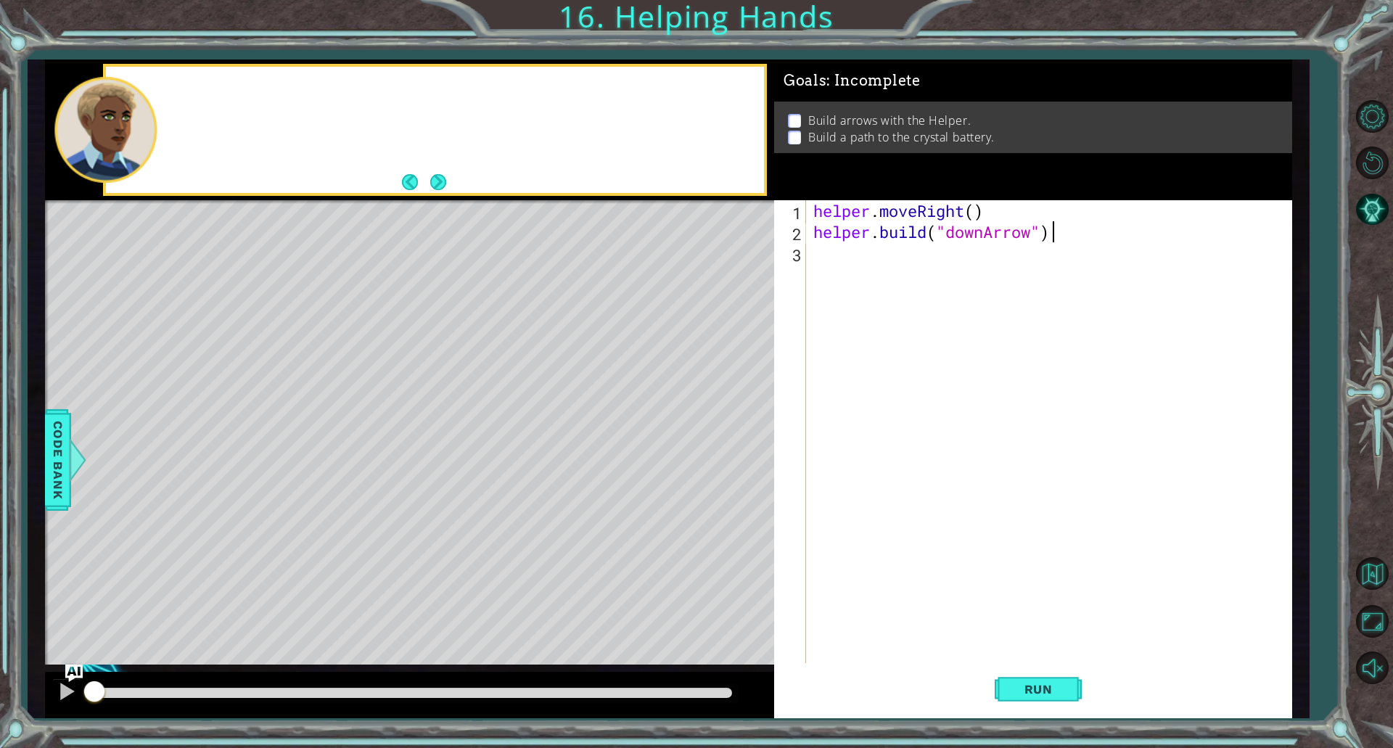
click at [713, 429] on div "Level Map" at bounding box center [380, 413] width 671 height 427
click at [872, 300] on div "helper . moveRight ( ) helper . build ( "downArrow" )" at bounding box center [1053, 452] width 484 height 505
click at [1068, 680] on button "Run" at bounding box center [1038, 689] width 87 height 52
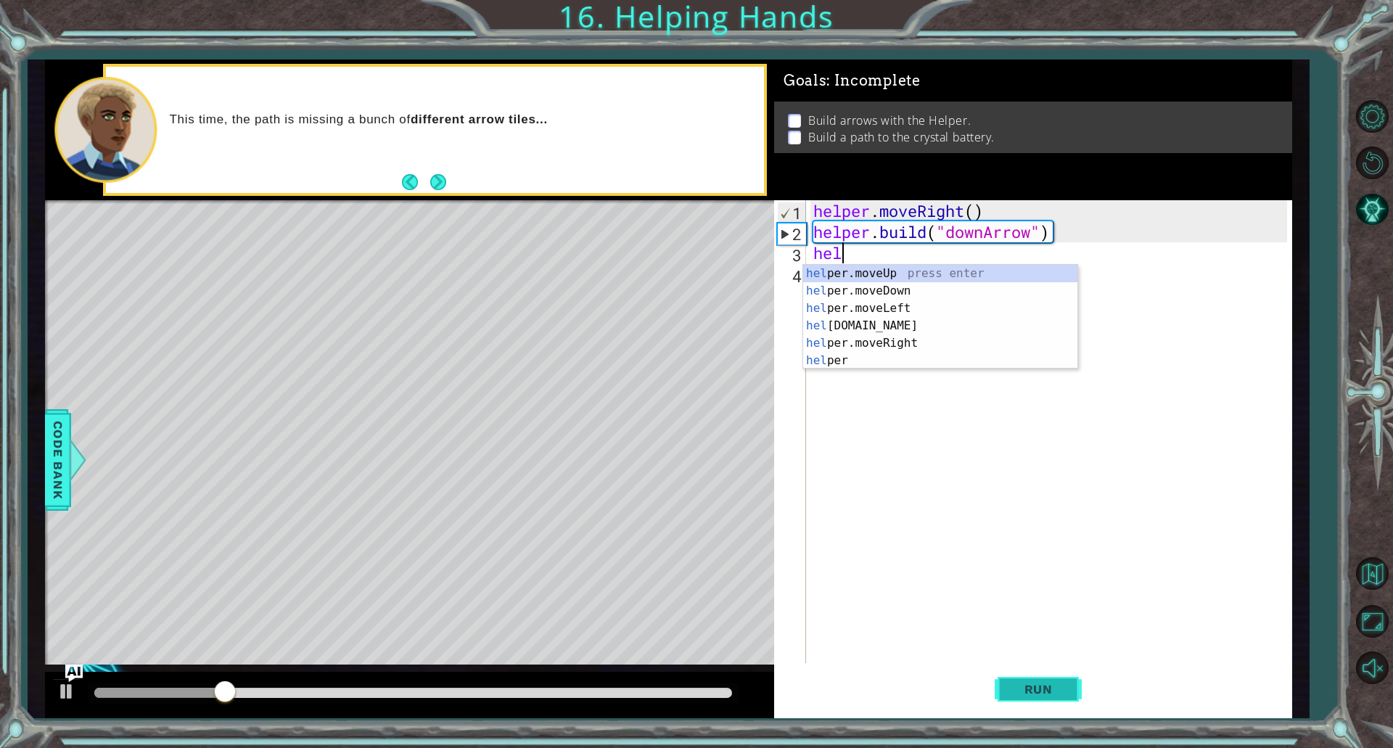
scroll to position [0, 1]
click at [905, 294] on div "help er.moveUp press enter help er.moveDown press enter help er.moveLeft press …" at bounding box center [940, 334] width 274 height 139
type textarea "helper.moveDown(1)"
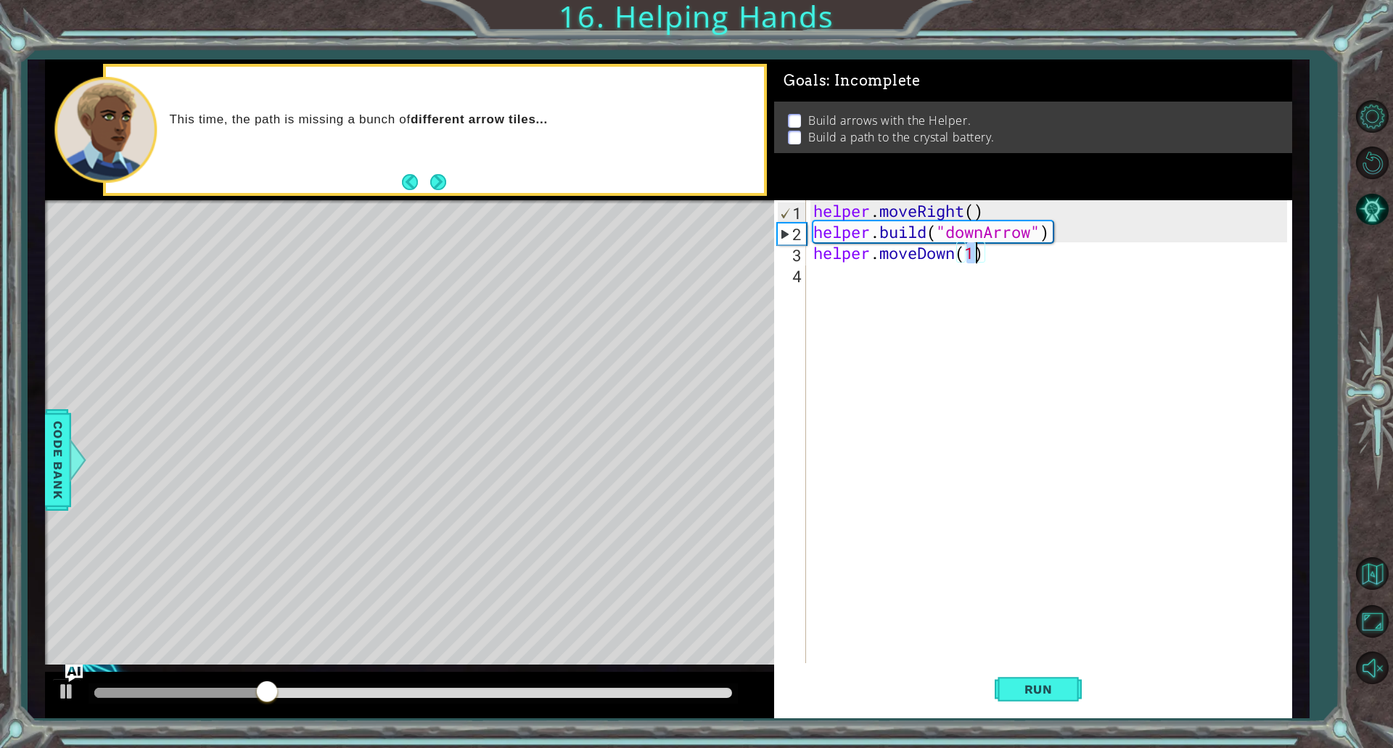
click at [888, 277] on div "helper . moveRight ( ) helper . build ( "downArrow" ) helper . moveDown ( 1 )" at bounding box center [1053, 452] width 484 height 505
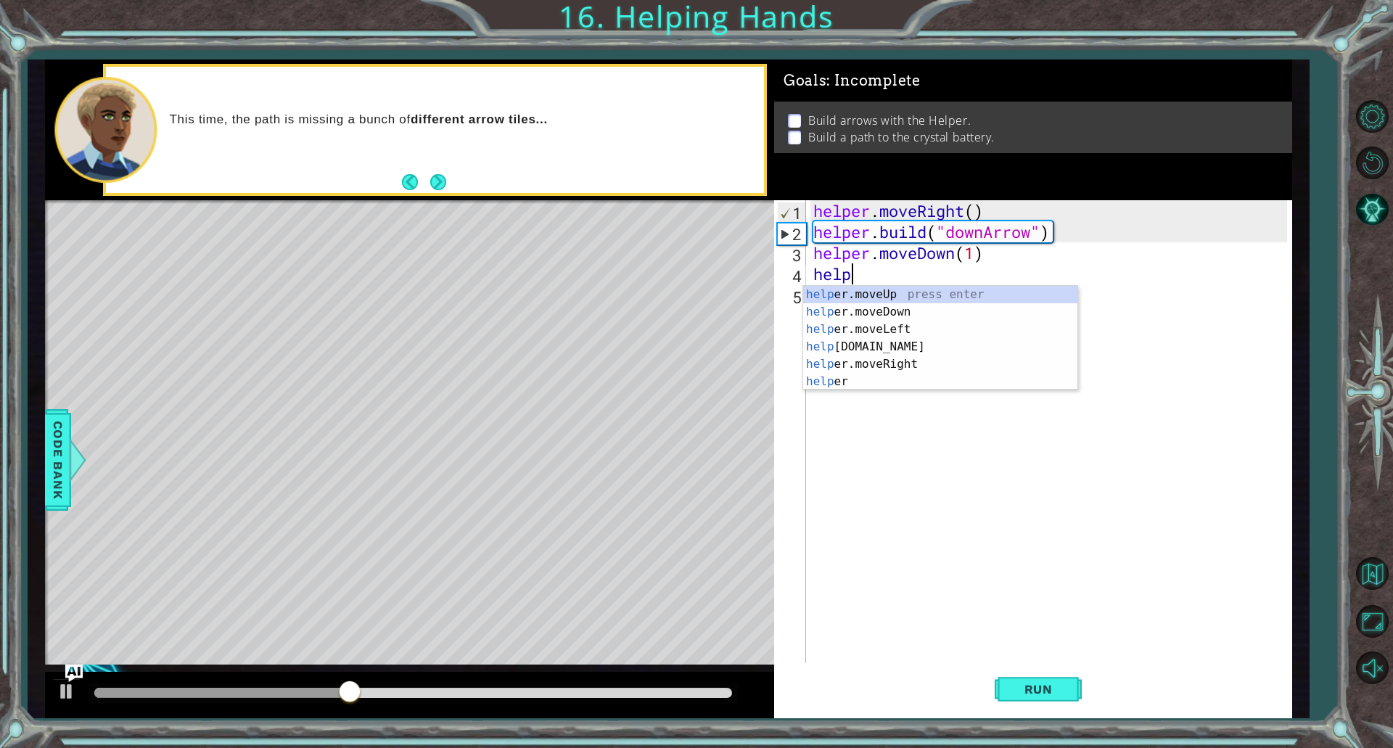
scroll to position [0, 1]
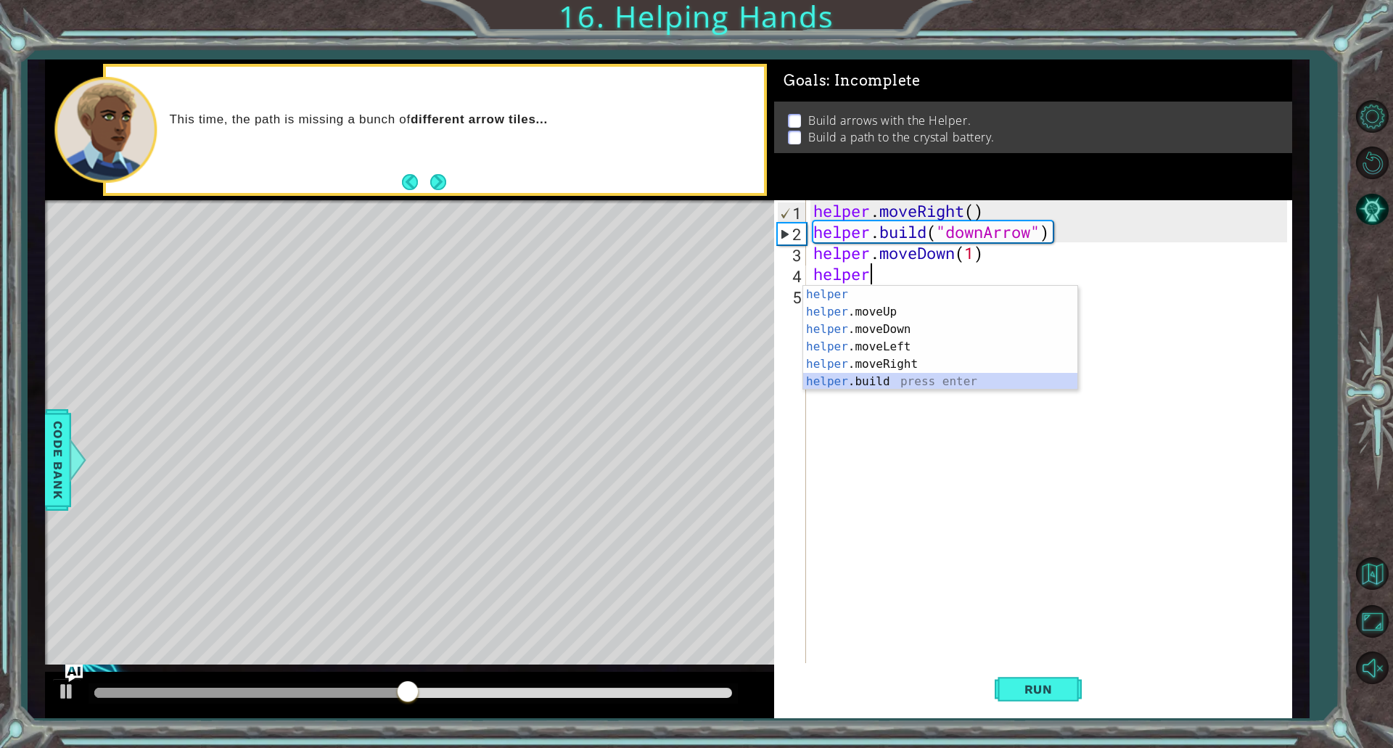
click at [888, 375] on div "helper press enter helper .moveUp press enter helper .moveDown press enter help…" at bounding box center [940, 355] width 274 height 139
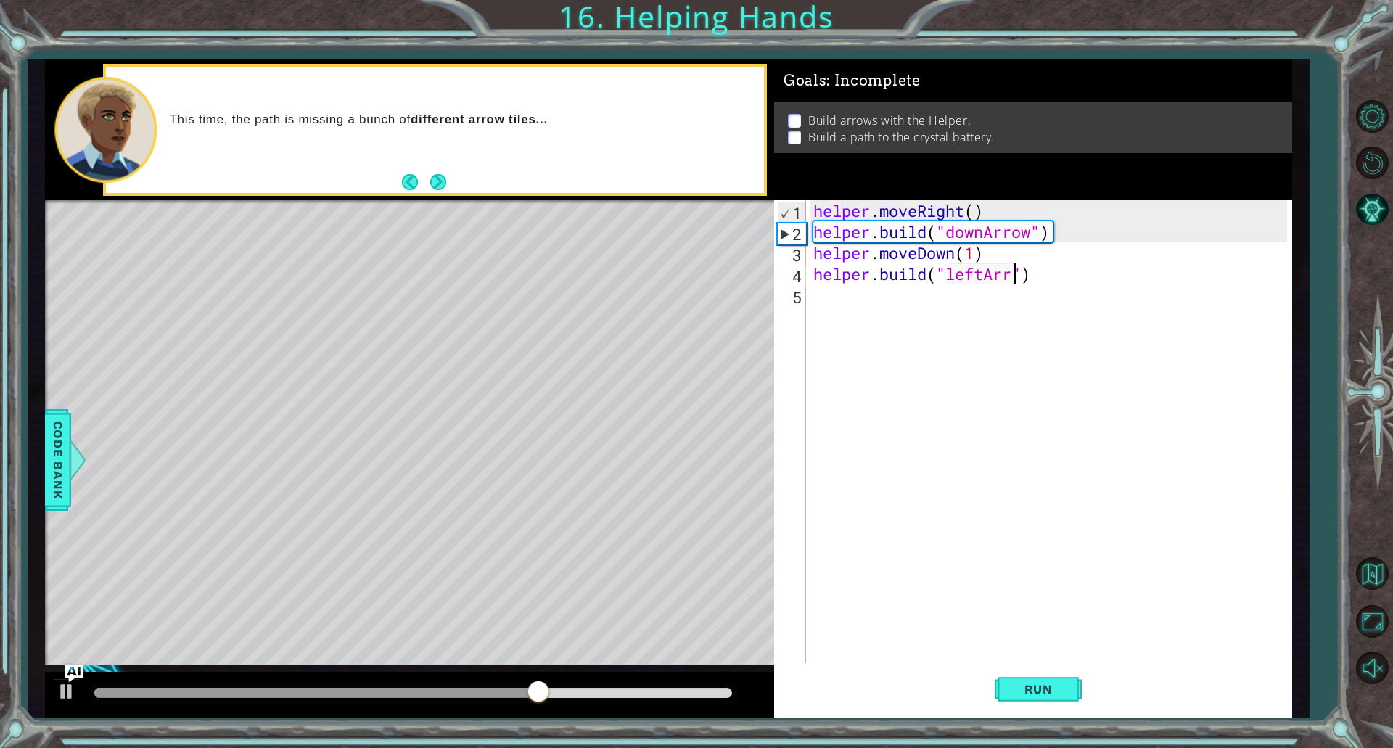
scroll to position [0, 9]
type textarea "[DOMAIN_NAME]("leftArrow")"
click at [949, 308] on div "helper . moveRight ( ) helper . build ( "downArrow" ) helper . moveDown ( 1 ) h…" at bounding box center [1053, 452] width 484 height 505
type textarea "e"
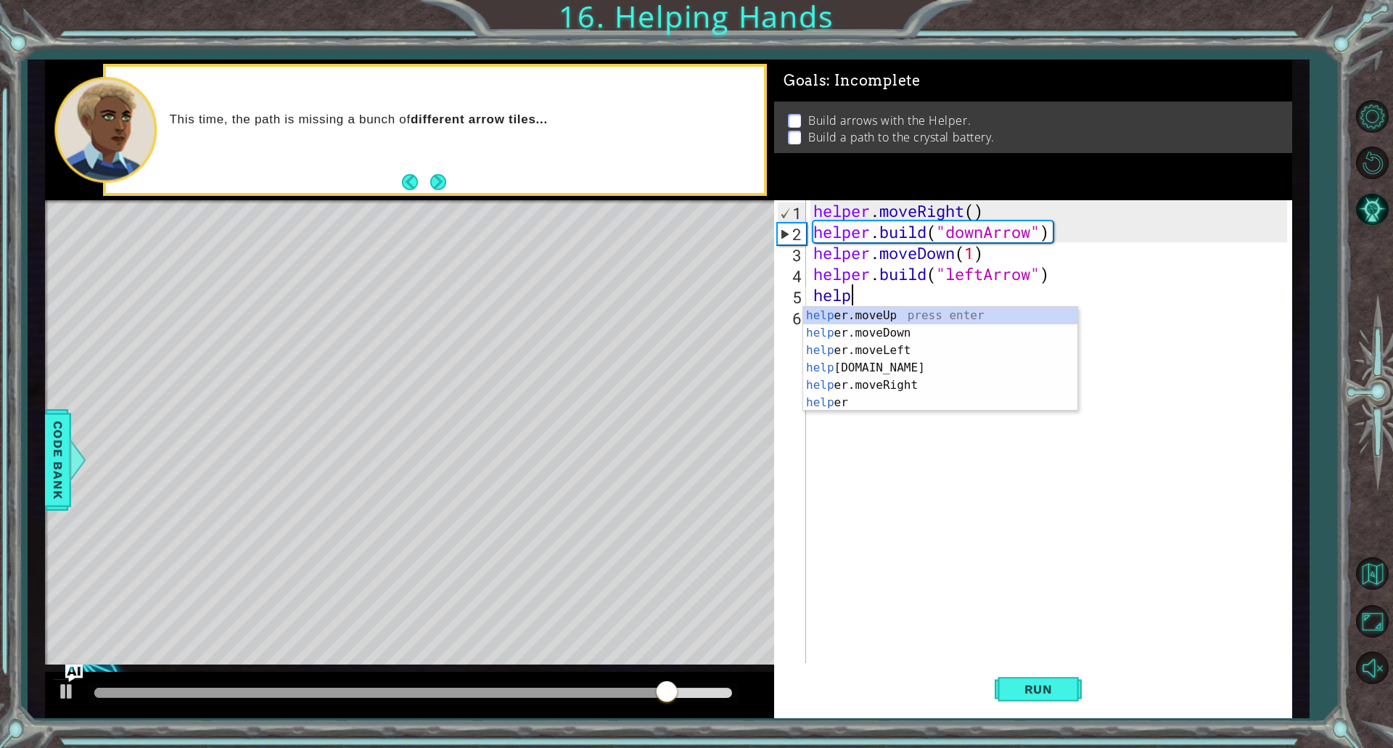
scroll to position [0, 1]
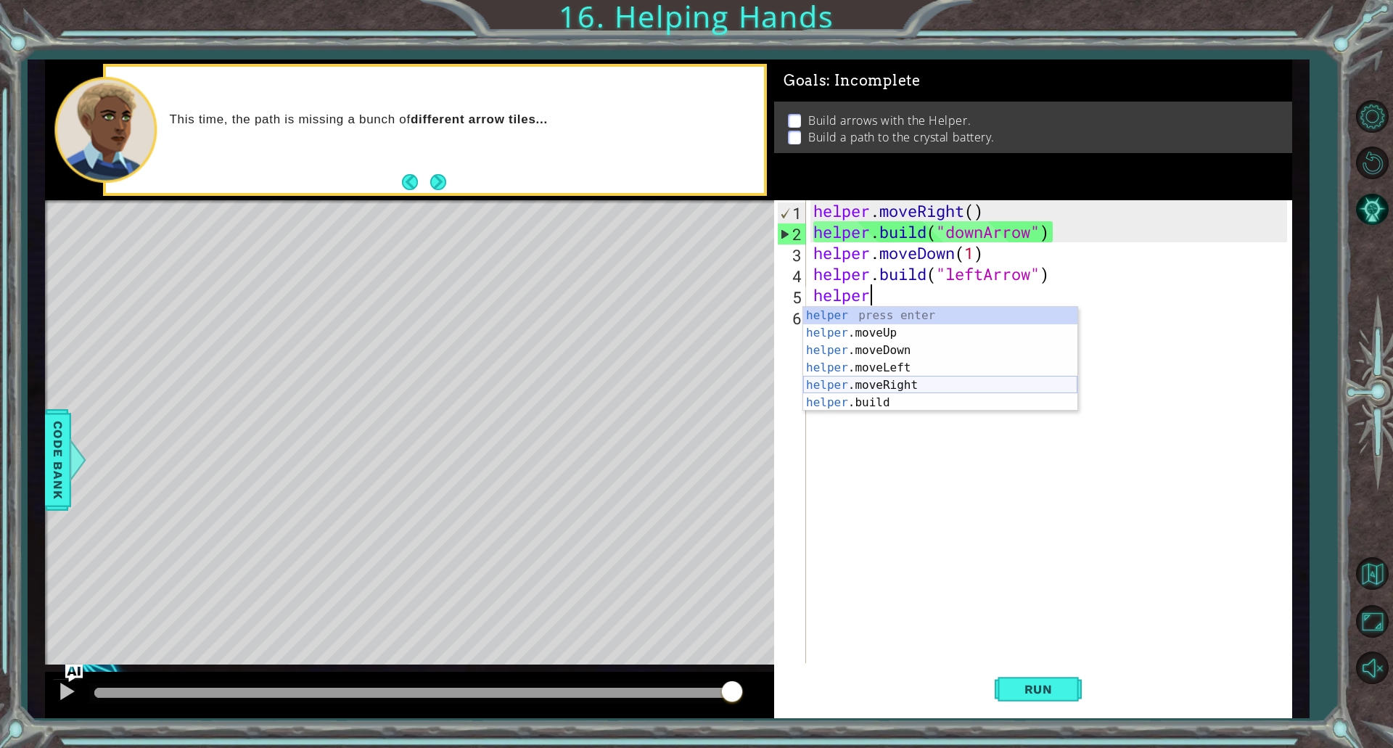
click at [882, 391] on div "helper press enter helper .moveUp press enter helper .moveDown press enter help…" at bounding box center [940, 376] width 274 height 139
type textarea "helper.moveRight(1)"
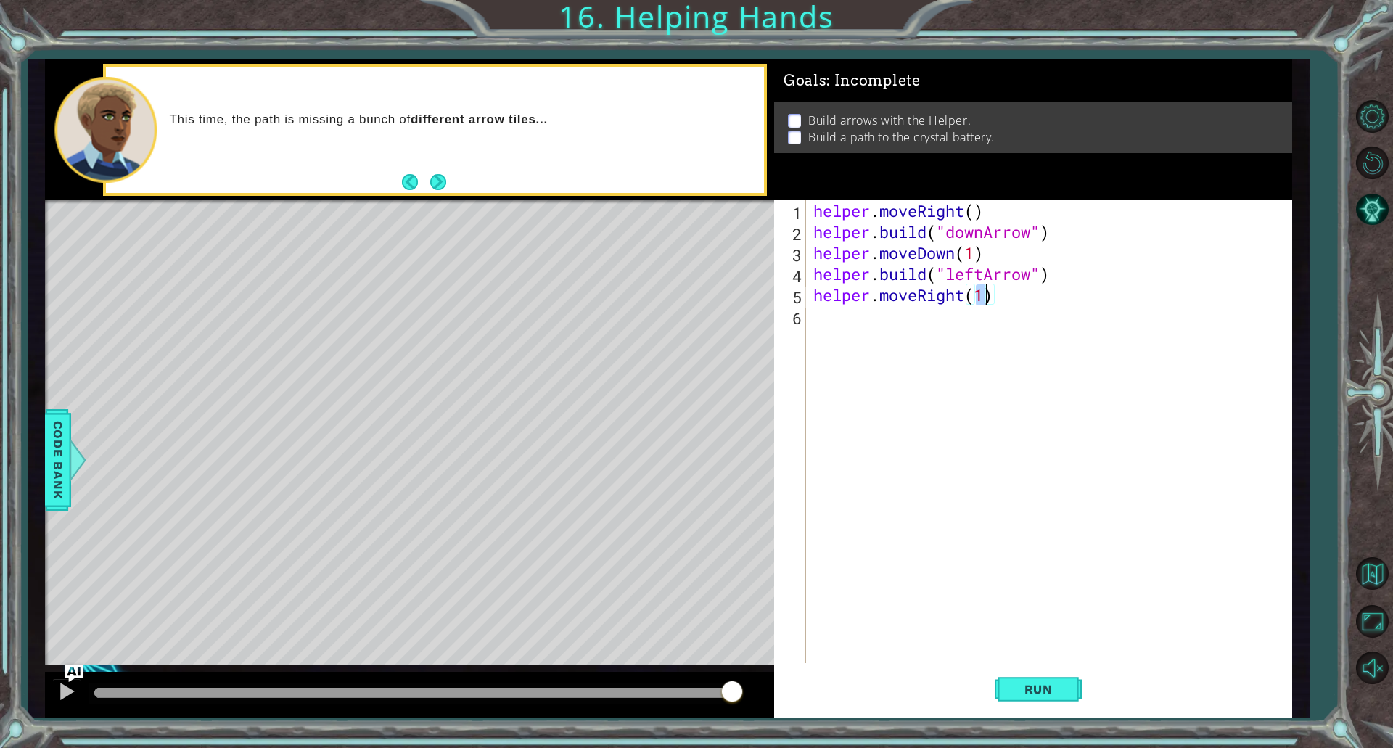
click at [896, 327] on div "helper . moveRight ( ) helper . build ( "downArrow" ) helper . moveDown ( 1 ) h…" at bounding box center [1053, 452] width 484 height 505
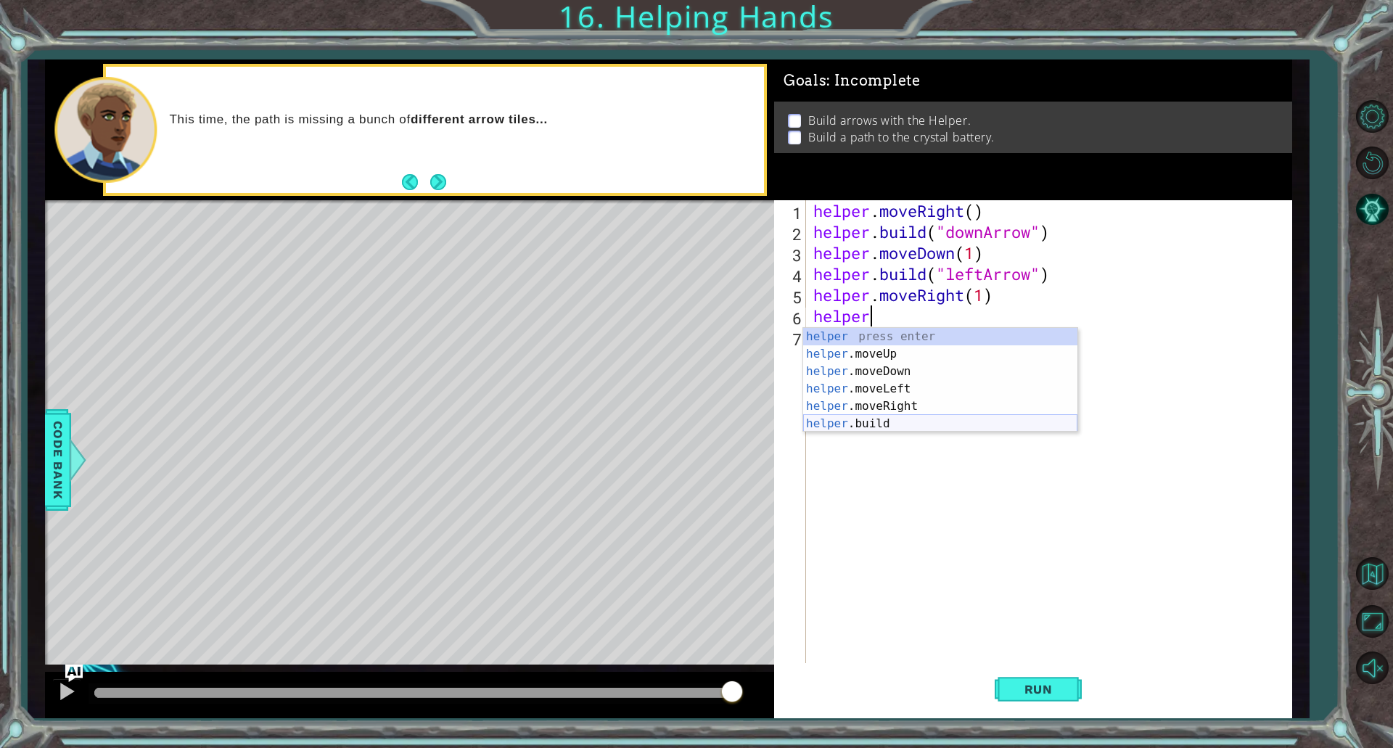
click at [898, 420] on div "helper press enter helper .moveUp press enter helper .moveDown press enter help…" at bounding box center [940, 397] width 274 height 139
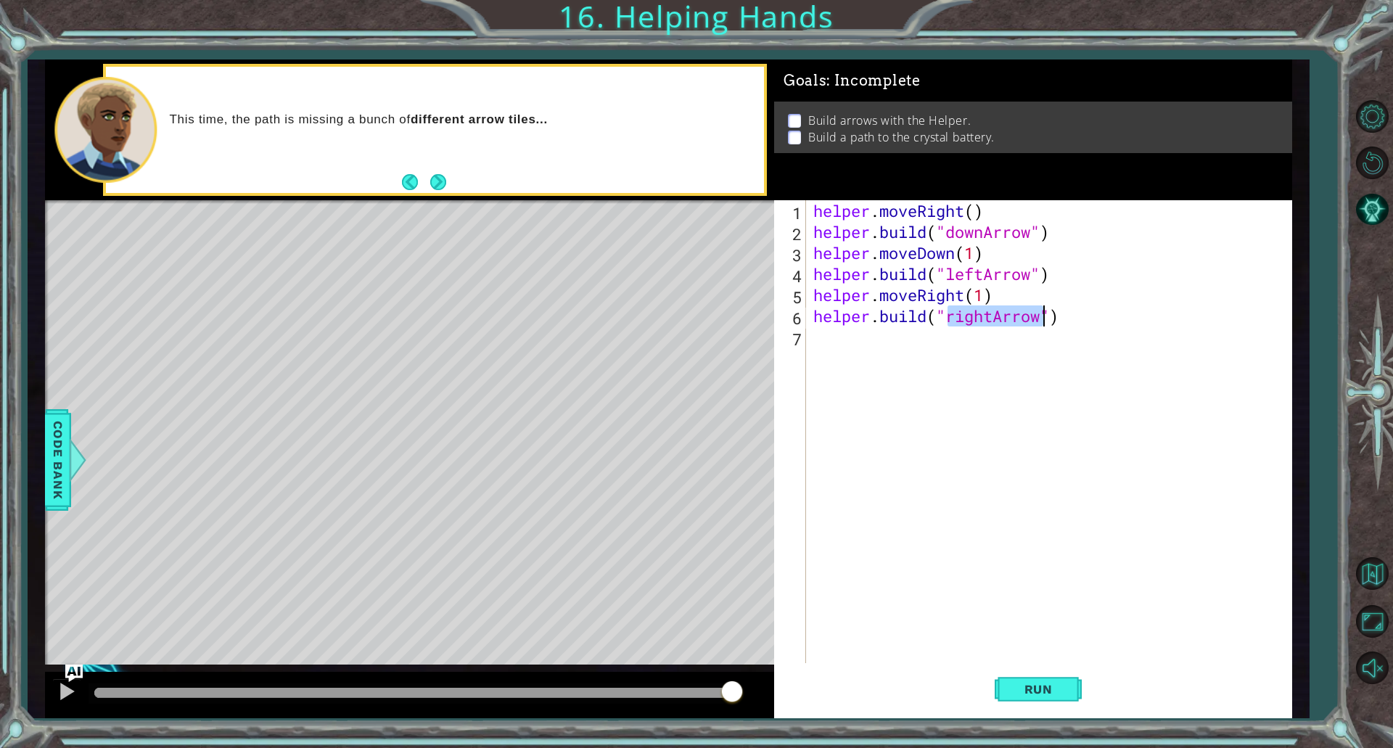
click at [1032, 319] on div "helper . moveRight ( ) helper . build ( "downArrow" ) helper . moveDown ( 1 ) h…" at bounding box center [1049, 431] width 477 height 463
click at [1032, 319] on div "helper . moveRight ( ) helper . build ( "downArrow" ) helper . moveDown ( 1 ) h…" at bounding box center [1053, 452] width 484 height 505
type textarea "[DOMAIN_NAME]("rightArrow")"
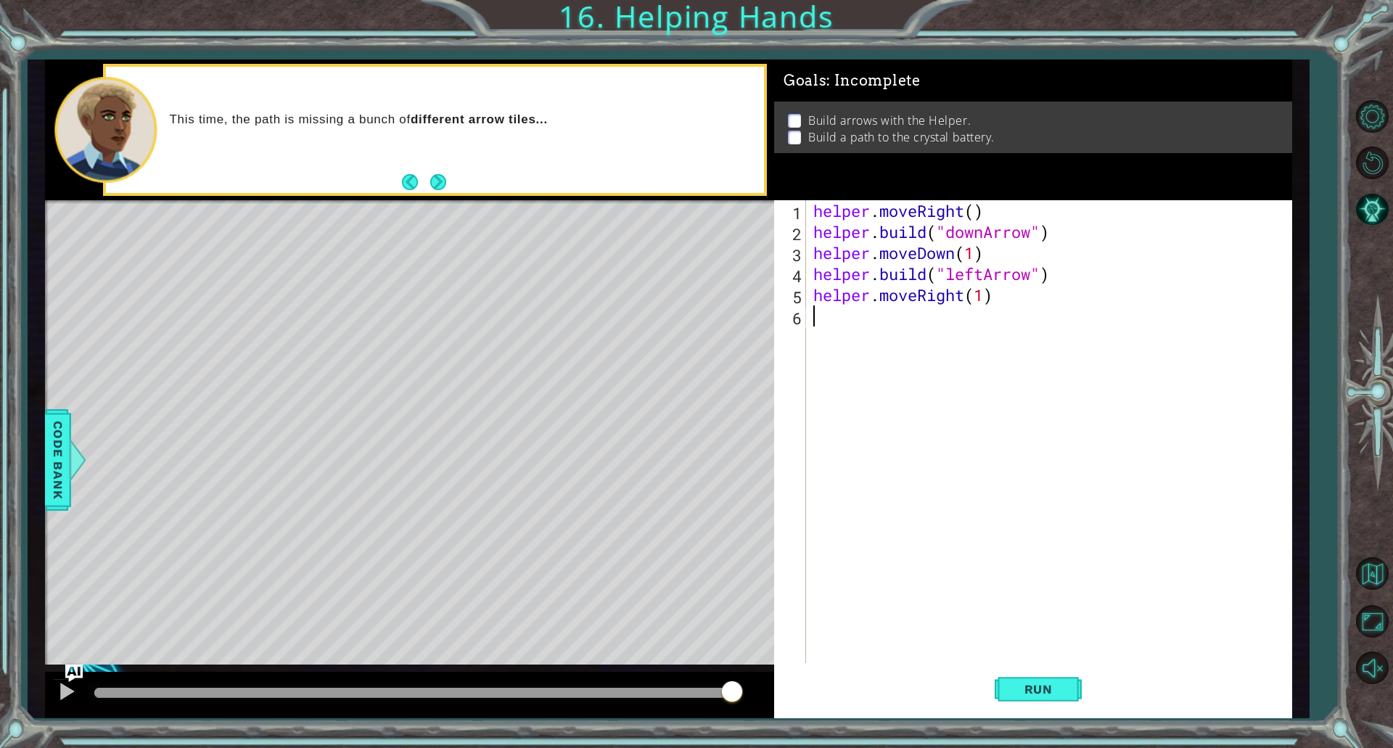
click at [983, 296] on div "helper . moveRight ( ) helper . build ( "downArrow" ) helper . moveDown ( 1 ) h…" at bounding box center [1053, 452] width 484 height 505
type textarea "helper.moveRight(2)"
click at [904, 329] on div "helper . moveRight ( ) helper . build ( "downArrow" ) helper . moveDown ( 1 ) h…" at bounding box center [1053, 452] width 484 height 505
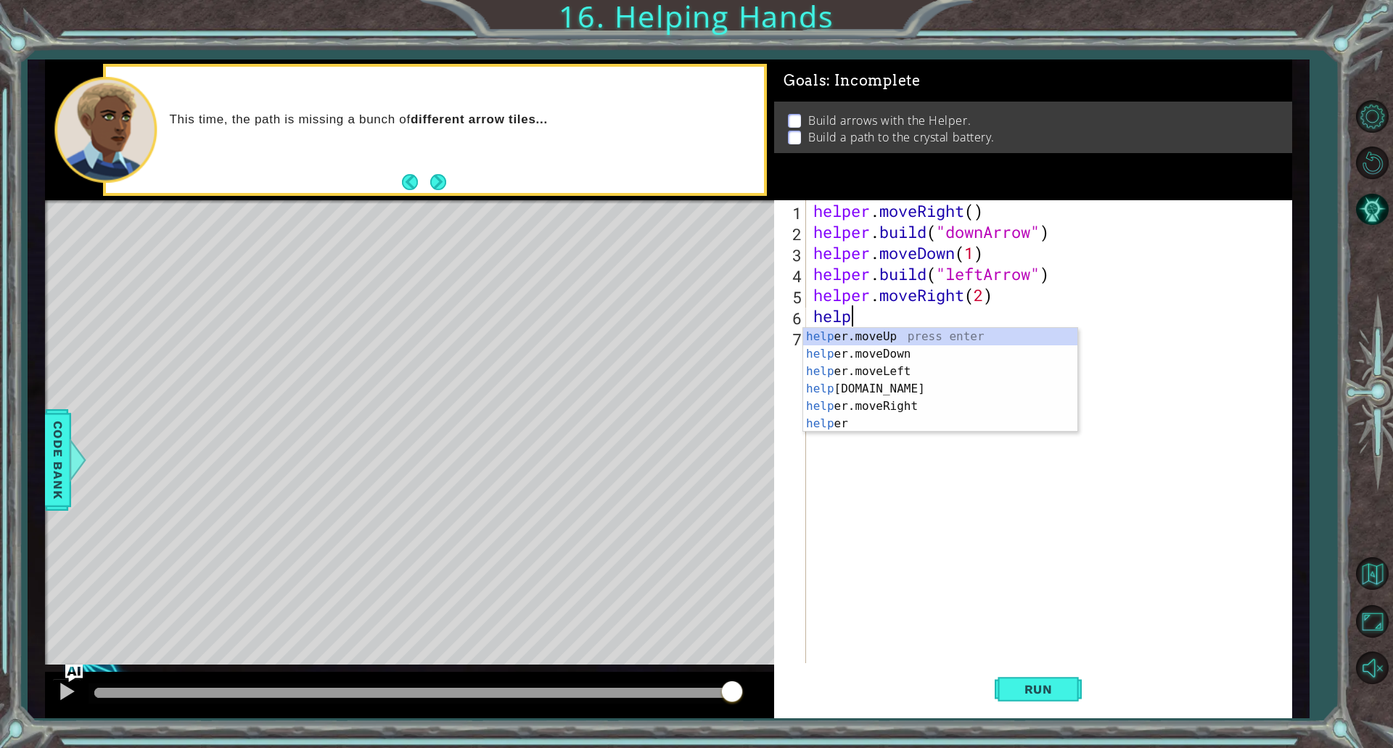
scroll to position [0, 1]
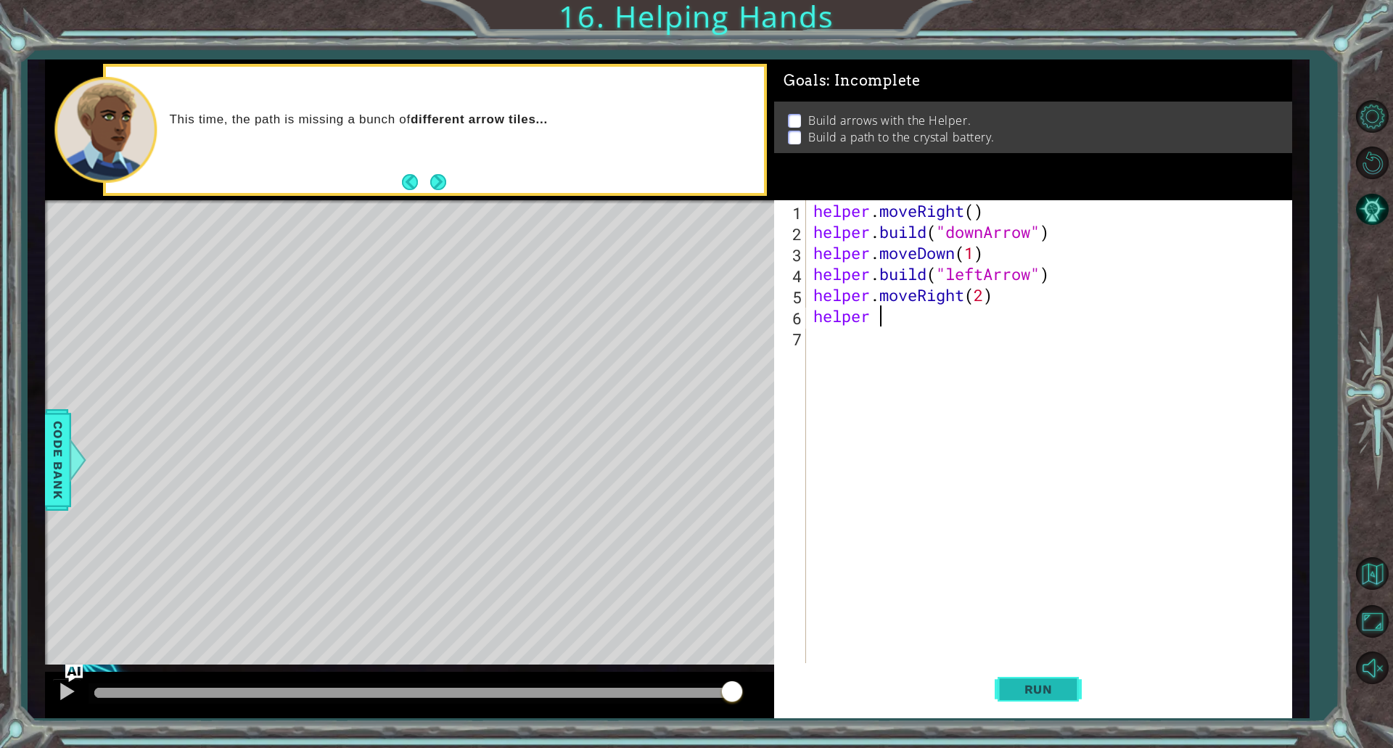
click at [1014, 711] on button "Run" at bounding box center [1038, 689] width 87 height 52
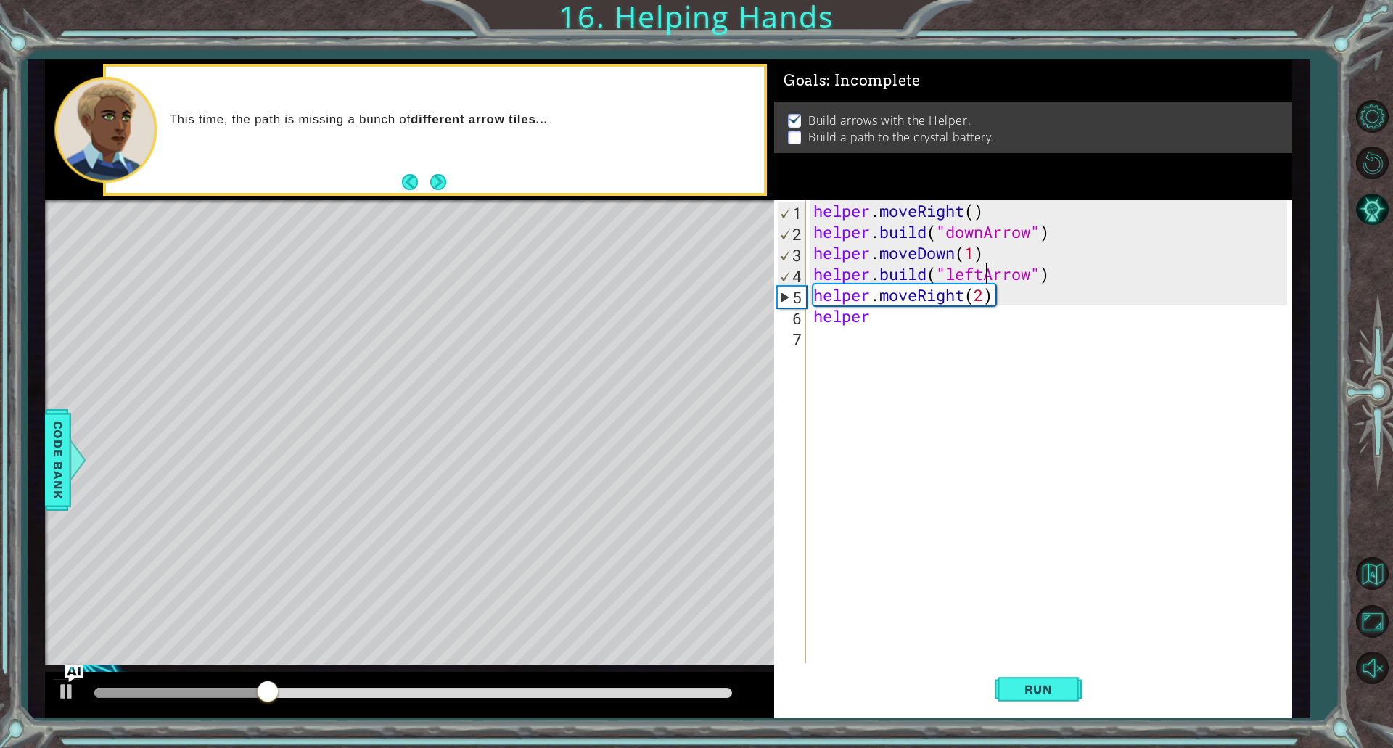
click at [983, 271] on div "helper . moveRight ( ) helper . build ( "downArrow" ) helper . moveDown ( 1 ) h…" at bounding box center [1053, 452] width 484 height 505
click at [1030, 674] on button "Run" at bounding box center [1038, 689] width 87 height 52
click at [906, 319] on div "helper . moveRight ( ) helper . build ( "downArrow" ) helper . moveDown ( 1 ) h…" at bounding box center [1053, 452] width 484 height 505
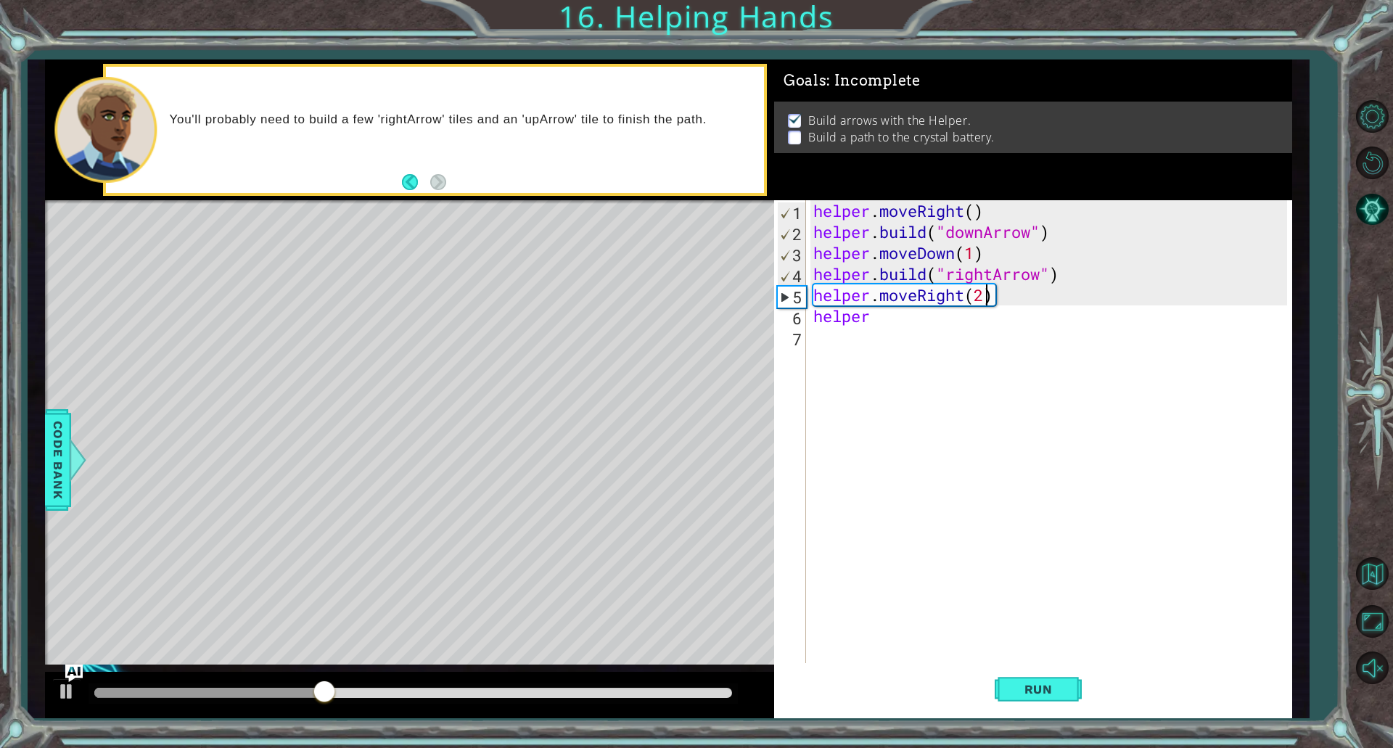
click at [983, 298] on div "helper . moveRight ( ) helper . build ( "downArrow" ) helper . moveDown ( 1 ) h…" at bounding box center [1053, 452] width 484 height 505
click at [976, 321] on div "helper . moveRight ( ) helper . build ( "downArrow" ) helper . moveDown ( 1 ) h…" at bounding box center [1053, 452] width 484 height 505
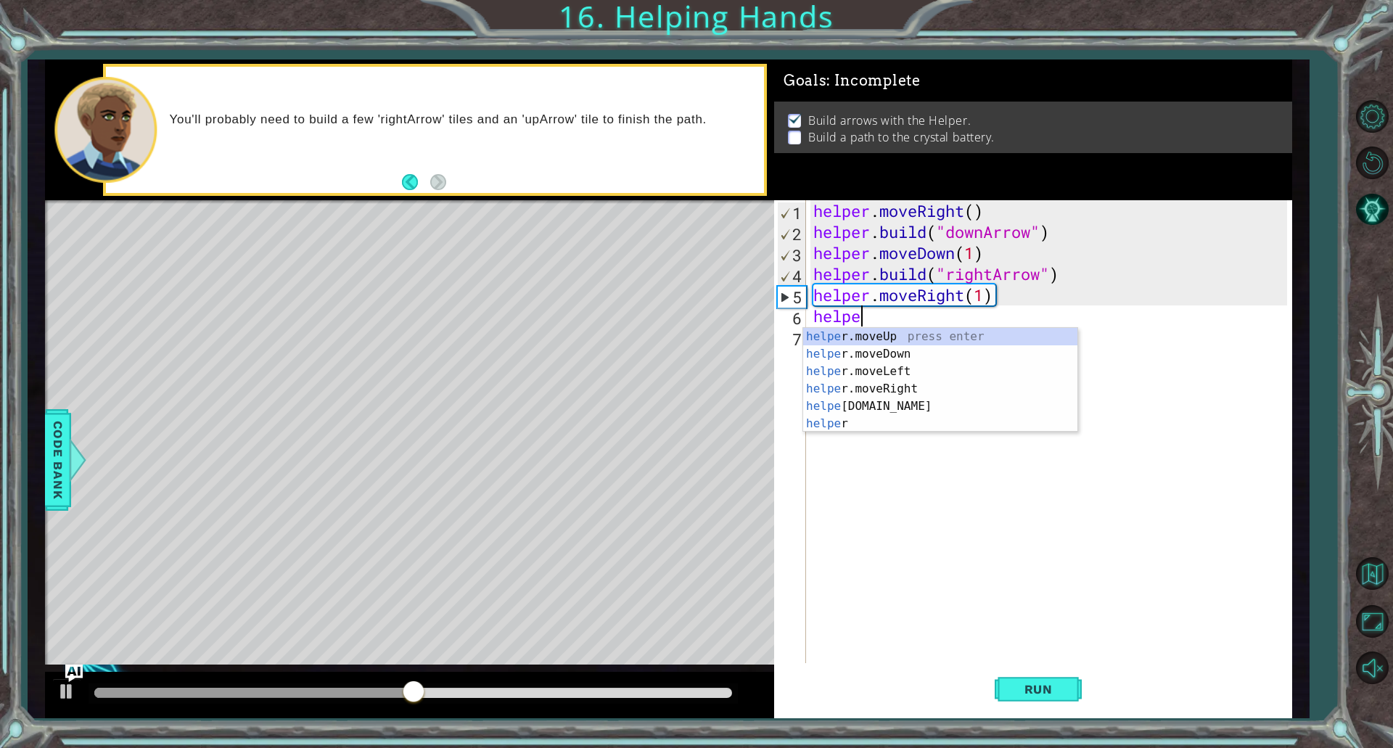
scroll to position [0, 1]
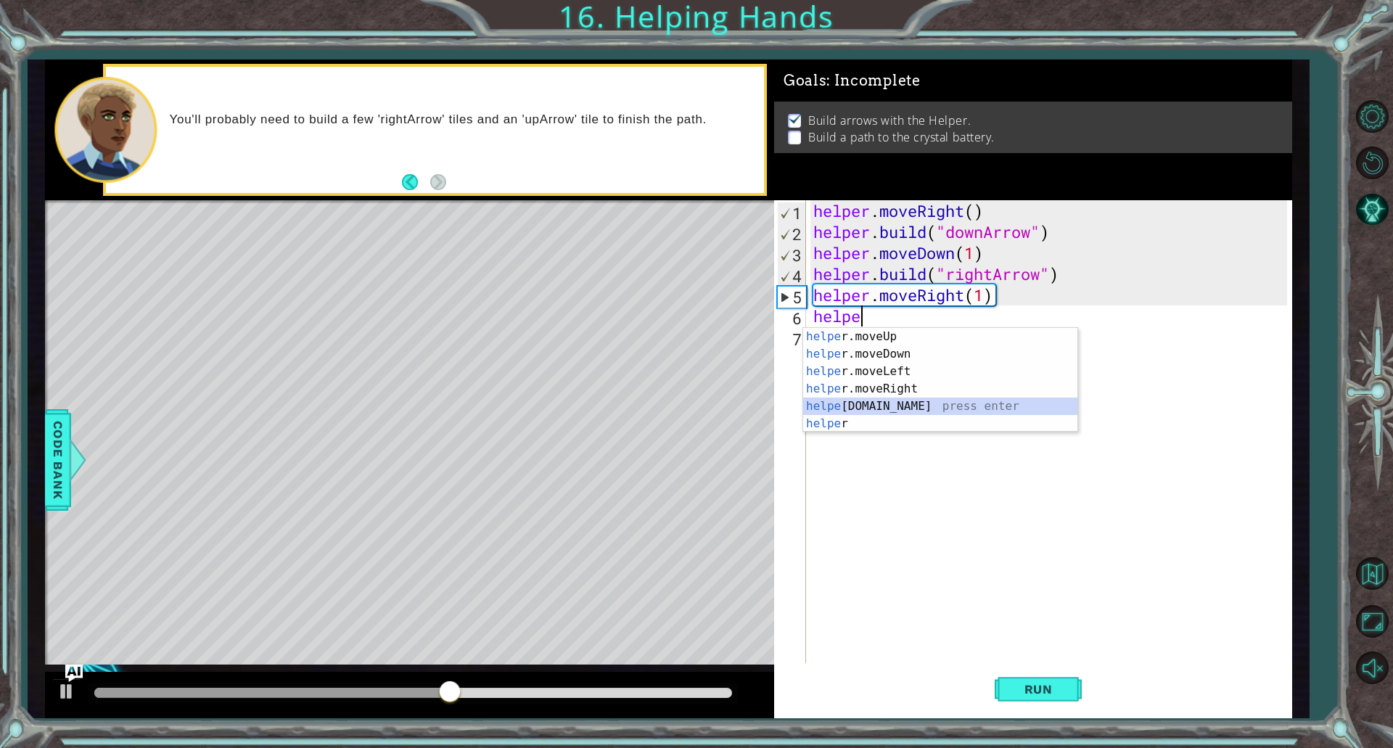
click at [851, 401] on div "helpe [PERSON_NAME]moveUp press enter helpe [PERSON_NAME]moveDown press enter h…" at bounding box center [940, 397] width 274 height 139
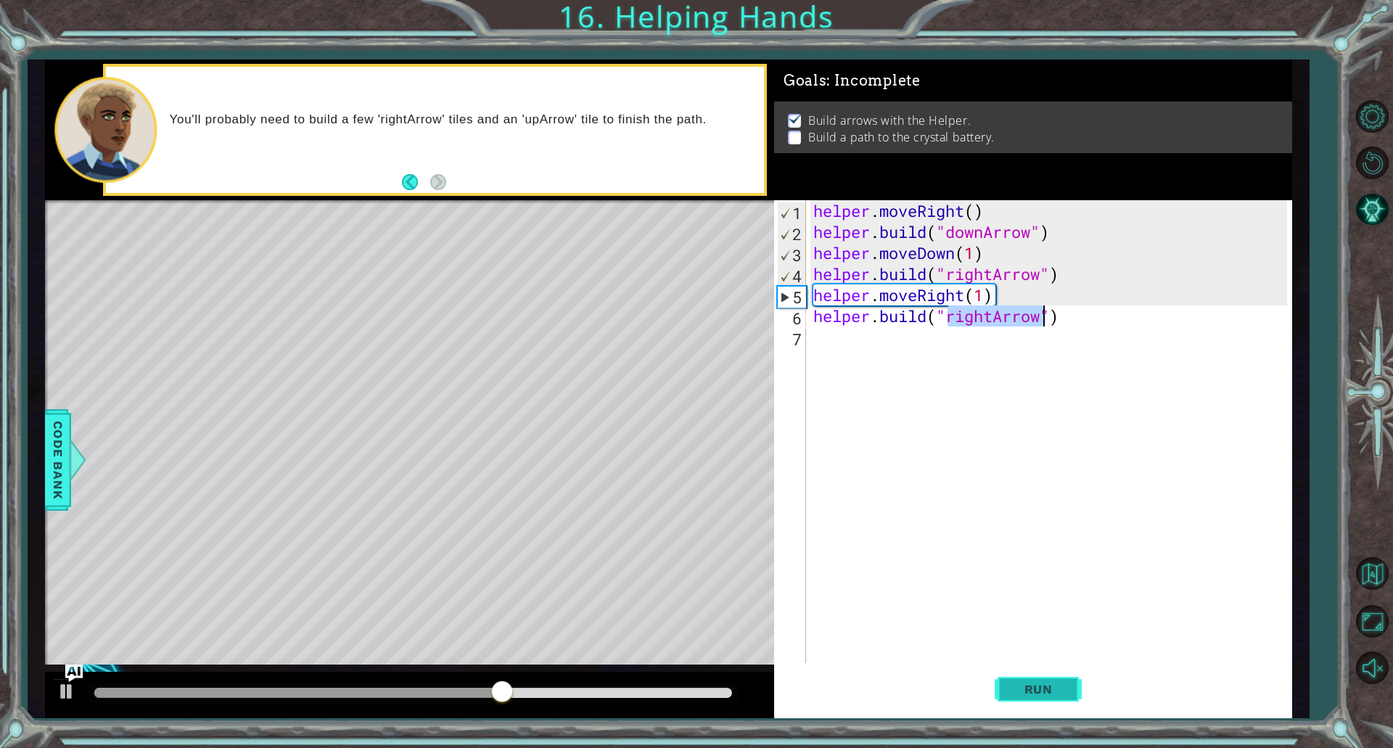
type textarea "[DOMAIN_NAME]("rightArrow")"
click at [1068, 679] on button "Run" at bounding box center [1038, 689] width 87 height 52
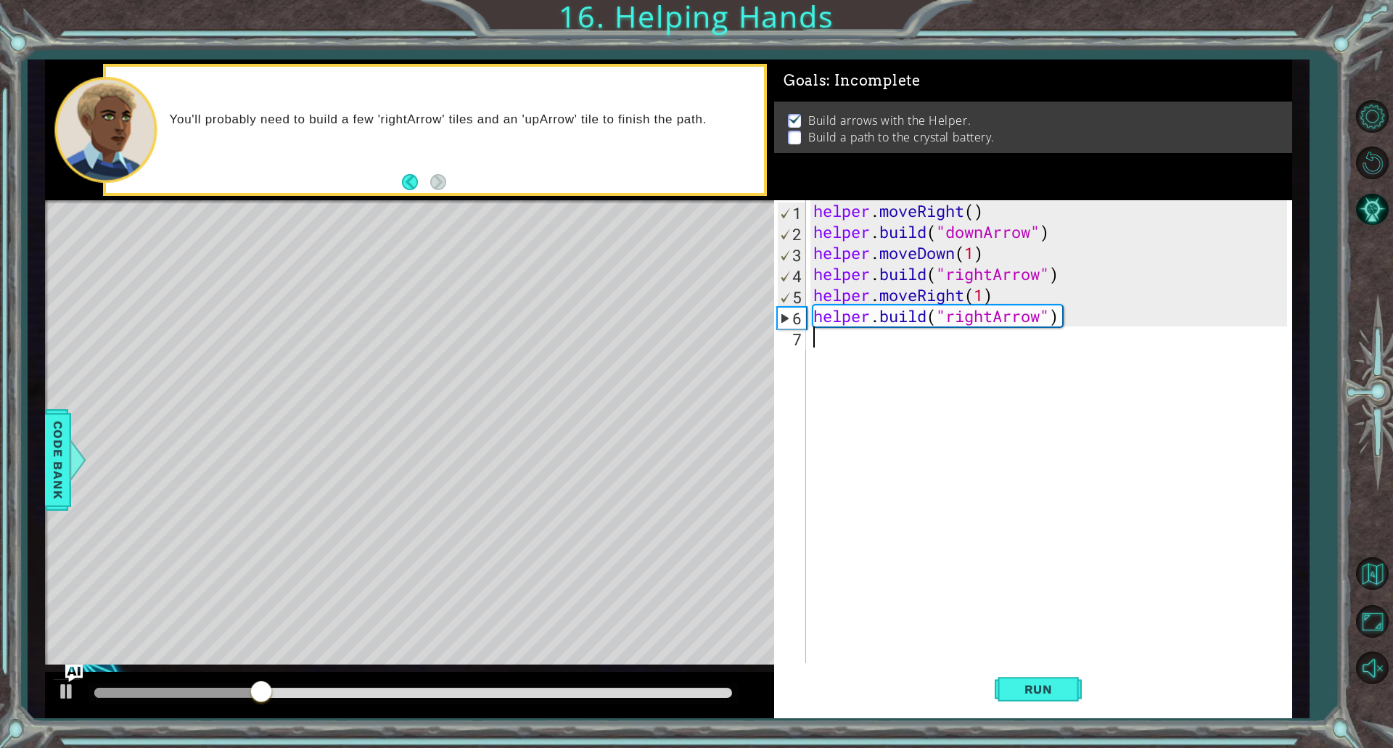
click at [875, 361] on div "helper . moveRight ( ) helper . build ( "downArrow" ) helper . moveDown ( 1 ) h…" at bounding box center [1053, 452] width 484 height 505
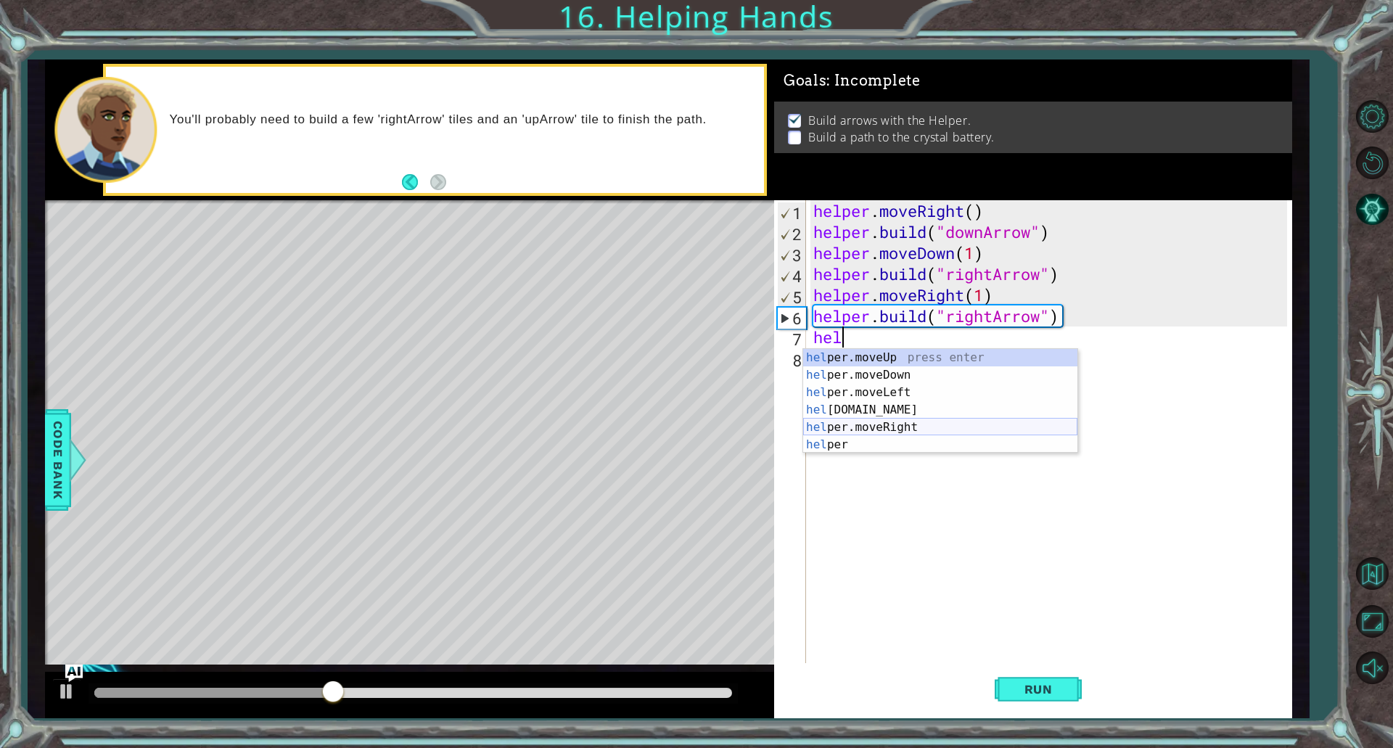
click at [875, 422] on div "hel per.moveUp press enter hel per.moveDown press enter hel per.moveLeft press …" at bounding box center [940, 418] width 274 height 139
type textarea "helper.moveRight(1)"
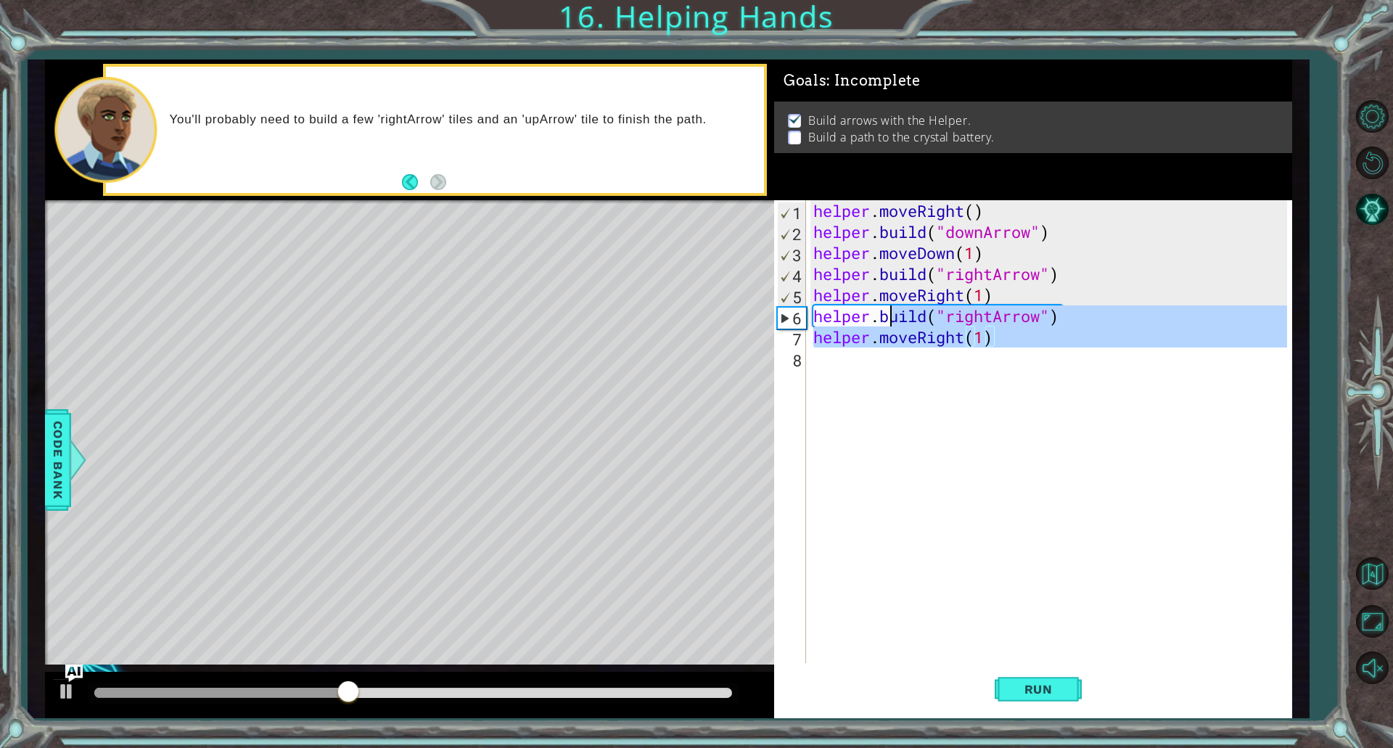
click at [887, 371] on div "helper . moveRight ( ) helper . build ( "downArrow" ) helper . moveDown ( 1 ) h…" at bounding box center [1053, 452] width 484 height 505
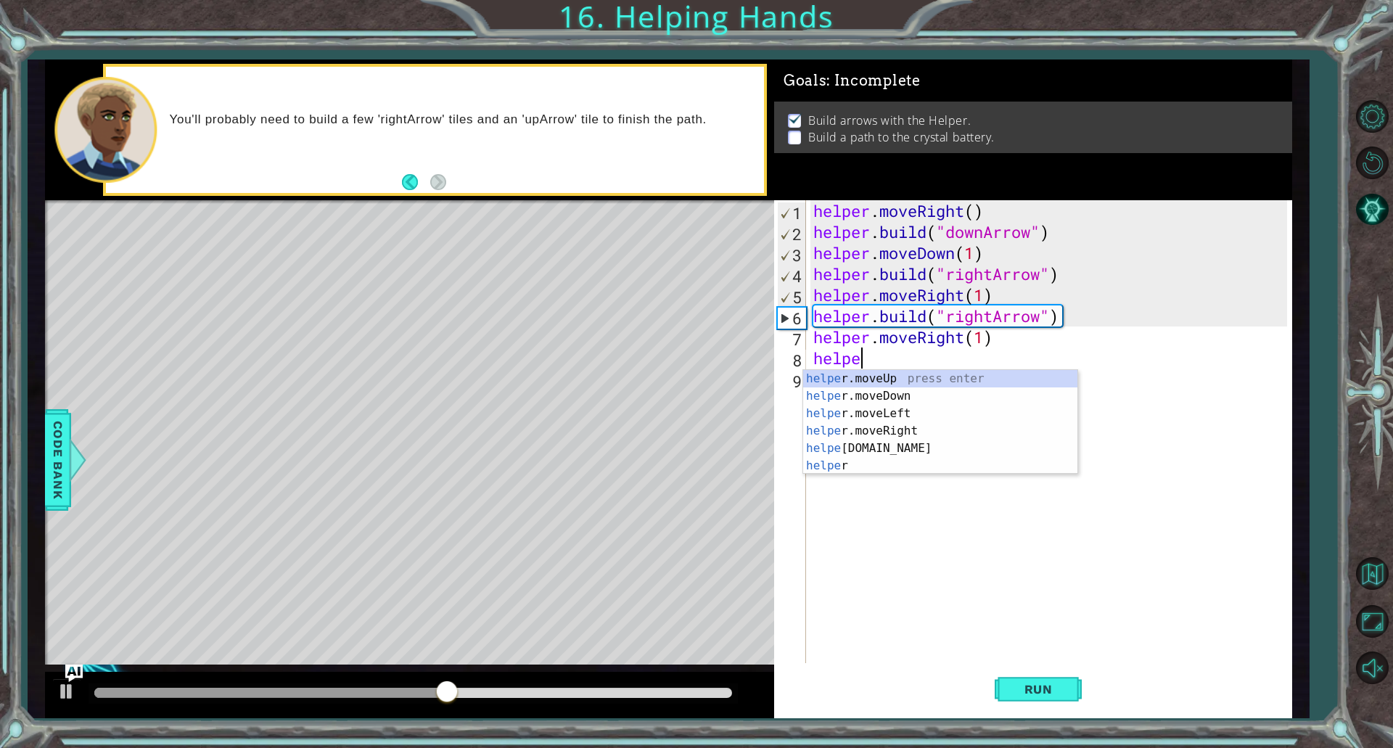
scroll to position [0, 1]
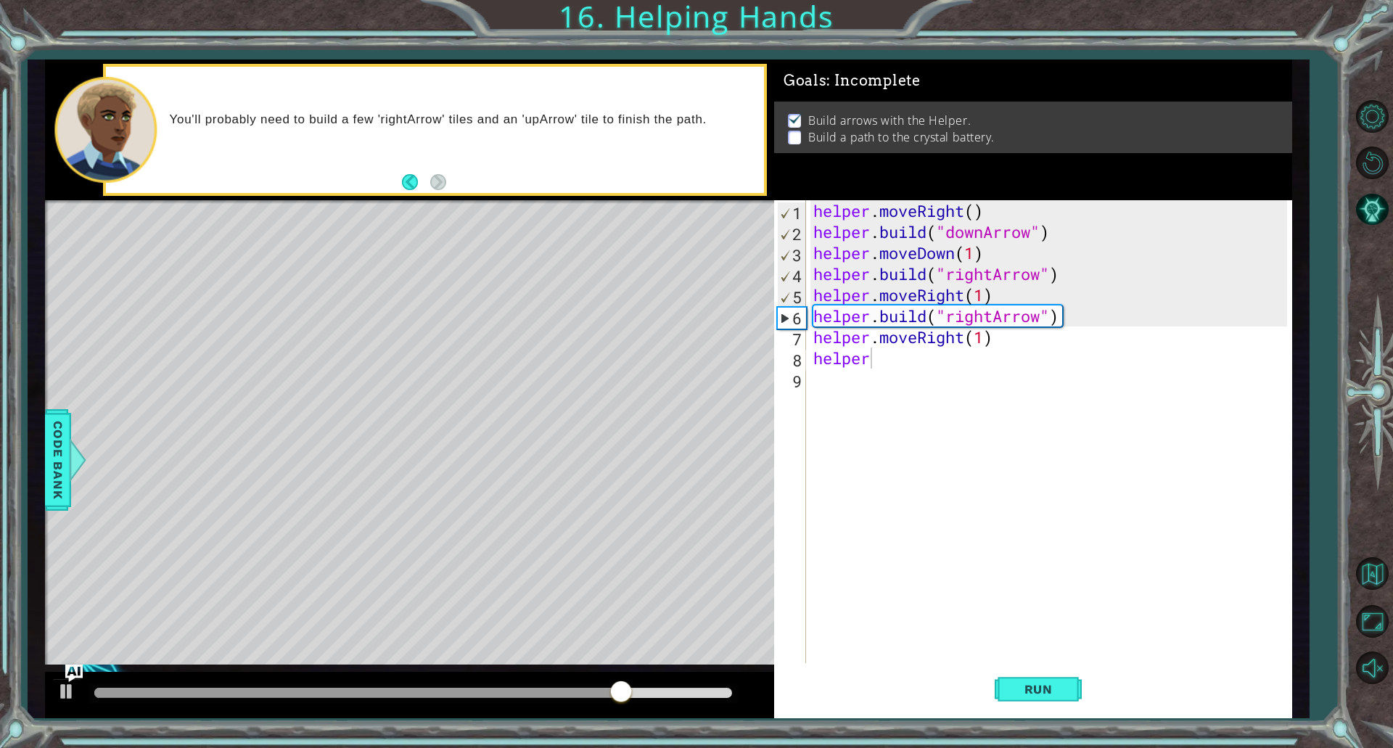
click at [864, 473] on body "1 ההההההההההההההההההההההההההההההההההההההההההההההההההההההההההההההההההההההההההההה…" at bounding box center [696, 374] width 1393 height 748
click at [880, 364] on div "helper . moveRight ( ) helper . build ( "downArrow" ) helper . moveDown ( 1 ) h…" at bounding box center [1053, 452] width 484 height 505
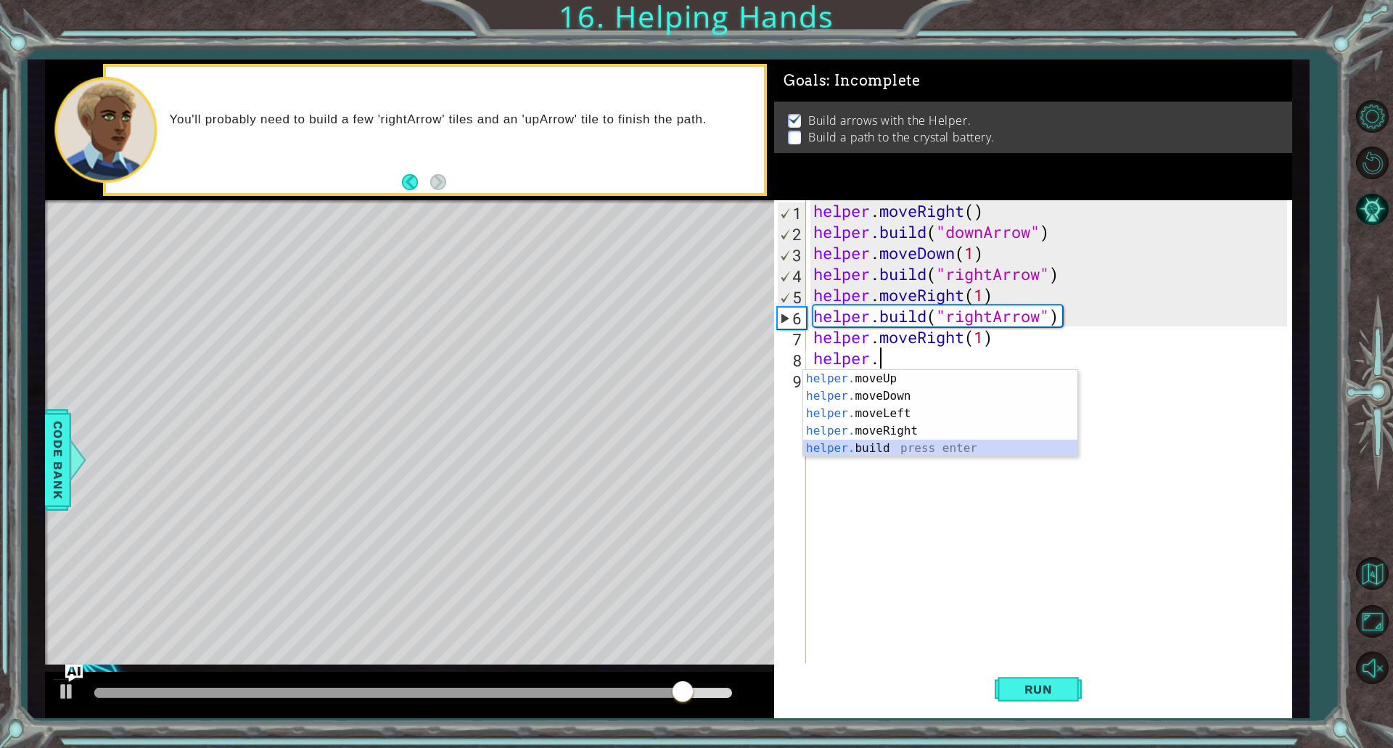
click at [862, 445] on div "helper. moveUp press enter helper. moveDown press enter helper. moveLeft press …" at bounding box center [940, 431] width 274 height 122
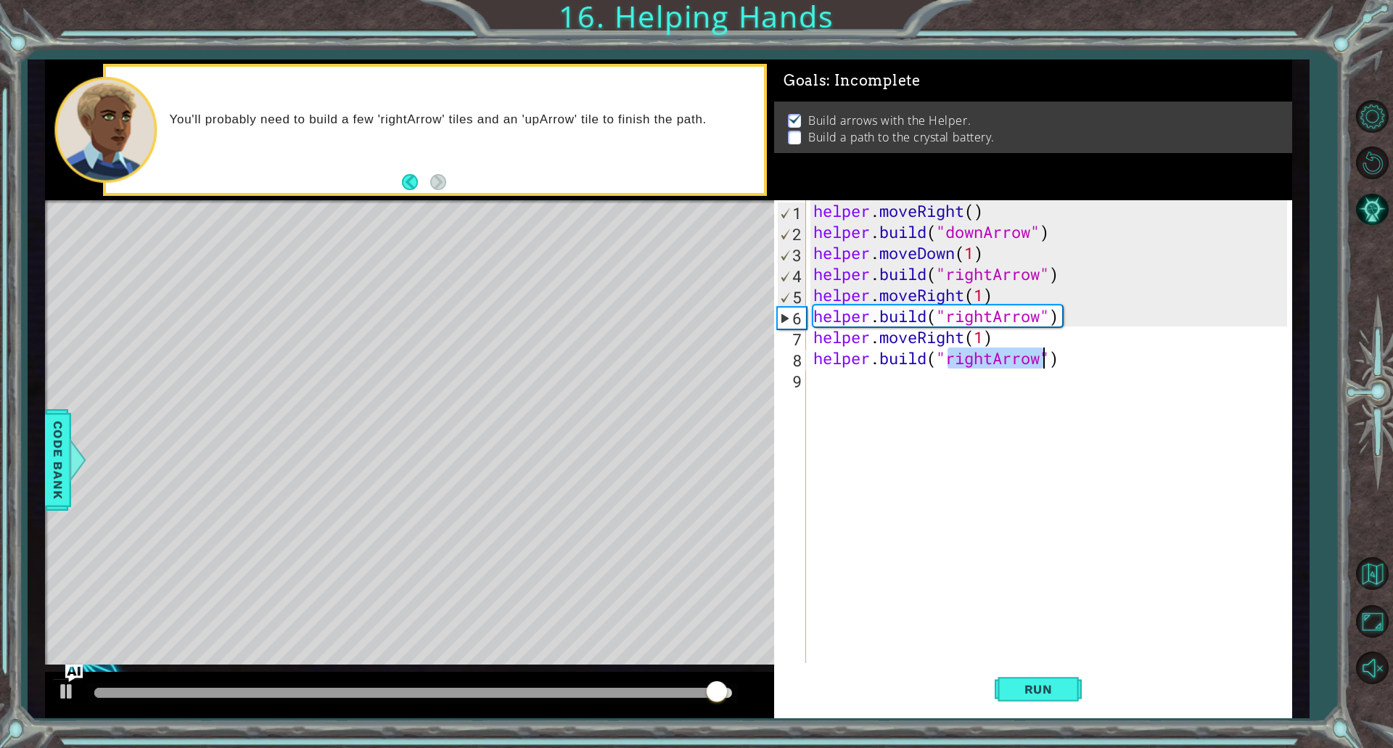
click at [992, 355] on div "helper . moveRight ( ) helper . build ( "downArrow" ) helper . moveDown ( 1 ) h…" at bounding box center [1049, 431] width 477 height 463
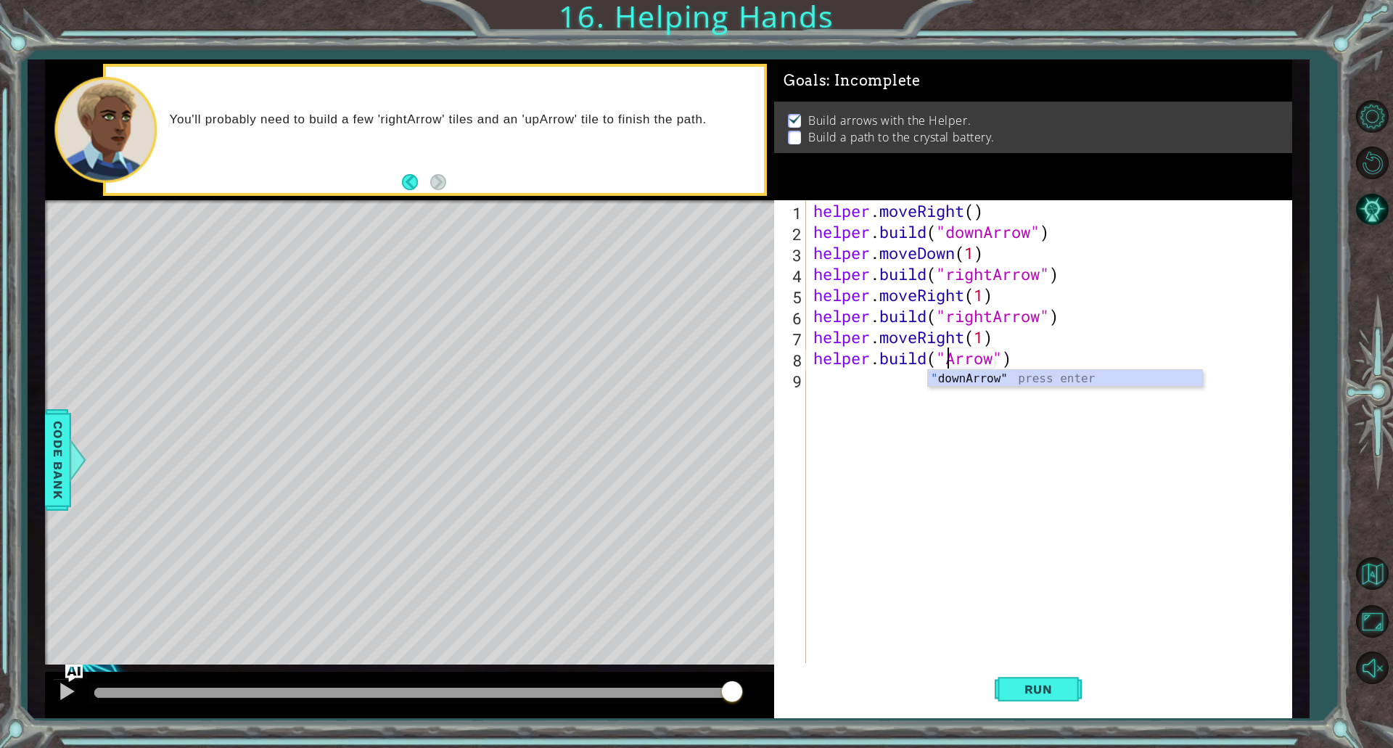
scroll to position [0, 7]
type textarea "[DOMAIN_NAME]("upArrow")"
click at [1004, 690] on button "Run" at bounding box center [1038, 689] width 87 height 52
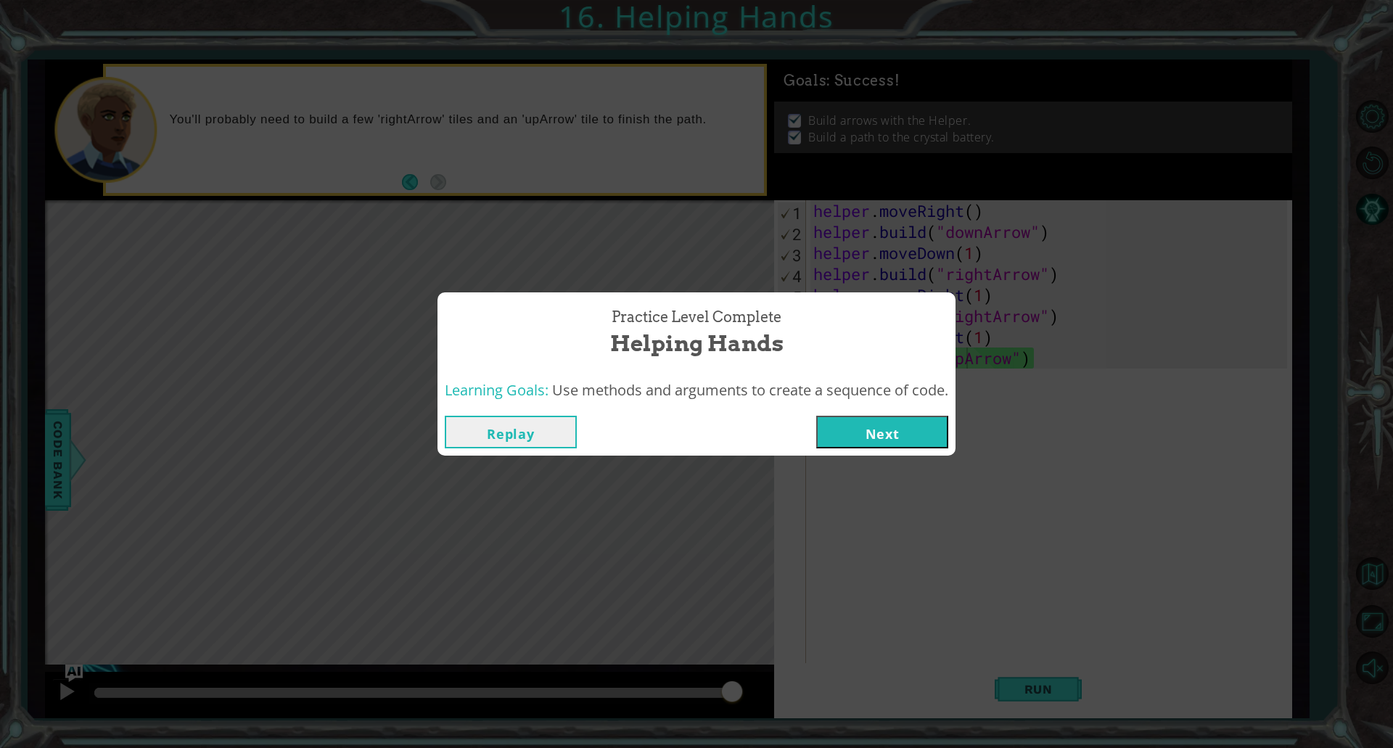
click at [938, 441] on button "Next" at bounding box center [882, 432] width 132 height 33
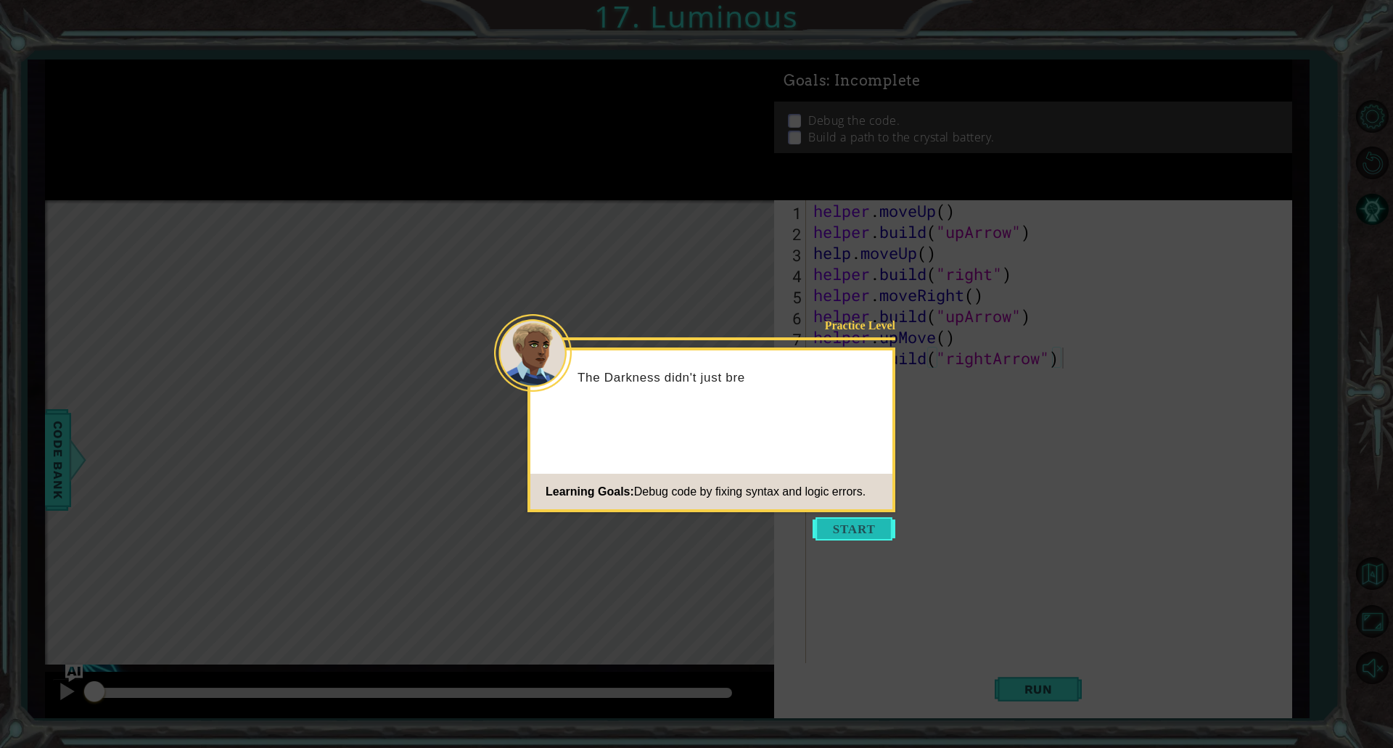
click at [859, 534] on button "Start" at bounding box center [854, 528] width 83 height 23
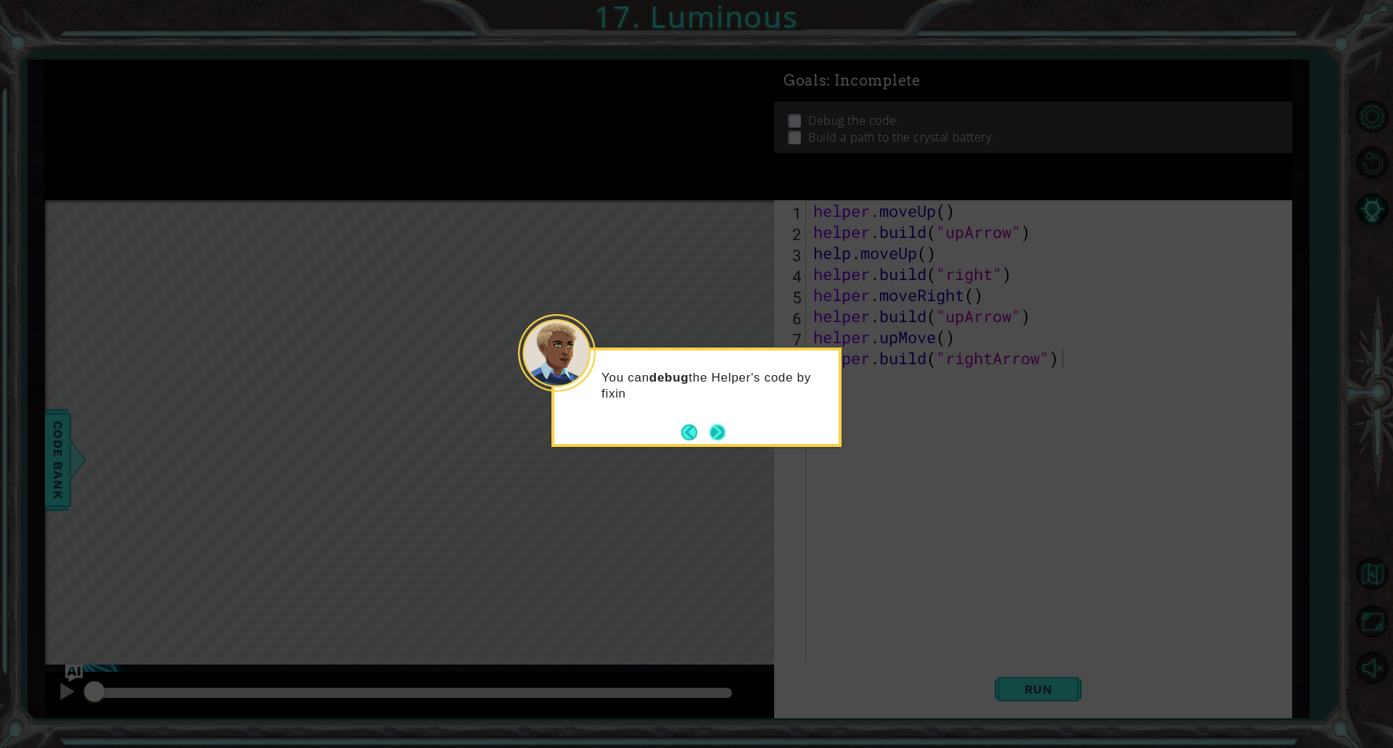
click at [713, 430] on button "Next" at bounding box center [718, 433] width 16 height 16
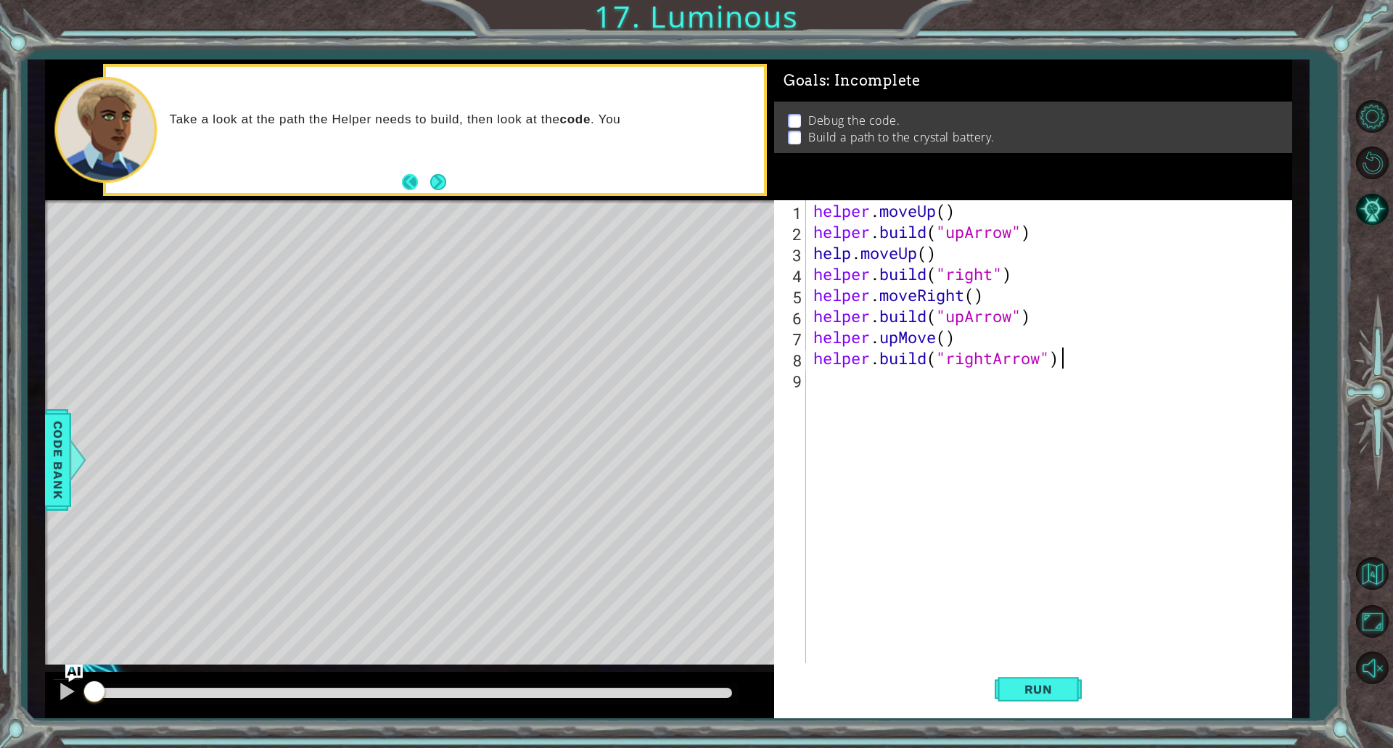
click at [423, 179] on button "Back" at bounding box center [416, 182] width 28 height 16
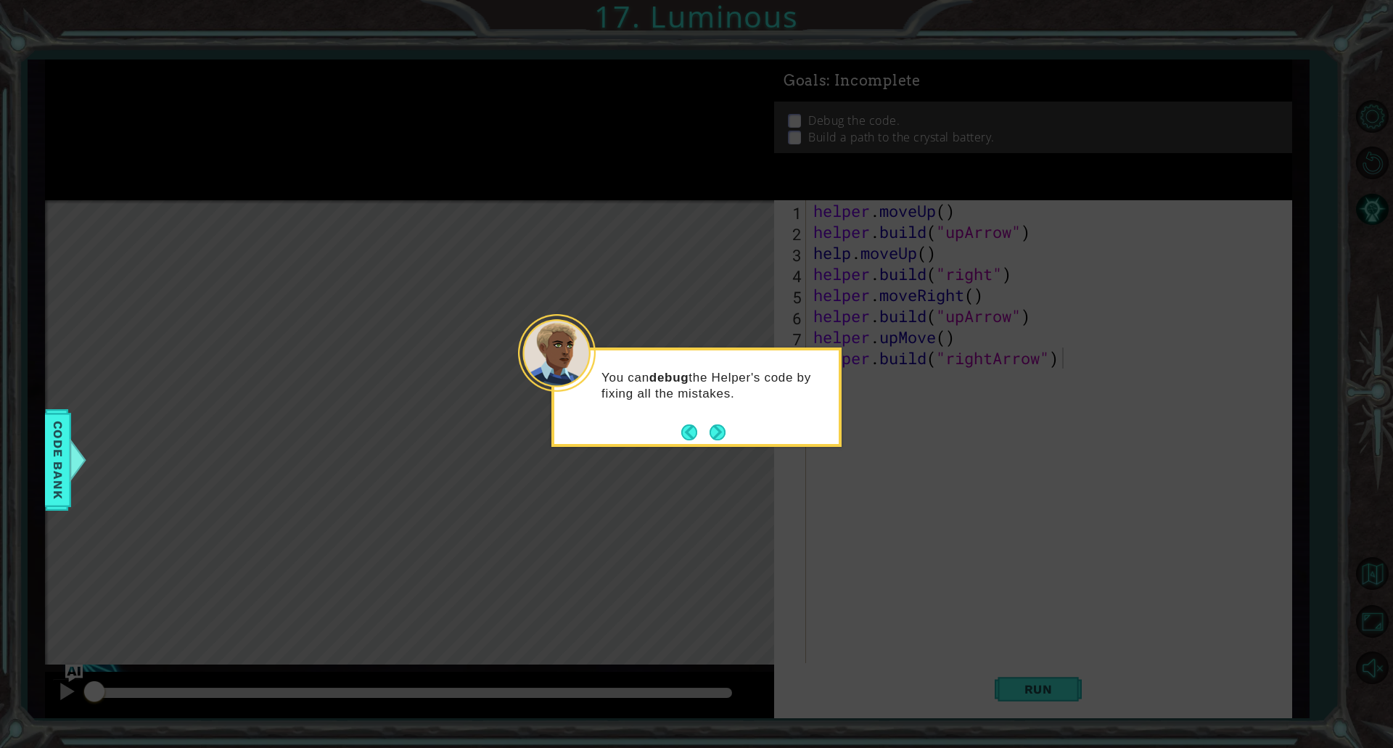
click at [593, 547] on icon at bounding box center [696, 374] width 1393 height 748
click at [726, 439] on button "Next" at bounding box center [718, 433] width 16 height 16
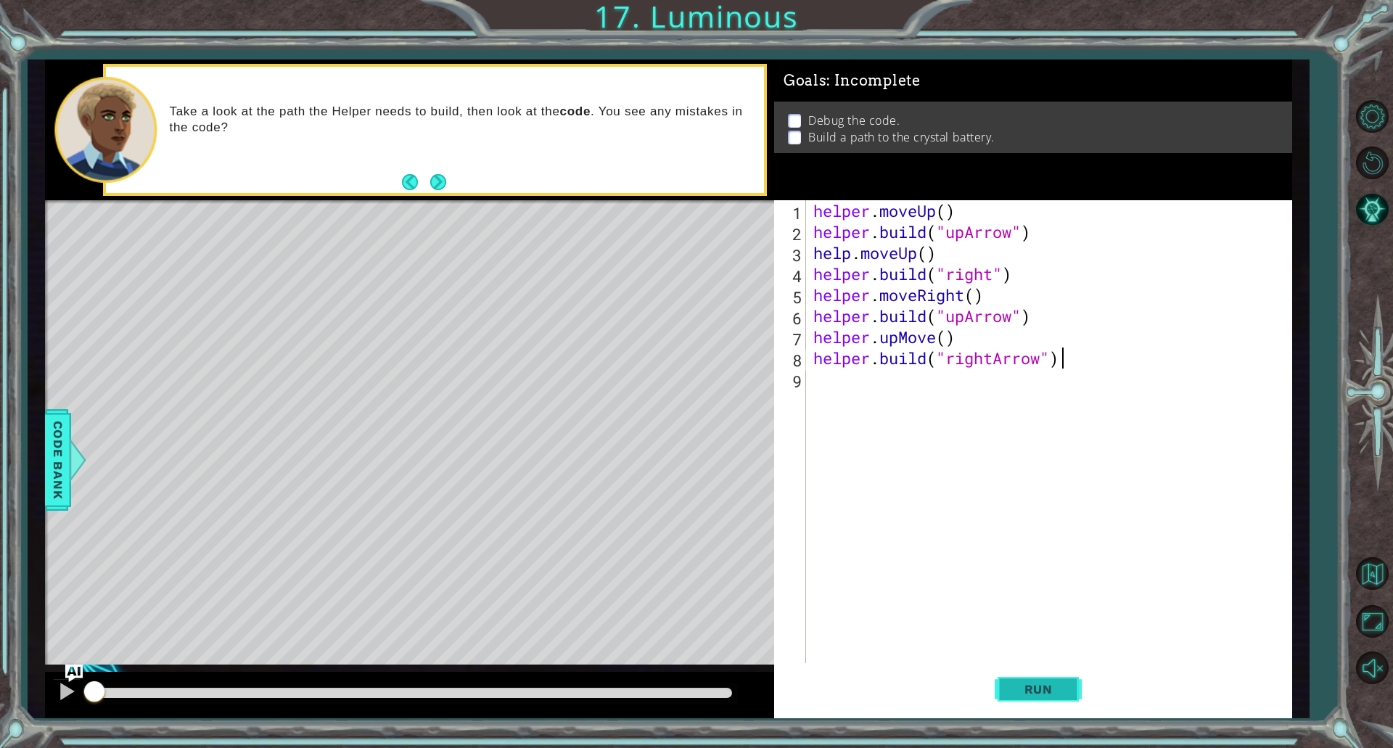
click at [1009, 696] on button "Run" at bounding box center [1038, 689] width 87 height 52
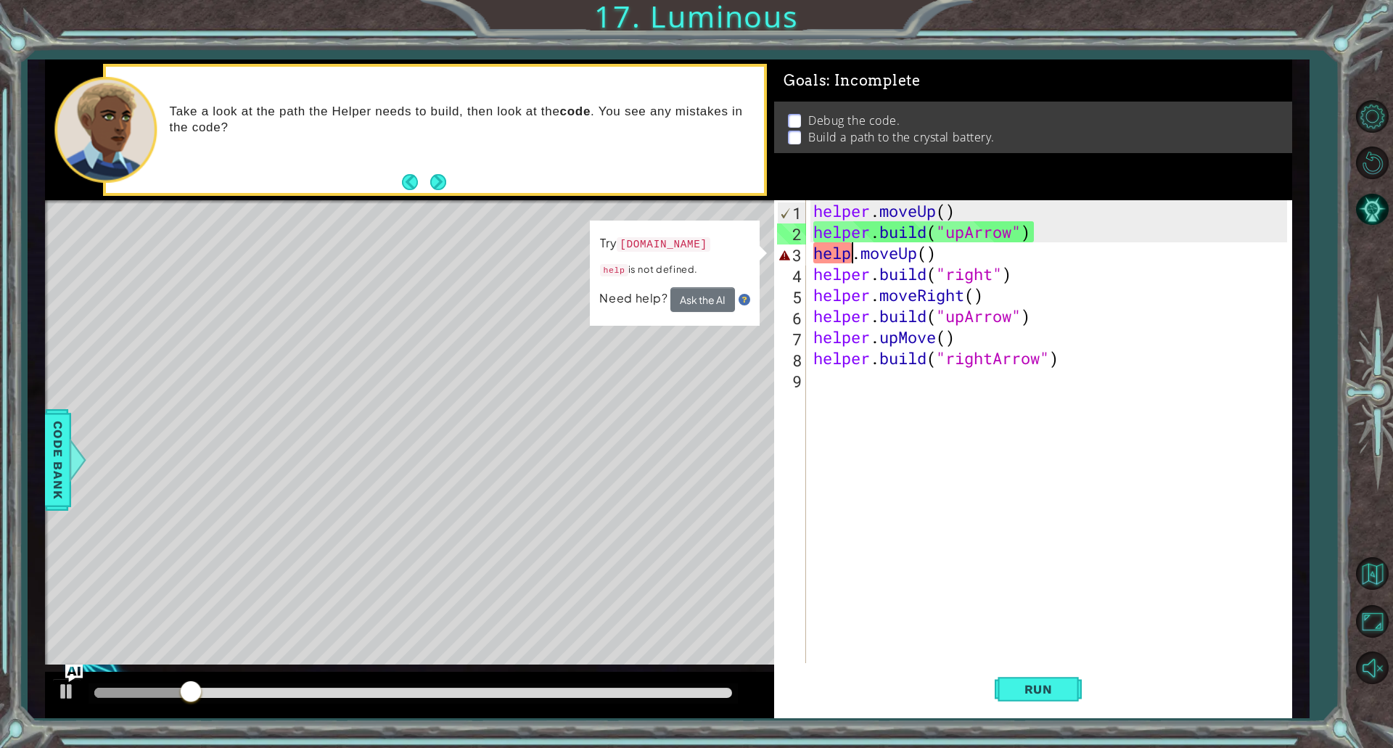
click at [849, 252] on div "helper . moveUp ( ) helper . build ( "upArrow" ) help . moveUp ( ) helper . bui…" at bounding box center [1053, 452] width 484 height 505
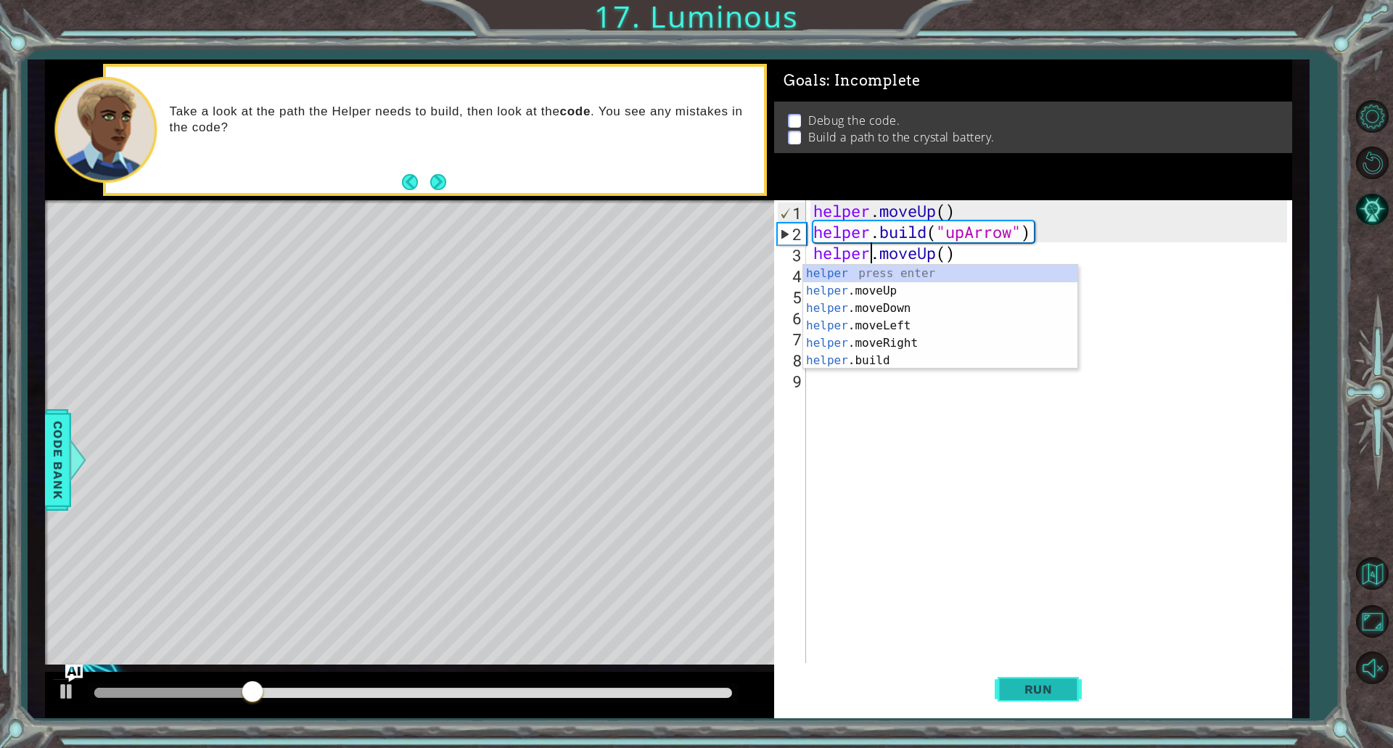
click at [1048, 685] on span "Run" at bounding box center [1038, 689] width 57 height 15
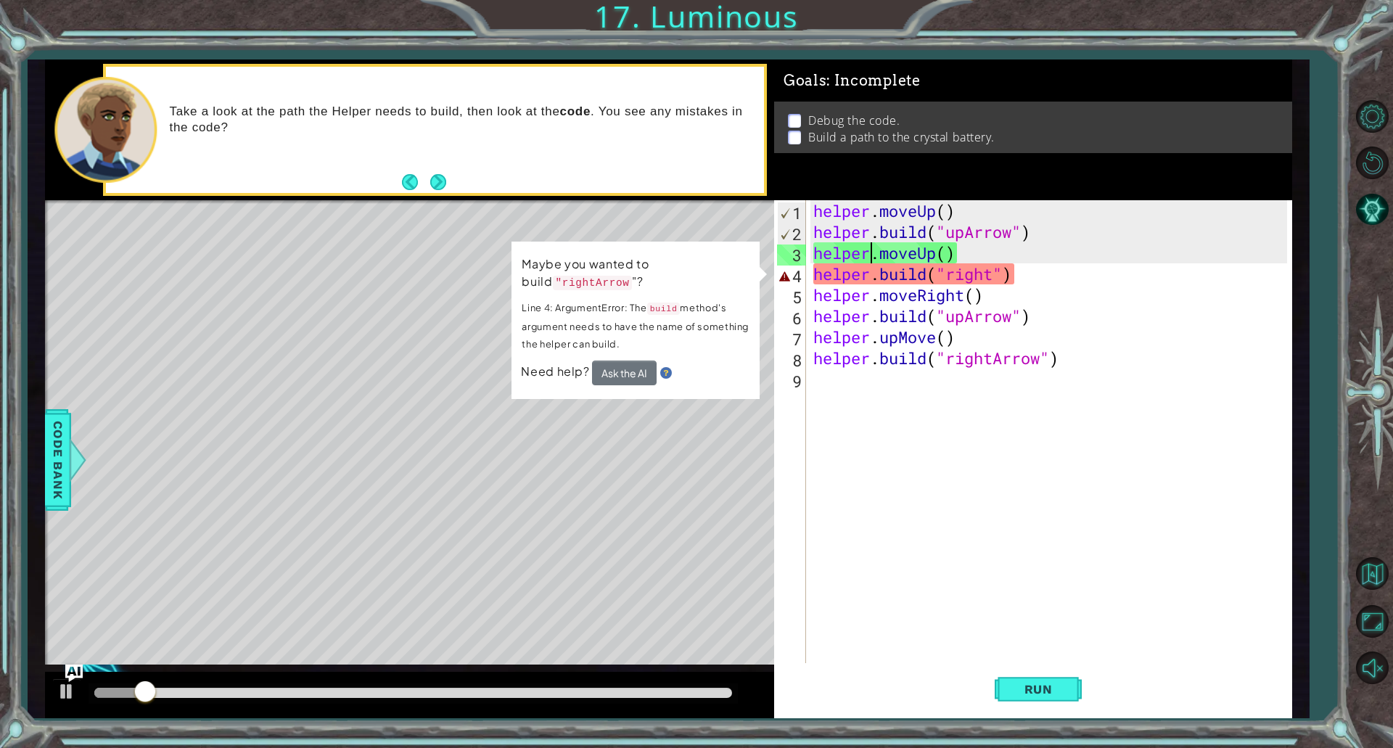
click at [995, 276] on div "helper . moveUp ( ) helper . build ( "upArrow" ) helper . moveUp ( ) helper . b…" at bounding box center [1053, 452] width 484 height 505
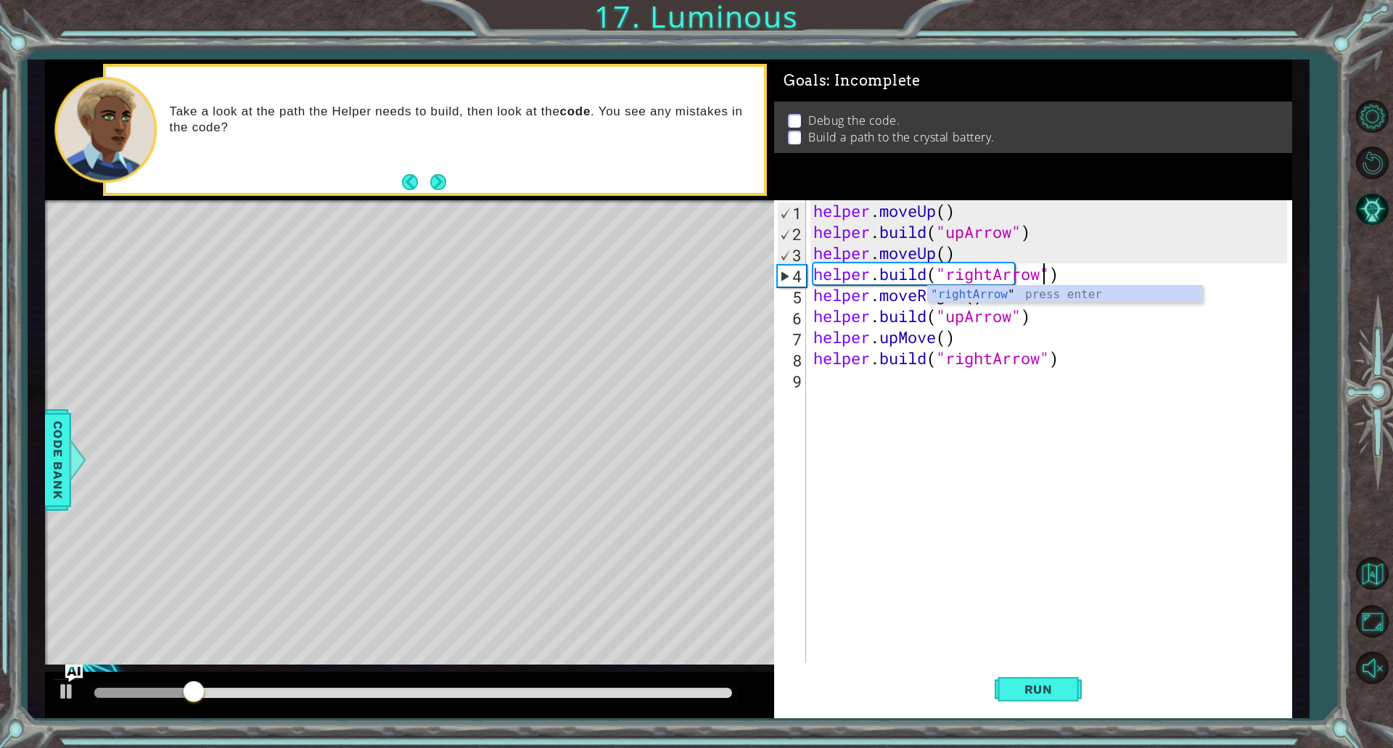
scroll to position [0, 10]
click at [1049, 668] on button "Run" at bounding box center [1038, 689] width 87 height 52
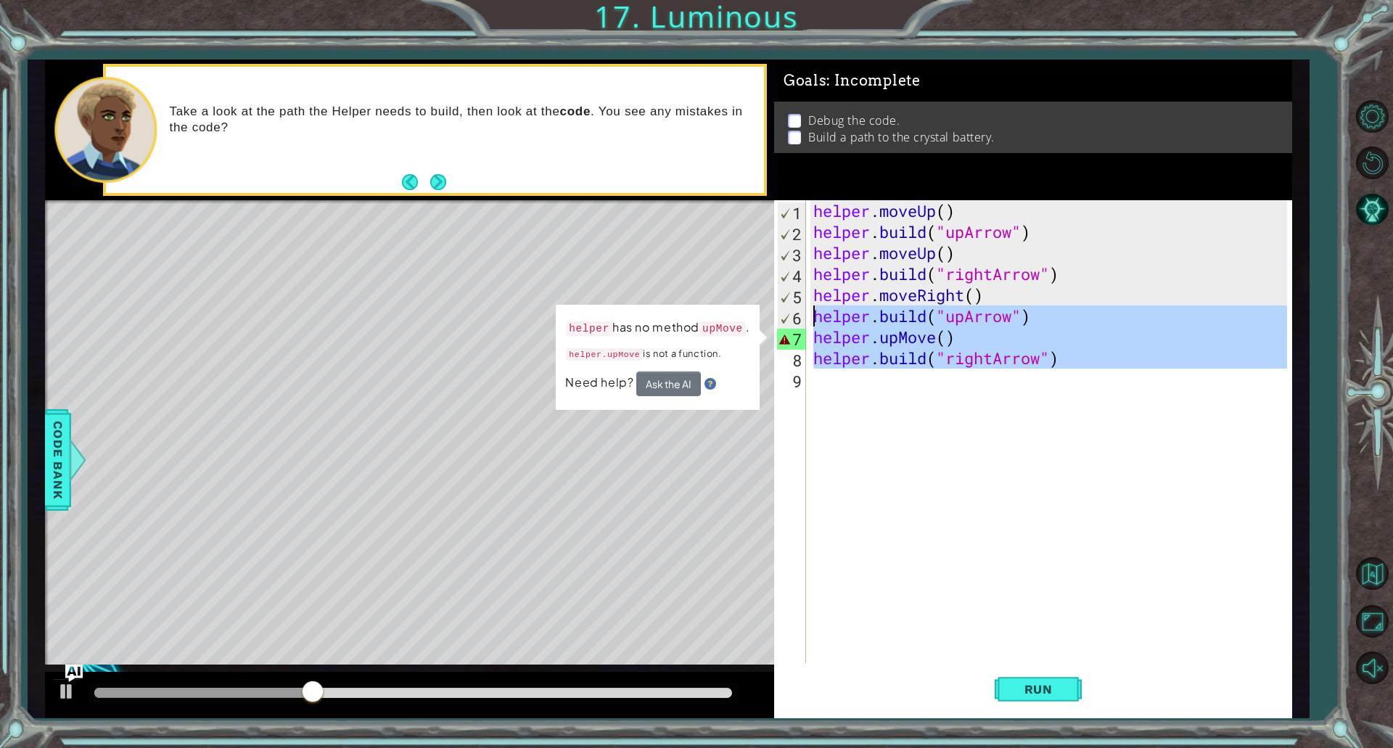
click at [194, 321] on div "1 ההההההההההההההההההההההההההההההההההההההההההההההההההההההההההההההההההההההההההההה…" at bounding box center [669, 389] width 1248 height 658
type textarea "[DOMAIN_NAME]("upArrow") helper.upMove()"
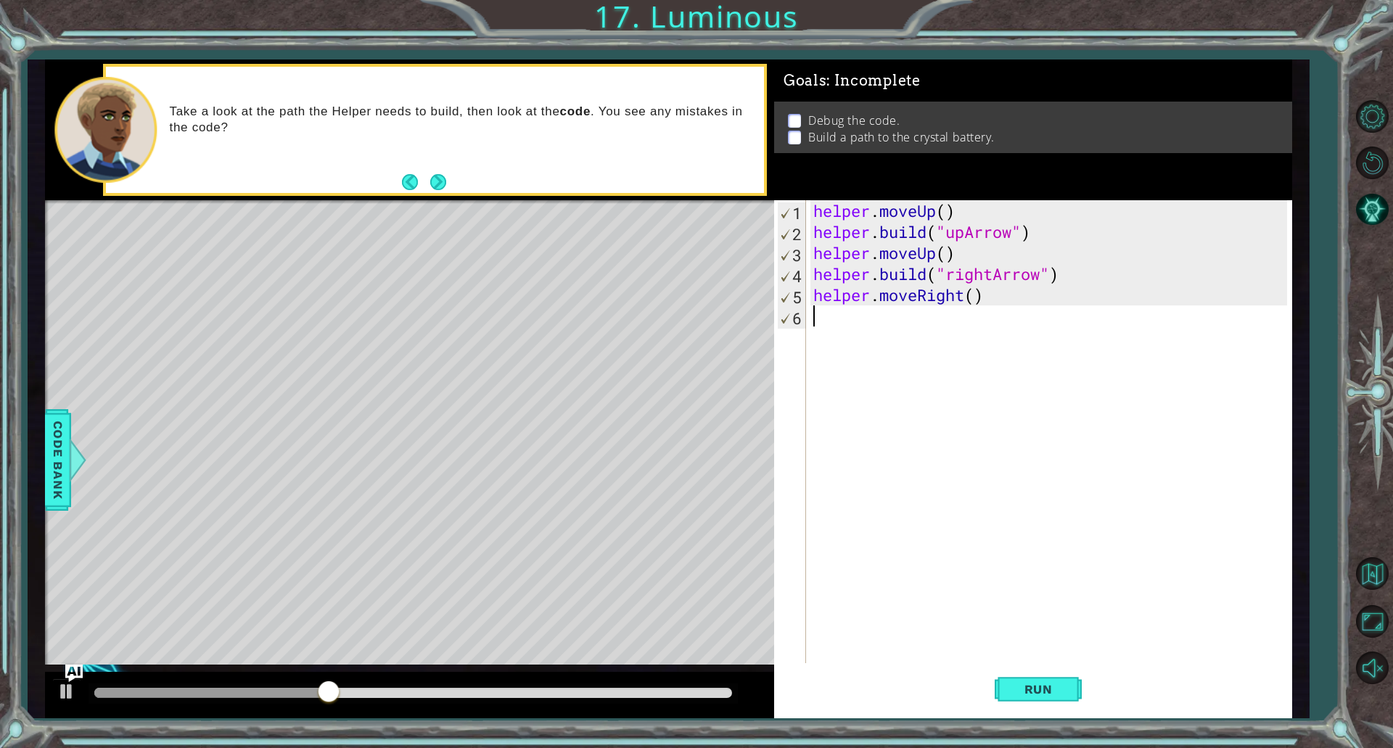
scroll to position [0, 0]
click at [1058, 701] on button "Run" at bounding box center [1038, 689] width 87 height 52
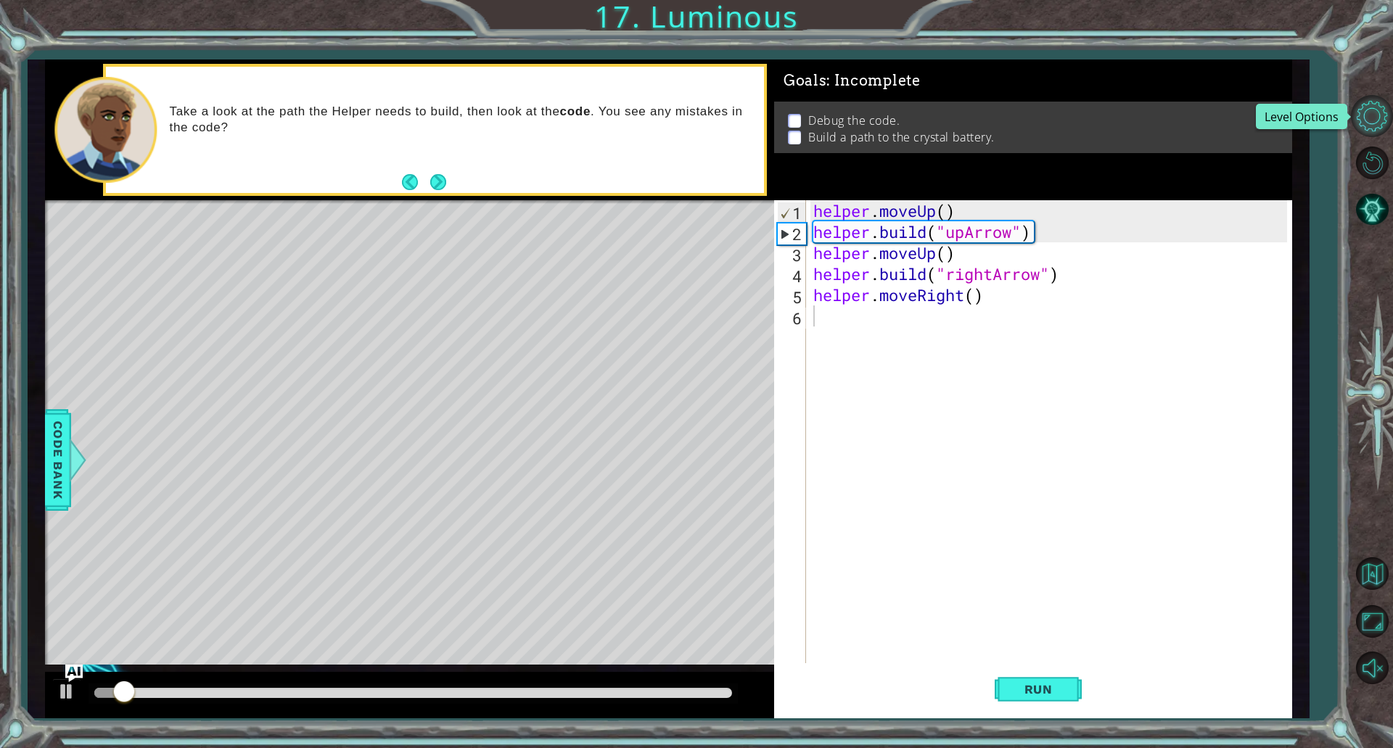
click at [1367, 107] on button "Level Options" at bounding box center [1372, 116] width 42 height 42
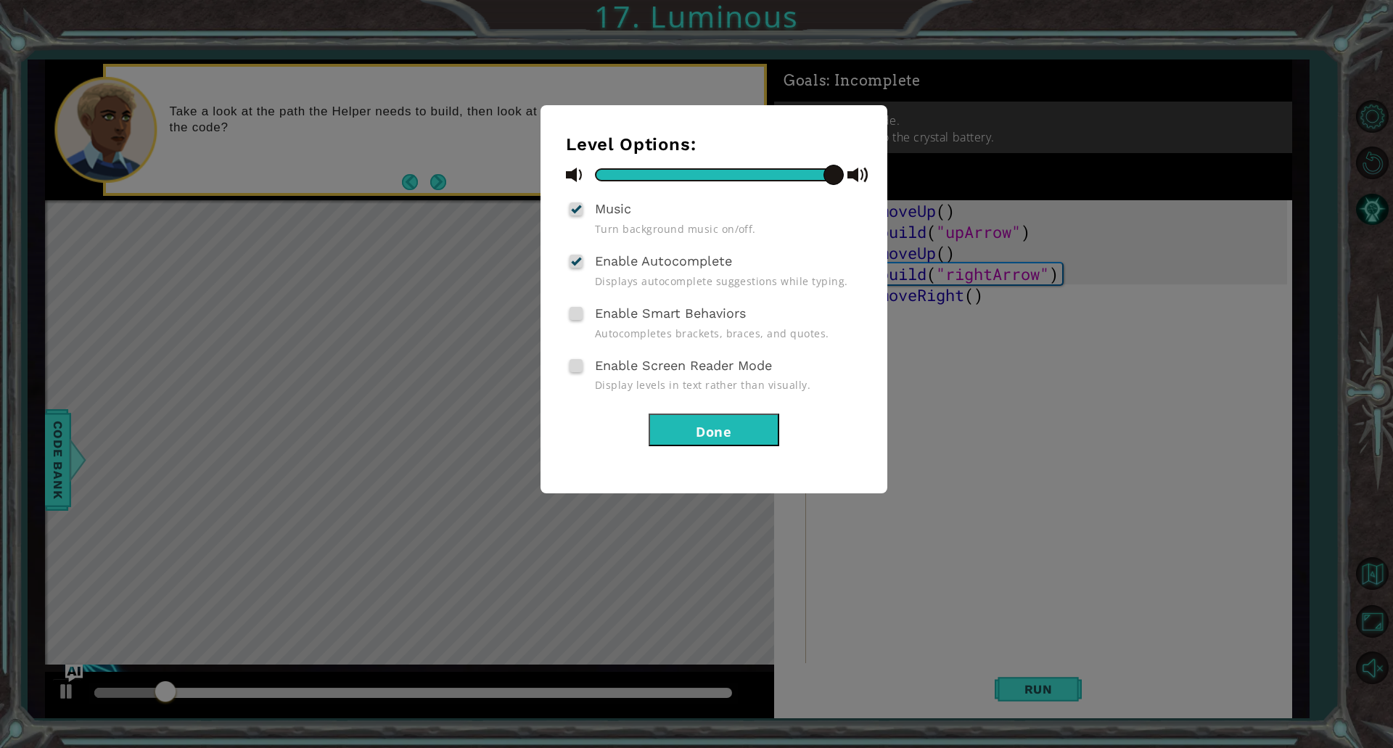
click at [753, 434] on button "Done" at bounding box center [714, 430] width 131 height 33
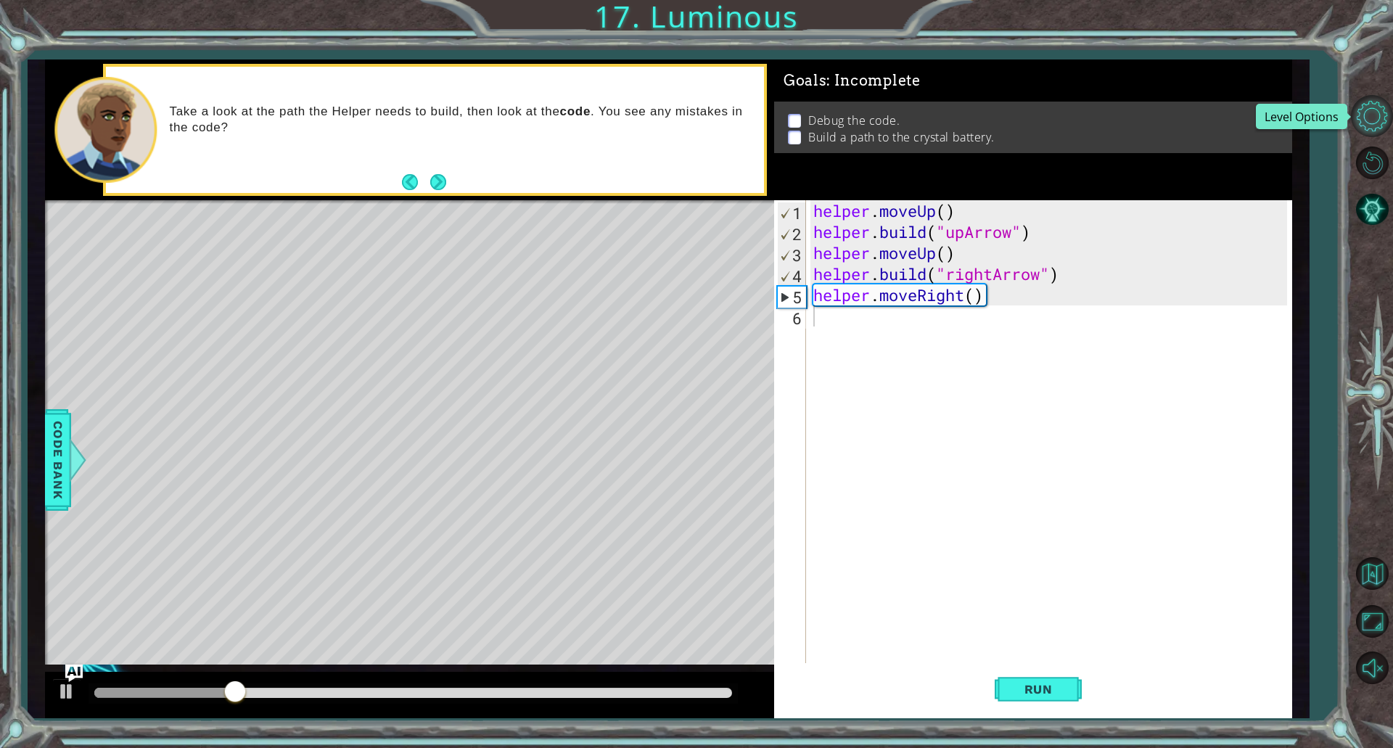
click at [1354, 115] on button "Level Options" at bounding box center [1372, 116] width 42 height 42
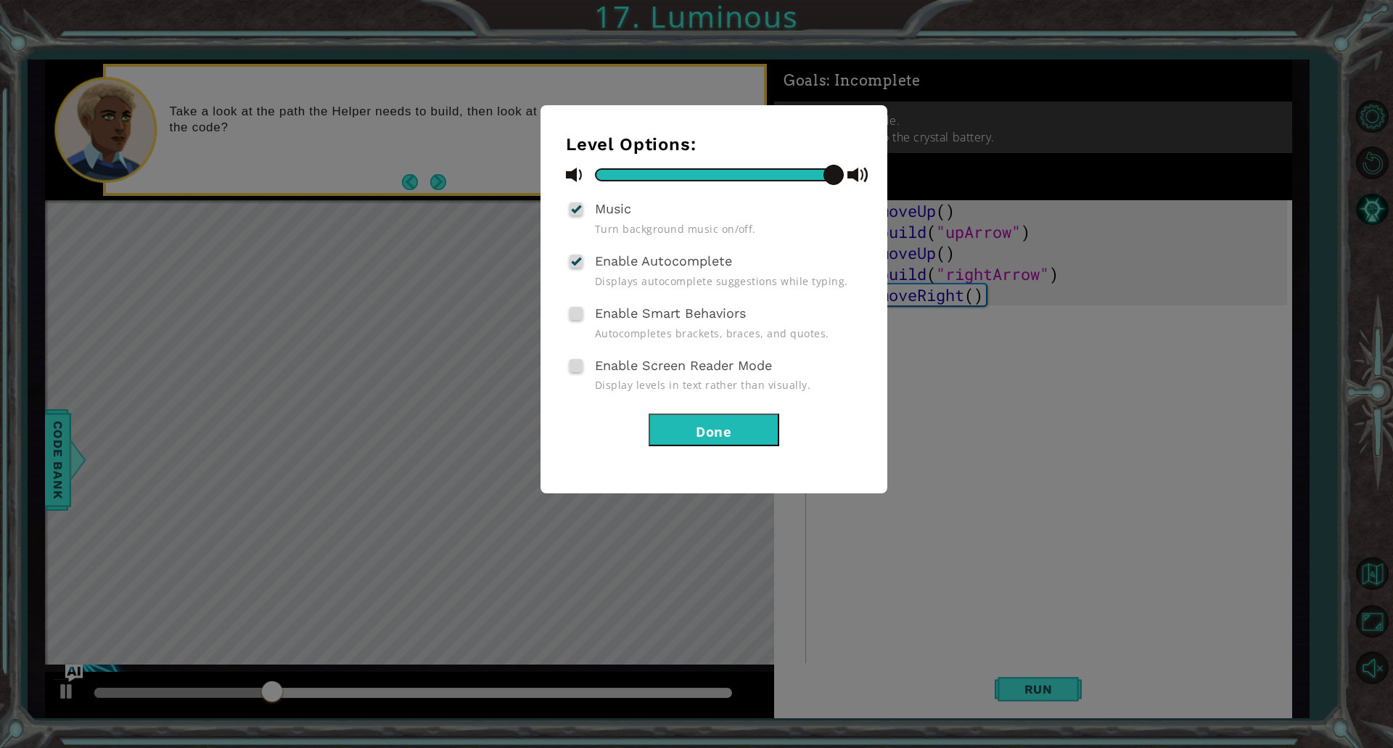
click at [695, 426] on button "Done" at bounding box center [714, 430] width 131 height 33
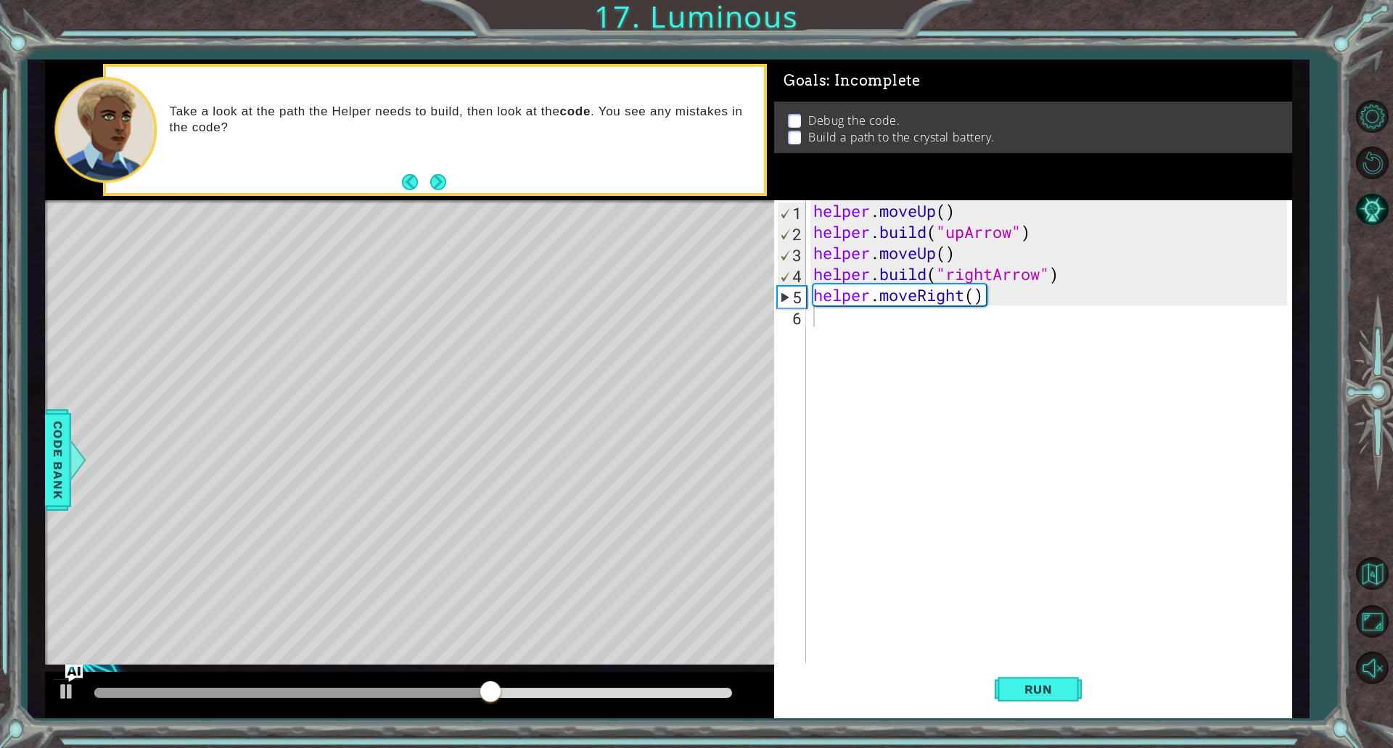
click at [743, 501] on div "1 ההההההההההההההההההההההההההההההההההההההההההההההההההההההההההההההההההההההההההההה…" at bounding box center [696, 374] width 1393 height 748
click at [1393, 114] on button "Level Options" at bounding box center [1372, 116] width 42 height 42
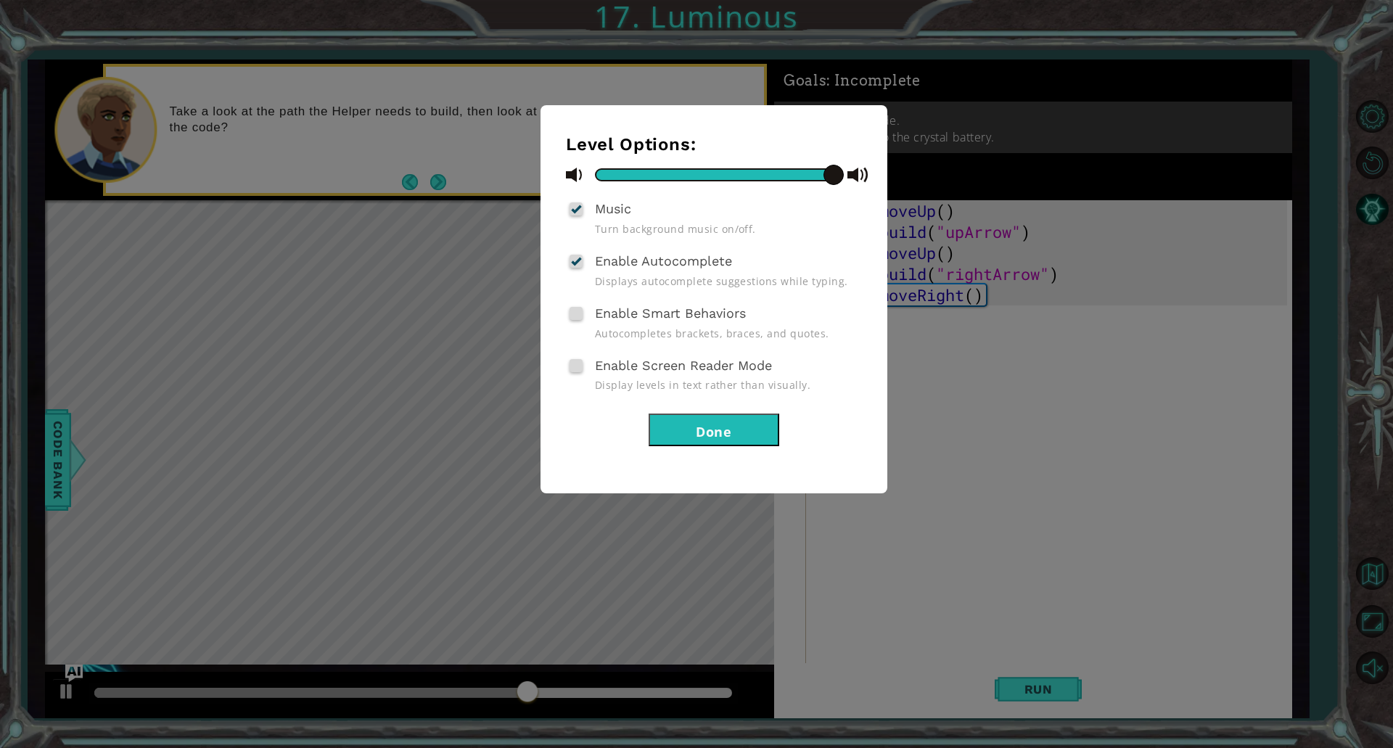
click at [1000, 309] on div "Level Options: Music Turn background music on/off. Enable Autocomplete Displays…" at bounding box center [696, 374] width 1393 height 748
